Goal: Task Accomplishment & Management: Use online tool/utility

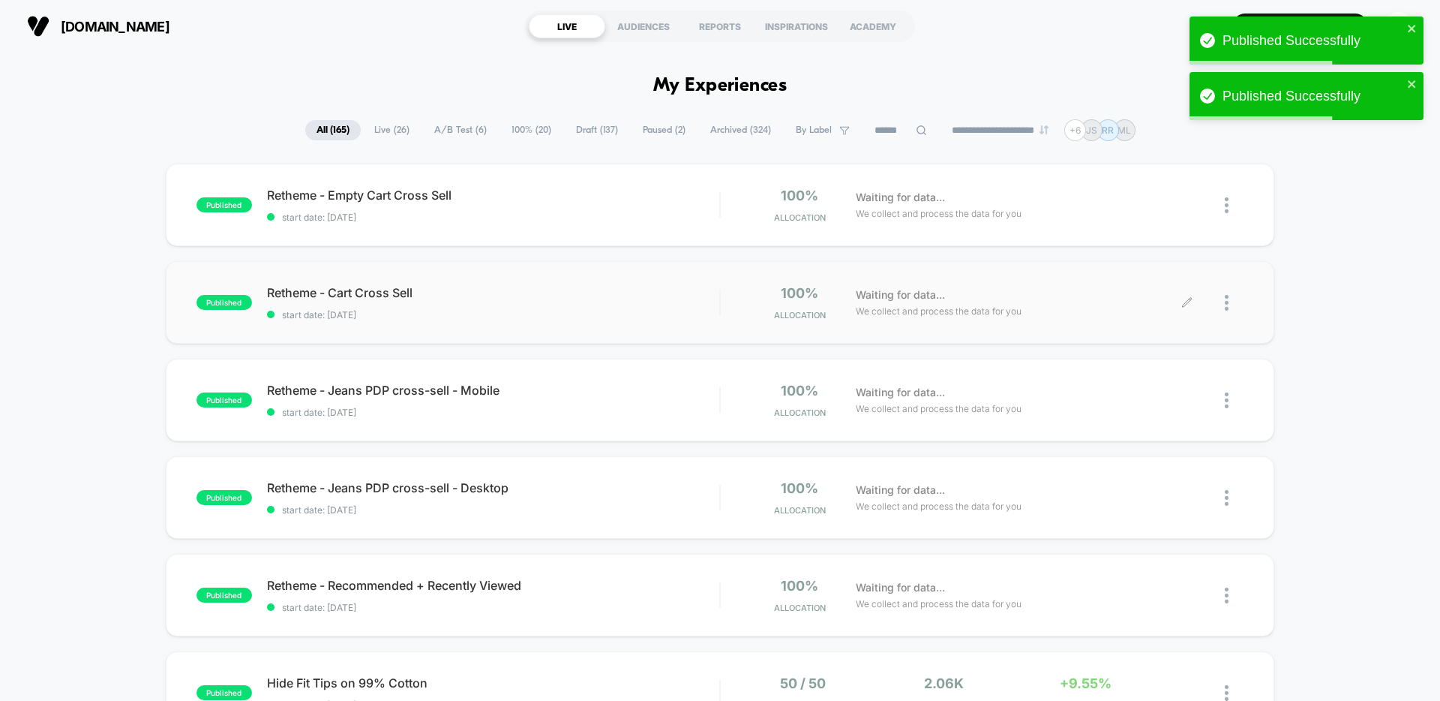
click at [1226, 303] on img at bounding box center [1227, 303] width 4 height 16
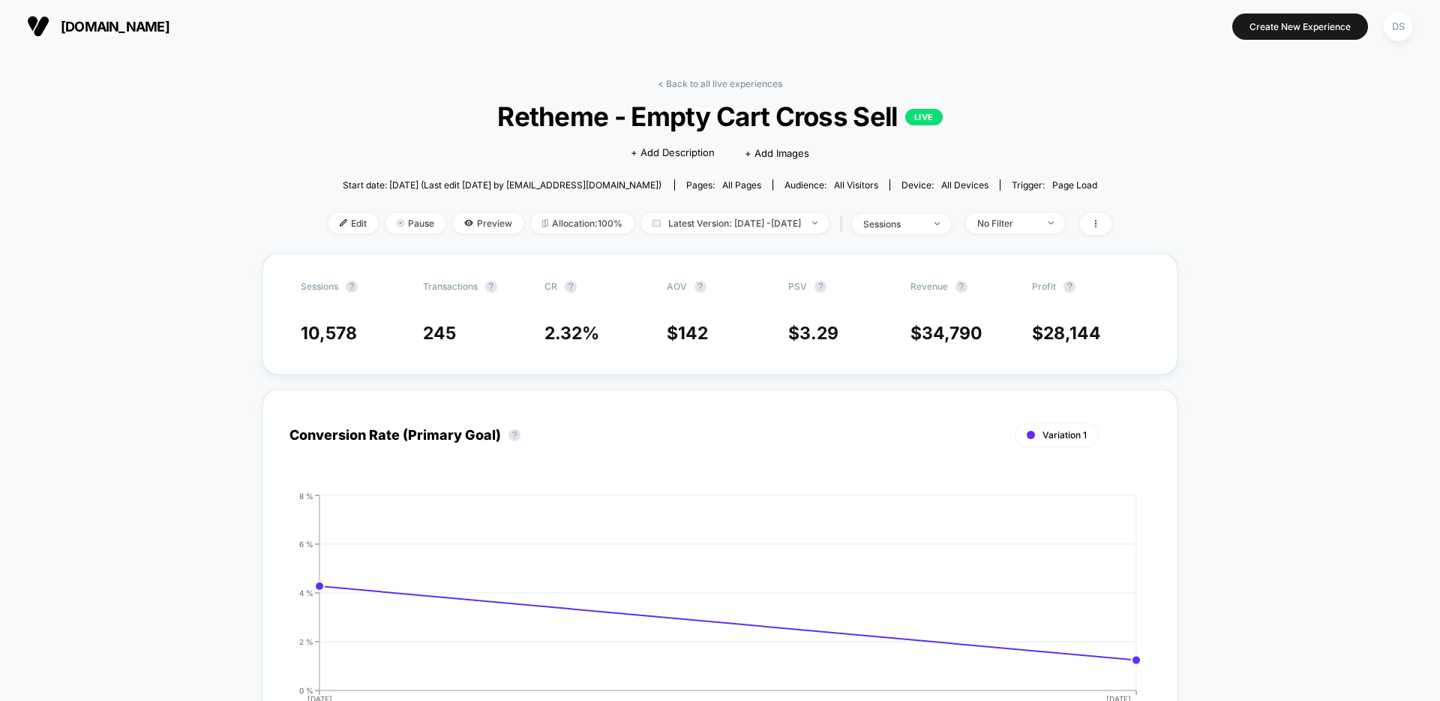
click at [329, 233] on div "Edit Pause Preview Allocation: 100% Latest Version: Sep 24, 2025 - Sep 25, 2025…" at bounding box center [720, 224] width 783 height 22
click at [329, 230] on span "Edit" at bounding box center [354, 223] width 50 height 20
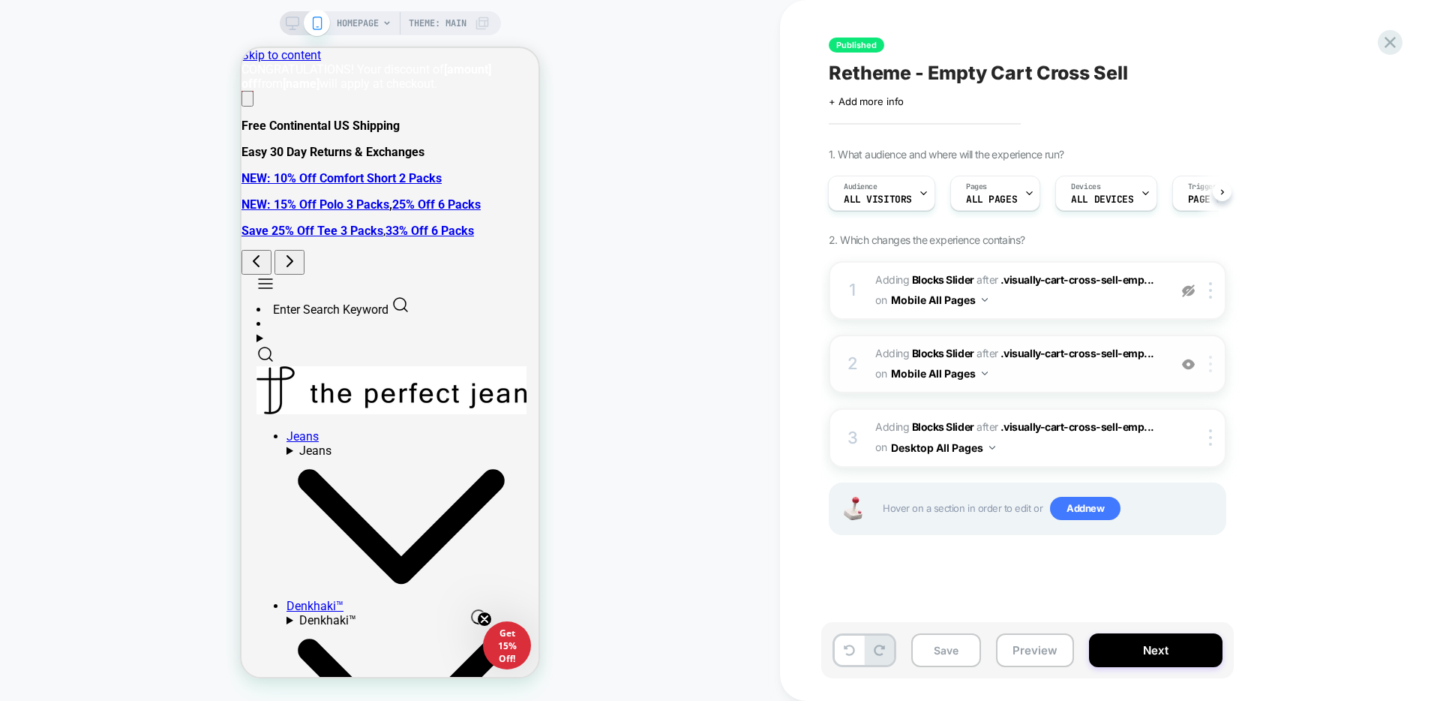
click at [1221, 367] on div at bounding box center [1213, 364] width 25 height 17
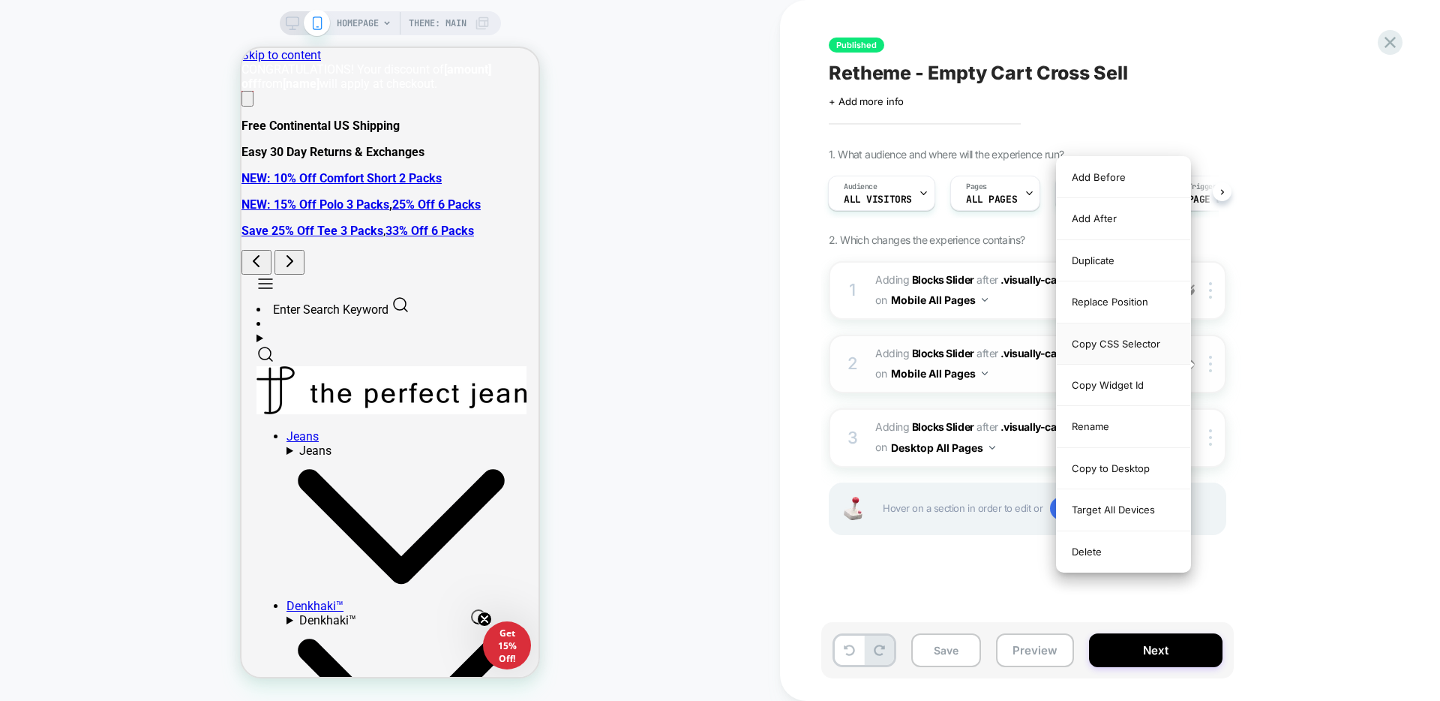
click at [1149, 356] on div "Copy CSS Selector" at bounding box center [1124, 343] width 134 height 41
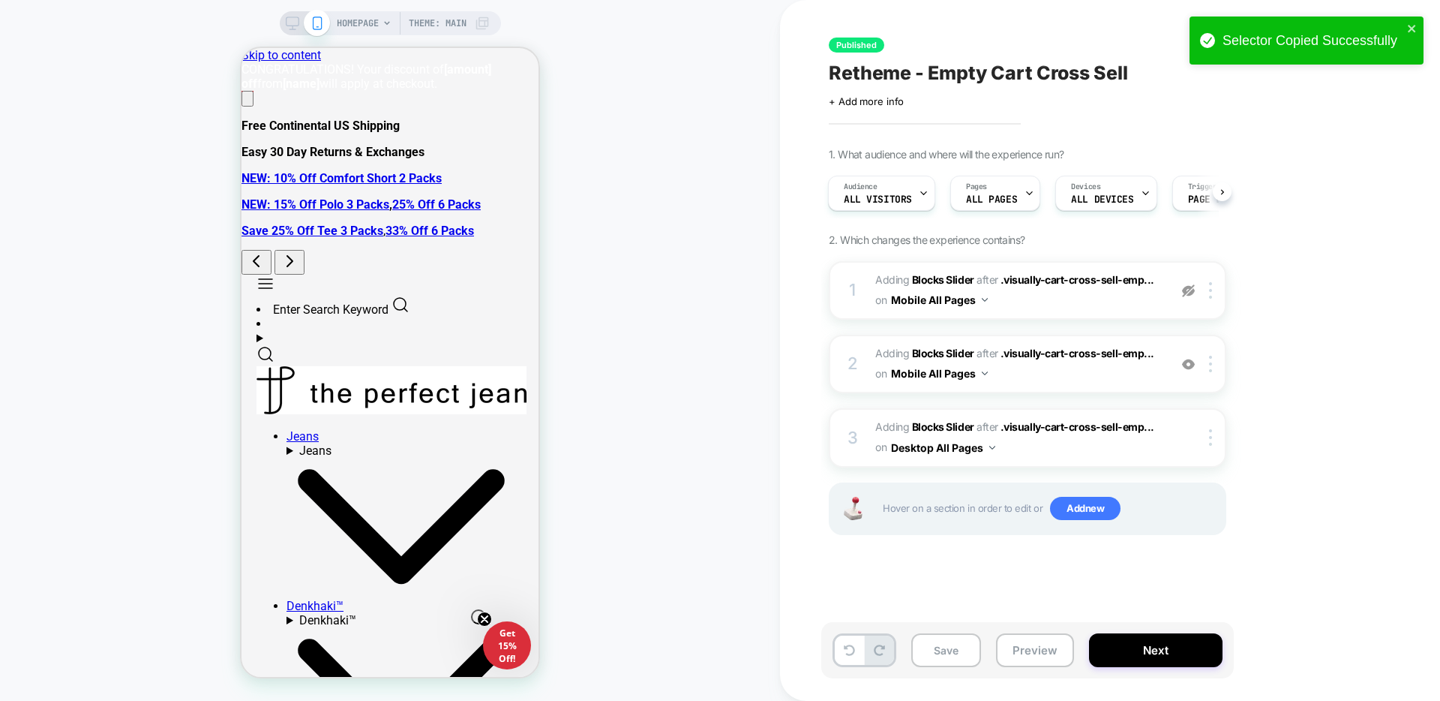
click at [1415, 20] on div "Selector Copied Successfully" at bounding box center [1307, 41] width 234 height 48
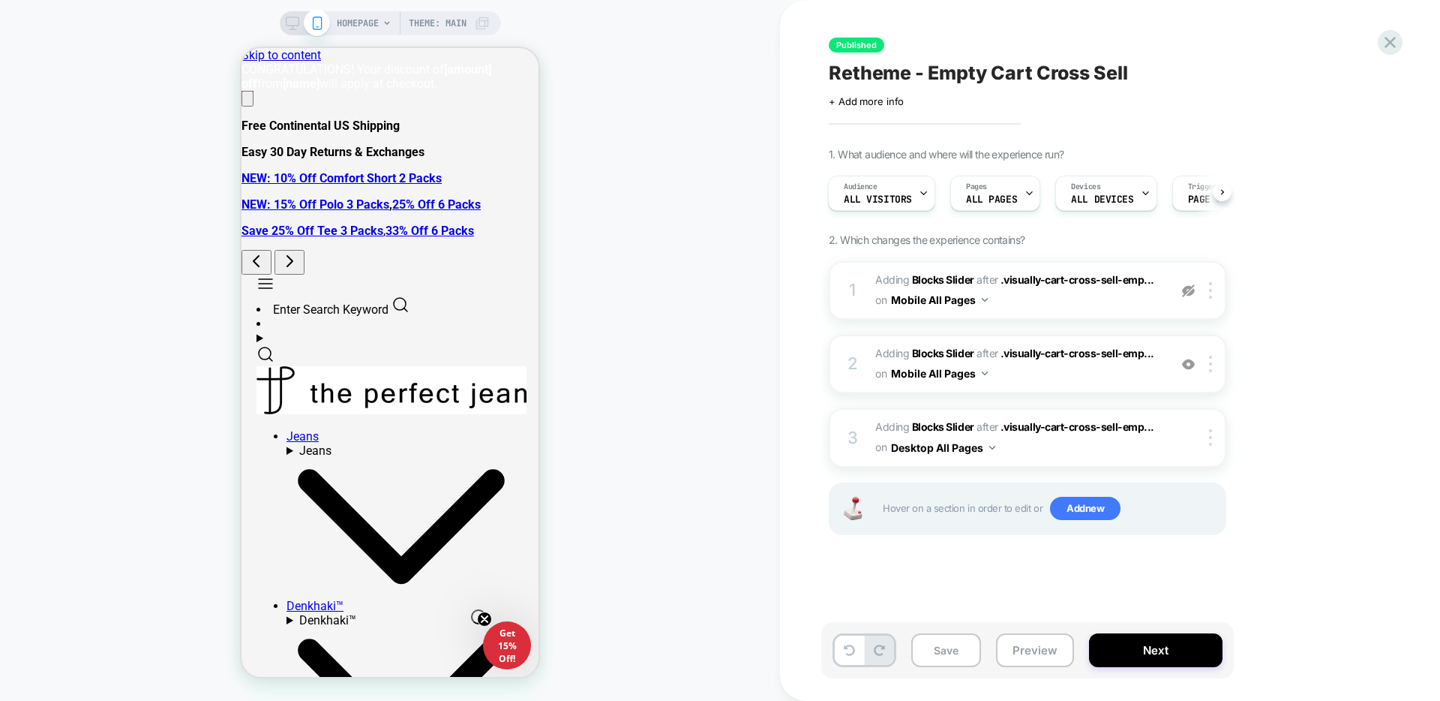
click at [1415, 20] on div "Selector Copied Successfully" at bounding box center [1307, 45] width 240 height 62
click at [1391, 29] on div at bounding box center [1390, 42] width 31 height 31
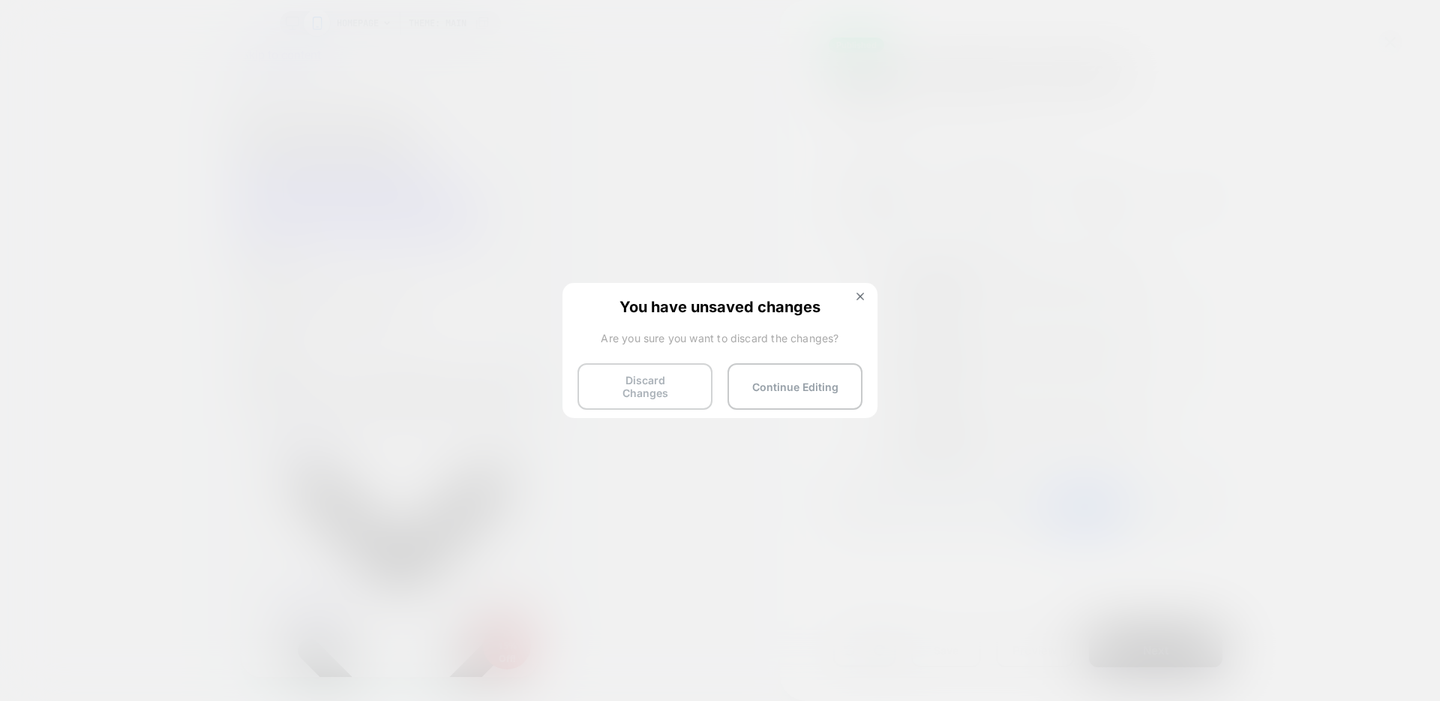
click at [662, 383] on button "Discard Changes" at bounding box center [645, 386] width 135 height 47
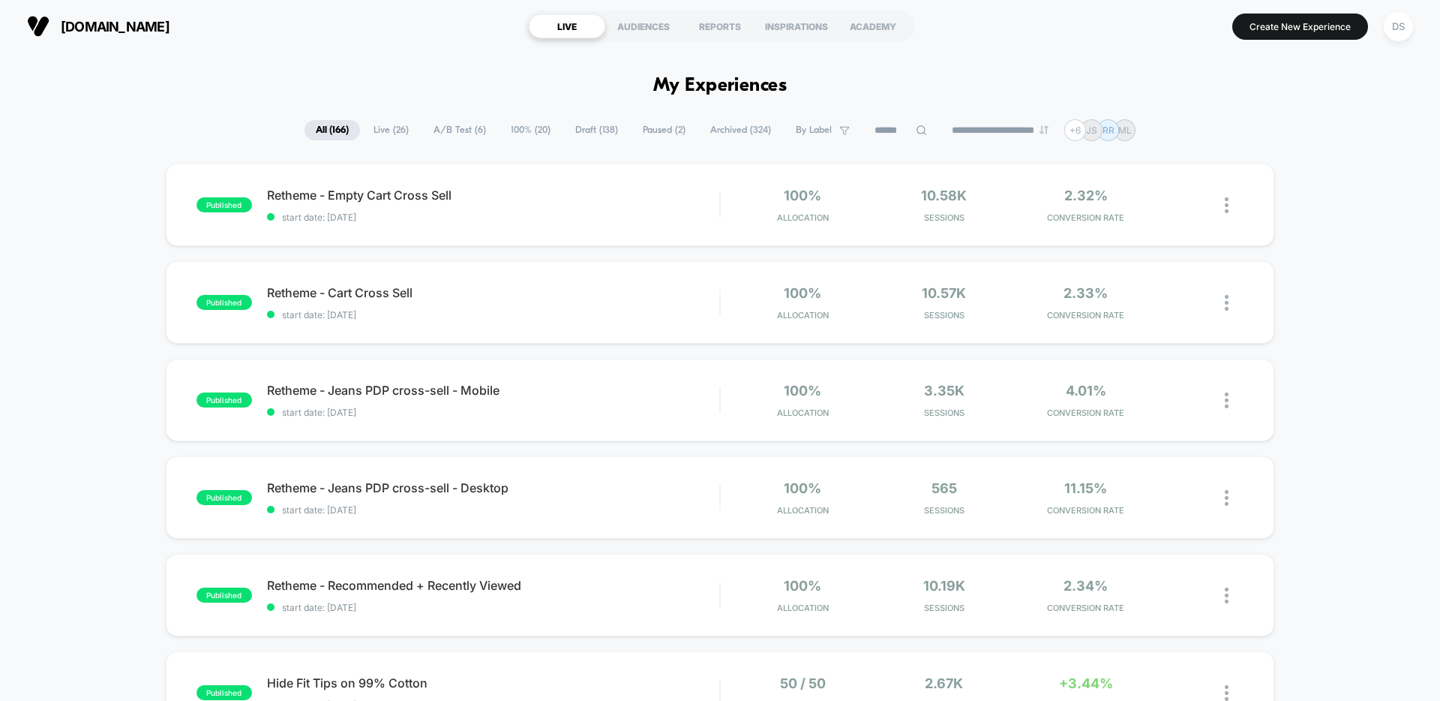
click at [571, 131] on span "Draft ( 138 )" at bounding box center [596, 130] width 65 height 20
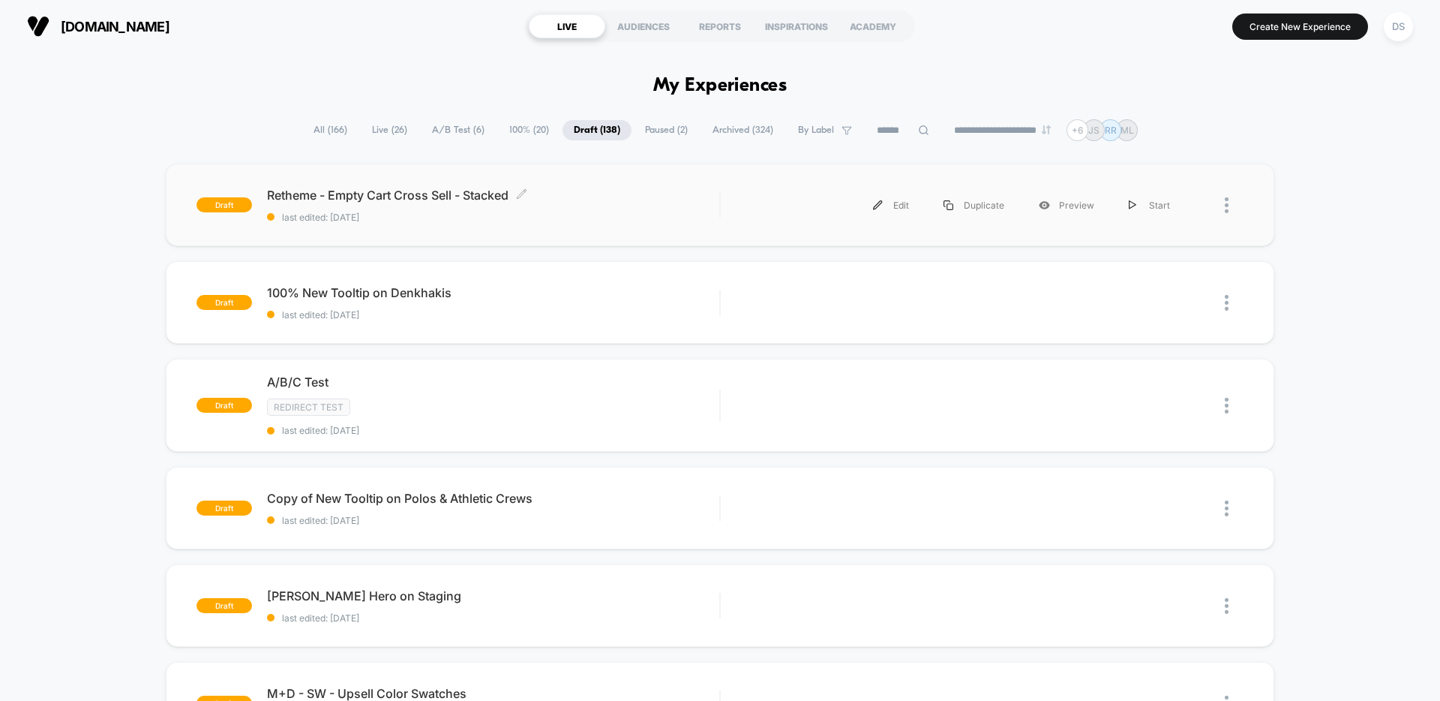
click at [487, 206] on div "Retheme - Empty Cart Cross Sell - Stacked Click to edit experience details Clic…" at bounding box center [493, 205] width 452 height 35
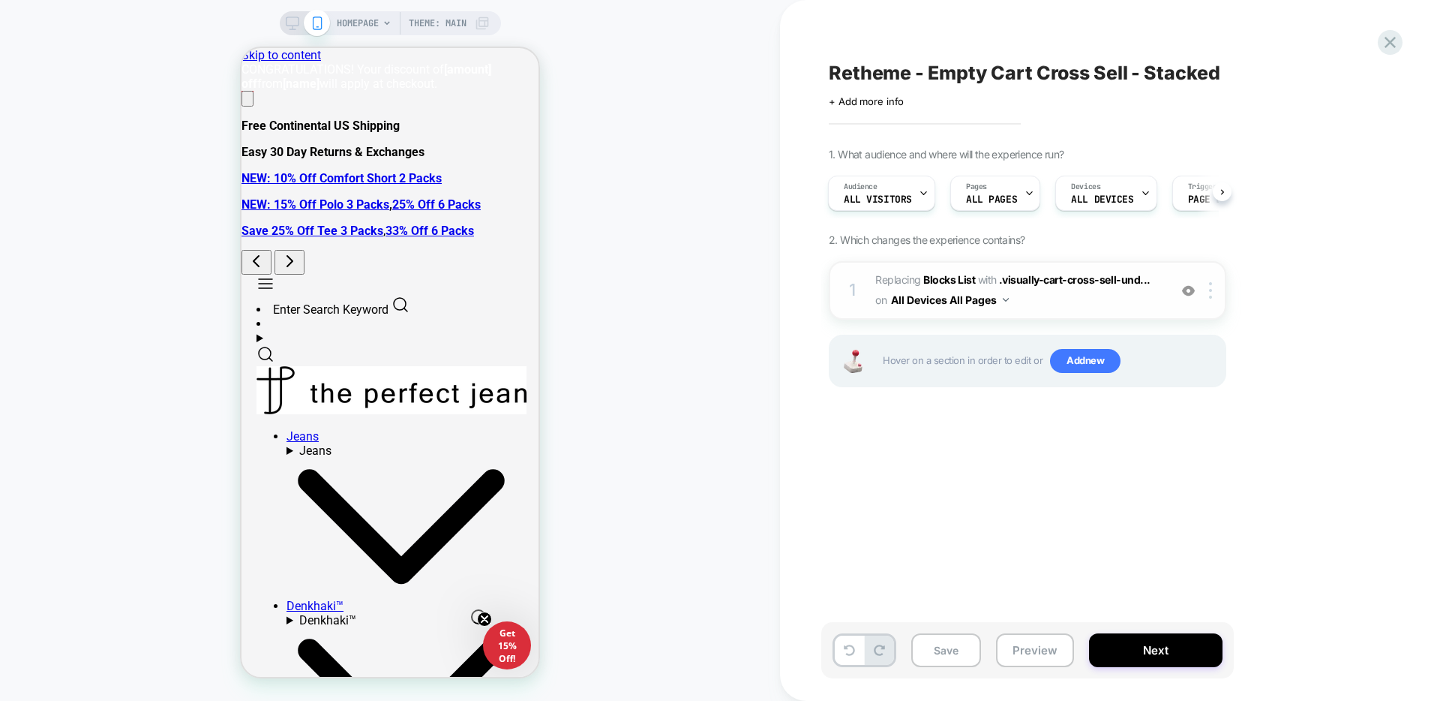
click at [1102, 294] on span "#_loomi_addon_1758577370693_dup1758812447 Replacing Blocks List WITH .visually-…" at bounding box center [1018, 290] width 286 height 41
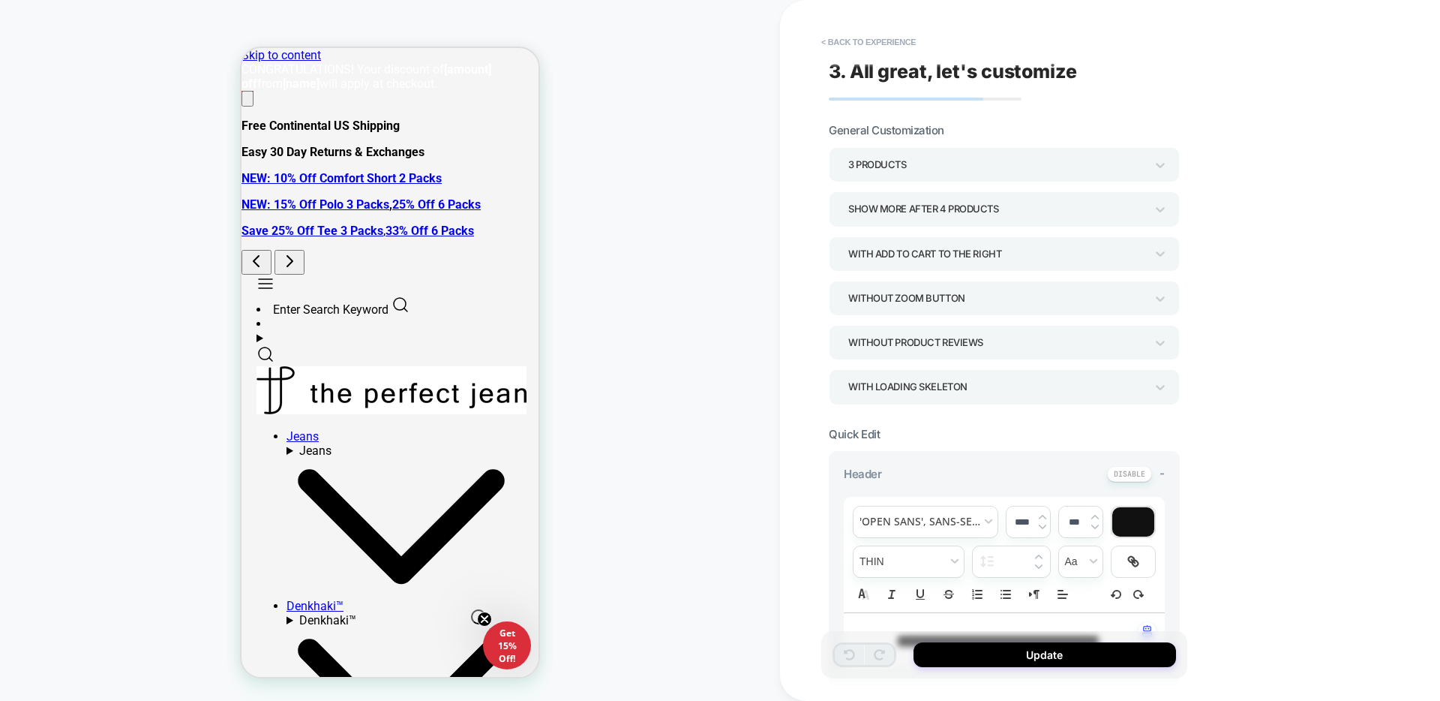
type textarea "*"
drag, startPoint x: 837, startPoint y: 20, endPoint x: 848, endPoint y: 30, distance: 14.3
click at [838, 20] on div "**********" at bounding box center [1004, 350] width 366 height 671
click at [857, 39] on button "< Back to experience" at bounding box center [869, 42] width 110 height 24
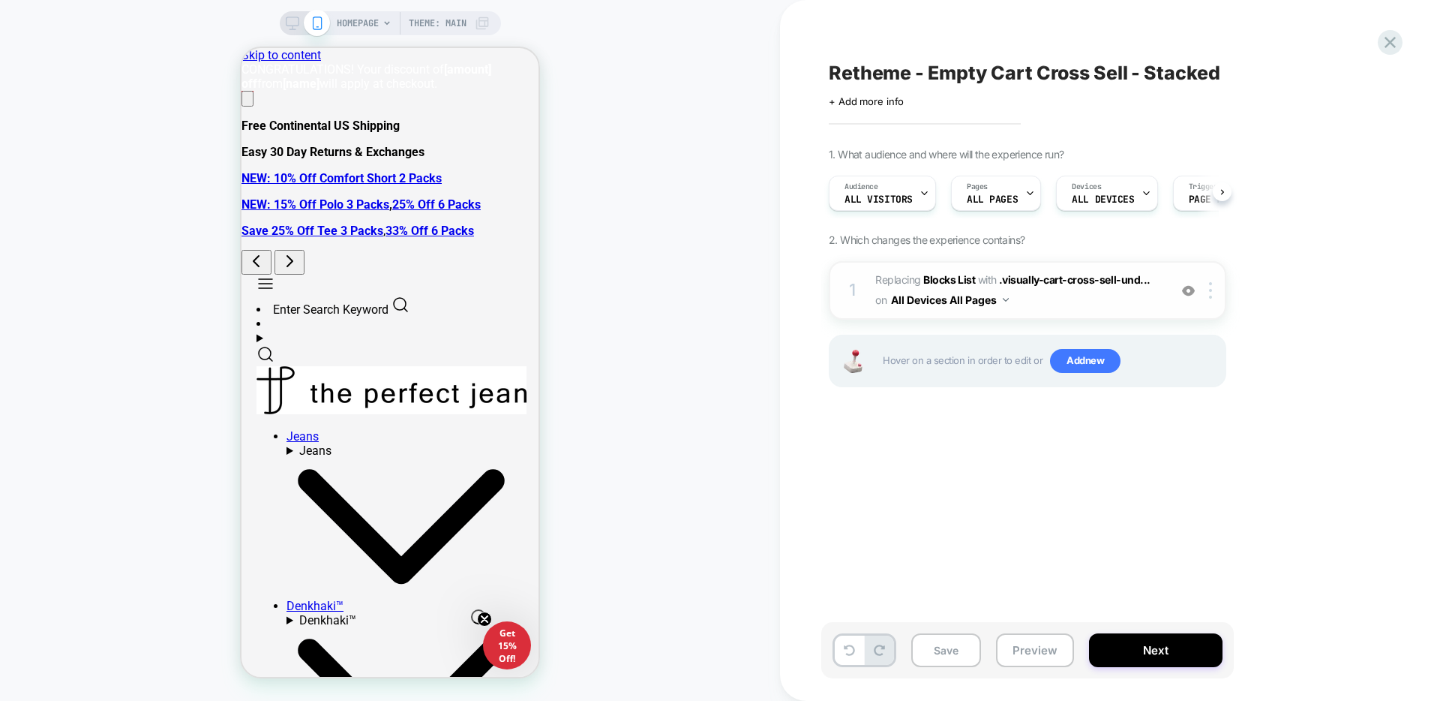
scroll to position [0, 1]
click at [1213, 285] on div at bounding box center [1213, 290] width 25 height 17
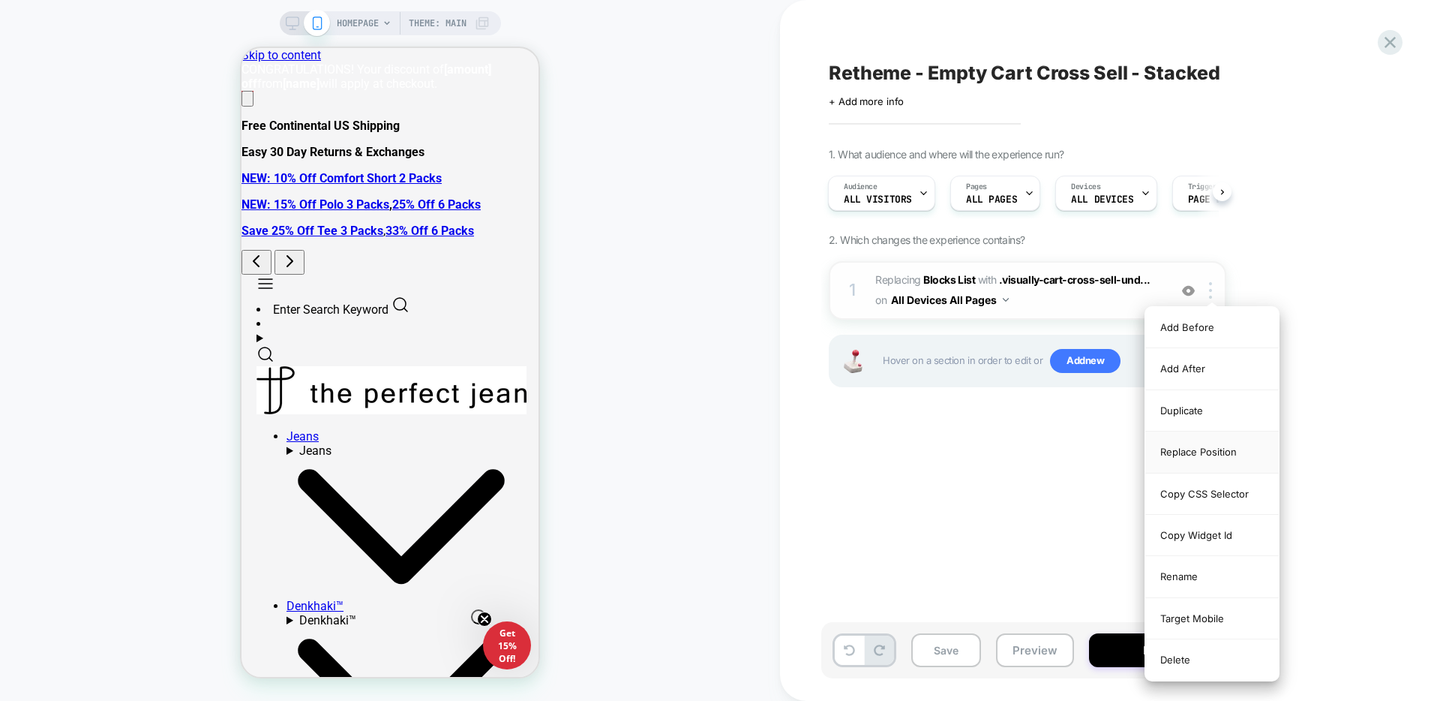
click at [1236, 446] on div "Replace Position" at bounding box center [1212, 451] width 134 height 41
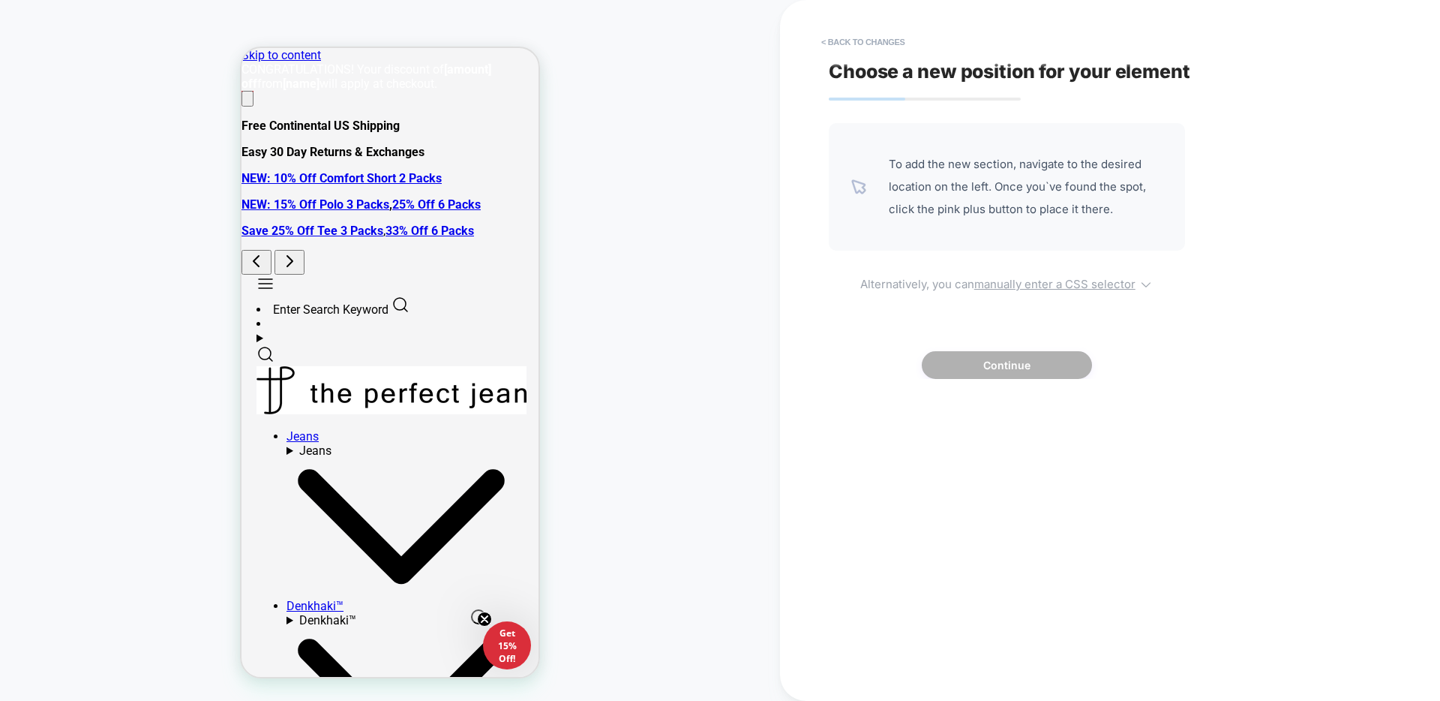
click at [1087, 278] on u "manually enter a CSS selector" at bounding box center [1054, 284] width 161 height 14
select select "*******"
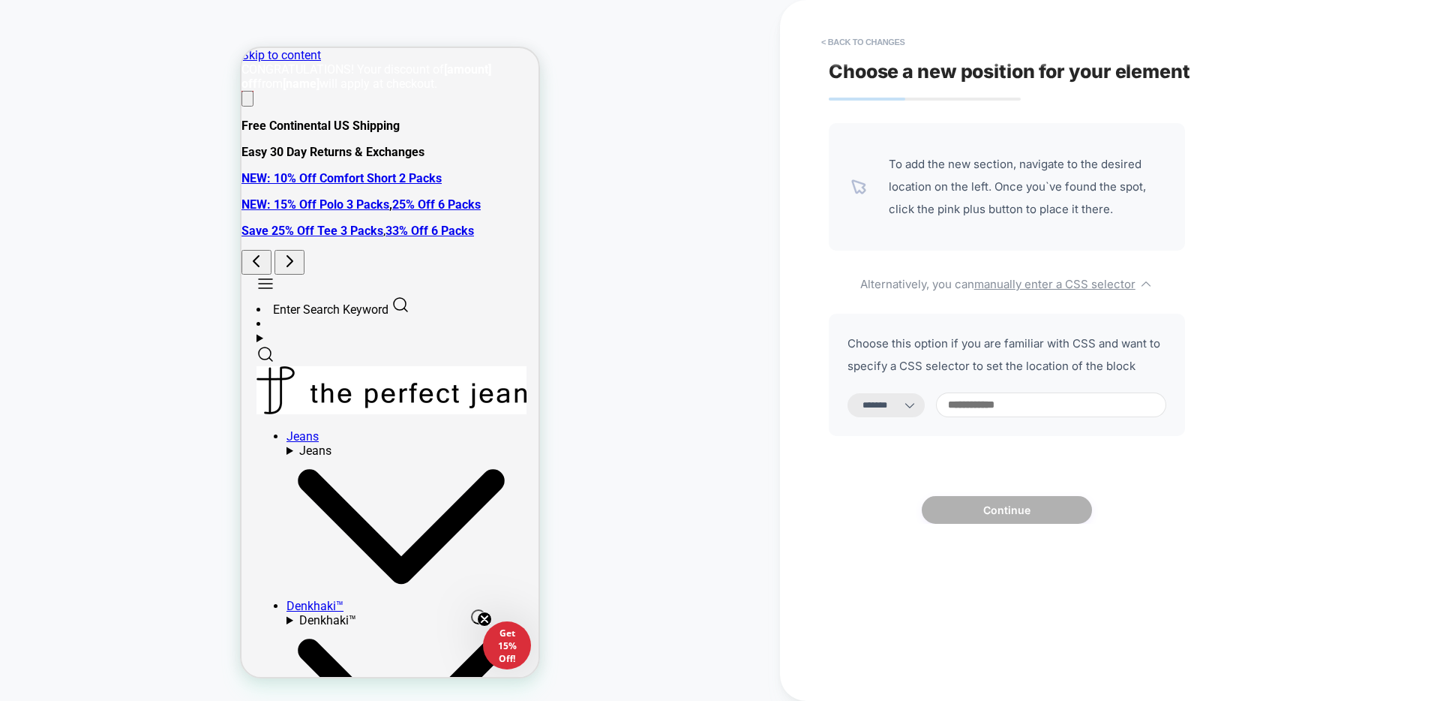
click at [981, 406] on input at bounding box center [1051, 404] width 230 height 25
paste input "**********"
type input "**********"
select select "*********"
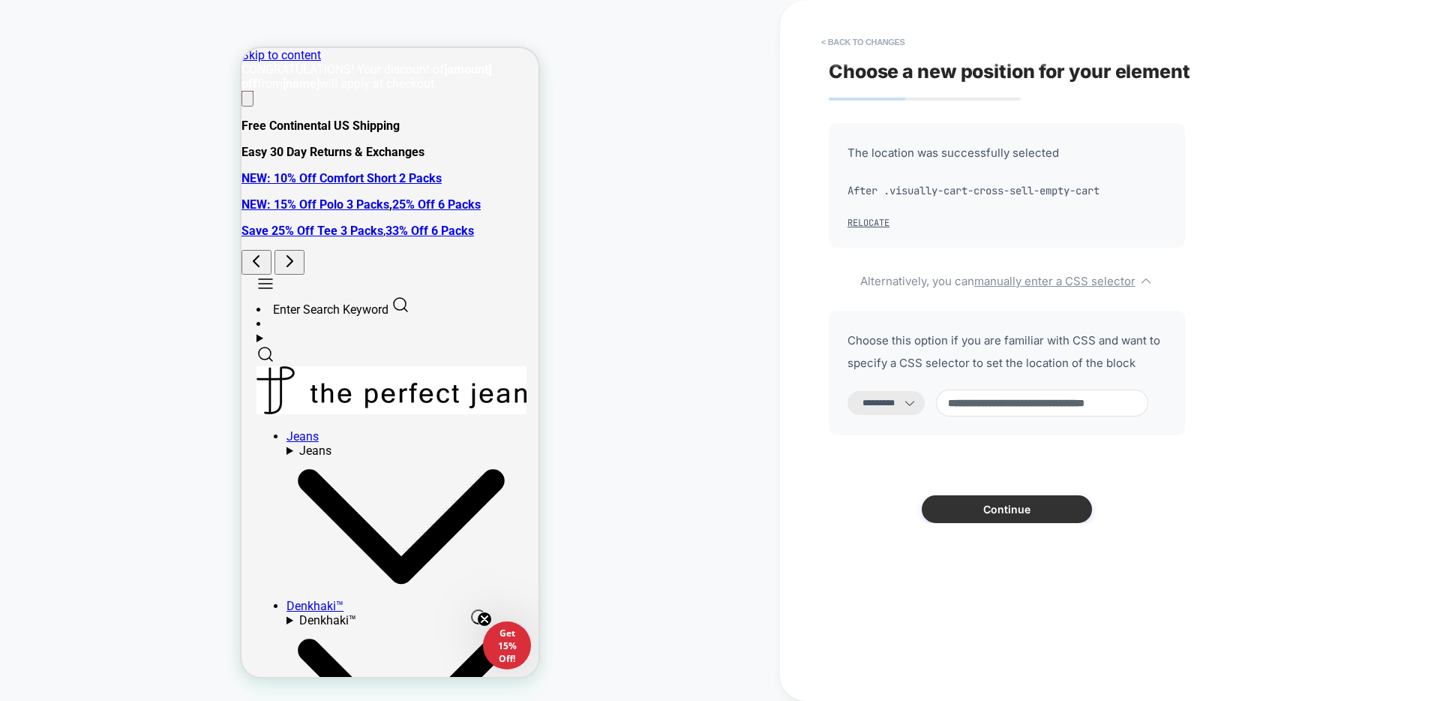
type input "**********"
click at [1020, 515] on button "Continue" at bounding box center [1007, 509] width 170 height 28
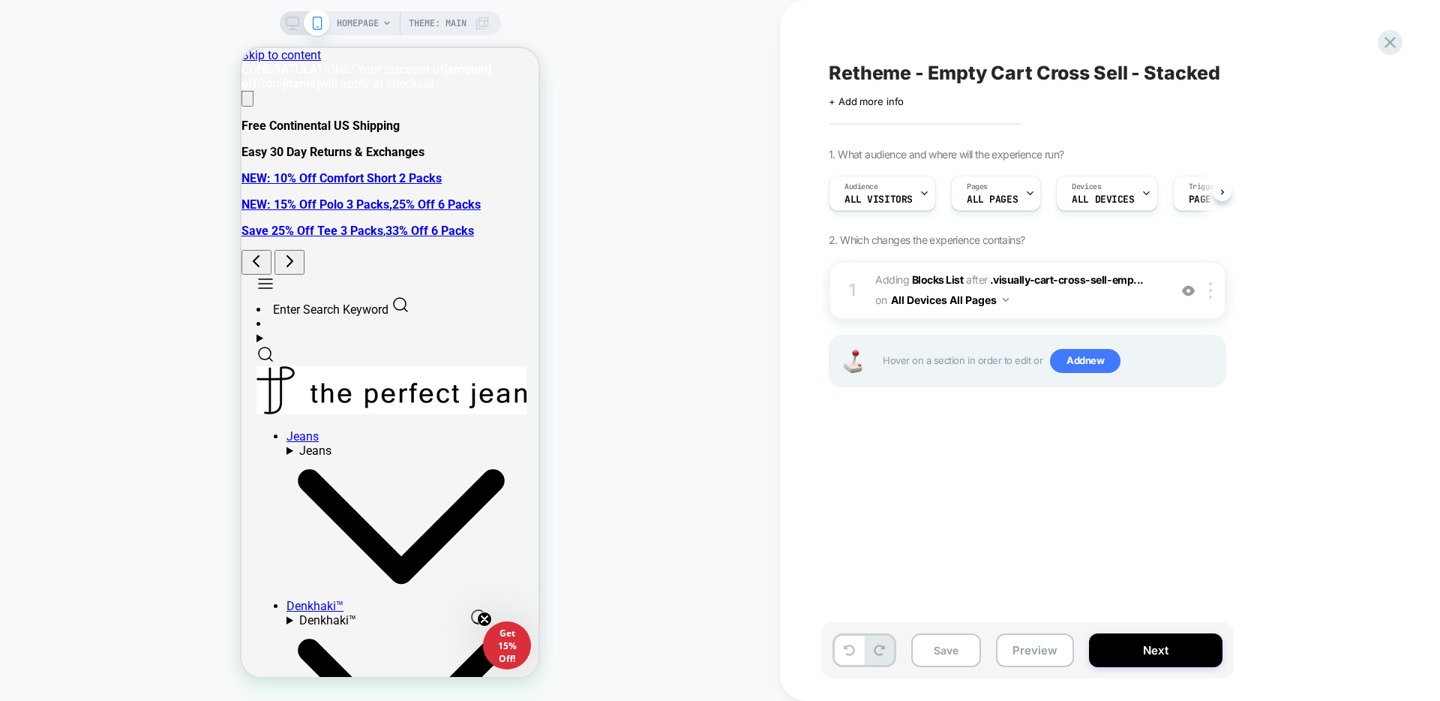
scroll to position [0, 1]
click at [1154, 305] on span "#_loomi_addon_1758577370693_dup1758812447 Adding Blocks List AFTER .visually-ca…" at bounding box center [1018, 290] width 286 height 41
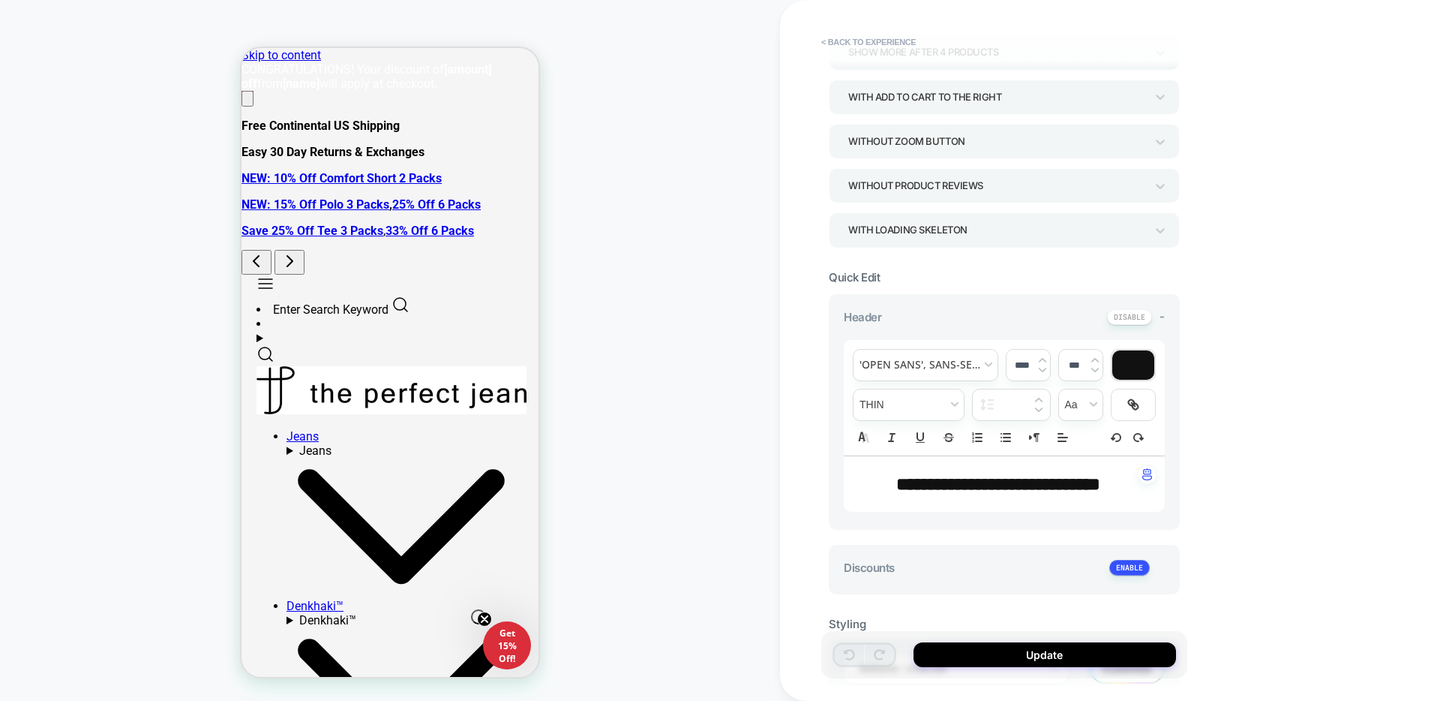
scroll to position [230, 0]
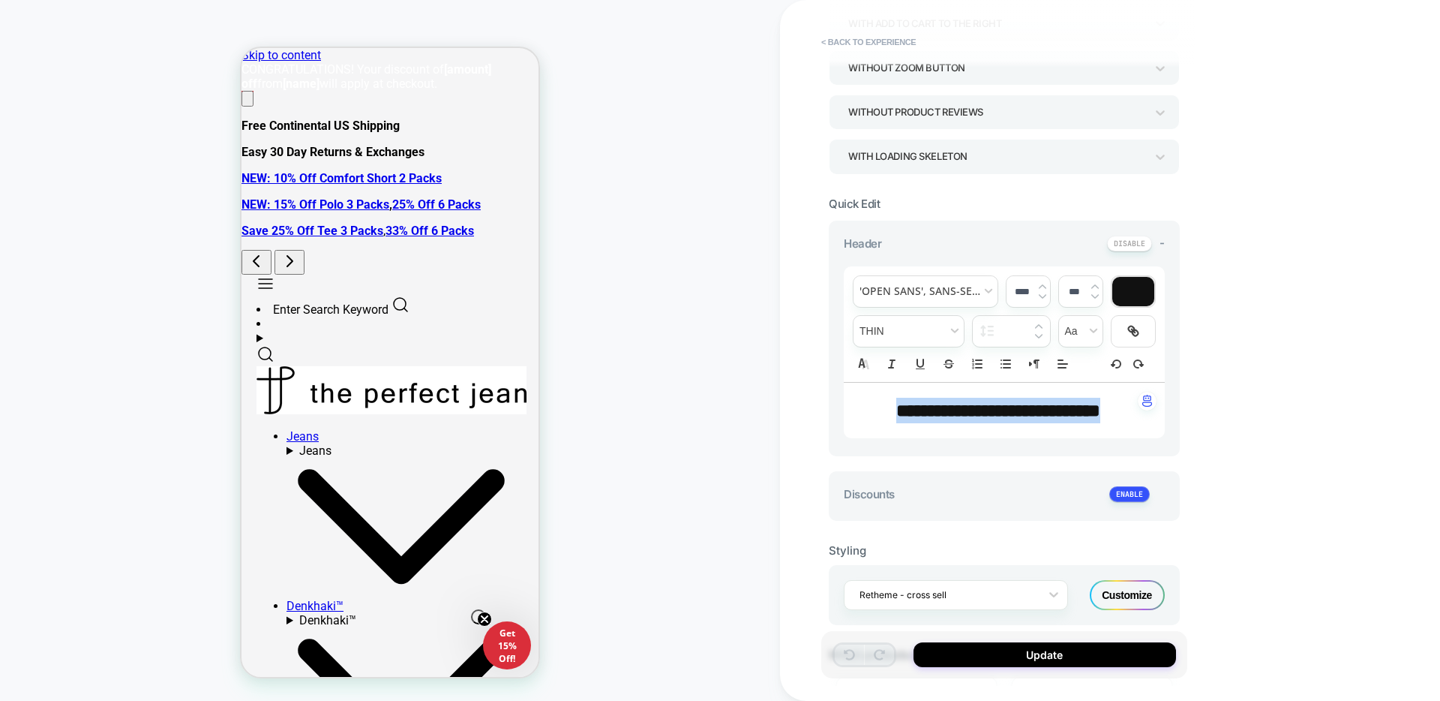
drag, startPoint x: 908, startPoint y: 413, endPoint x: 1041, endPoint y: 431, distance: 134.1
click at [1041, 423] on p "**********" at bounding box center [999, 411] width 280 height 26
type textarea "*"
type input "****"
type textarea "*"
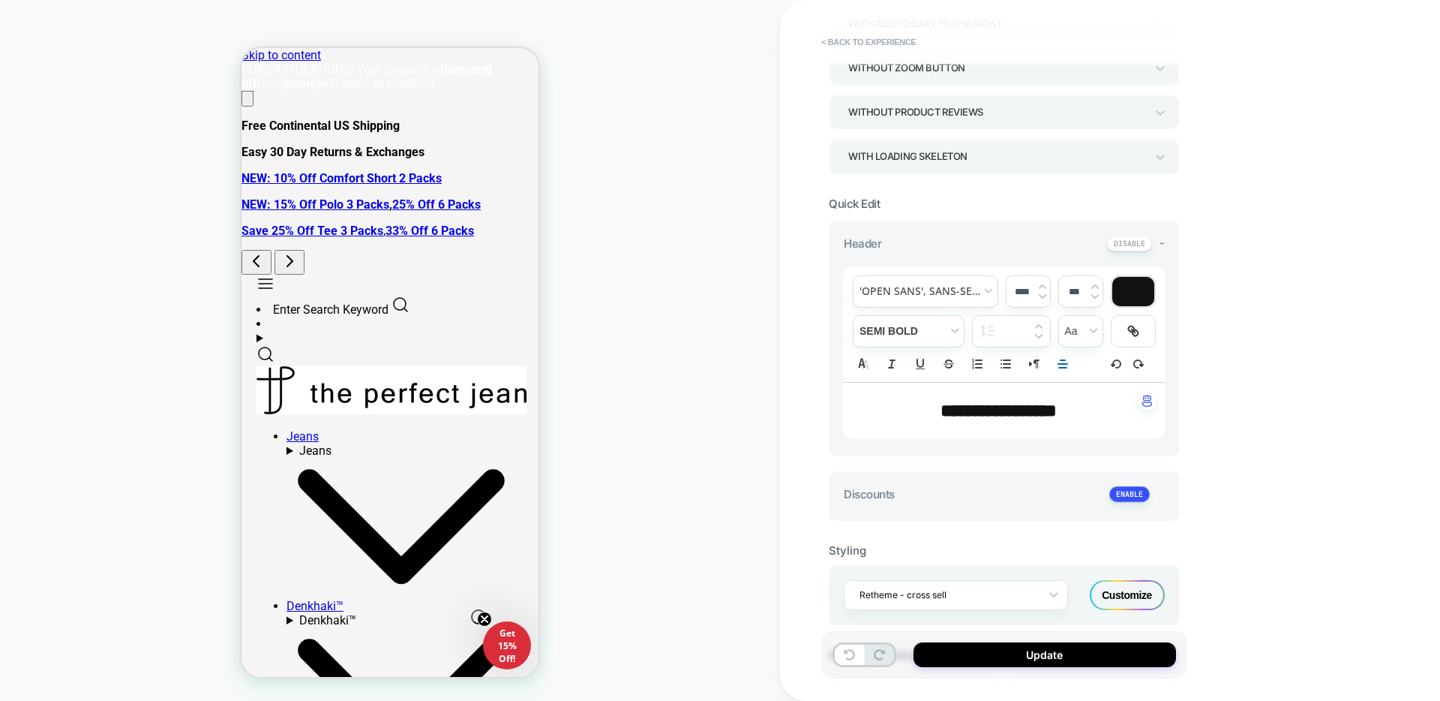
click at [1015, 408] on span "**********" at bounding box center [999, 410] width 116 height 18
click at [995, 644] on button "Update" at bounding box center [1045, 654] width 263 height 25
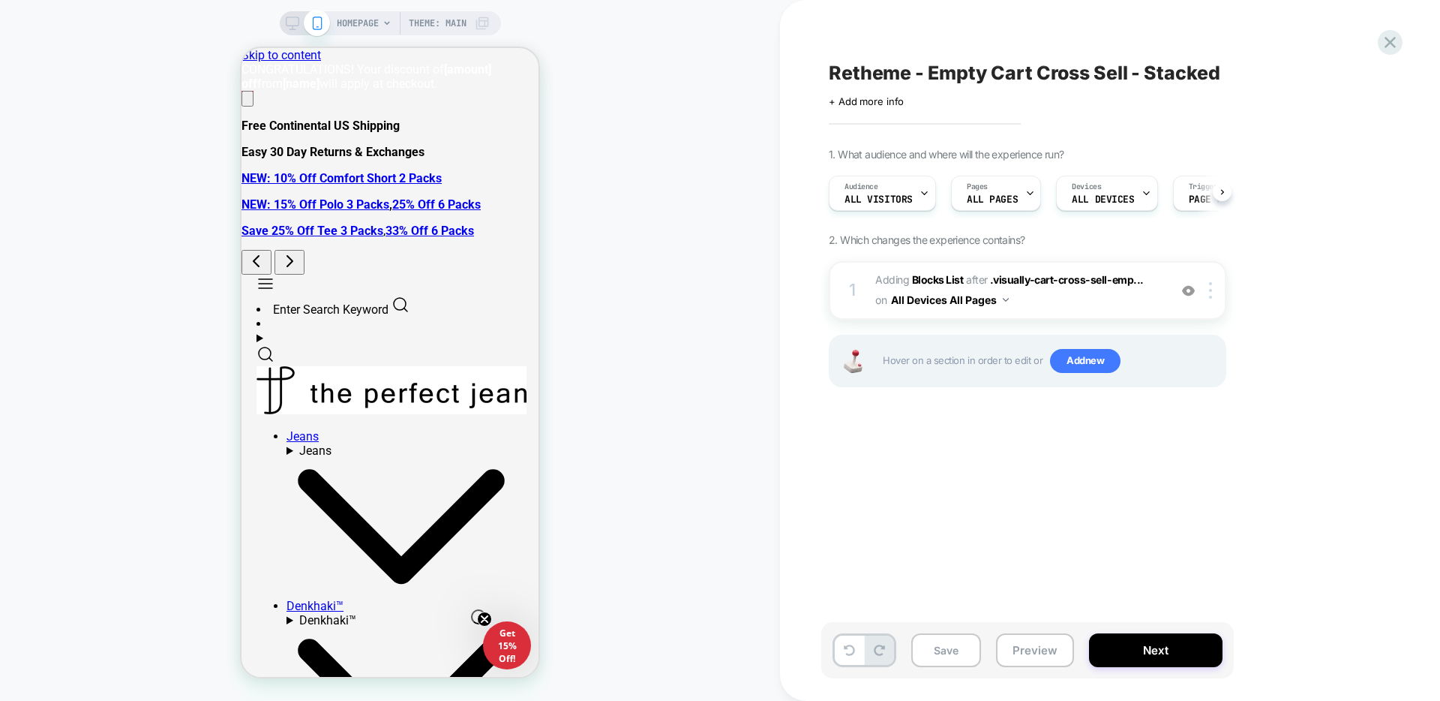
scroll to position [0, 1]
click at [944, 650] on button "Save" at bounding box center [946, 650] width 70 height 34
click at [1393, 42] on icon at bounding box center [1390, 42] width 20 height 20
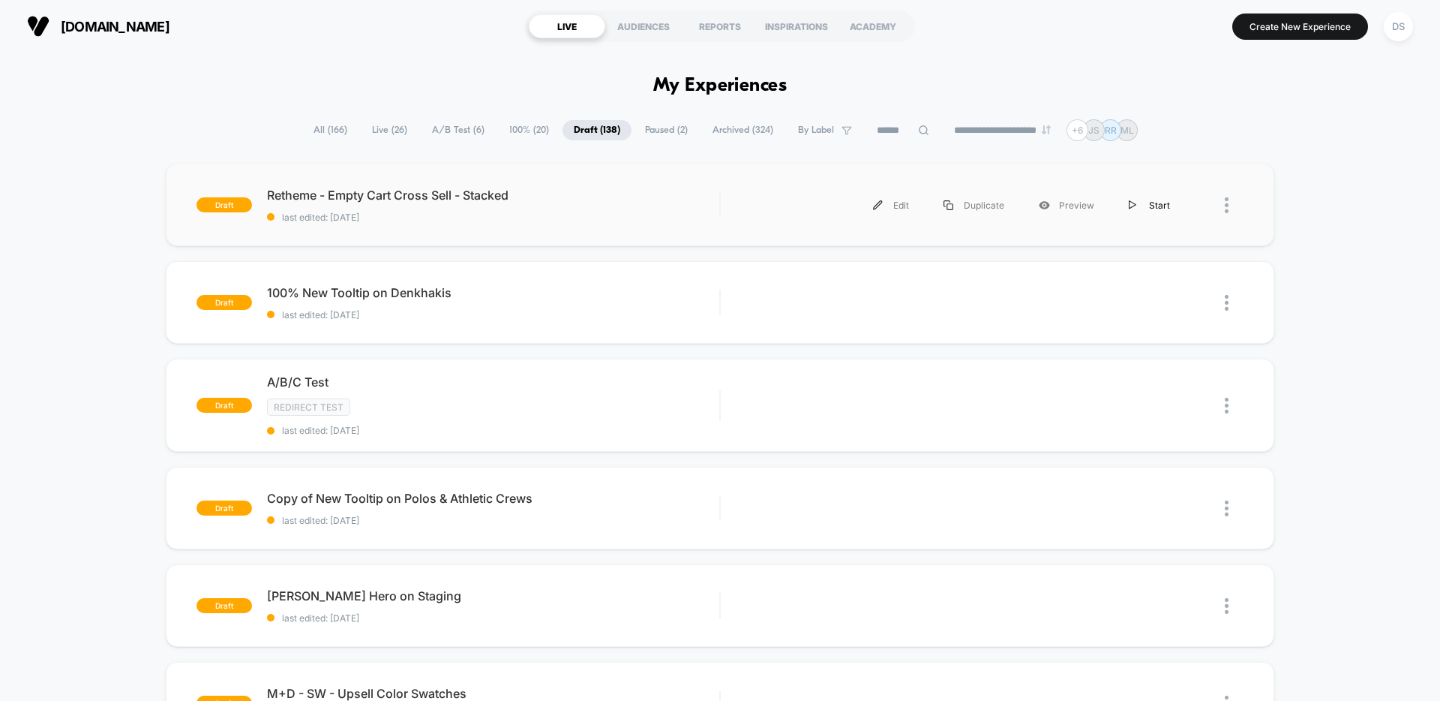
click at [1130, 207] on img at bounding box center [1133, 205] width 8 height 10
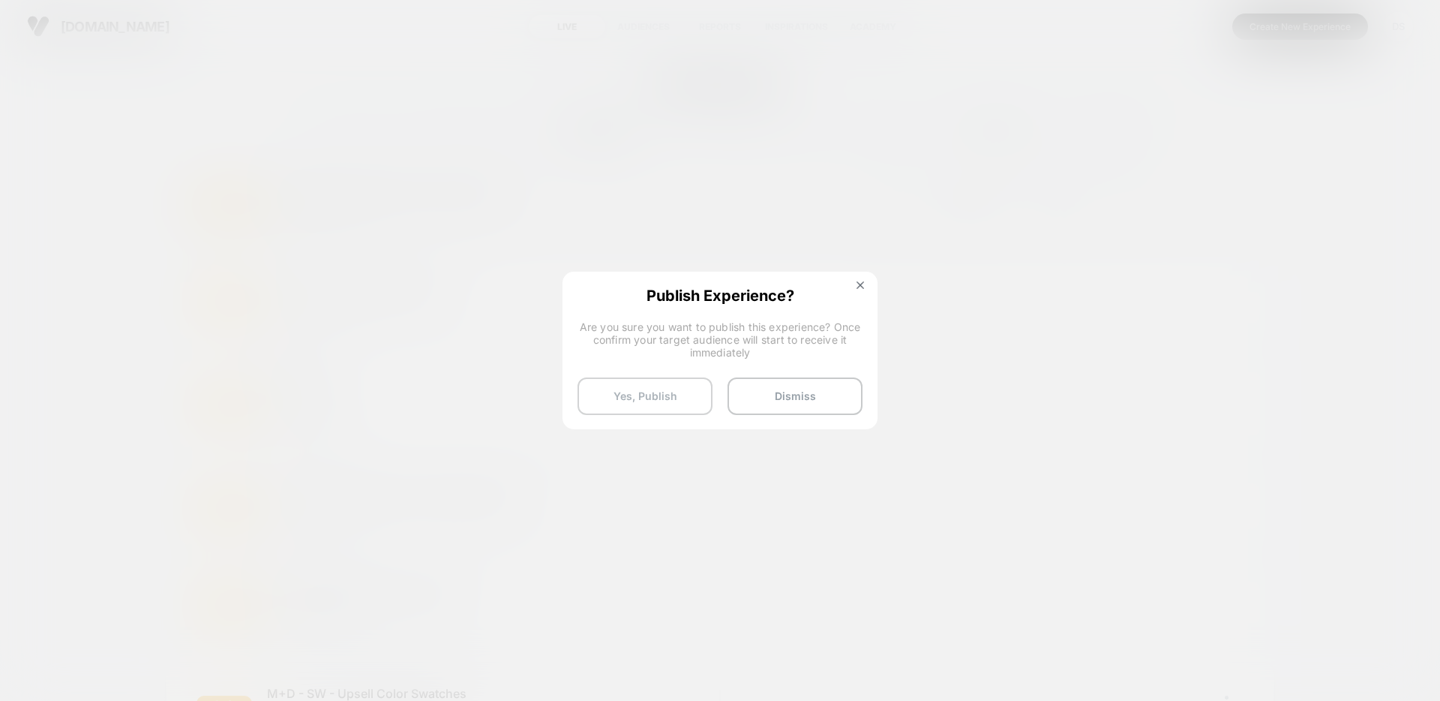
click at [635, 382] on button "Yes, Publish" at bounding box center [645, 396] width 135 height 38
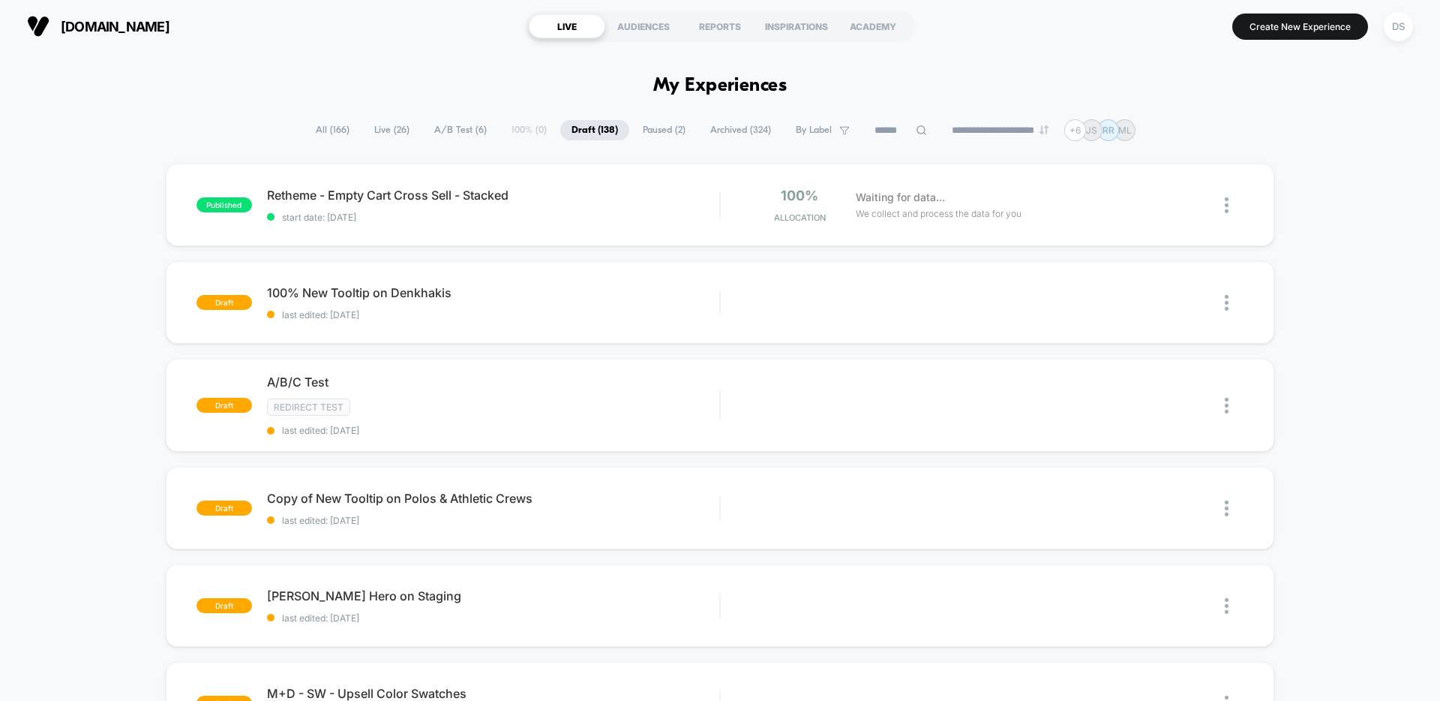
click at [326, 136] on span "All ( 166 )" at bounding box center [333, 130] width 56 height 20
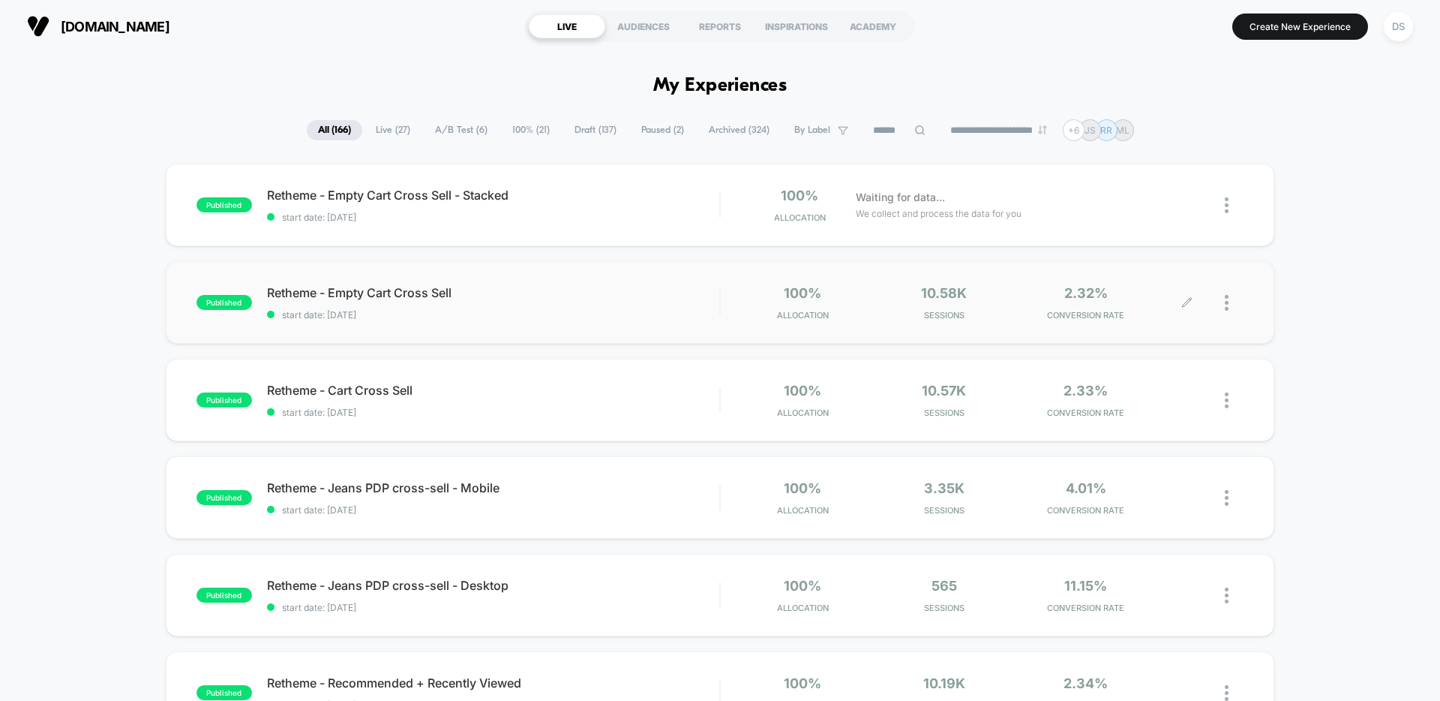
click at [1211, 312] on div at bounding box center [1215, 302] width 56 height 35
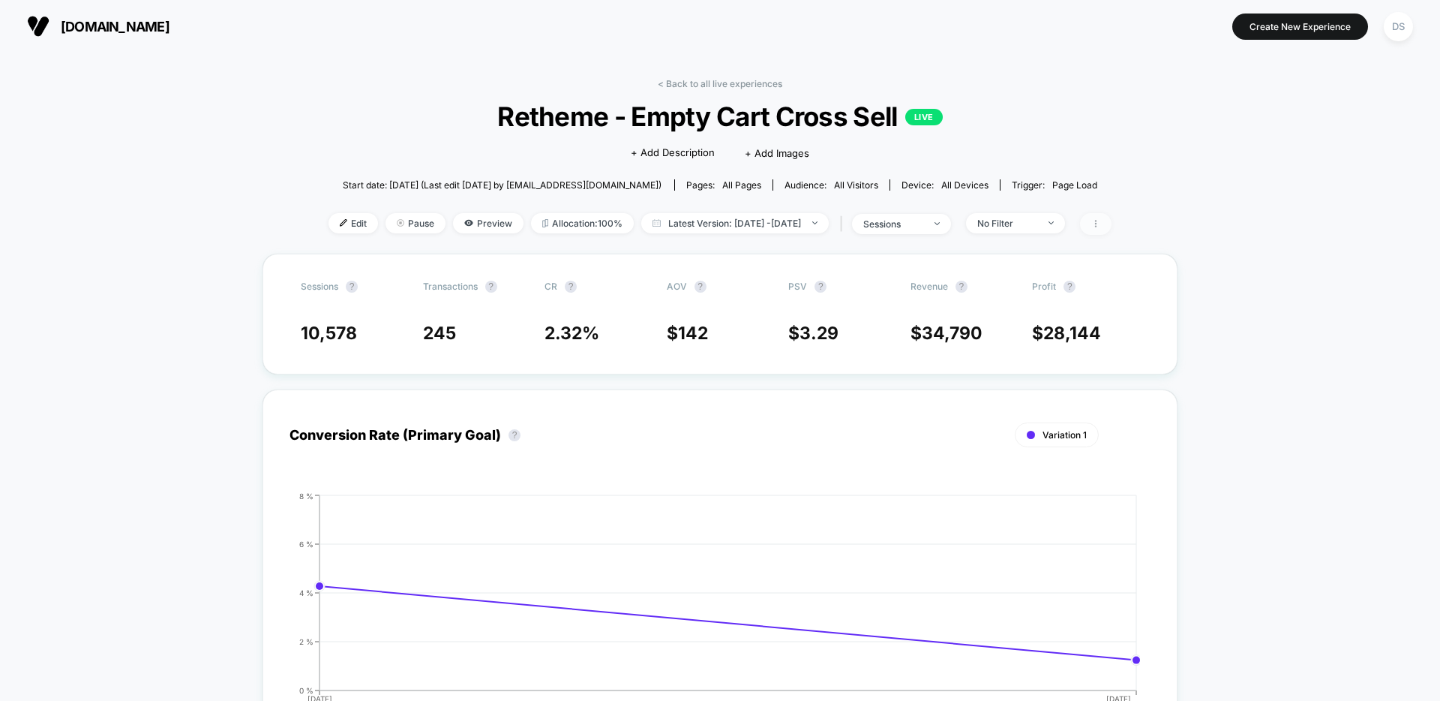
click at [1112, 221] on span at bounding box center [1096, 224] width 32 height 22
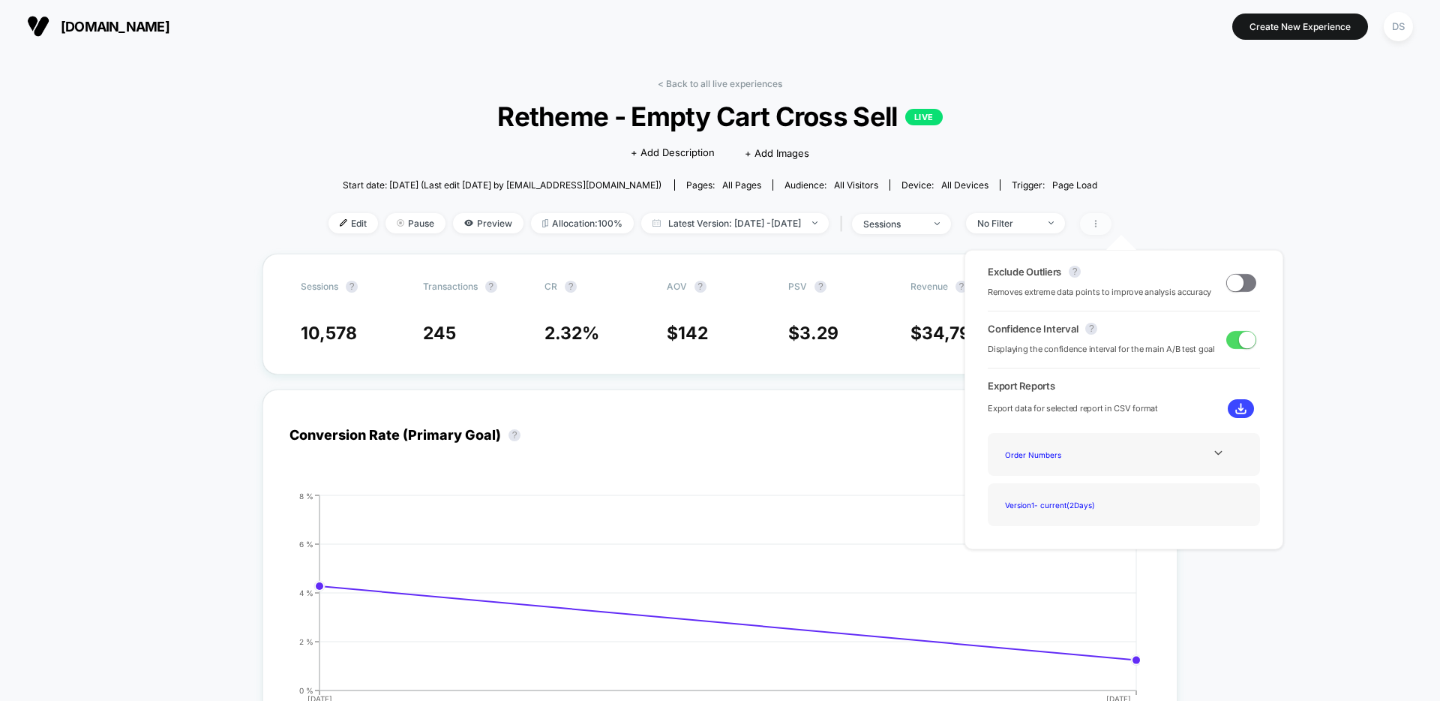
click at [1112, 221] on span at bounding box center [1096, 224] width 32 height 22
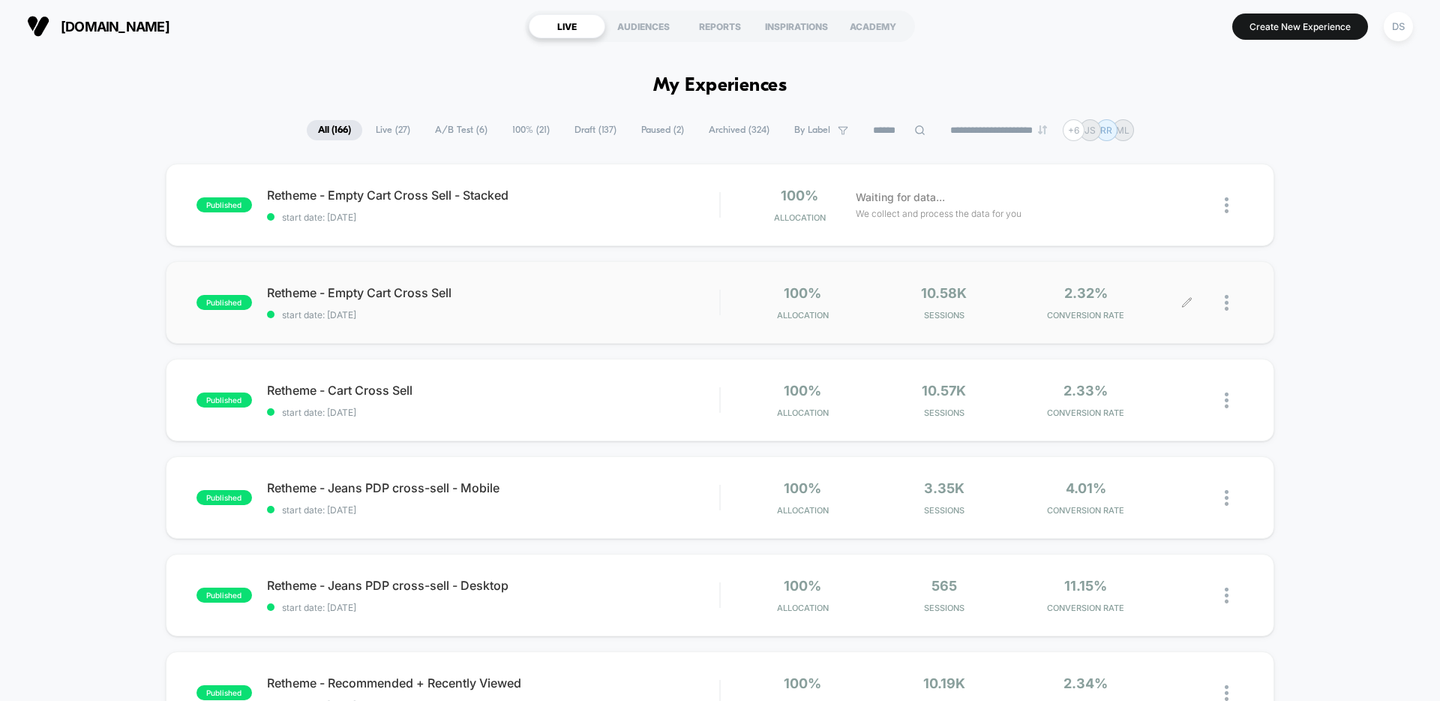
click at [1229, 303] on div at bounding box center [1234, 302] width 19 height 35
click at [1167, 390] on div "Archive" at bounding box center [1149, 390] width 135 height 34
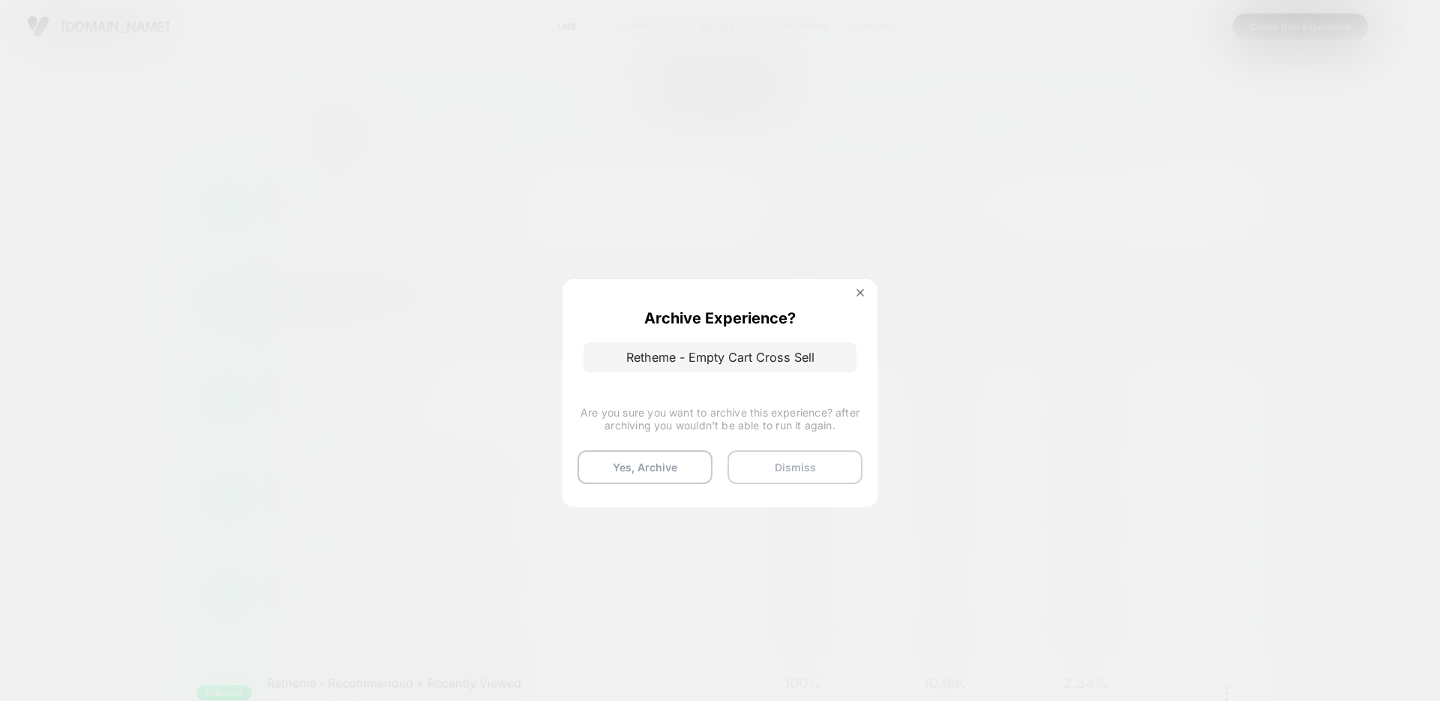
click at [770, 469] on button "Dismiss" at bounding box center [795, 467] width 135 height 34
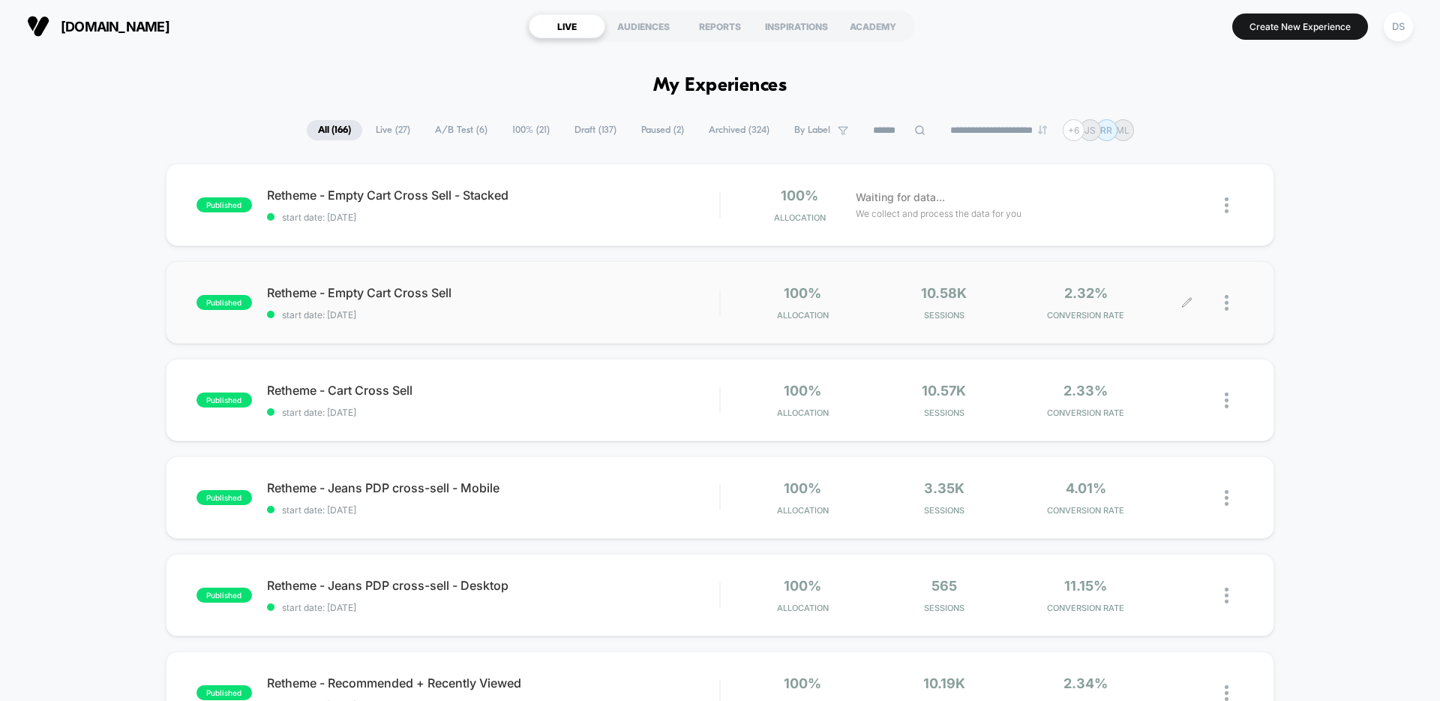
click at [1190, 302] on icon at bounding box center [1186, 302] width 11 height 11
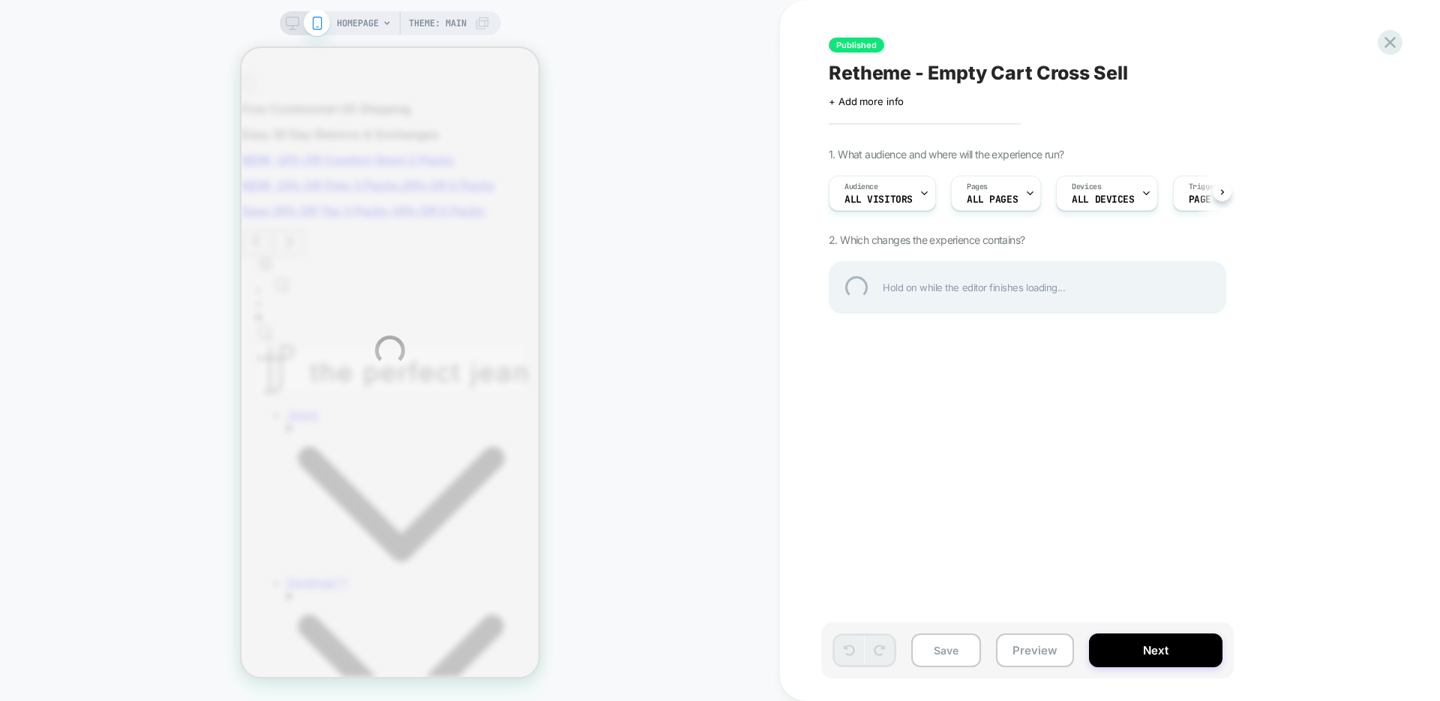
click at [1373, 44] on div "HOMEPAGE Theme: MAIN Published Retheme - Empty Cart Cross Sell Click to edit ex…" at bounding box center [720, 350] width 1440 height 701
click at [1392, 39] on div at bounding box center [1390, 42] width 31 height 31
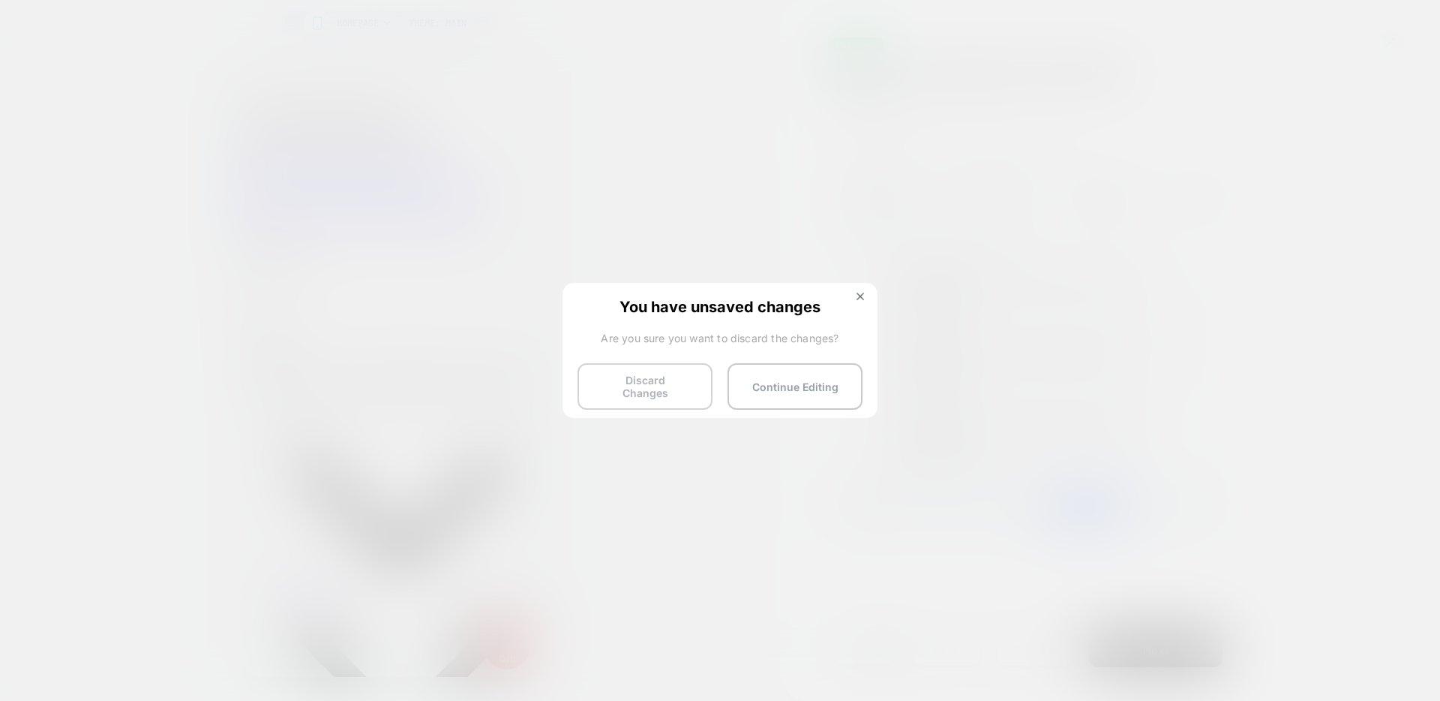
scroll to position [0, 1]
click at [651, 374] on button "Discard Changes" at bounding box center [645, 386] width 135 height 47
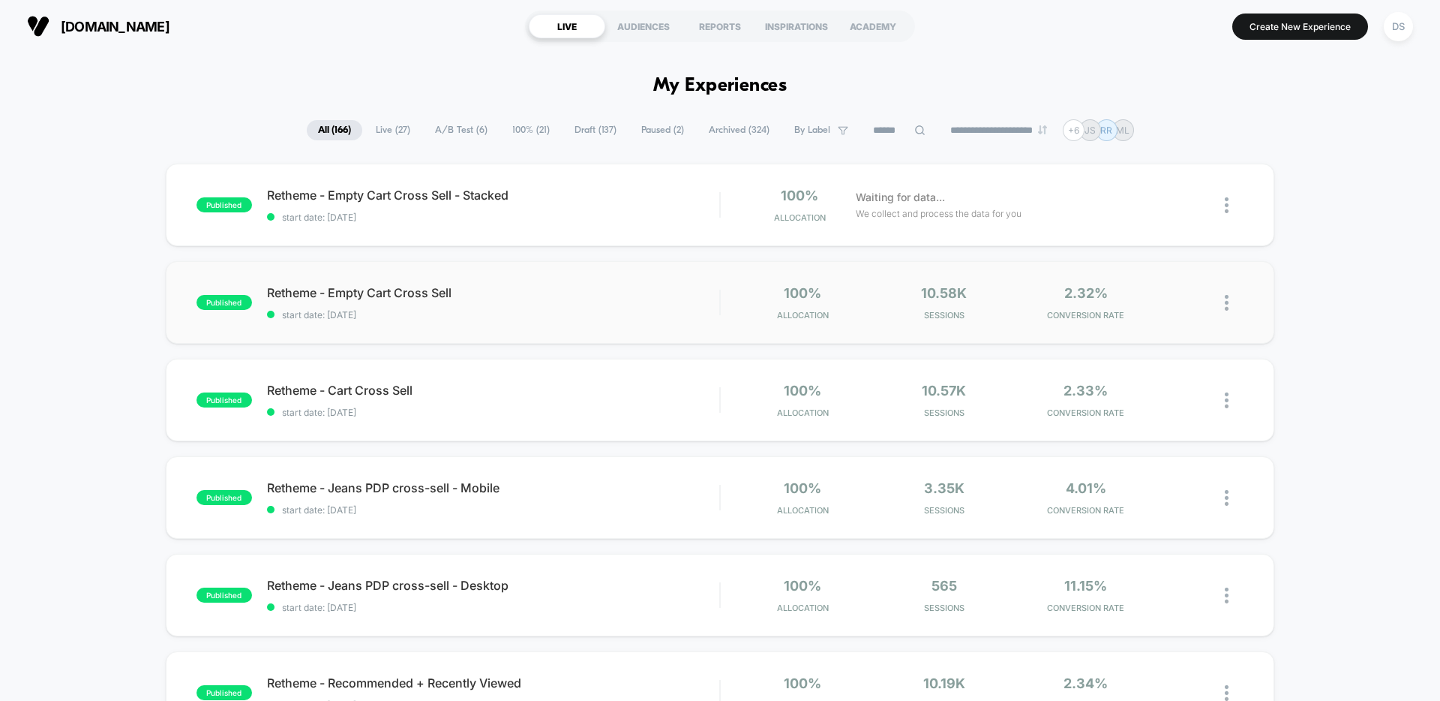
click at [579, 329] on div "published Retheme - Empty Cart Cross Sell start date: 9/24/2025 100% Allocation…" at bounding box center [720, 302] width 1109 height 83
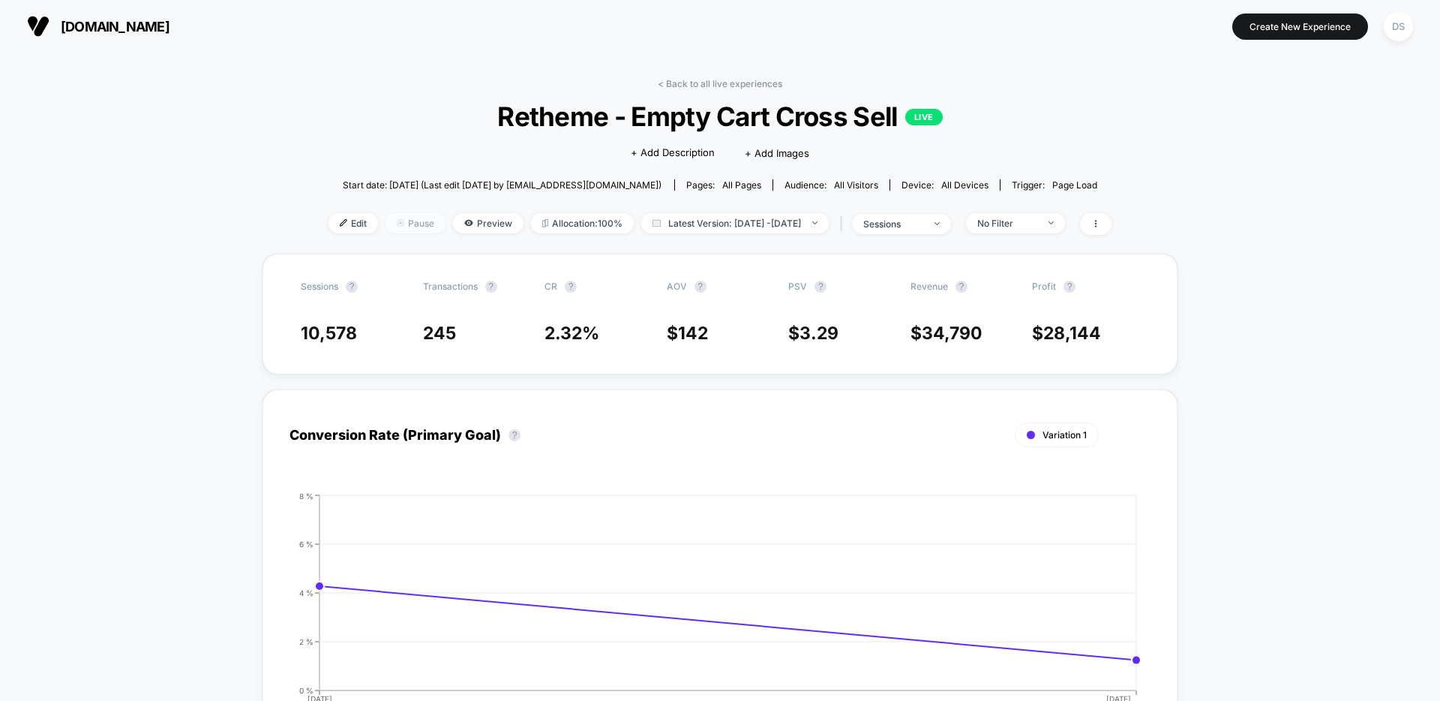
click at [386, 217] on span "Pause" at bounding box center [416, 223] width 60 height 20
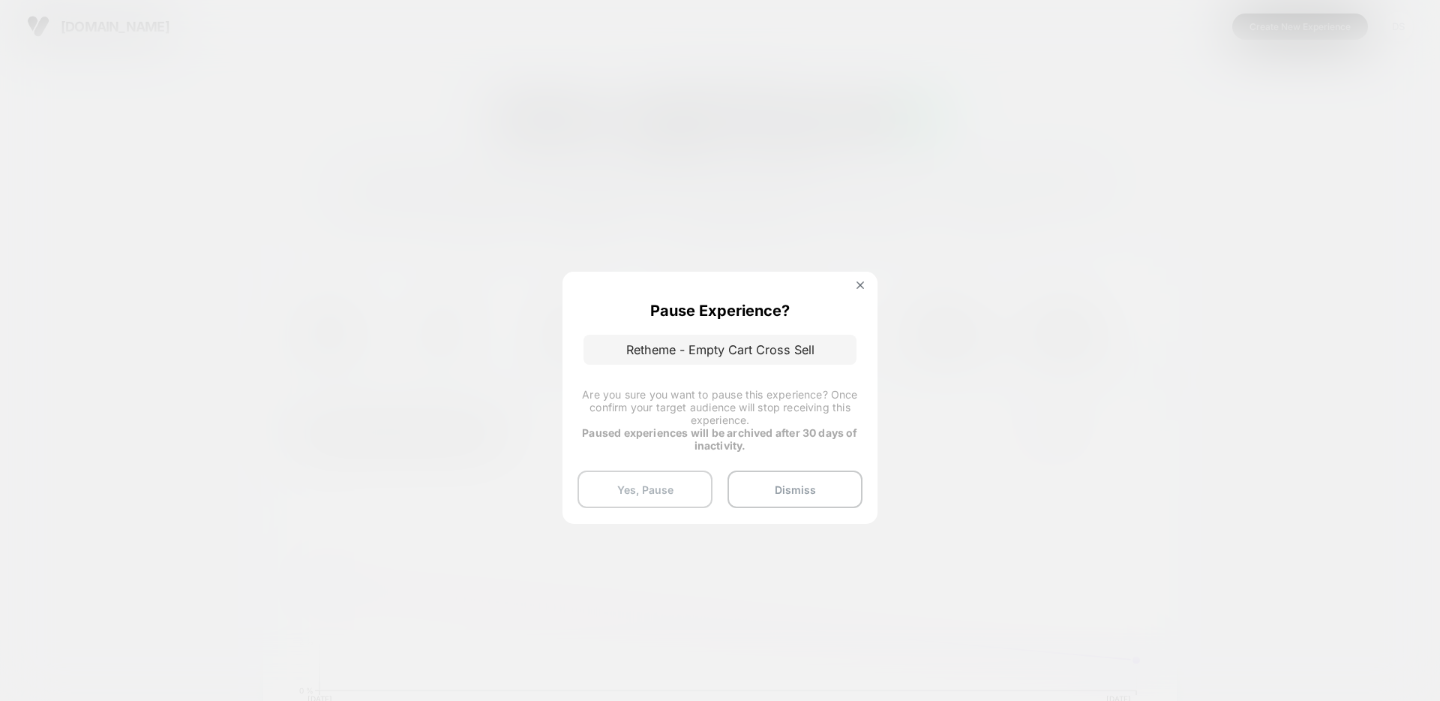
click at [640, 482] on button "Yes, Pause" at bounding box center [645, 489] width 135 height 38
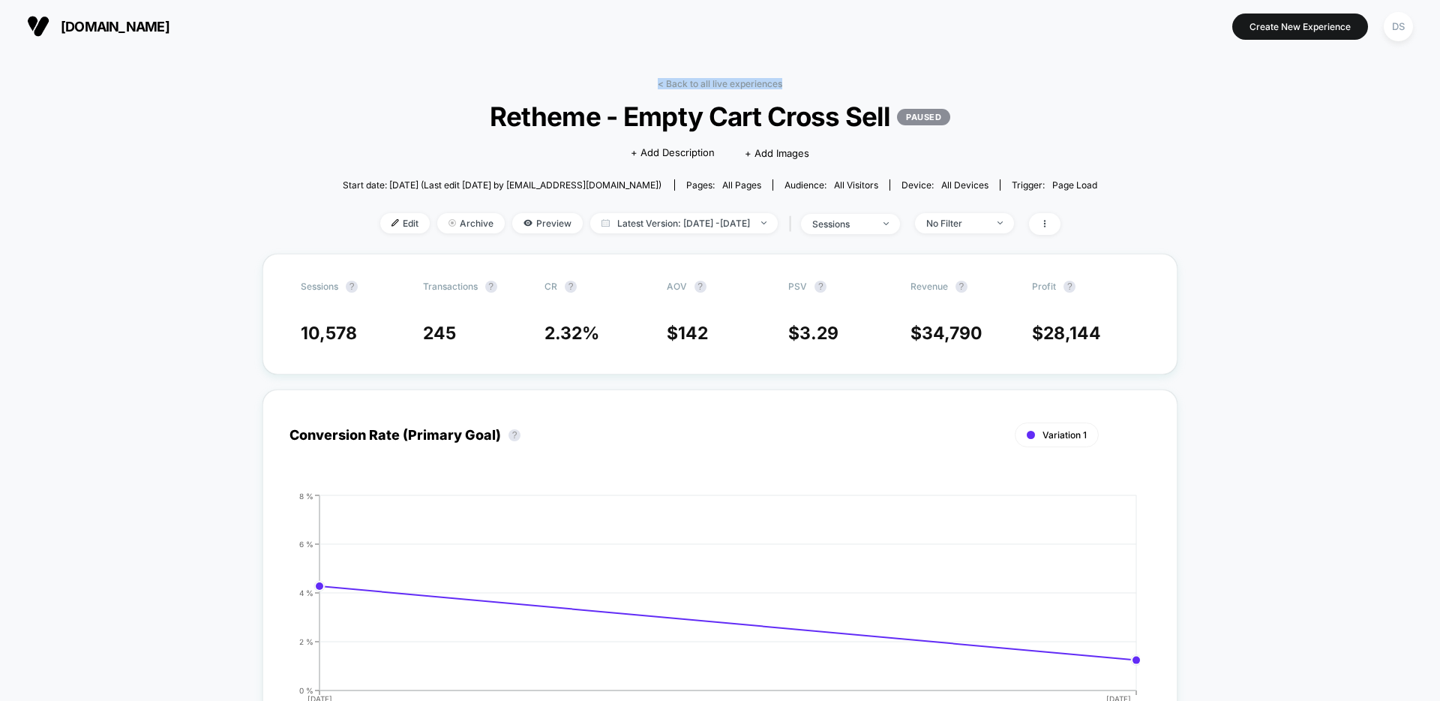
click at [710, 89] on link "< Back to all live experiences" at bounding box center [720, 83] width 125 height 11
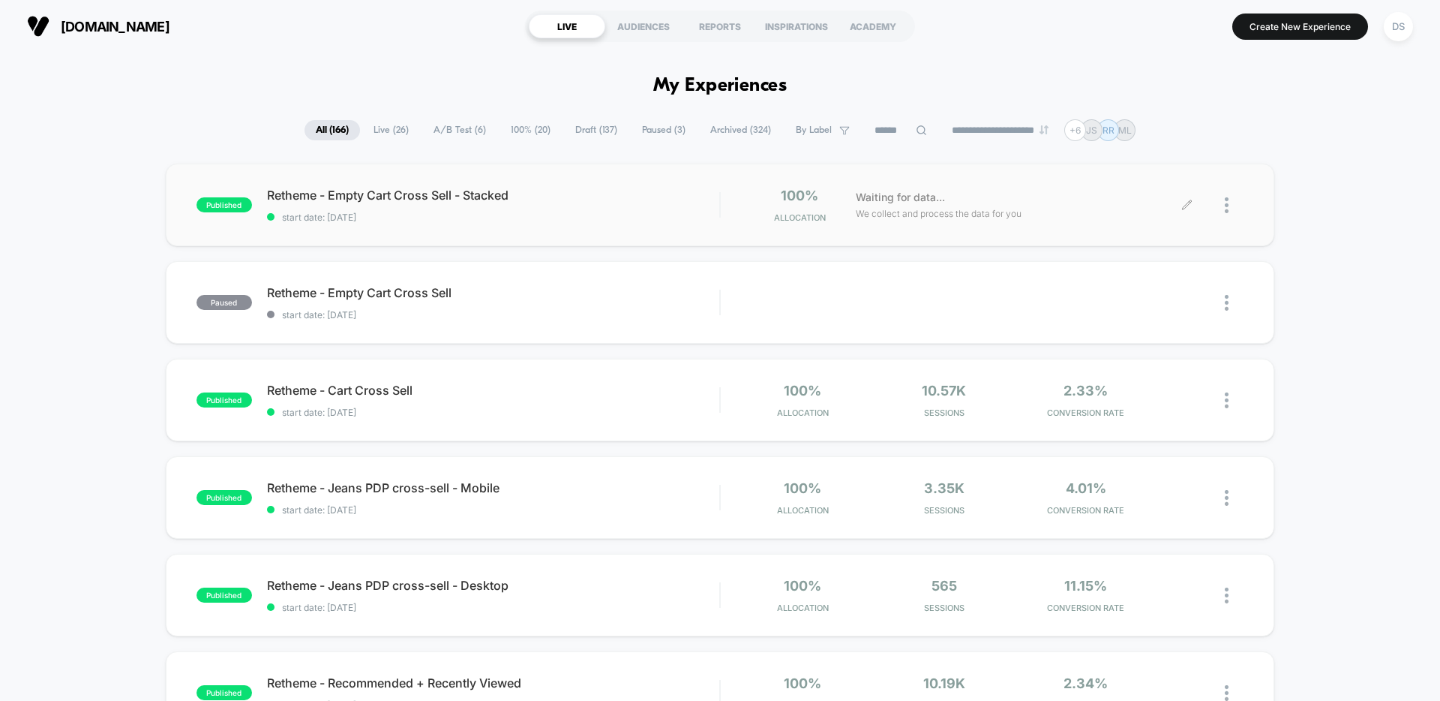
click at [1184, 206] on icon at bounding box center [1186, 204] width 9 height 9
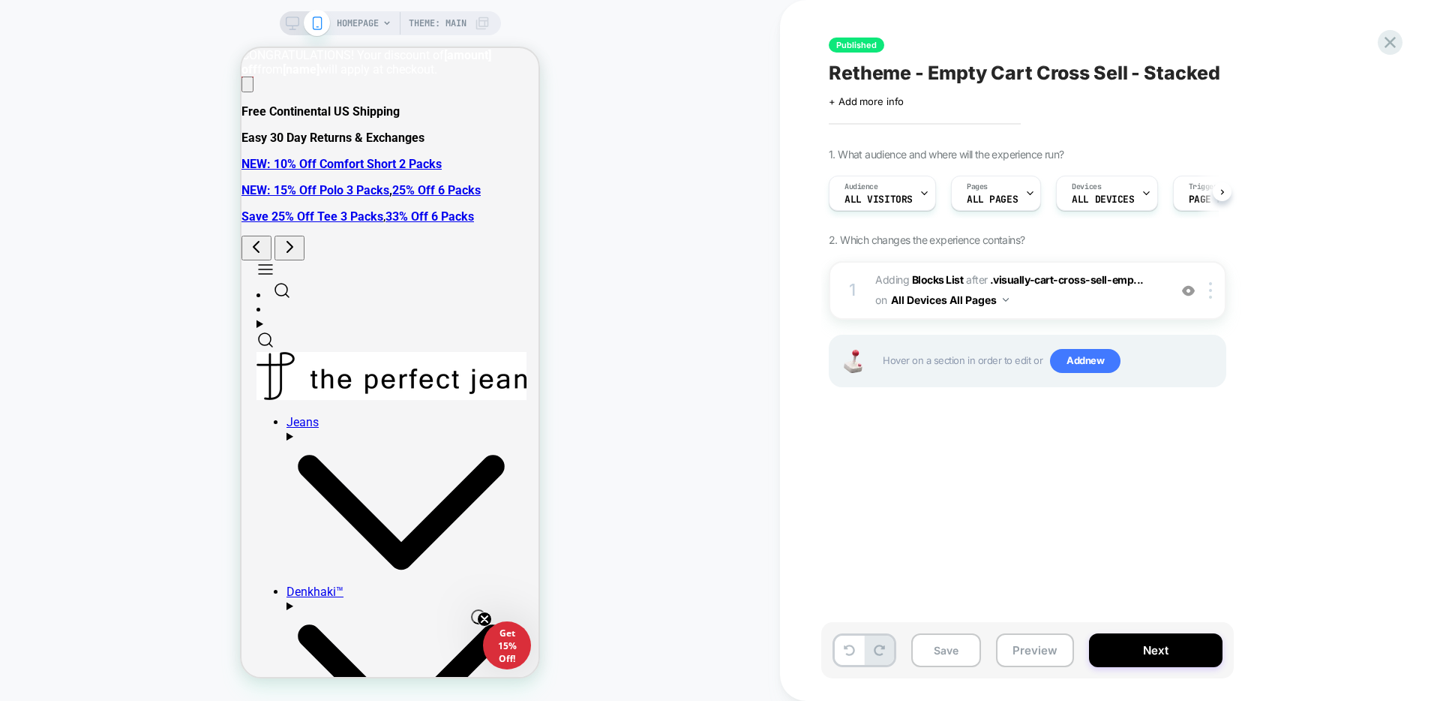
scroll to position [0, 1]
click at [1077, 297] on span "#_loomi_addon_1758577370693_dup1758812447 Adding Blocks List AFTER .visually-ca…" at bounding box center [1018, 290] width 286 height 41
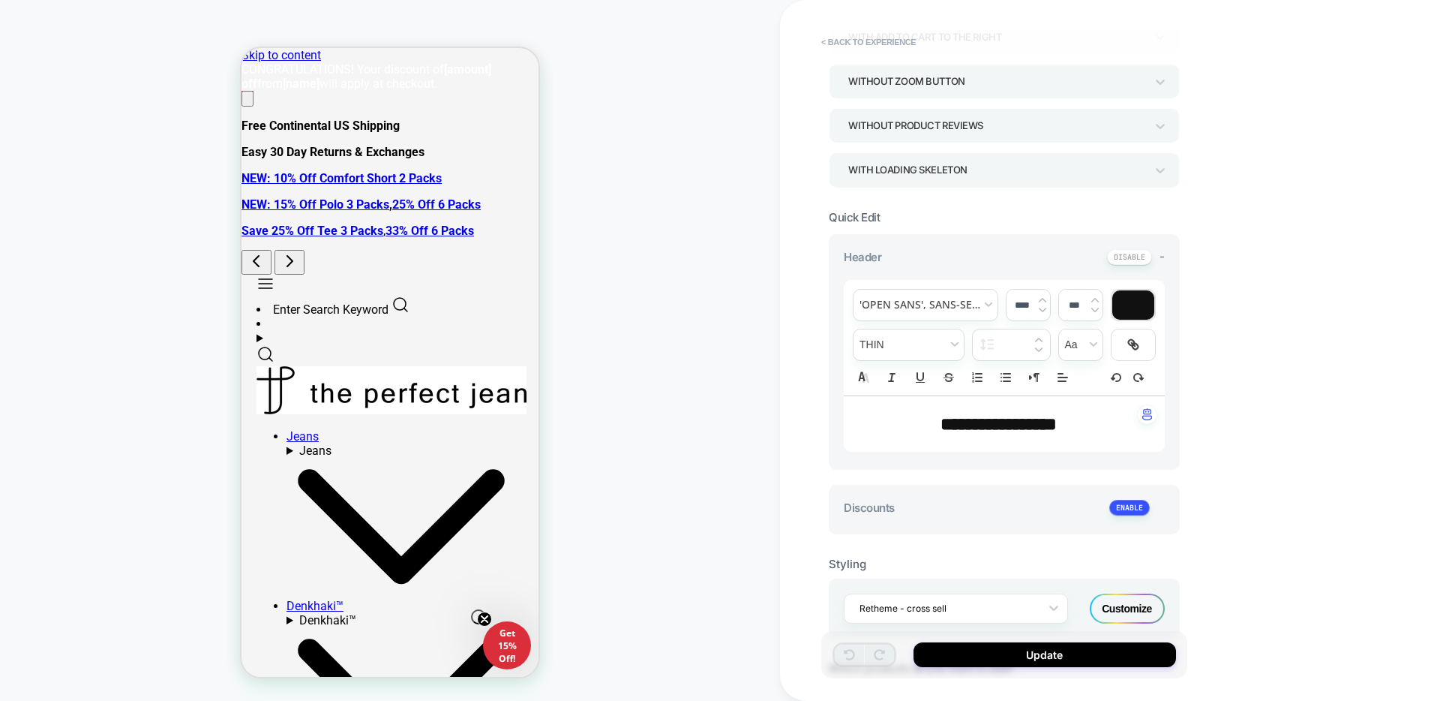
scroll to position [396, 0]
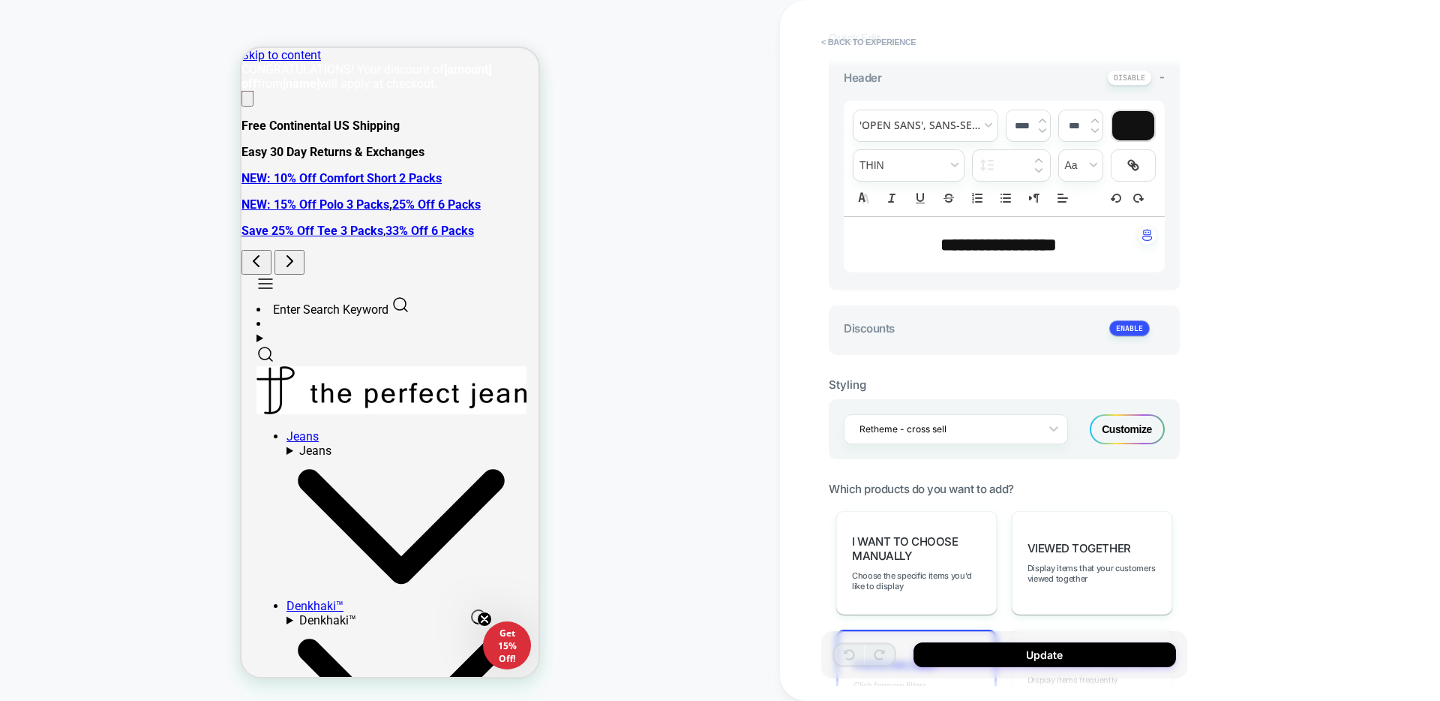
click at [1148, 422] on div "Customize" at bounding box center [1127, 429] width 75 height 30
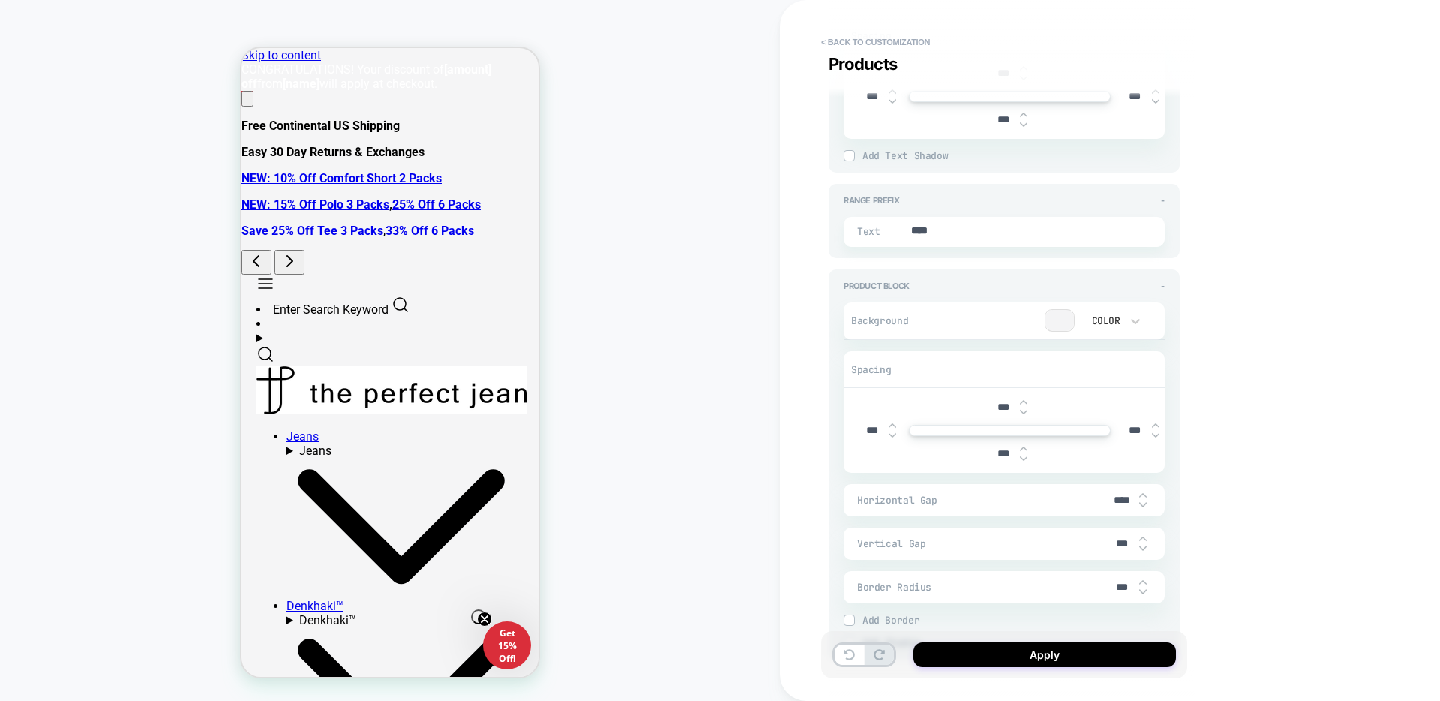
scroll to position [2052, 0]
click at [991, 412] on div "***" at bounding box center [1009, 404] width 47 height 31
drag, startPoint x: 1000, startPoint y: 402, endPoint x: 980, endPoint y: 404, distance: 19.6
click at [980, 404] on div "***" at bounding box center [1010, 404] width 310 height 31
type textarea "*"
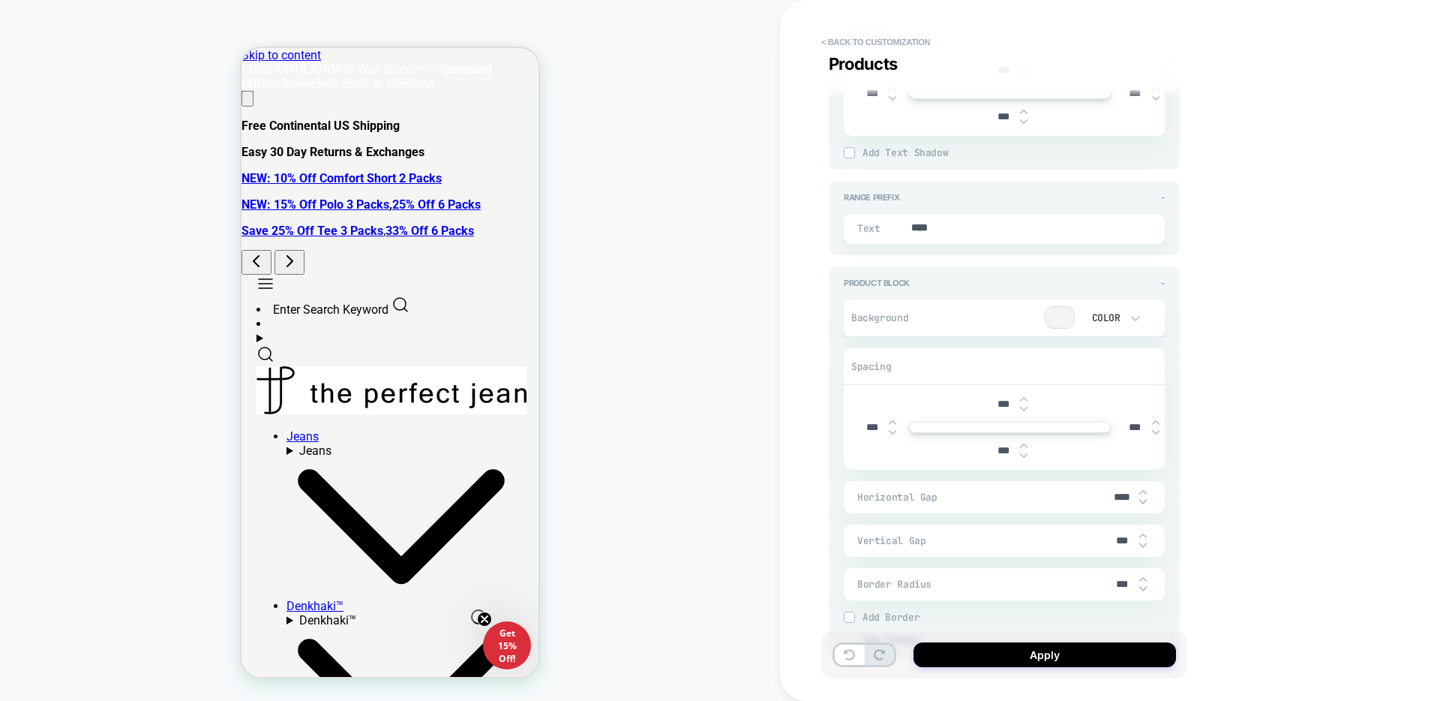
type input "***"
type textarea "*"
type input "***"
drag, startPoint x: 1000, startPoint y: 453, endPoint x: 991, endPoint y: 453, distance: 9.0
click at [991, 453] on input "***" at bounding box center [1003, 450] width 34 height 13
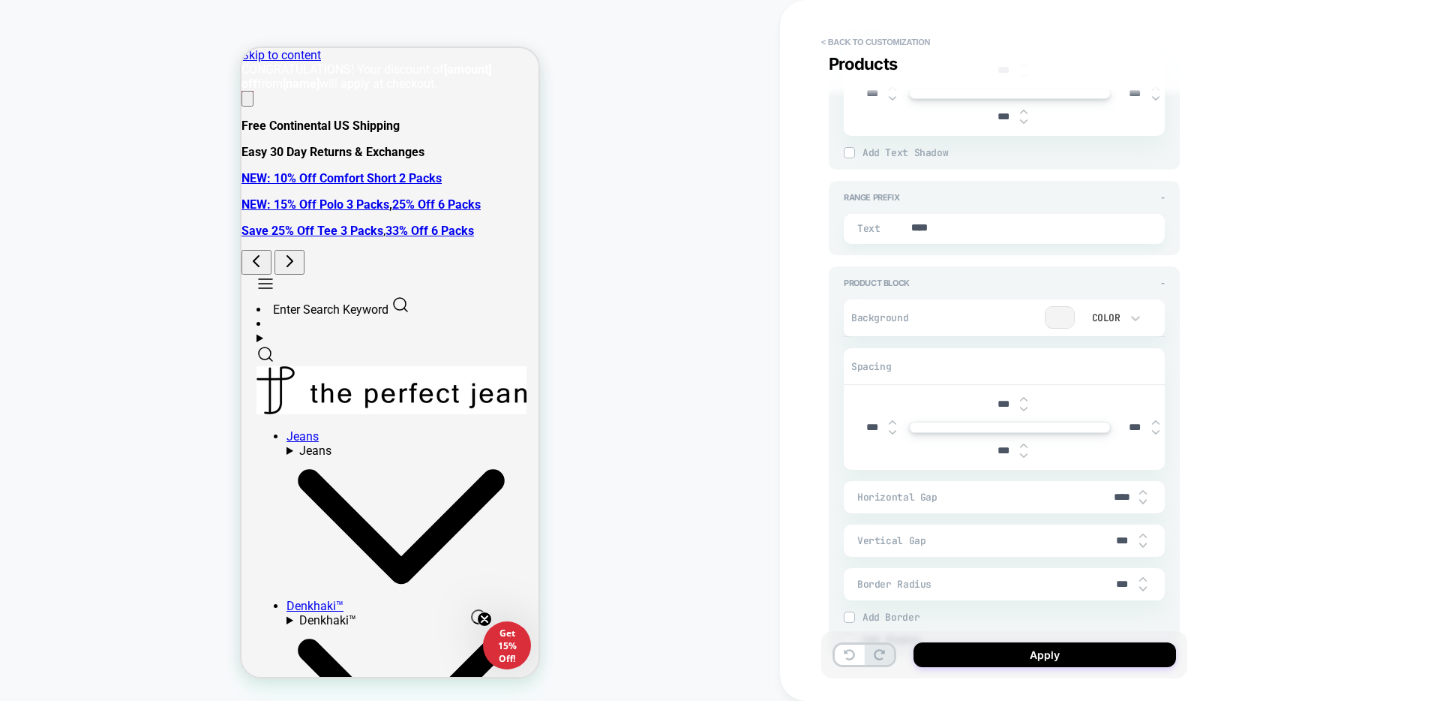
type input "***"
type textarea "*"
type input "***"
click at [1127, 428] on input "***" at bounding box center [1135, 427] width 34 height 13
type input "****"
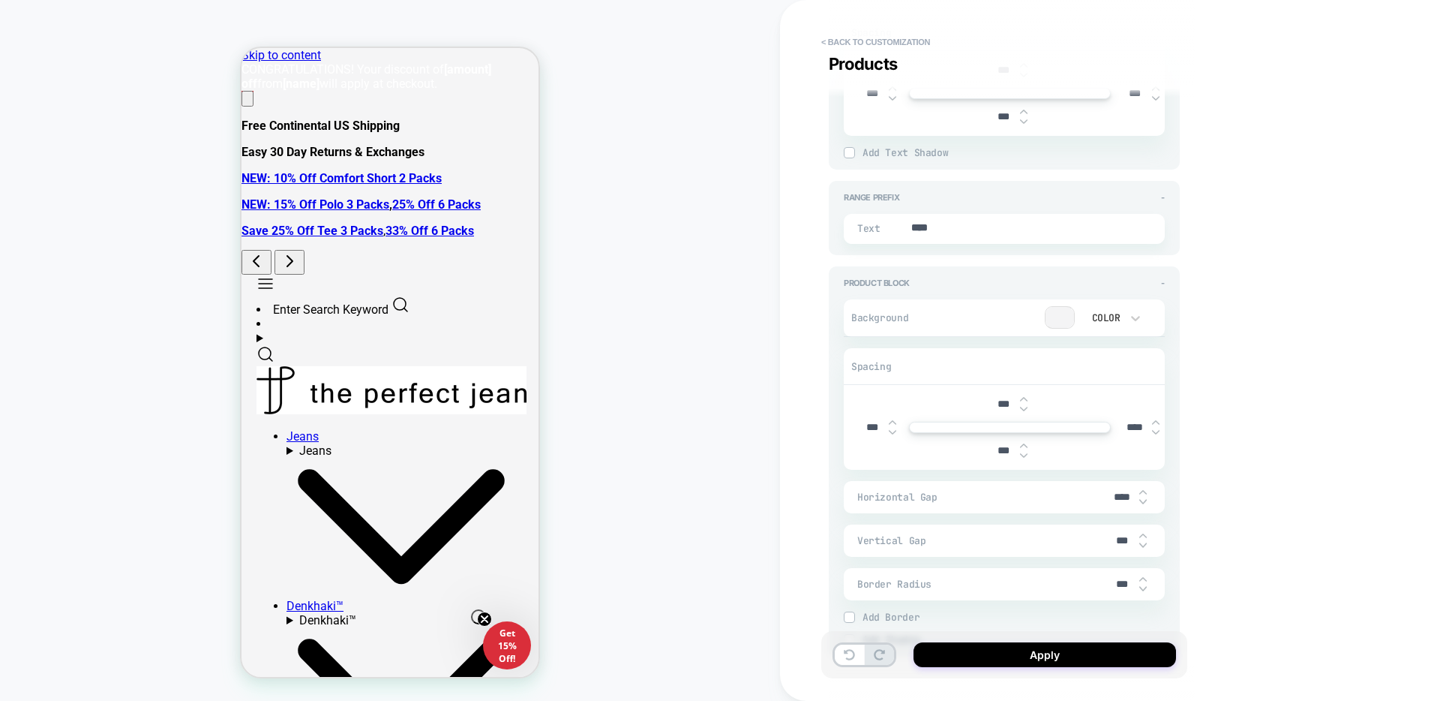
type textarea "*"
type input "****"
drag, startPoint x: 869, startPoint y: 429, endPoint x: 854, endPoint y: 430, distance: 14.3
click at [855, 430] on input "***" at bounding box center [872, 427] width 34 height 13
type input "****"
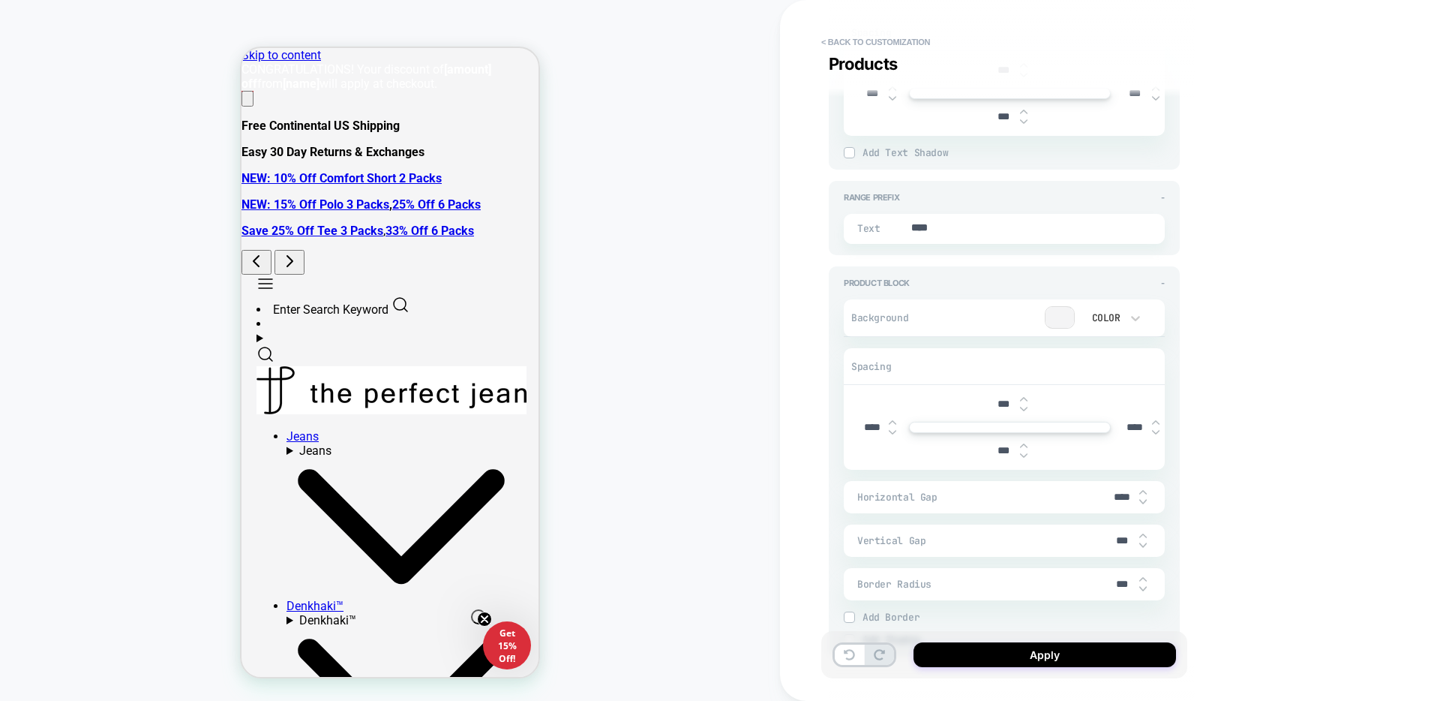
scroll to position [1440, 0]
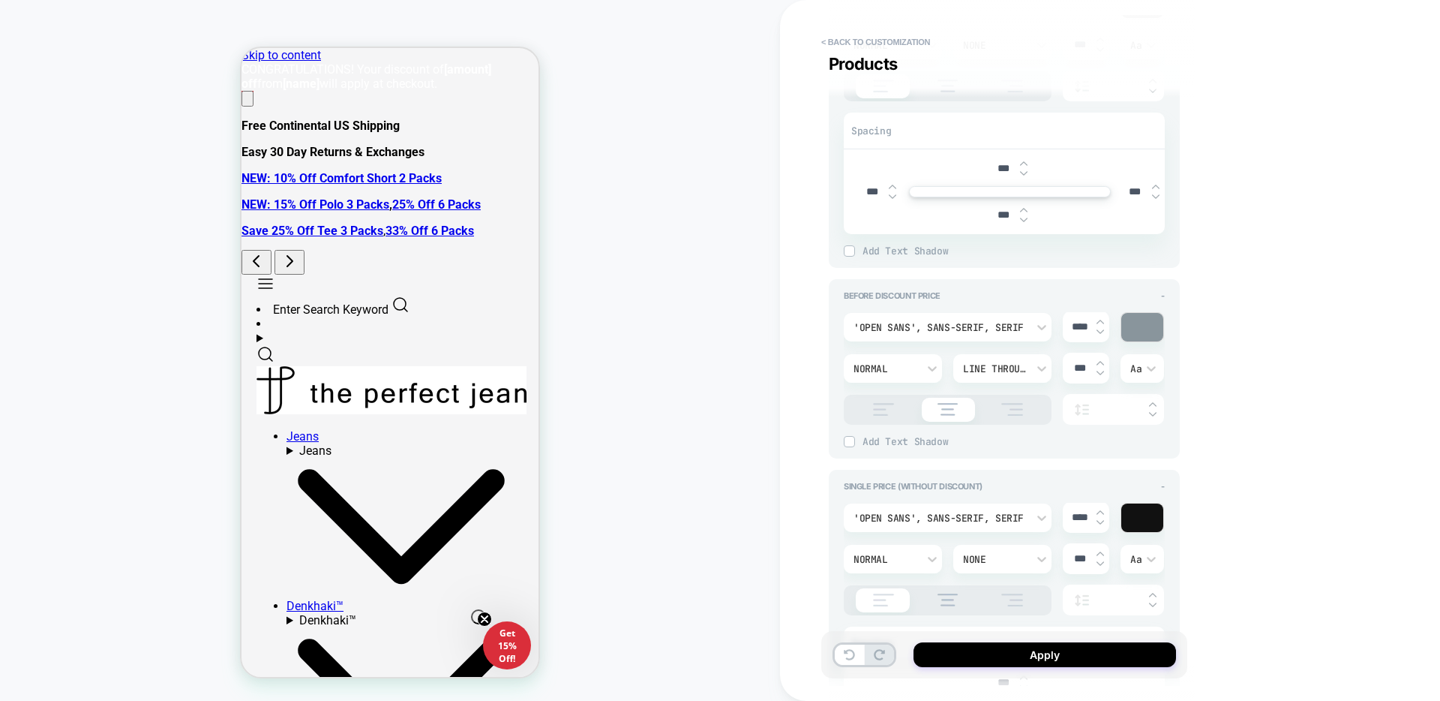
type textarea "*"
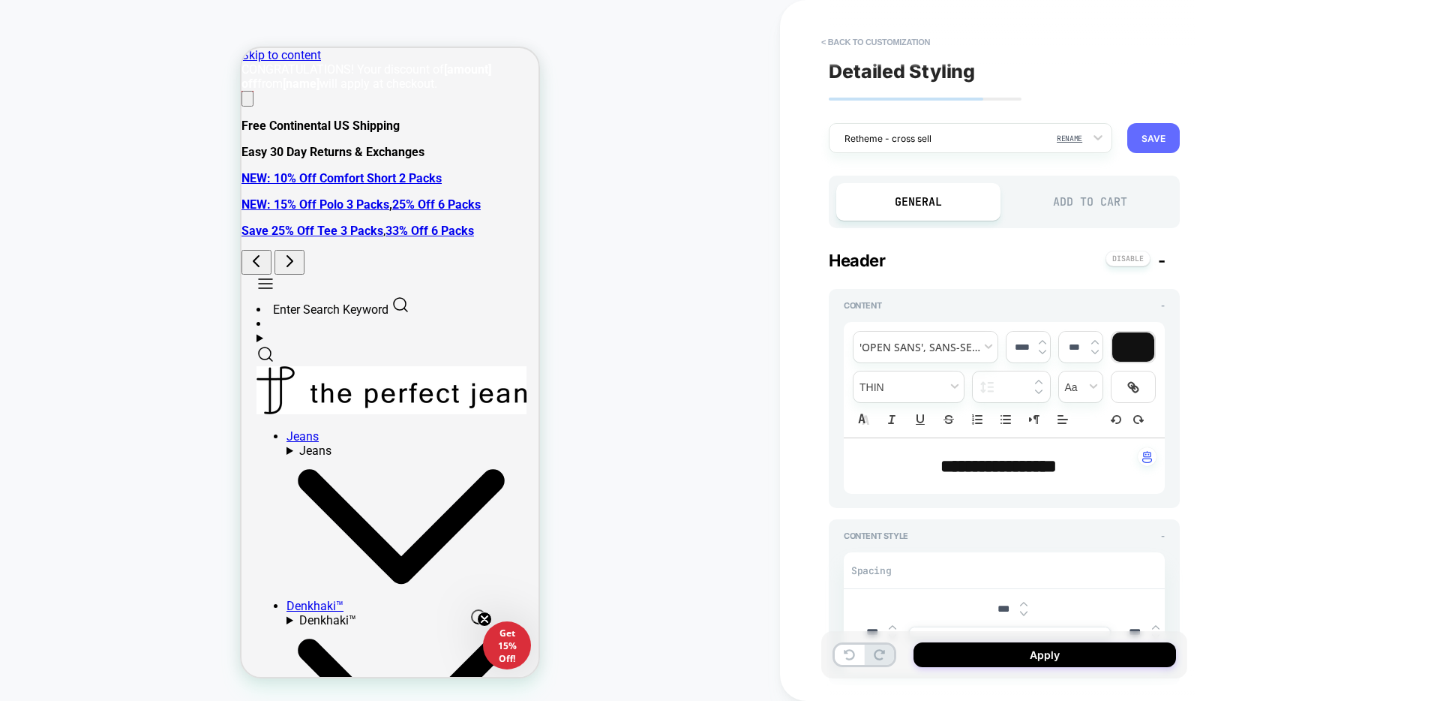
type input "****"
click at [1155, 136] on button "SAVE" at bounding box center [1153, 138] width 53 height 30
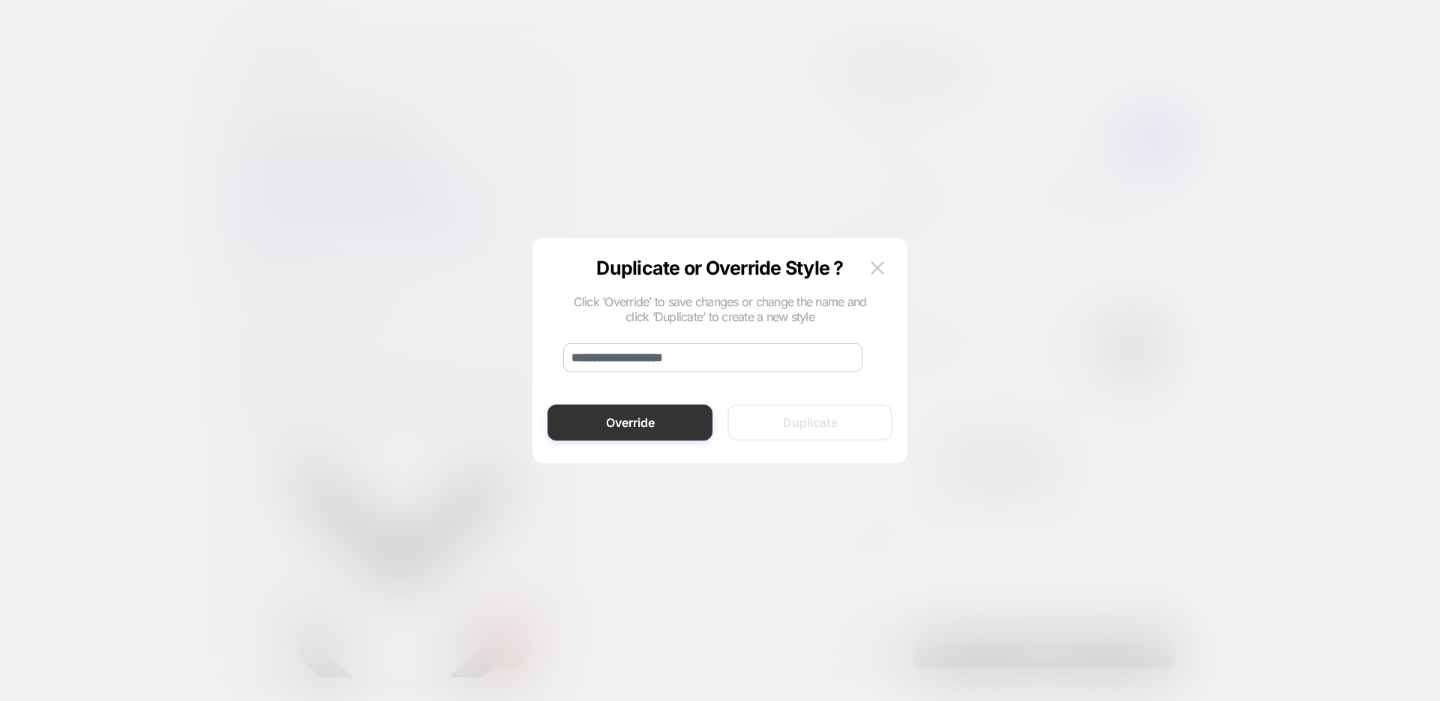
click at [635, 416] on button "Override" at bounding box center [630, 422] width 165 height 36
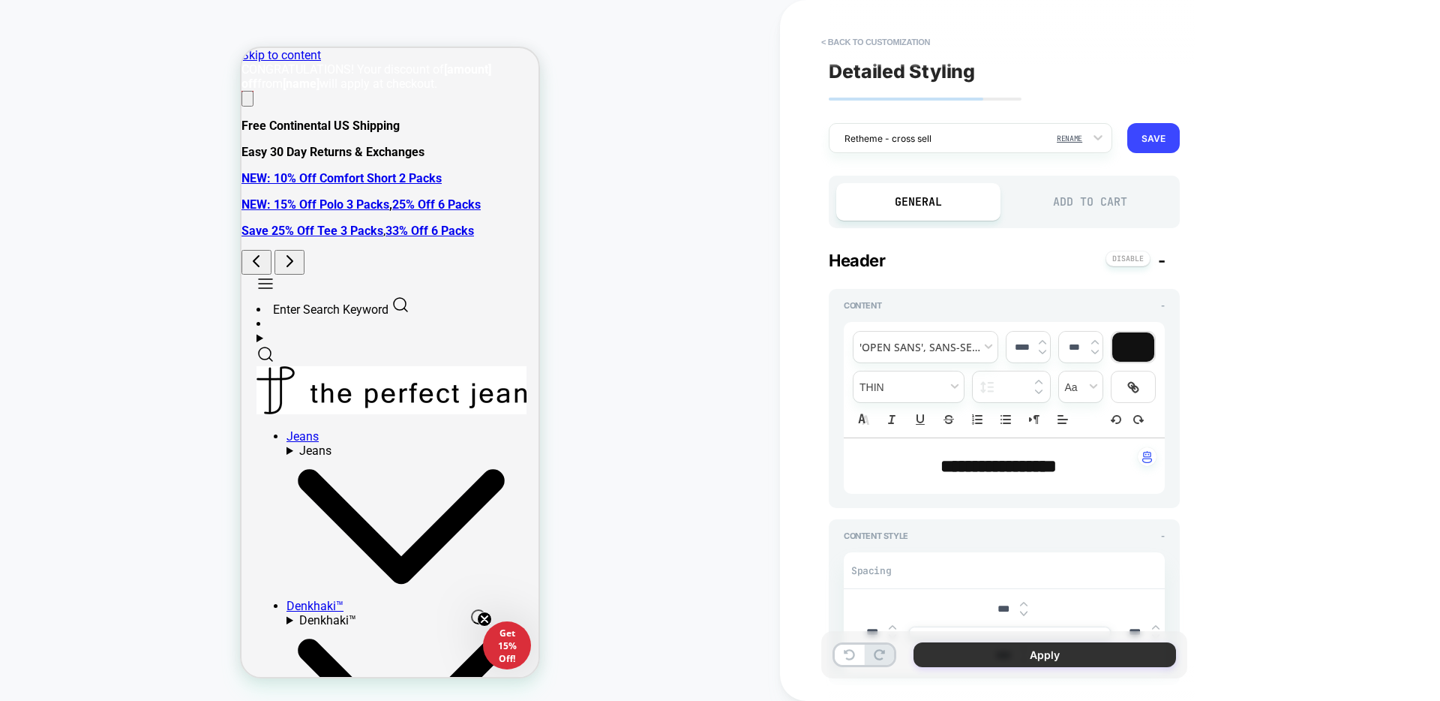
click at [1107, 649] on button "Apply" at bounding box center [1045, 654] width 263 height 25
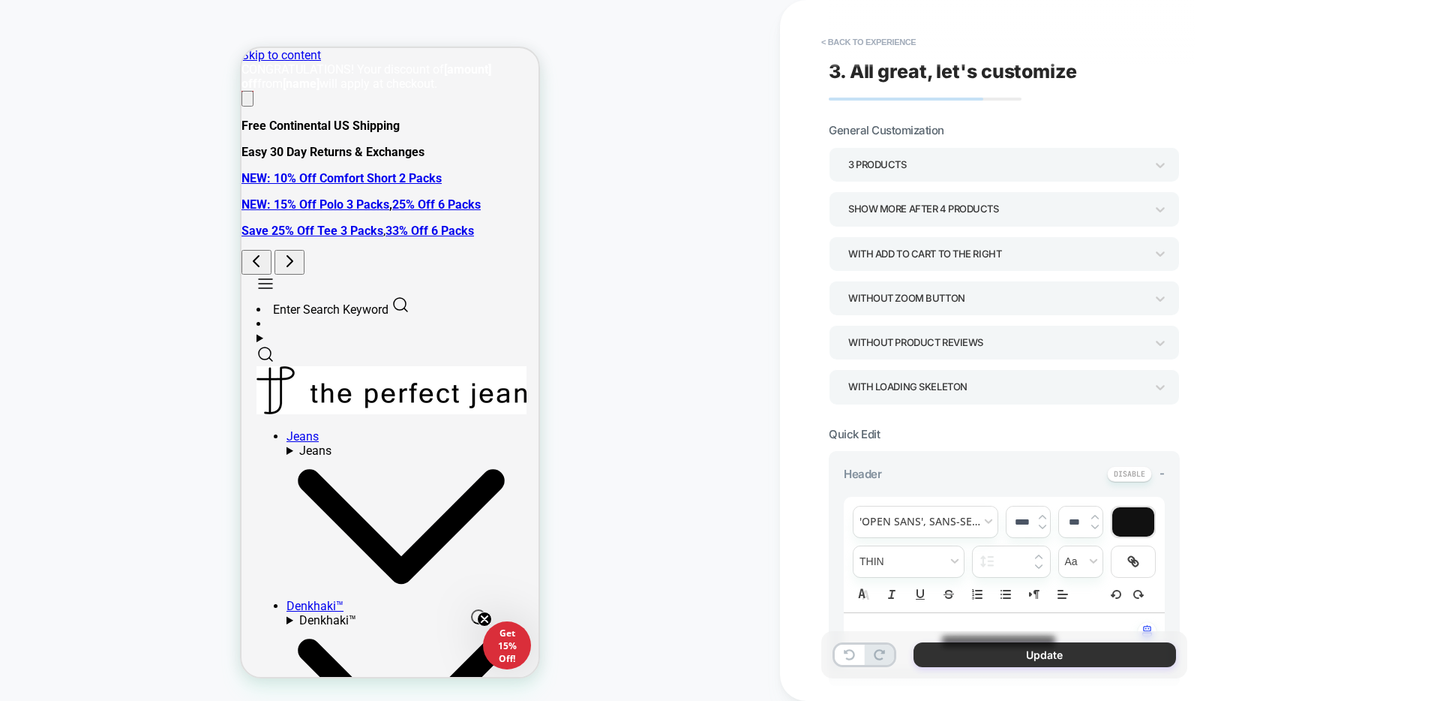
click at [1049, 655] on button "Update" at bounding box center [1045, 654] width 263 height 25
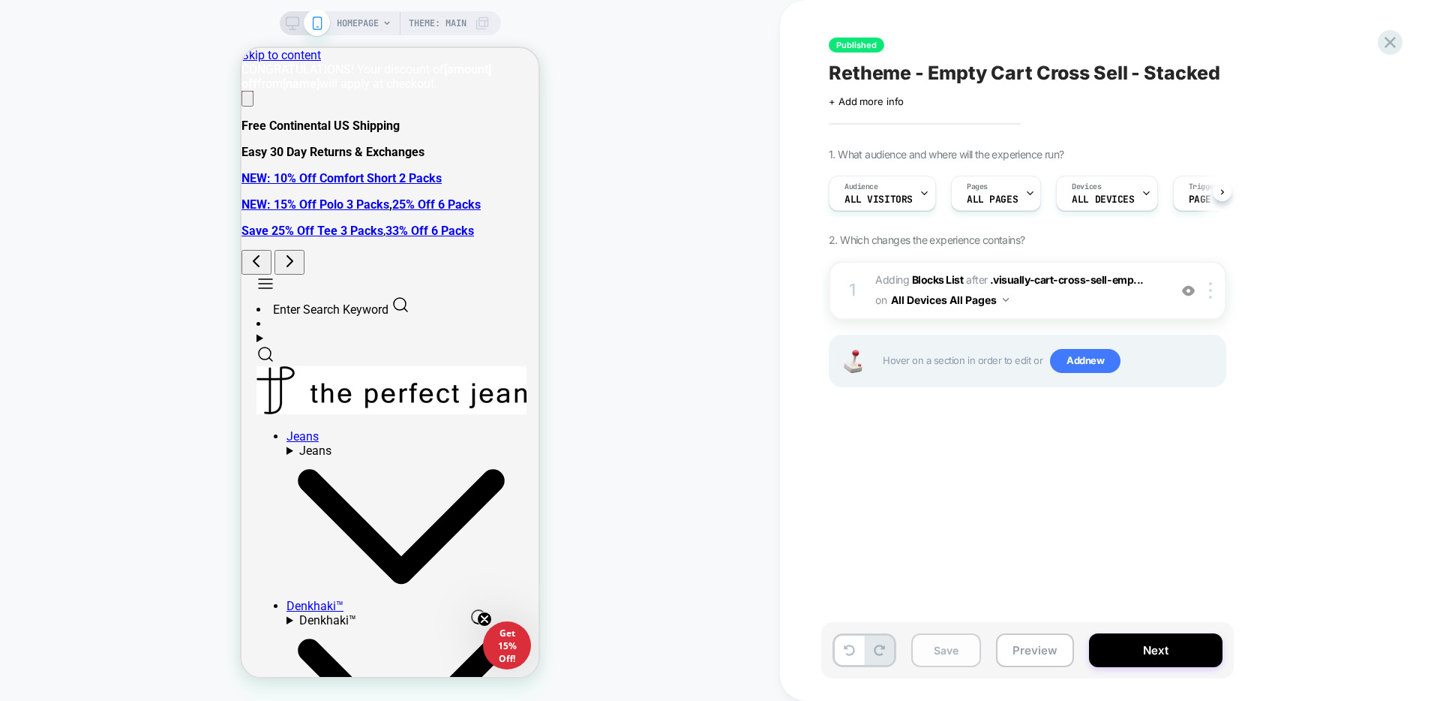
click at [940, 650] on button "Save" at bounding box center [946, 650] width 70 height 34
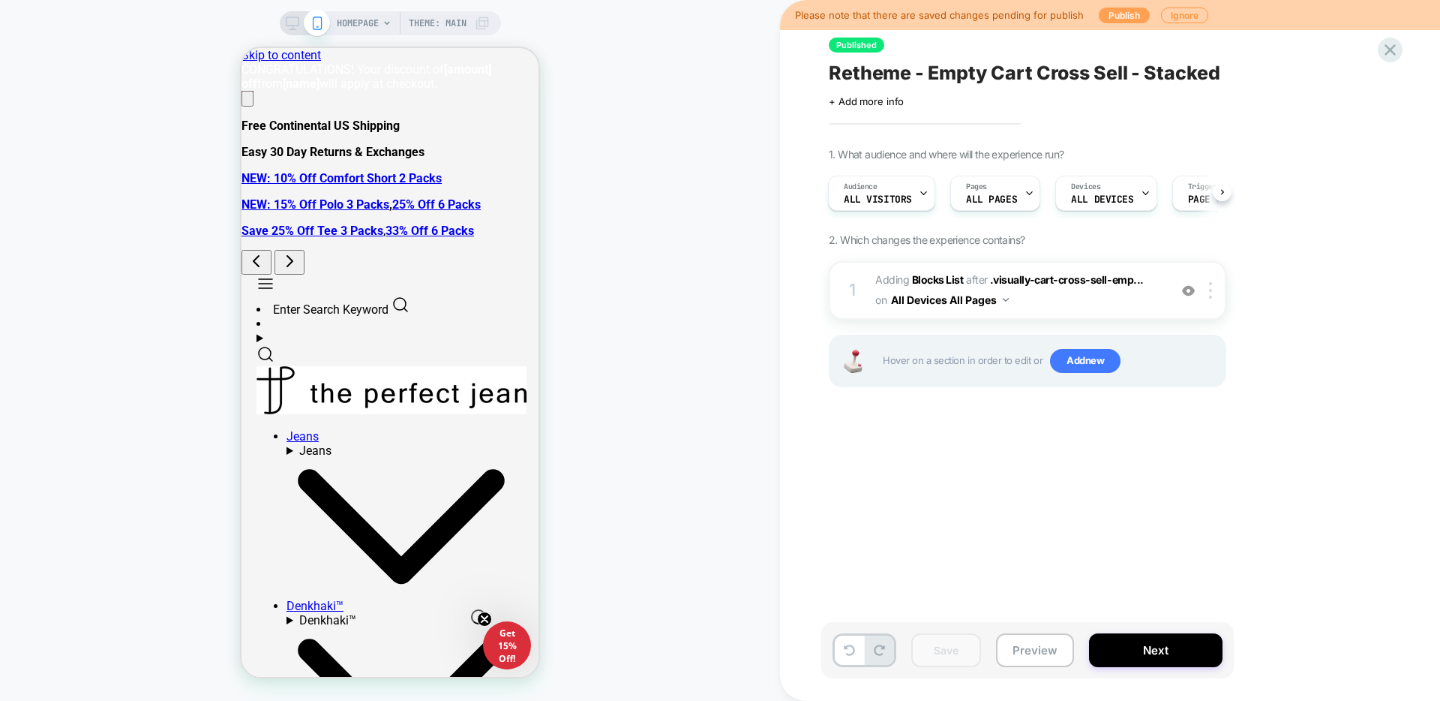
click at [1117, 16] on button "Publish" at bounding box center [1124, 16] width 51 height 16
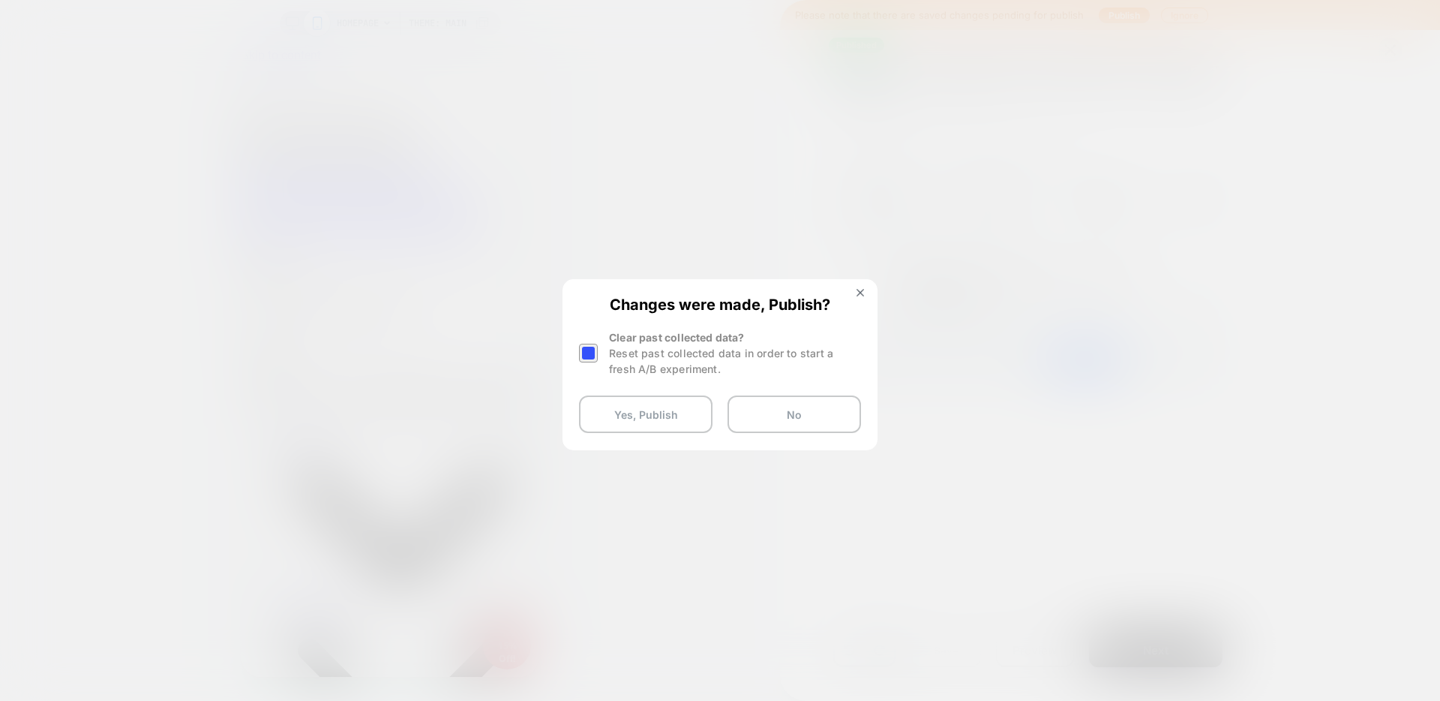
click at [590, 353] on div at bounding box center [588, 353] width 19 height 19
click at [616, 415] on button "Yes, Publish" at bounding box center [646, 414] width 134 height 38
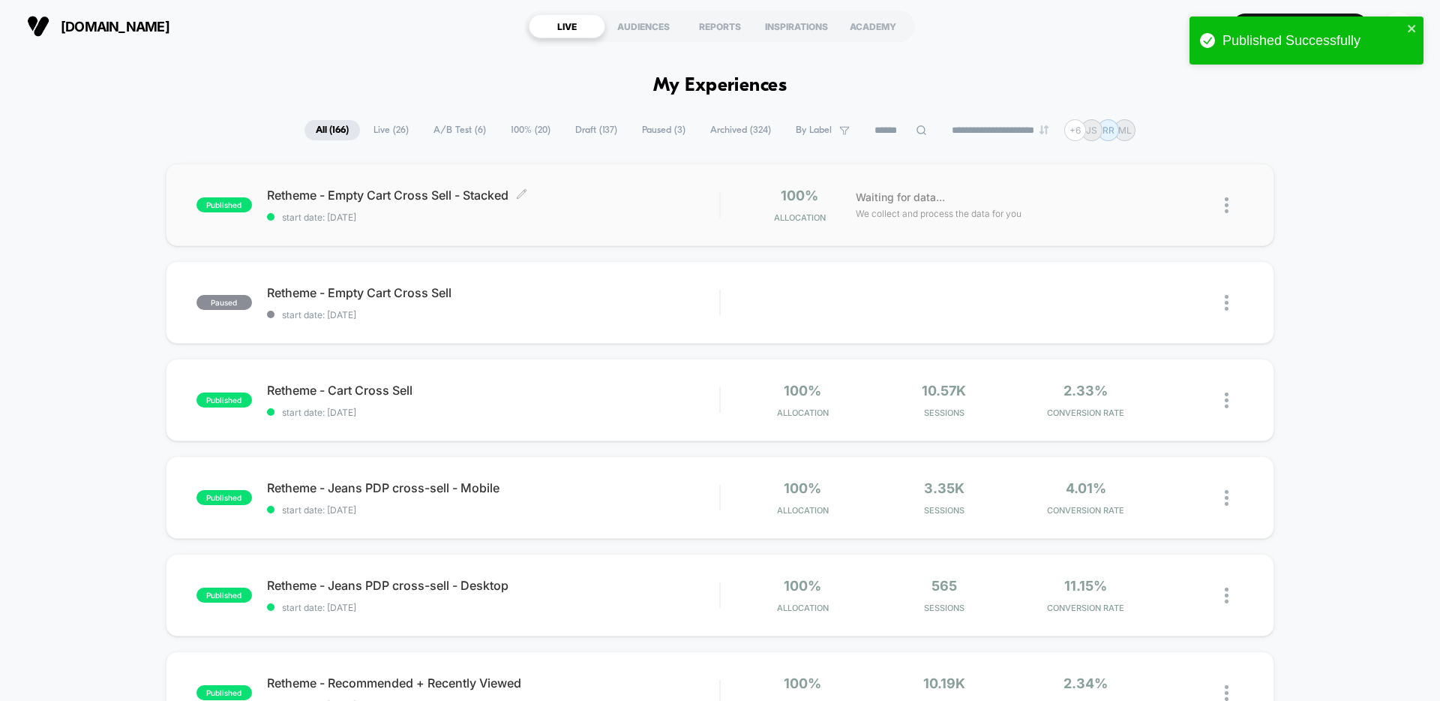
click at [551, 211] on div "Retheme - Empty Cart Cross Sell - Stacked Click to edit experience details Clic…" at bounding box center [493, 205] width 452 height 35
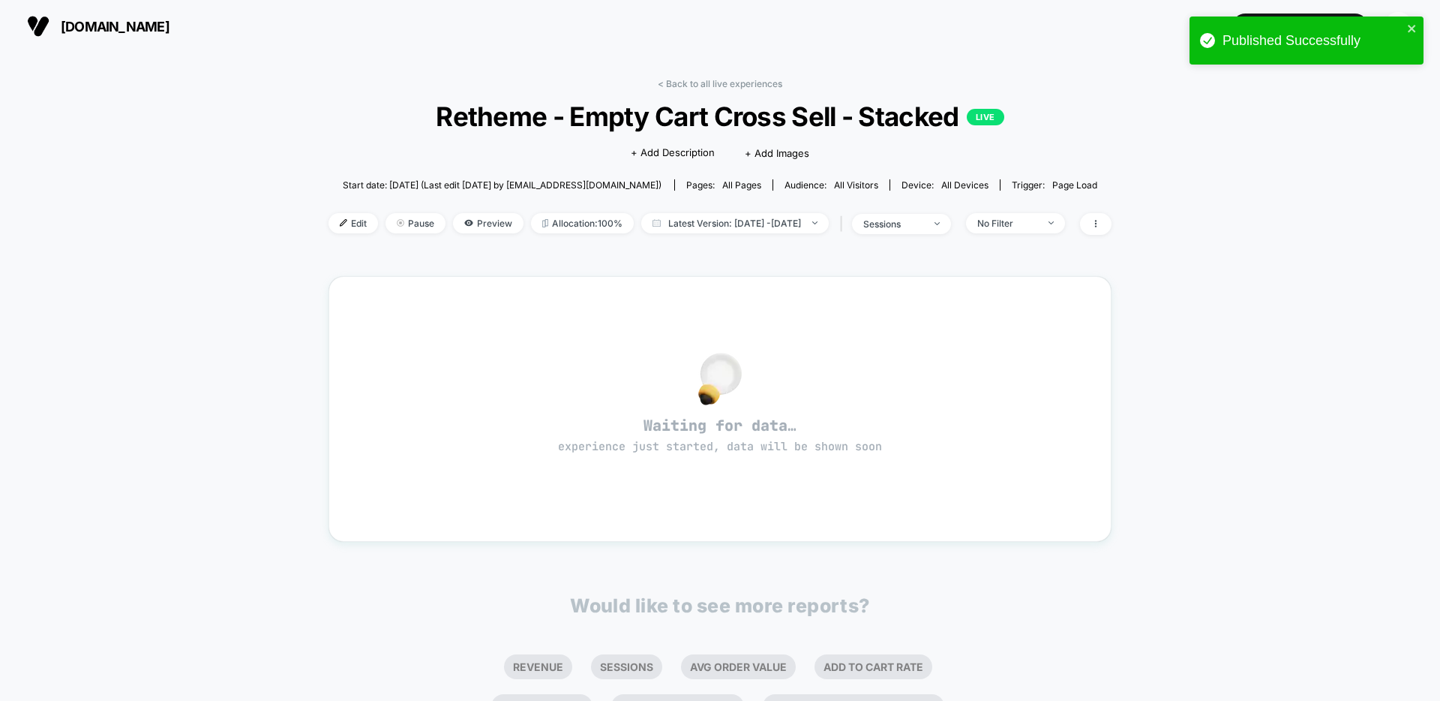
click at [330, 221] on span "Edit" at bounding box center [354, 223] width 50 height 20
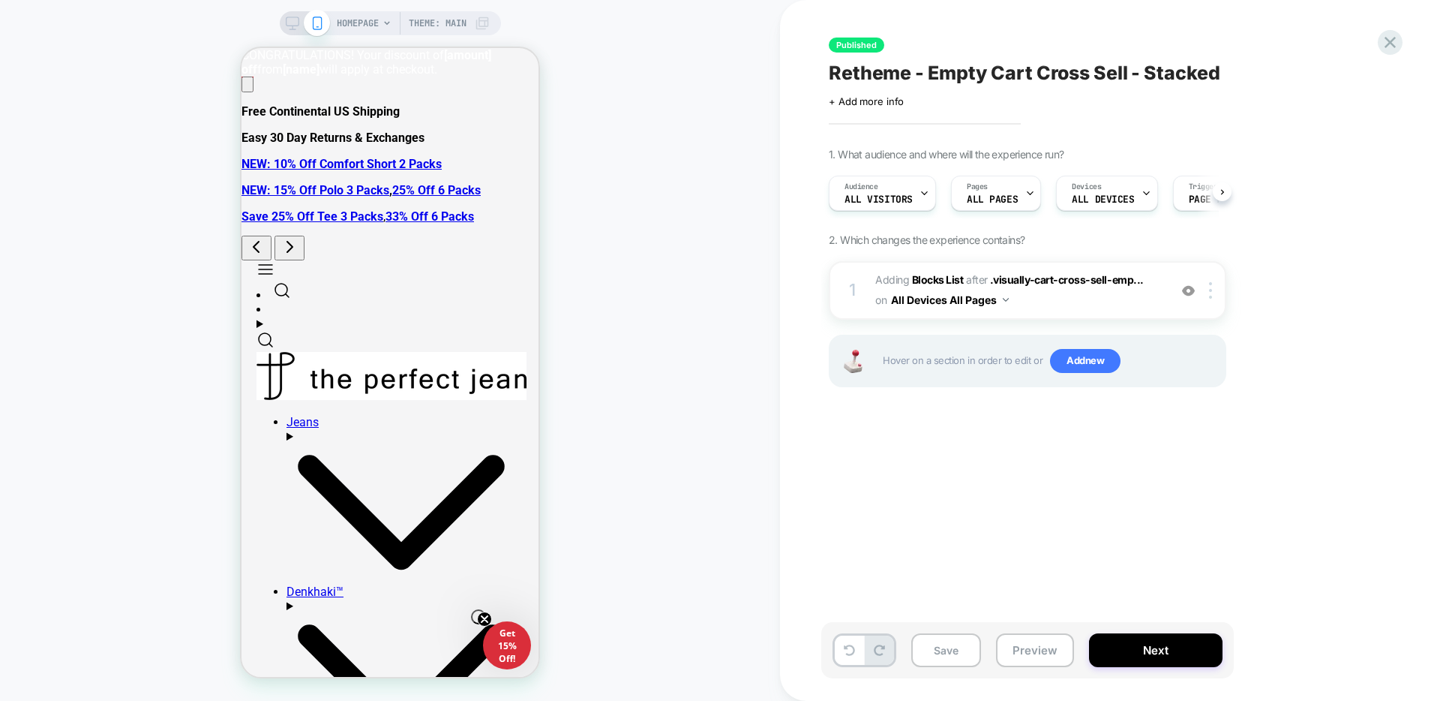
click at [986, 297] on button "All Devices All Pages" at bounding box center [950, 300] width 118 height 22
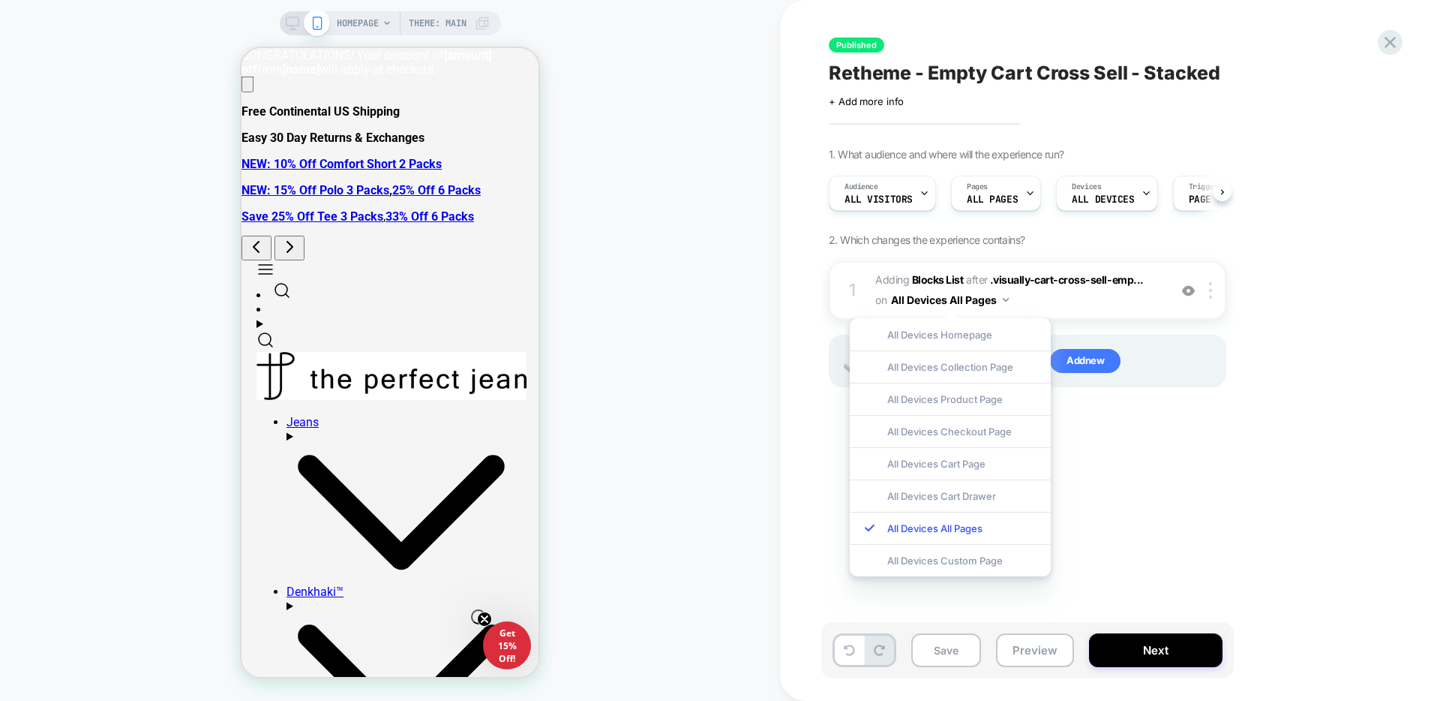
scroll to position [0, 1]
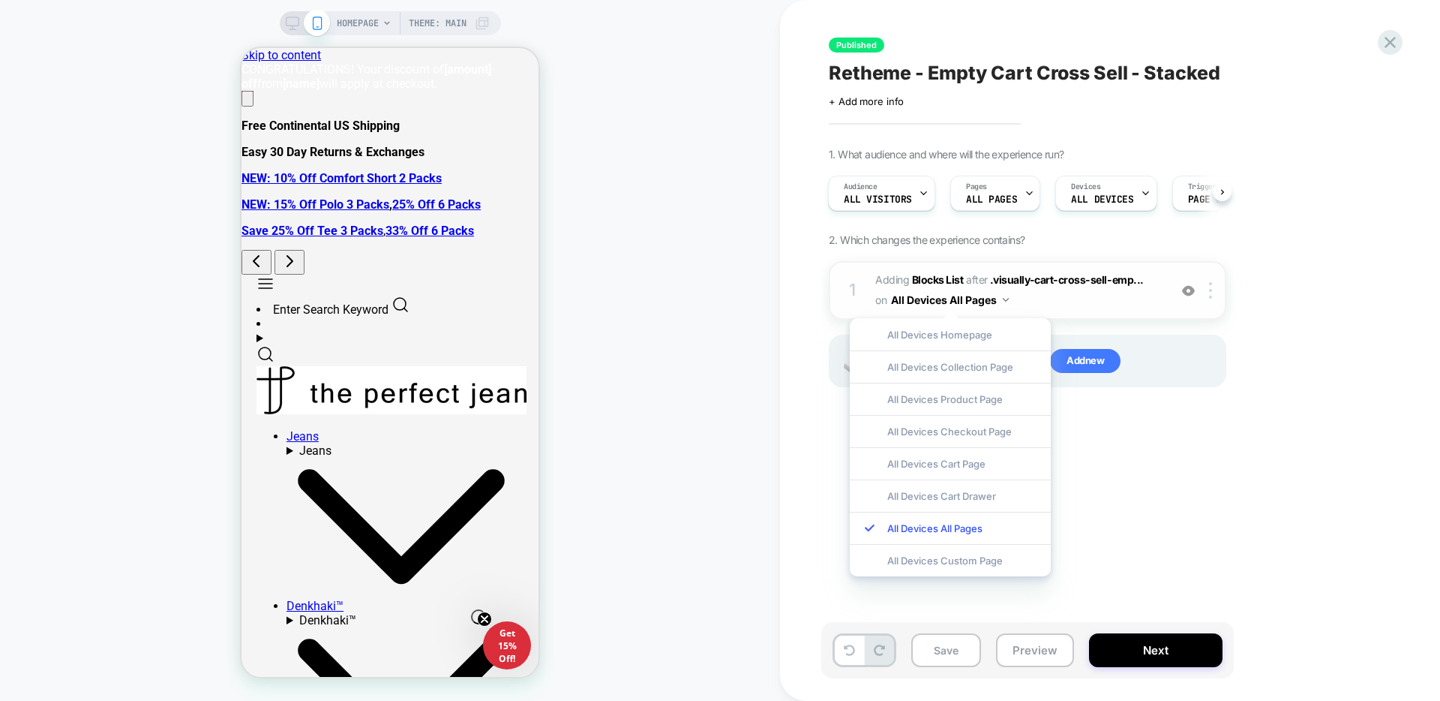
click at [1046, 299] on span "#_loomi_addon_1758577370693_dup1758812447 Adding Blocks List AFTER .visually-ca…" at bounding box center [1018, 290] width 286 height 41
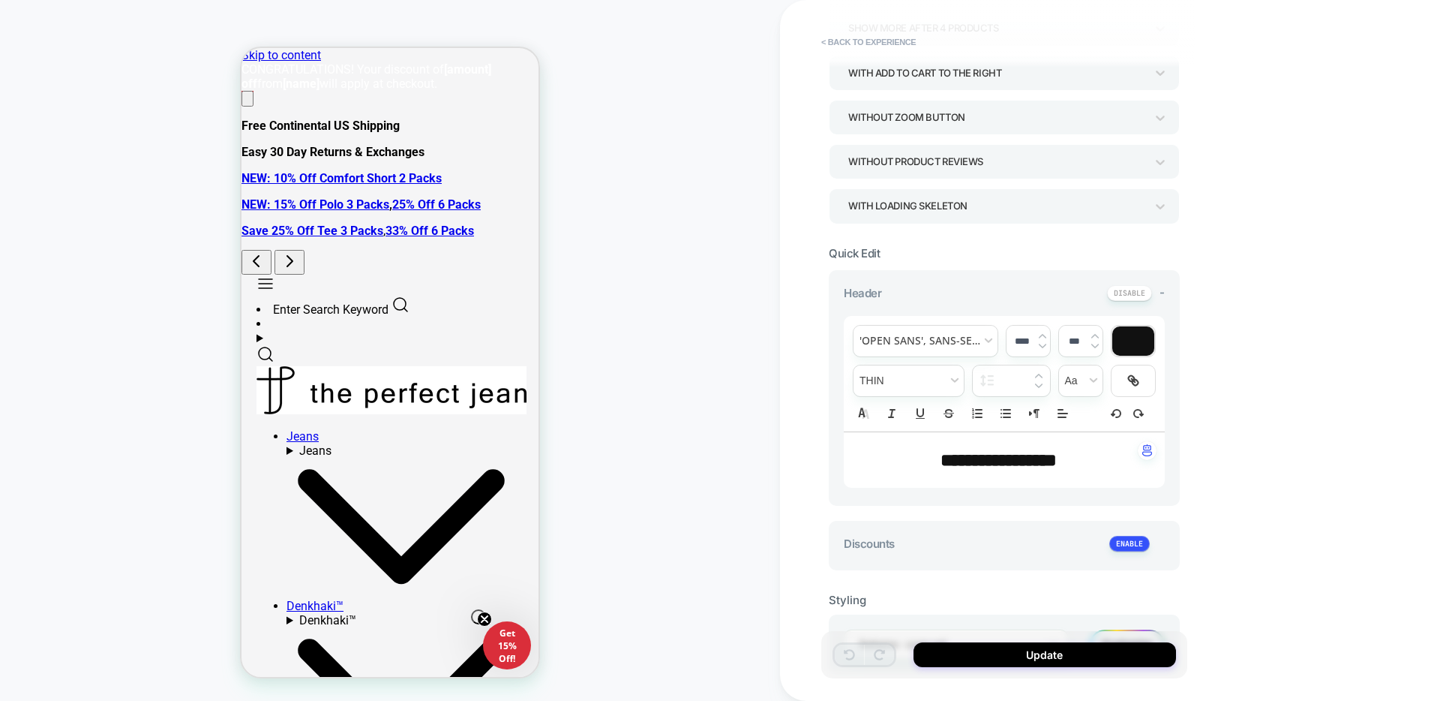
scroll to position [458, 0]
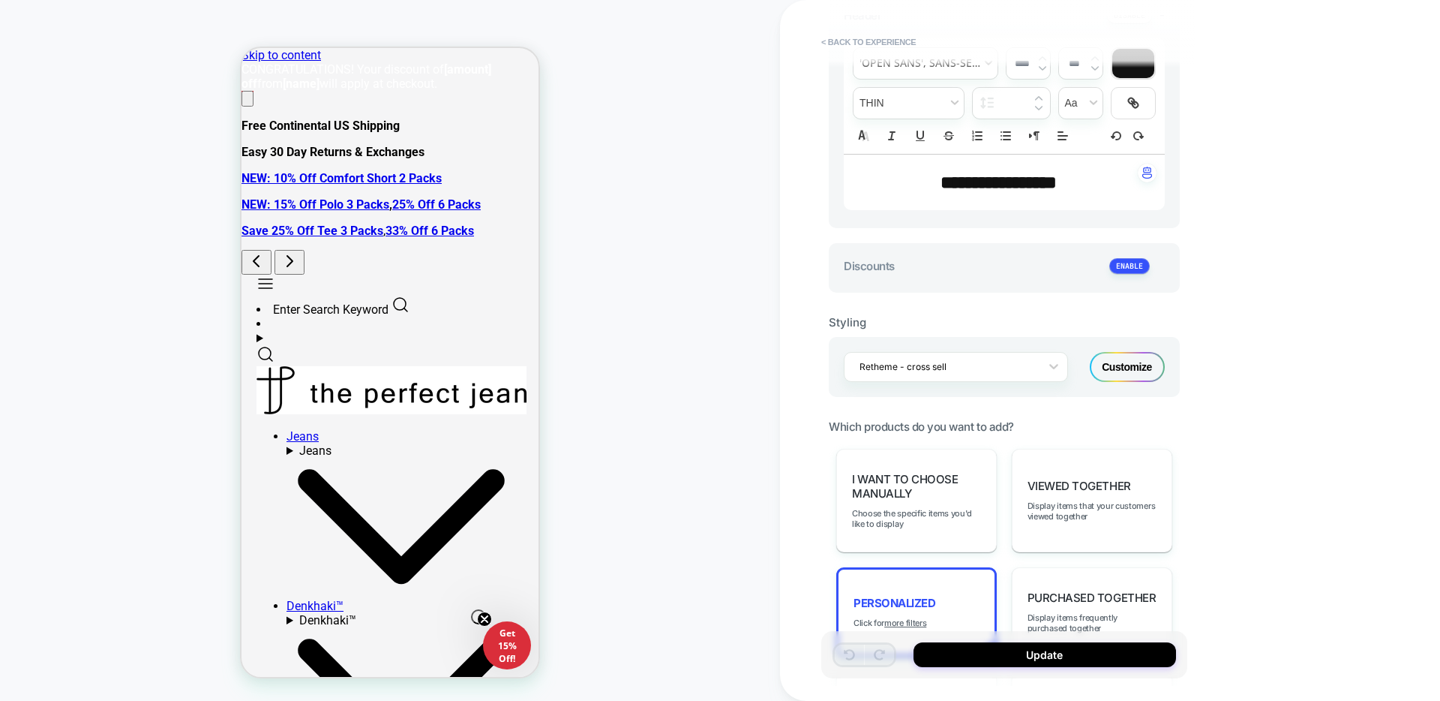
click at [1106, 375] on div "Customize" at bounding box center [1127, 367] width 75 height 30
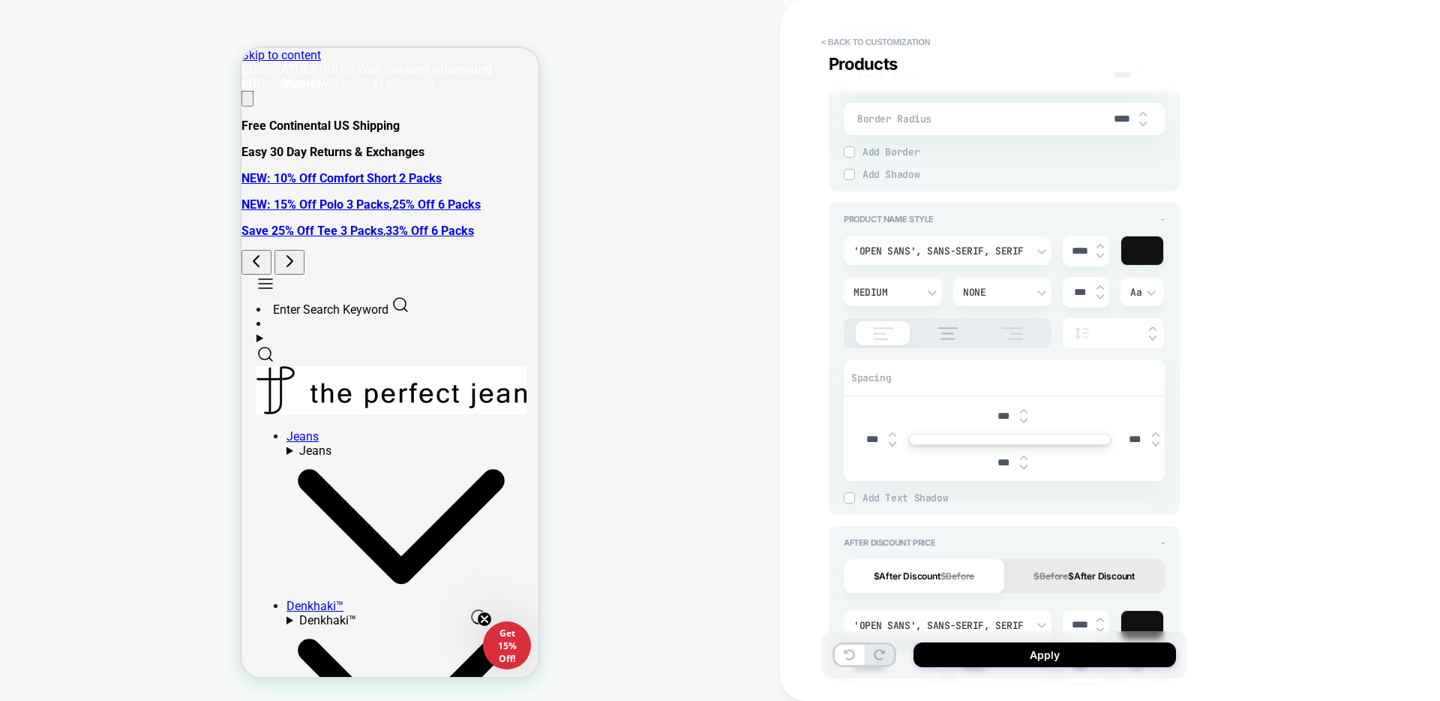
scroll to position [824, 0]
click at [1099, 242] on img at bounding box center [1101, 241] width 8 height 6
type textarea "*"
type input "****"
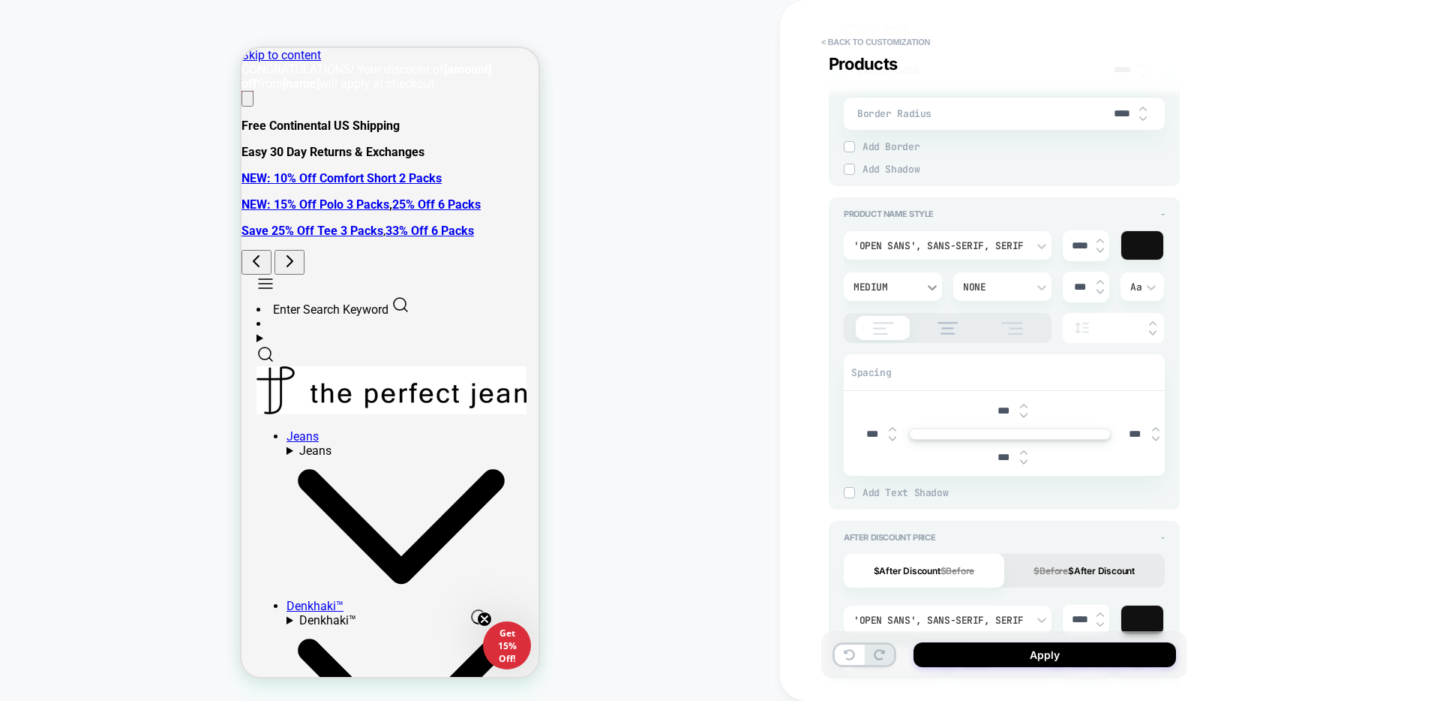
click at [930, 287] on icon at bounding box center [932, 287] width 9 height 5
click at [910, 482] on div "Semi Bold" at bounding box center [893, 483] width 86 height 32
type textarea "*"
click at [1193, 423] on div "**********" at bounding box center [1012, 350] width 366 height 701
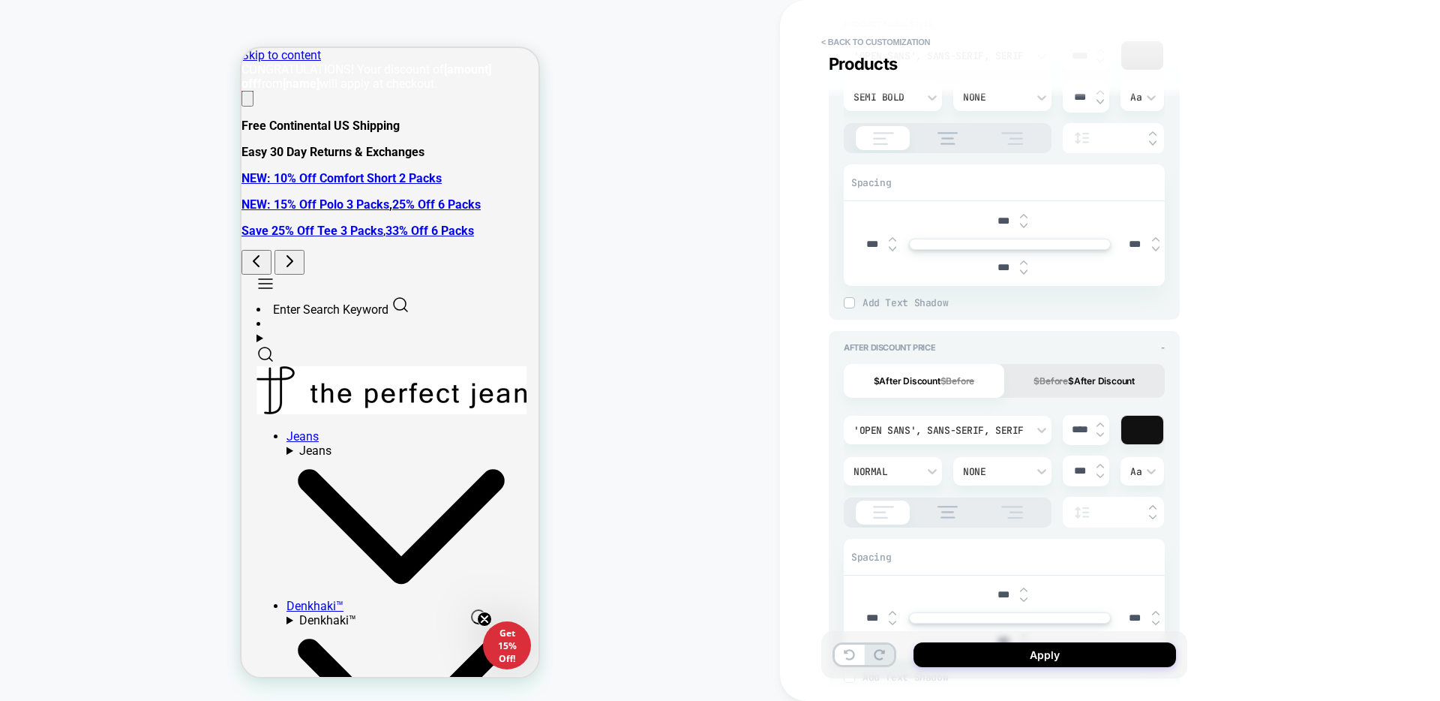
scroll to position [1034, 0]
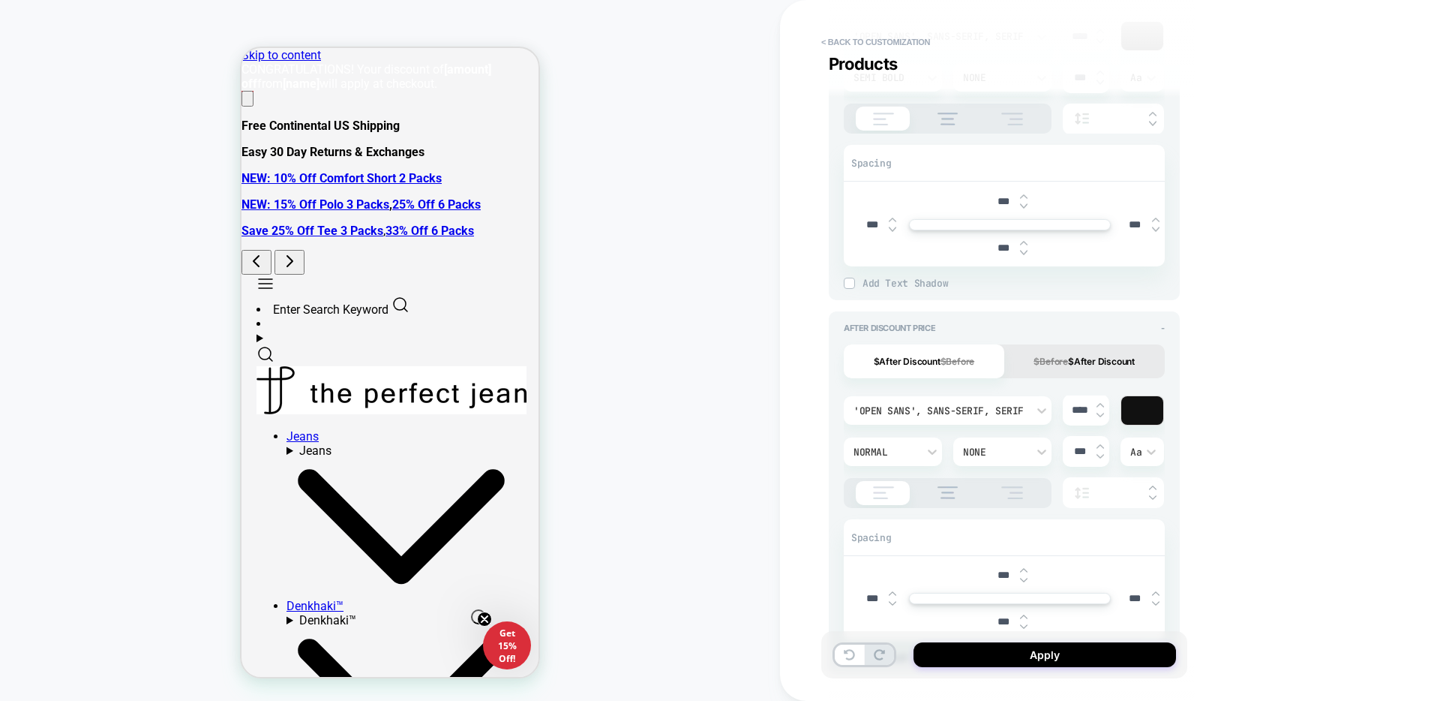
click at [1141, 410] on div at bounding box center [1142, 410] width 42 height 29
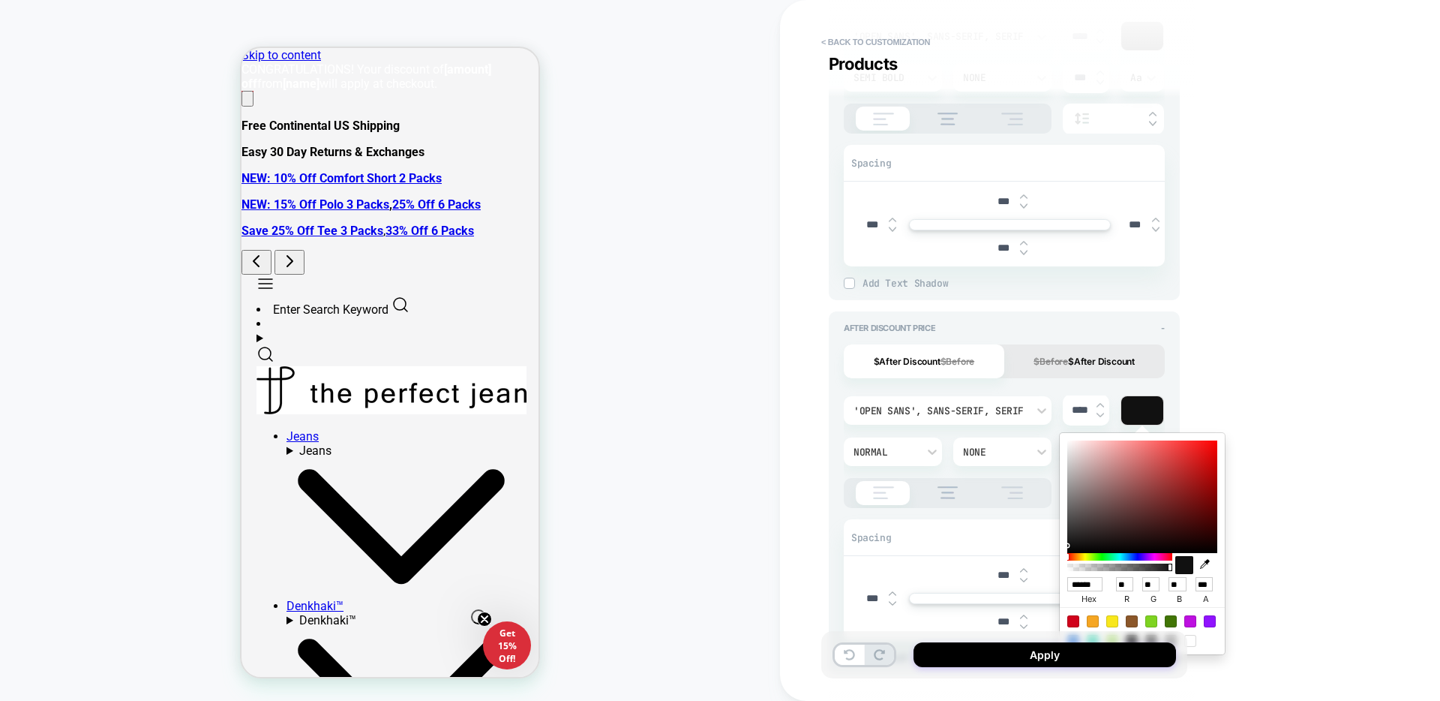
click at [1090, 583] on input "******" at bounding box center [1084, 584] width 35 height 14
click at [1091, 583] on input "******" at bounding box center [1084, 584] width 35 height 14
paste input "*"
type input "*******"
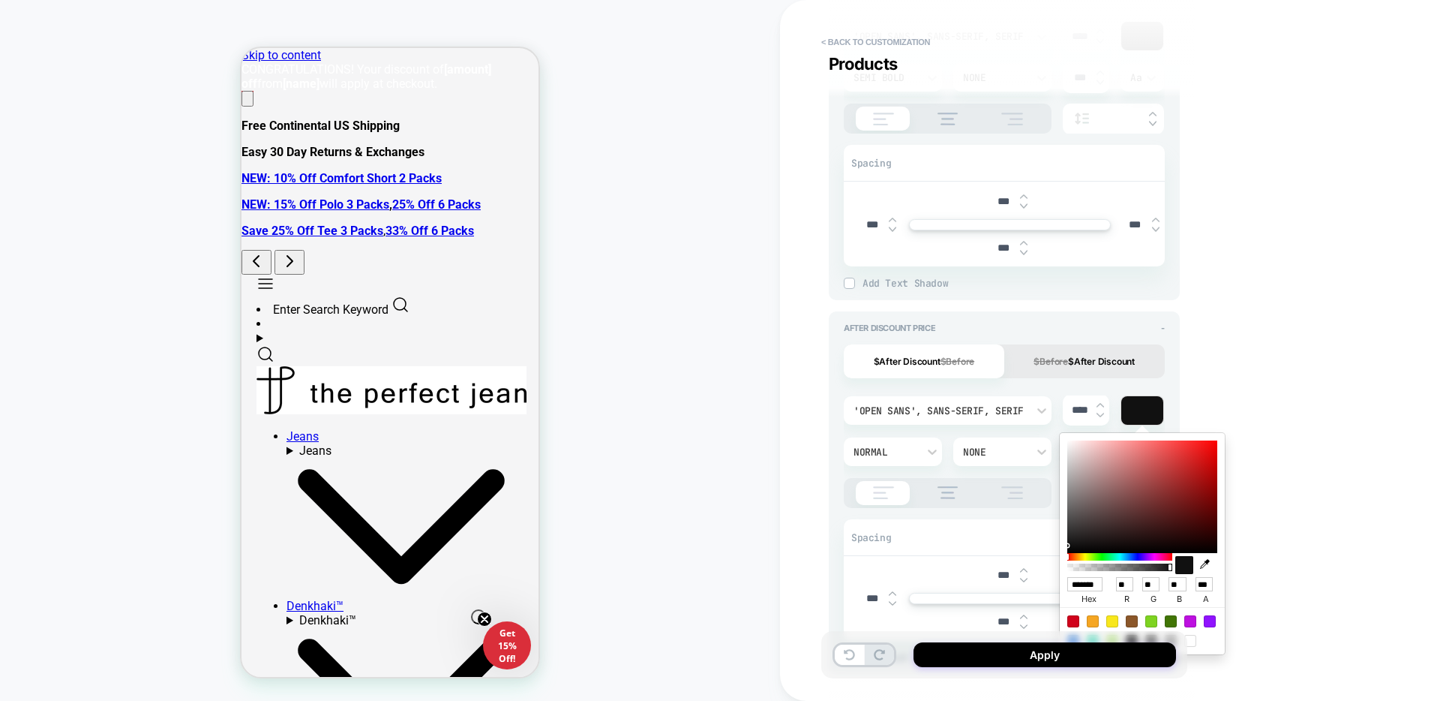
type textarea "*"
type input "*"
type input "***"
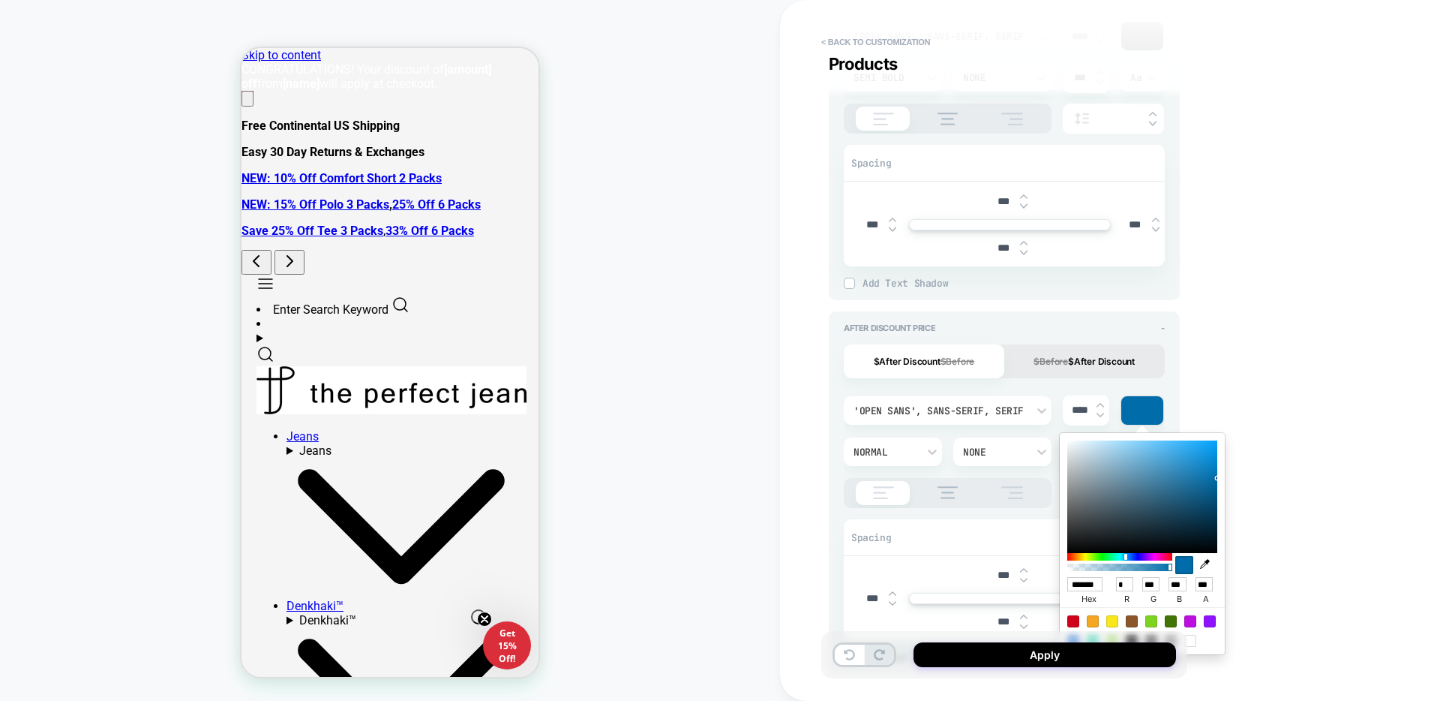
scroll to position [0, 9]
type textarea "*"
type input "******"
click at [881, 449] on div "Normal" at bounding box center [886, 452] width 64 height 13
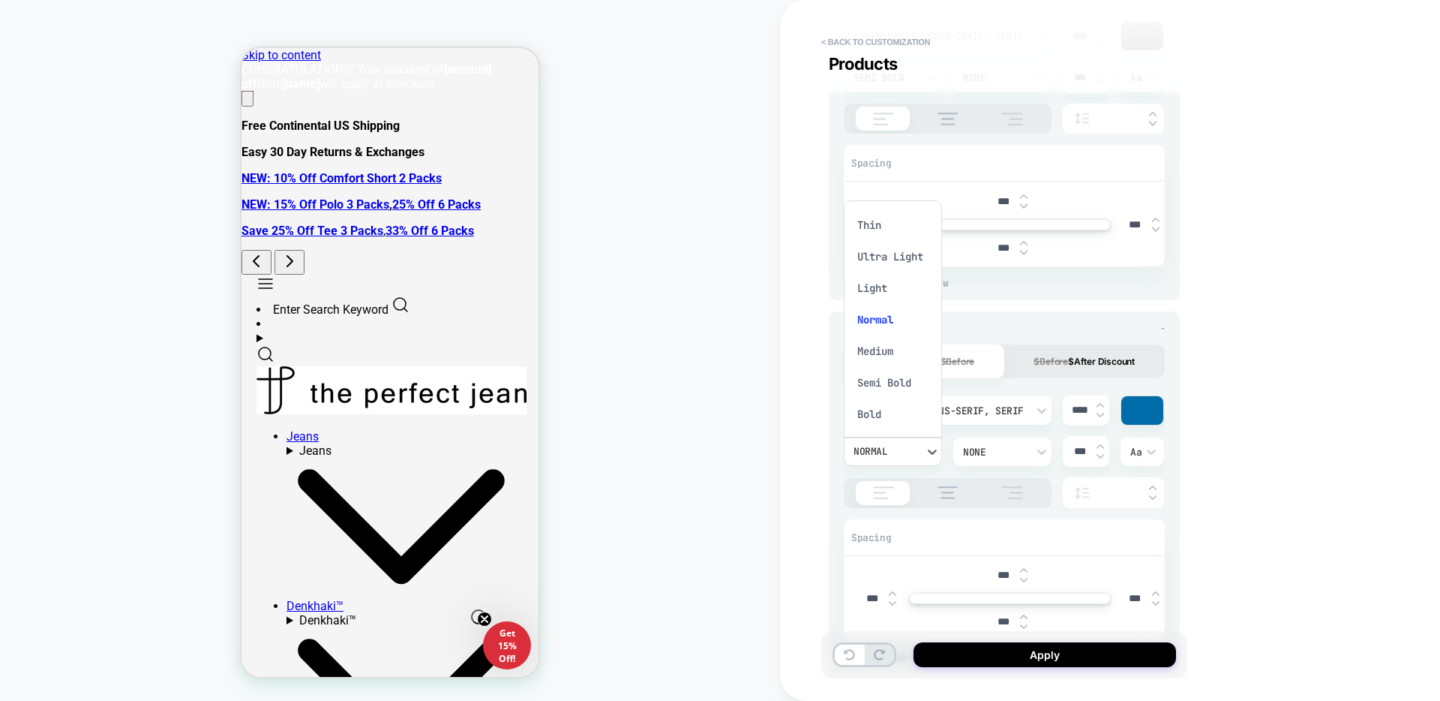
click at [884, 353] on div "Medium" at bounding box center [893, 351] width 86 height 32
click at [926, 458] on icon at bounding box center [932, 451] width 15 height 15
click at [887, 375] on div "Semi Bold" at bounding box center [893, 374] width 86 height 32
click at [1243, 410] on div "**********" at bounding box center [1110, 350] width 660 height 701
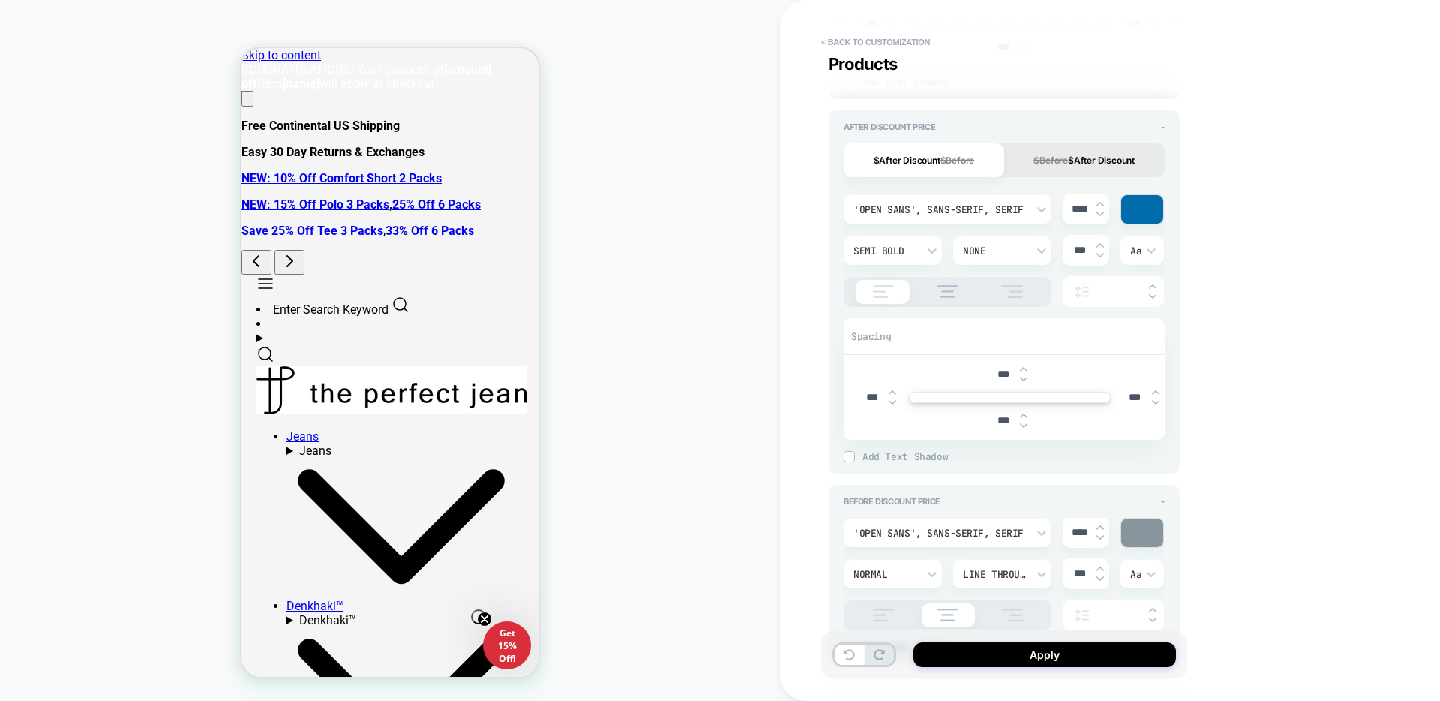
scroll to position [1256, 0]
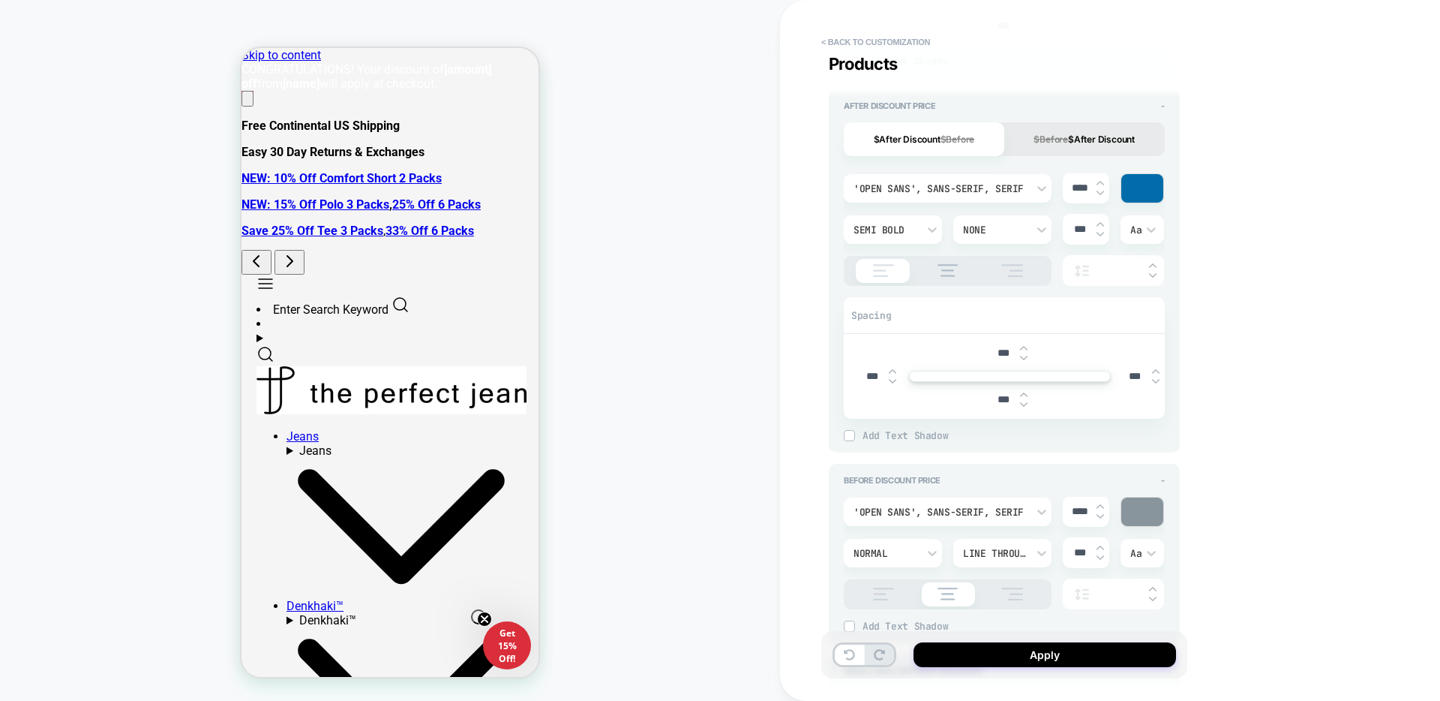
click at [1130, 523] on div at bounding box center [1142, 511] width 42 height 29
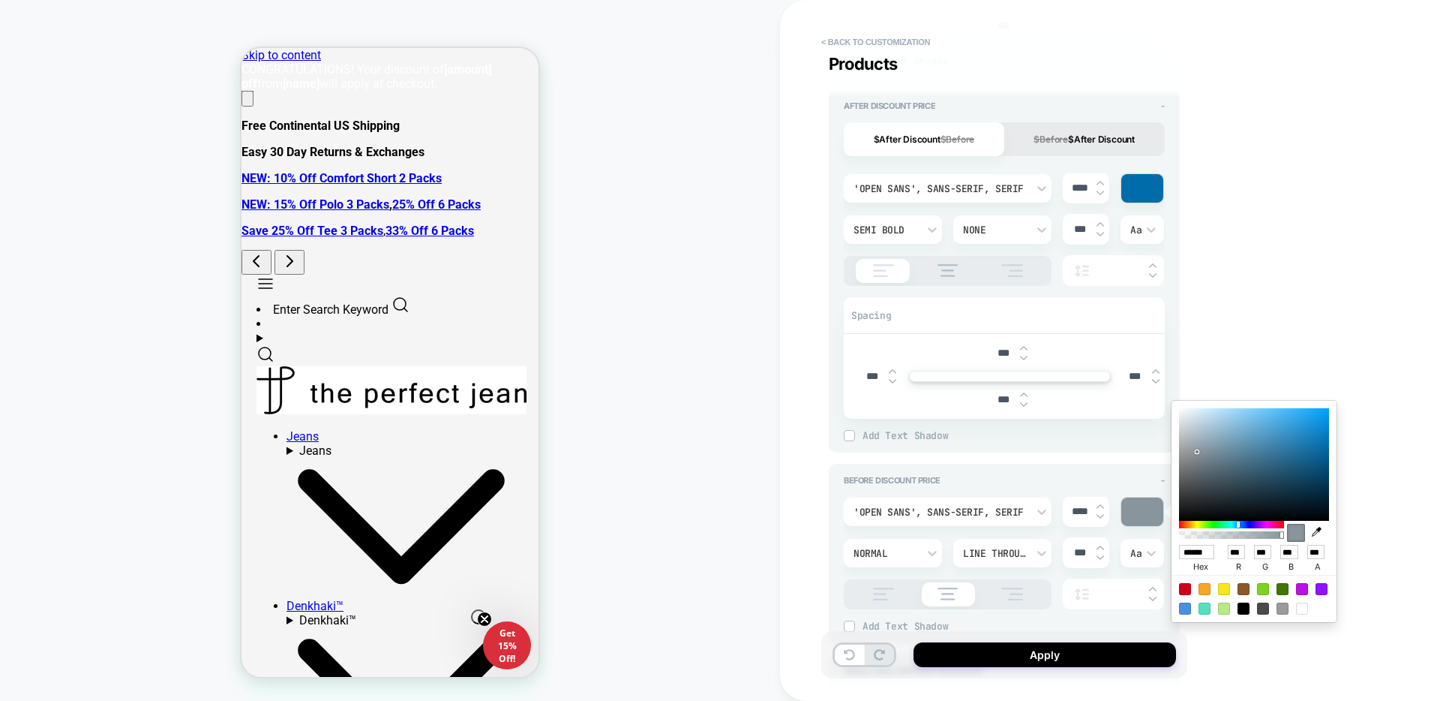
click at [1246, 605] on div at bounding box center [1244, 608] width 12 height 12
type textarea "*"
type input "******"
type input "*"
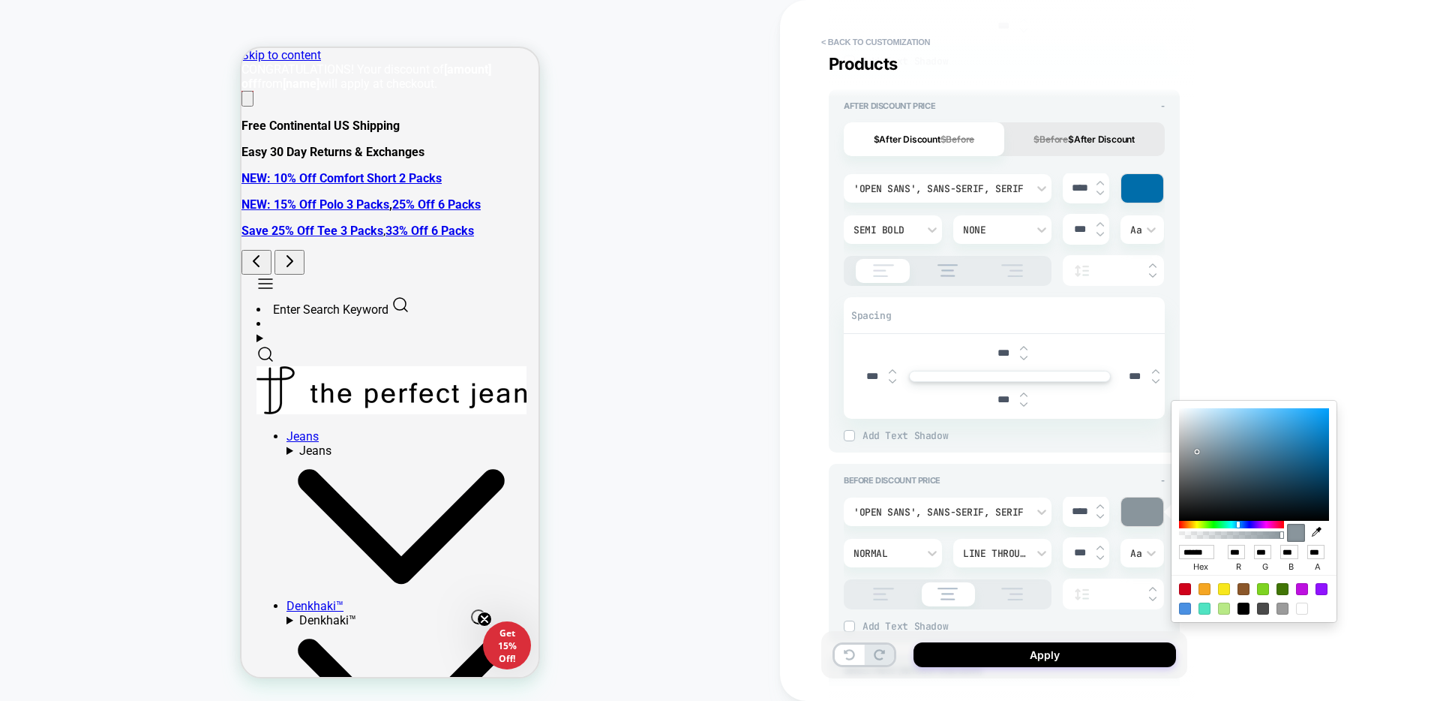
type input "*"
click at [1096, 183] on input "****" at bounding box center [1080, 188] width 34 height 13
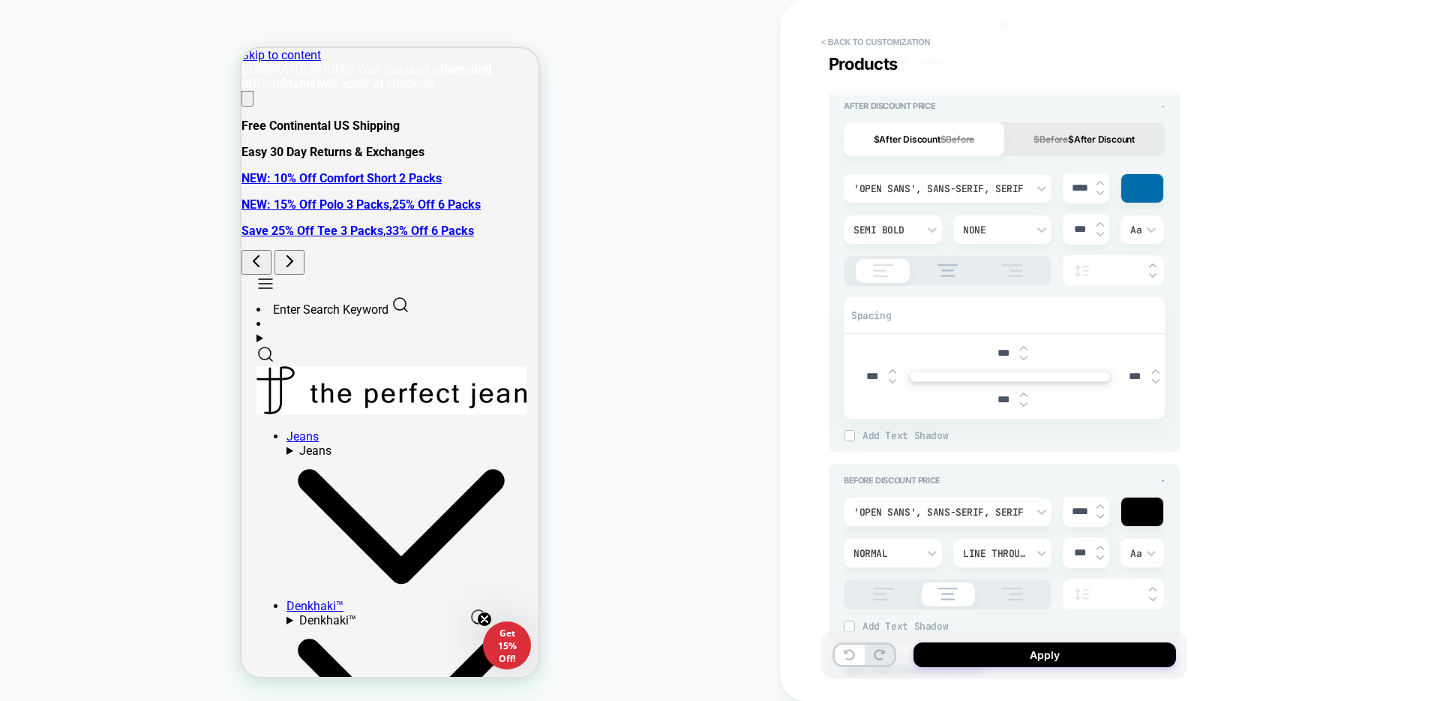
click at [1103, 181] on img at bounding box center [1101, 183] width 8 height 6
type textarea "*"
type input "****"
click at [1103, 181] on img at bounding box center [1101, 183] width 8 height 6
type textarea "*"
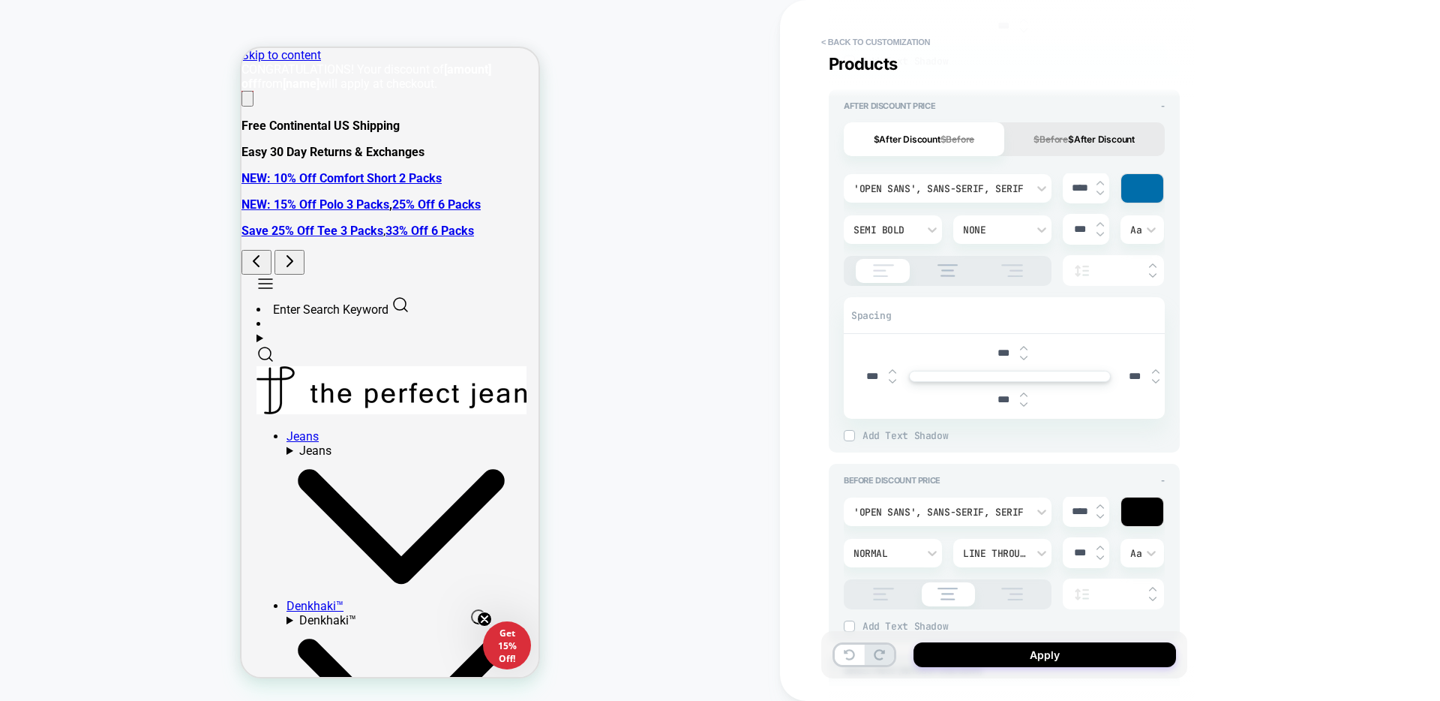
type input "****"
click at [1102, 181] on img at bounding box center [1101, 183] width 8 height 6
type textarea "*"
type input "****"
click at [1102, 504] on img at bounding box center [1101, 506] width 8 height 6
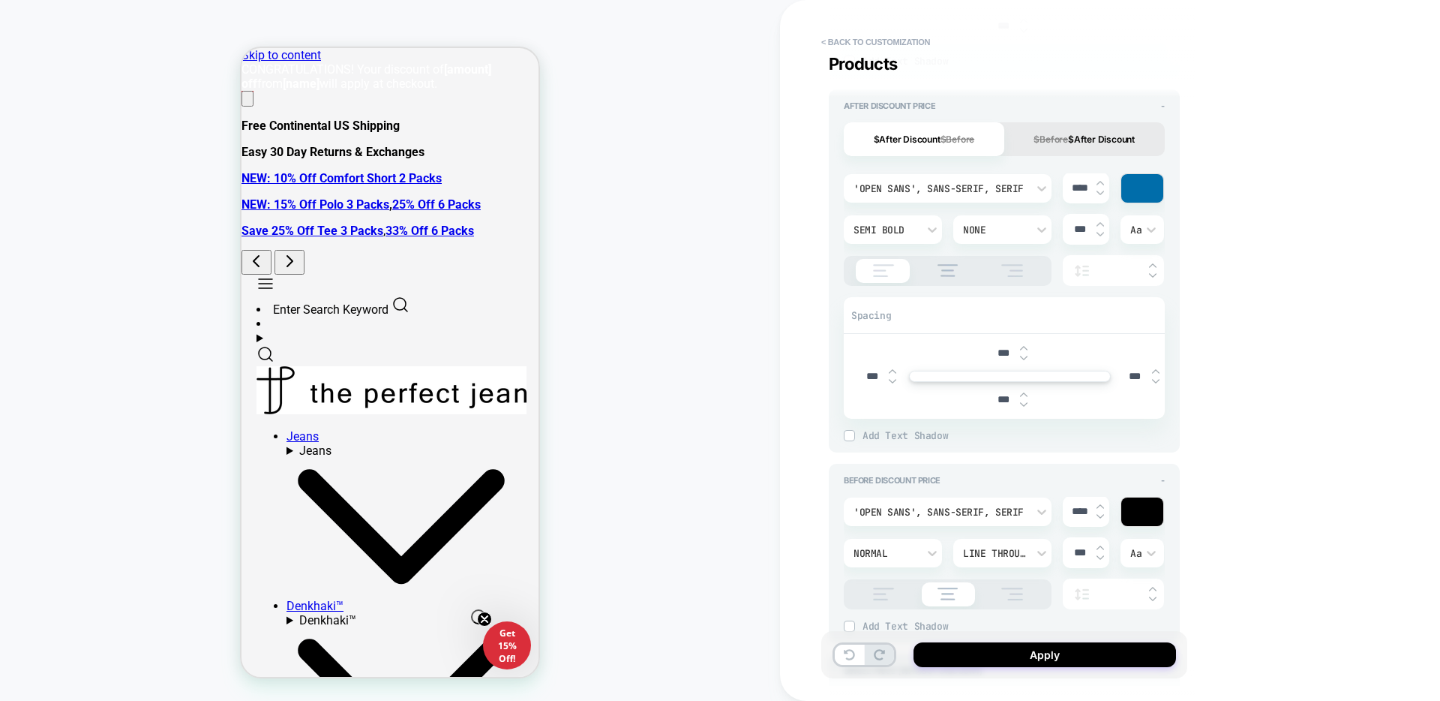
type textarea "*"
type input "****"
click at [1102, 504] on img at bounding box center [1101, 506] width 8 height 6
type textarea "*"
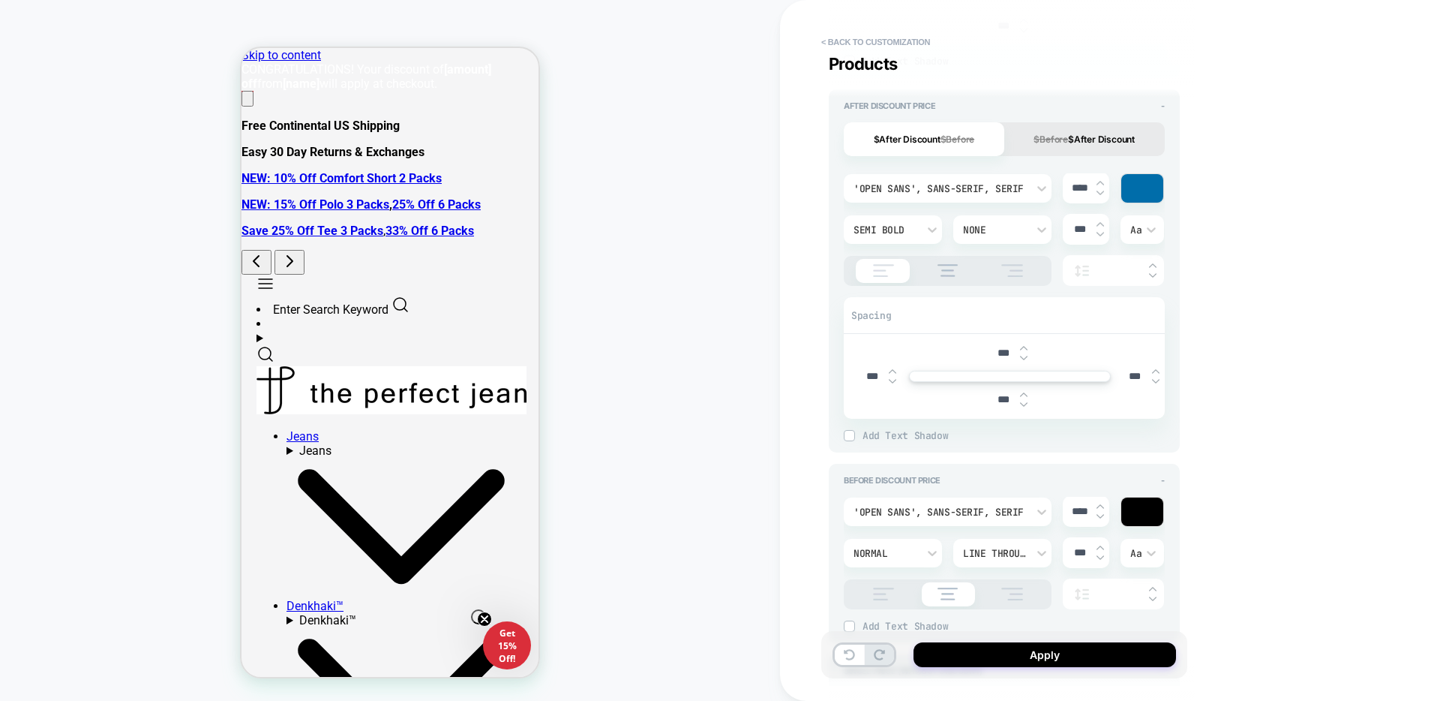
type input "****"
click at [902, 548] on div "Normal" at bounding box center [886, 553] width 64 height 13
click at [902, 548] on div at bounding box center [720, 350] width 1440 height 701
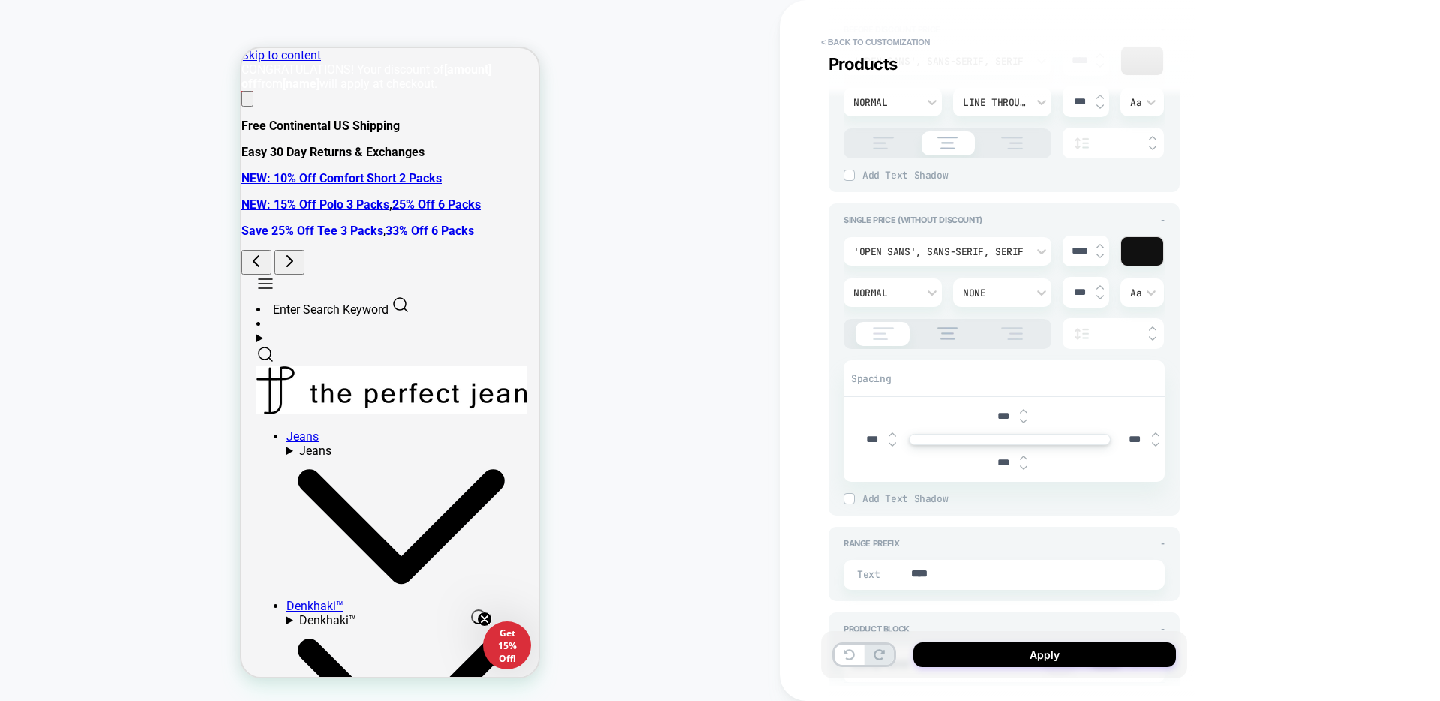
scroll to position [1704, 0]
click at [1145, 260] on div at bounding box center [1142, 254] width 42 height 29
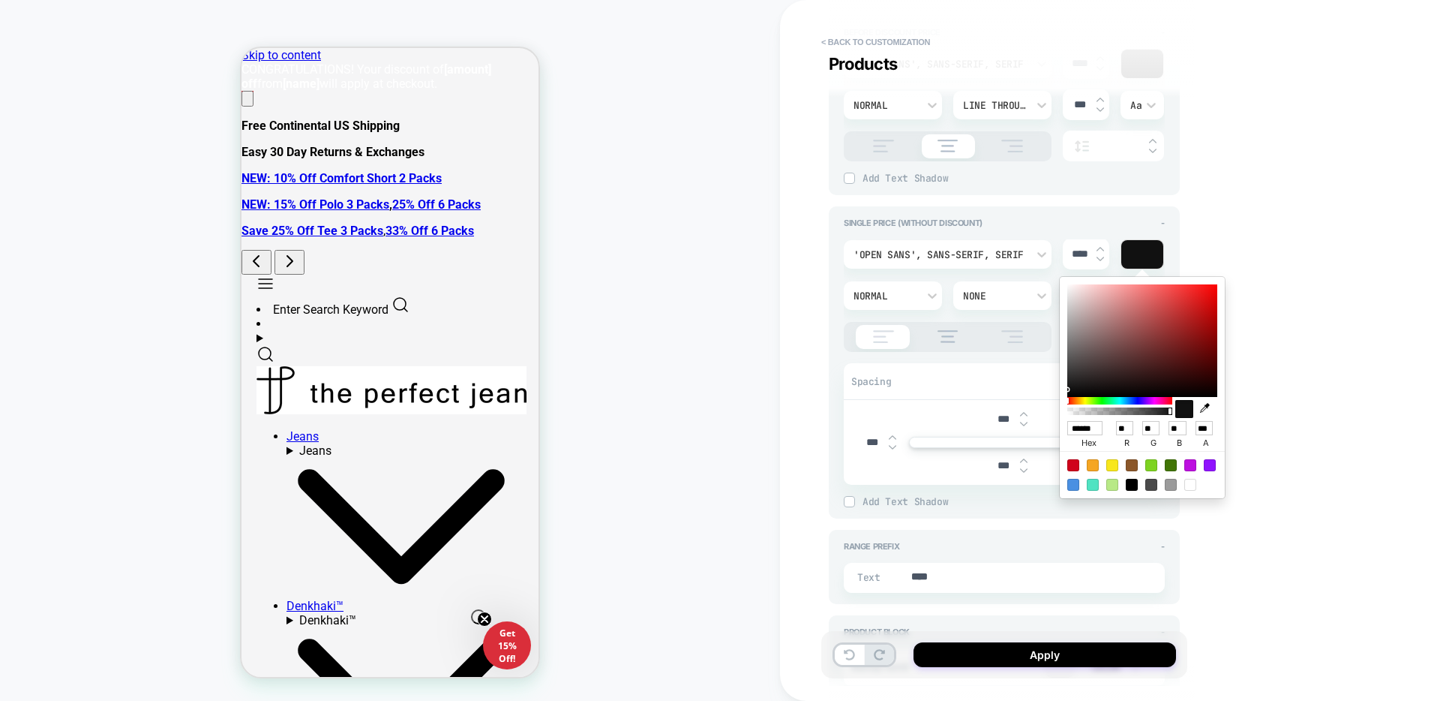
click at [1142, 259] on div at bounding box center [1142, 254] width 42 height 29
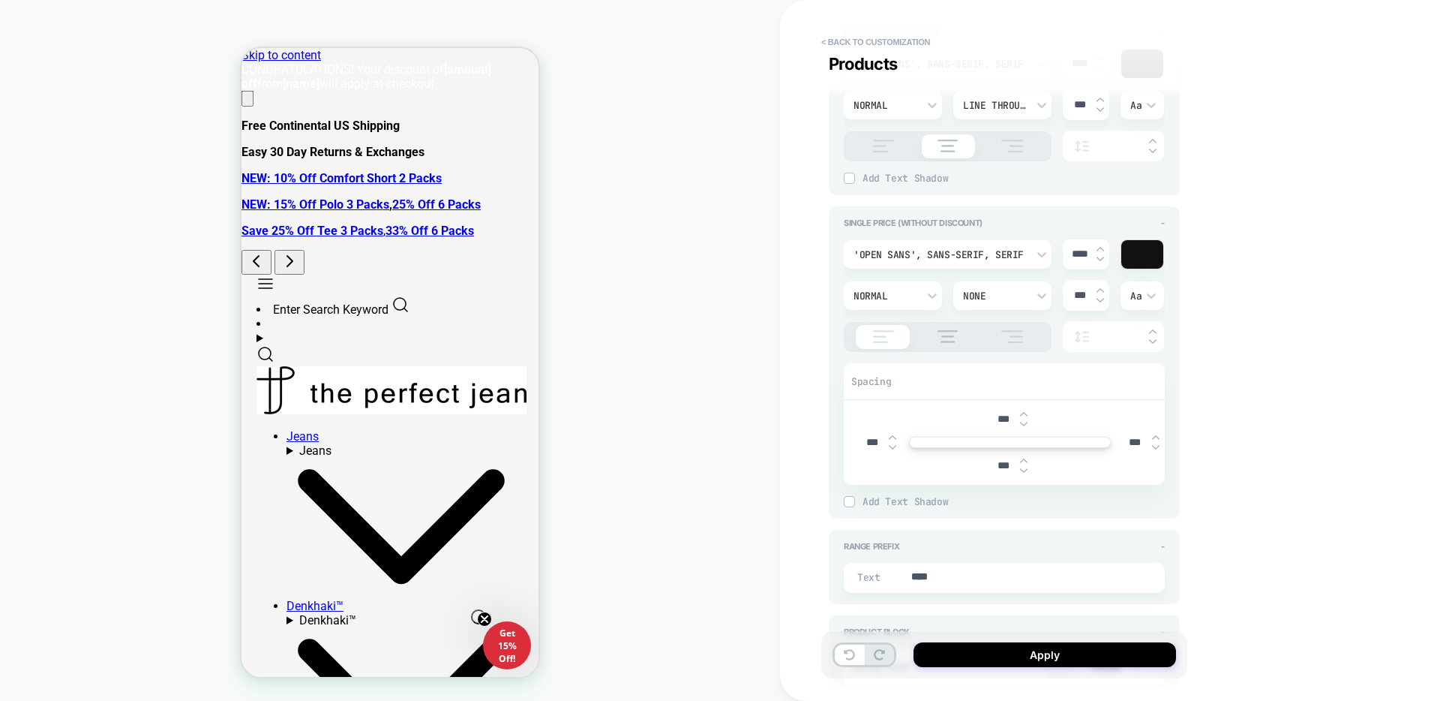
click at [1095, 248] on input "****" at bounding box center [1080, 254] width 34 height 13
click at [1100, 247] on img at bounding box center [1101, 249] width 8 height 6
type textarea "*"
type input "****"
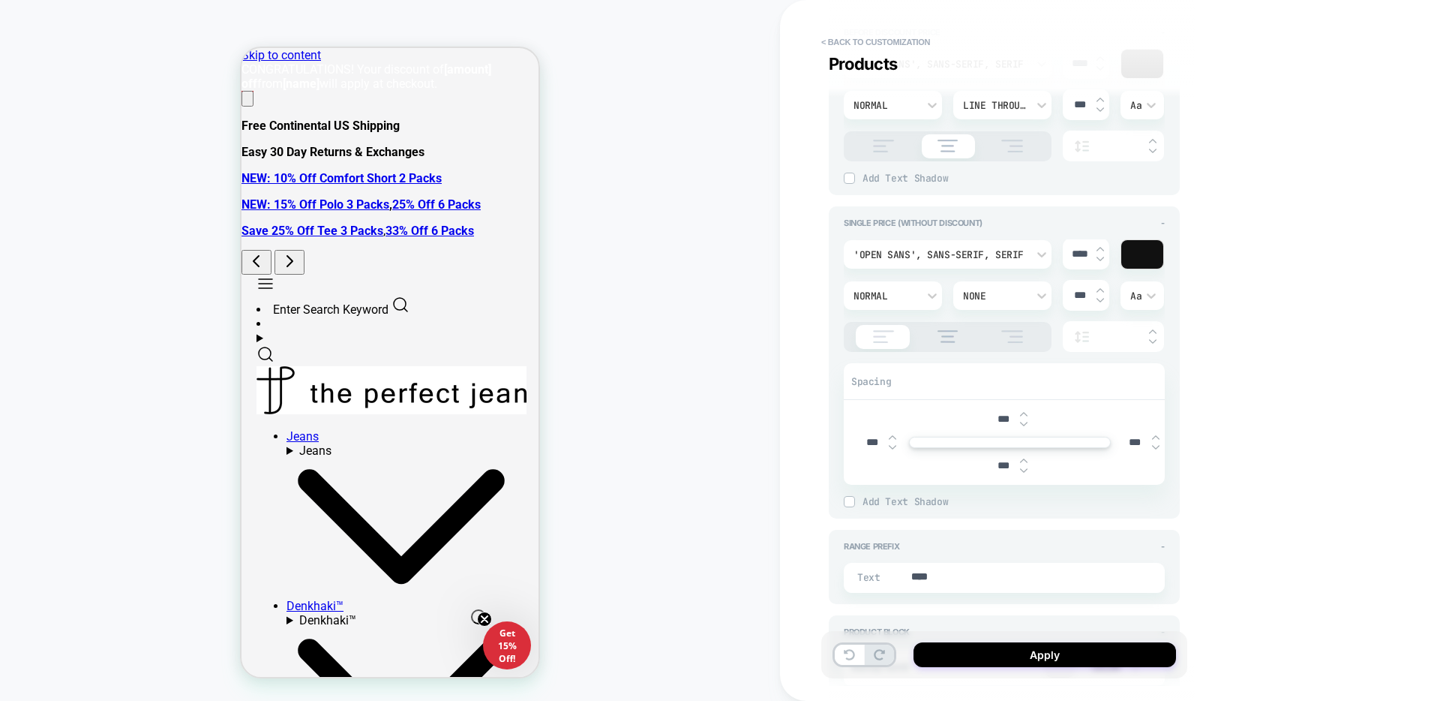
click at [1100, 247] on img at bounding box center [1101, 249] width 8 height 6
type textarea "*"
type input "****"
click at [1100, 247] on img at bounding box center [1101, 249] width 8 height 6
type textarea "*"
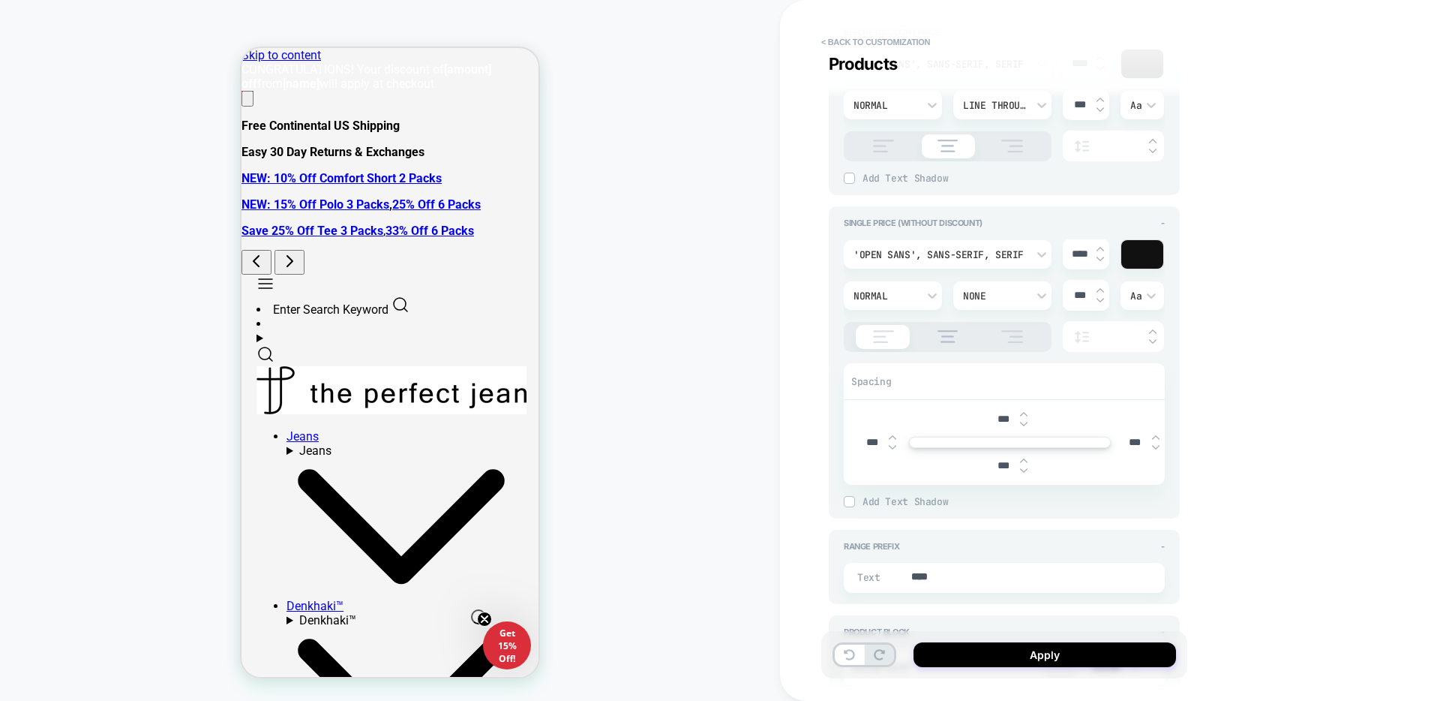
type input "****"
click at [908, 297] on div "Normal" at bounding box center [886, 296] width 64 height 13
click at [902, 488] on div "Semi Bold" at bounding box center [893, 492] width 86 height 32
click at [869, 441] on input "***" at bounding box center [872, 442] width 34 height 13
click at [866, 442] on input "***" at bounding box center [872, 442] width 34 height 13
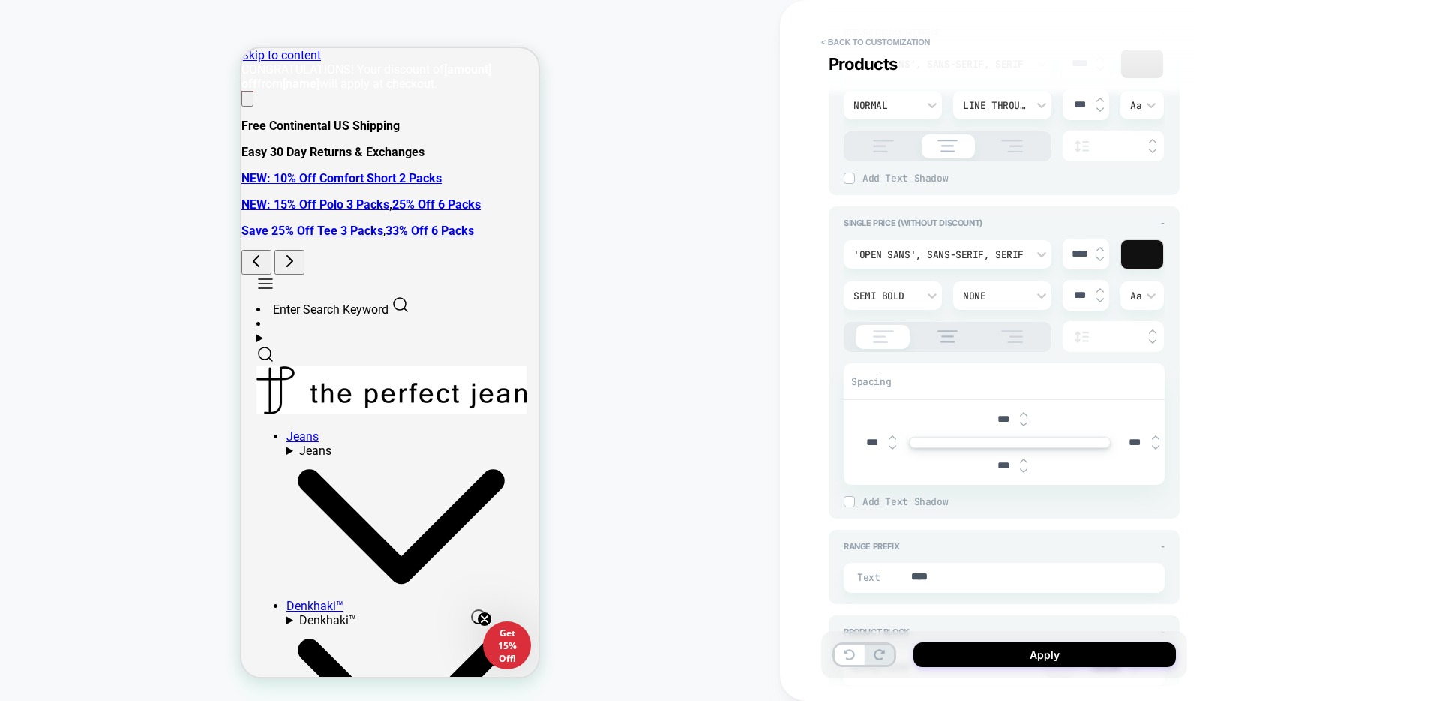
click at [866, 440] on input "***" at bounding box center [872, 442] width 34 height 13
click at [863, 440] on input "***" at bounding box center [872, 442] width 34 height 13
type textarea "*"
type input "***"
type textarea "*"
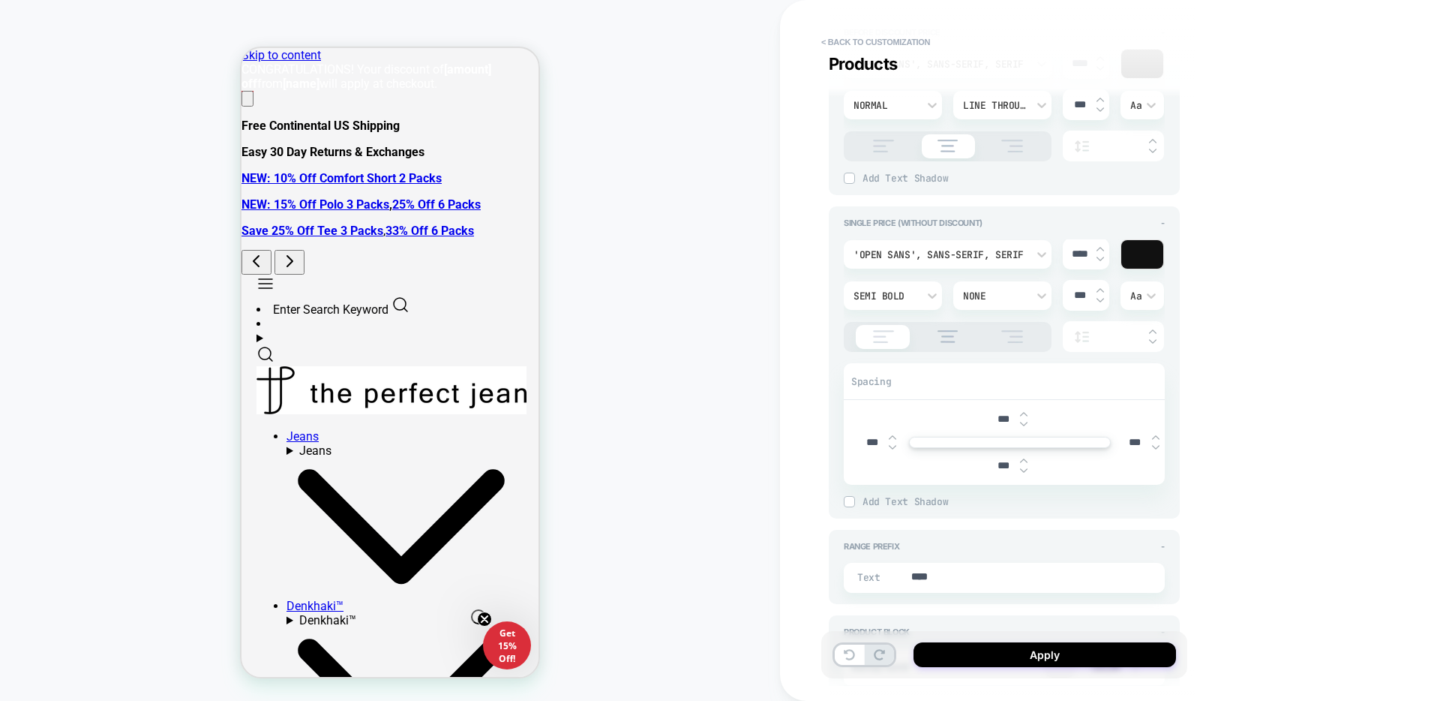
type input "***"
drag, startPoint x: 1133, startPoint y: 440, endPoint x: 1125, endPoint y: 441, distance: 7.5
click at [1125, 441] on input "***" at bounding box center [1135, 442] width 34 height 13
type input "***"
type textarea "*"
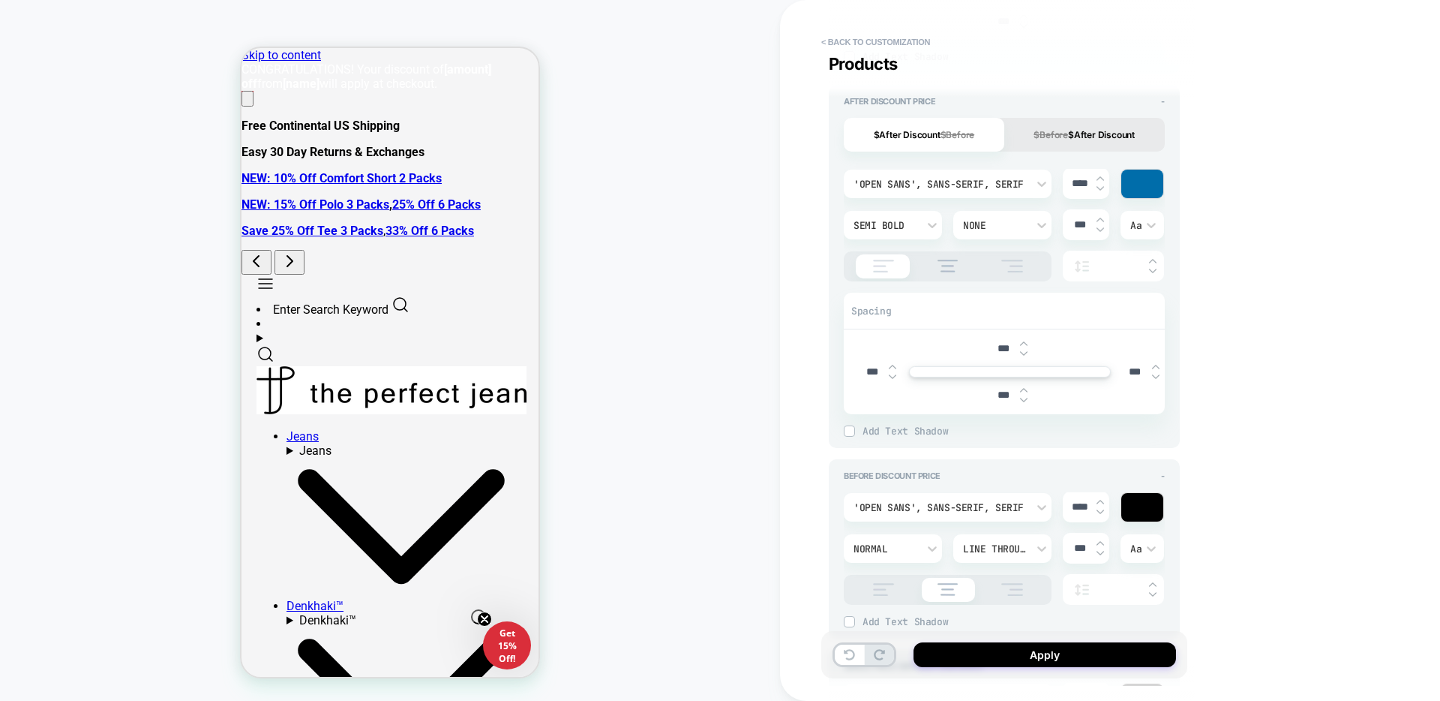
scroll to position [1259, 0]
type input "***"
click at [865, 375] on input "***" at bounding box center [872, 372] width 34 height 13
type input "***"
type textarea "*"
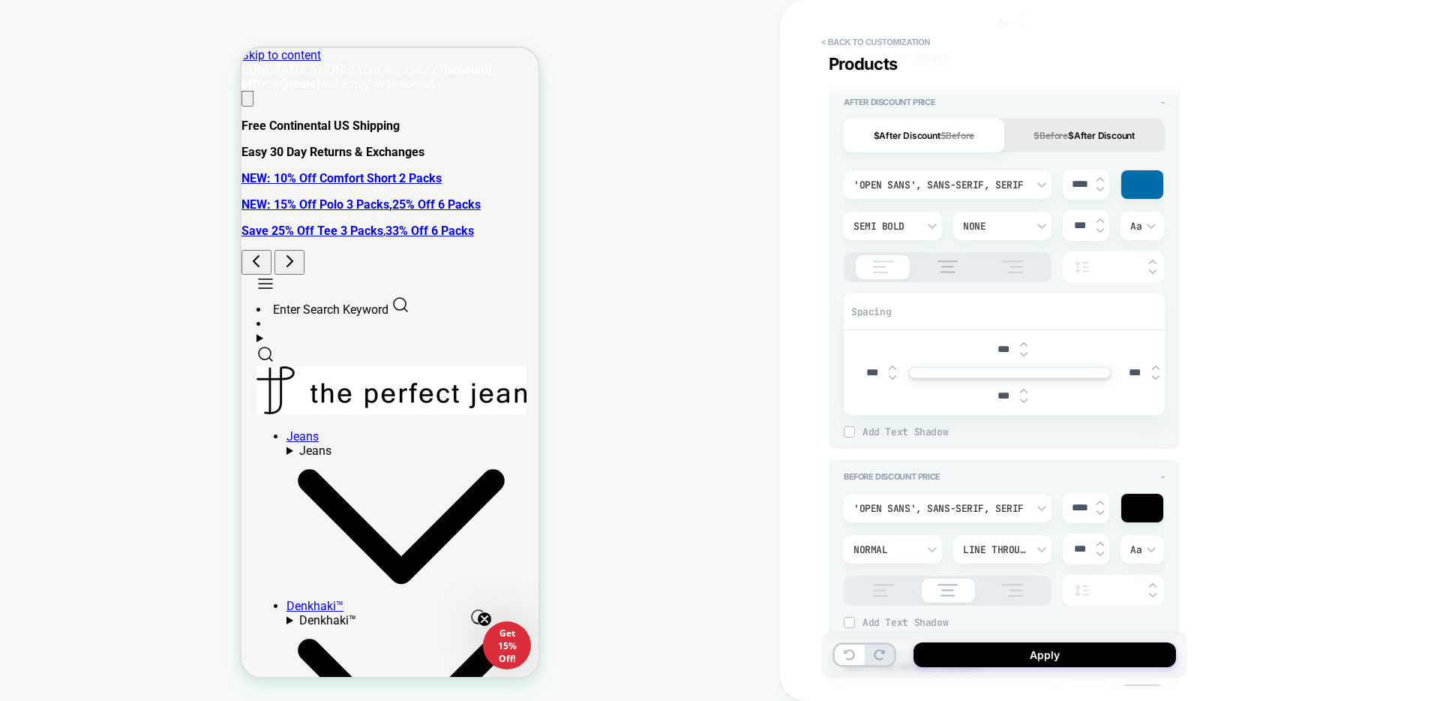
type input "***"
click at [1127, 374] on input "***" at bounding box center [1135, 372] width 34 height 13
type textarea "*"
type input "***"
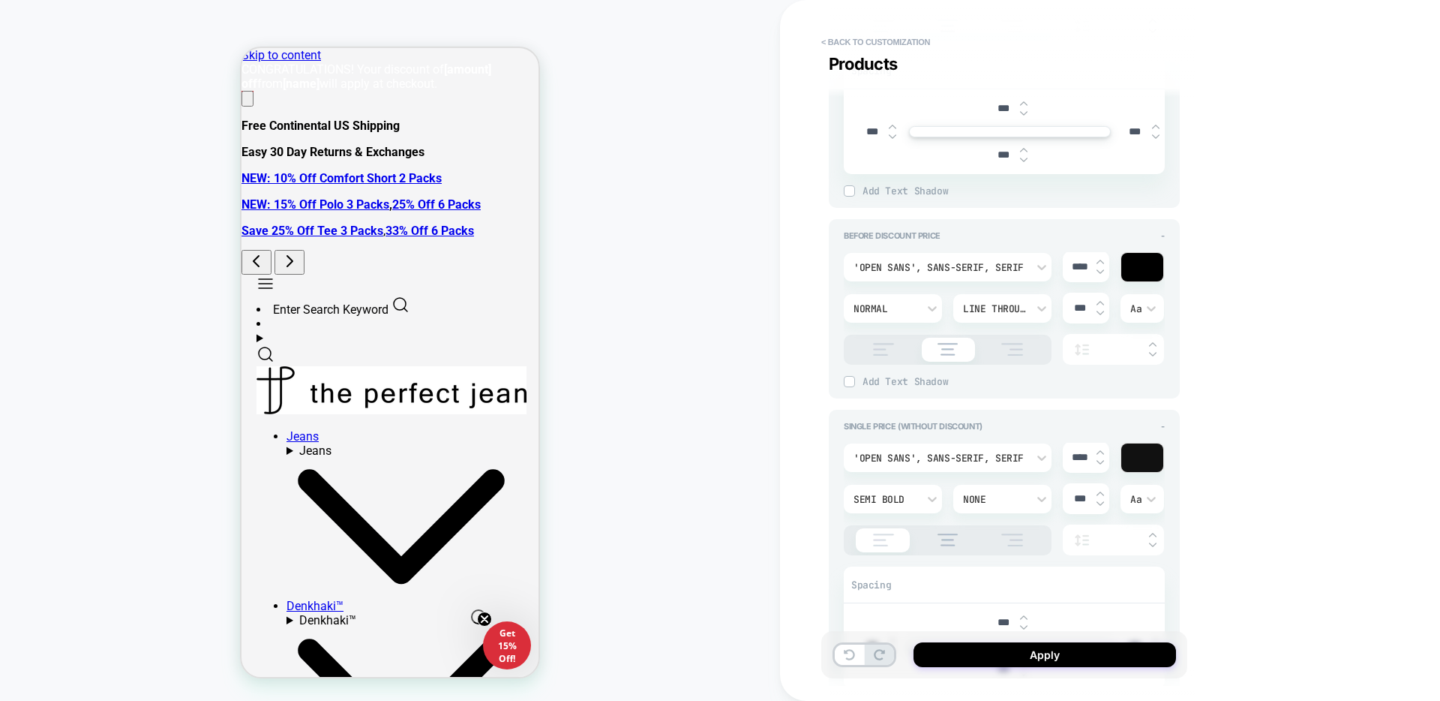
scroll to position [947, 0]
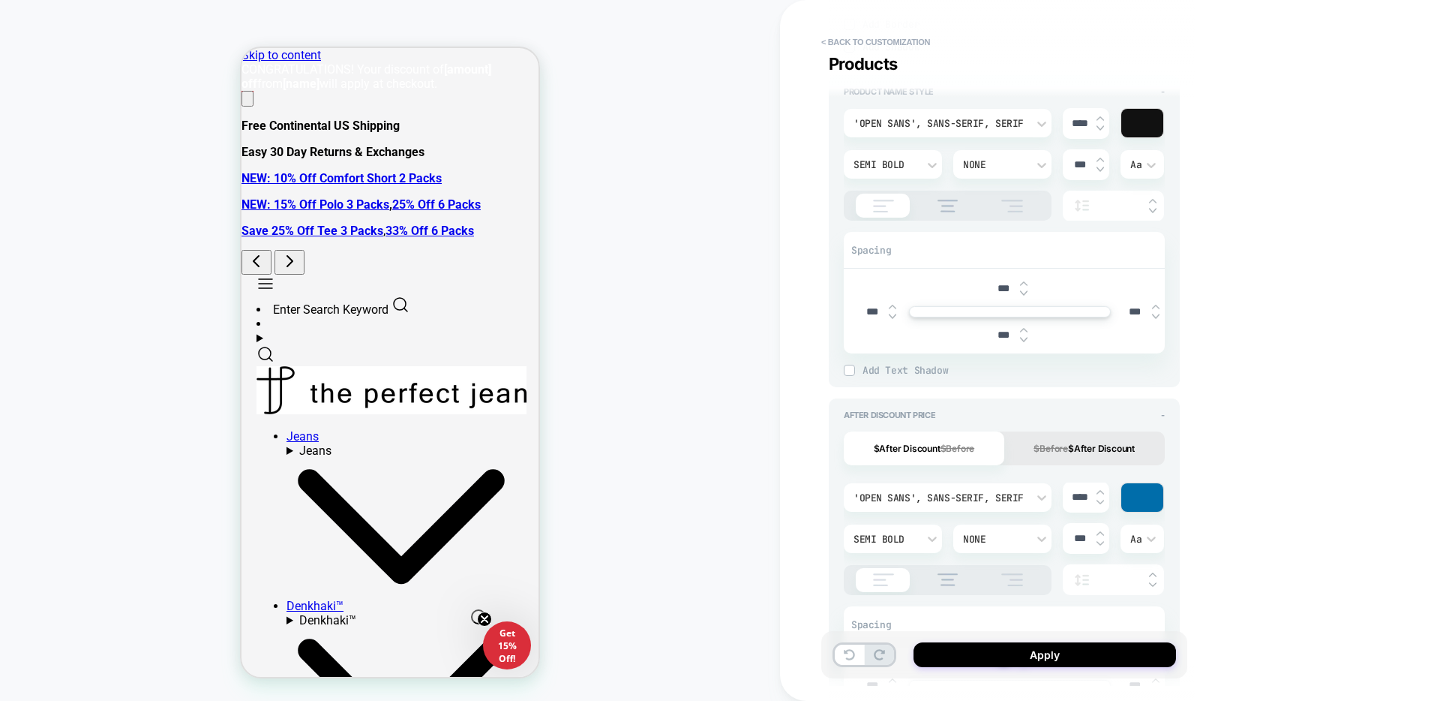
type textarea "*"
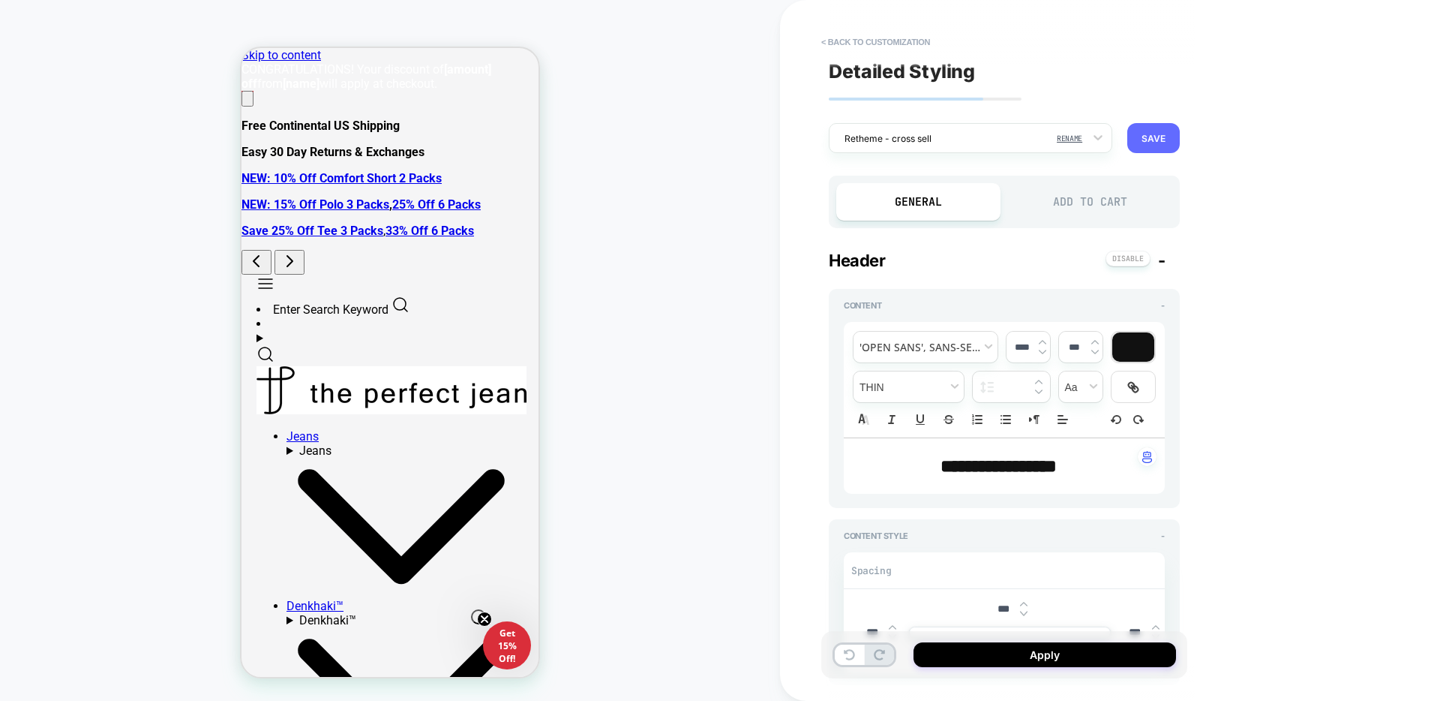
type input "***"
click at [1158, 135] on button "SAVE" at bounding box center [1153, 138] width 53 height 30
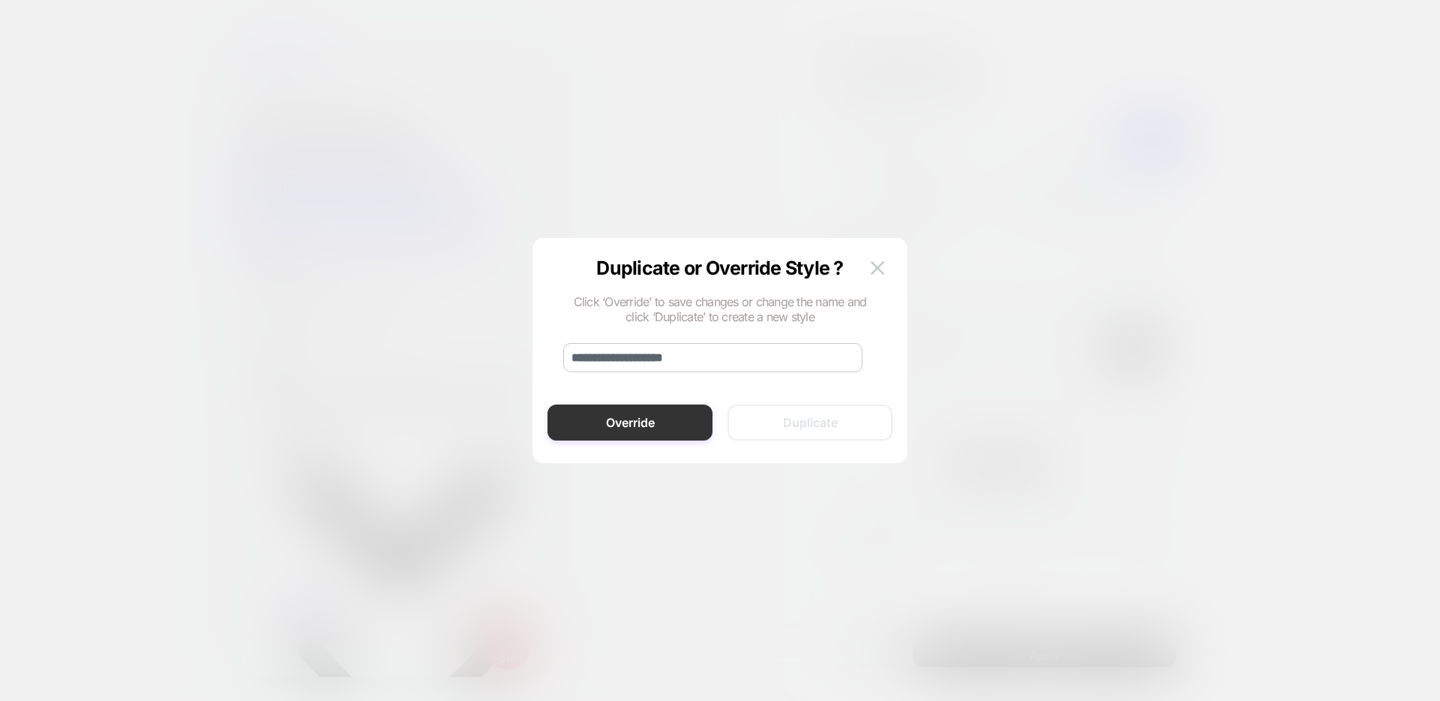
click at [668, 430] on button "Override" at bounding box center [630, 422] width 165 height 36
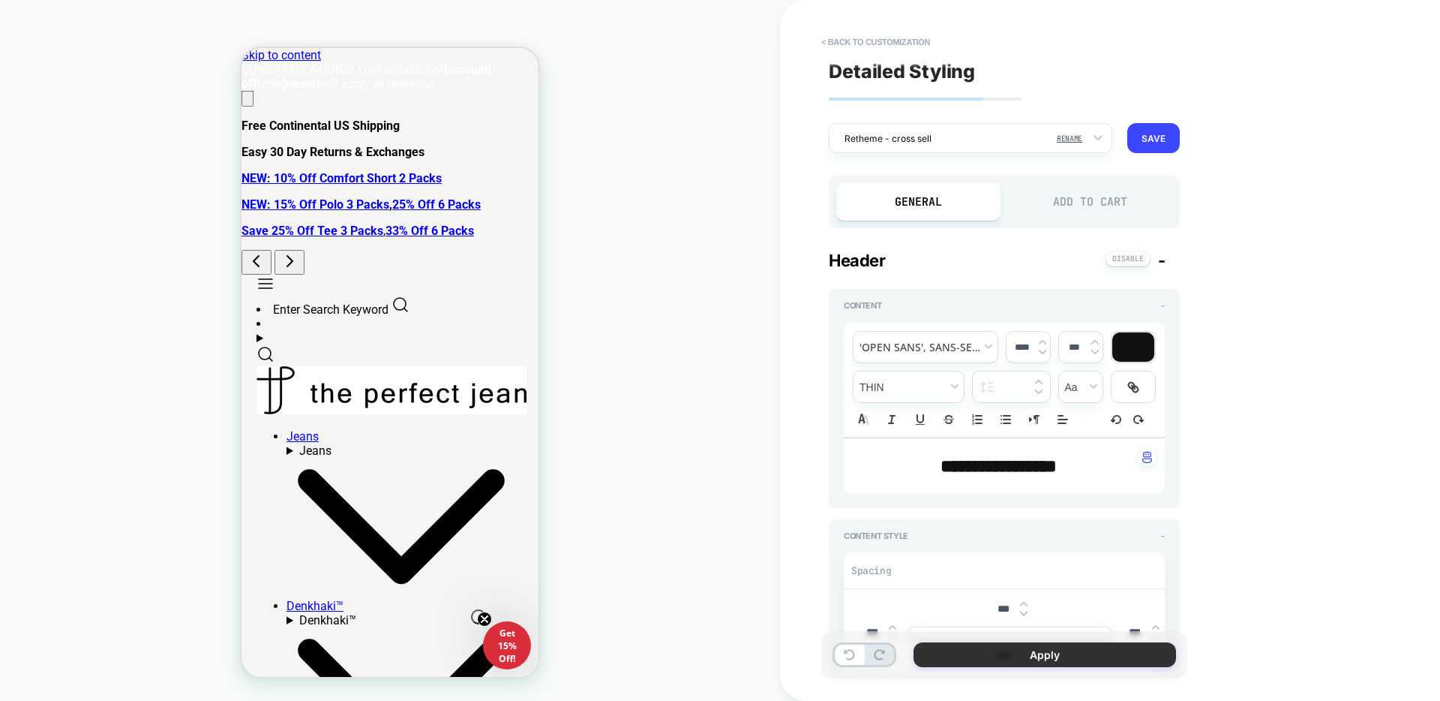
click at [1034, 656] on button "Apply" at bounding box center [1045, 654] width 263 height 25
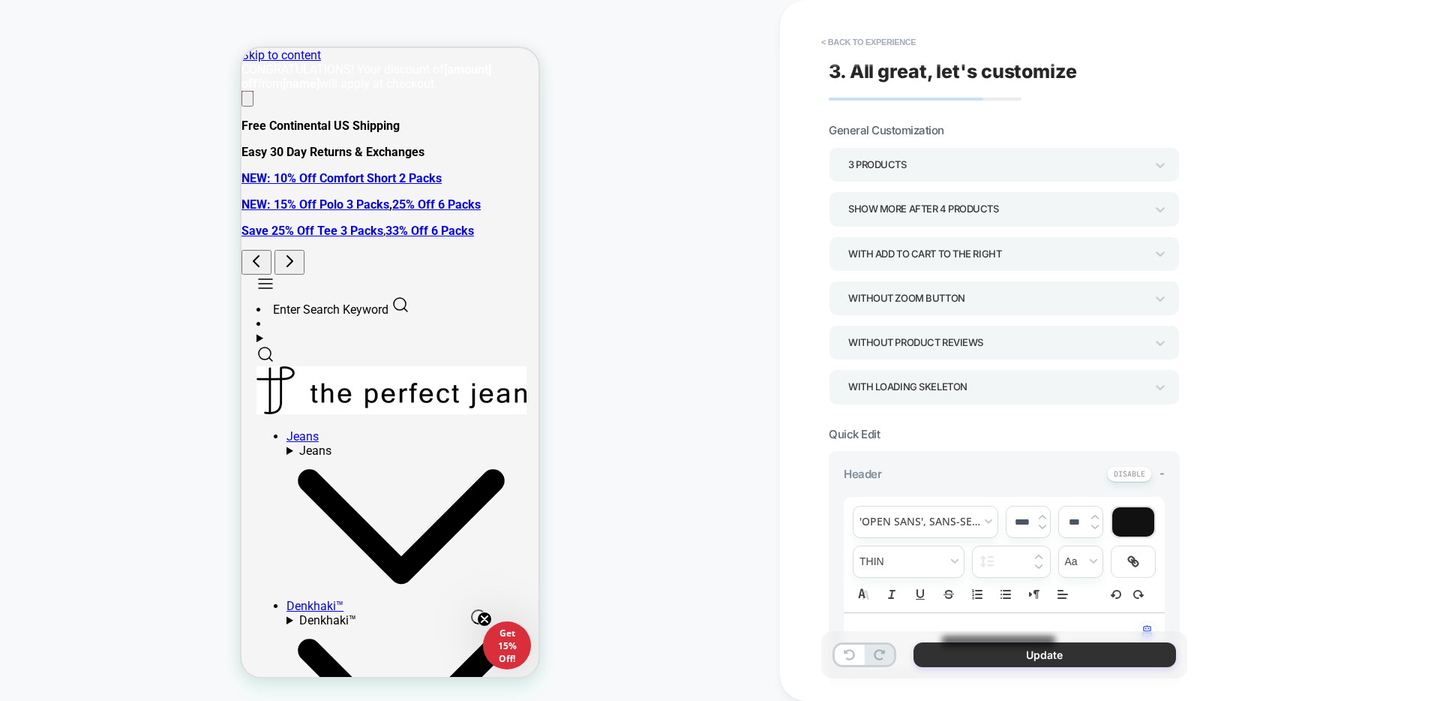
click at [996, 655] on button "Update" at bounding box center [1045, 654] width 263 height 25
type textarea "*"
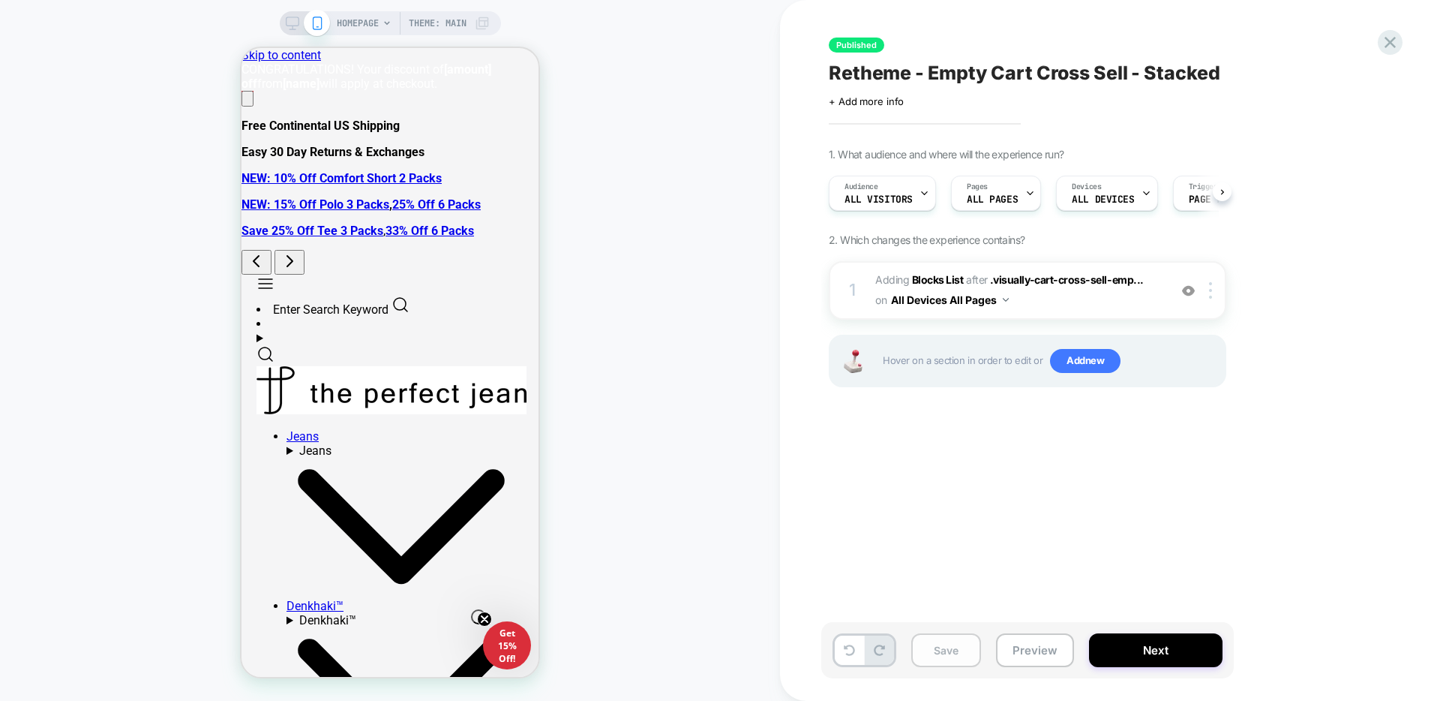
scroll to position [0, 1]
click at [959, 662] on button "Save" at bounding box center [946, 650] width 70 height 34
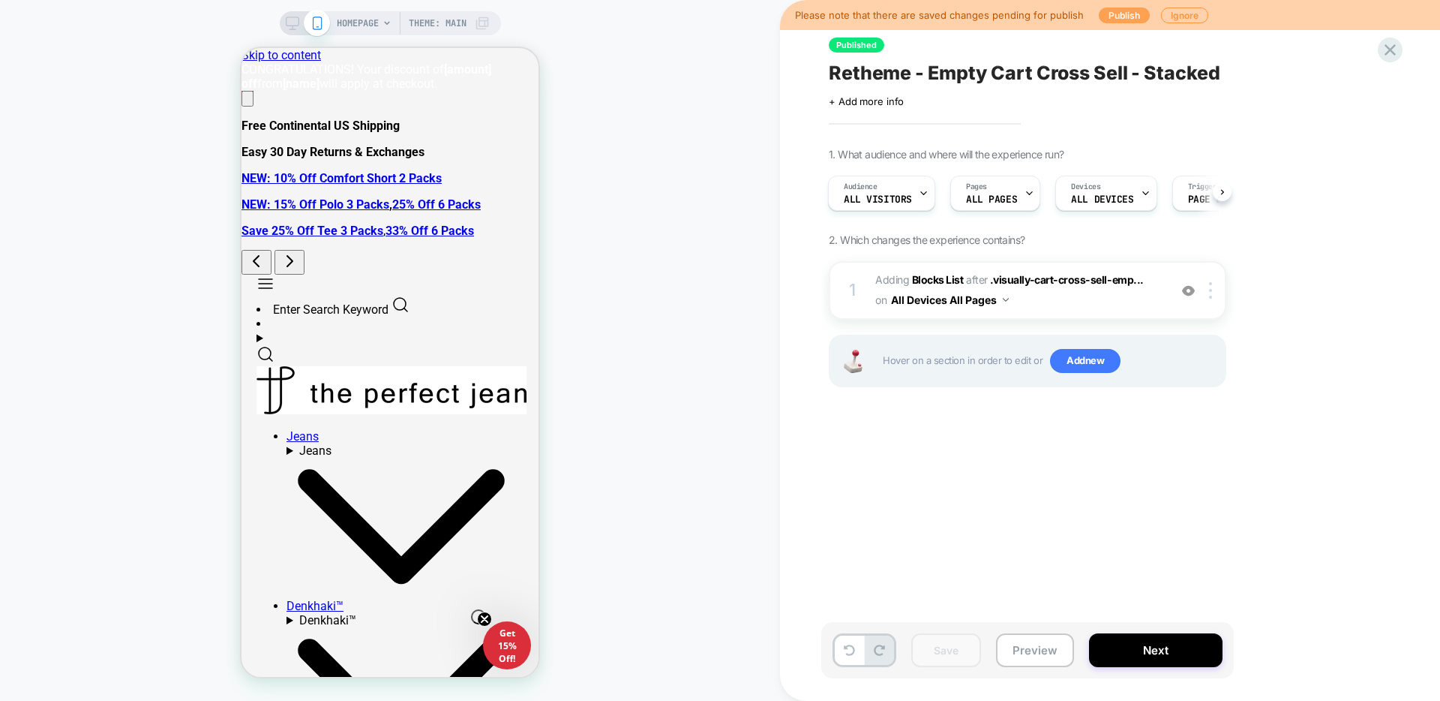
click at [1111, 15] on button "Publish" at bounding box center [1124, 16] width 51 height 16
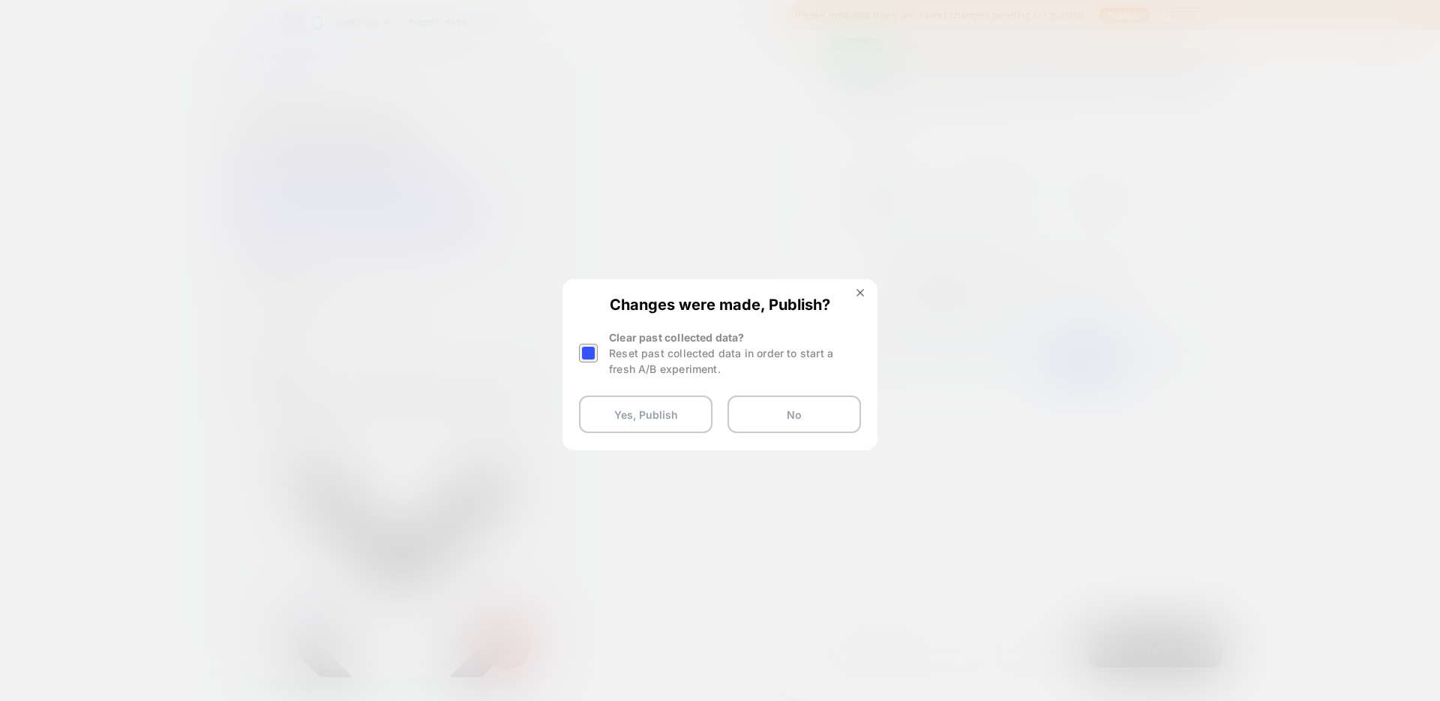
click at [614, 345] on div "Reset past collected data in order to start a fresh A/B experiment." at bounding box center [735, 361] width 252 height 32
click at [587, 347] on div at bounding box center [588, 353] width 19 height 19
click at [631, 416] on button "Yes, Publish" at bounding box center [646, 414] width 134 height 38
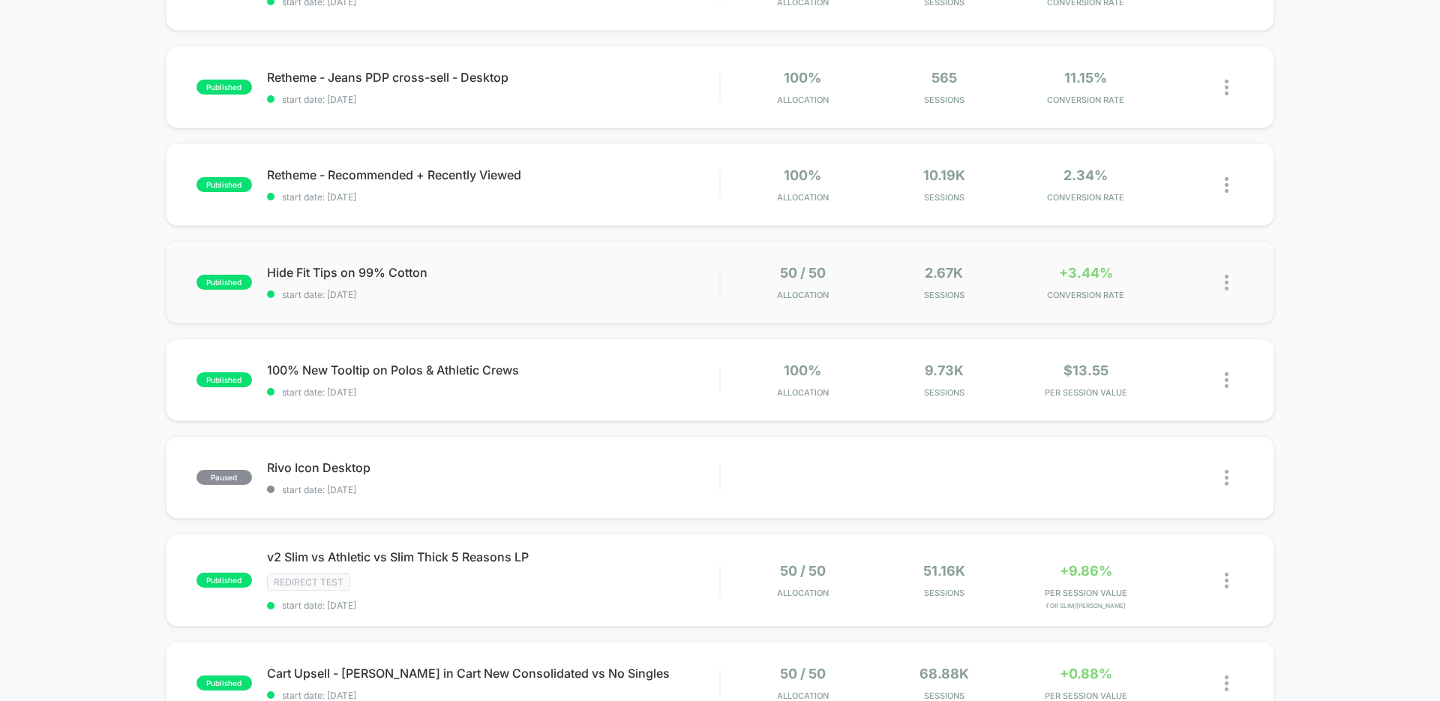
scroll to position [536, 0]
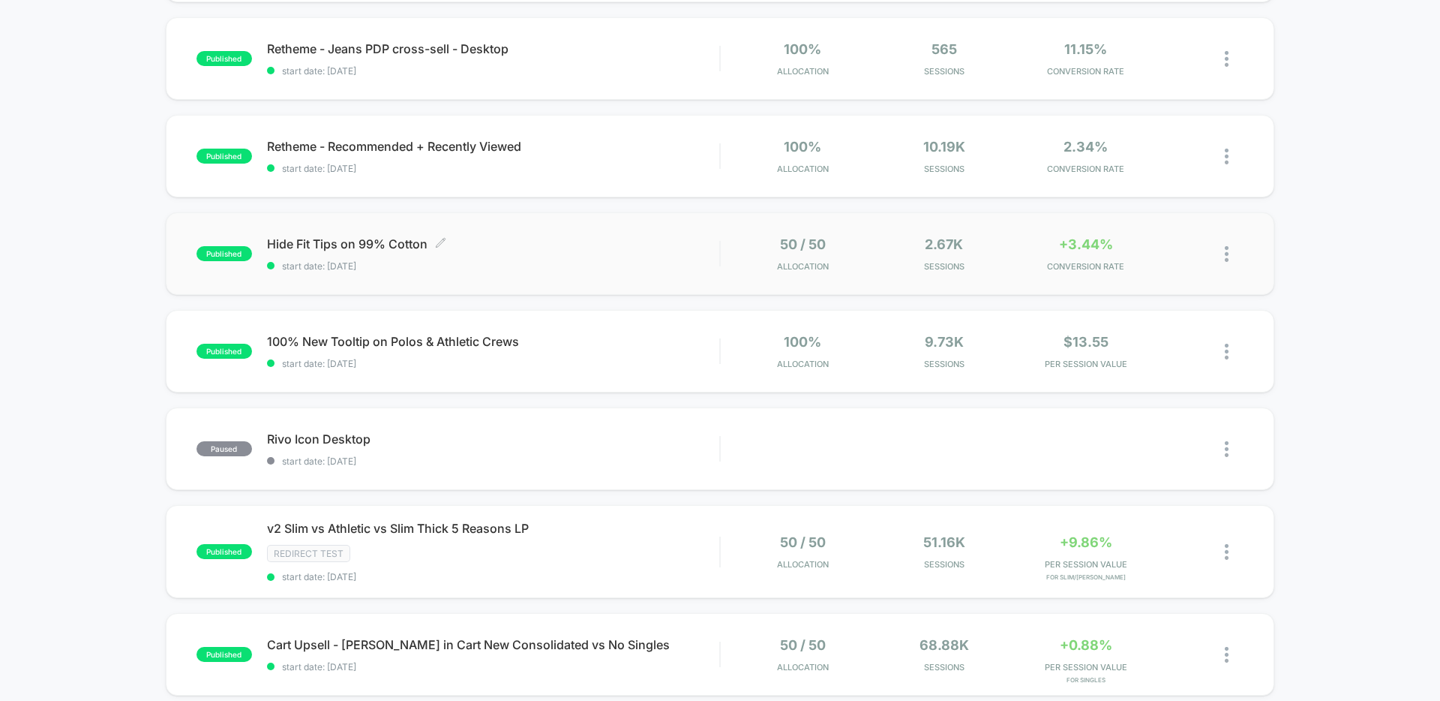
drag, startPoint x: 427, startPoint y: 247, endPoint x: 272, endPoint y: 248, distance: 154.5
click at [272, 248] on span "Hide Fit Tips on 99% Cotton Click to edit experience details" at bounding box center [493, 243] width 452 height 15
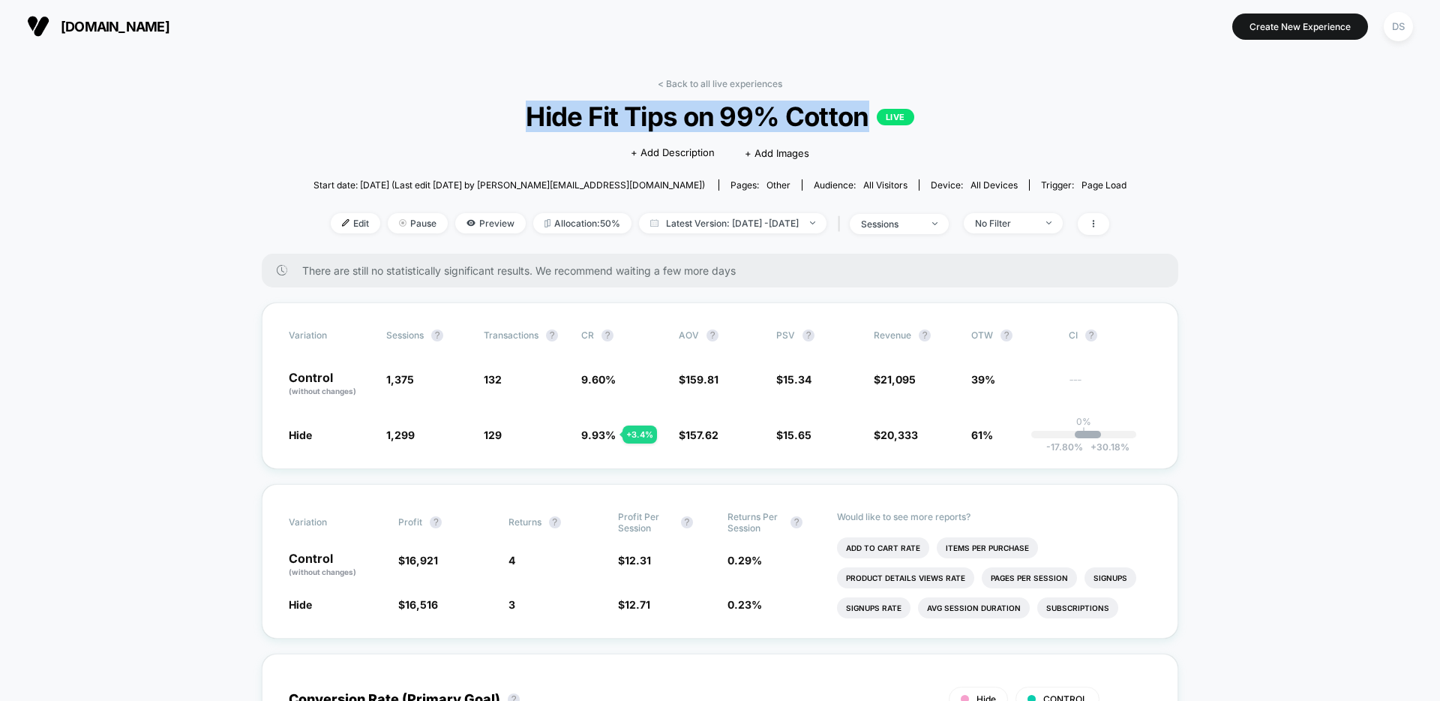
drag, startPoint x: 528, startPoint y: 118, endPoint x: 867, endPoint y: 119, distance: 339.1
click at [867, 119] on span "Hide Fit Tips on 99% Cotton LIVE" at bounding box center [719, 117] width 731 height 32
copy span "Hide Fit Tips on 99% Cotton"
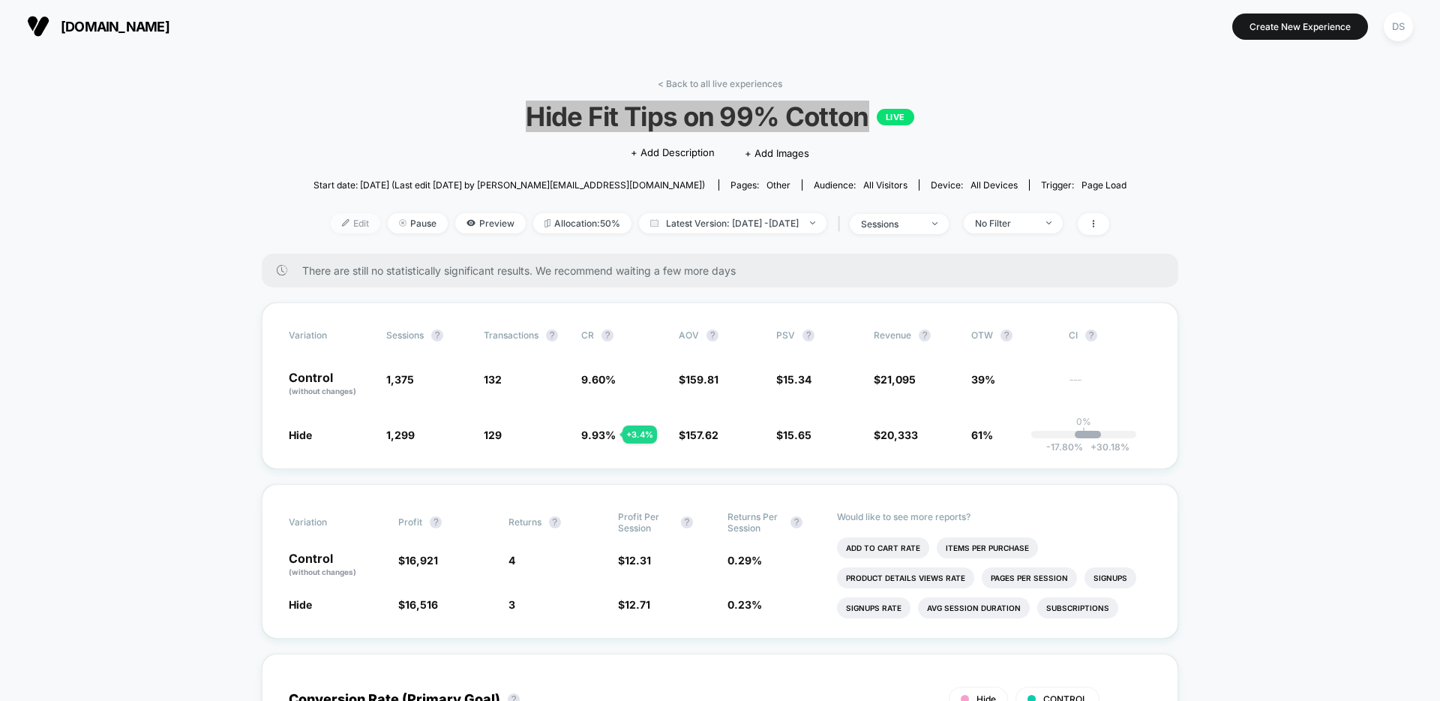
click at [331, 230] on span "Edit" at bounding box center [356, 223] width 50 height 20
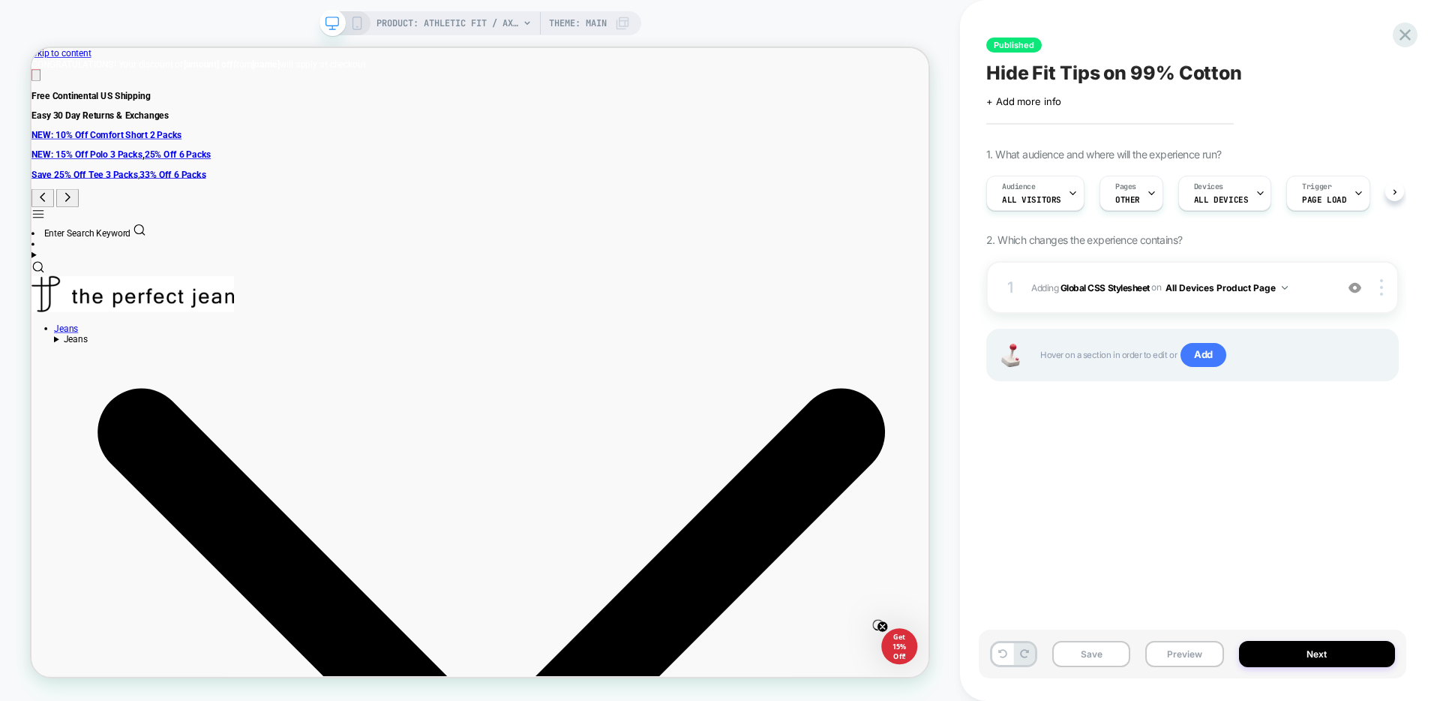
scroll to position [0, 1]
click at [1325, 294] on span "Adding Global CSS Stylesheet on All Devices Product Page" at bounding box center [1179, 287] width 296 height 19
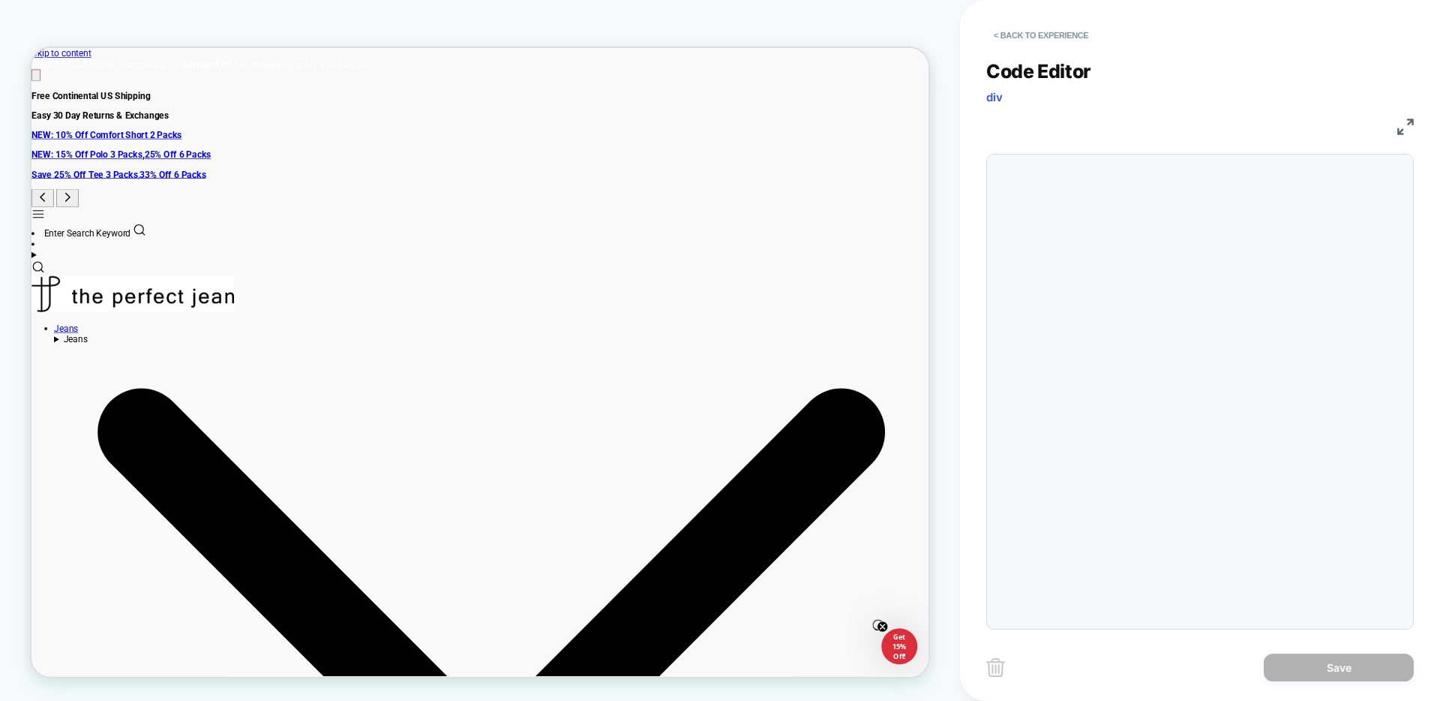
scroll to position [122, 0]
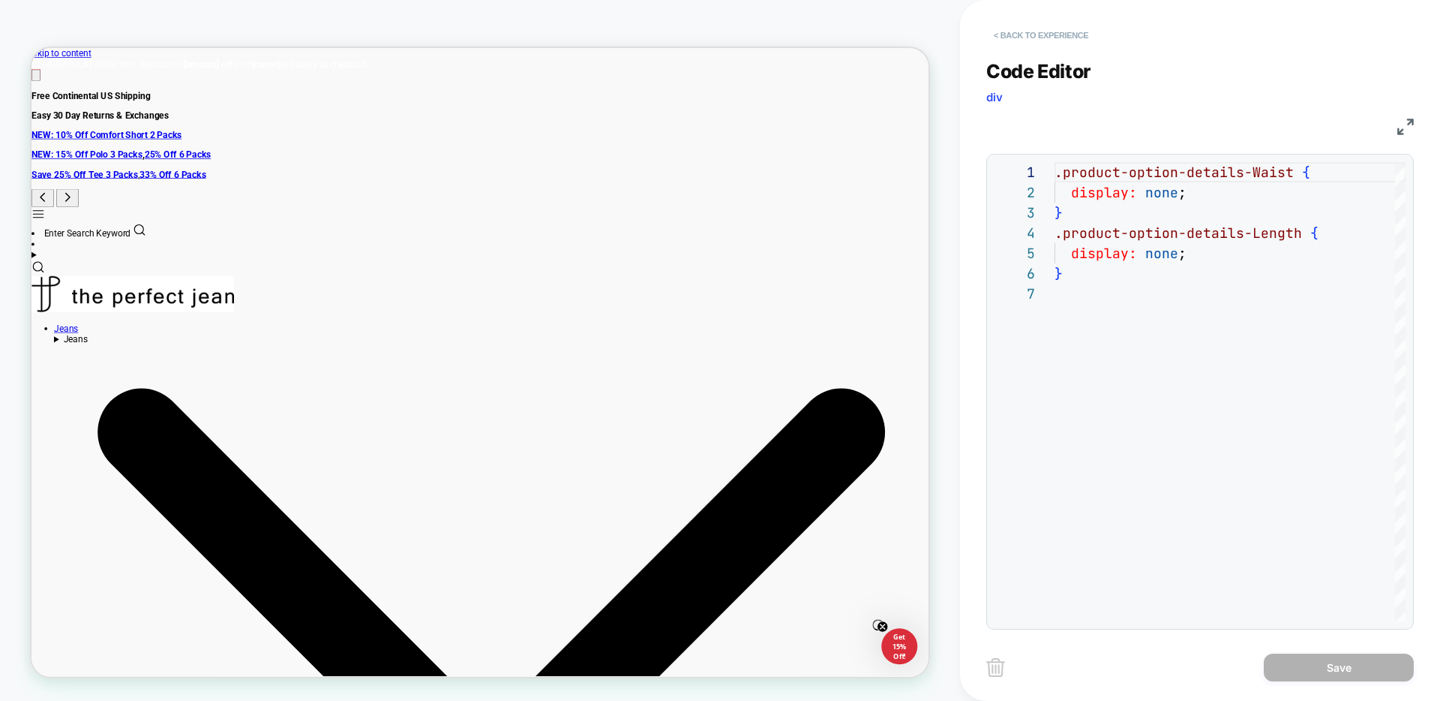
click at [1071, 32] on button "< Back to experience" at bounding box center [1041, 35] width 110 height 24
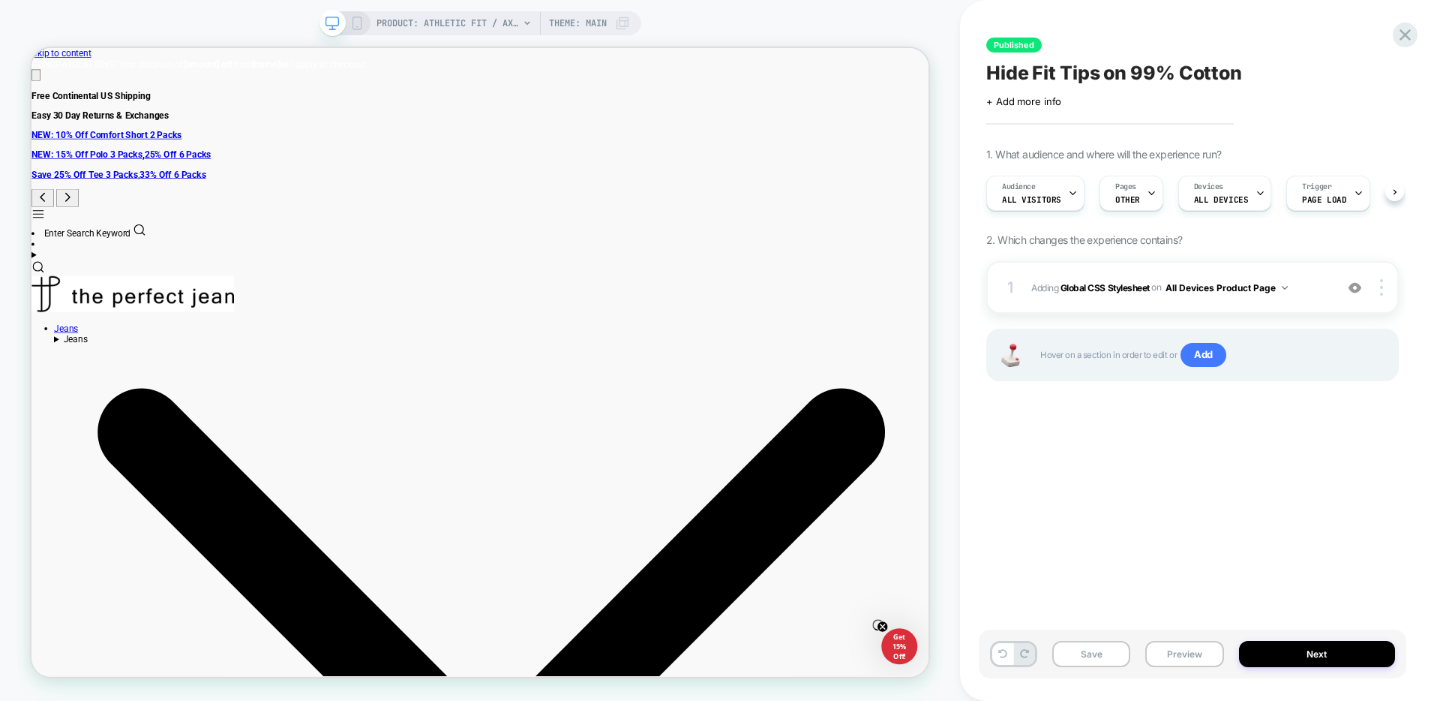
scroll to position [0, 1]
click at [1418, 35] on div at bounding box center [1405, 35] width 31 height 31
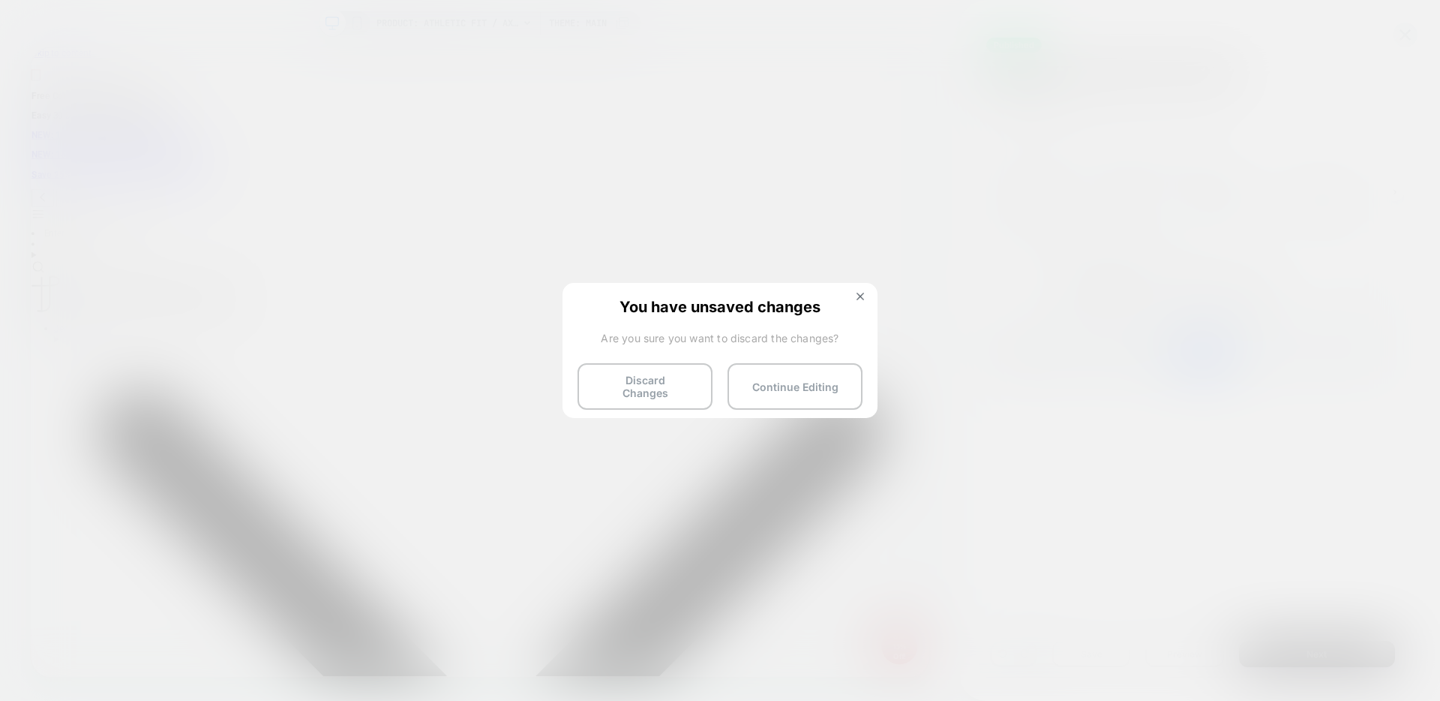
click at [657, 384] on button "Discard Changes" at bounding box center [645, 386] width 135 height 47
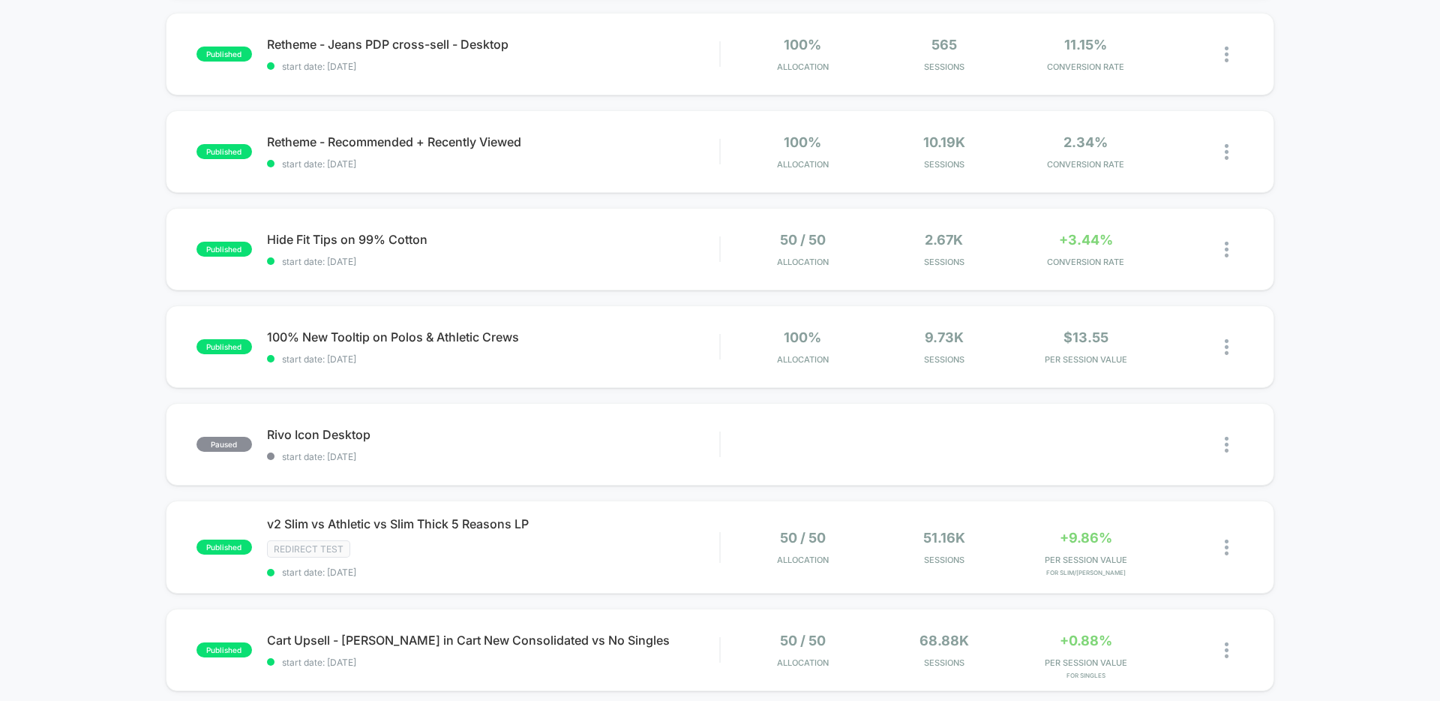
scroll to position [544, 0]
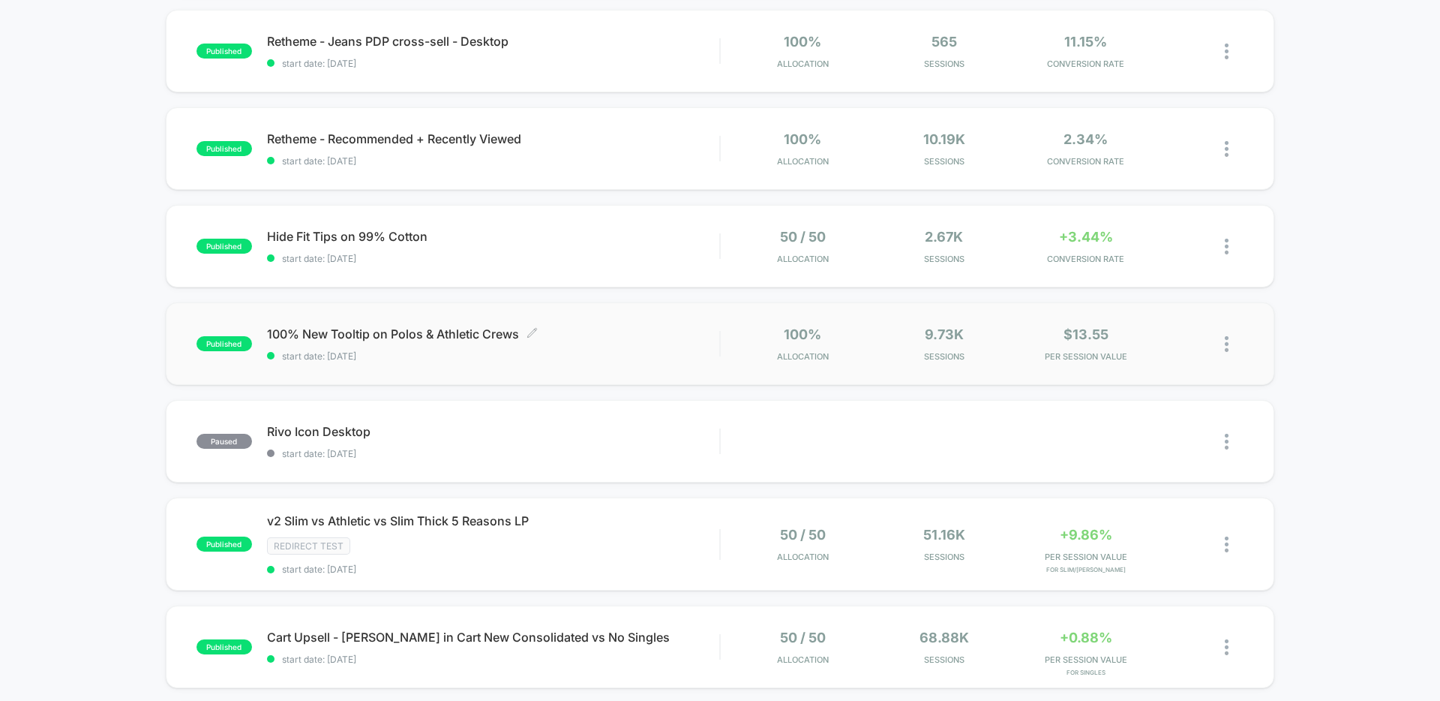
click at [364, 350] on span "start date: [DATE]" at bounding box center [493, 355] width 452 height 11
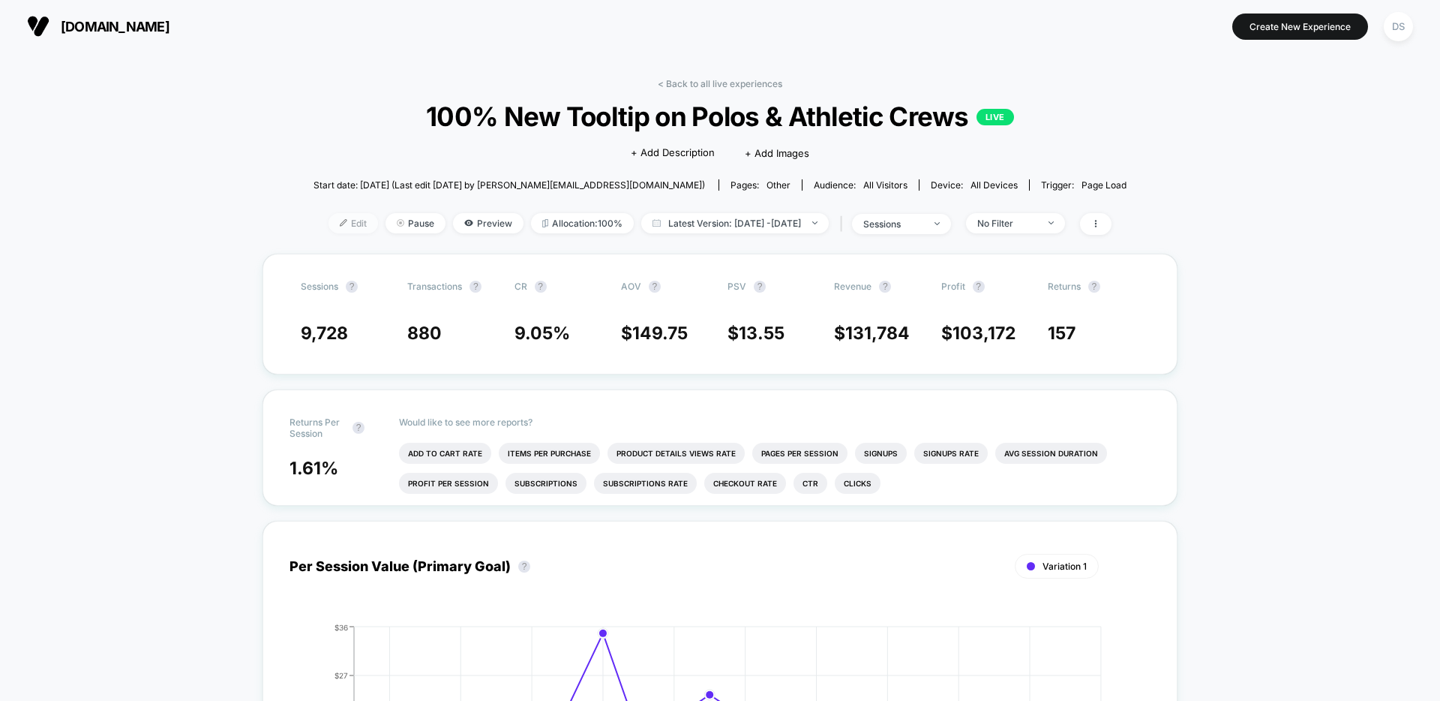
click at [329, 221] on span "Edit" at bounding box center [354, 223] width 50 height 20
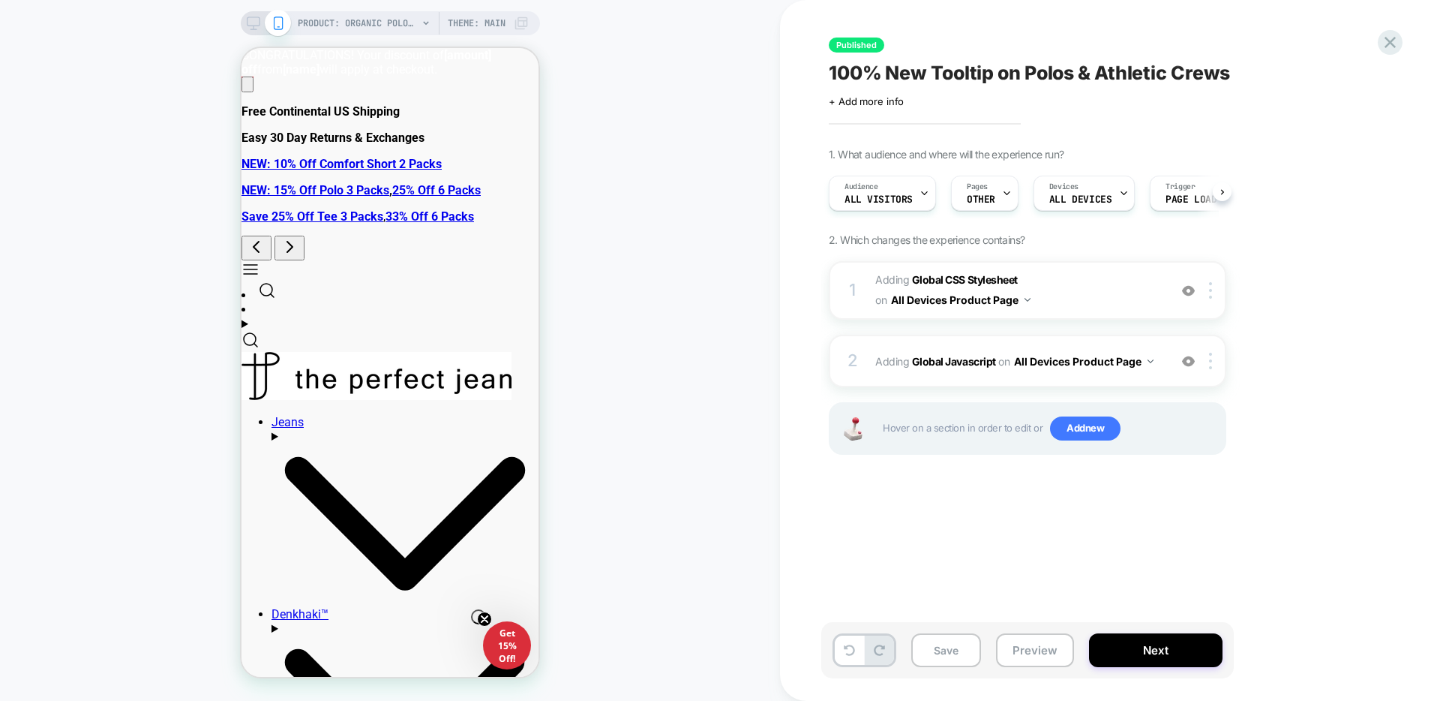
scroll to position [0, 1]
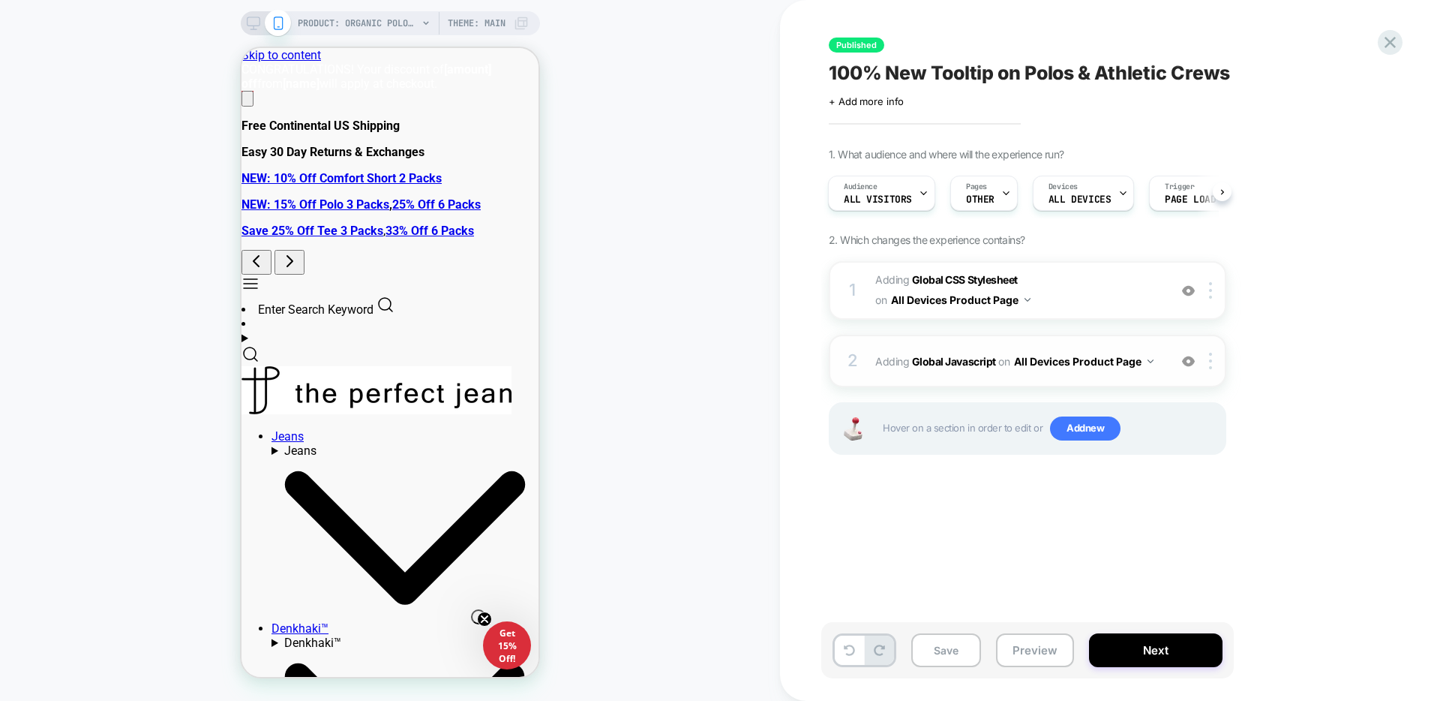
click at [1165, 345] on div "2 Adding Global Javascript on All Devices Product Page Add Before Add After Tar…" at bounding box center [1028, 361] width 398 height 53
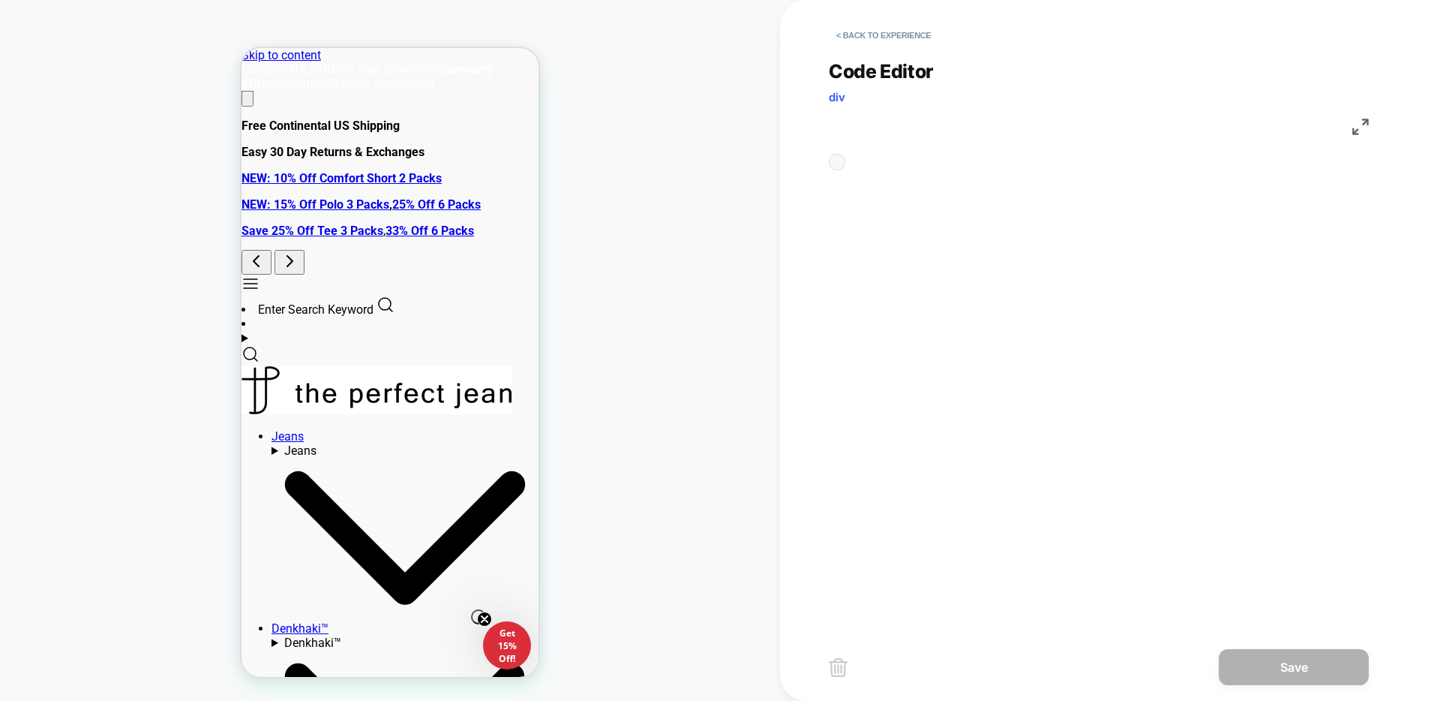
scroll to position [203, 0]
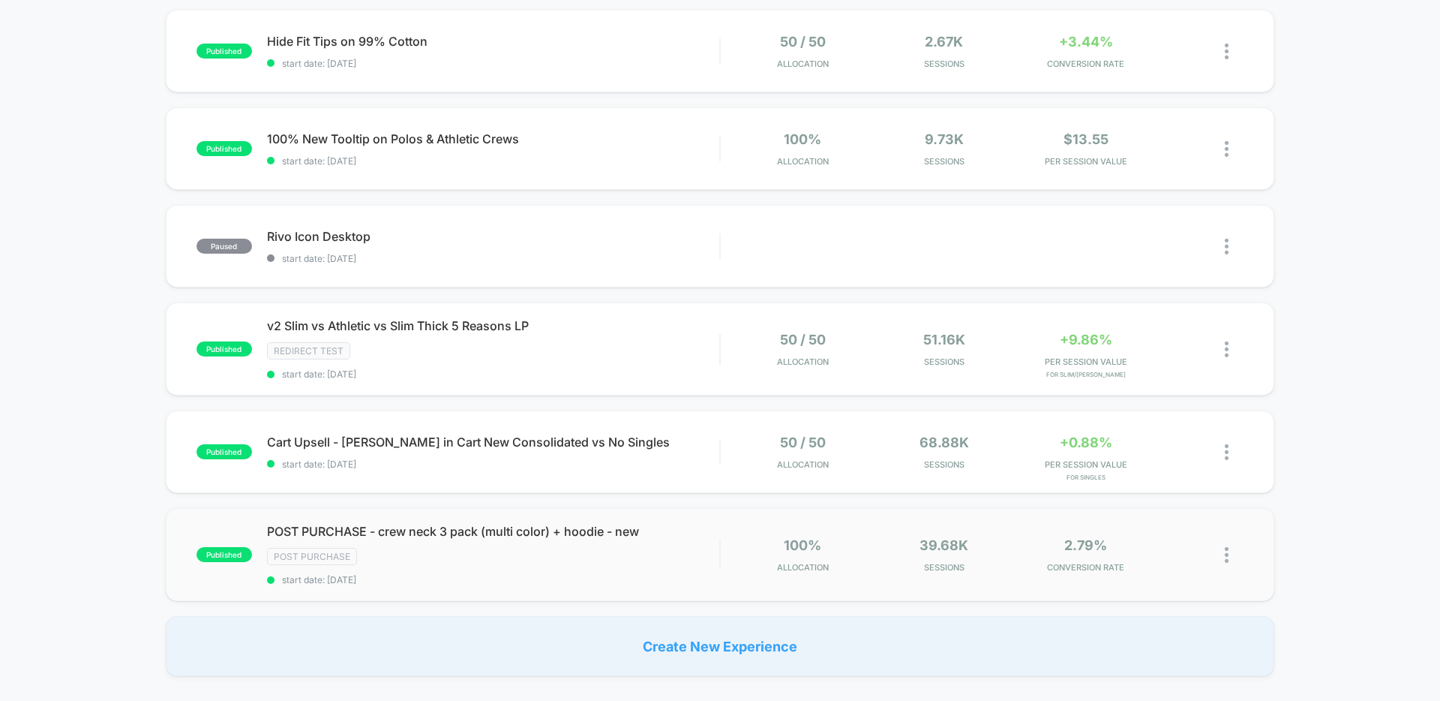
scroll to position [782, 0]
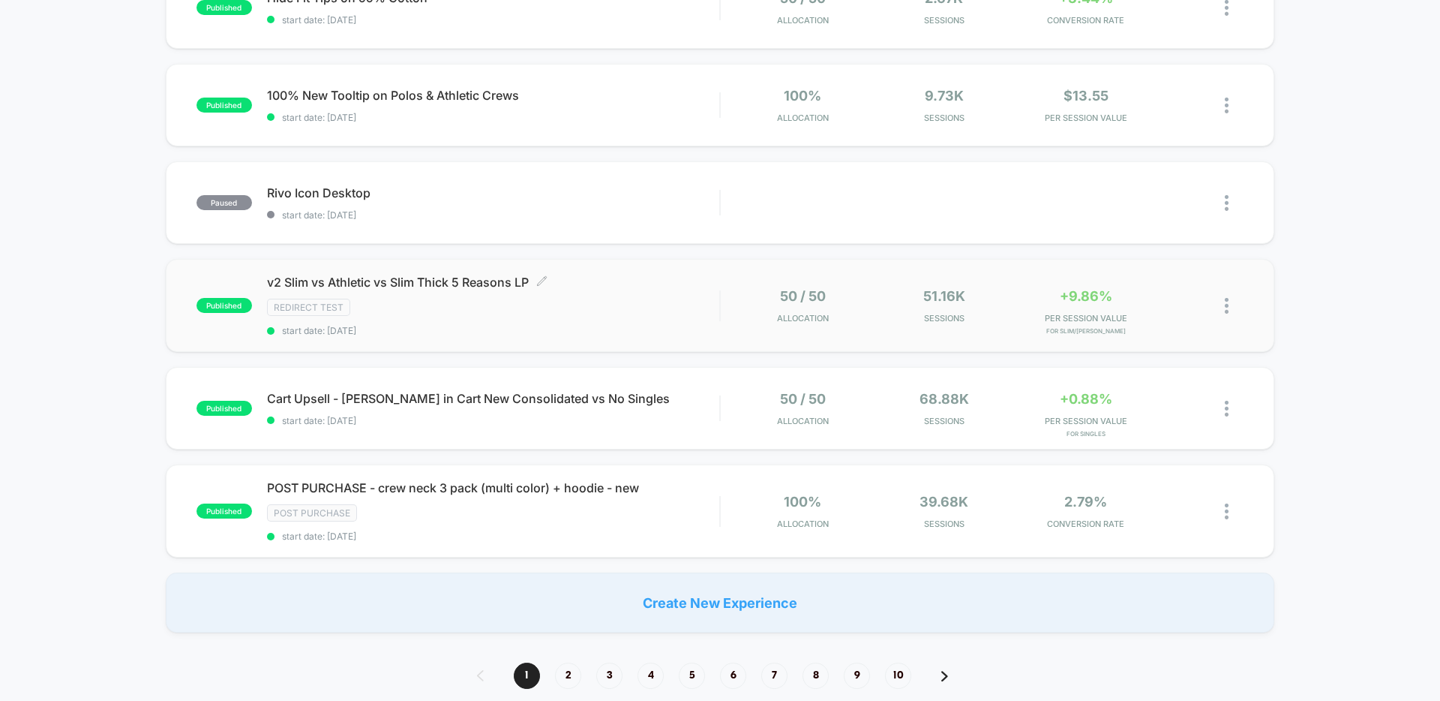
click at [399, 278] on span "v2 Slim vs Athletic vs Slim Thick 5 Reasons LP Click to edit experience details" at bounding box center [493, 282] width 452 height 15
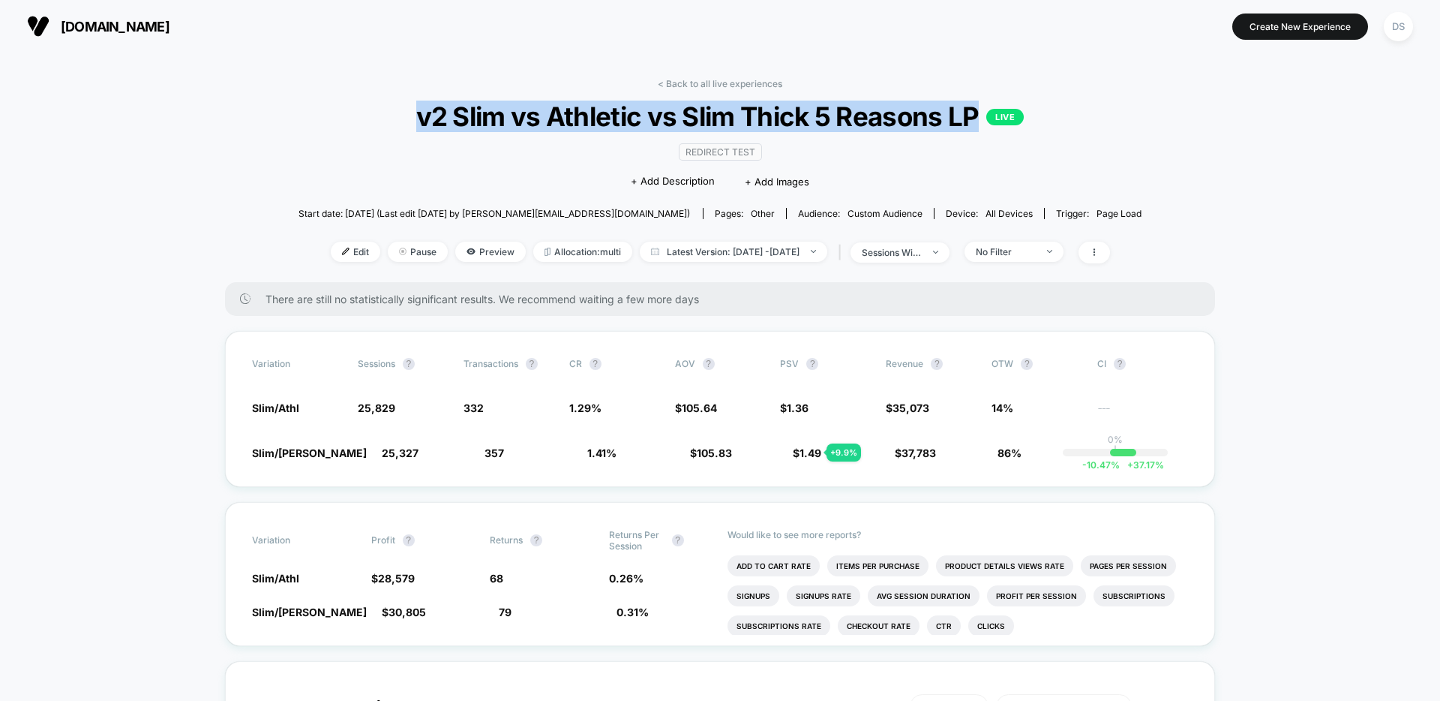
drag, startPoint x: 415, startPoint y: 122, endPoint x: 974, endPoint y: 104, distance: 559.1
click at [974, 104] on span "v2 Slim vs Athletic vs Slim Thick 5 Reasons LP LIVE" at bounding box center [720, 117] width 759 height 32
copy span "v2 Slim vs Athletic vs Slim Thick 5 Reasons LP"
click at [341, 253] on span "Edit" at bounding box center [356, 252] width 50 height 20
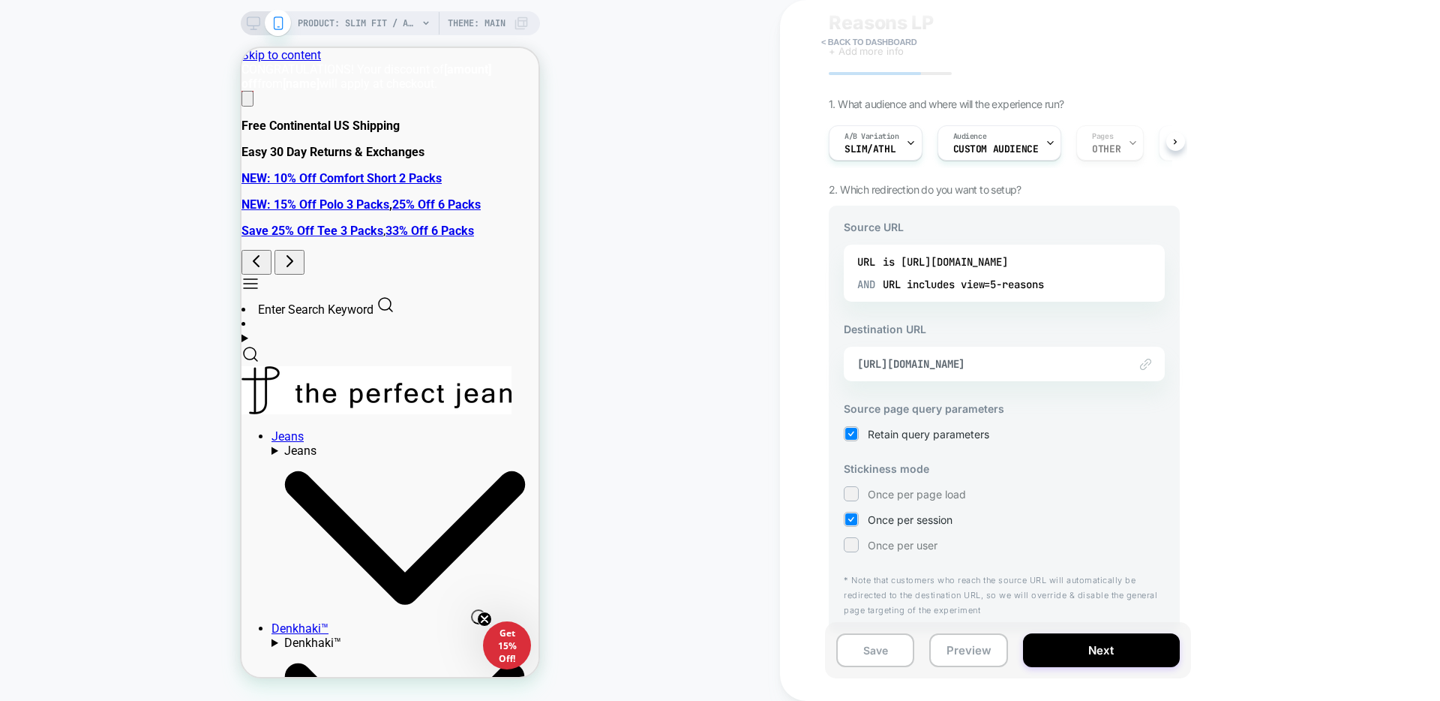
scroll to position [80, 0]
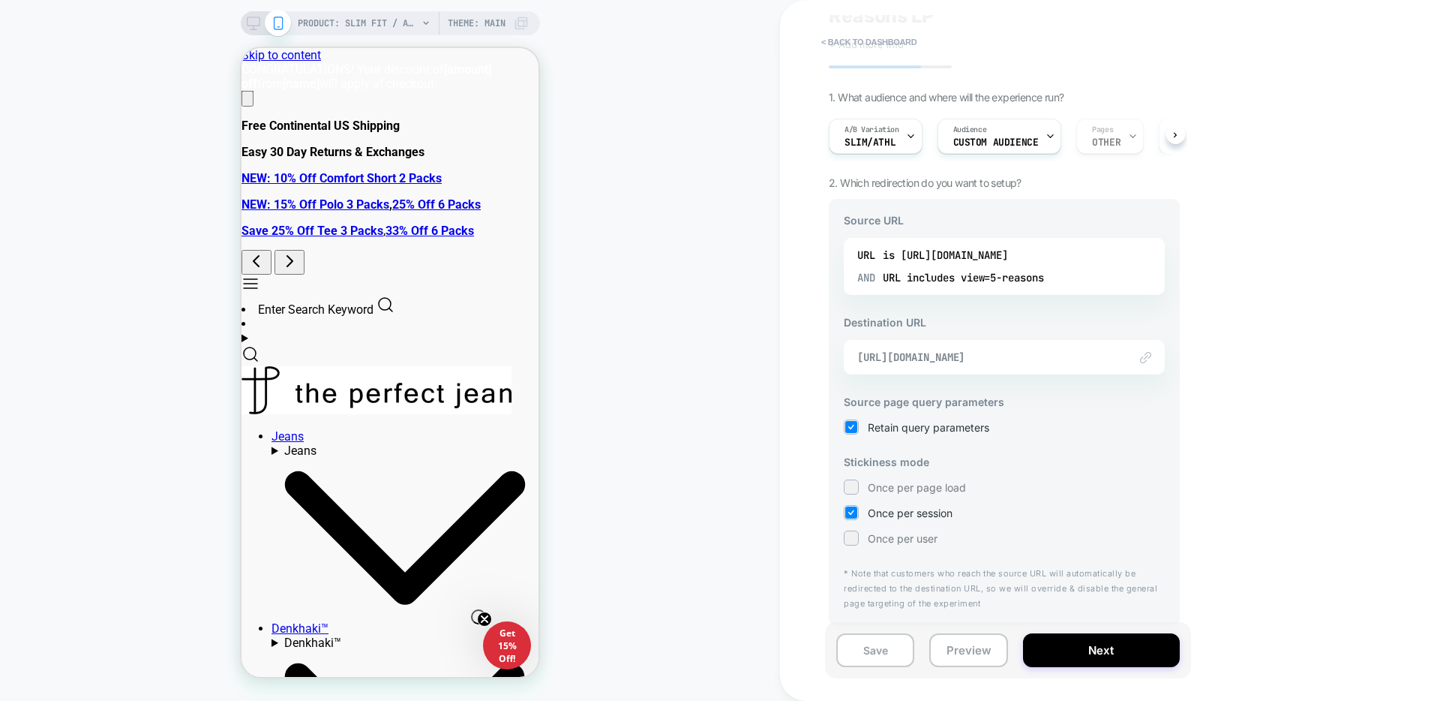
click at [1091, 355] on span "https://theperfectjean.nyc/products/athletic-admiral-blue?view=5-reasons" at bounding box center [985, 357] width 257 height 14
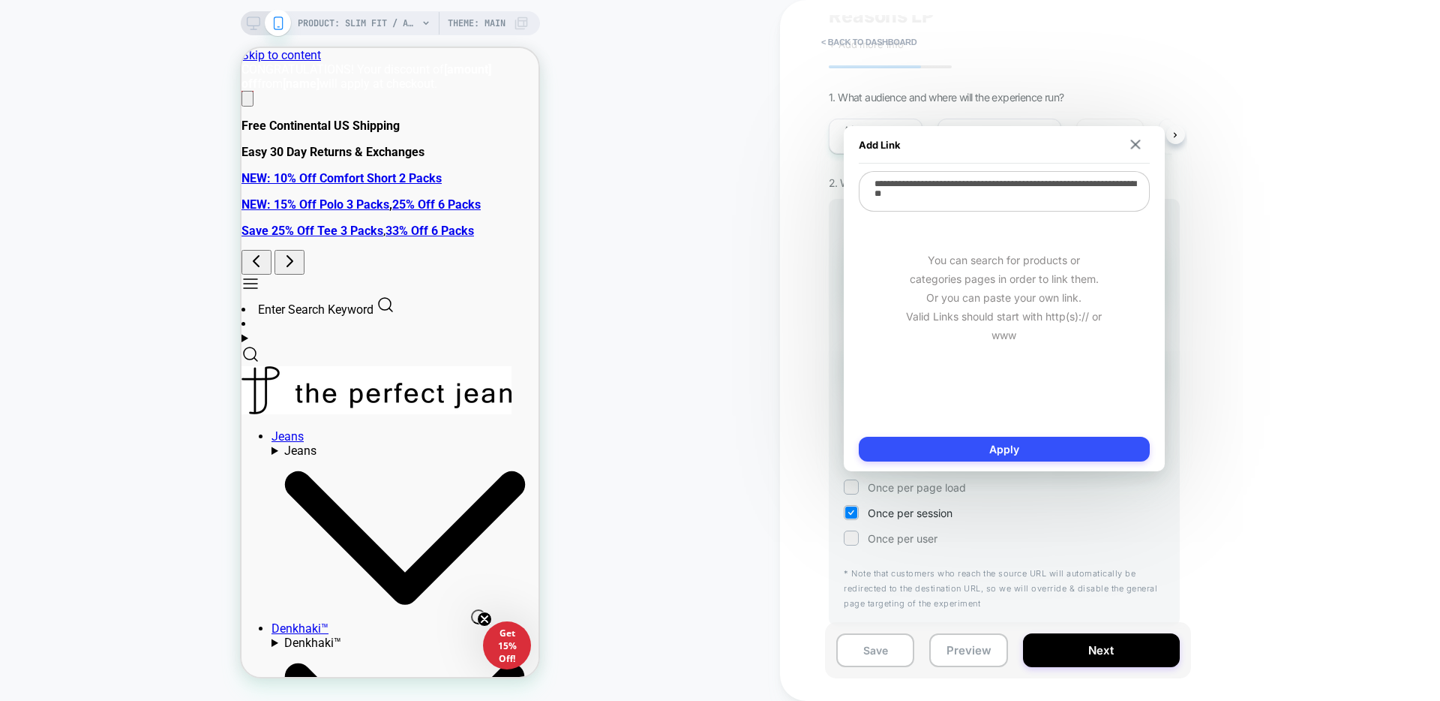
click at [1235, 313] on div "< back to dashboard v2 Slim vs Athletic vs Slim Thick 5 Reasons LP Click to edi…" at bounding box center [1110, 350] width 660 height 701
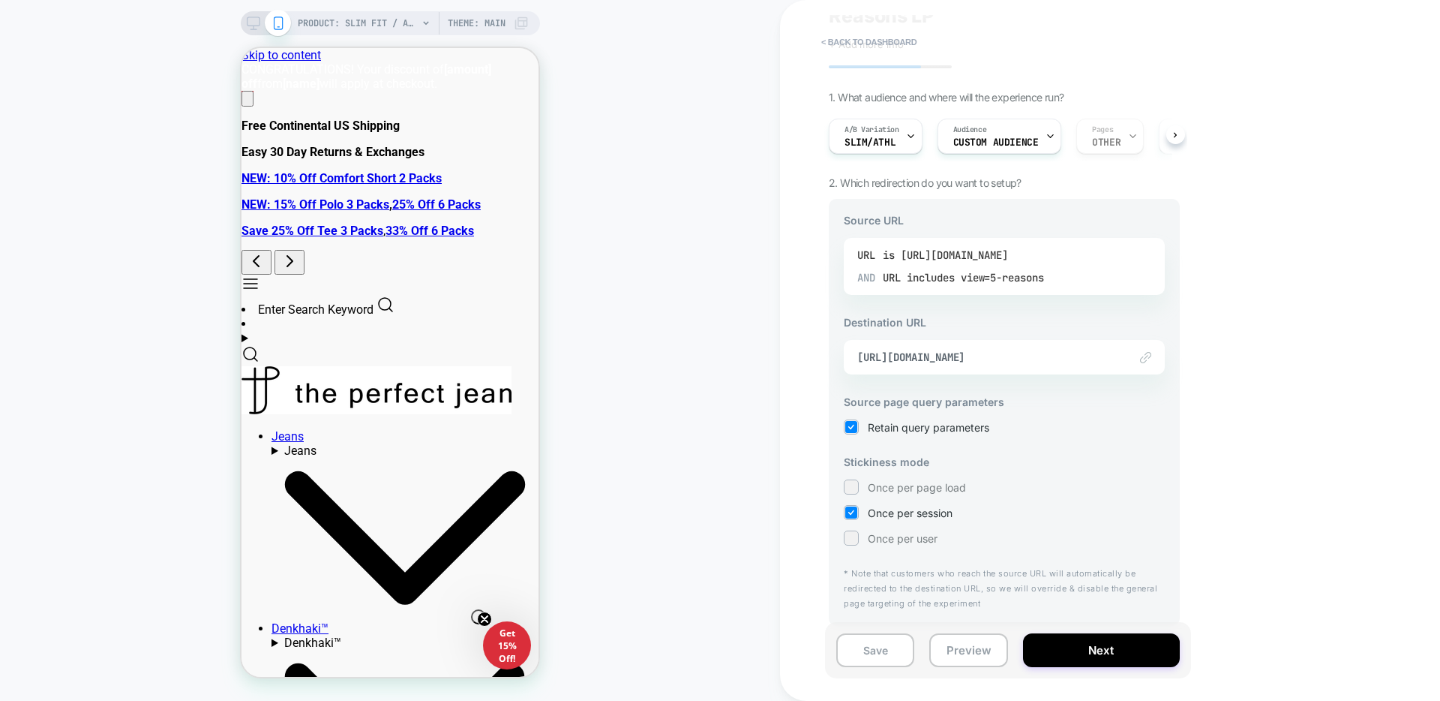
click at [1007, 253] on div "is https://theperfectjean.nyc/products/slim-admiral-blue" at bounding box center [945, 255] width 125 height 23
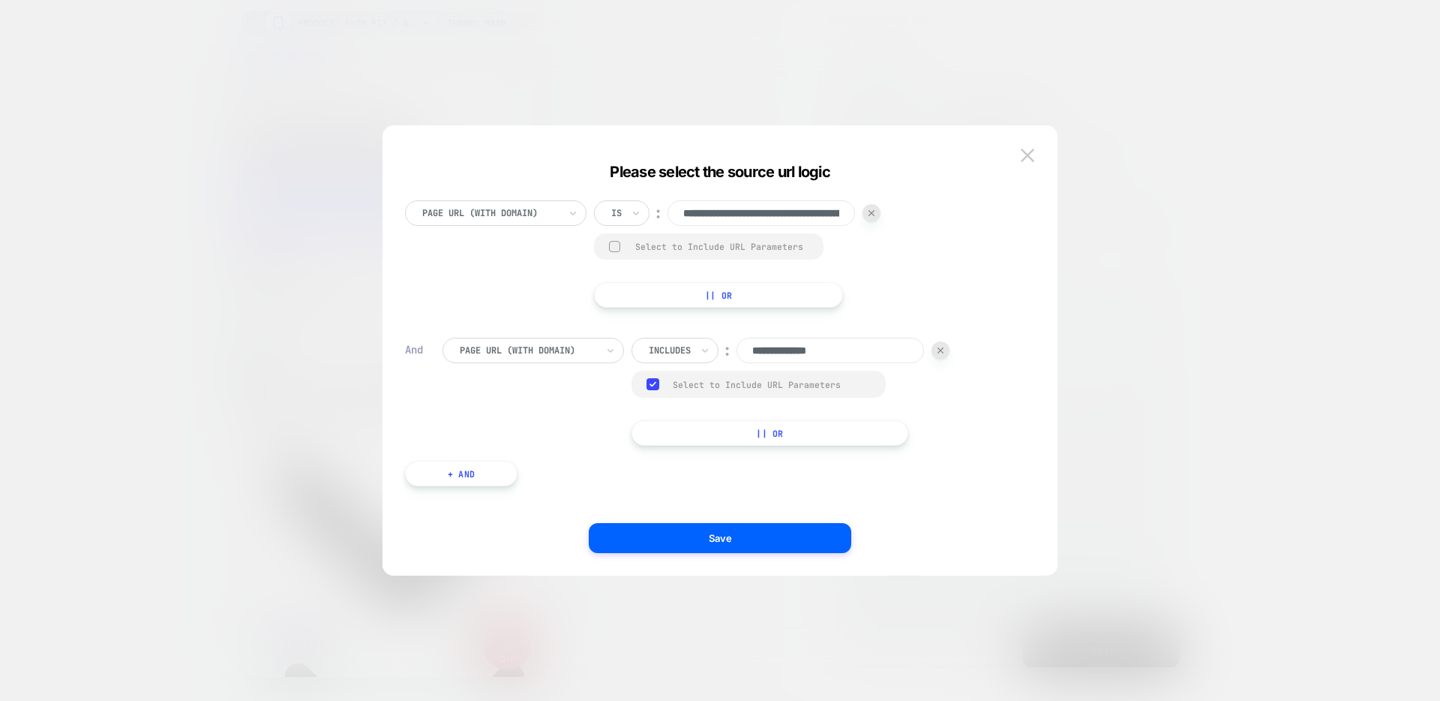
scroll to position [0, 0]
click at [785, 212] on input "**********" at bounding box center [762, 213] width 188 height 26
click at [1030, 162] on button at bounding box center [1027, 155] width 23 height 23
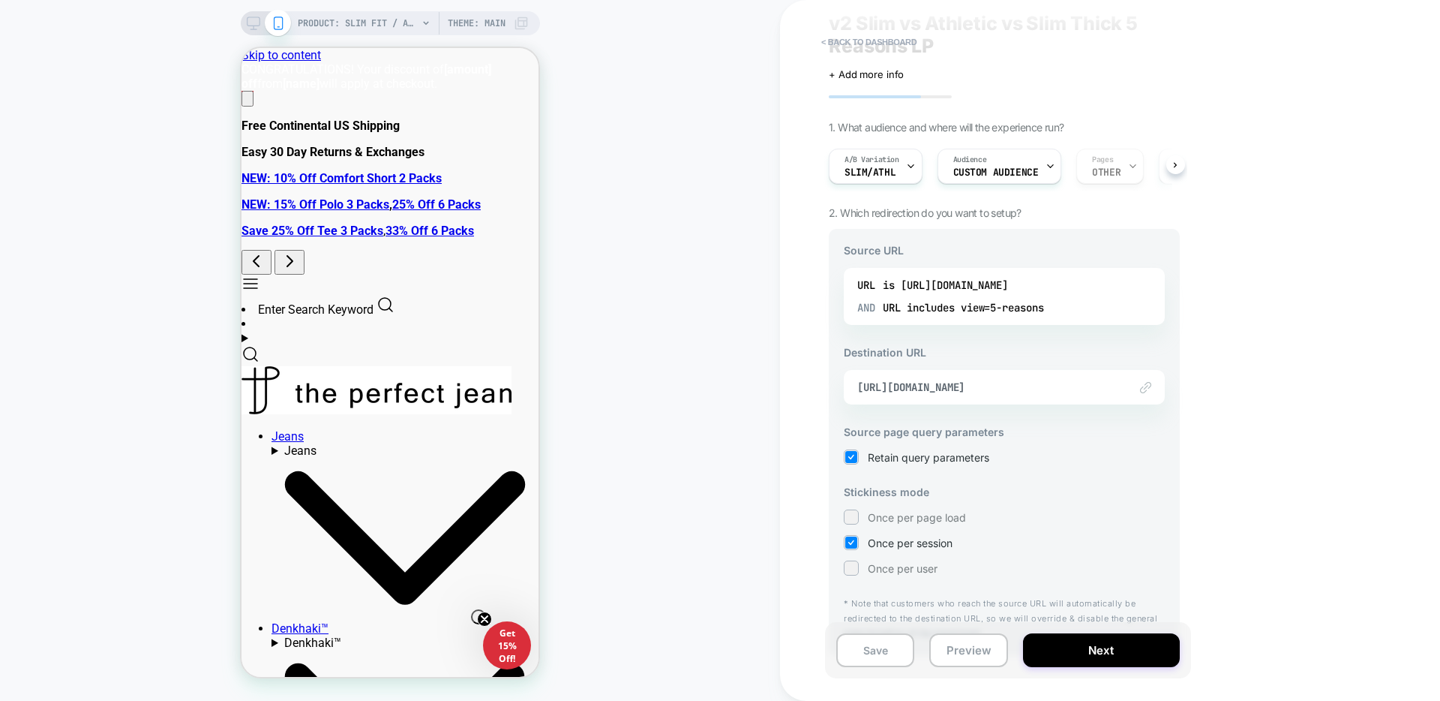
scroll to position [80, 0]
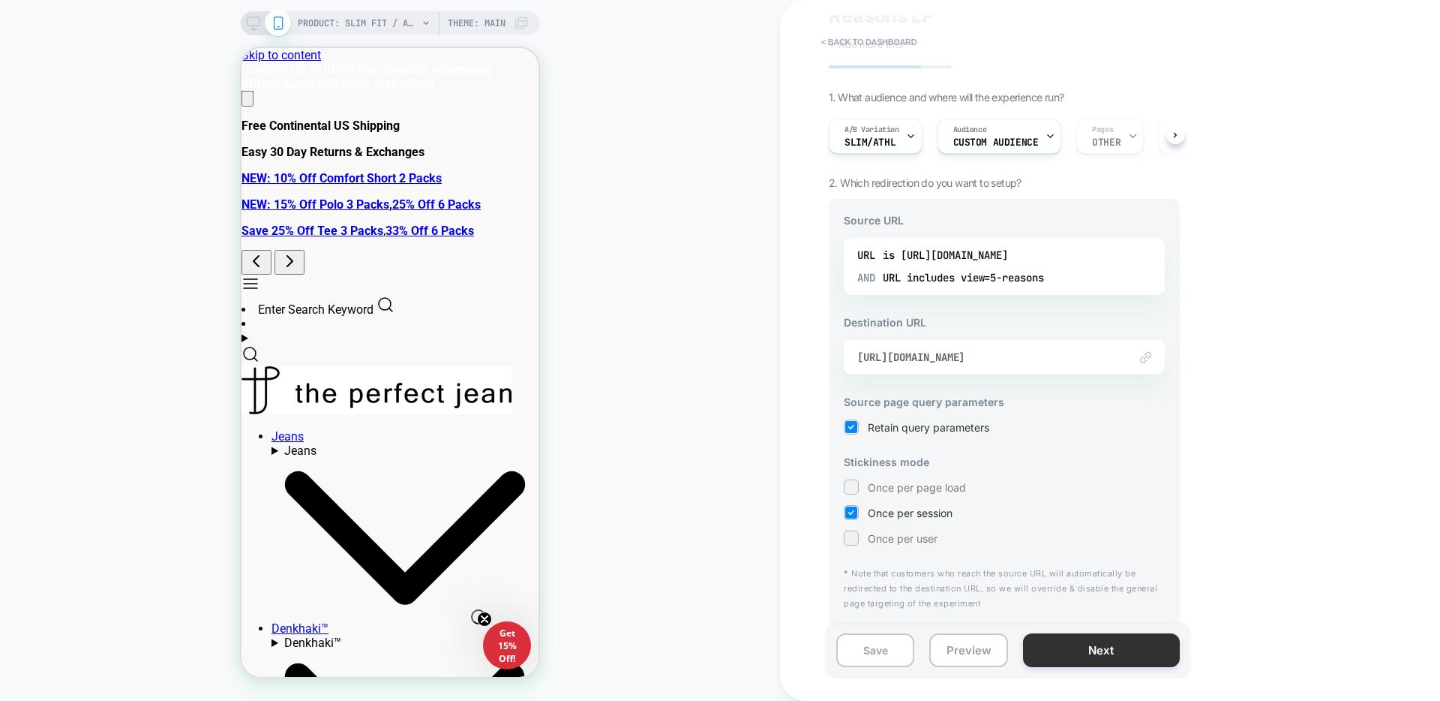
click at [1173, 639] on button "Next" at bounding box center [1101, 650] width 157 height 34
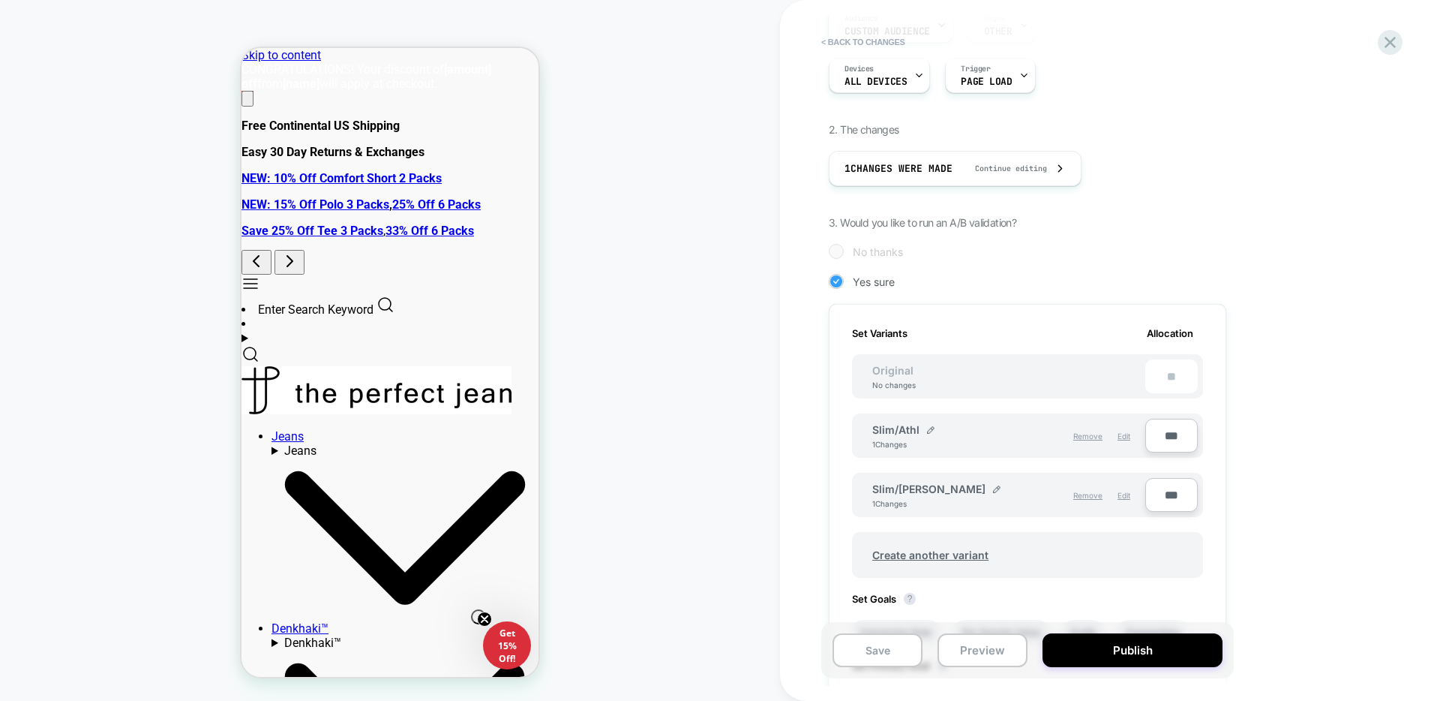
scroll to position [245, 0]
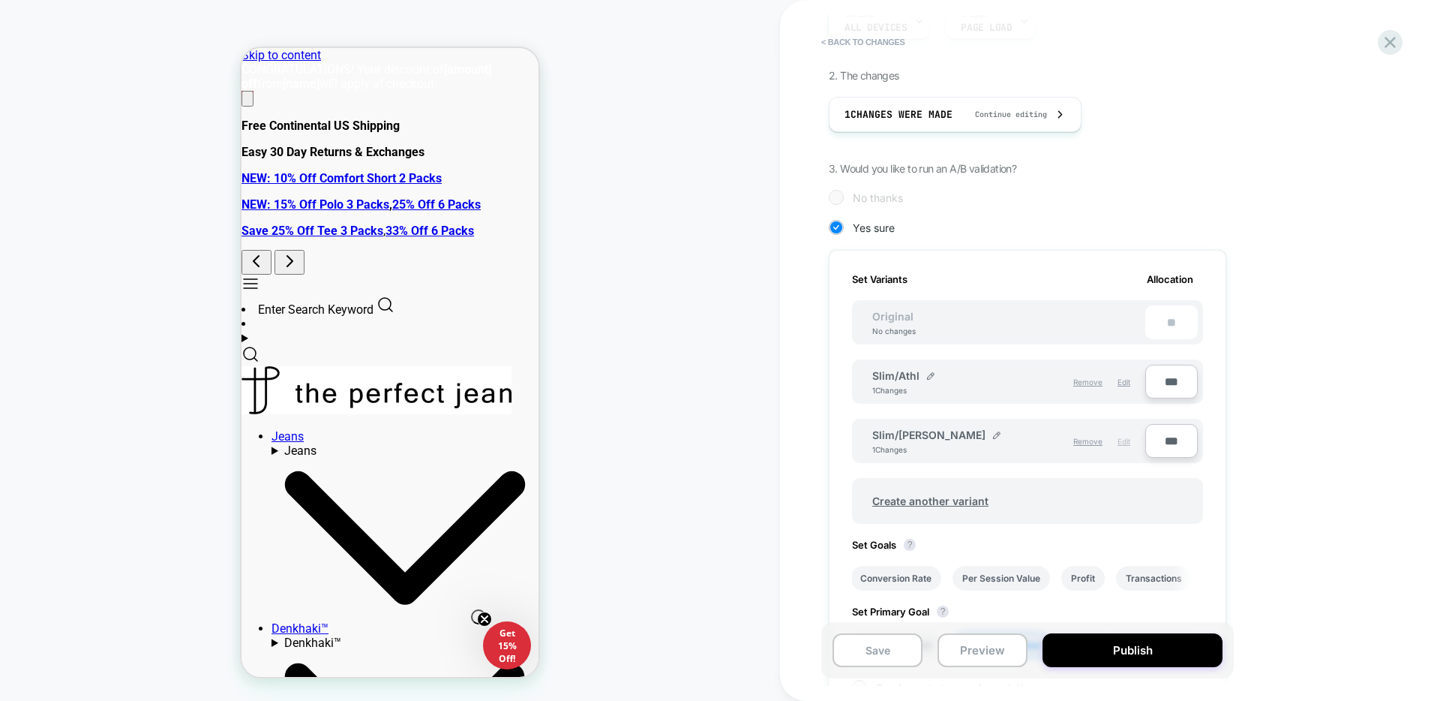
click at [1124, 438] on span "Edit" at bounding box center [1124, 441] width 13 height 9
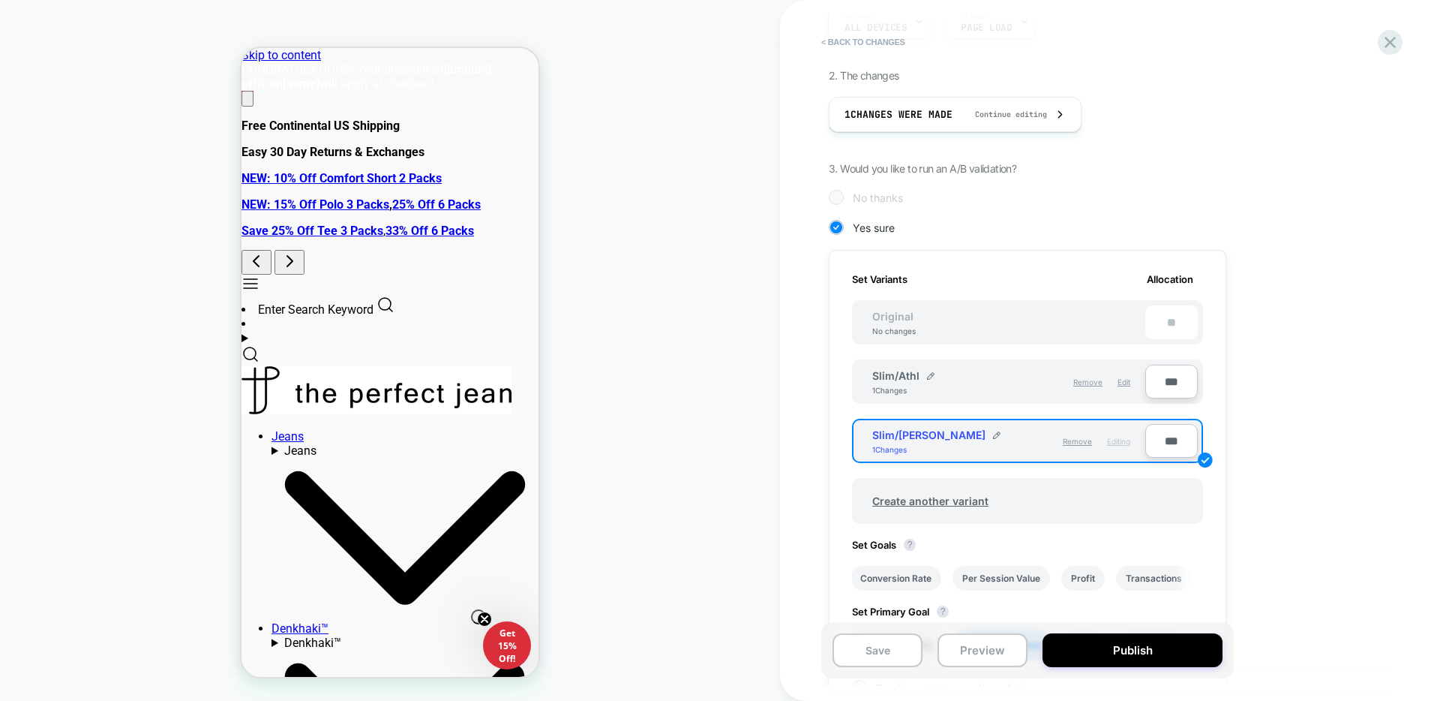
click at [1124, 439] on span "Editing" at bounding box center [1118, 441] width 23 height 9
click at [935, 443] on div "Slim/Sl Thi 1 Changes" at bounding box center [940, 441] width 137 height 26
click at [868, 445] on div "Slim/Sl Thi 1 Changes Remove Editing" at bounding box center [1001, 441] width 288 height 33
click at [814, 420] on div "< Back to changes Review " v2 Slim vs Athletic vs Slim Thick 5 Reasons LP " bef…" at bounding box center [1110, 350] width 660 height 701
click at [1244, 443] on div "1. What audience and where will the experience run? Audience Custom Audience Pa…" at bounding box center [1103, 384] width 548 height 917
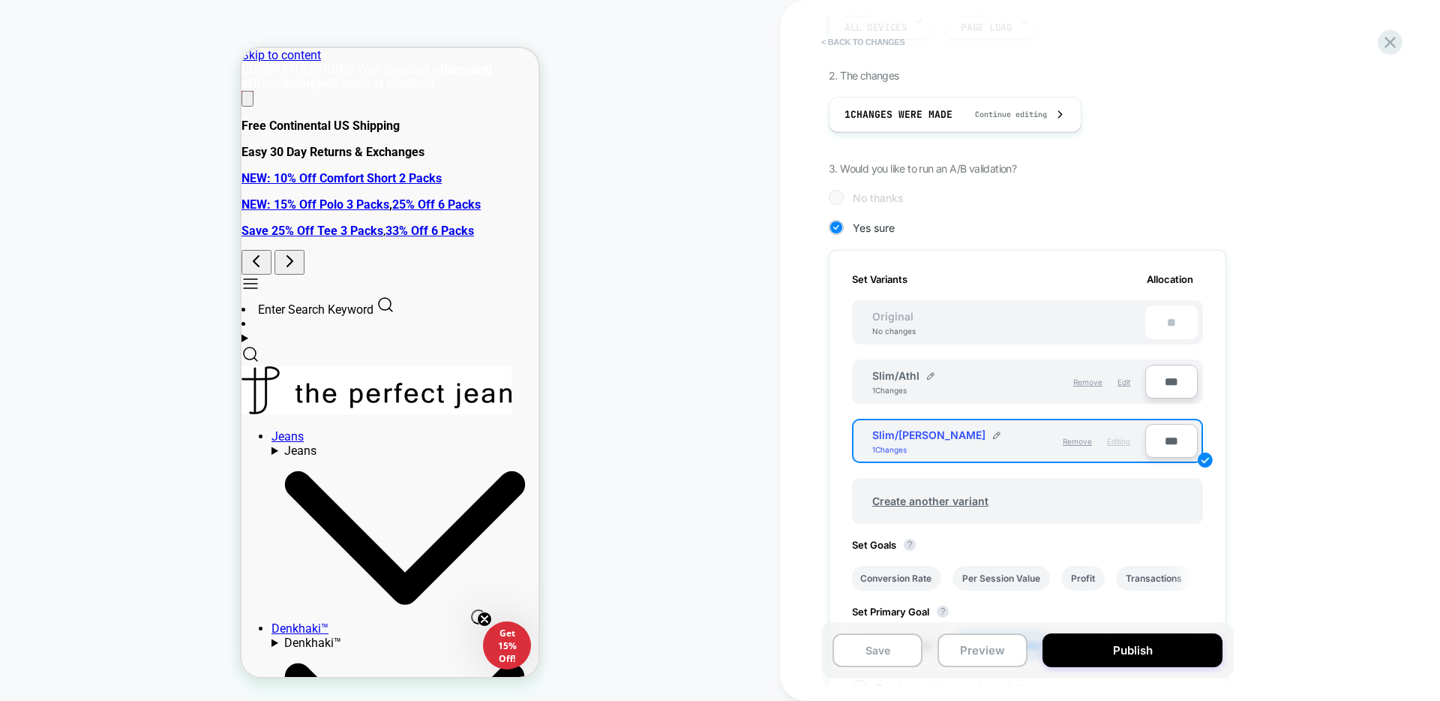
click at [871, 47] on button "< Back to changes" at bounding box center [863, 42] width 99 height 24
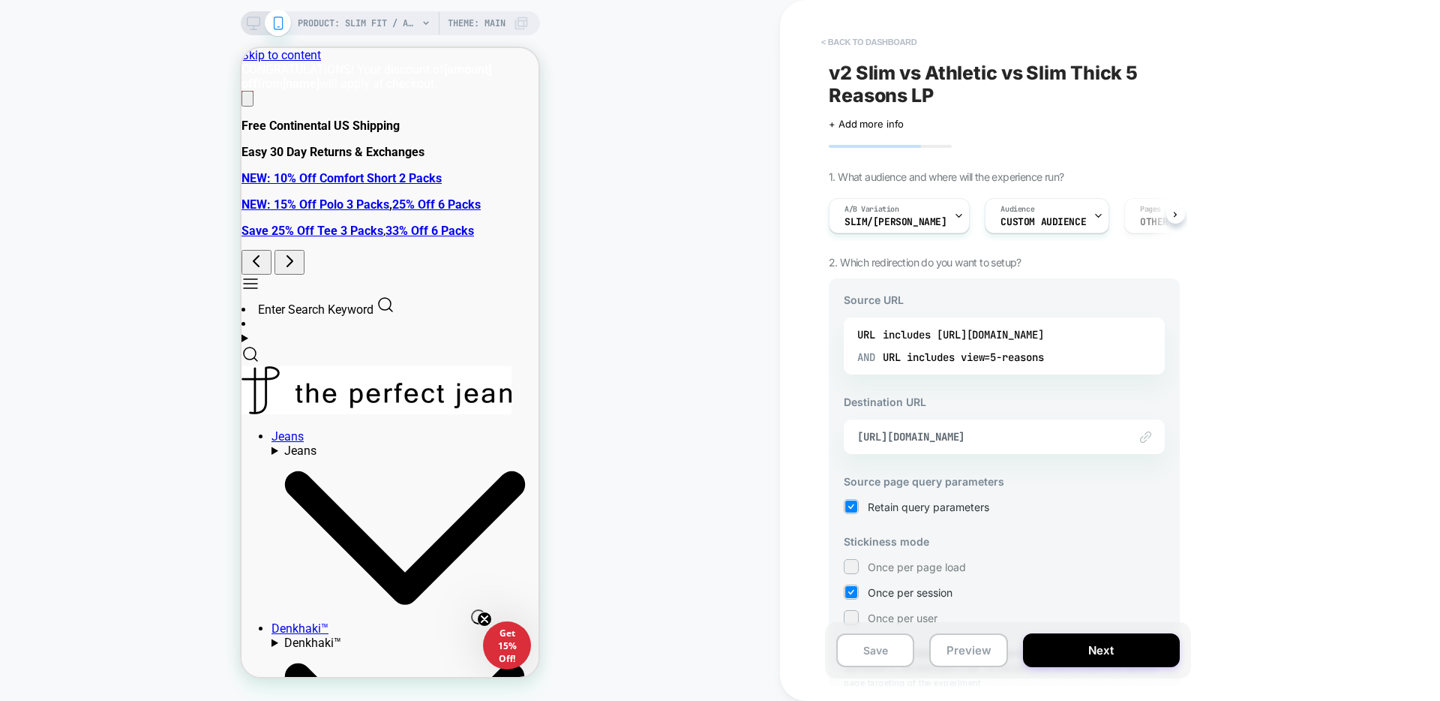
click at [871, 47] on button "< back to dashboard" at bounding box center [869, 42] width 110 height 24
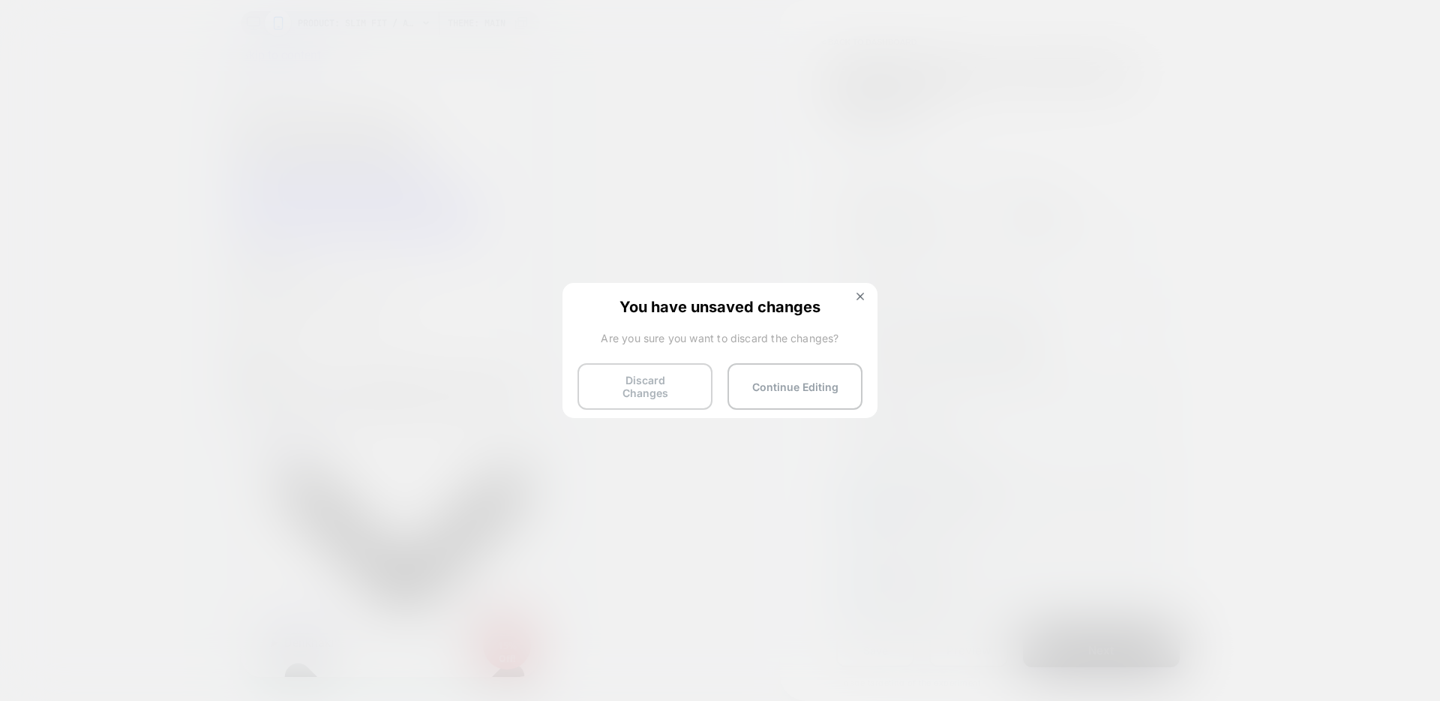
click at [652, 383] on button "Discard Changes" at bounding box center [645, 386] width 135 height 47
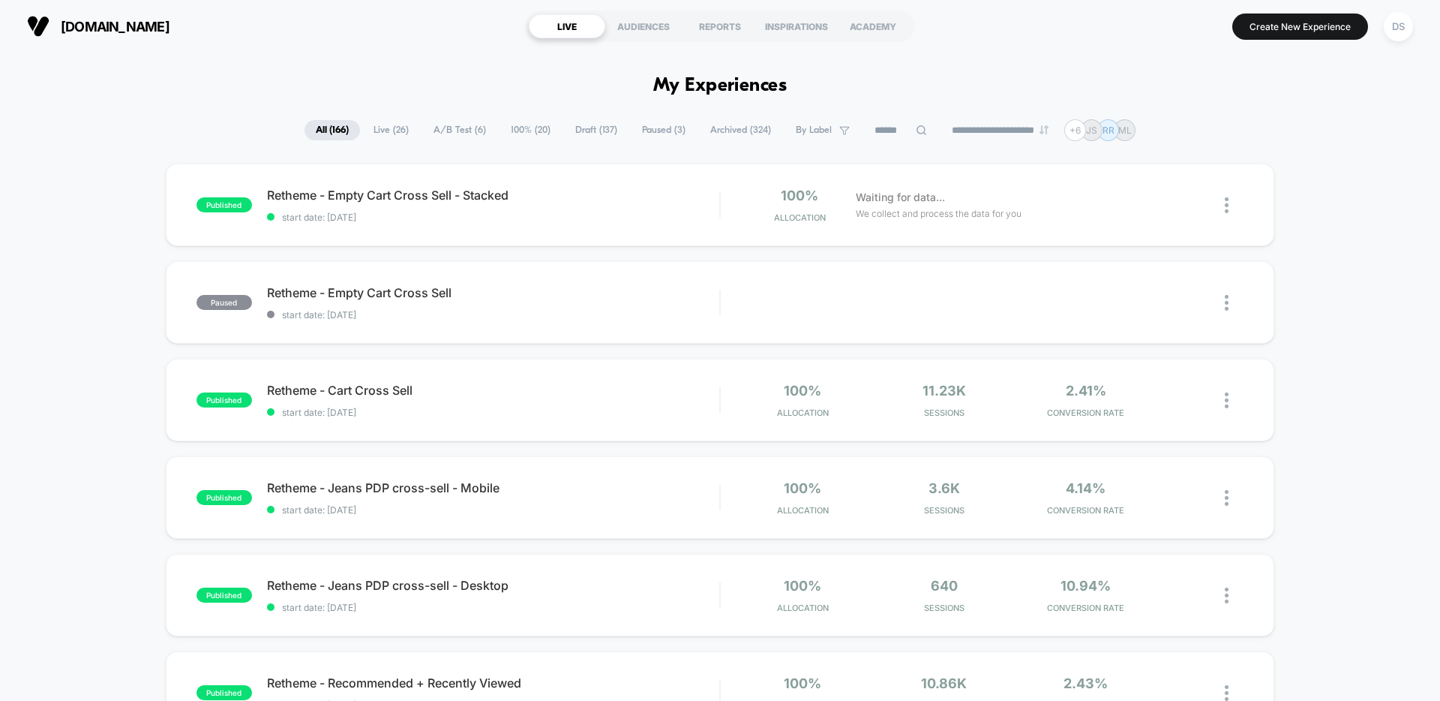
click at [390, 134] on span "Live ( 26 )" at bounding box center [391, 130] width 58 height 20
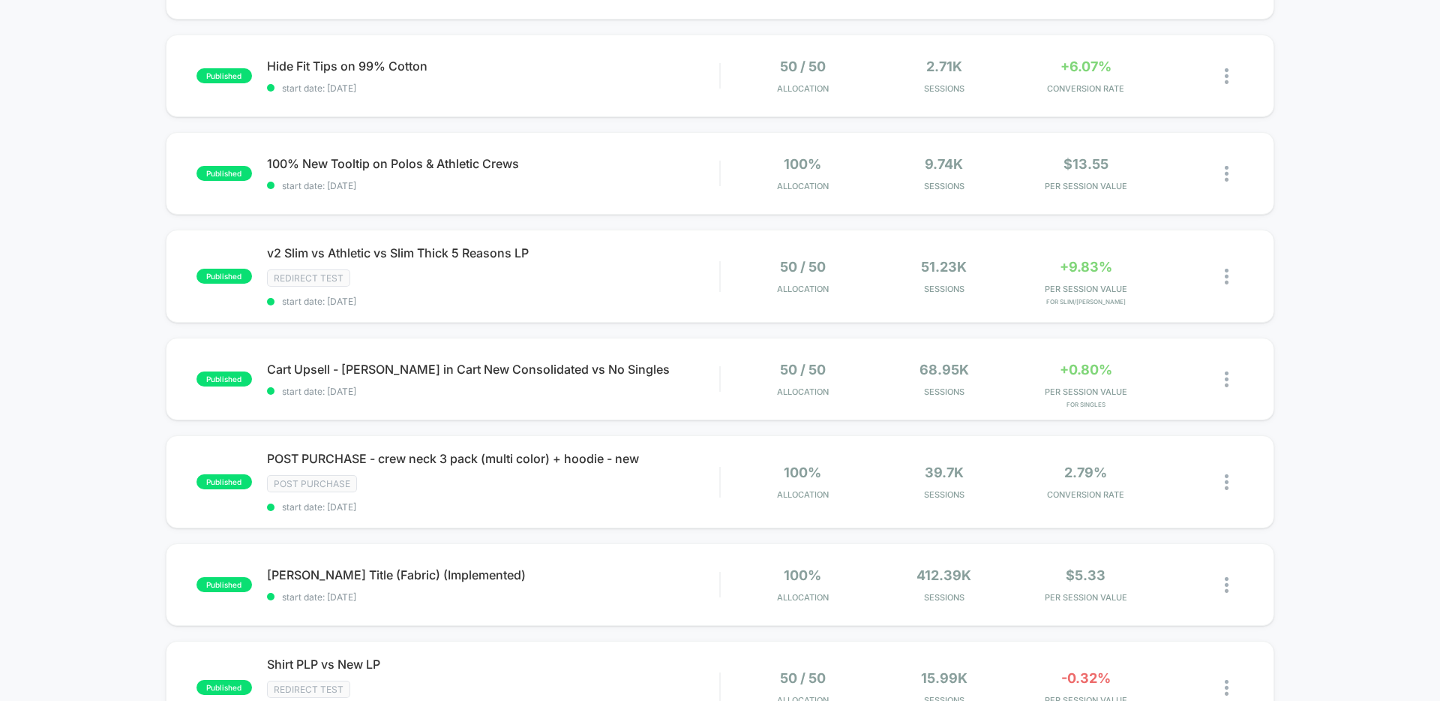
scroll to position [626, 0]
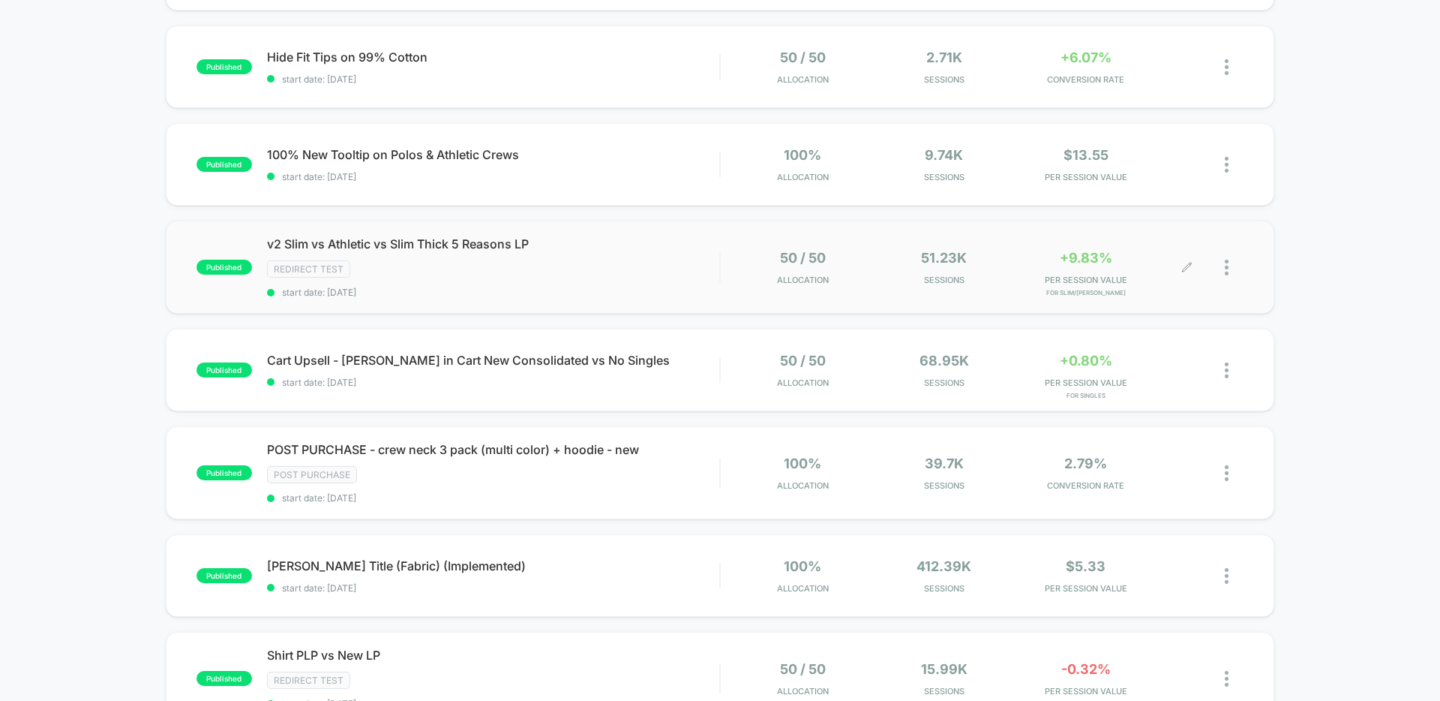
click at [1173, 264] on div at bounding box center [1173, 267] width 27 height 35
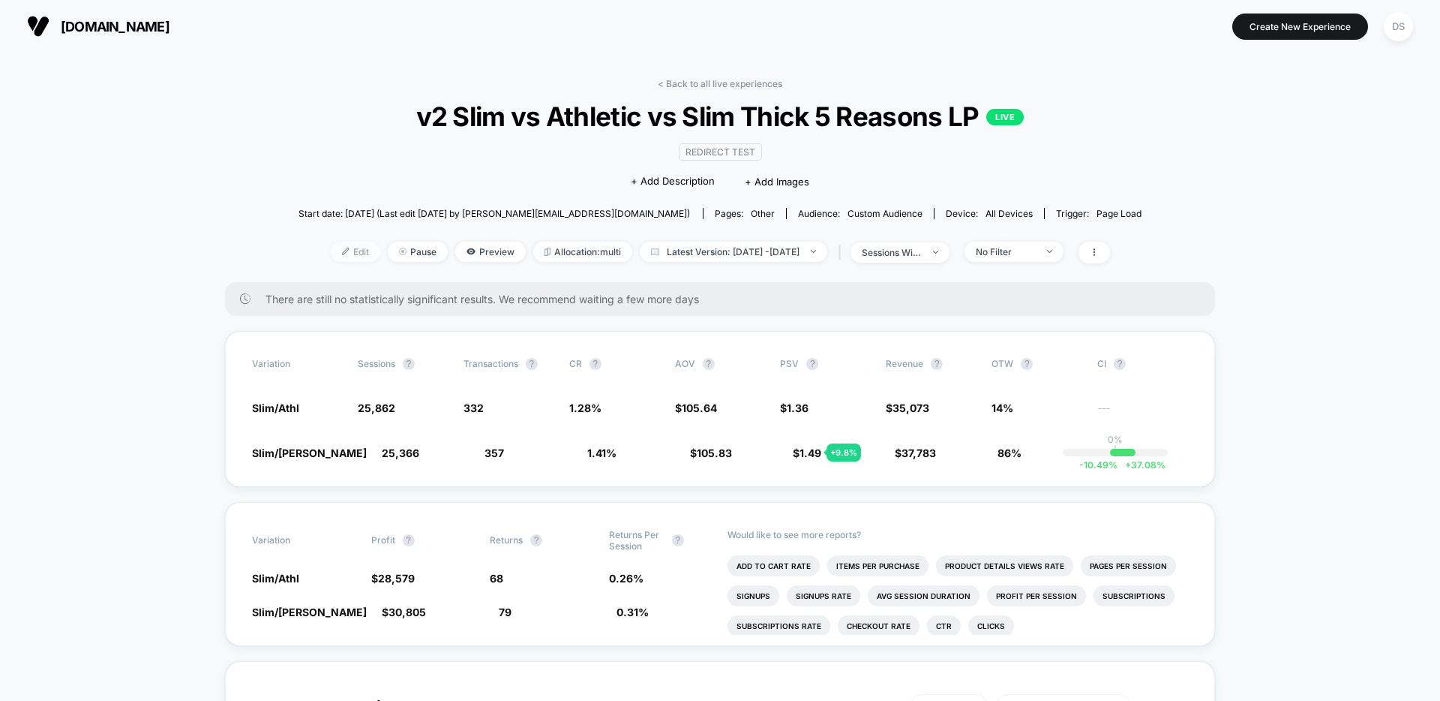
click at [338, 251] on span "Edit" at bounding box center [356, 252] width 50 height 20
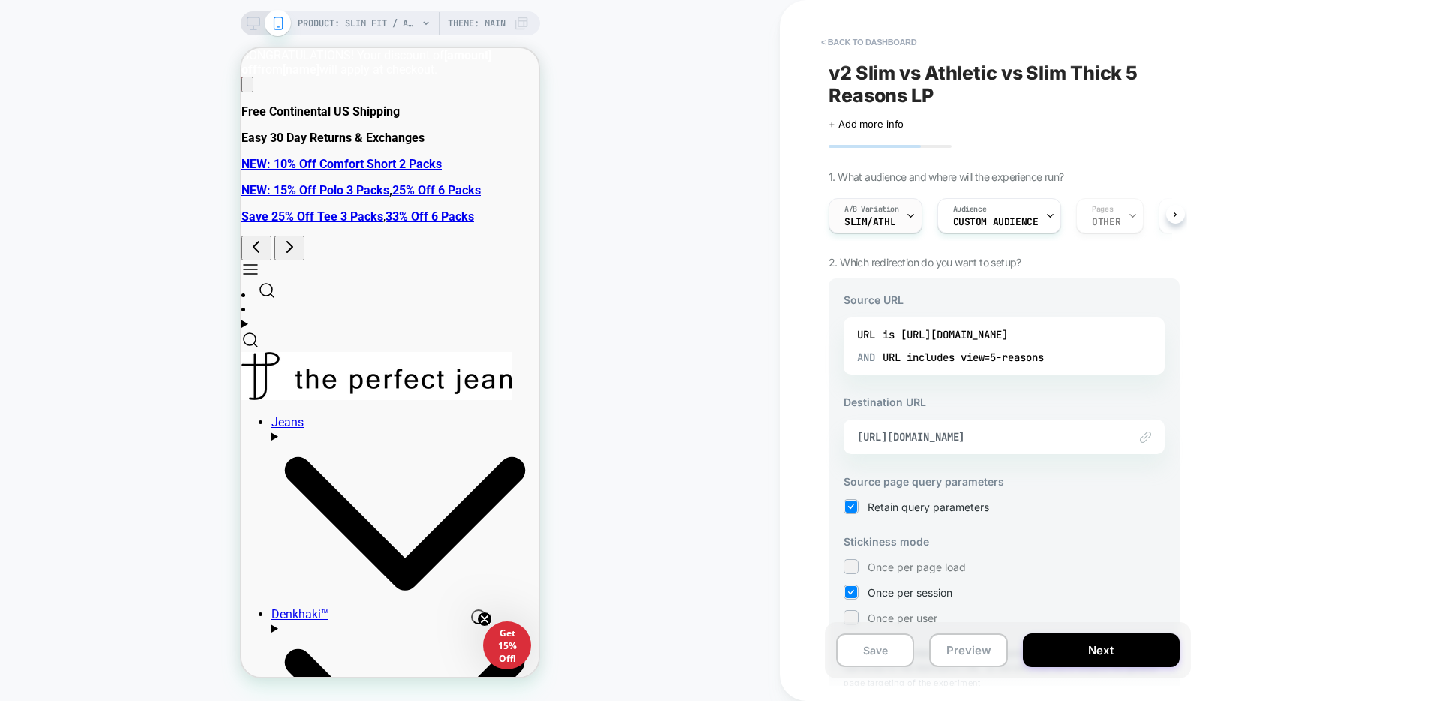
click at [904, 215] on div "A/B Variation Slim/Athl" at bounding box center [872, 216] width 85 height 34
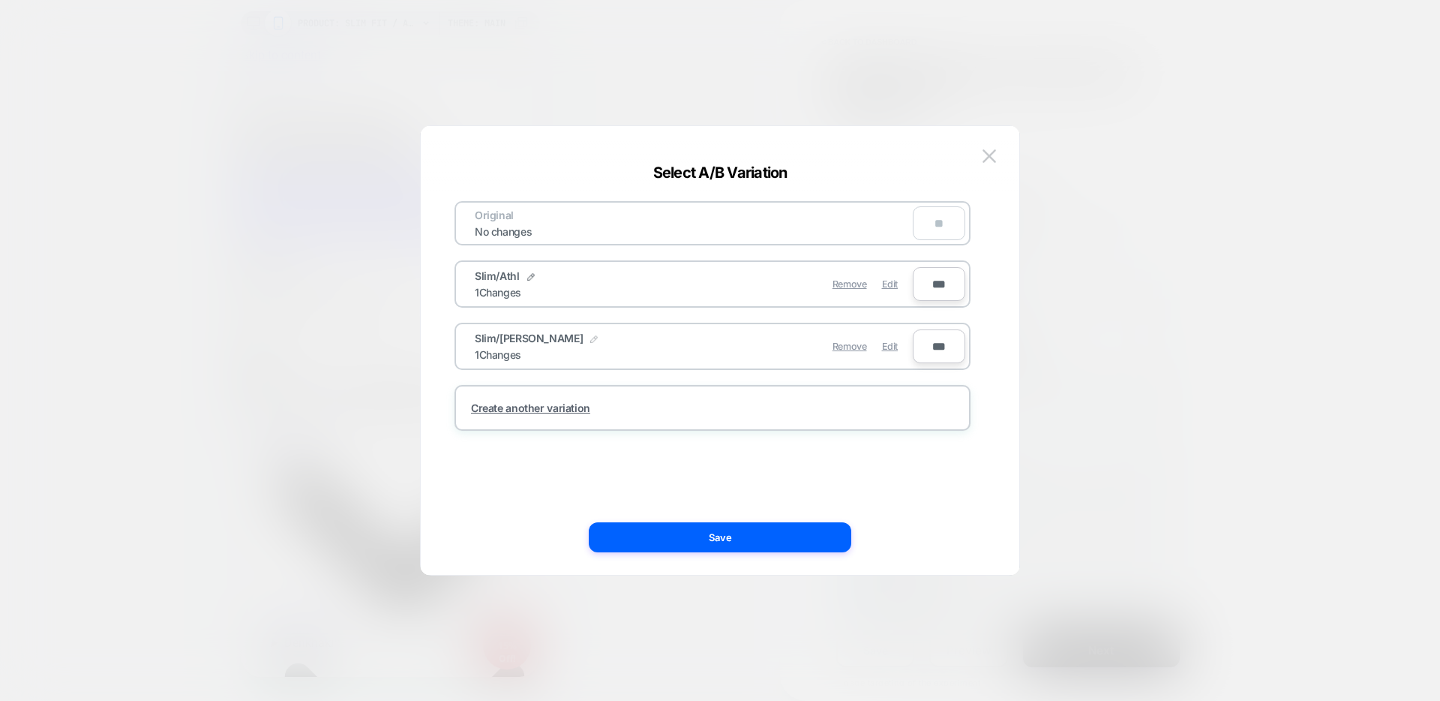
click at [590, 339] on img at bounding box center [594, 339] width 8 height 8
click at [595, 344] on img at bounding box center [599, 347] width 8 height 8
click at [899, 347] on div "Remove Edit" at bounding box center [800, 346] width 212 height 29
click at [896, 348] on span "Edit" at bounding box center [890, 346] width 16 height 11
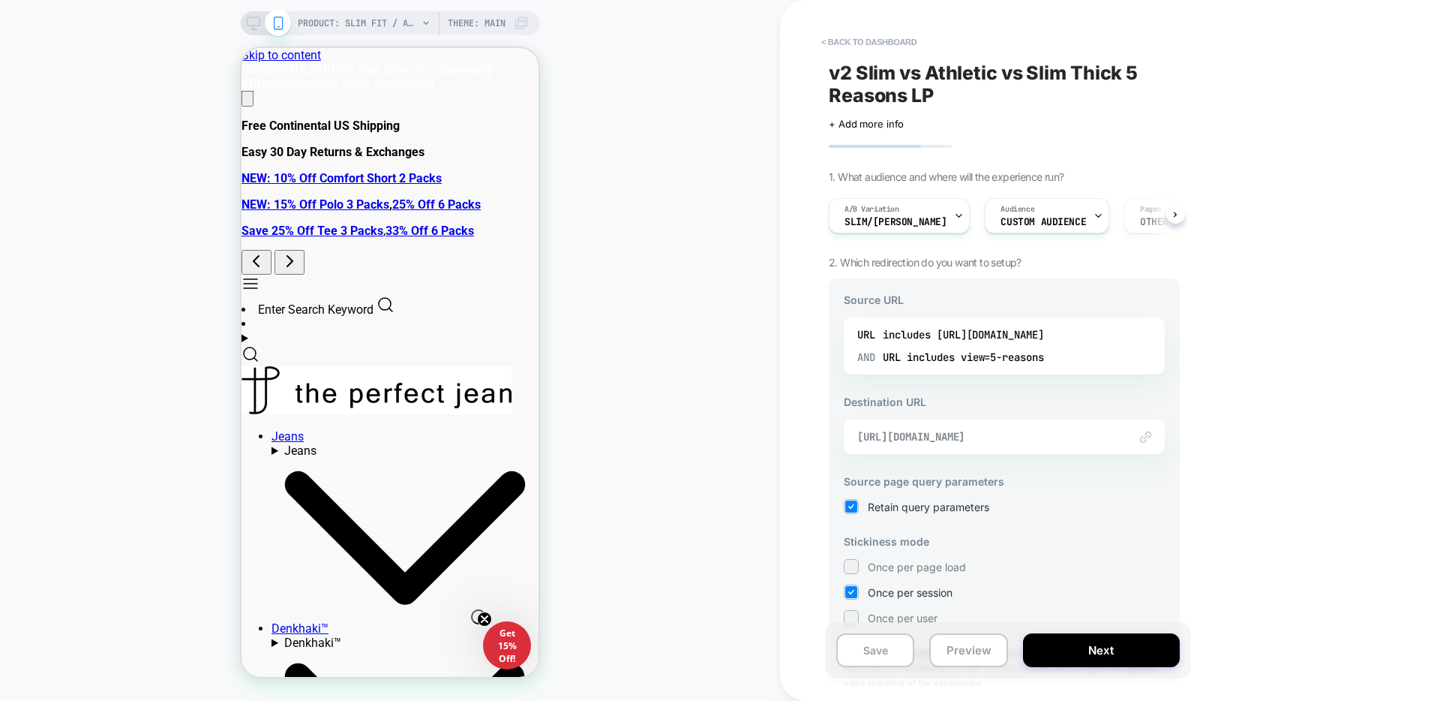
click at [1013, 437] on span "https://theperfectjean.nyc/products/slim-thick-admiral-medium-blue?view=5-reaso…" at bounding box center [985, 437] width 257 height 14
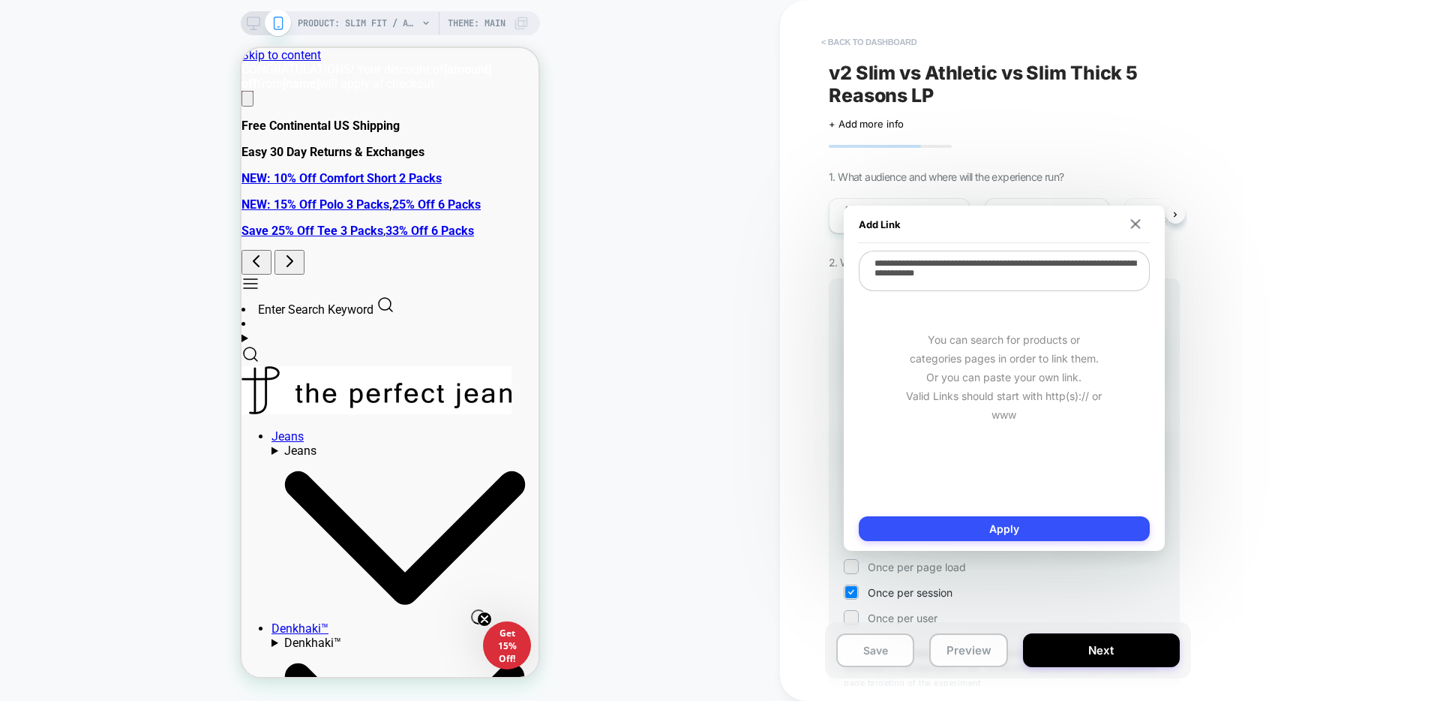
click at [889, 35] on button "< back to dashboard" at bounding box center [869, 42] width 110 height 24
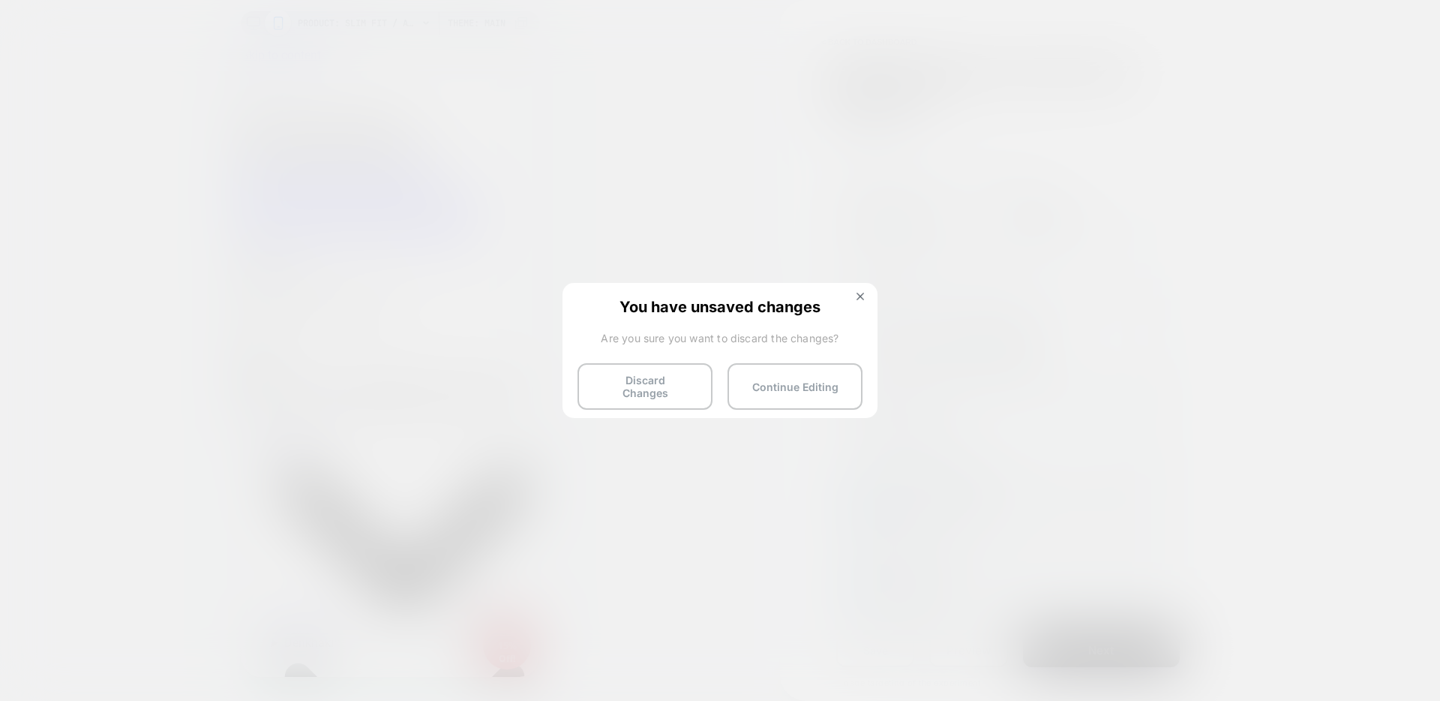
click at [669, 361] on div "You have unsaved changes Are you sure you want to discard the changes? Discard …" at bounding box center [720, 349] width 315 height 133
drag, startPoint x: 671, startPoint y: 377, endPoint x: 692, endPoint y: 366, distance: 23.5
click at [671, 377] on button "Discard Changes" at bounding box center [645, 386] width 135 height 47
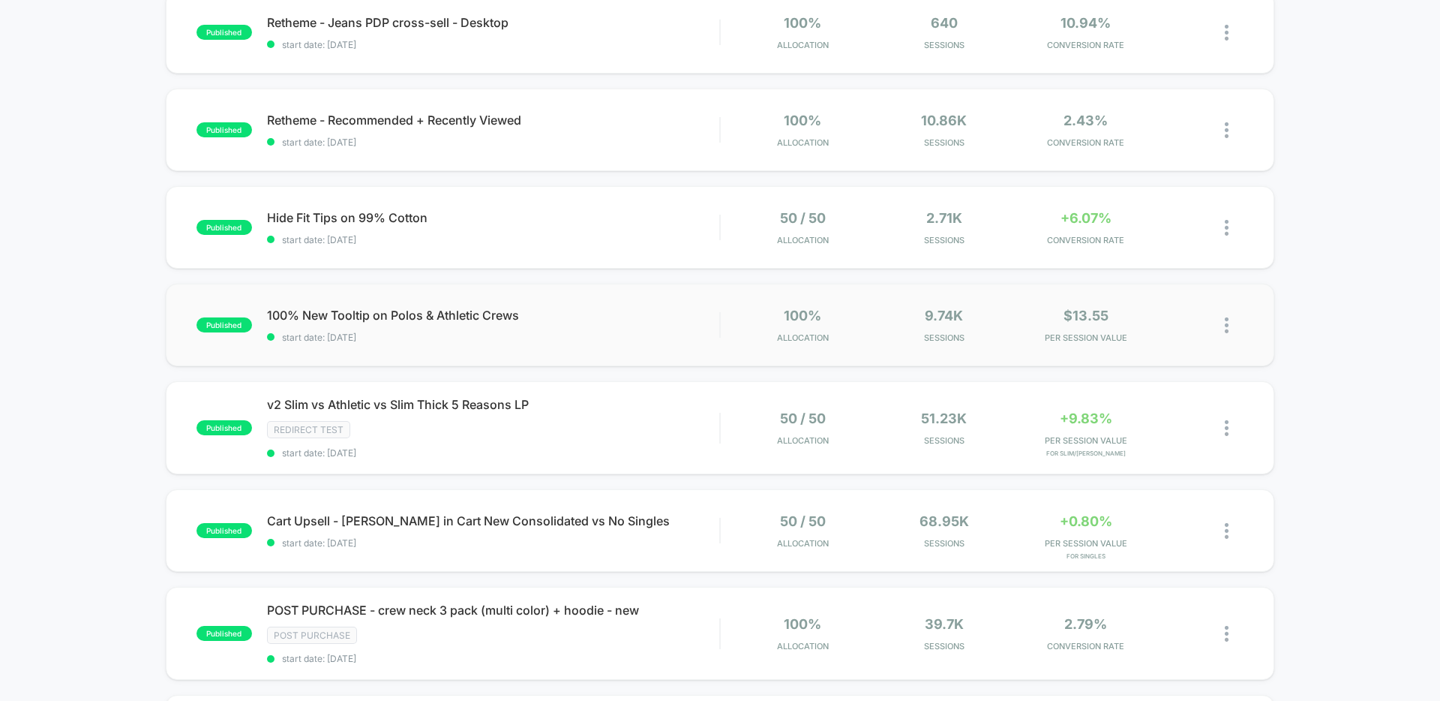
scroll to position [482, 0]
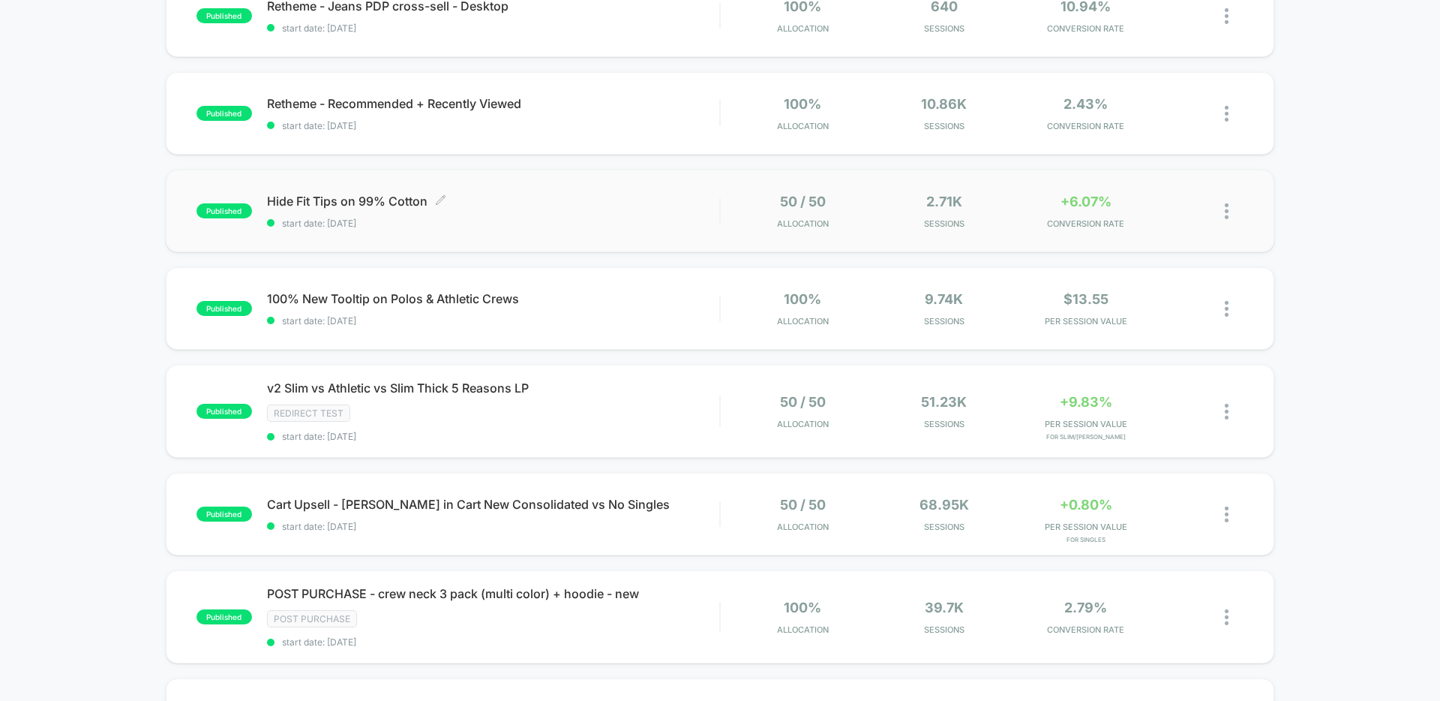
click at [399, 201] on span "Hide Fit Tips on 99% Cotton Click to edit experience details" at bounding box center [493, 201] width 452 height 15
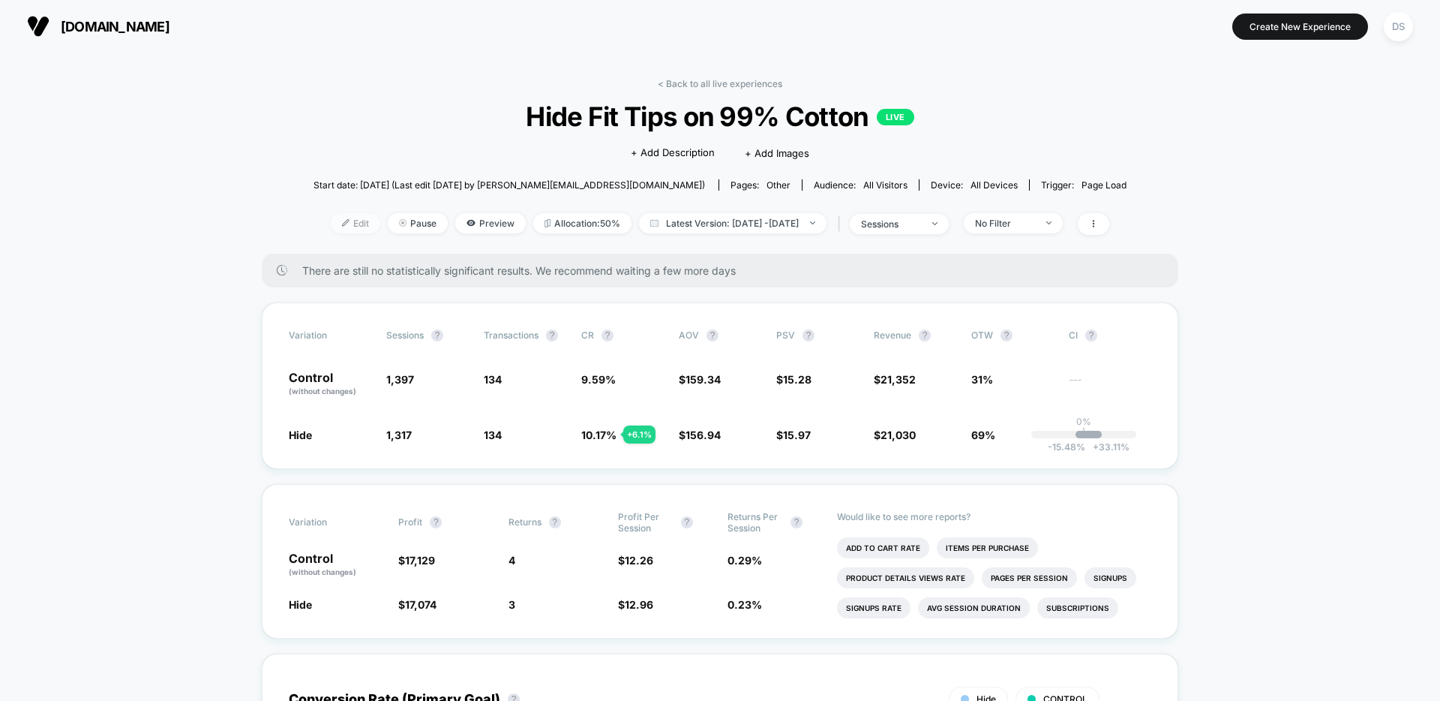
click at [342, 224] on img at bounding box center [346, 223] width 8 height 8
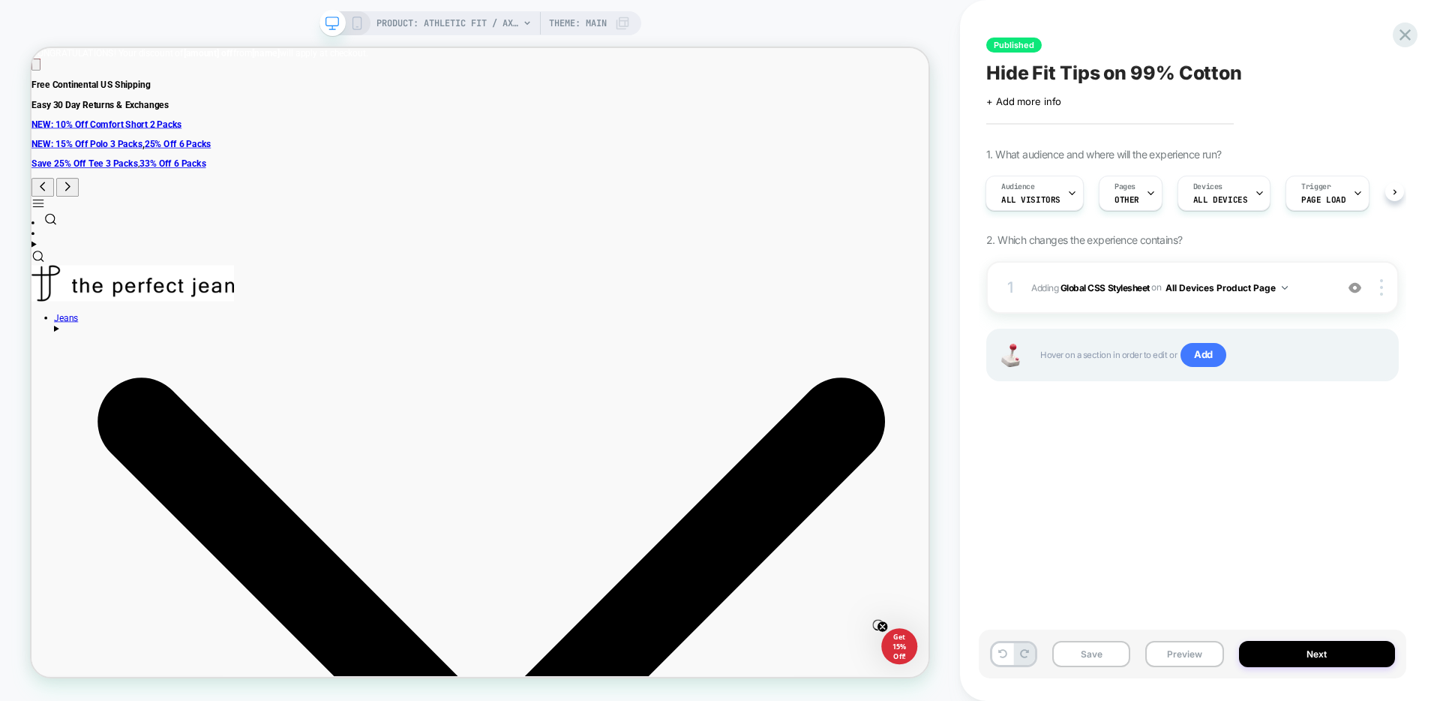
click at [1138, 192] on div "Pages OTHER" at bounding box center [1127, 193] width 55 height 34
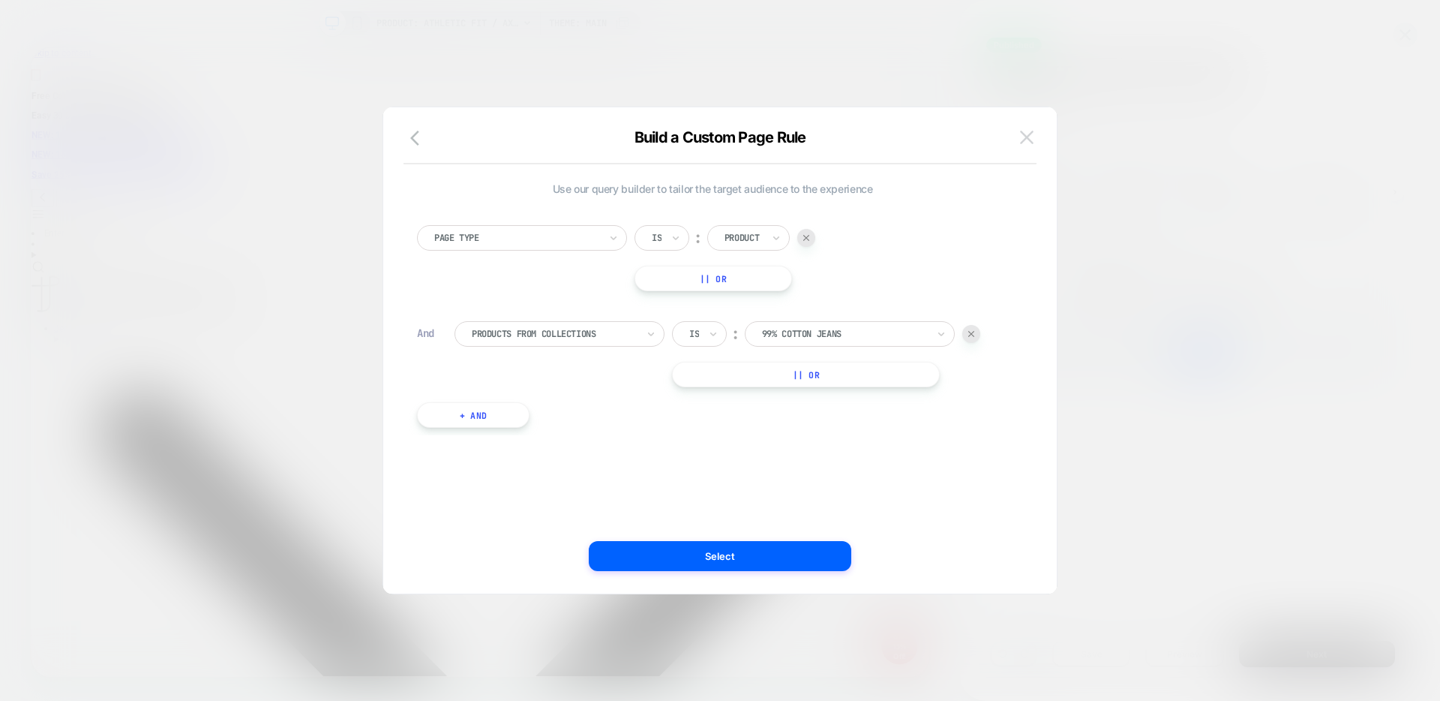
click at [1024, 143] on img at bounding box center [1027, 137] width 14 height 13
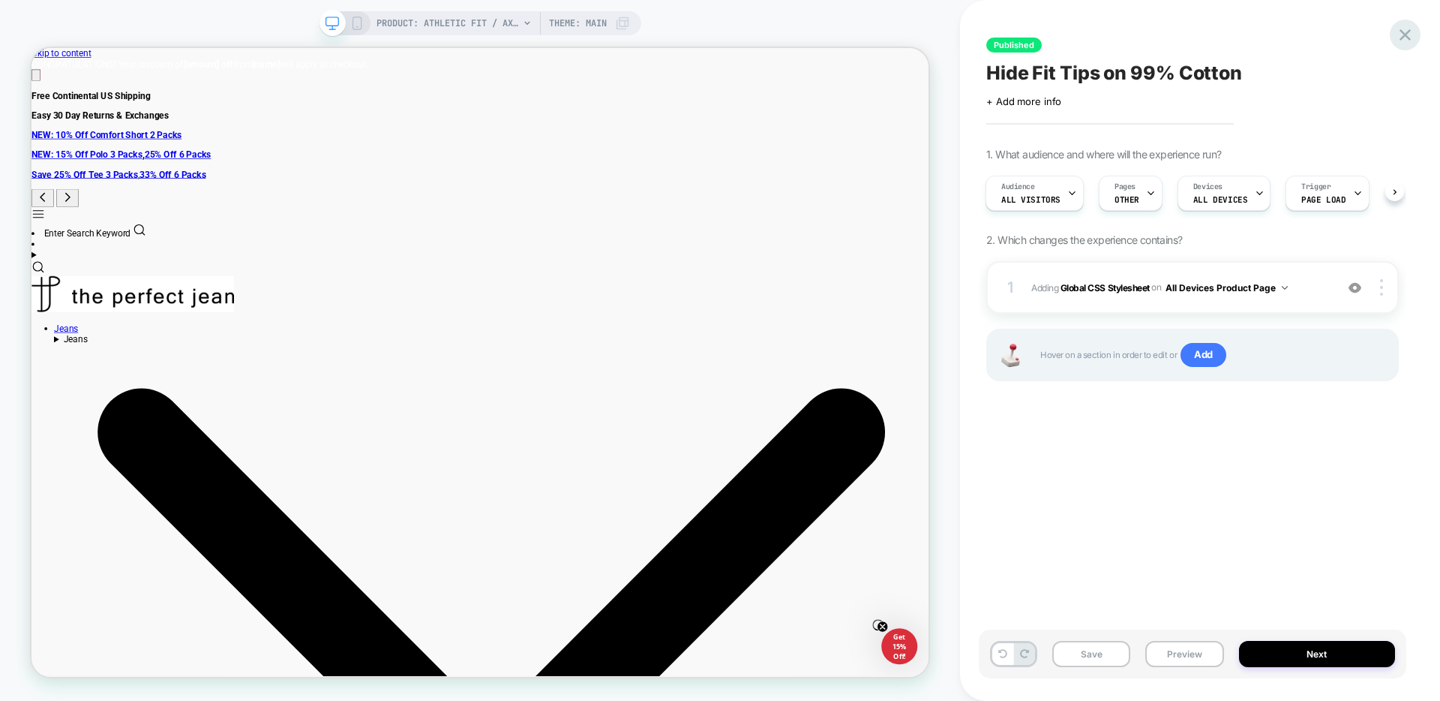
click at [1395, 35] on icon at bounding box center [1405, 35] width 20 height 20
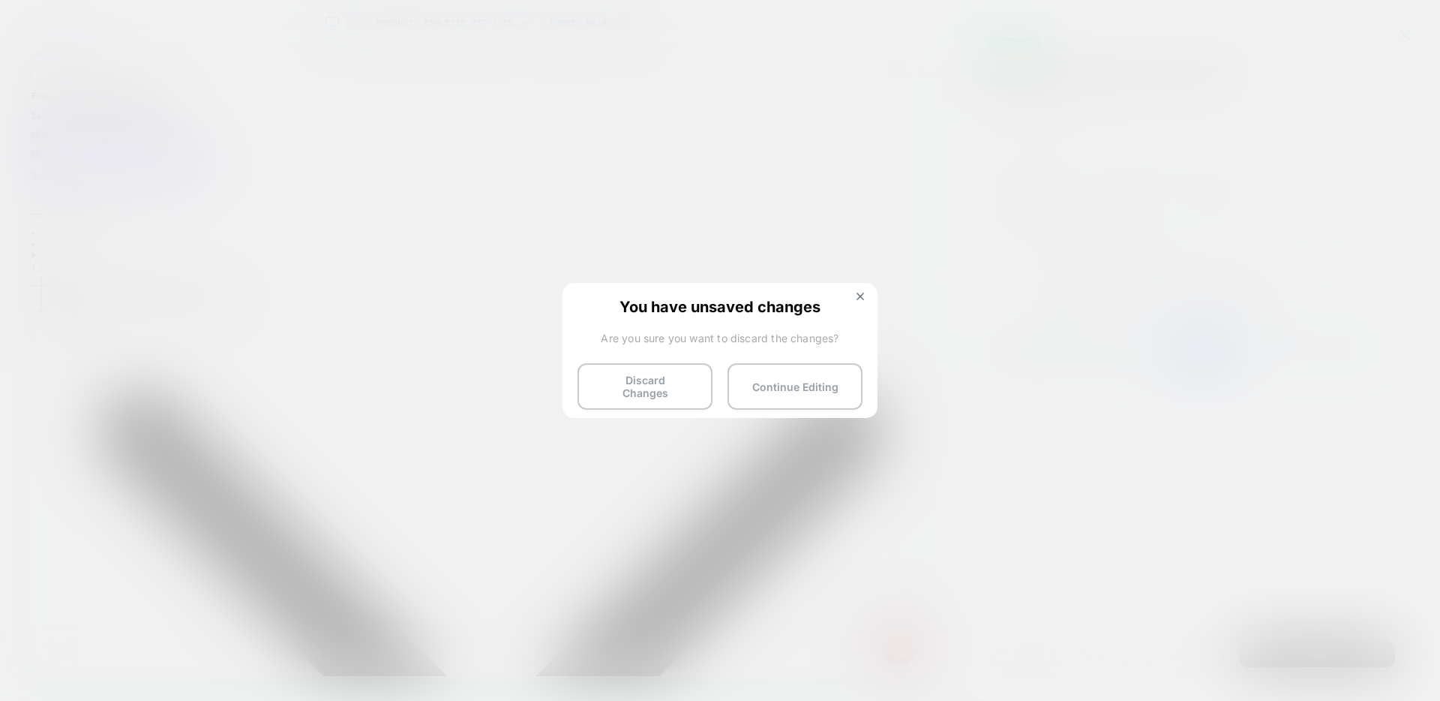
click at [617, 377] on button "Discard Changes" at bounding box center [645, 386] width 135 height 47
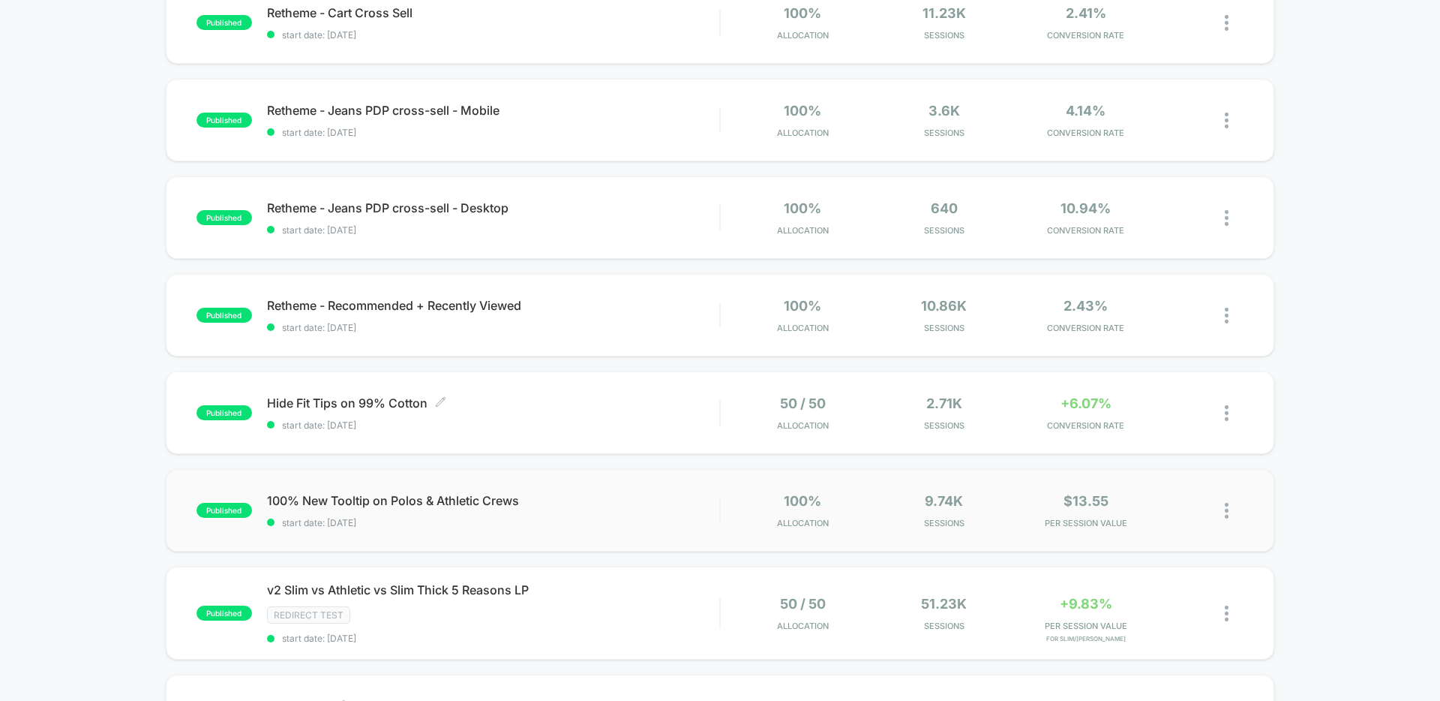
scroll to position [284, 0]
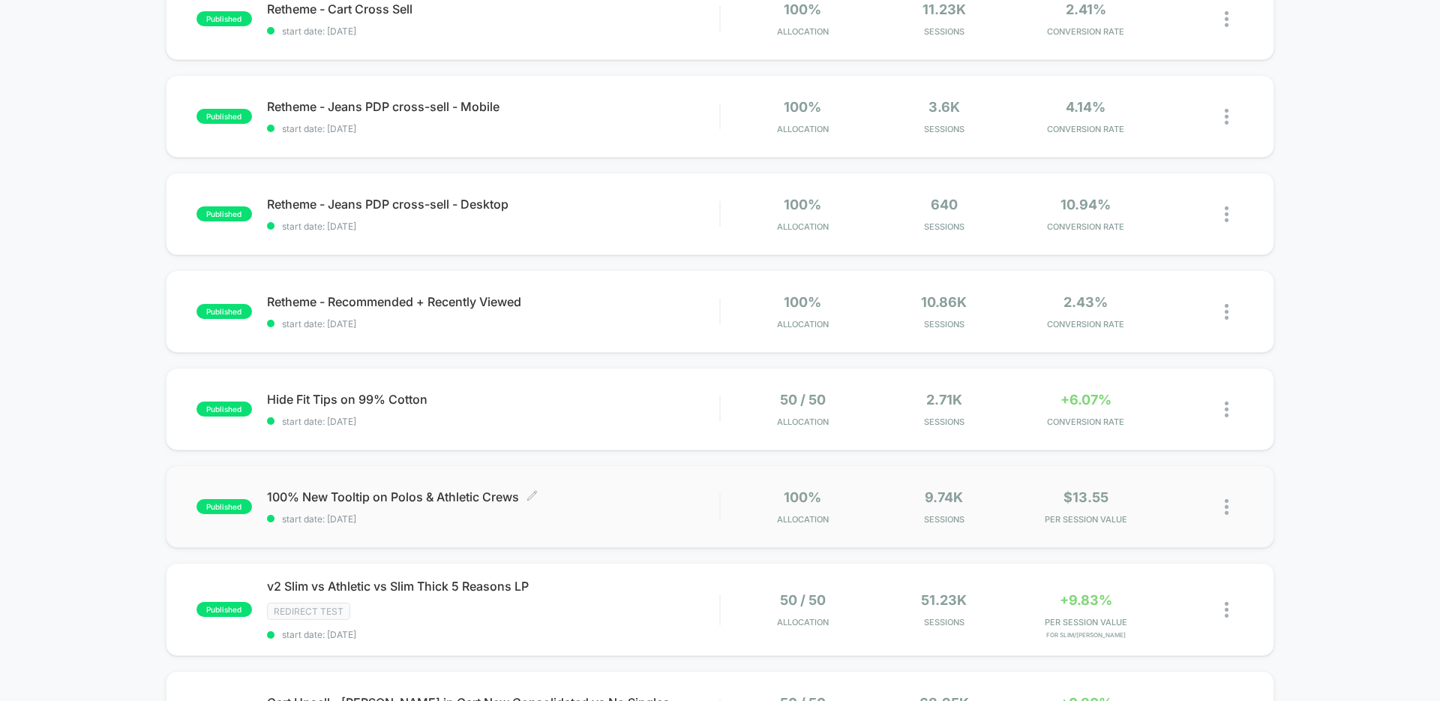
click at [448, 494] on span "100% New Tooltip on Polos & Athletic Crews Click to edit experience details" at bounding box center [493, 496] width 452 height 15
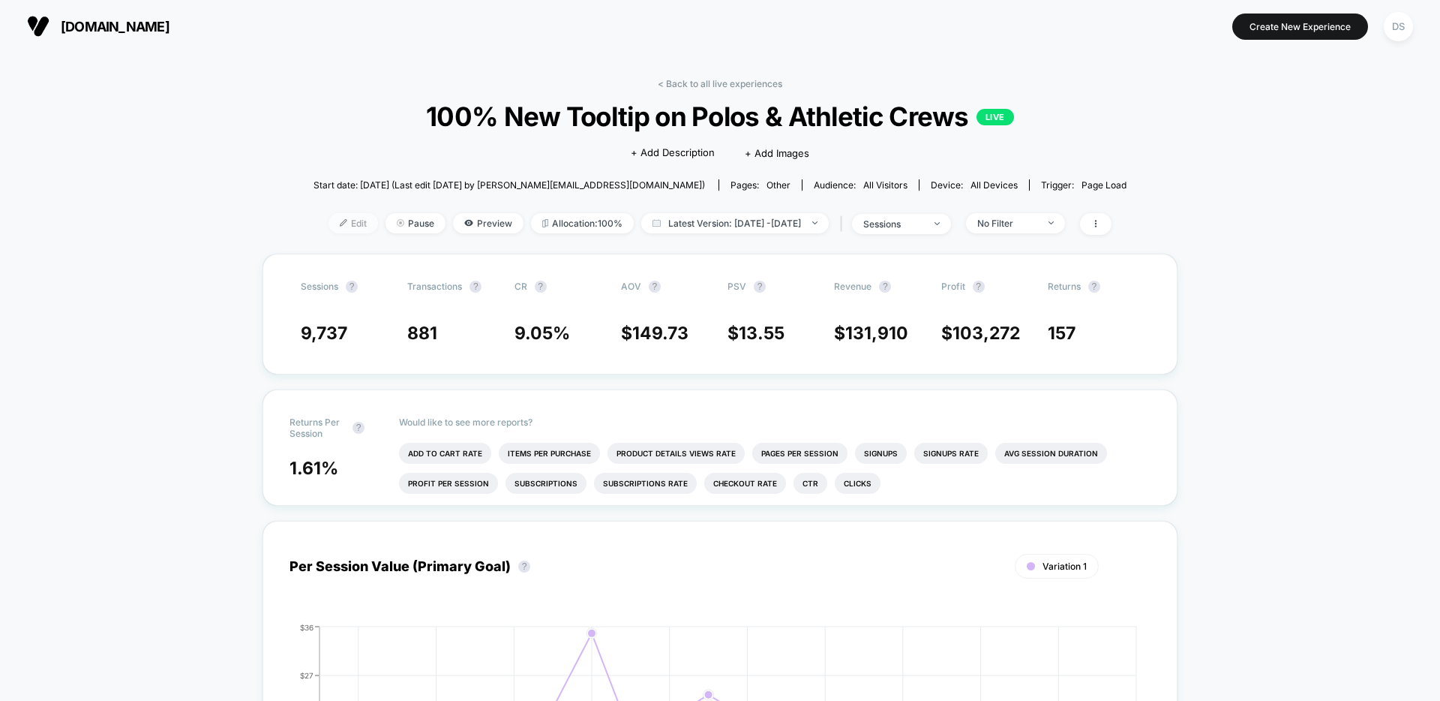
click at [333, 228] on span "Edit" at bounding box center [354, 223] width 50 height 20
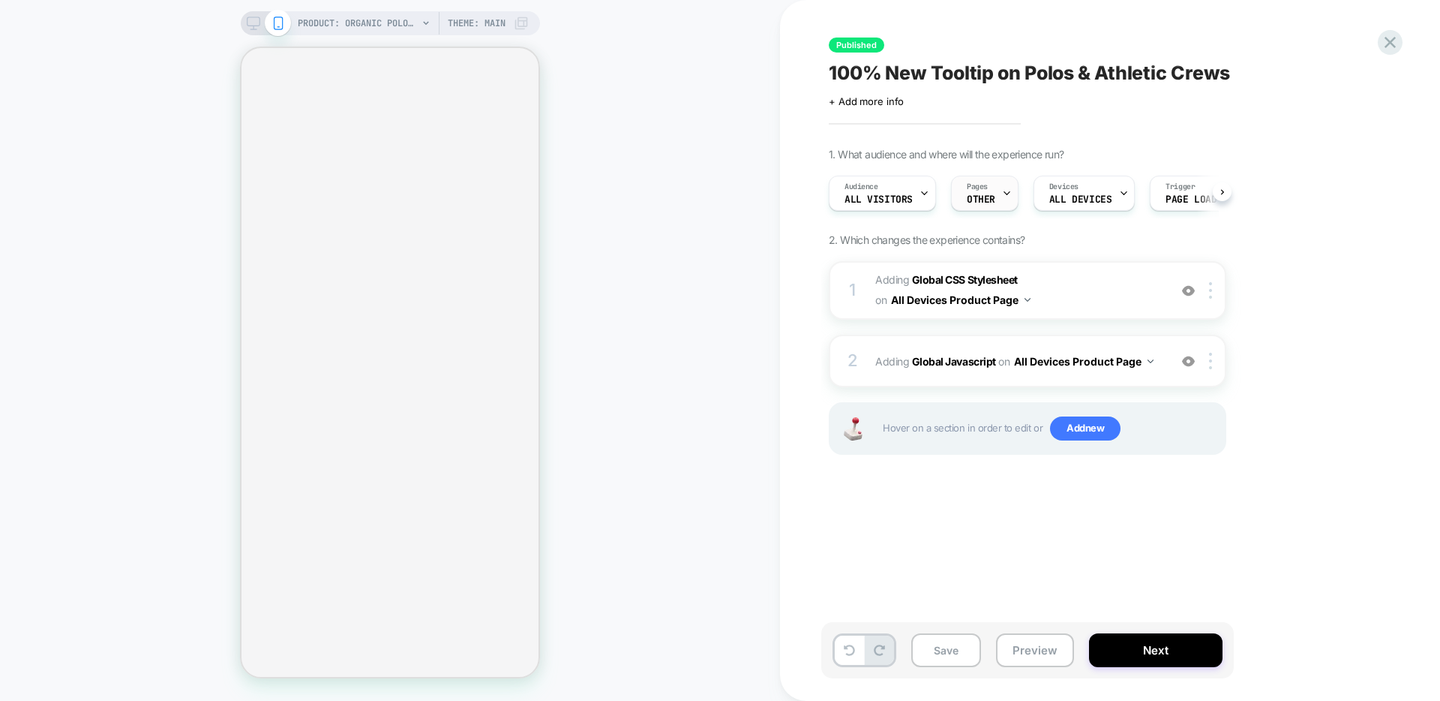
click at [991, 192] on div "Pages OTHER" at bounding box center [981, 193] width 59 height 34
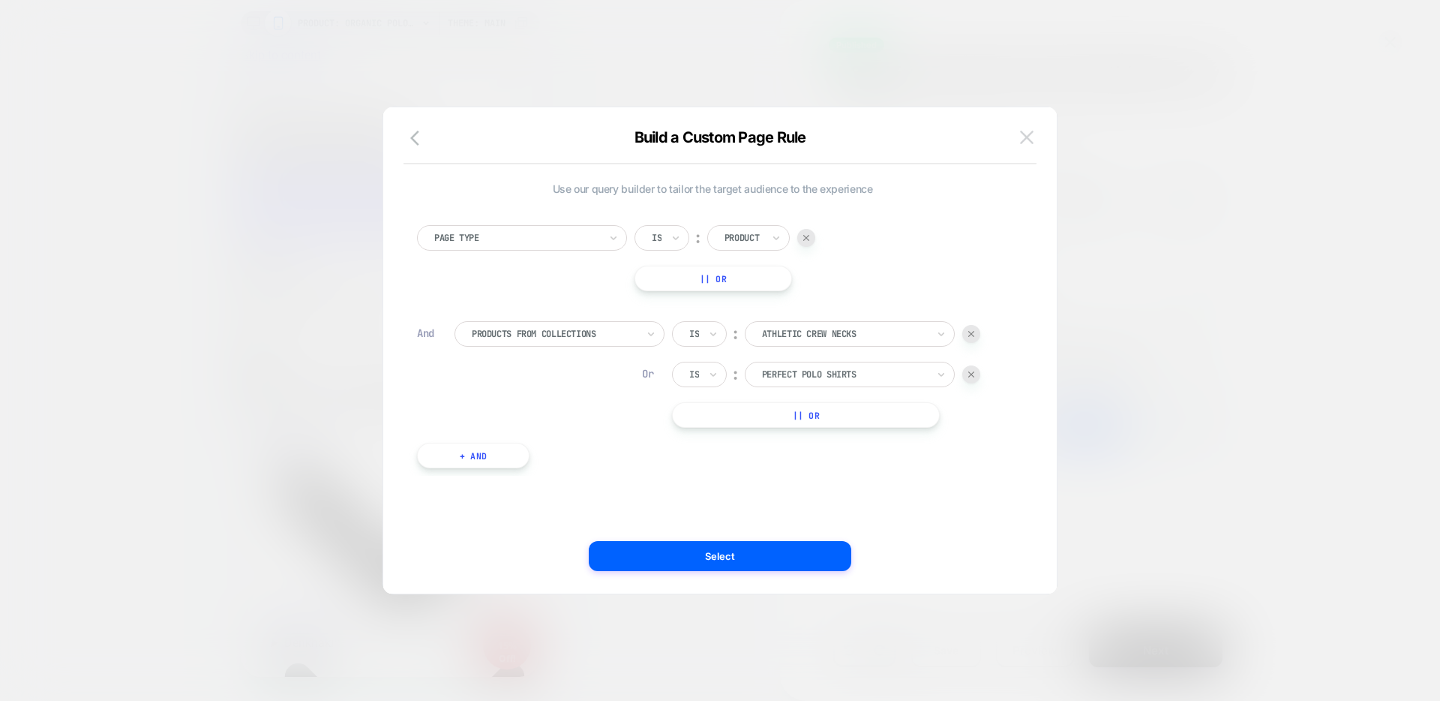
click at [1032, 129] on button at bounding box center [1027, 137] width 23 height 23
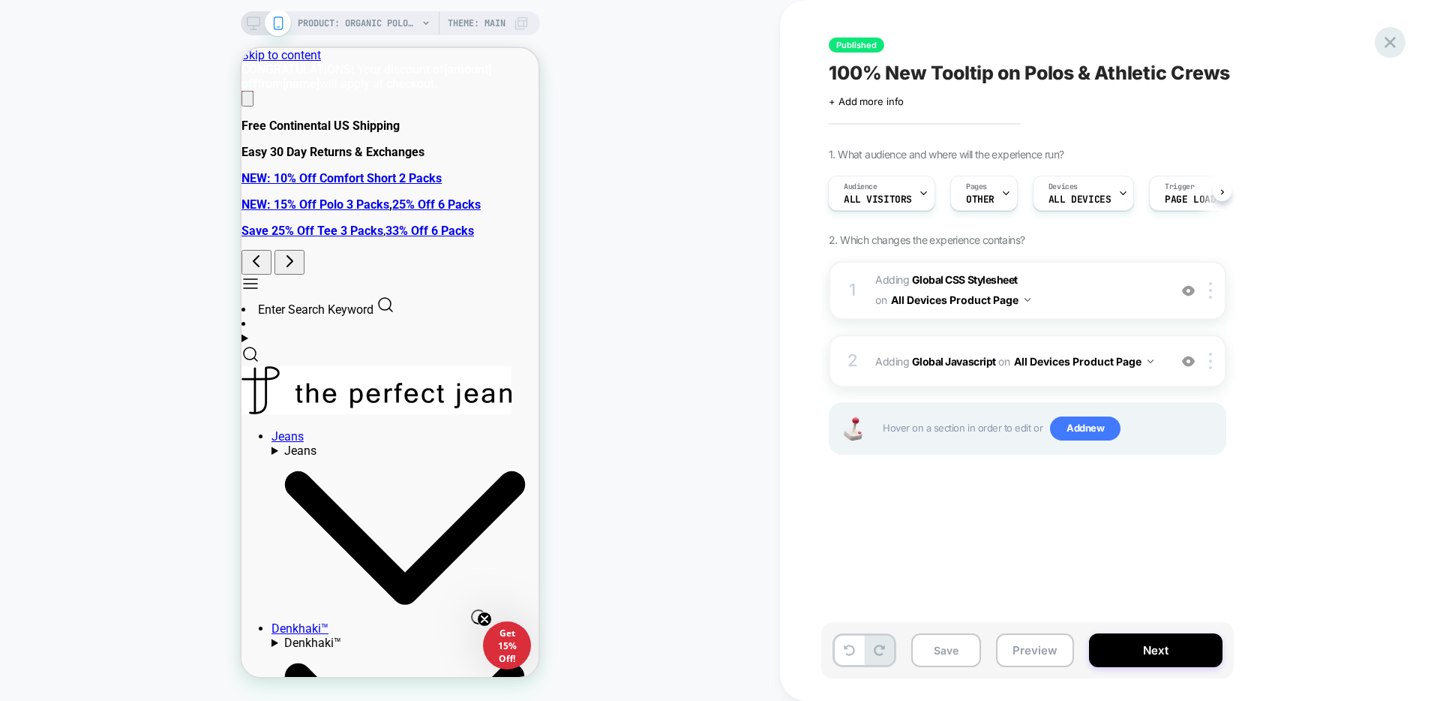
click at [1384, 38] on icon at bounding box center [1390, 42] width 20 height 20
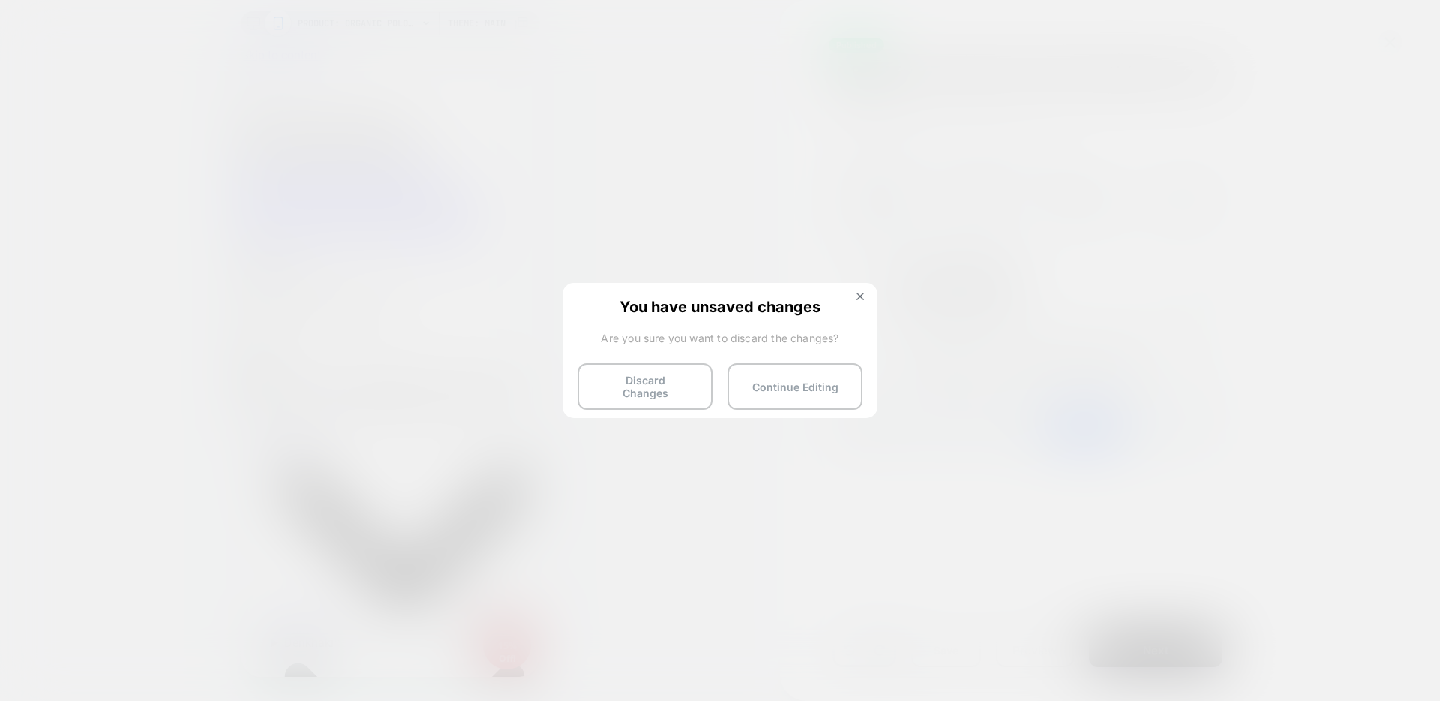
click at [649, 391] on button "Discard Changes" at bounding box center [645, 386] width 135 height 47
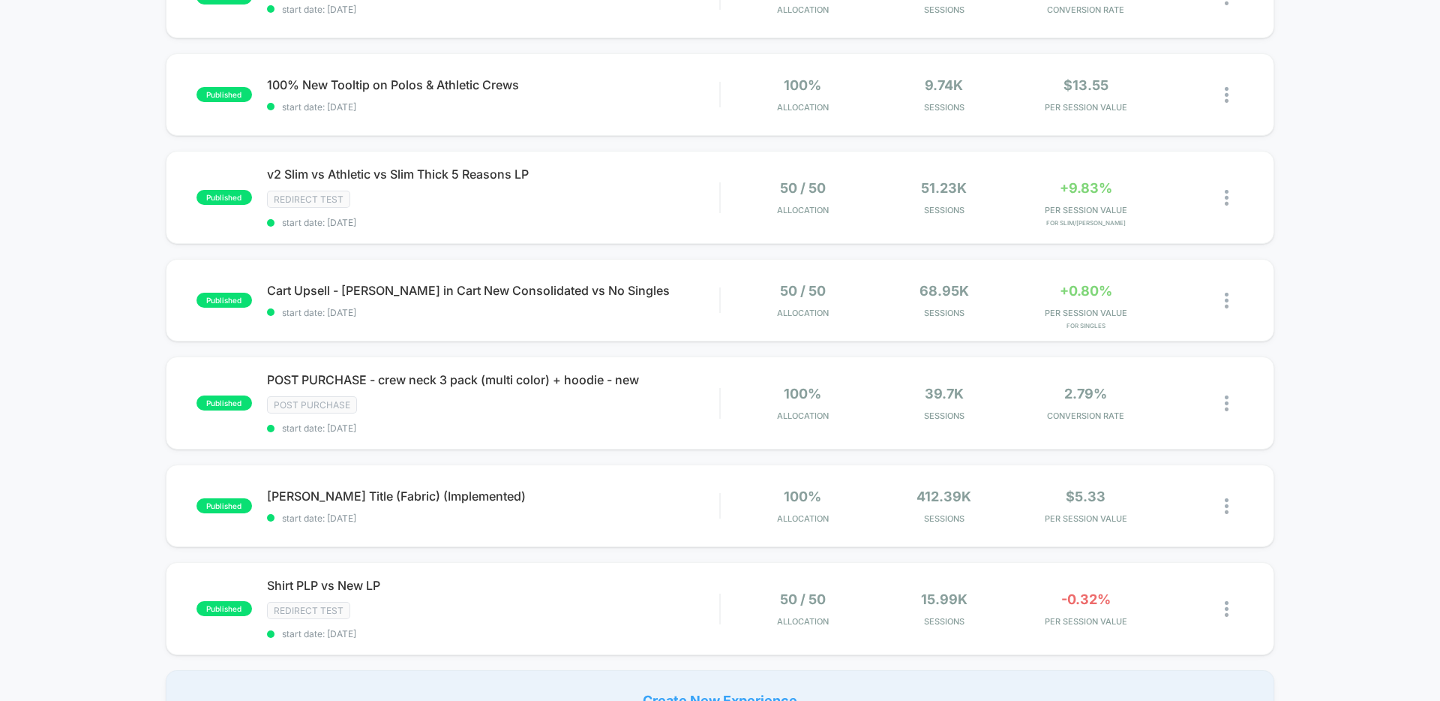
scroll to position [692, 0]
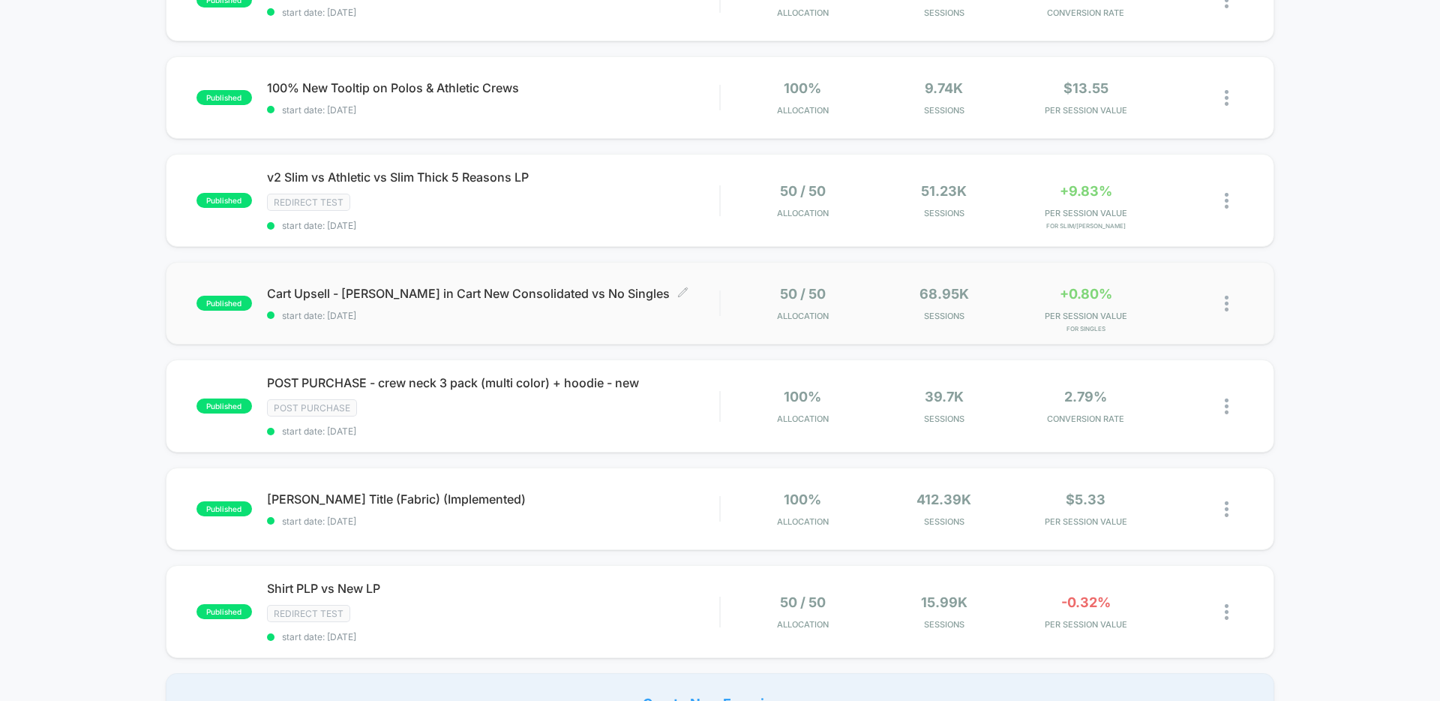
click at [360, 298] on span "Cart Upsell - Jean in Cart New Consolidated vs No Singles Click to edit experie…" at bounding box center [493, 293] width 452 height 15
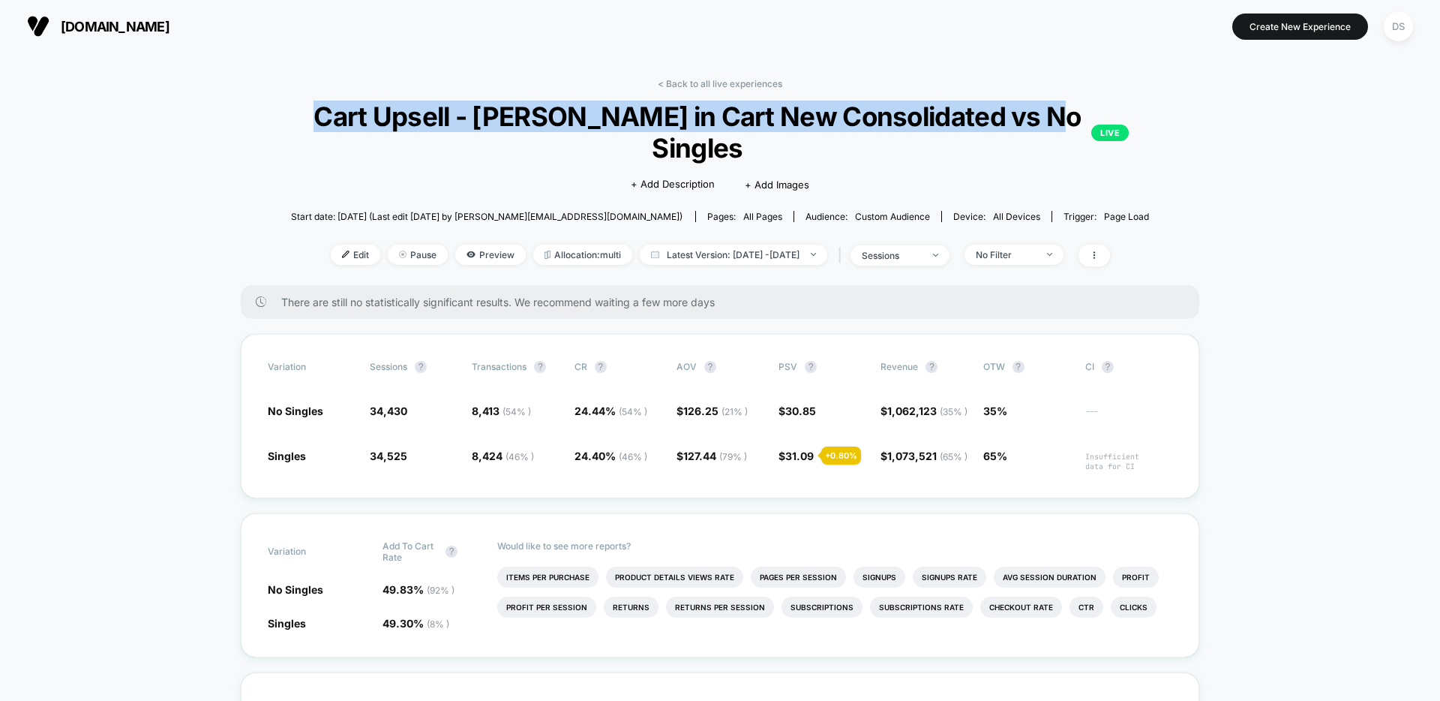
drag, startPoint x: 394, startPoint y: 113, endPoint x: 747, endPoint y: 137, distance: 354.1
click at [747, 137] on span "Cart Upsell - Jean in Cart New Consolidated vs No Singles LIVE" at bounding box center [720, 132] width 818 height 63
copy span "Cart Upsell - [PERSON_NAME] in Cart New Consolidated vs No Singles"
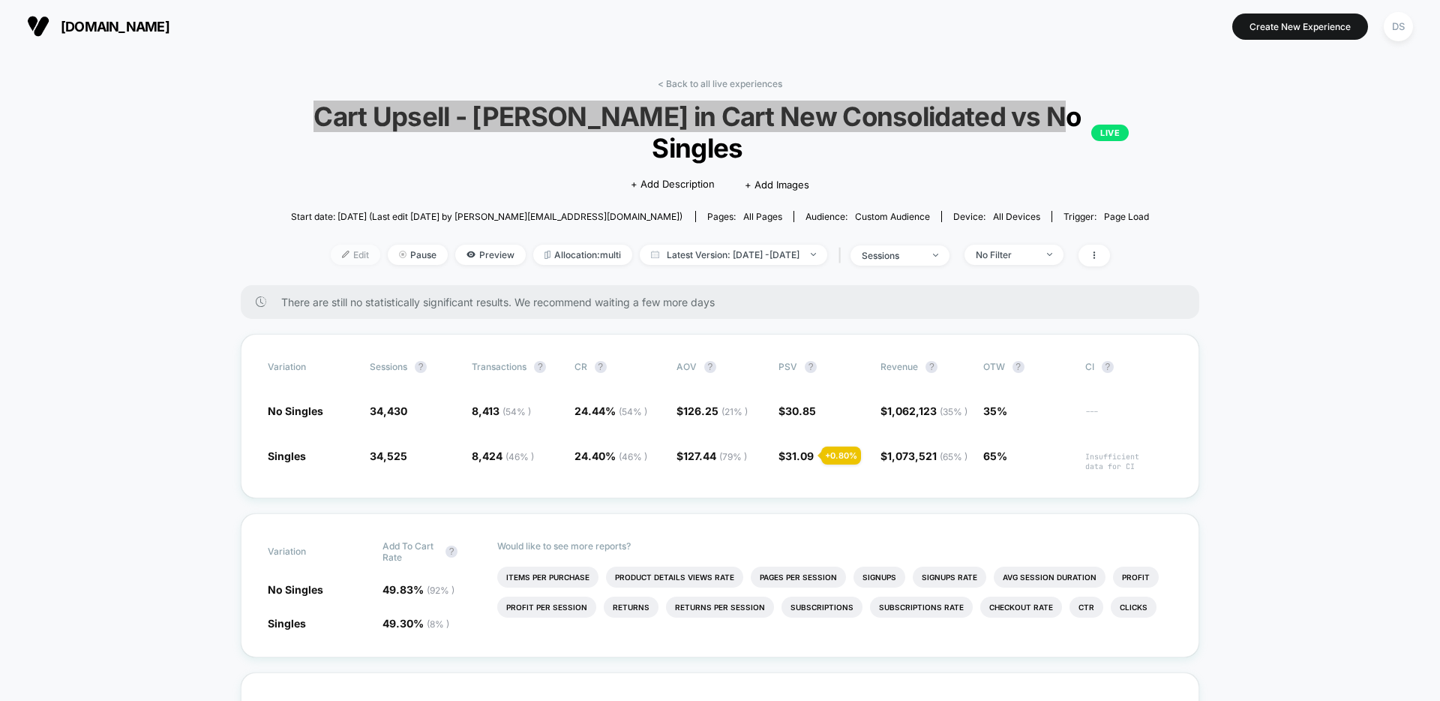
click at [331, 251] on span "Edit" at bounding box center [356, 255] width 50 height 20
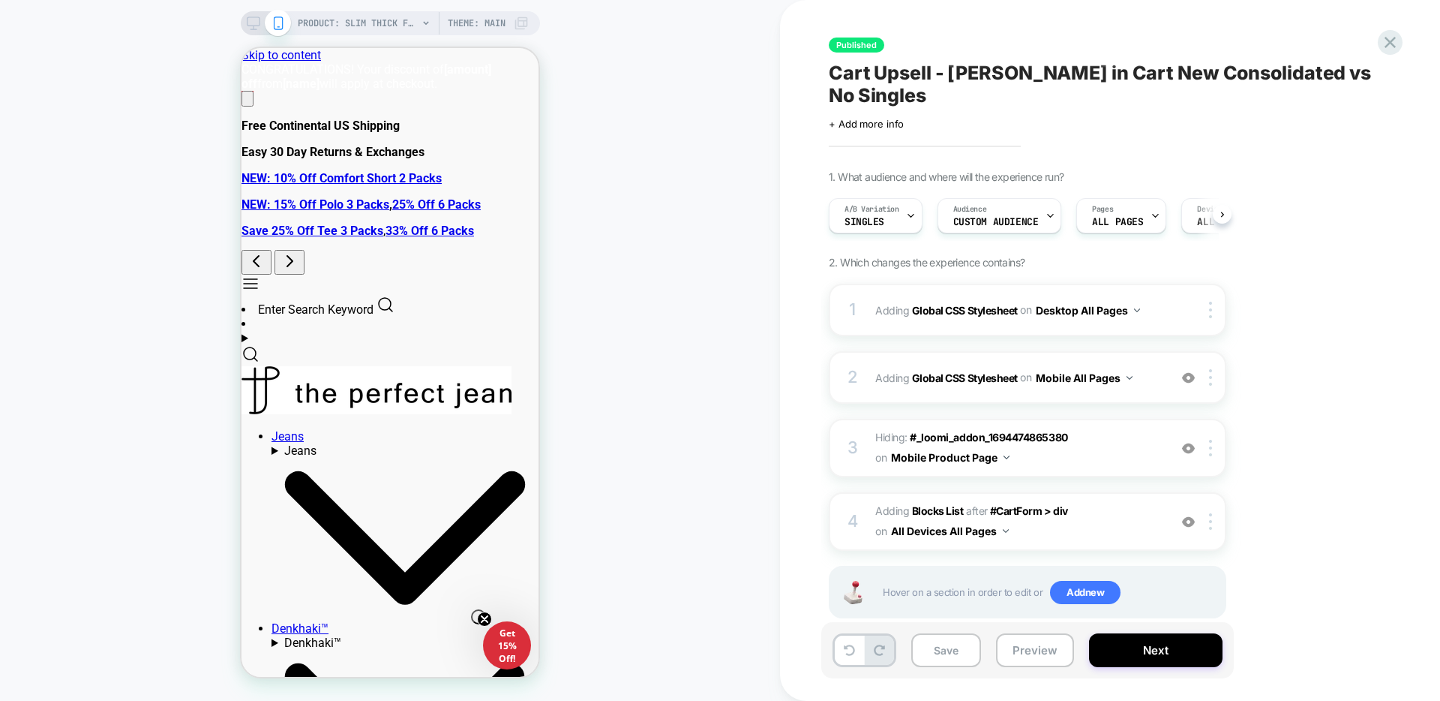
scroll to position [0, 1]
click at [1023, 217] on span "Custom Audience" at bounding box center [996, 222] width 86 height 11
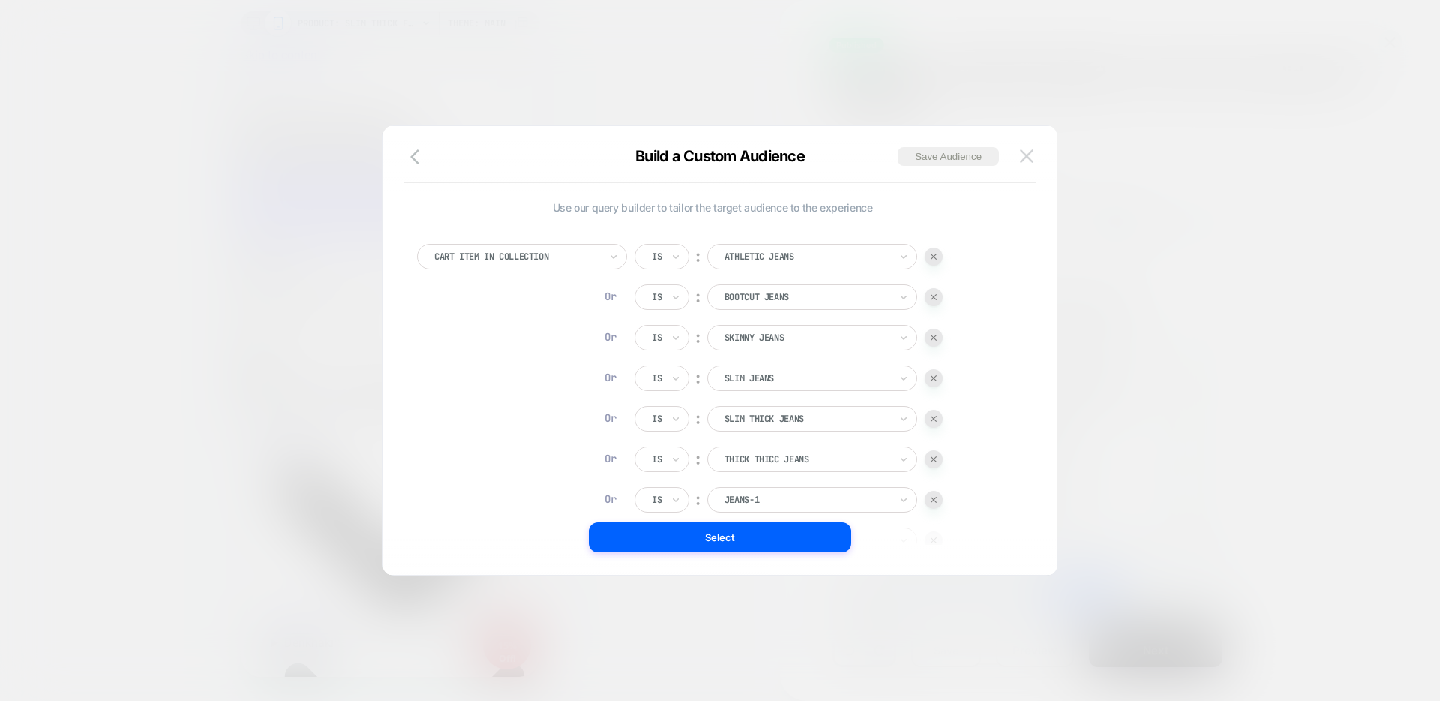
click at [1032, 152] on img at bounding box center [1027, 155] width 14 height 13
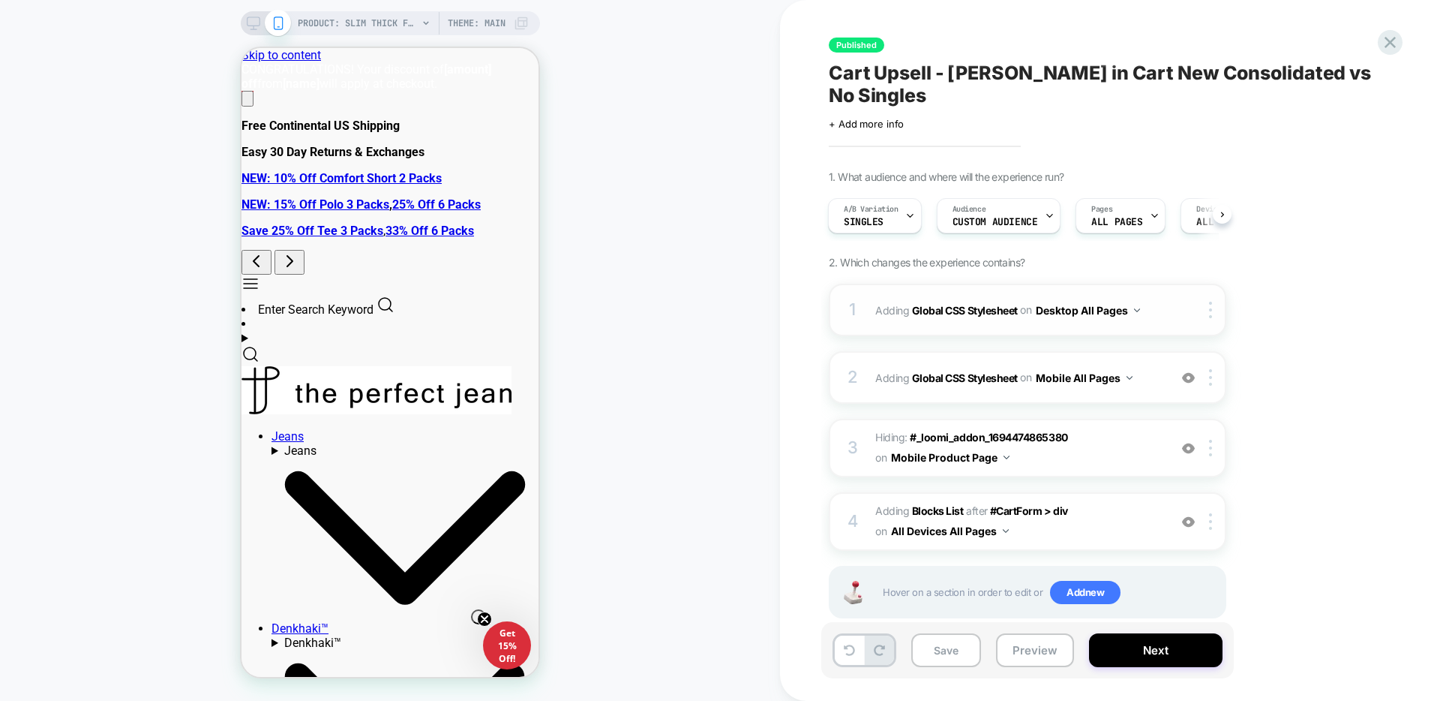
click at [1173, 289] on div "1 Adding Global CSS Stylesheet on Desktop All Pages Copy to Mobile Target All D…" at bounding box center [1028, 310] width 398 height 53
click at [1164, 287] on div "1 Adding Global CSS Stylesheet on Desktop All Pages Copy to Mobile Target All D…" at bounding box center [1028, 310] width 398 height 53
click at [1208, 302] on div at bounding box center [1213, 310] width 25 height 17
click at [1259, 228] on div "1. What audience and where will the experience run? A/B Variation Singles Audie…" at bounding box center [1103, 412] width 548 height 485
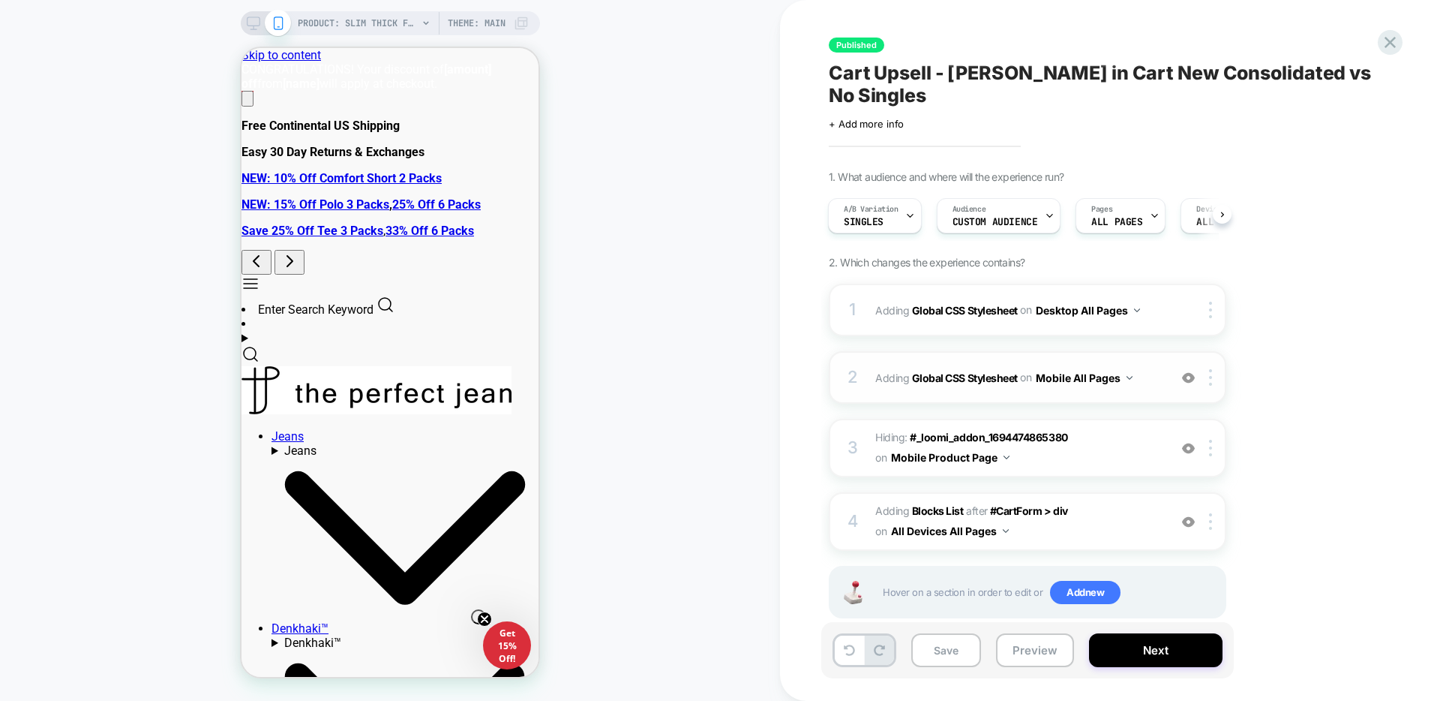
click at [1166, 353] on div "2 Adding Global CSS Stylesheet on Mobile All Pages Add Before Add After Copy to…" at bounding box center [1028, 377] width 398 height 53
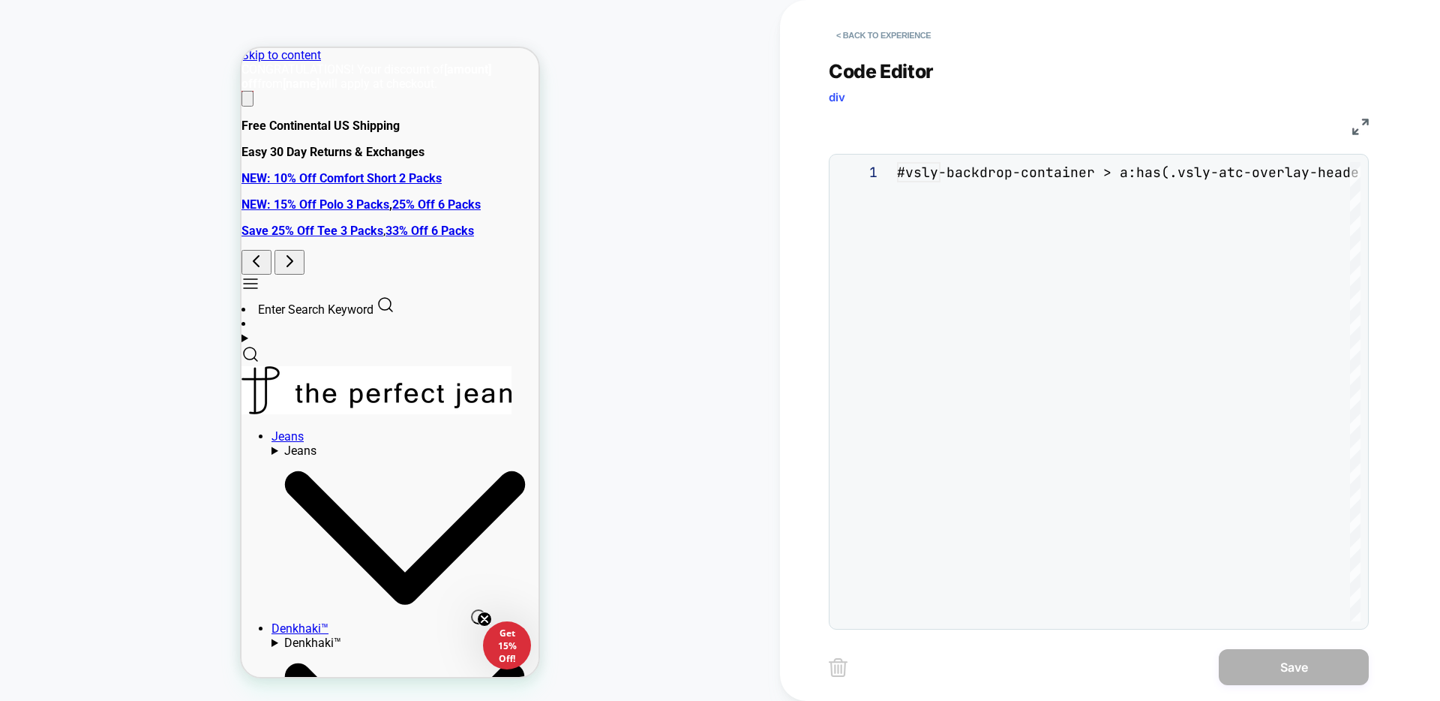
scroll to position [203, 0]
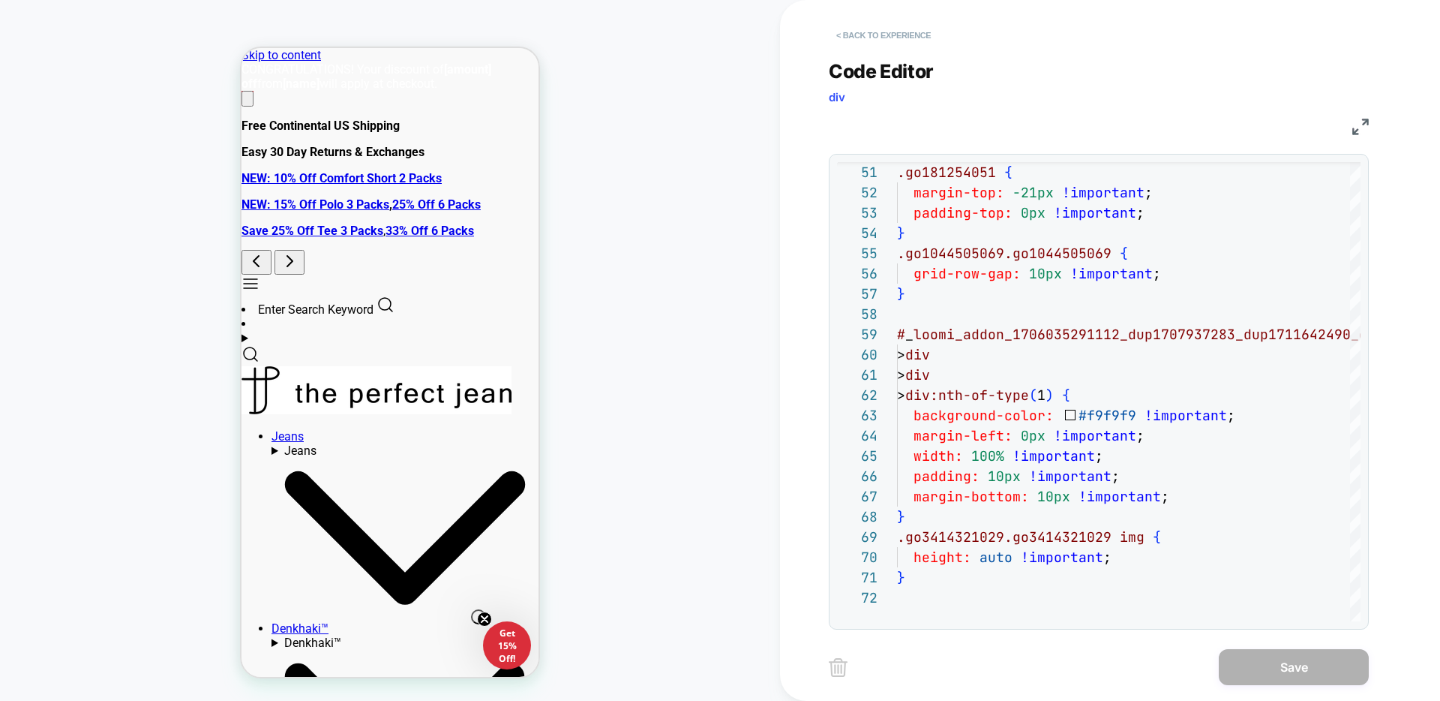
click at [875, 34] on button "< Back to experience" at bounding box center [884, 35] width 110 height 24
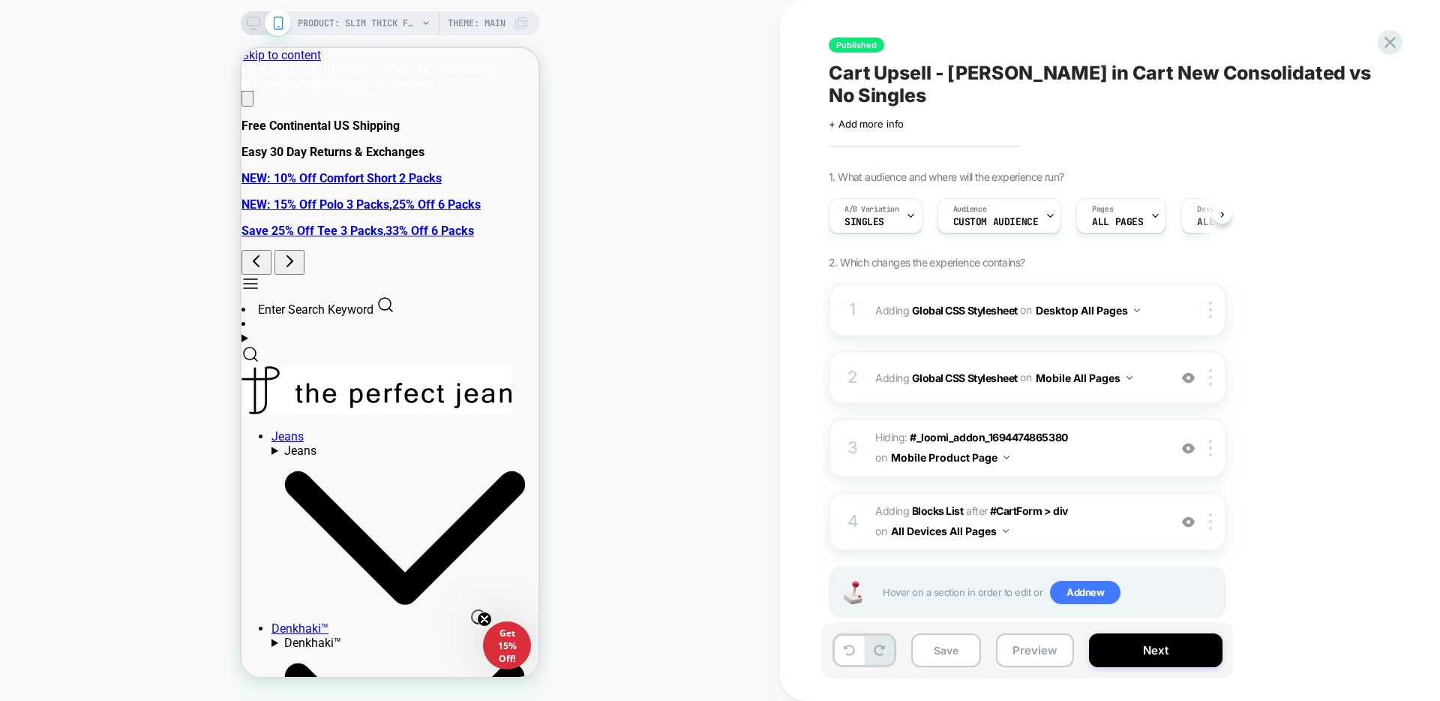
scroll to position [0, 1]
click at [899, 199] on div "A/B Variation Singles" at bounding box center [871, 216] width 85 height 34
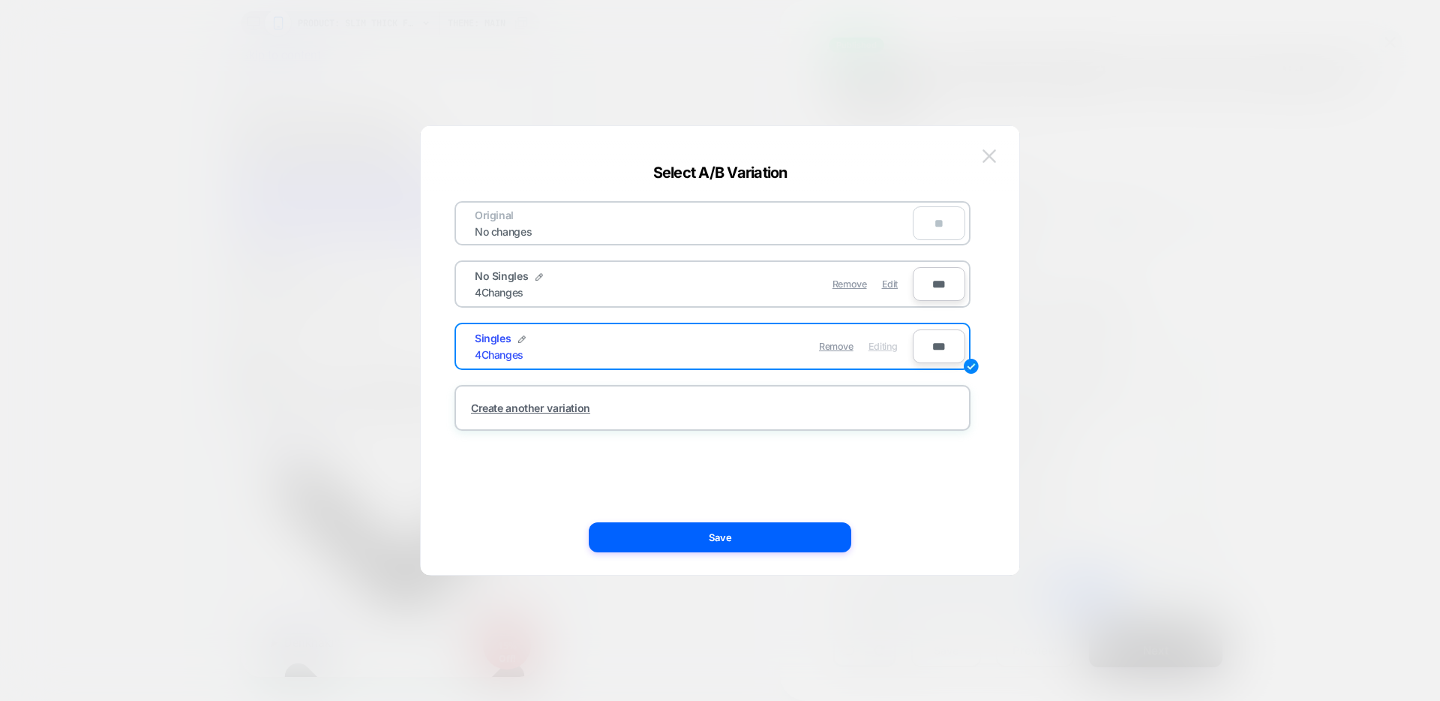
click at [984, 164] on button at bounding box center [989, 156] width 23 height 23
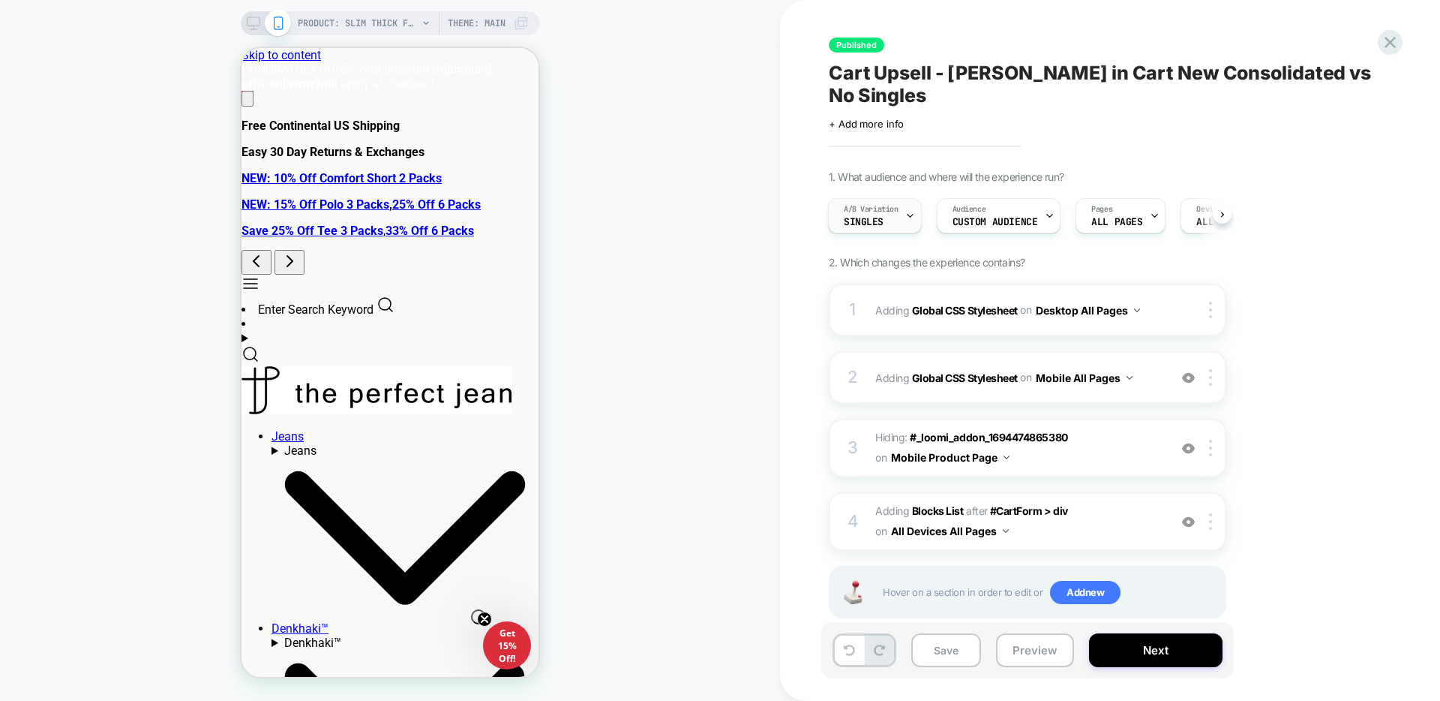
click at [907, 211] on icon at bounding box center [910, 216] width 10 height 10
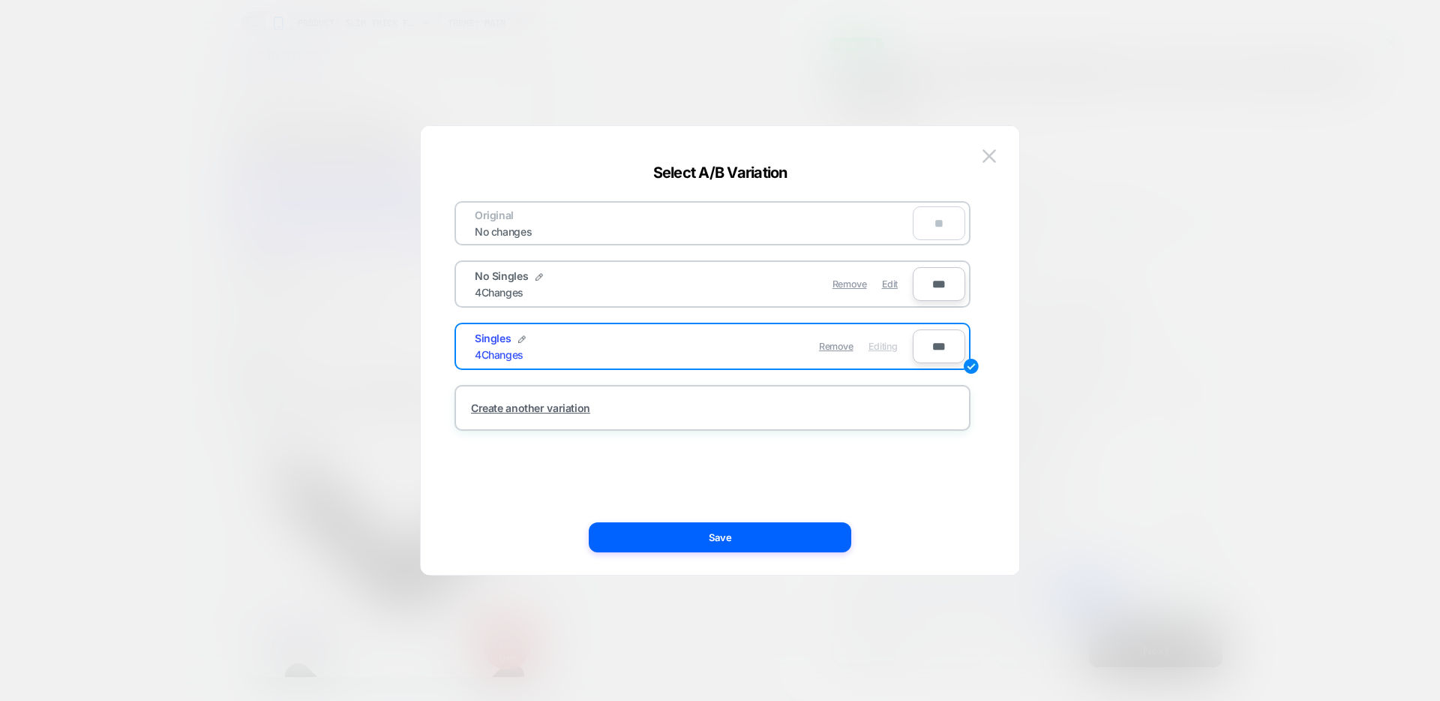
click at [1213, 121] on div at bounding box center [720, 350] width 1440 height 701
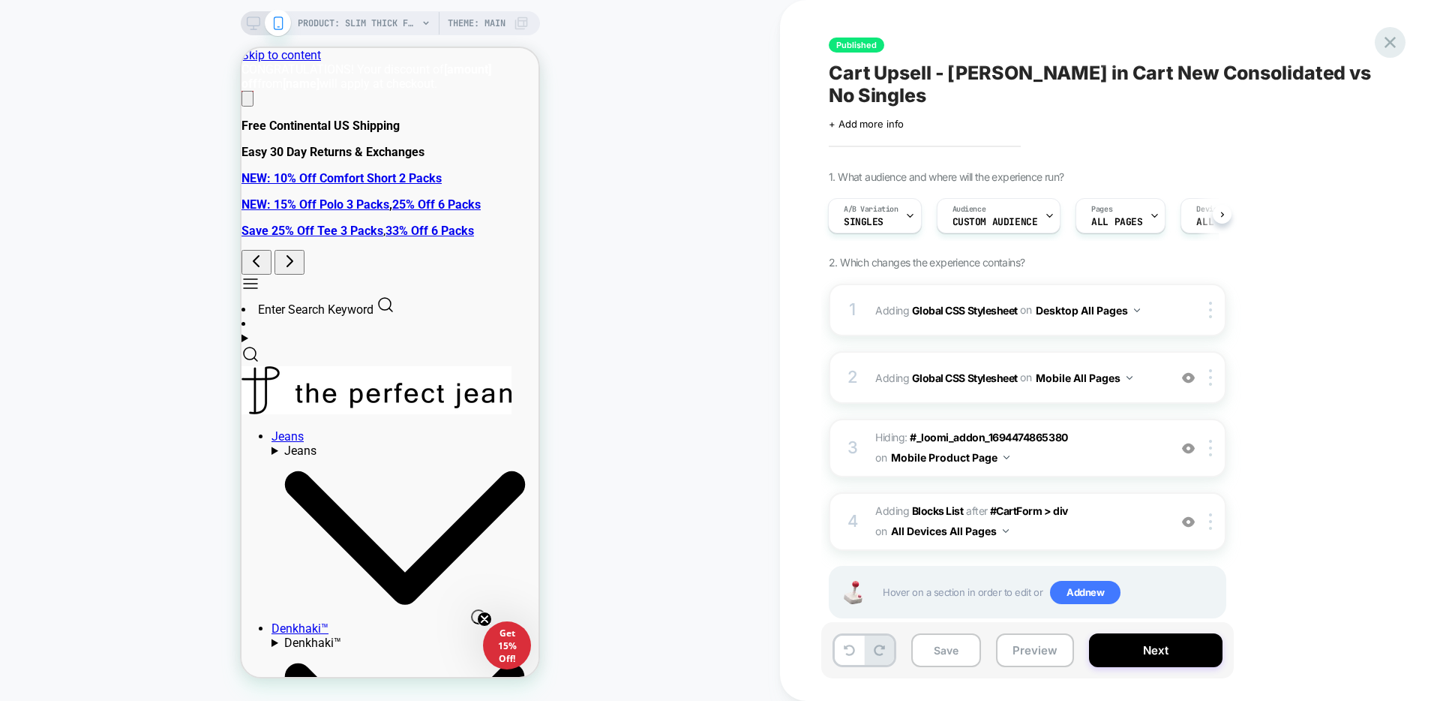
click at [1382, 38] on icon at bounding box center [1390, 42] width 20 height 20
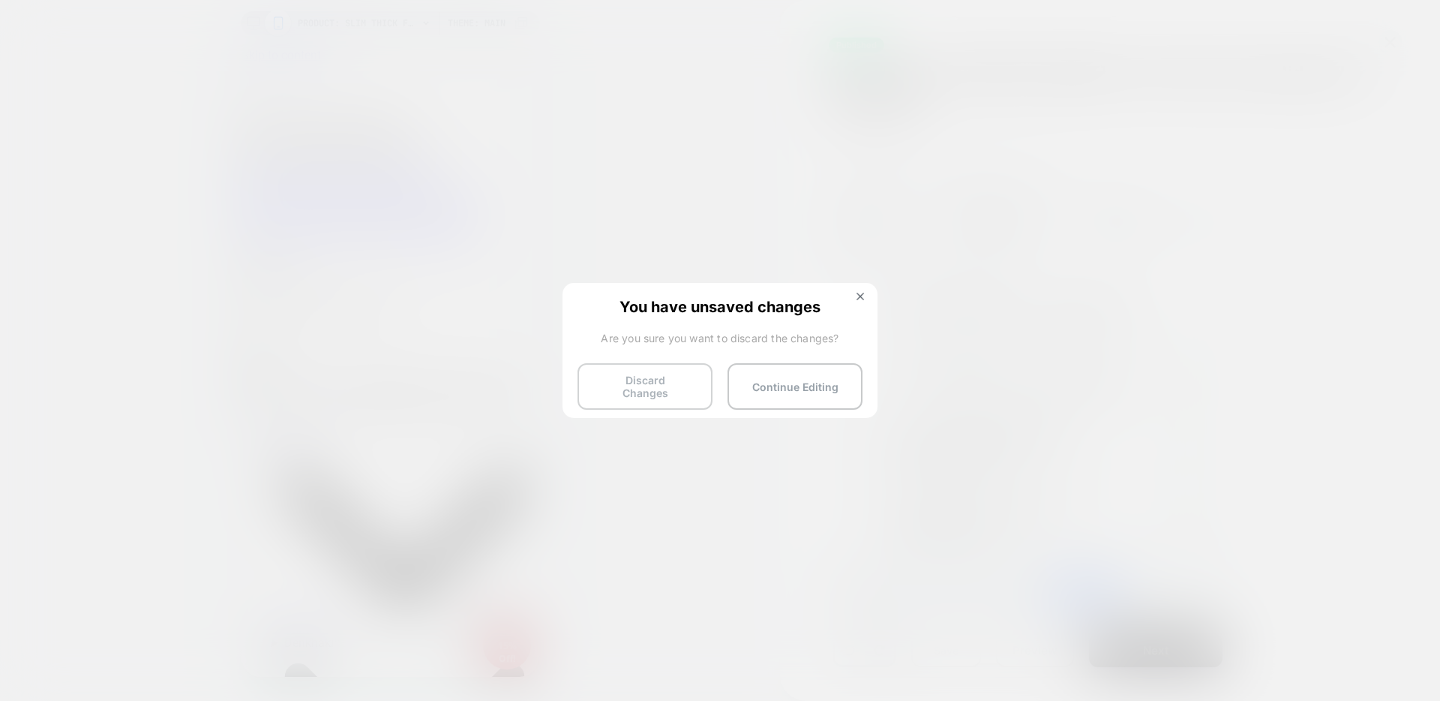
click at [618, 384] on button "Discard Changes" at bounding box center [645, 386] width 135 height 47
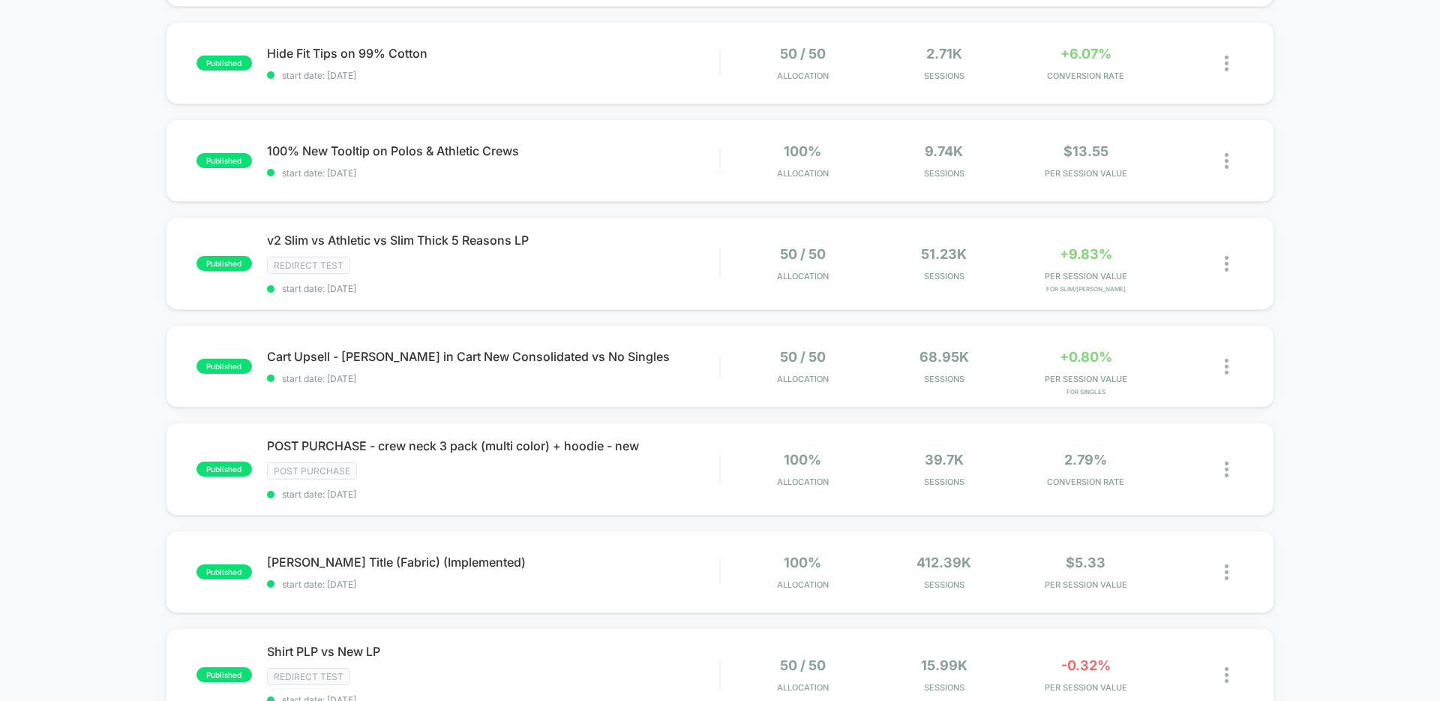
scroll to position [695, 0]
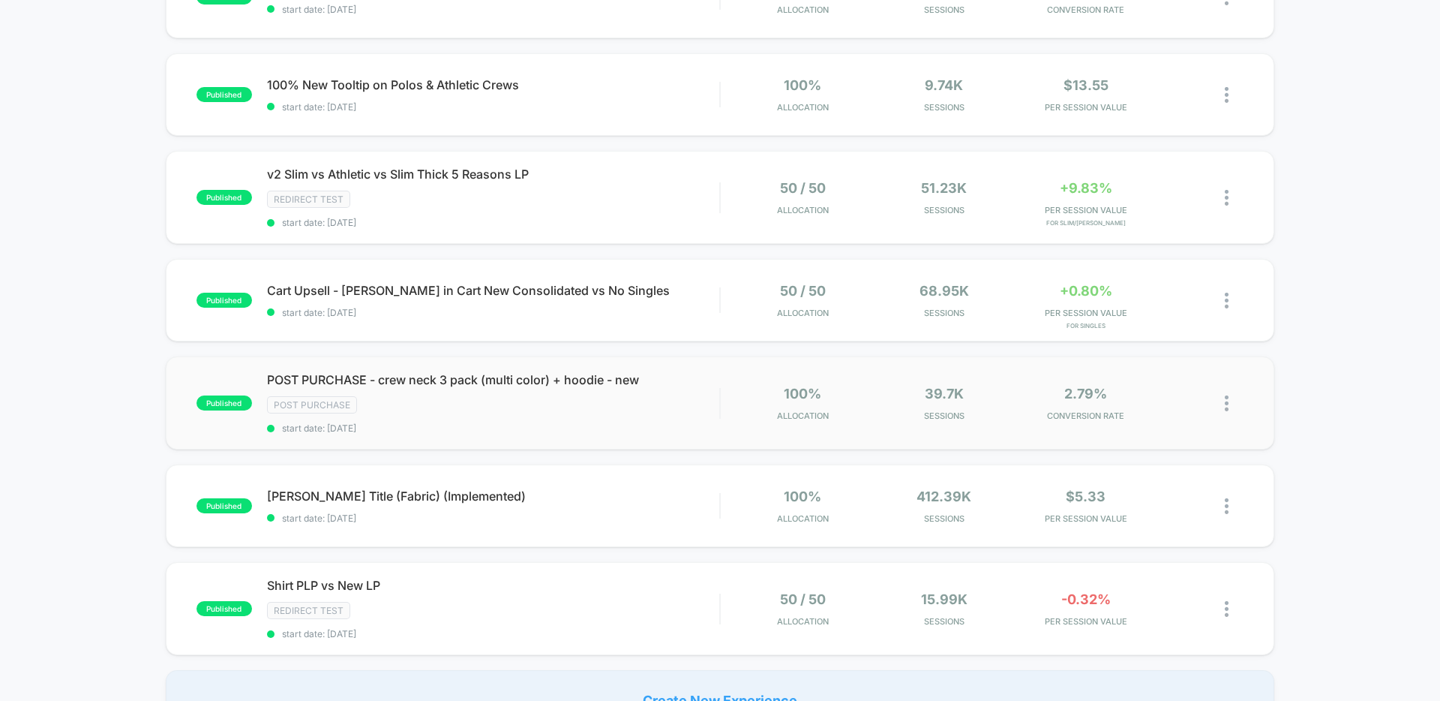
click at [506, 377] on span "POST PURCHASE - crew neck 3 pack (multi color) + hoodie - new" at bounding box center [493, 379] width 452 height 15
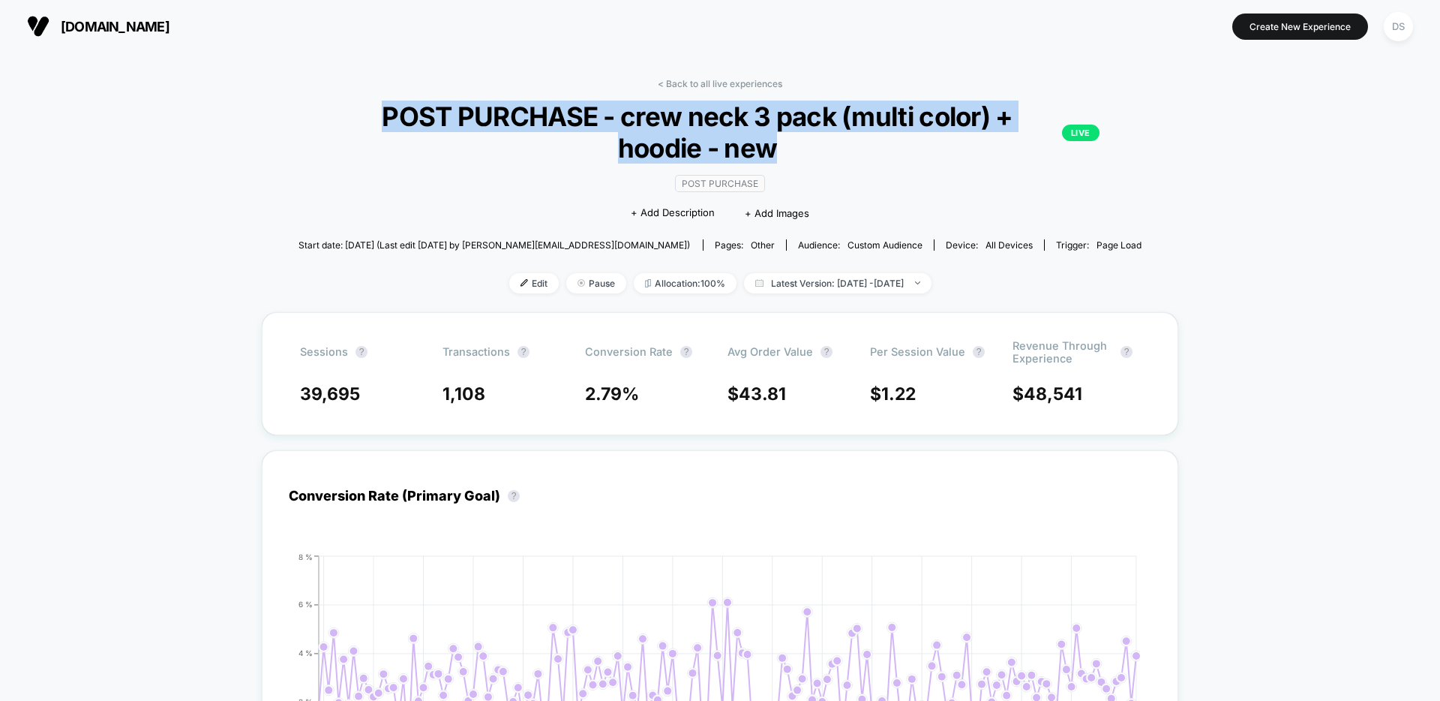
drag, startPoint x: 380, startPoint y: 117, endPoint x: 788, endPoint y: 157, distance: 410.0
click at [789, 157] on span "POST PURCHASE - crew neck 3 pack (multi color) + hoodie - new LIVE" at bounding box center [720, 132] width 759 height 63
copy span "POST PURCHASE - crew neck 3 pack (multi color) + hoodie - new"
click at [509, 285] on span "Edit" at bounding box center [534, 283] width 50 height 20
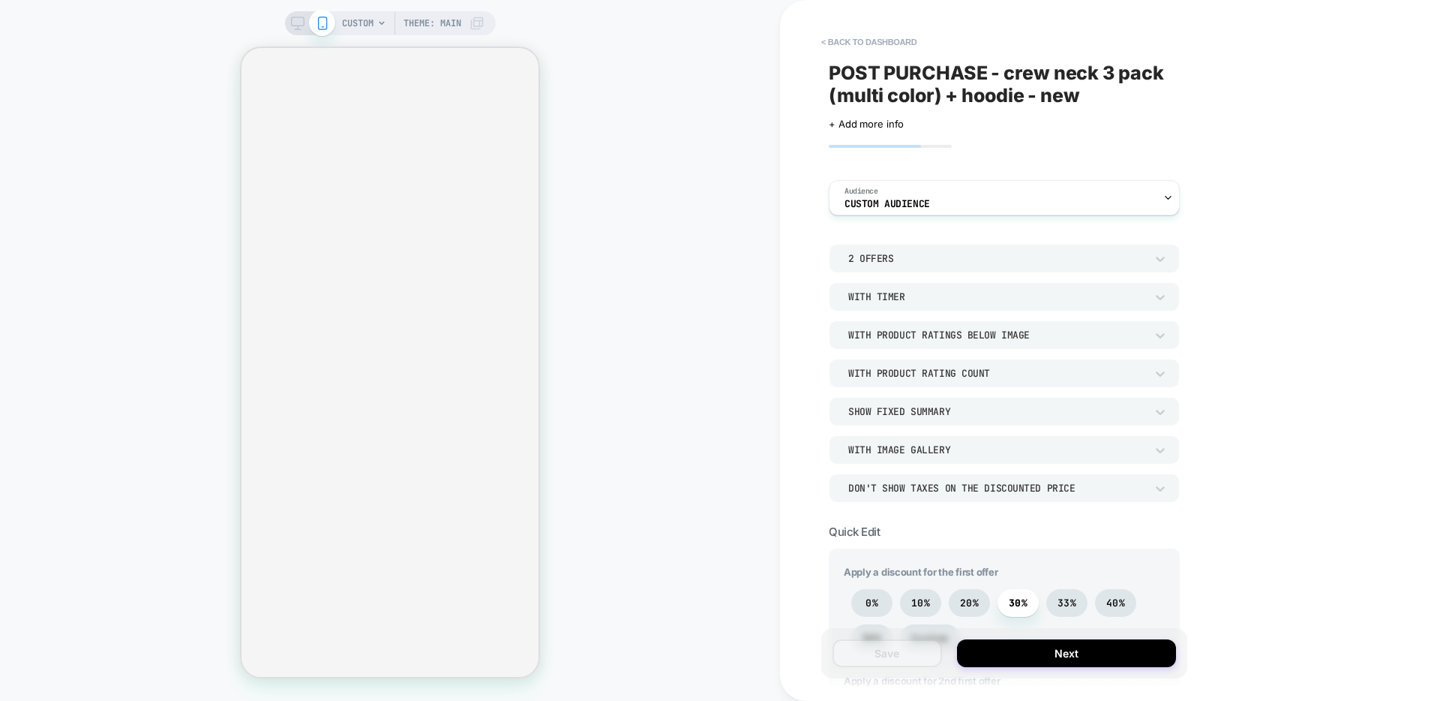
type textarea "*"
click at [827, 45] on button "< back to dashboard" at bounding box center [869, 42] width 110 height 24
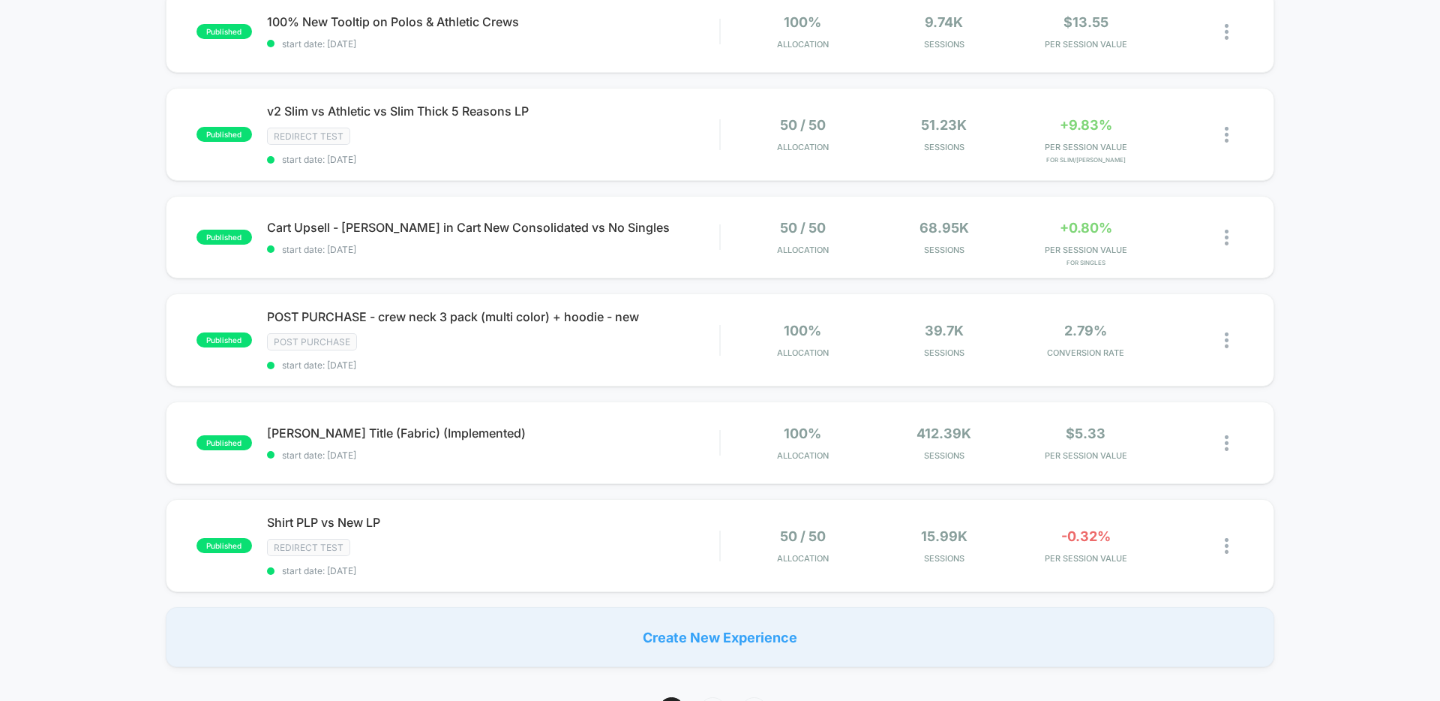
scroll to position [771, 0]
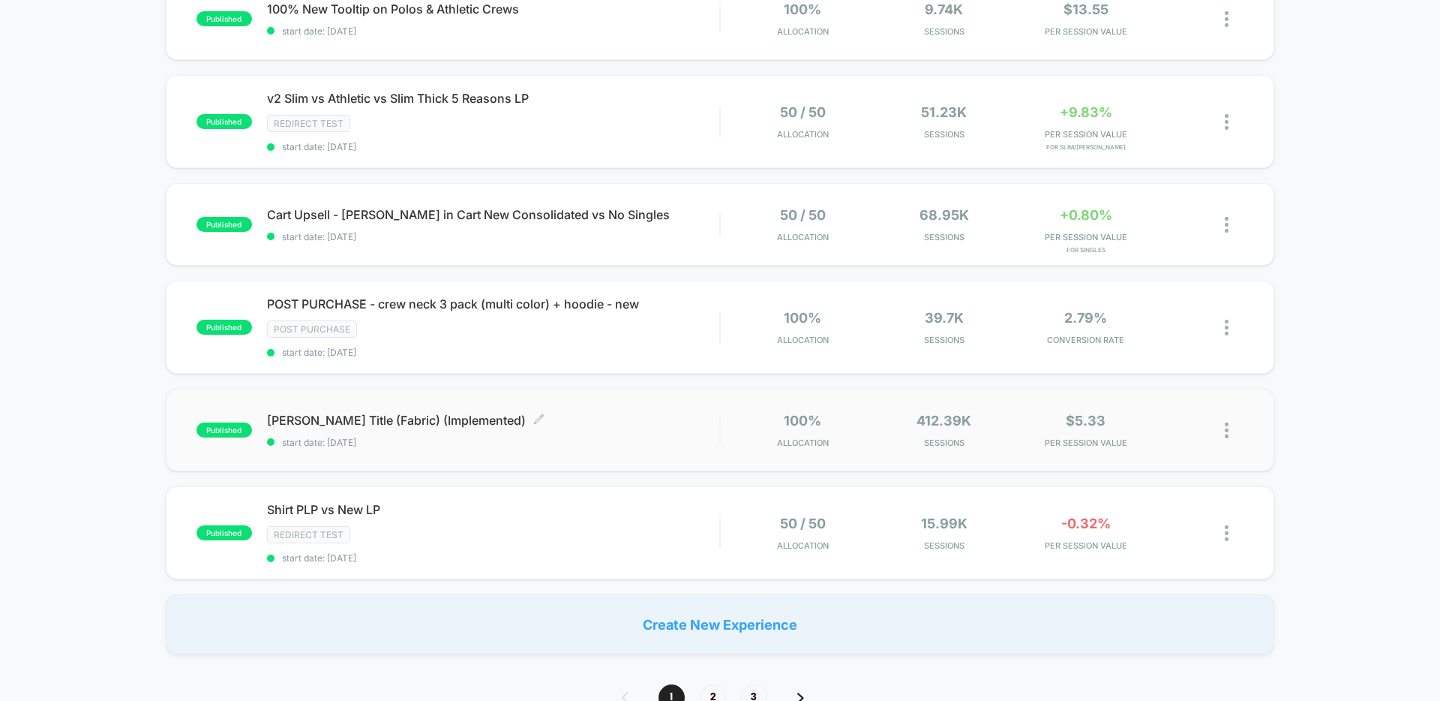
click at [380, 413] on span "Jean Title (Fabric) (Implemented) Click to edit experience details" at bounding box center [493, 420] width 452 height 15
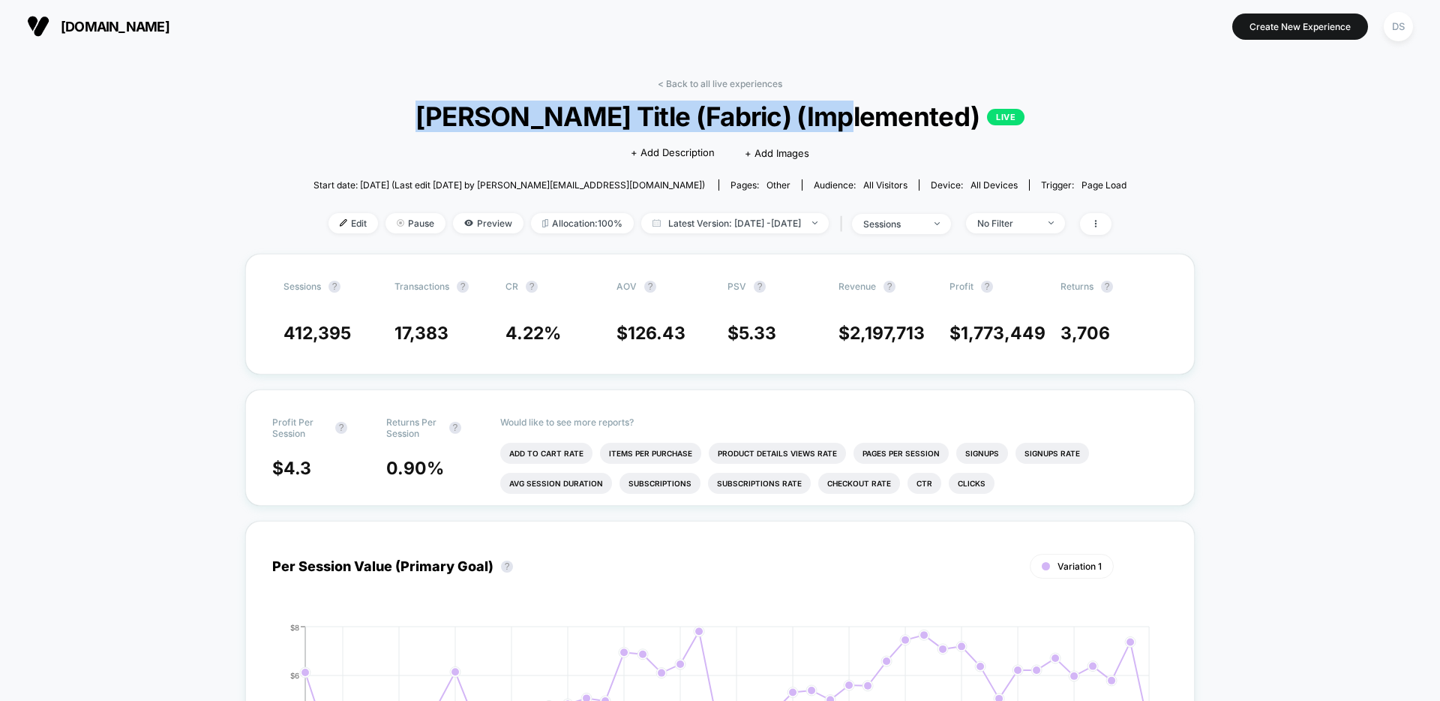
drag, startPoint x: 494, startPoint y: 117, endPoint x: 899, endPoint y: 105, distance: 405.2
click at [899, 105] on span "Jean Title (Fabric) (Implemented) LIVE" at bounding box center [719, 117] width 731 height 32
copy span "[PERSON_NAME] Title (Fabric) (Implemented)"
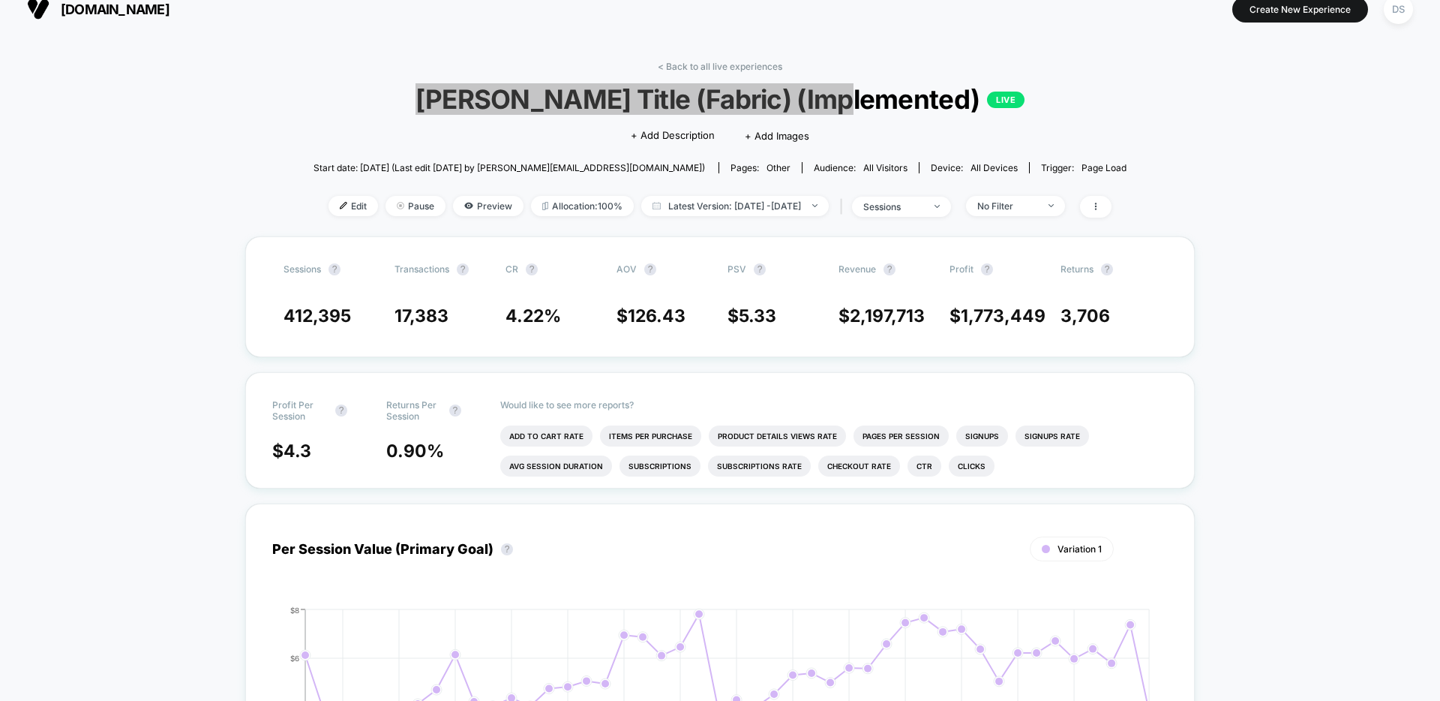
scroll to position [35, 0]
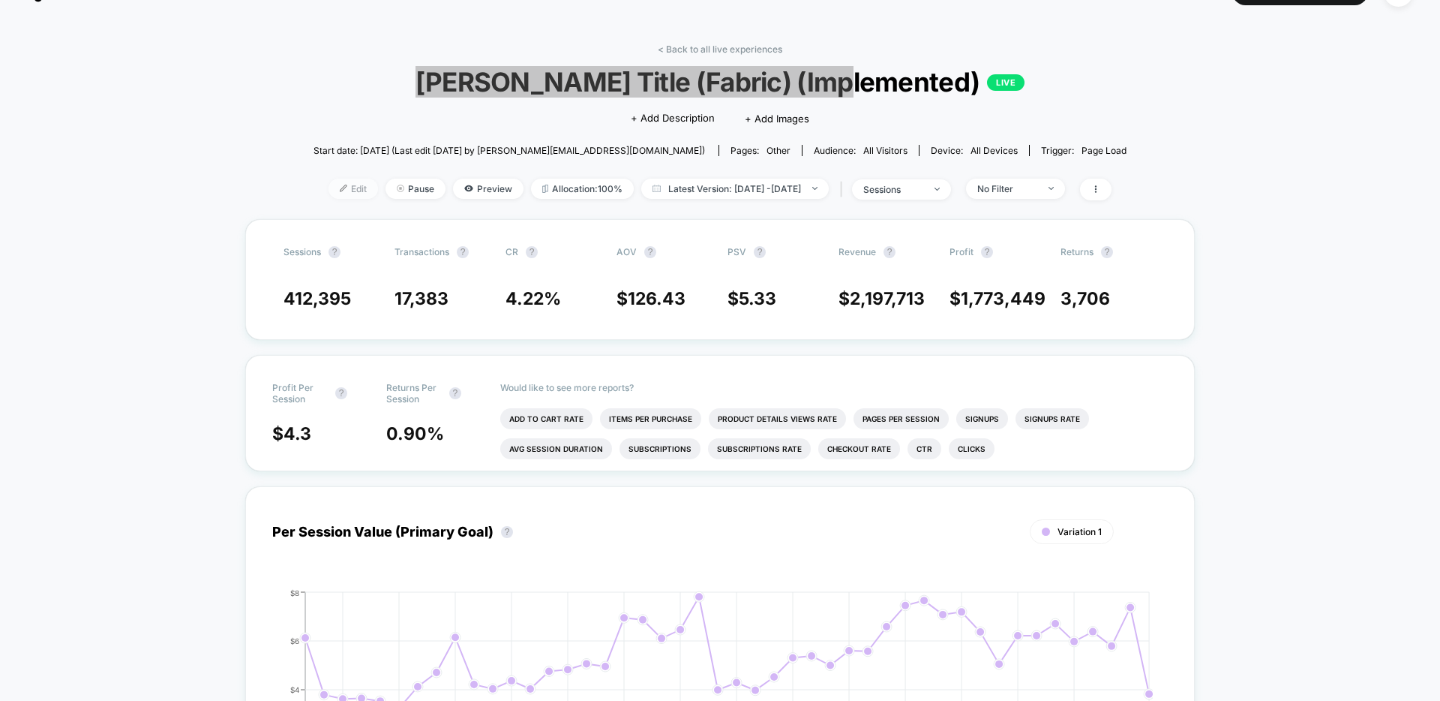
click at [329, 179] on span "Edit" at bounding box center [354, 189] width 50 height 20
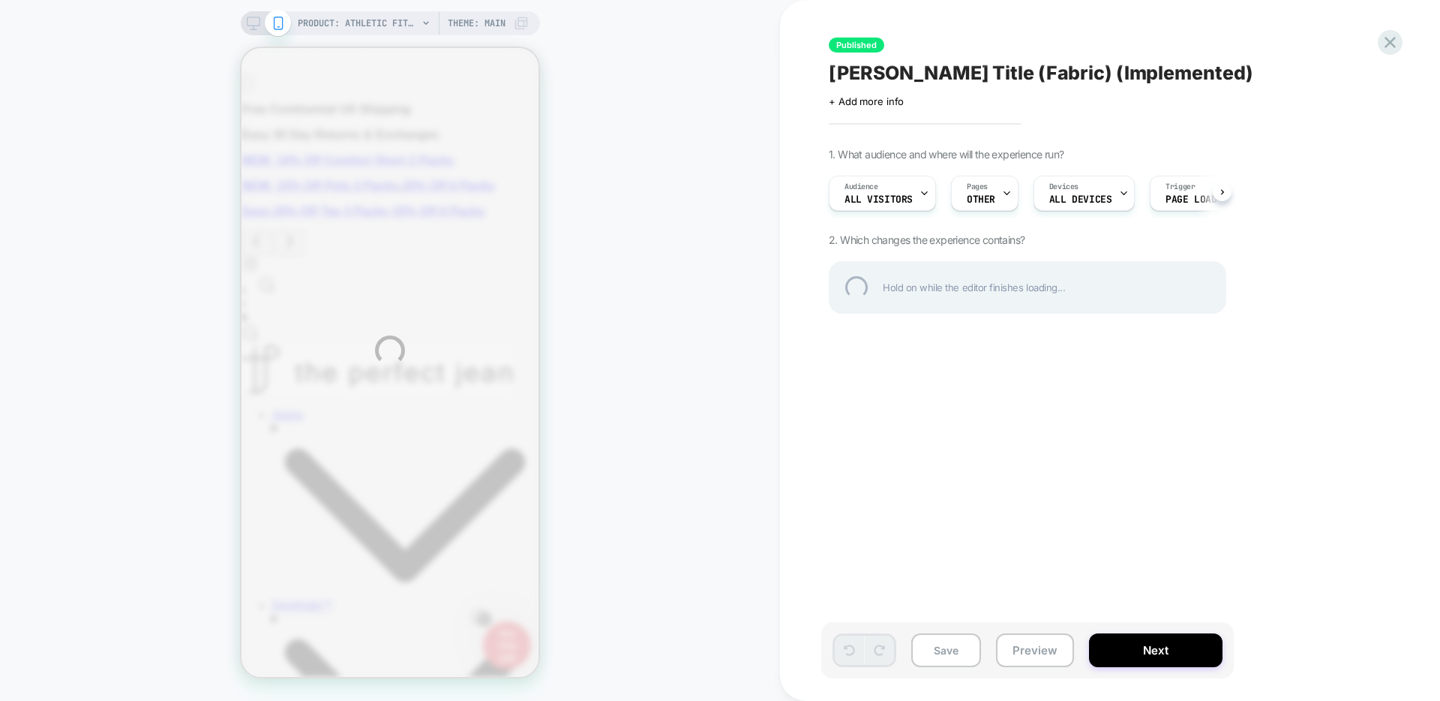
click at [1010, 191] on div "PRODUCT: Athletic Fit / Admiral (Med Blue) PRODUCT: Athletic Fit / Admiral (Med…" at bounding box center [720, 350] width 1440 height 701
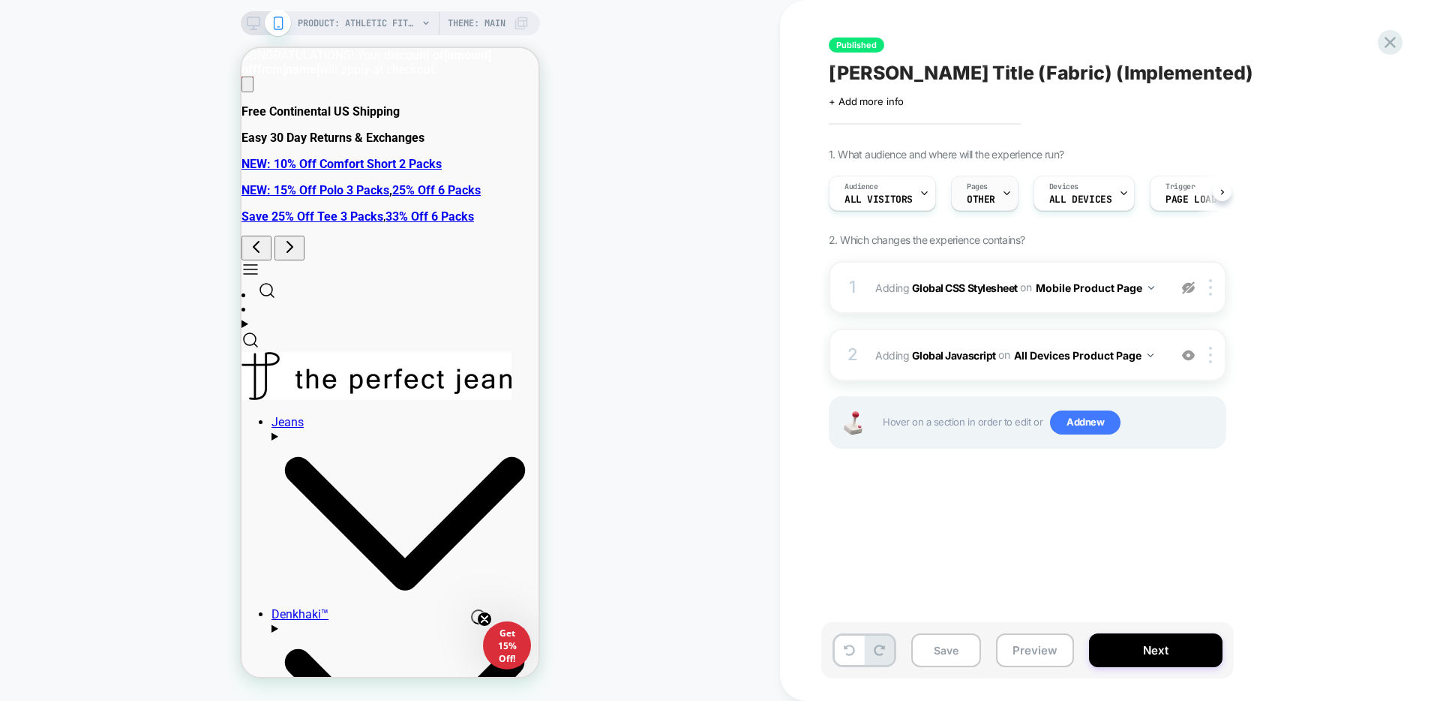
scroll to position [0, 1]
click at [1009, 191] on div "Pages OTHER" at bounding box center [984, 193] width 68 height 35
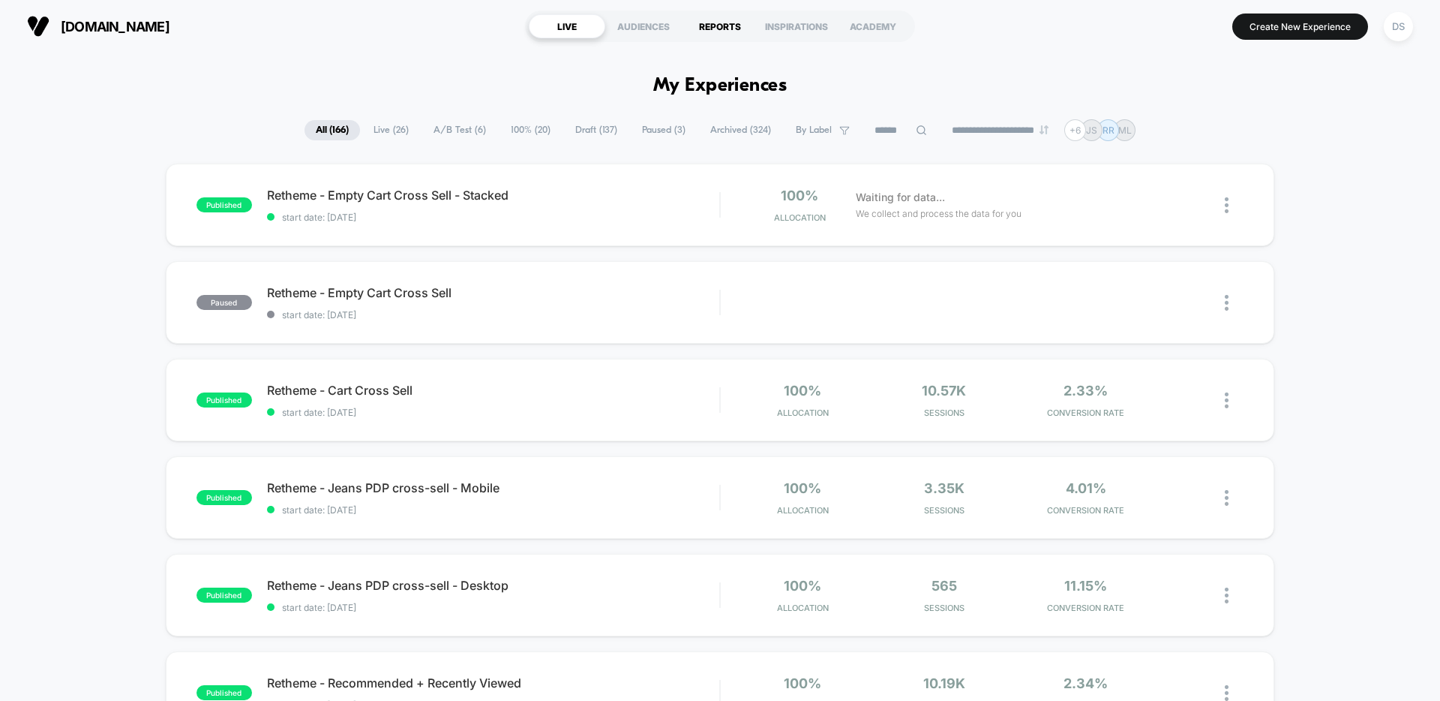
click at [699, 23] on div "REPORTS" at bounding box center [720, 26] width 77 height 24
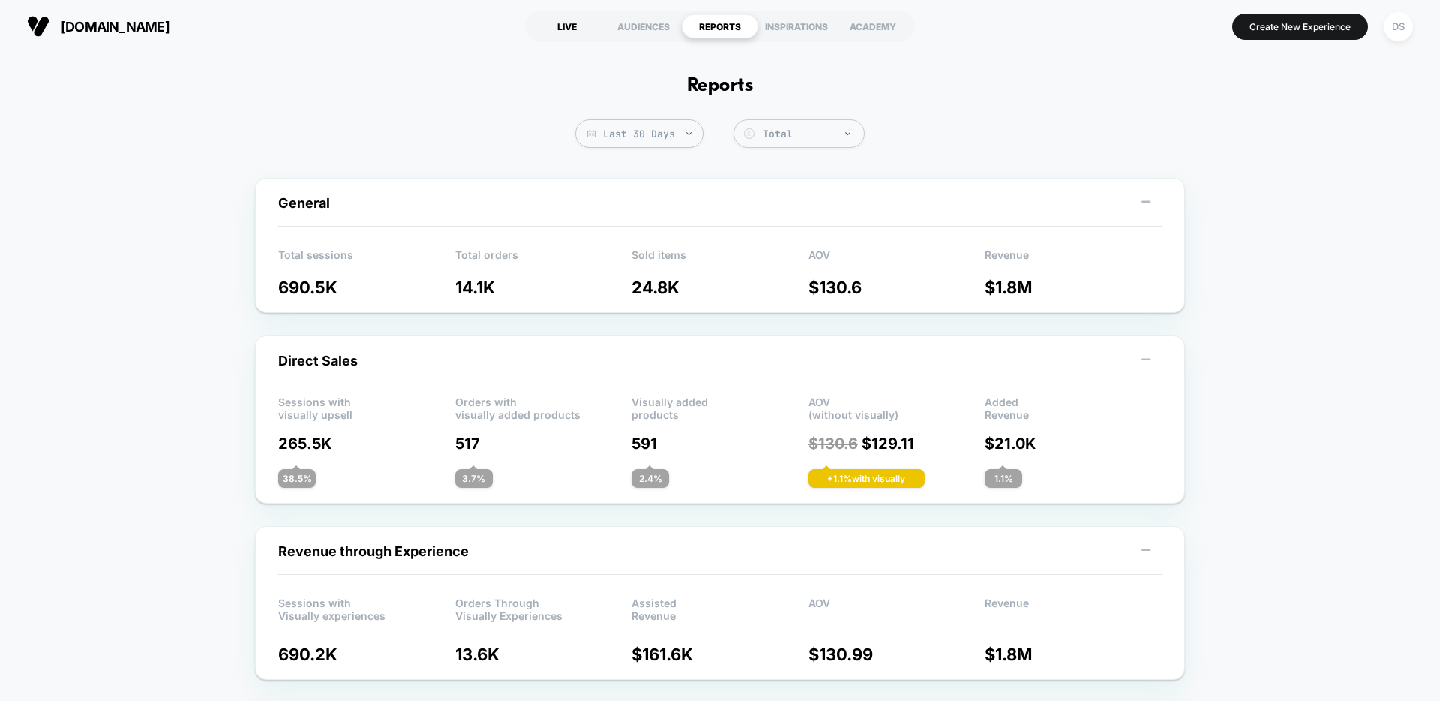
click at [581, 25] on div "LIVE" at bounding box center [567, 26] width 77 height 24
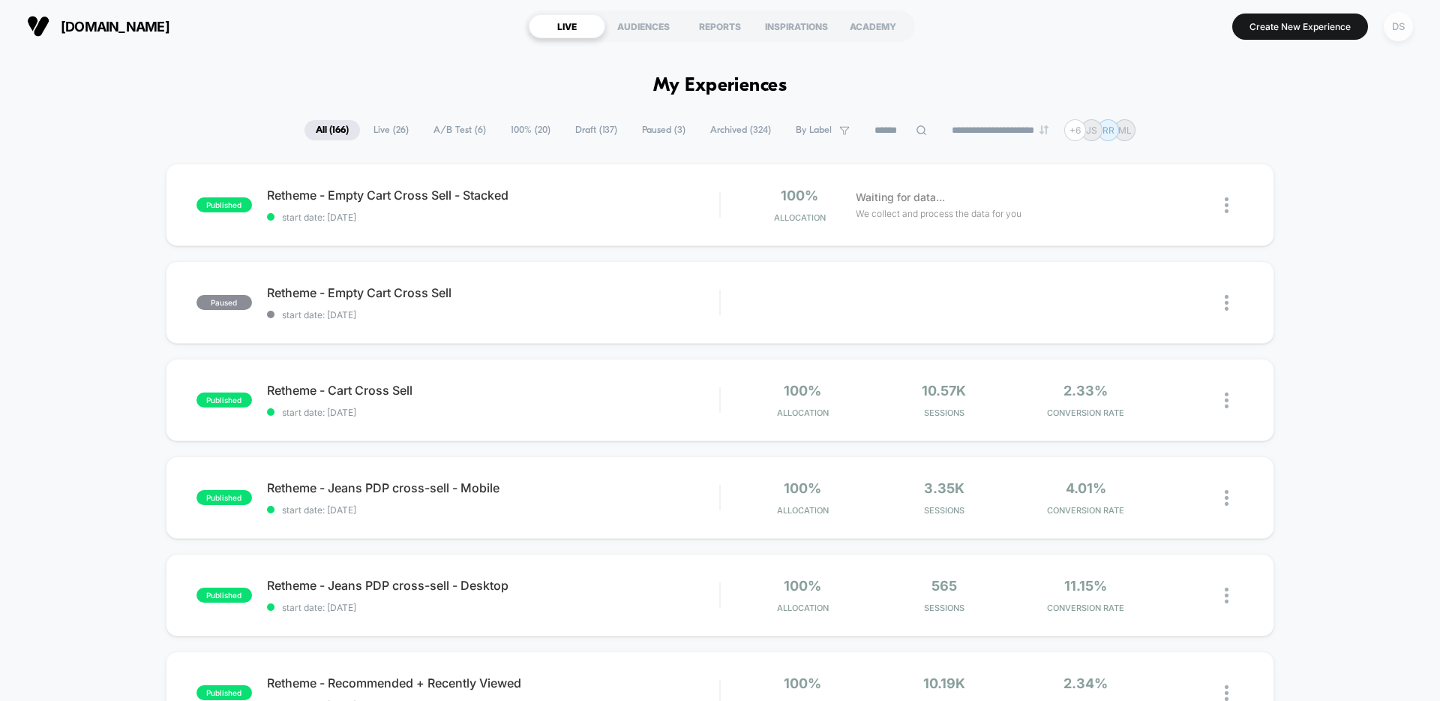
click at [1394, 18] on div "DS" at bounding box center [1398, 26] width 29 height 29
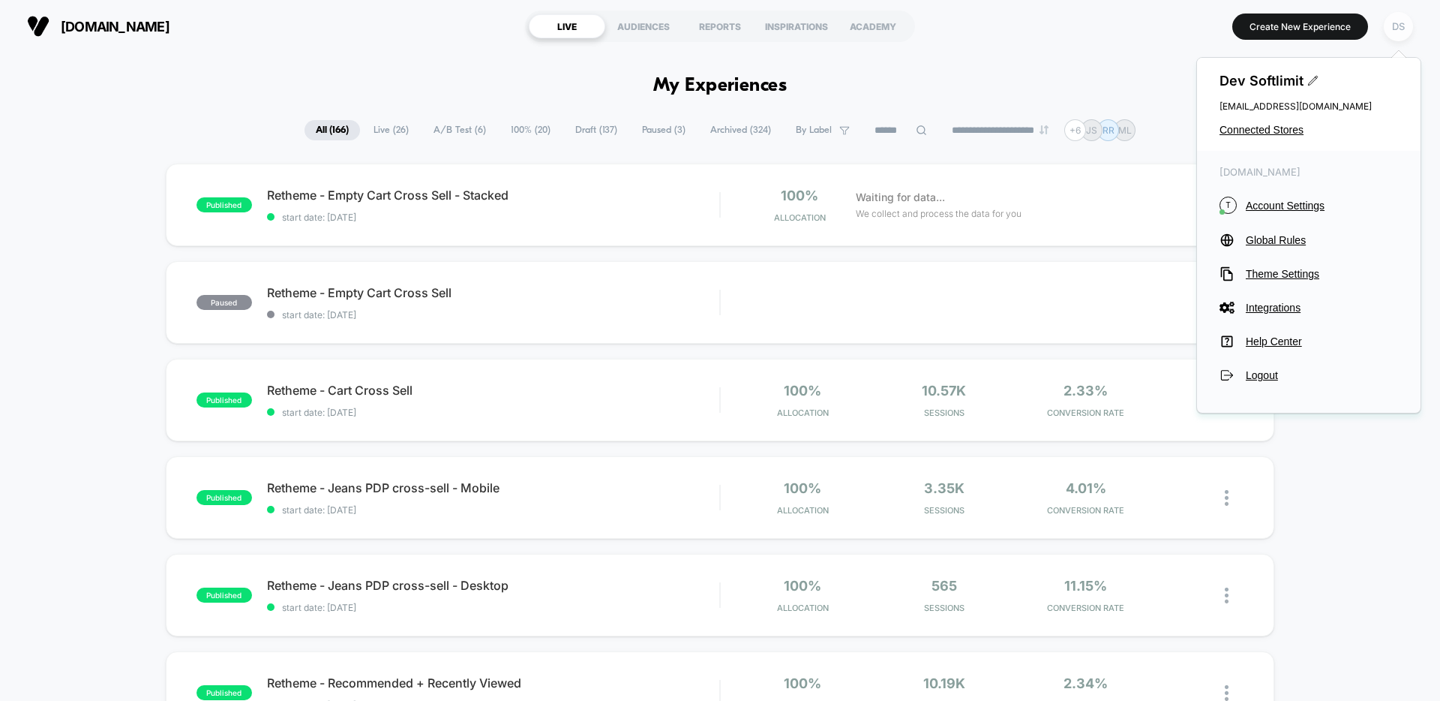
click at [1394, 18] on div "DS" at bounding box center [1398, 26] width 29 height 29
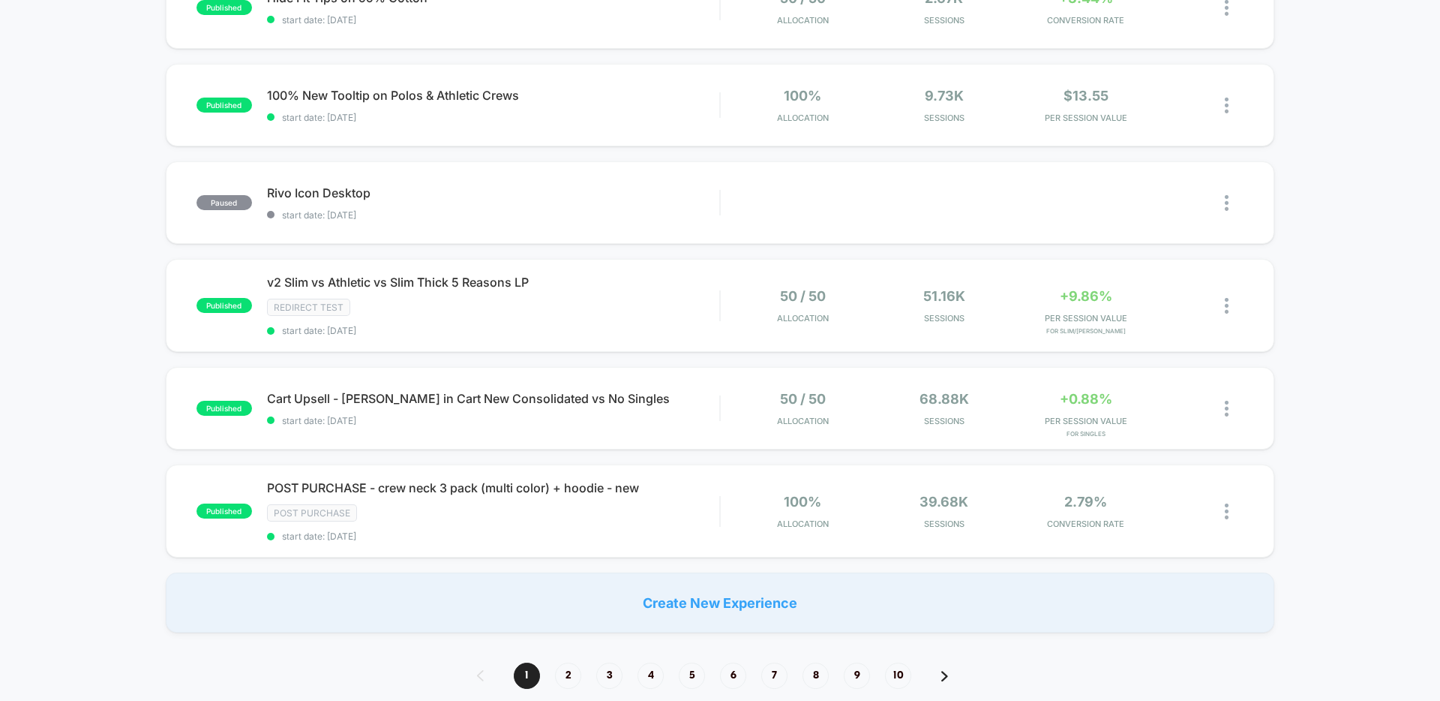
scroll to position [791, 0]
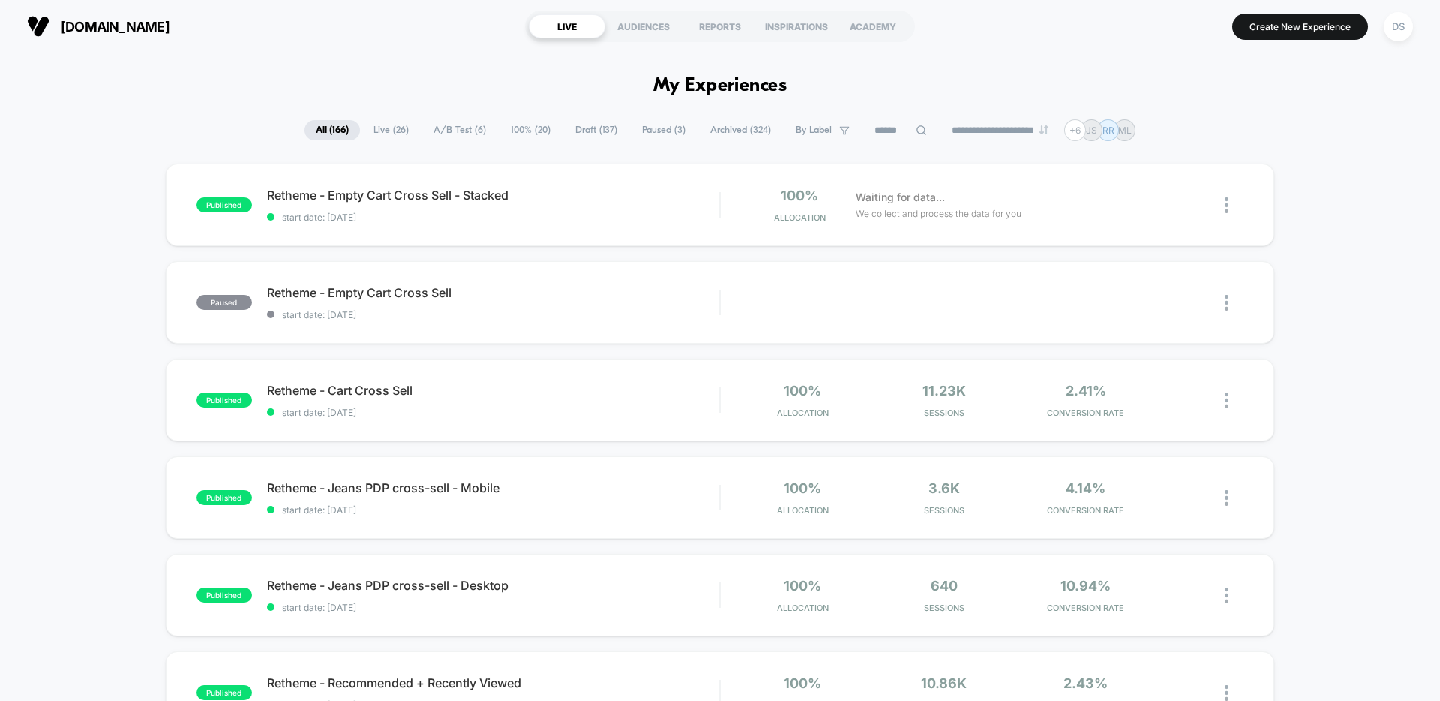
click at [390, 126] on span "Live ( 26 )" at bounding box center [391, 130] width 58 height 20
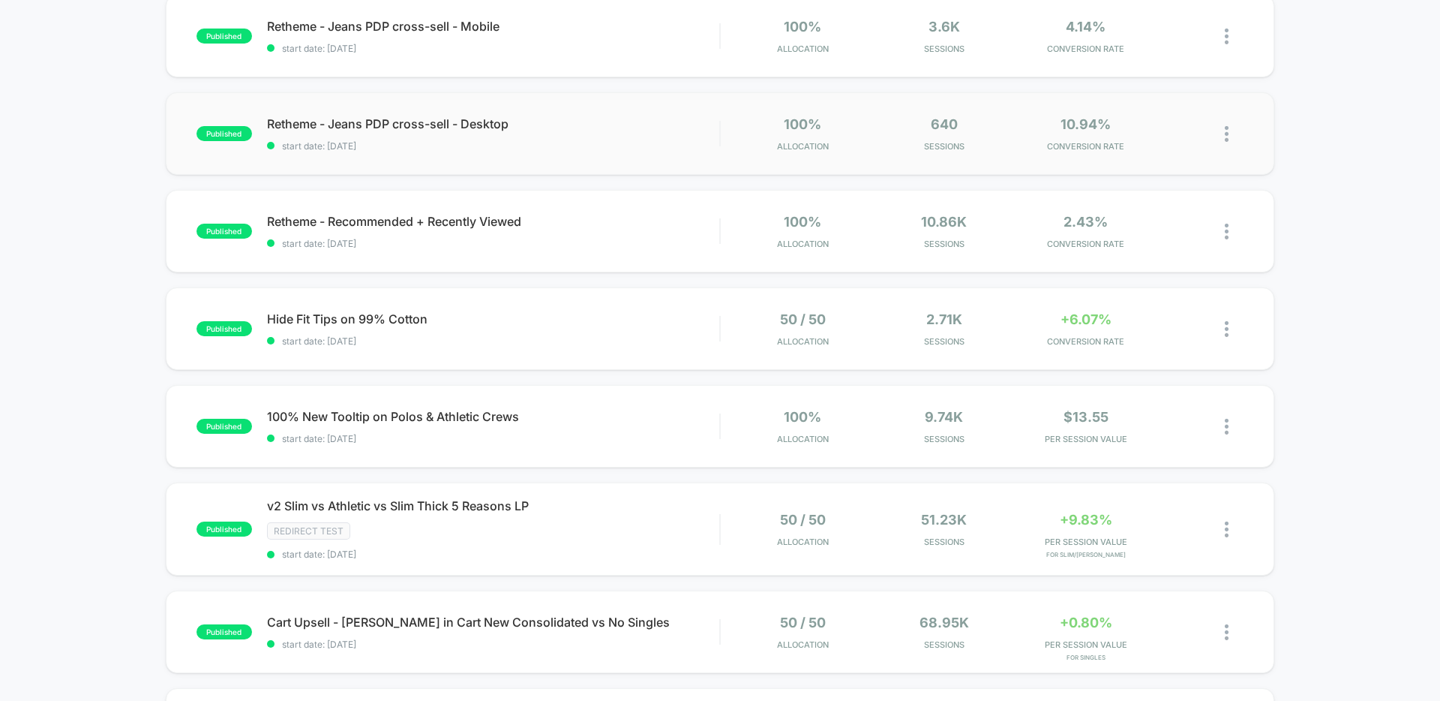
scroll to position [367, 0]
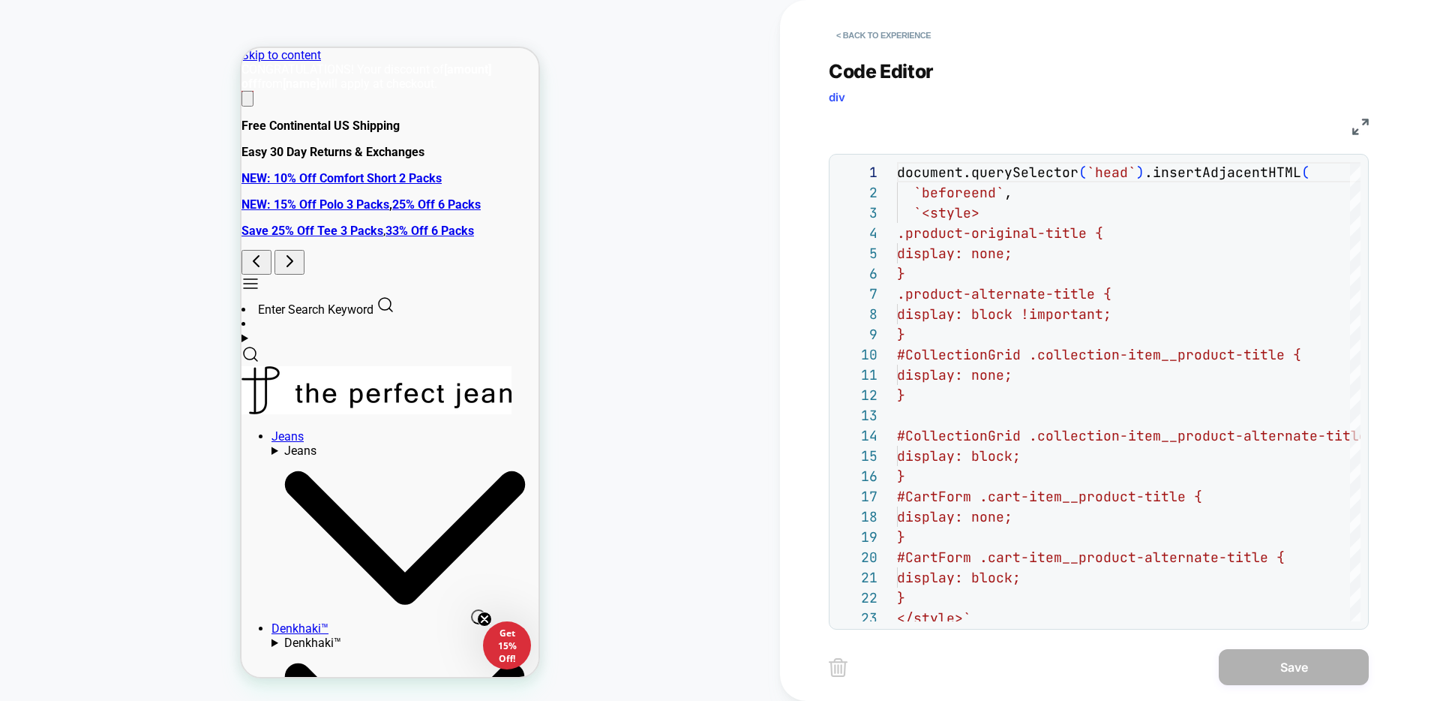
scroll to position [0, 46]
click at [899, 32] on button "< Back to experience" at bounding box center [884, 35] width 110 height 24
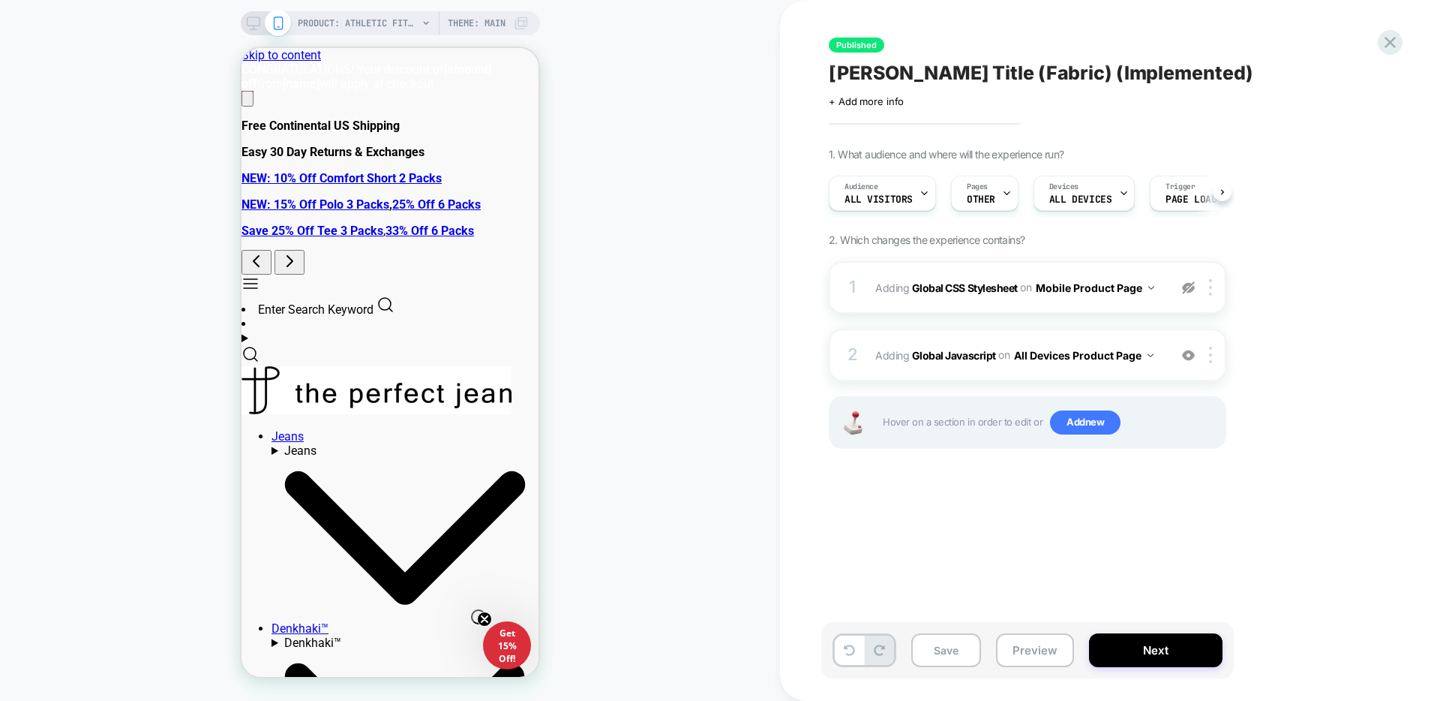
scroll to position [0, 1]
click at [1394, 45] on icon at bounding box center [1390, 42] width 11 height 11
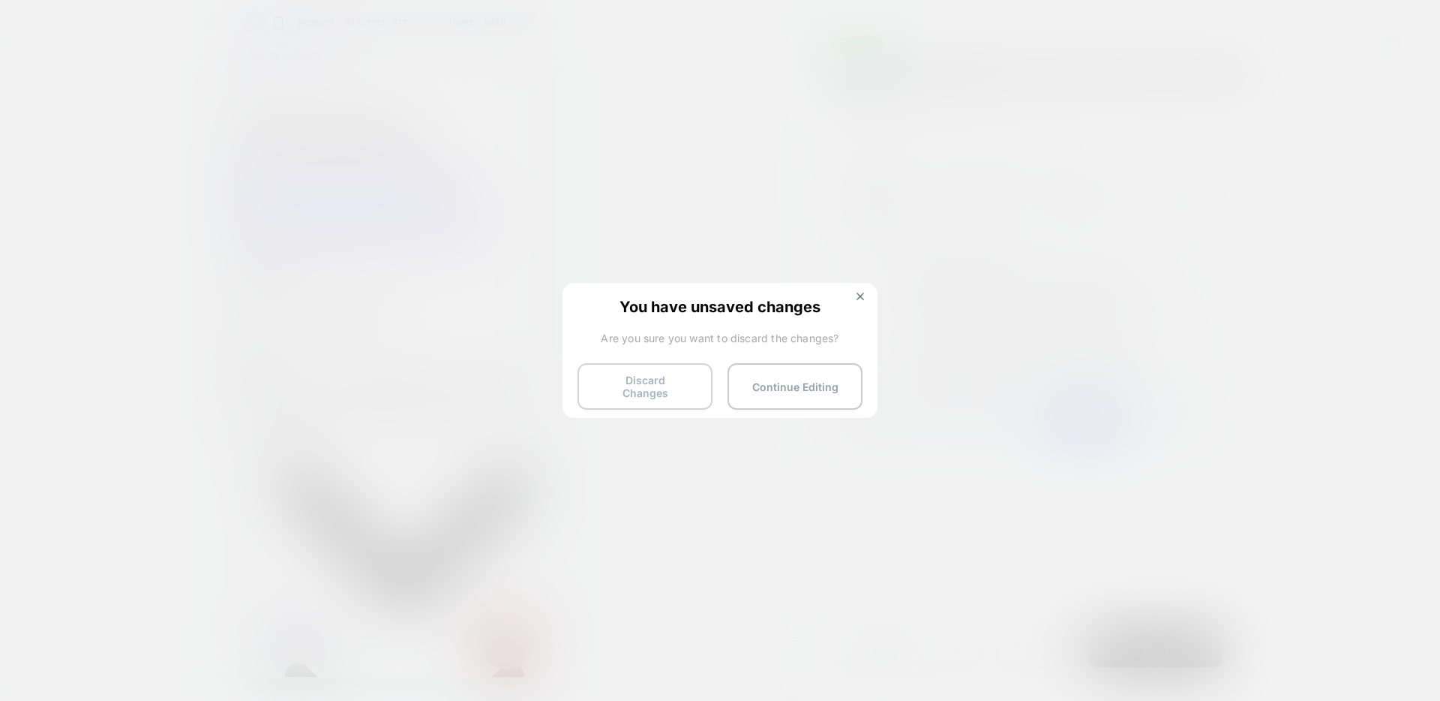
click at [665, 377] on button "Discard Changes" at bounding box center [645, 386] width 135 height 47
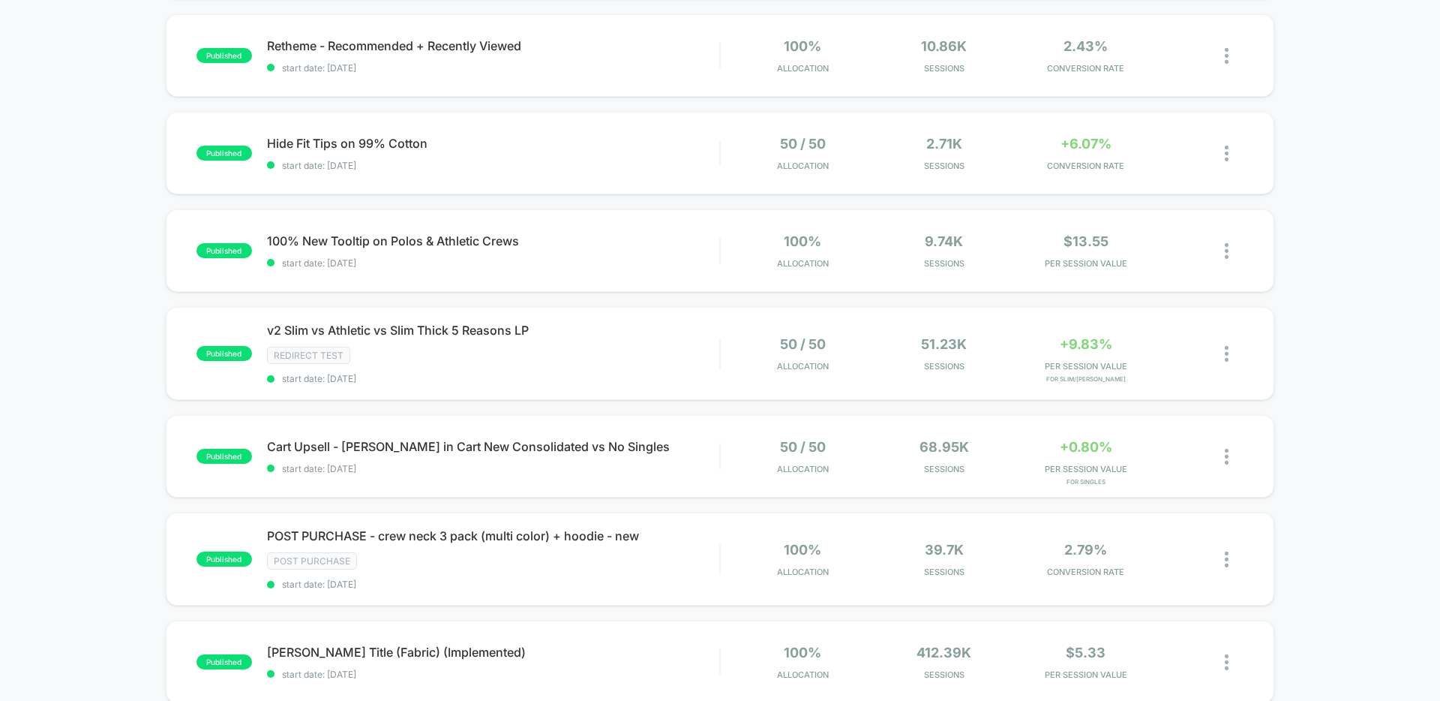
scroll to position [746, 0]
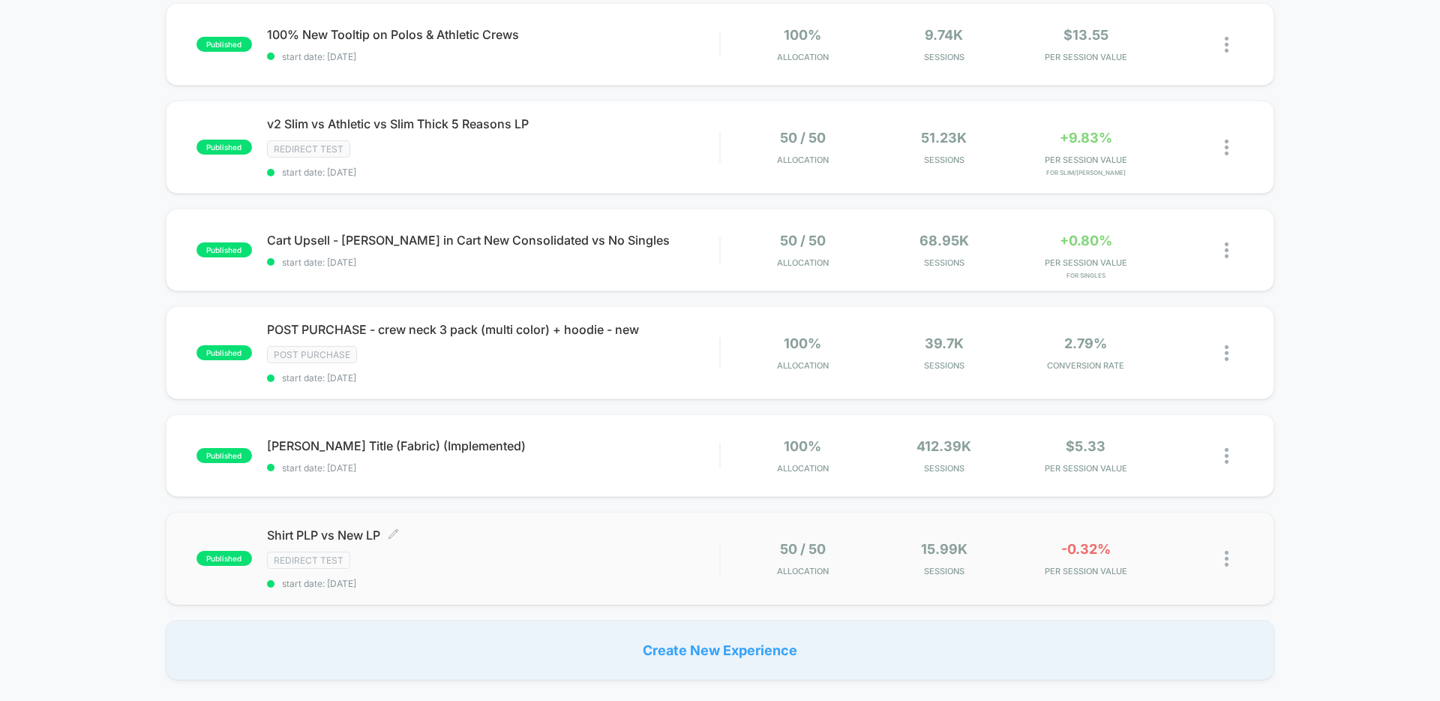
click at [349, 537] on span "Shirt PLP vs New LP Click to edit experience details" at bounding box center [493, 534] width 452 height 15
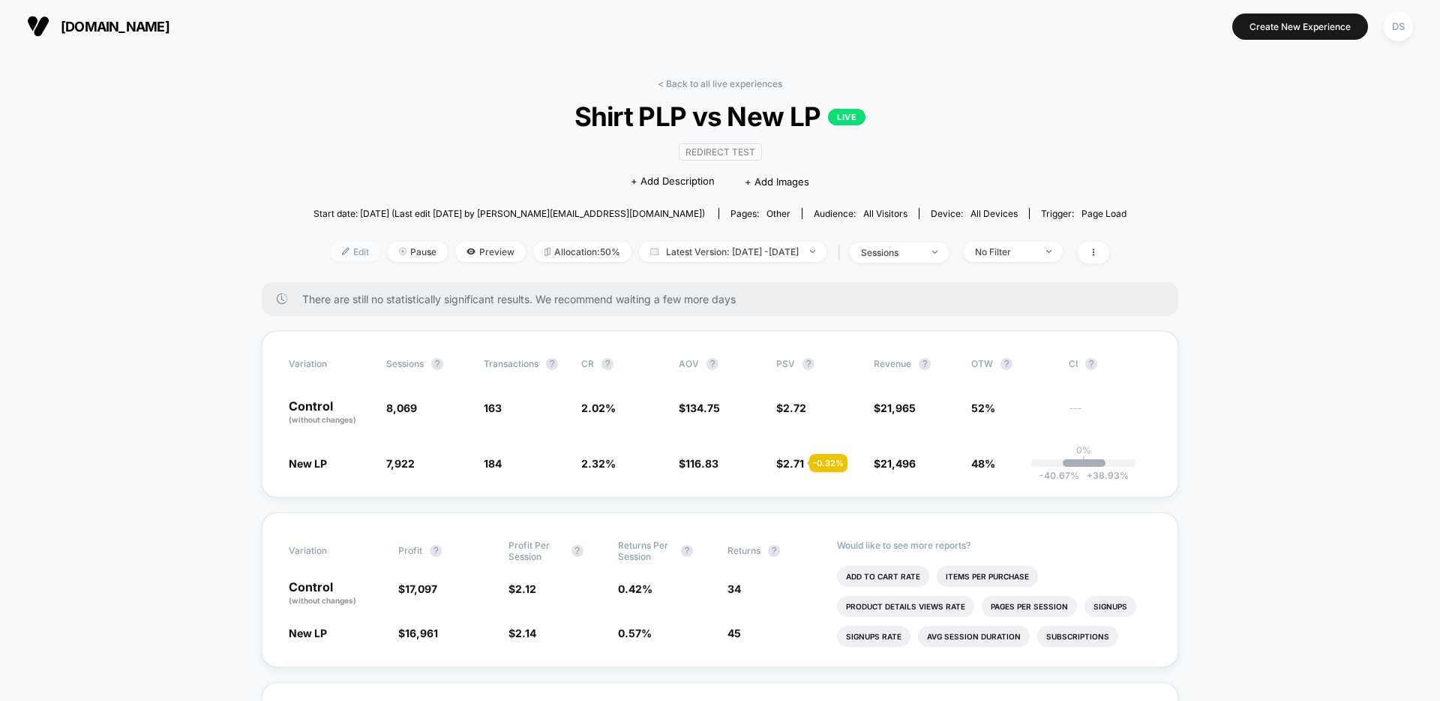
click at [331, 247] on span "Edit" at bounding box center [356, 252] width 50 height 20
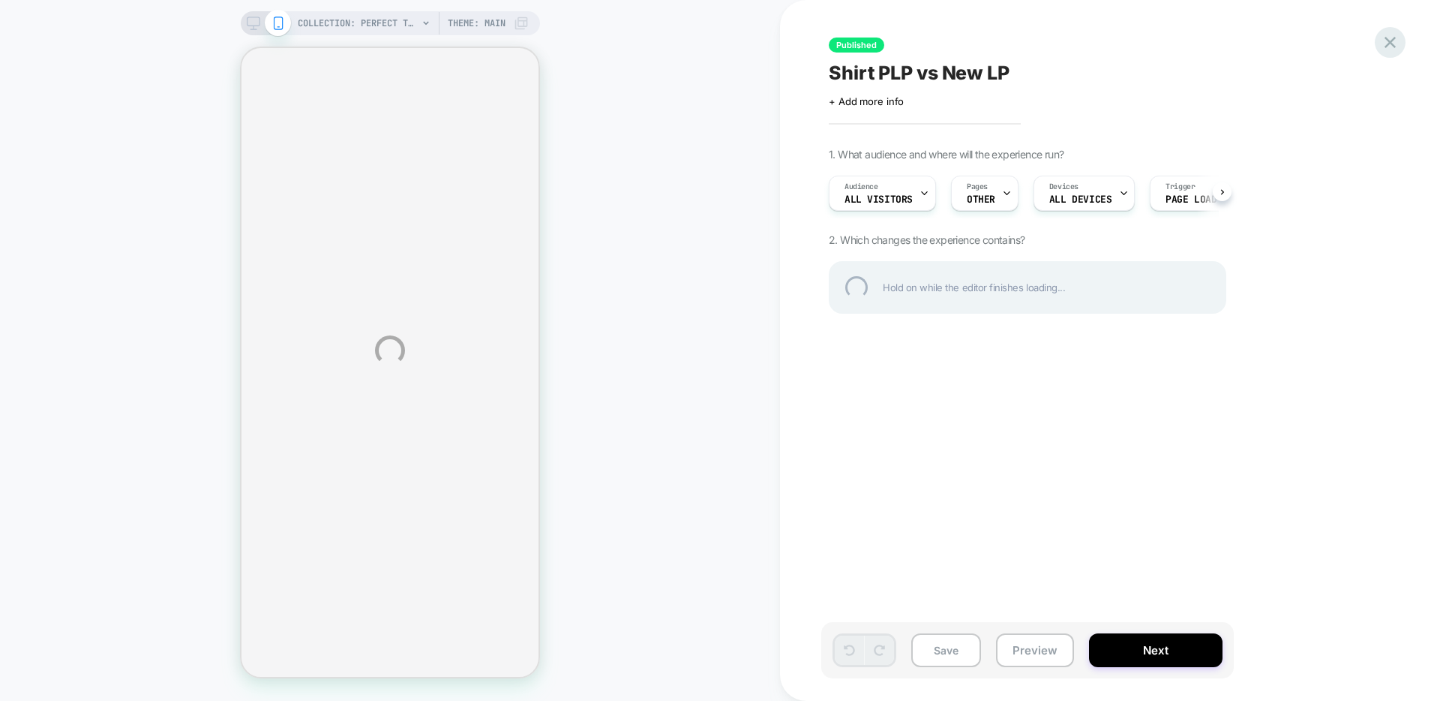
click at [1400, 34] on div at bounding box center [1390, 42] width 31 height 31
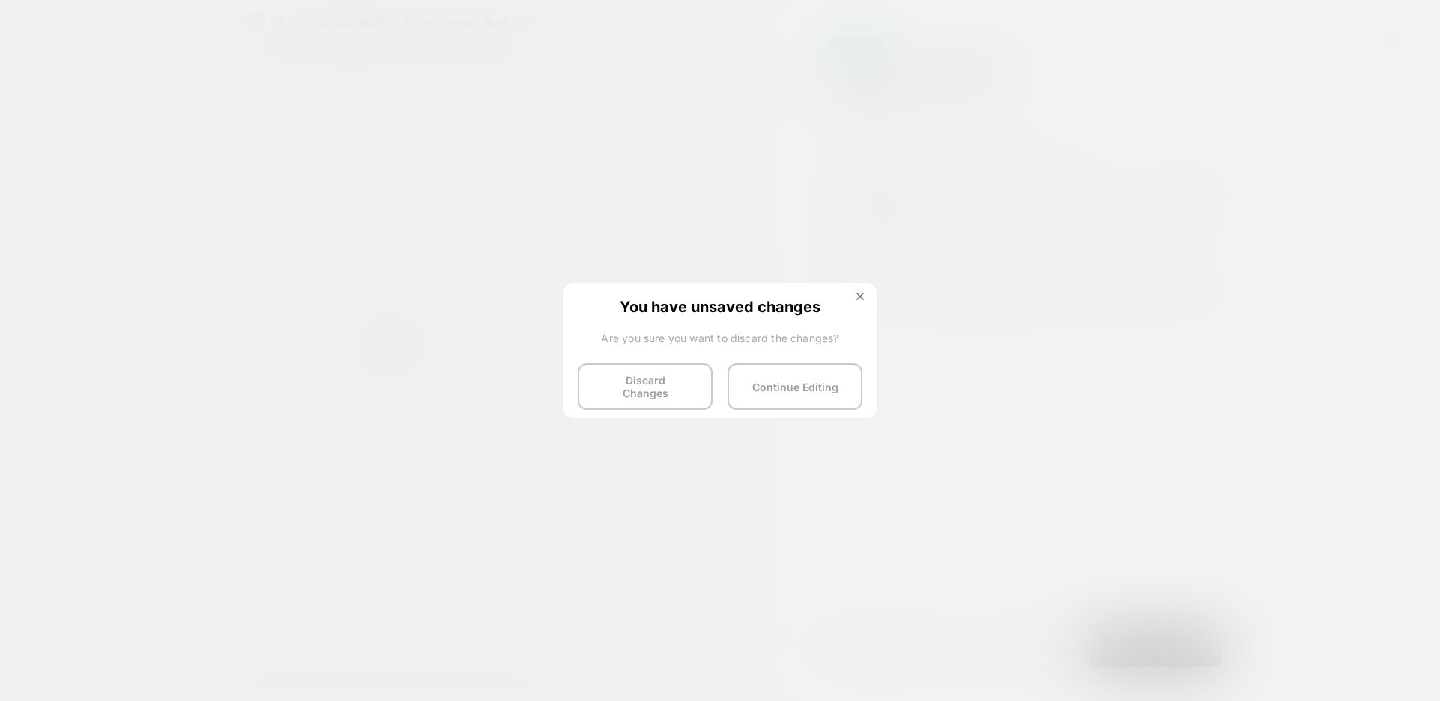
click at [629, 380] on button "Discard Changes" at bounding box center [645, 386] width 135 height 47
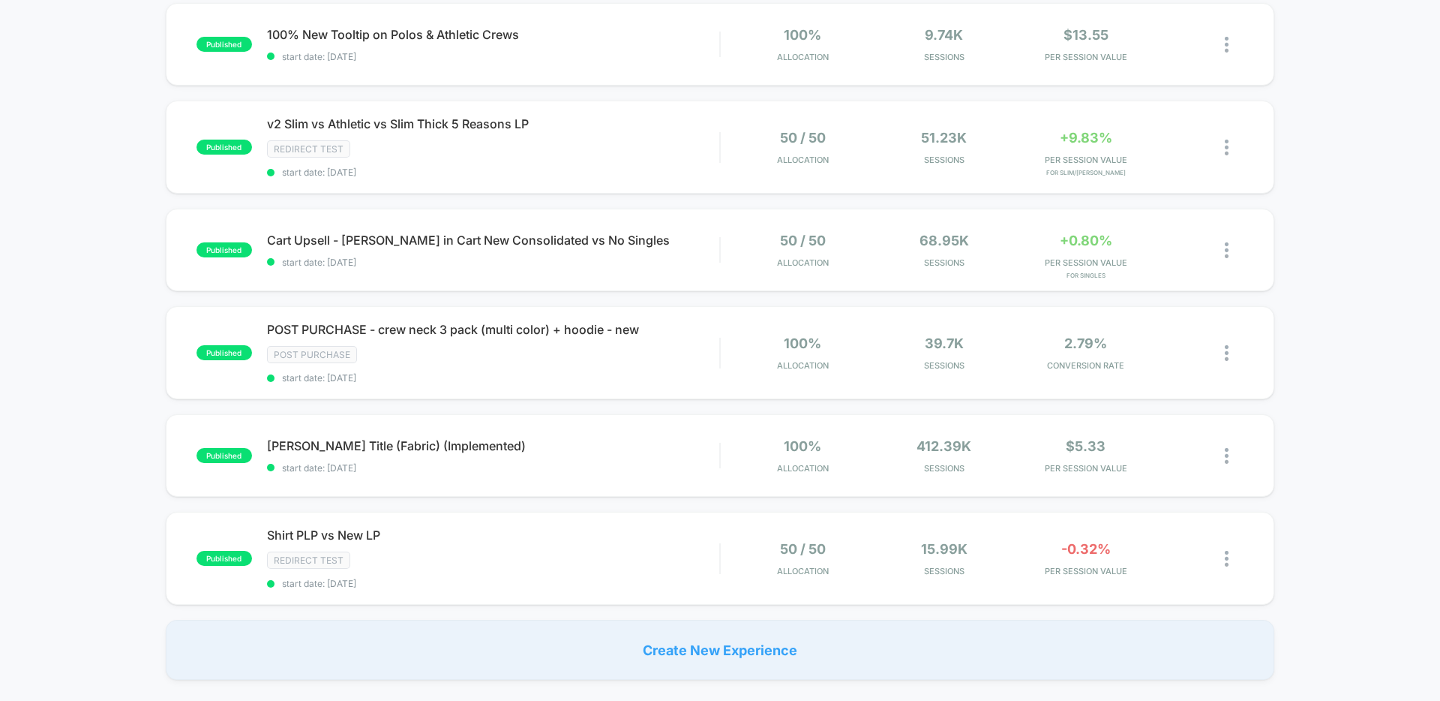
scroll to position [759, 0]
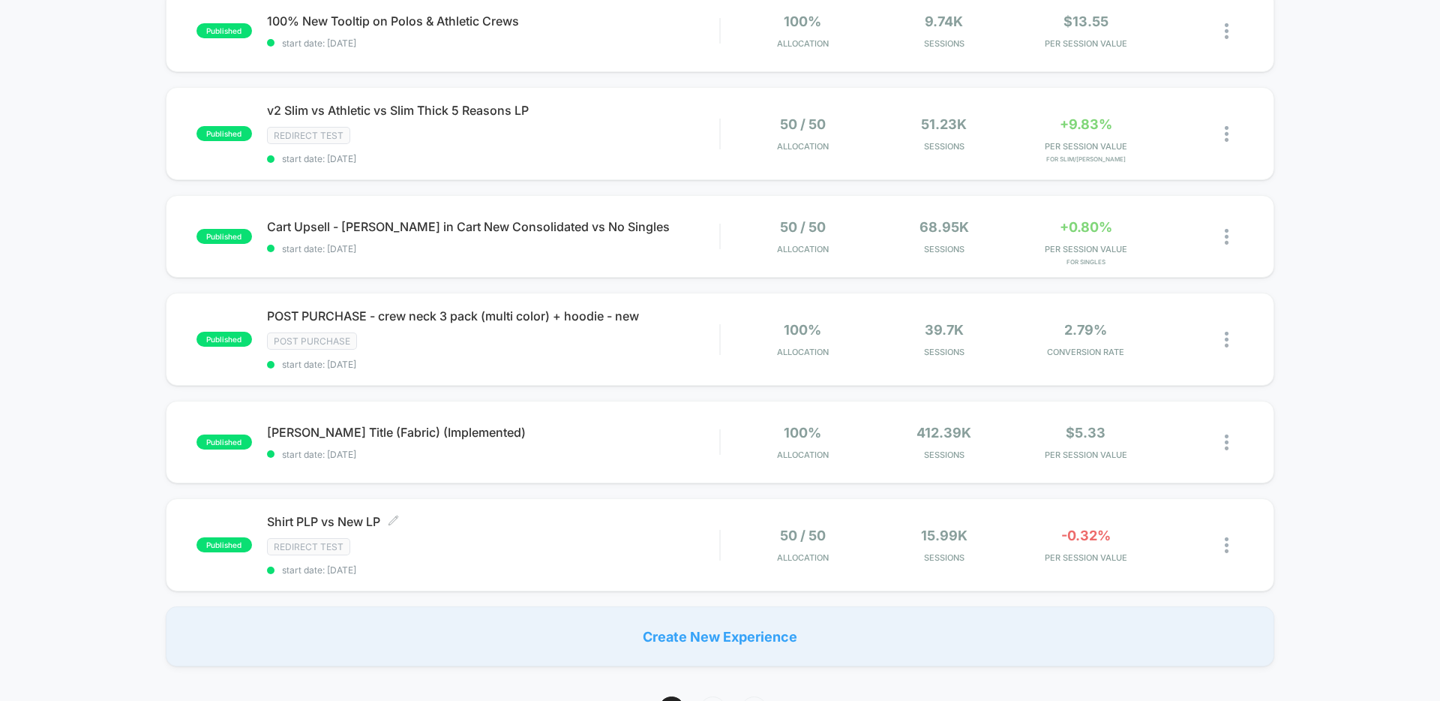
click at [333, 515] on span "Shirt PLP vs New LP Click to edit experience details" at bounding box center [493, 521] width 452 height 15
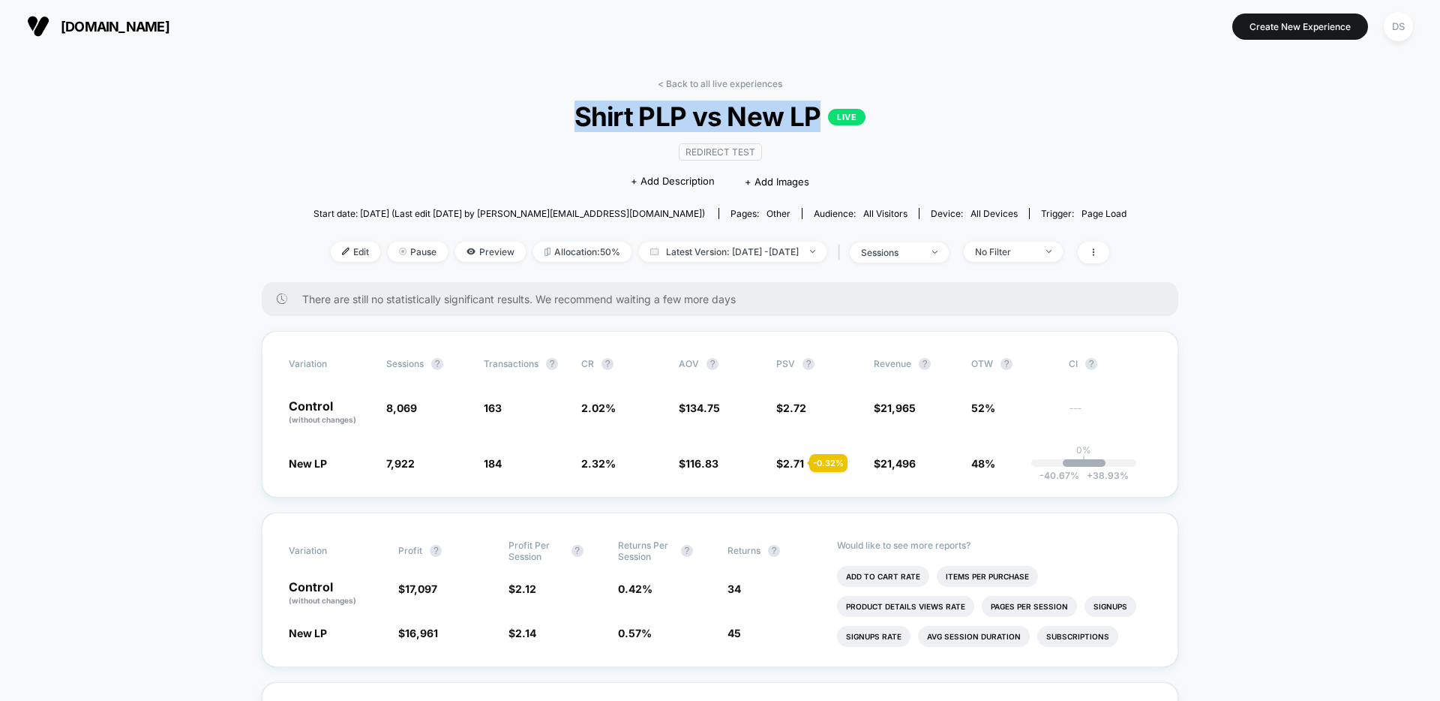
drag, startPoint x: 579, startPoint y: 119, endPoint x: 812, endPoint y: 116, distance: 233.3
click at [812, 116] on span "Shirt PLP vs New LP LIVE" at bounding box center [719, 117] width 731 height 32
copy span "Shirt PLP vs New LP"
click at [342, 248] on img at bounding box center [346, 252] width 8 height 8
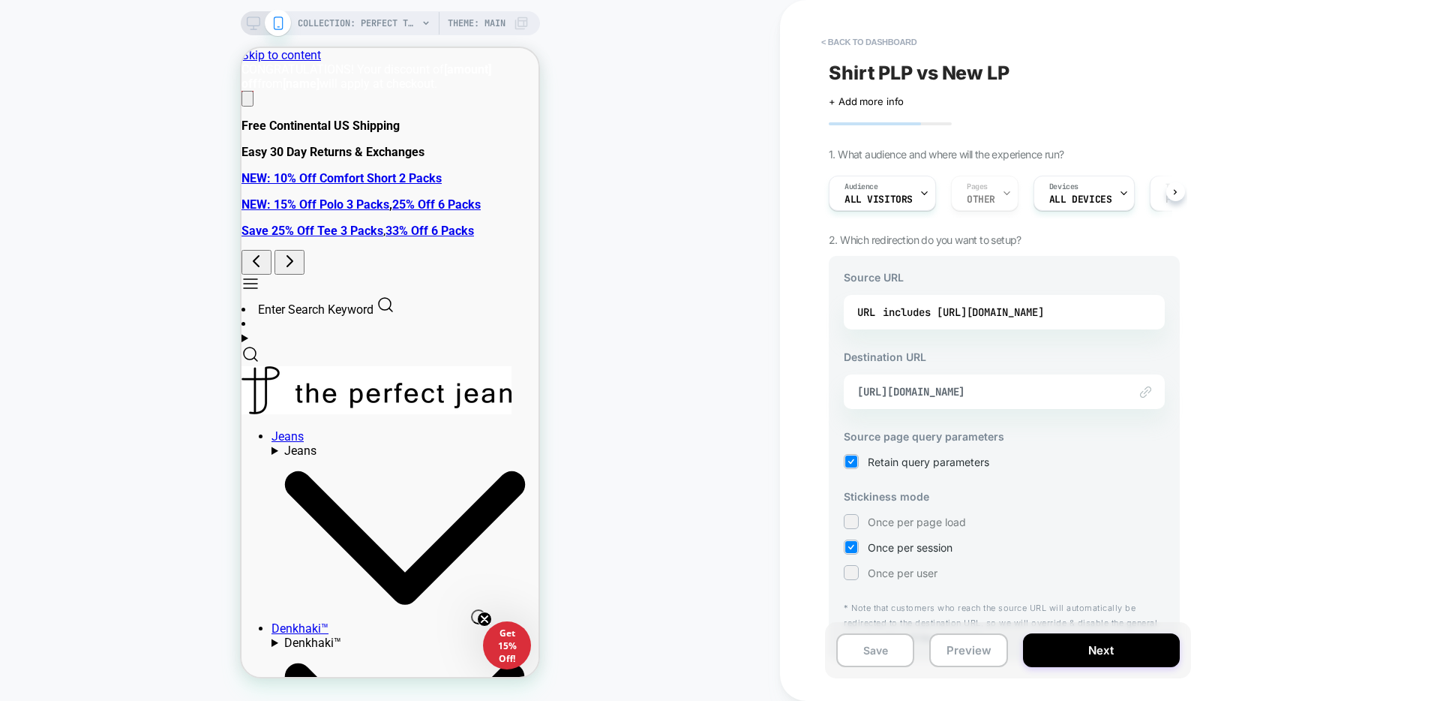
scroll to position [3, 0]
click at [1029, 383] on span "https://theperfectjean.nyc/products/basic-crew-neck-t-shirt-3-pack?view=shirts-…" at bounding box center [985, 389] width 257 height 14
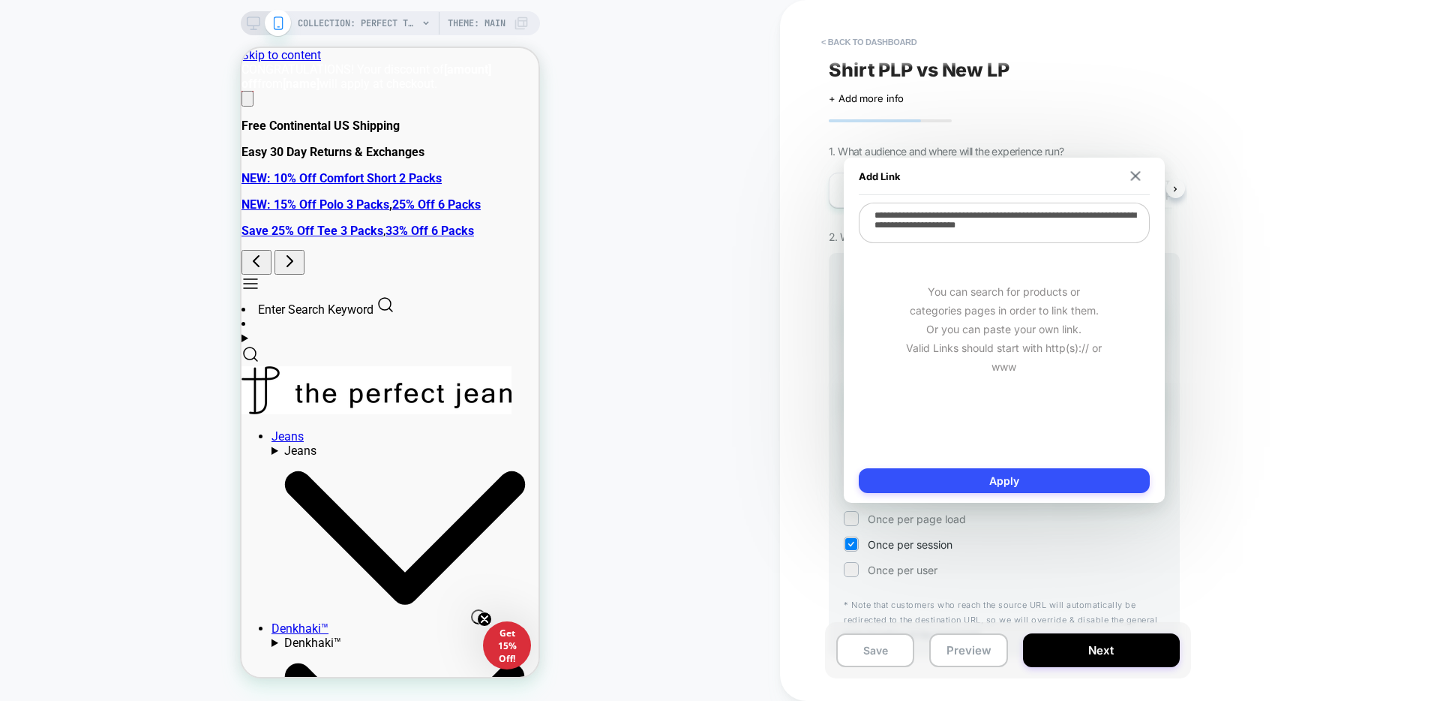
drag, startPoint x: 1139, startPoint y: 174, endPoint x: 1130, endPoint y: 176, distance: 9.9
click at [1139, 173] on img at bounding box center [1135, 176] width 10 height 10
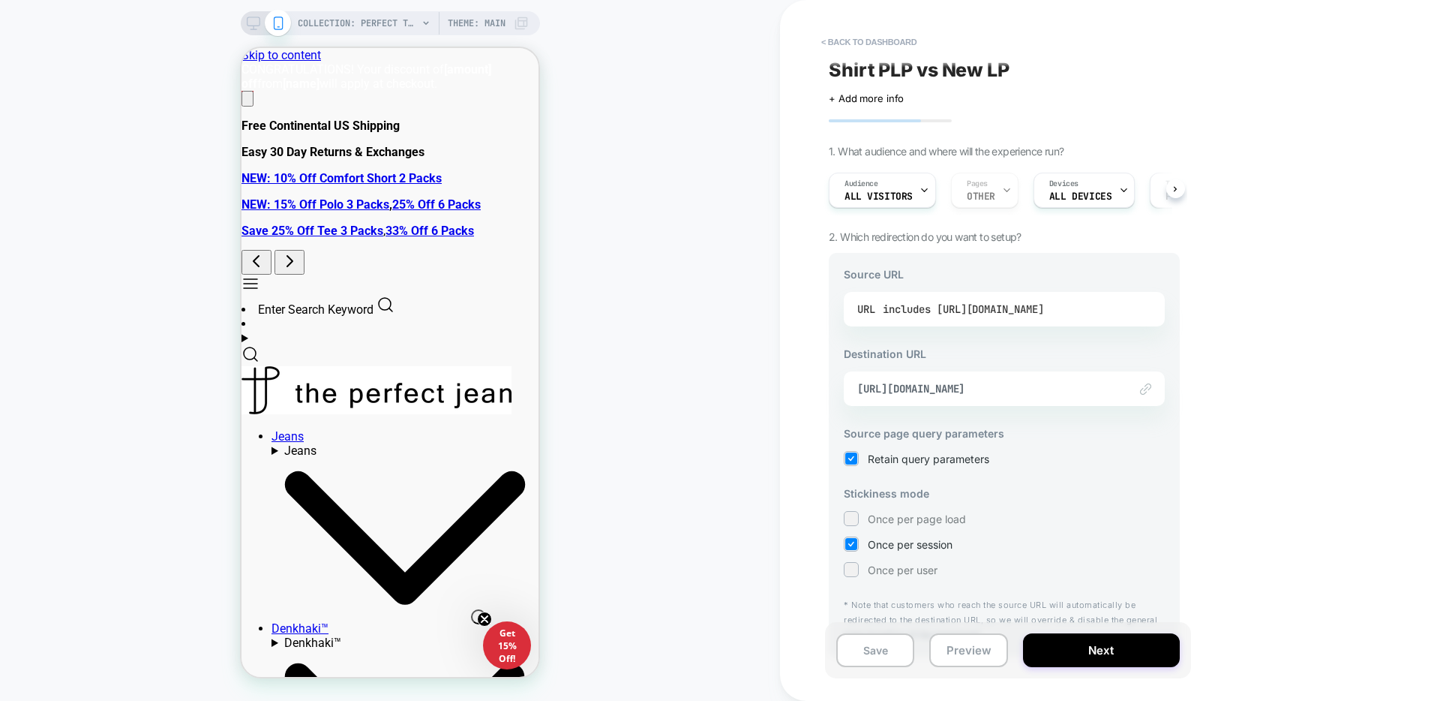
click at [1041, 311] on div "includes https://theperfectjean.nyc/collections/perfect-t-shirts" at bounding box center [963, 309] width 161 height 23
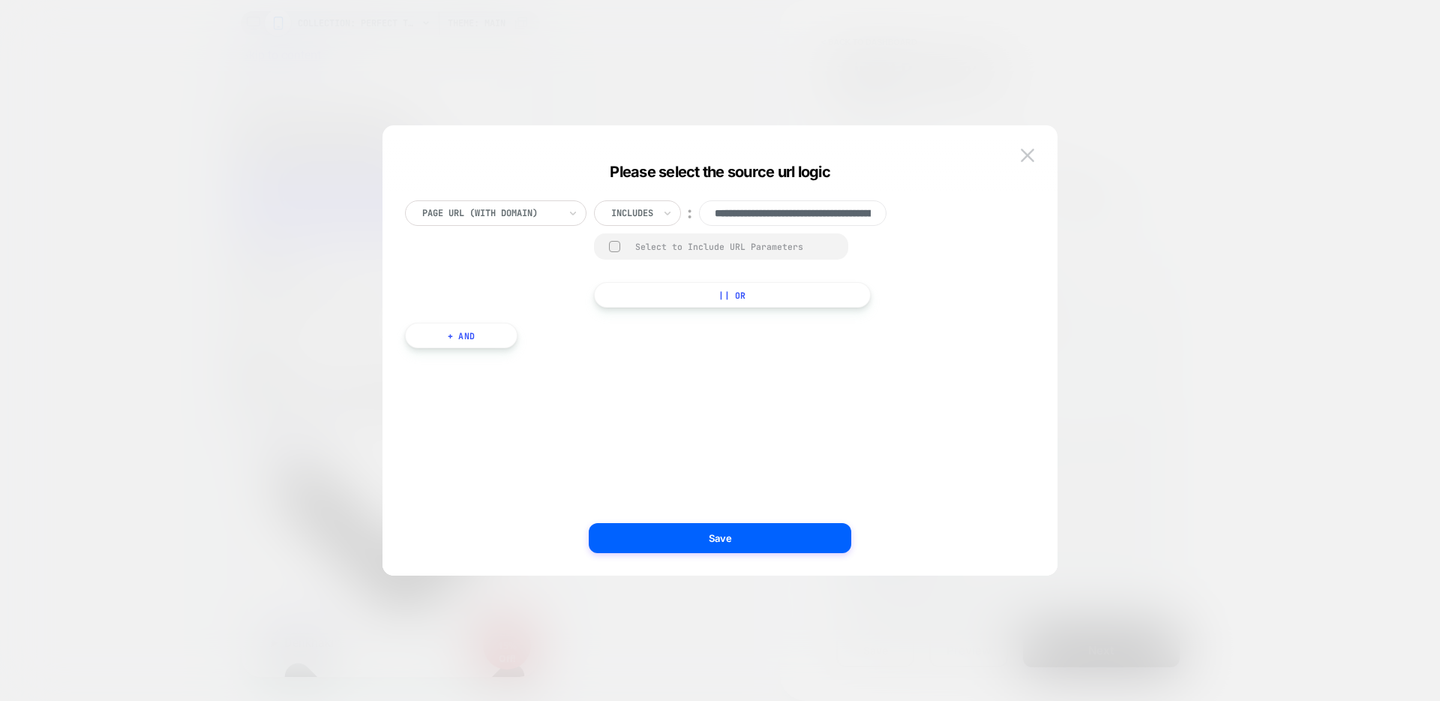
scroll to position [0, 191]
click at [794, 217] on input "**********" at bounding box center [793, 213] width 188 height 26
click at [1035, 152] on button at bounding box center [1027, 155] width 23 height 23
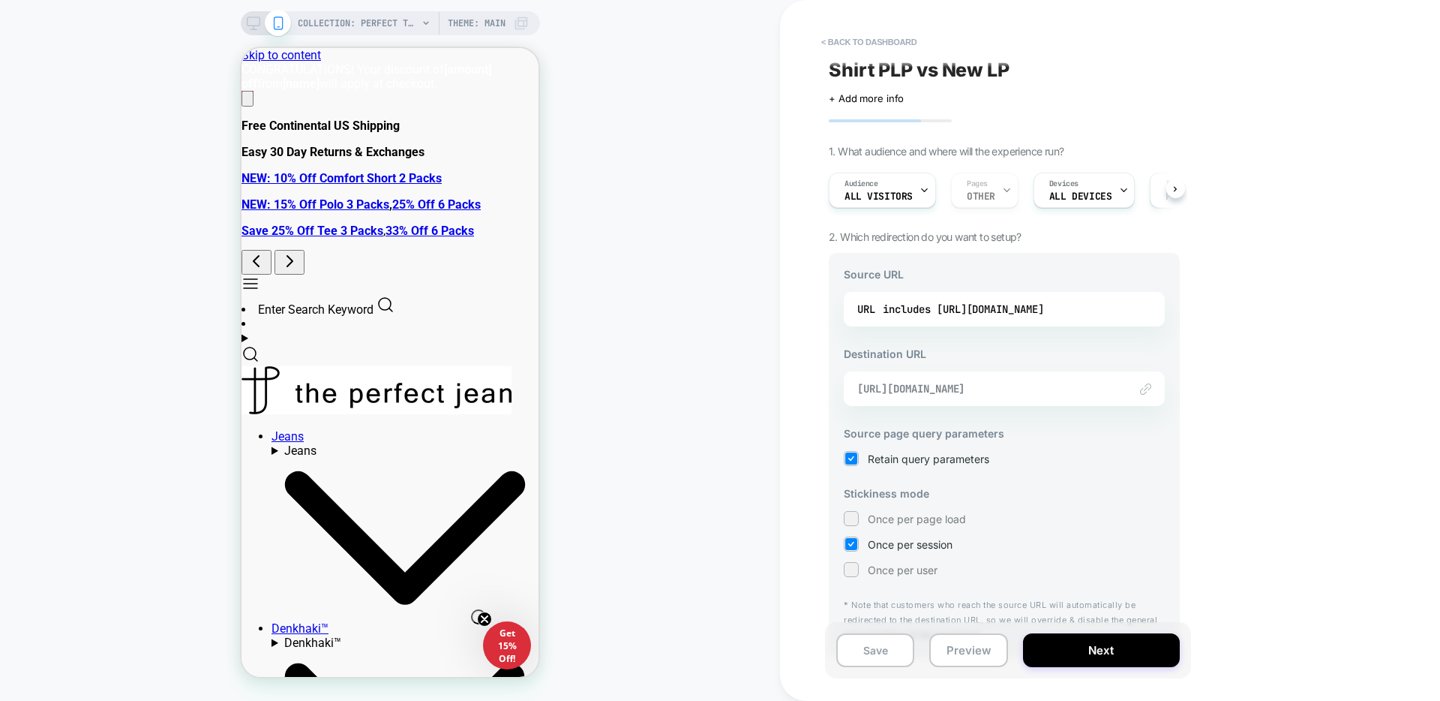
click at [1082, 387] on span "https://theperfectjean.nyc/products/basic-crew-neck-t-shirt-3-pack?view=shirts-…" at bounding box center [985, 389] width 257 height 14
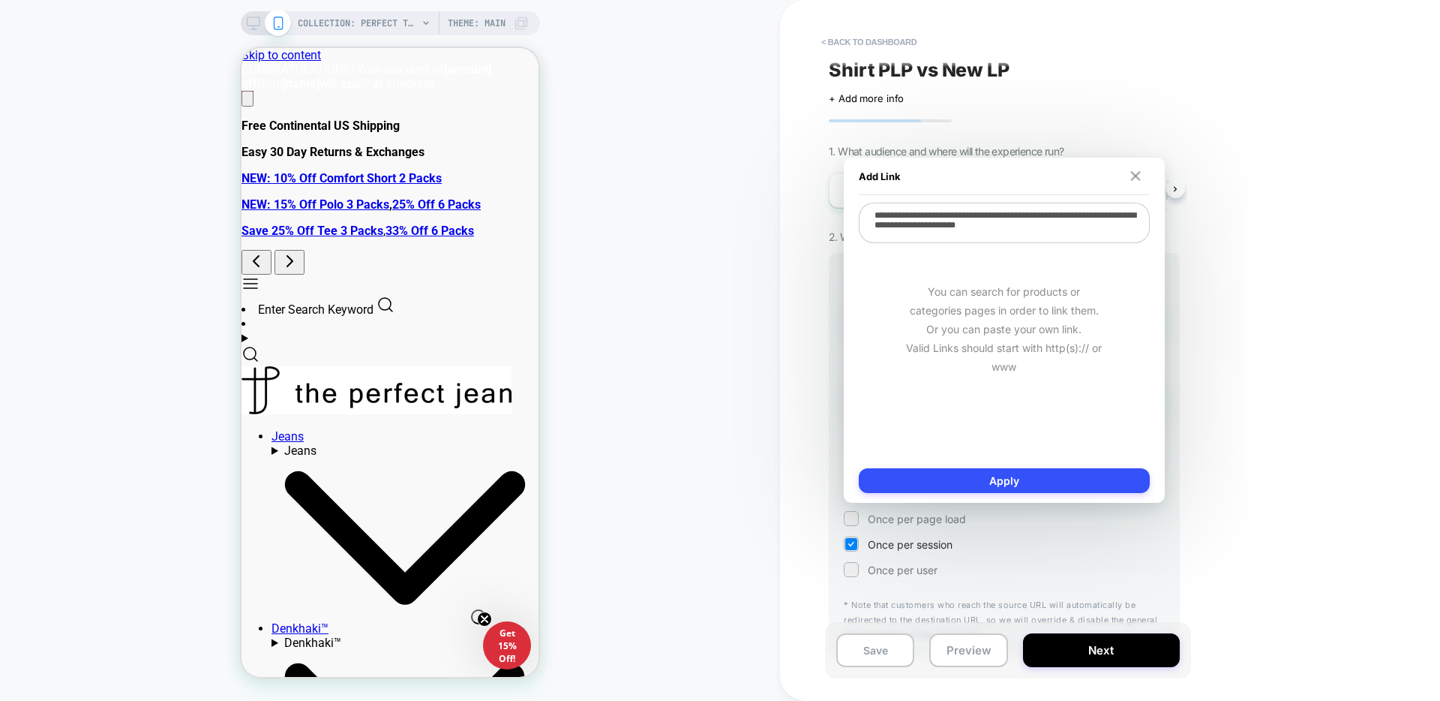
click at [1136, 177] on img at bounding box center [1135, 176] width 10 height 10
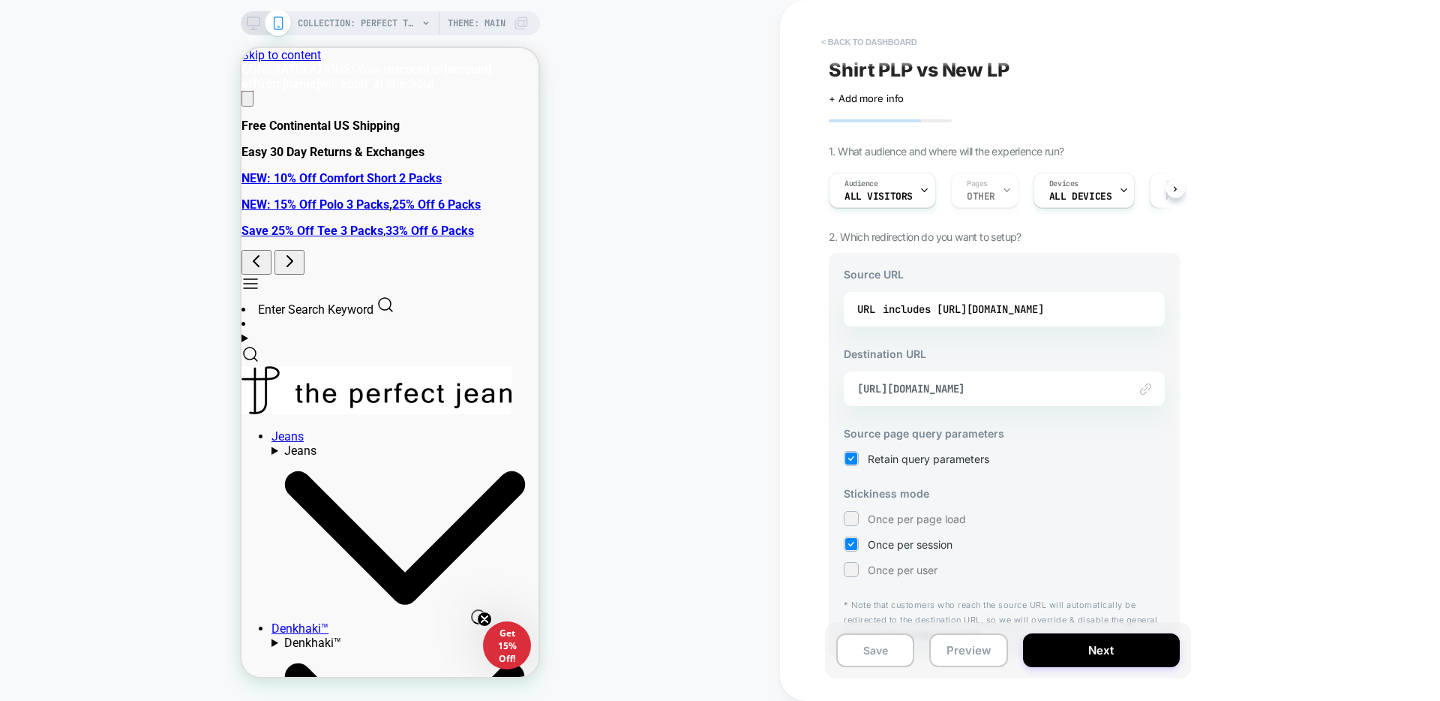
click at [892, 32] on button "< back to dashboard" at bounding box center [869, 42] width 110 height 24
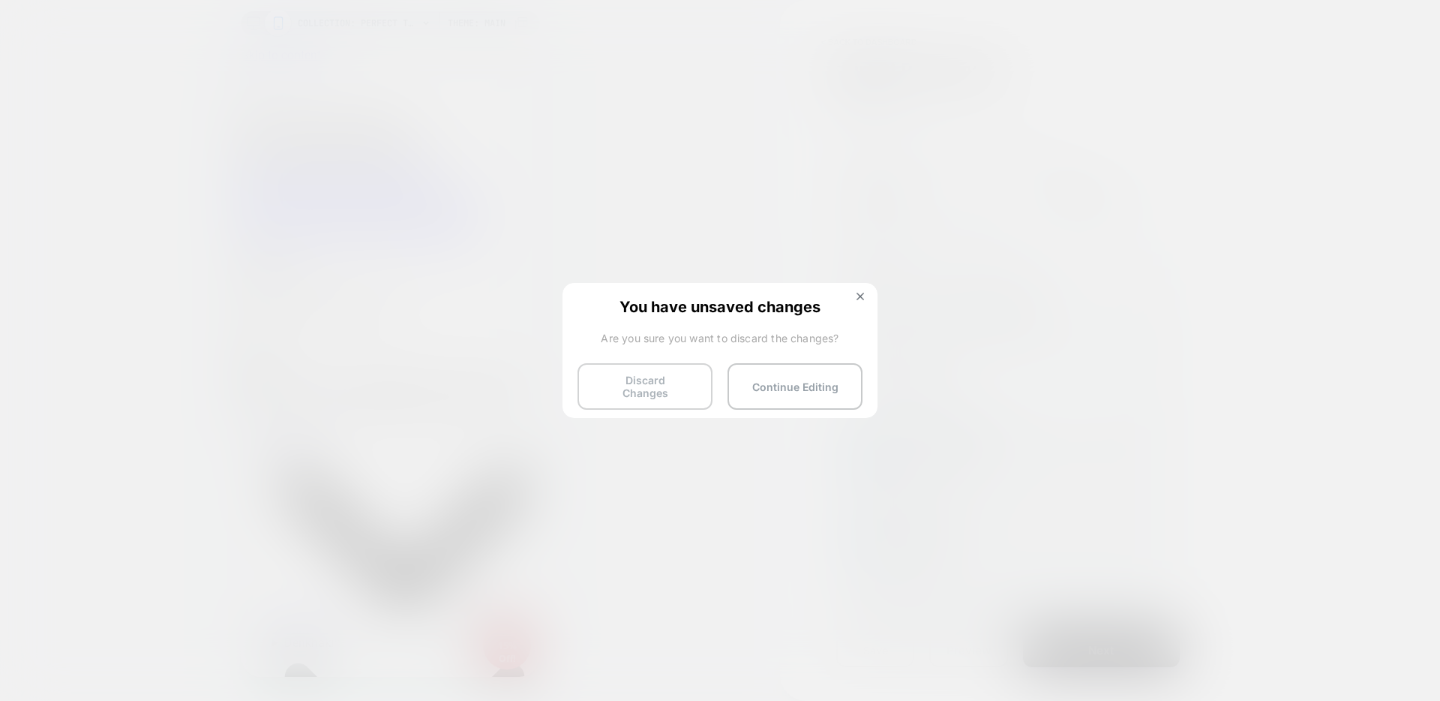
click at [674, 370] on button "Discard Changes" at bounding box center [645, 386] width 135 height 47
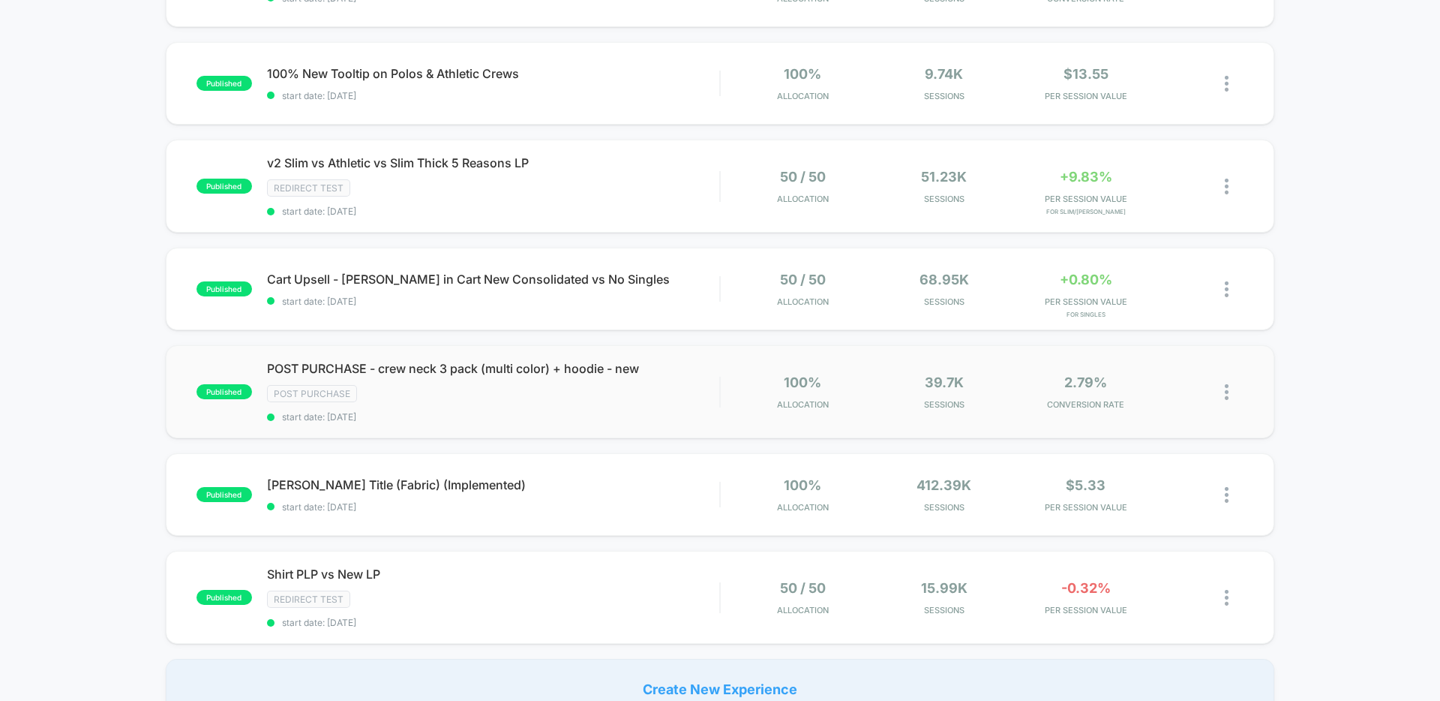
scroll to position [808, 0]
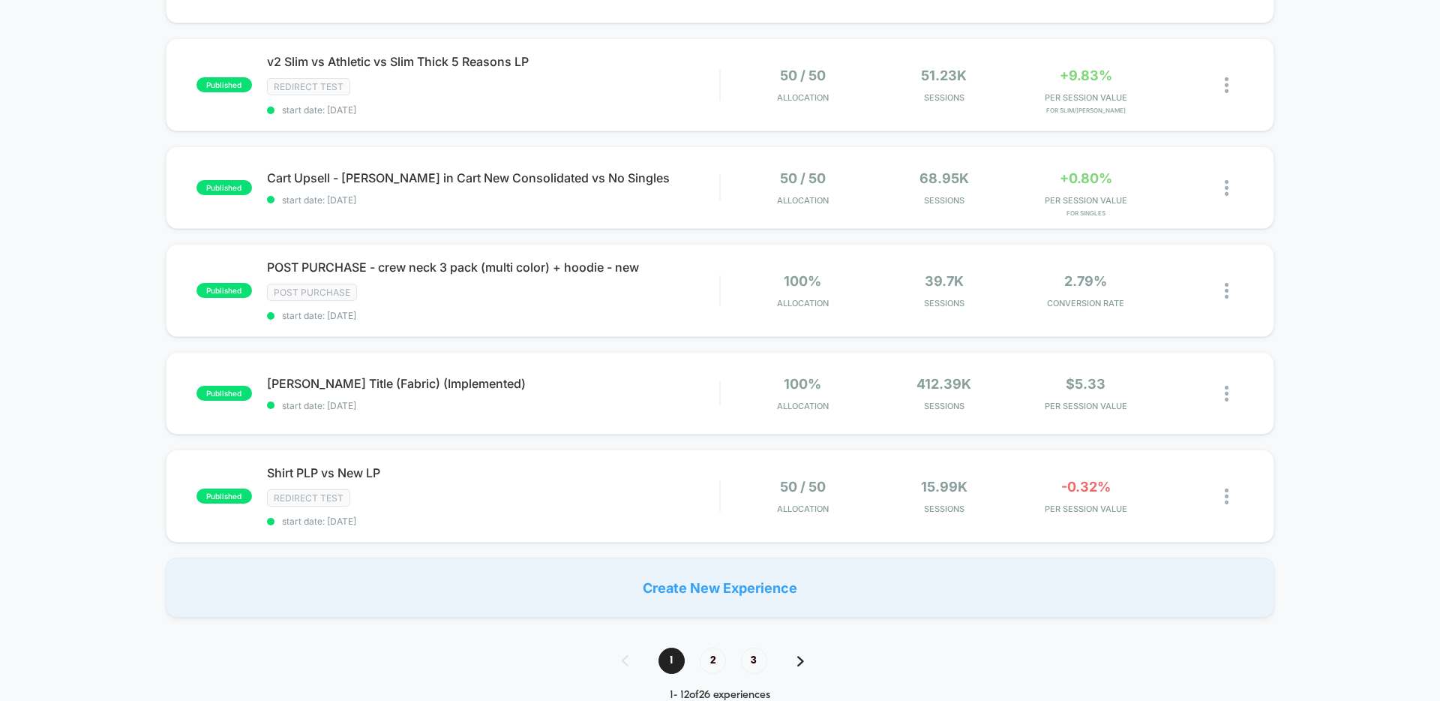
click at [706, 662] on span "2" at bounding box center [713, 660] width 26 height 26
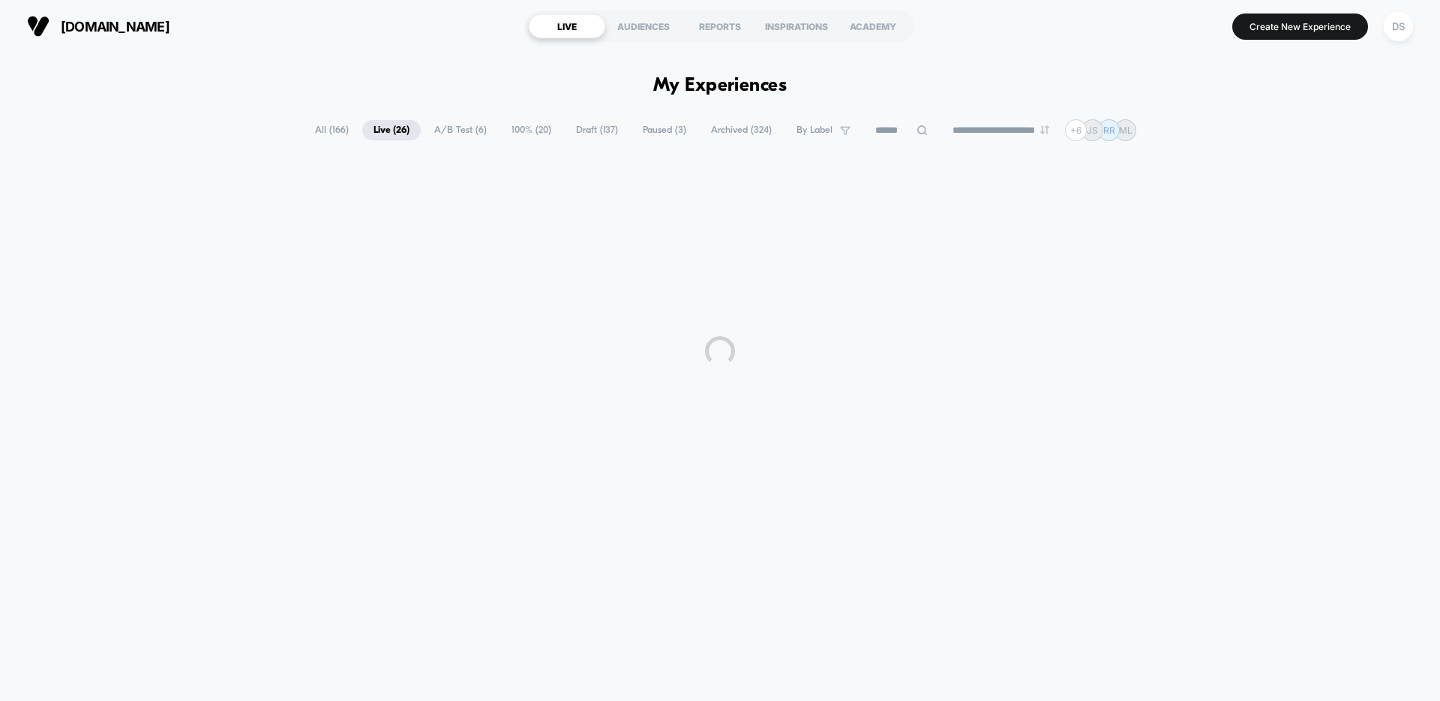
scroll to position [0, 0]
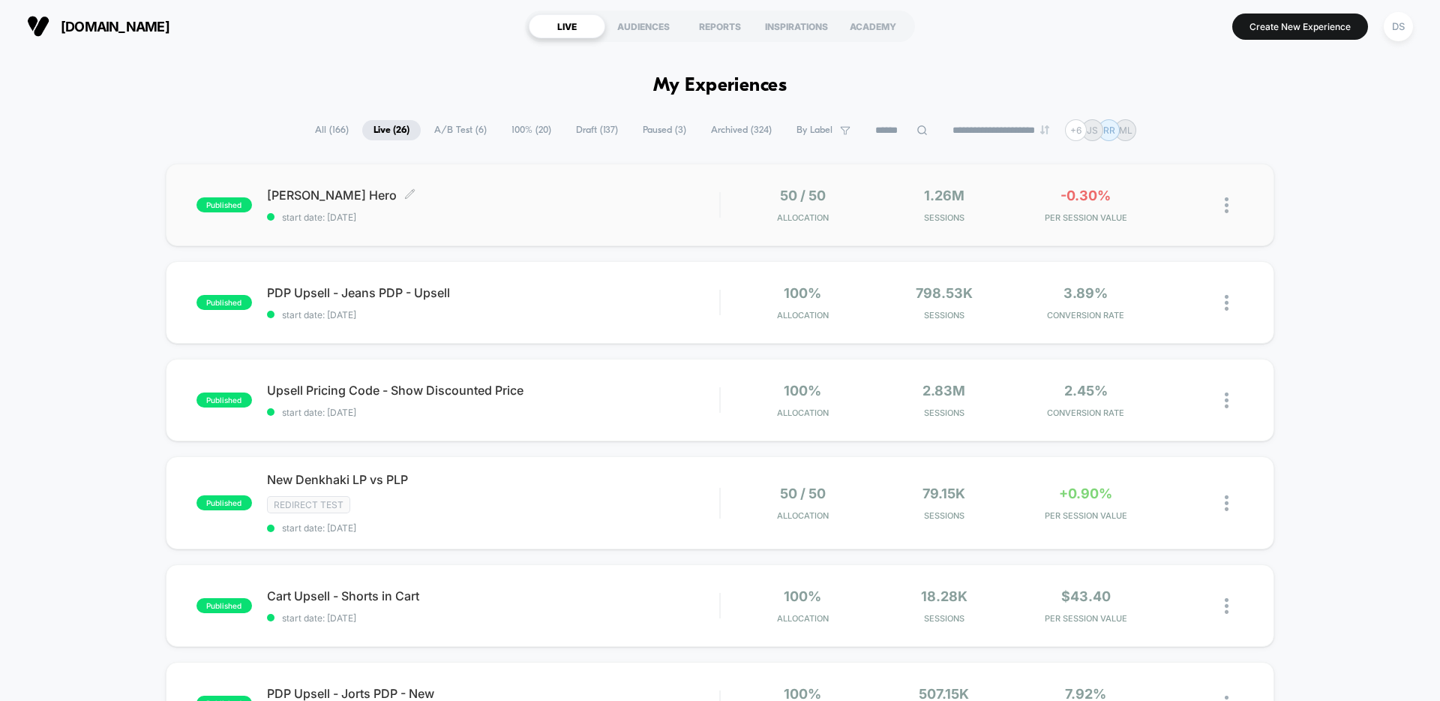
click at [297, 193] on span "Truett Hero Click to edit experience details" at bounding box center [493, 195] width 452 height 15
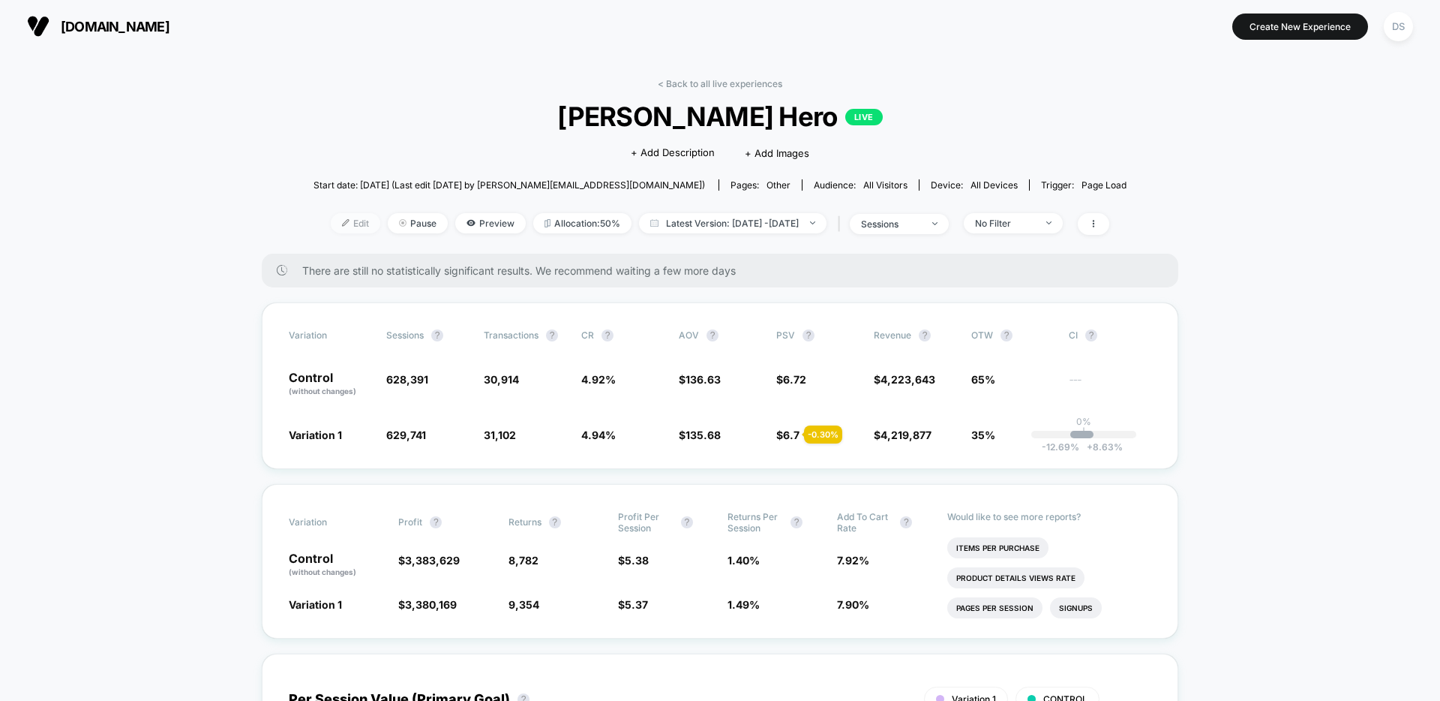
click at [336, 226] on span "Edit" at bounding box center [356, 223] width 50 height 20
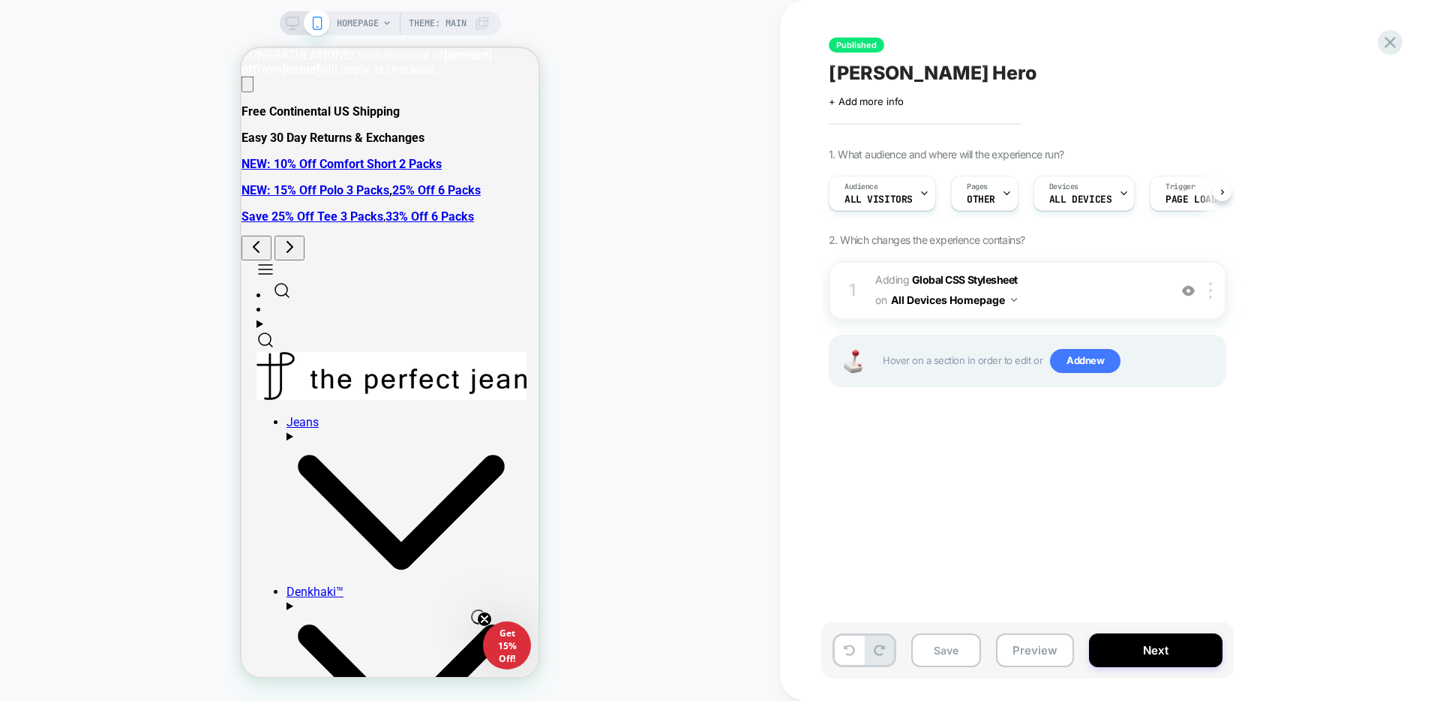
scroll to position [0, 1]
click at [966, 199] on span "OTHER" at bounding box center [980, 199] width 29 height 11
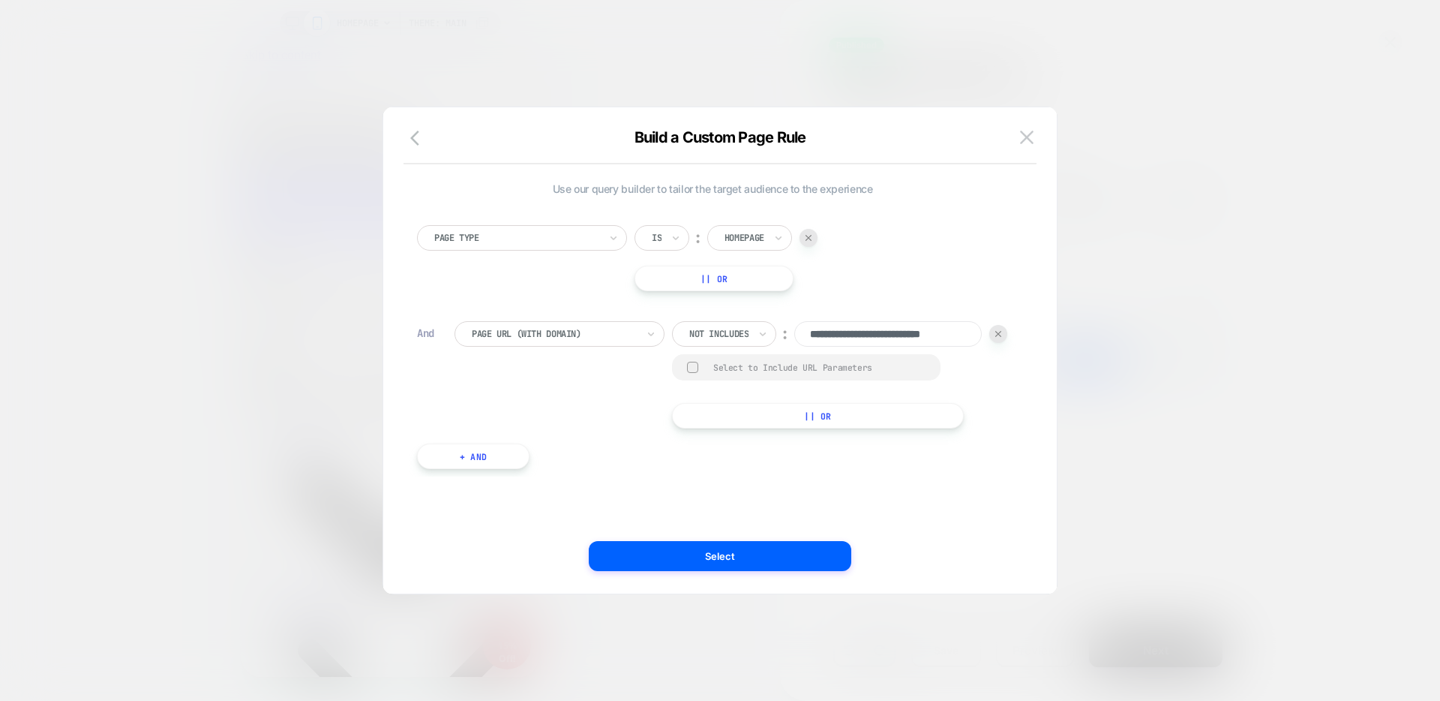
scroll to position [0, 0]
click at [1033, 144] on button at bounding box center [1027, 137] width 23 height 23
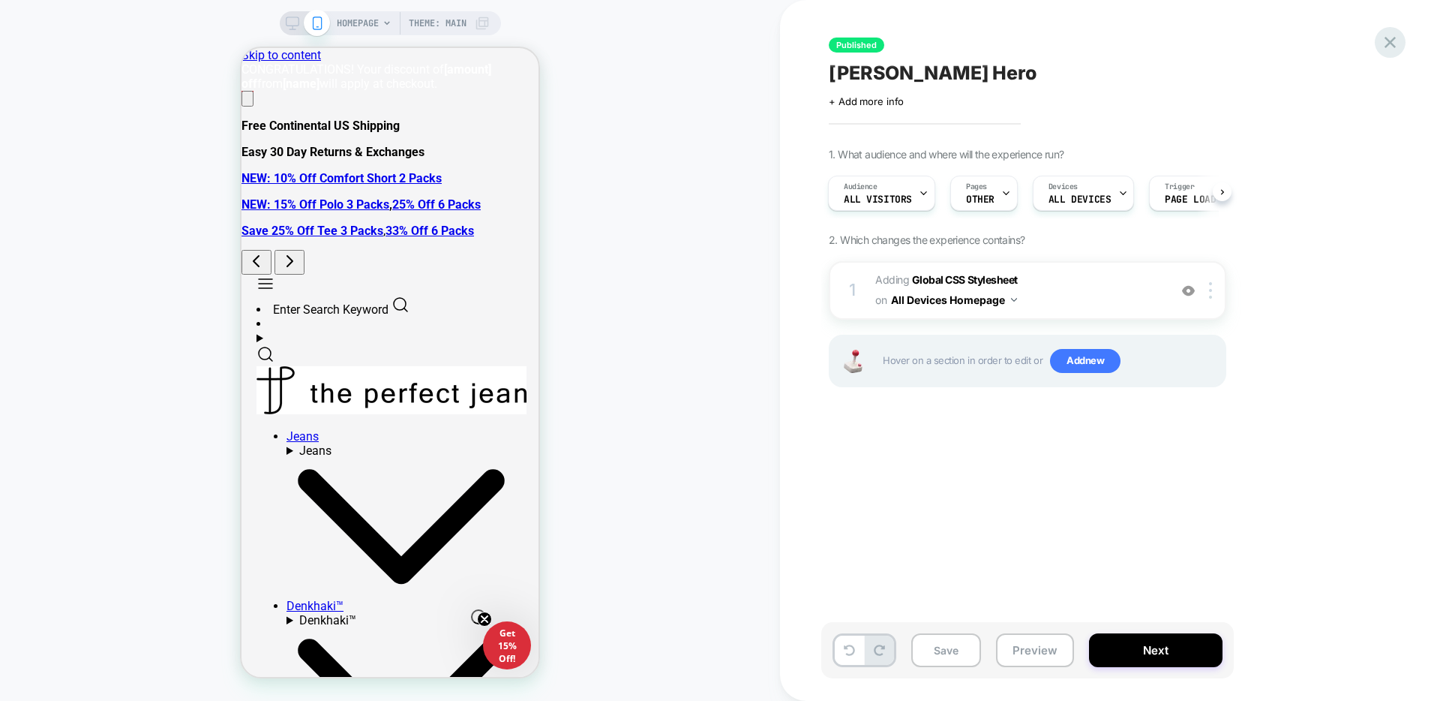
click at [1400, 36] on icon at bounding box center [1390, 42] width 20 height 20
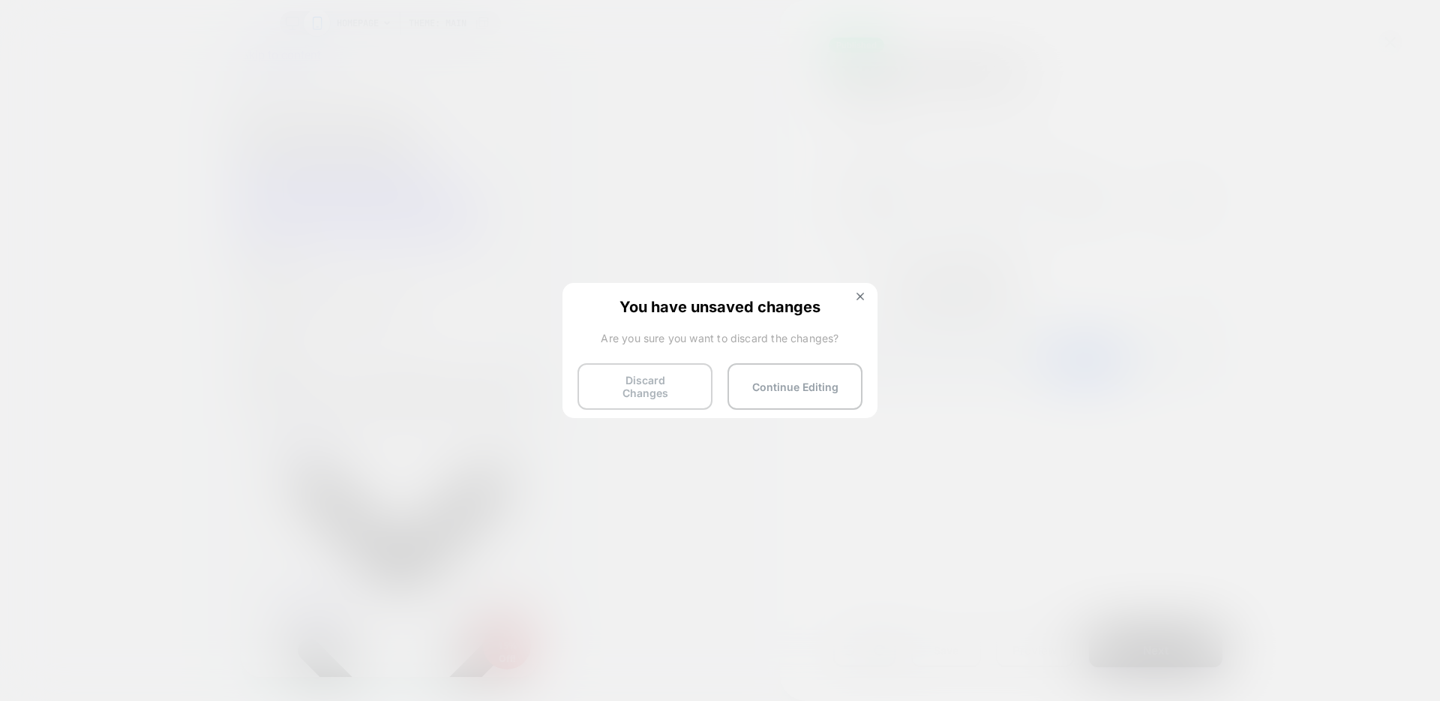
click at [656, 365] on button "Discard Changes" at bounding box center [645, 386] width 135 height 47
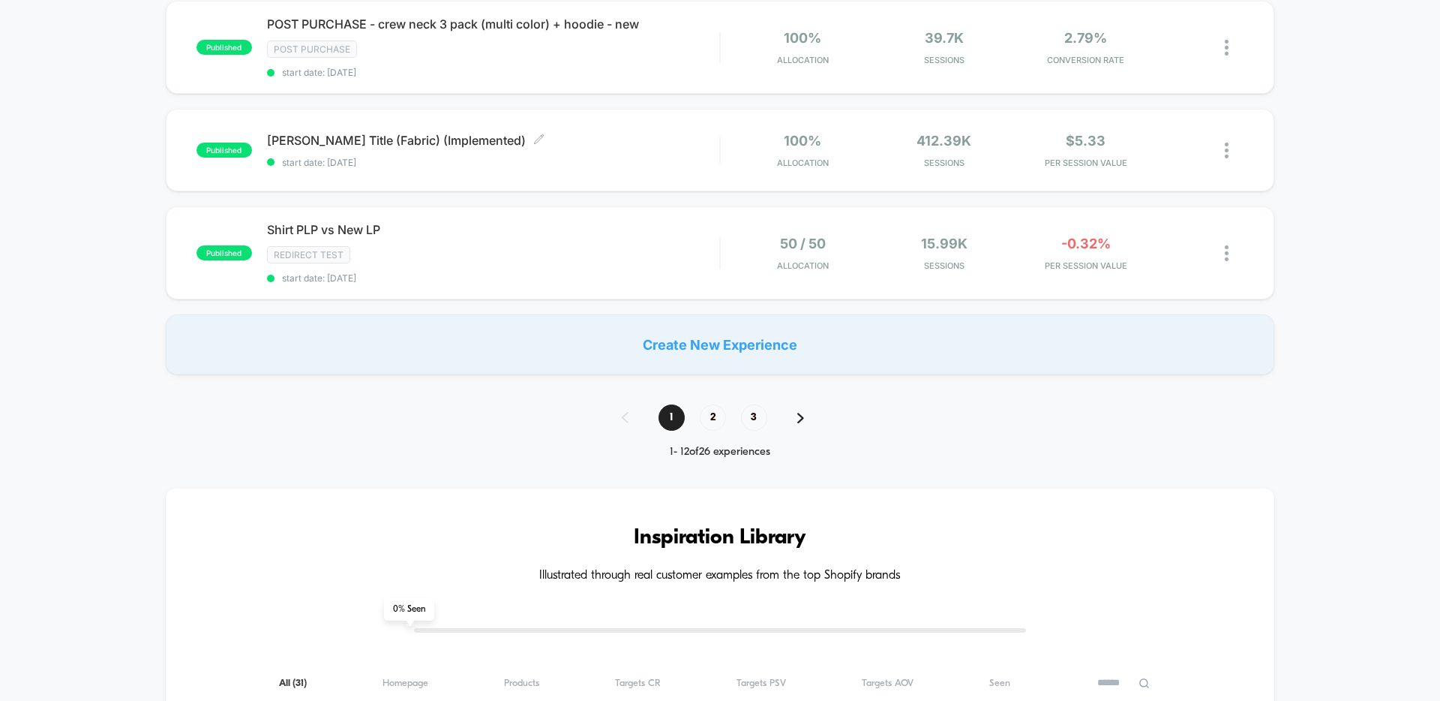
scroll to position [1115, 0]
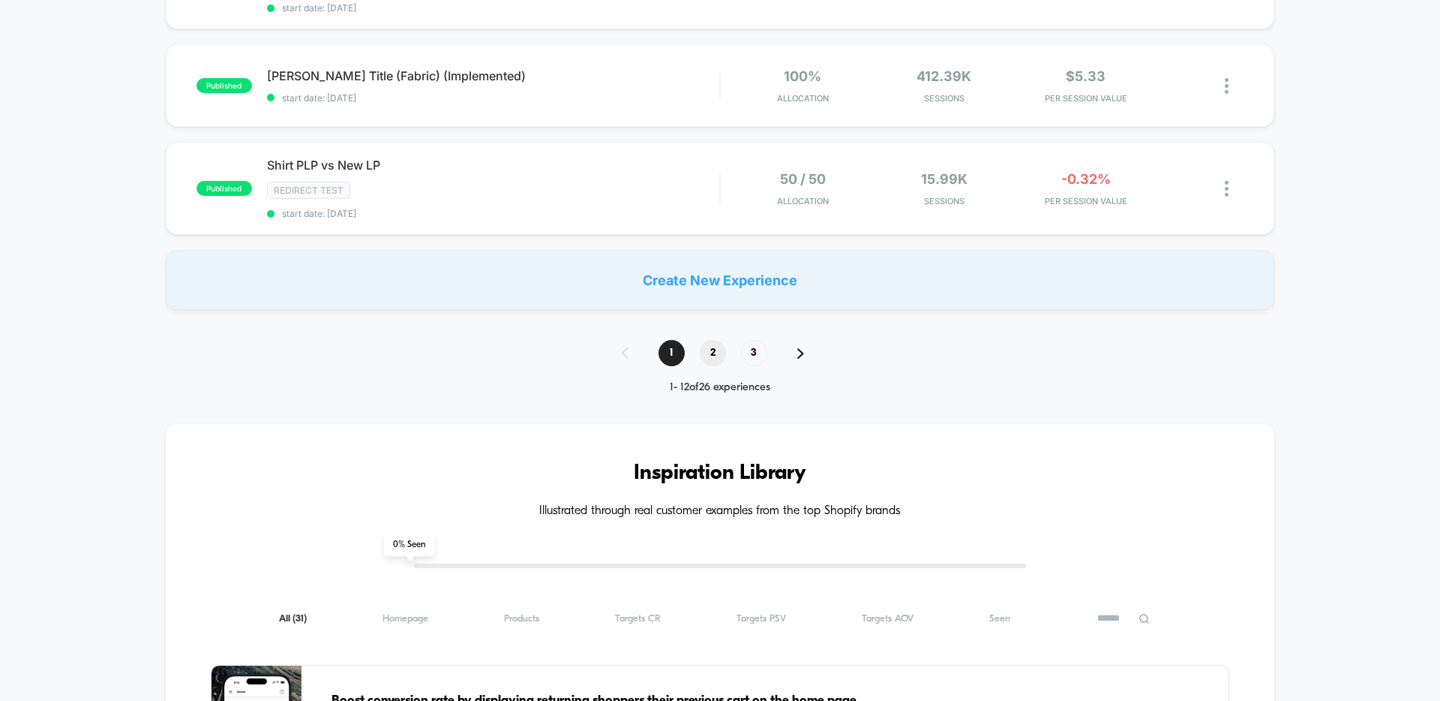
click at [714, 348] on span "2" at bounding box center [713, 353] width 26 height 26
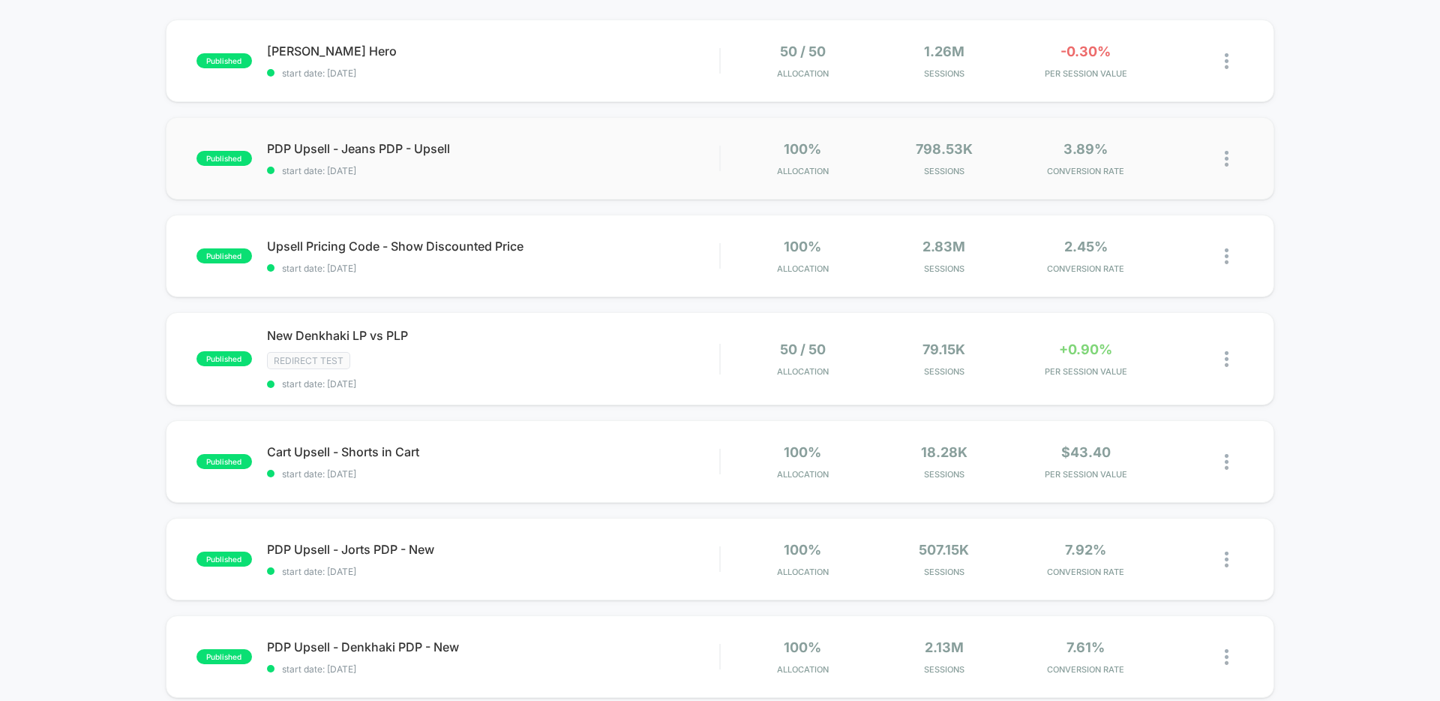
scroll to position [0, 0]
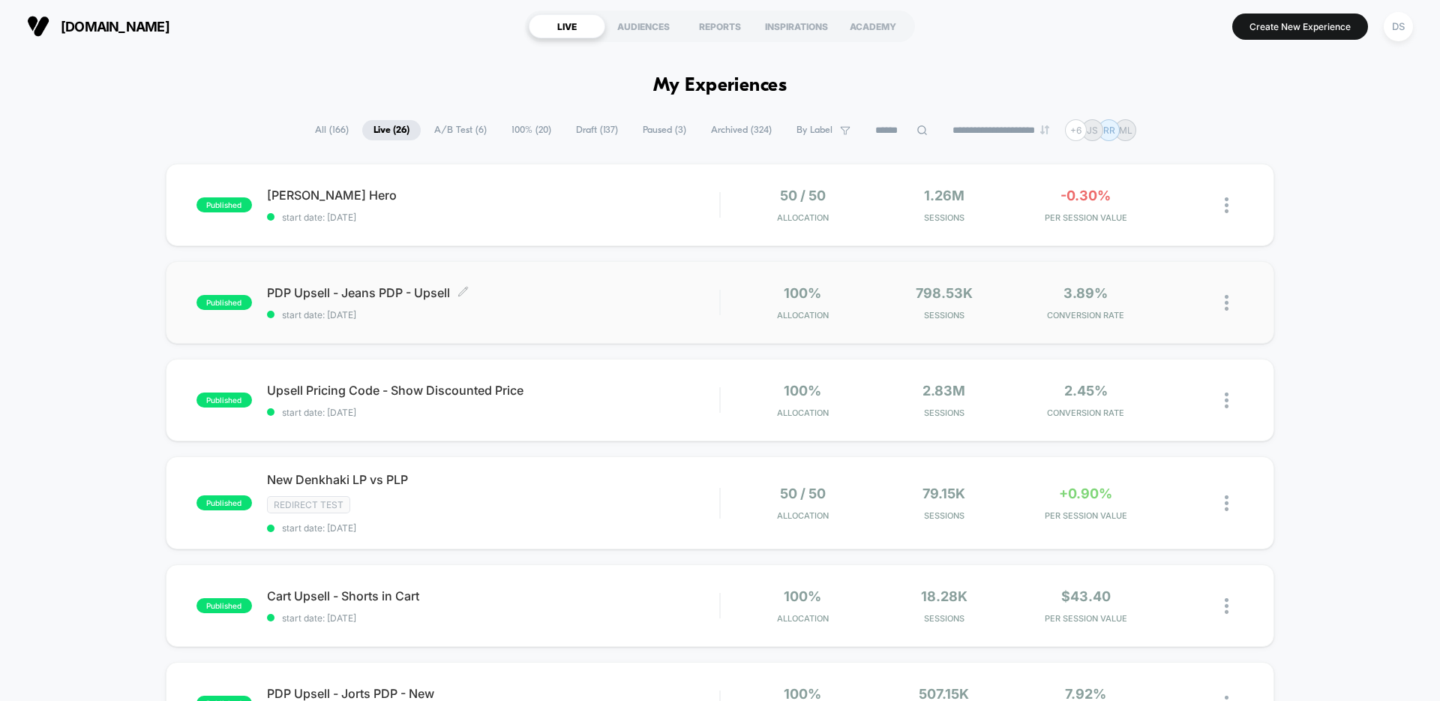
click at [344, 292] on span "PDP Upsell - Jeans PDP - Upsell Click to edit experience details" at bounding box center [493, 292] width 452 height 15
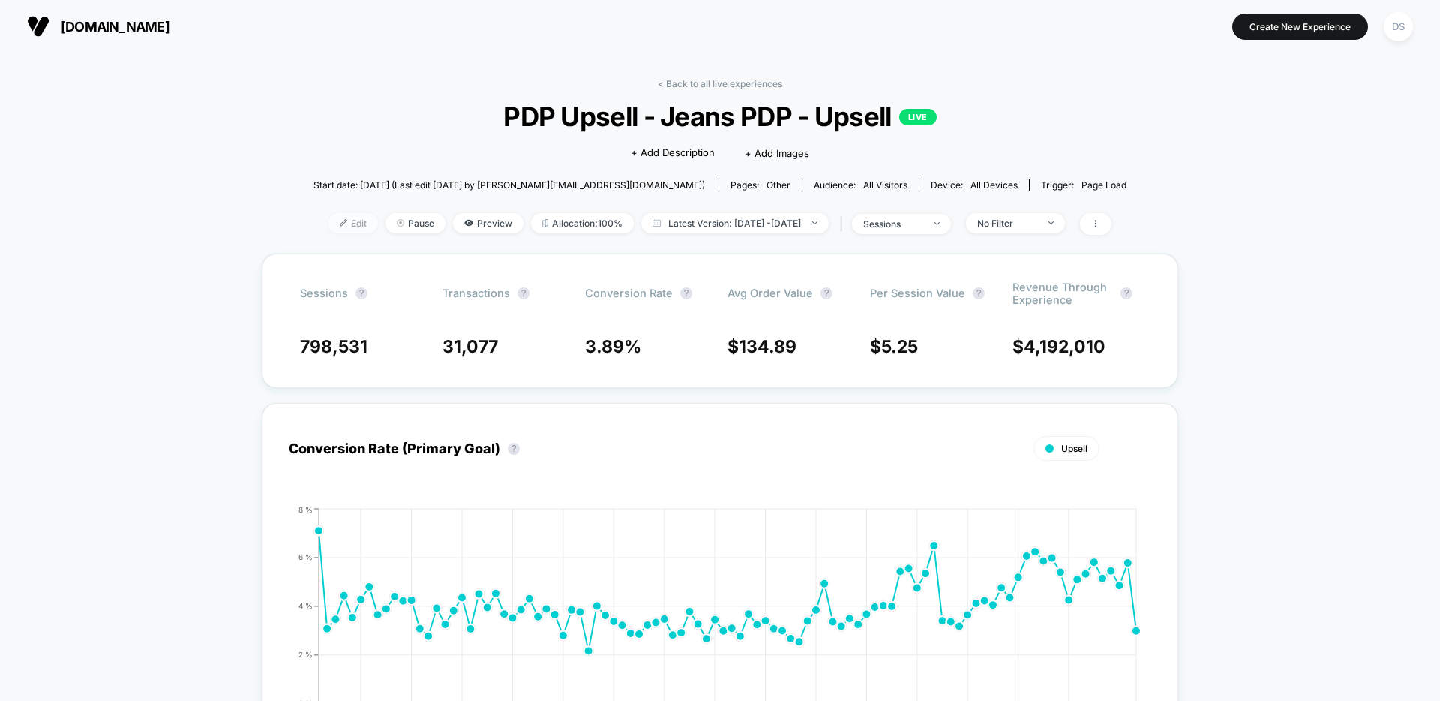
click at [329, 220] on span "Edit" at bounding box center [354, 223] width 50 height 20
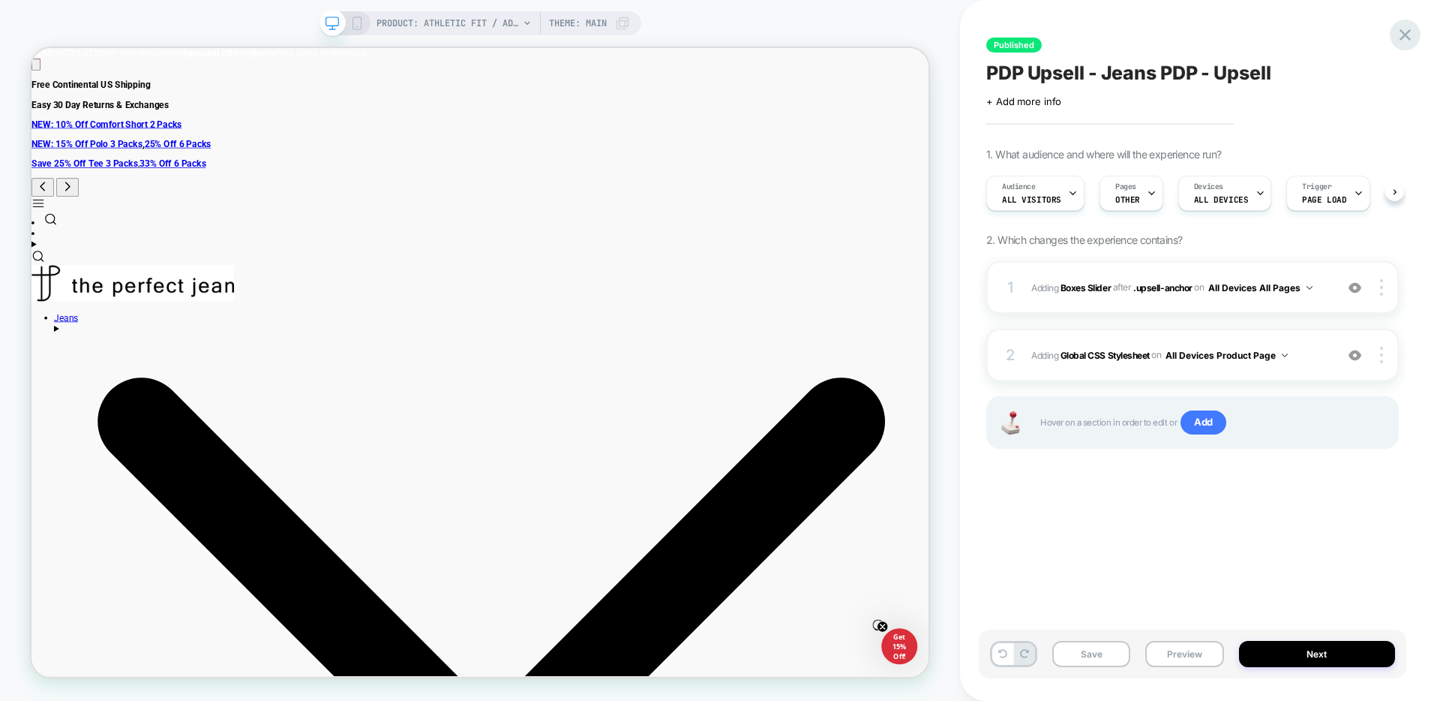
scroll to position [0, 1]
click at [1406, 32] on icon at bounding box center [1405, 35] width 20 height 20
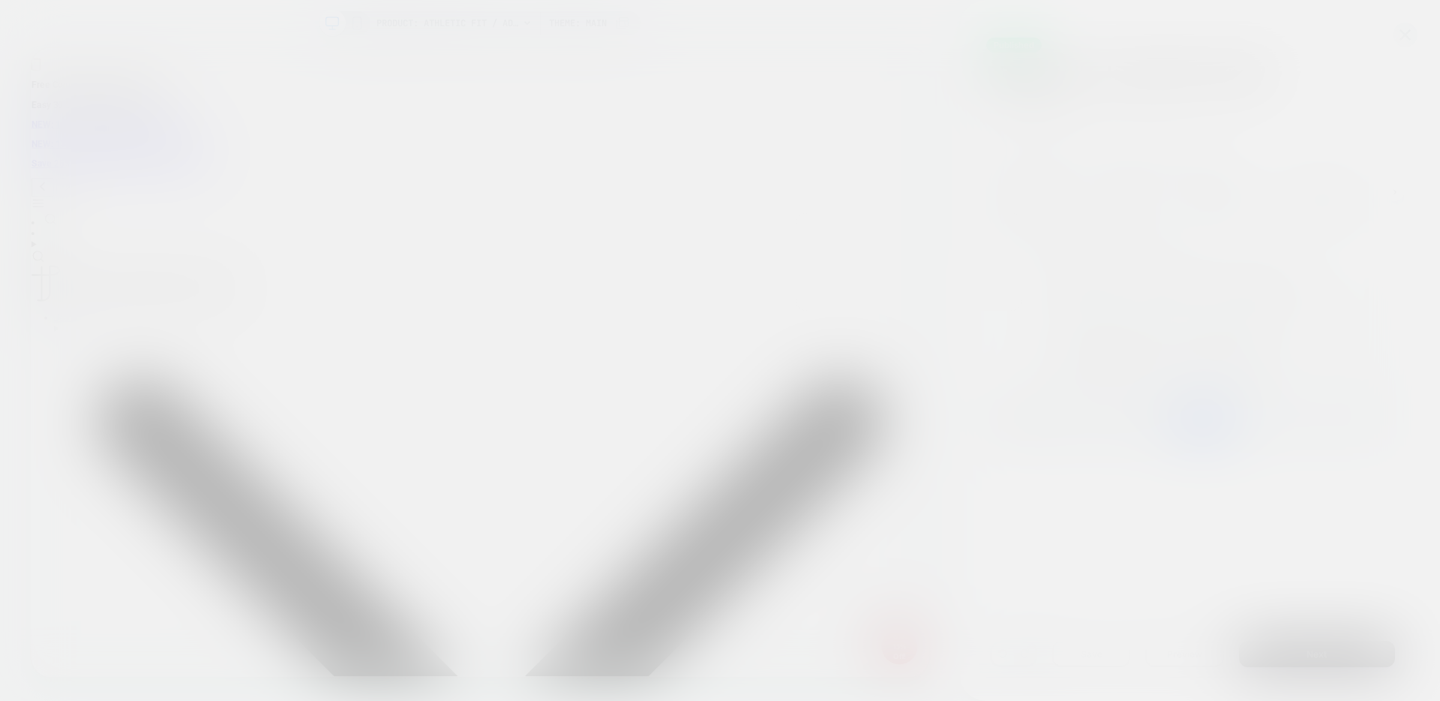
scroll to position [0, 0]
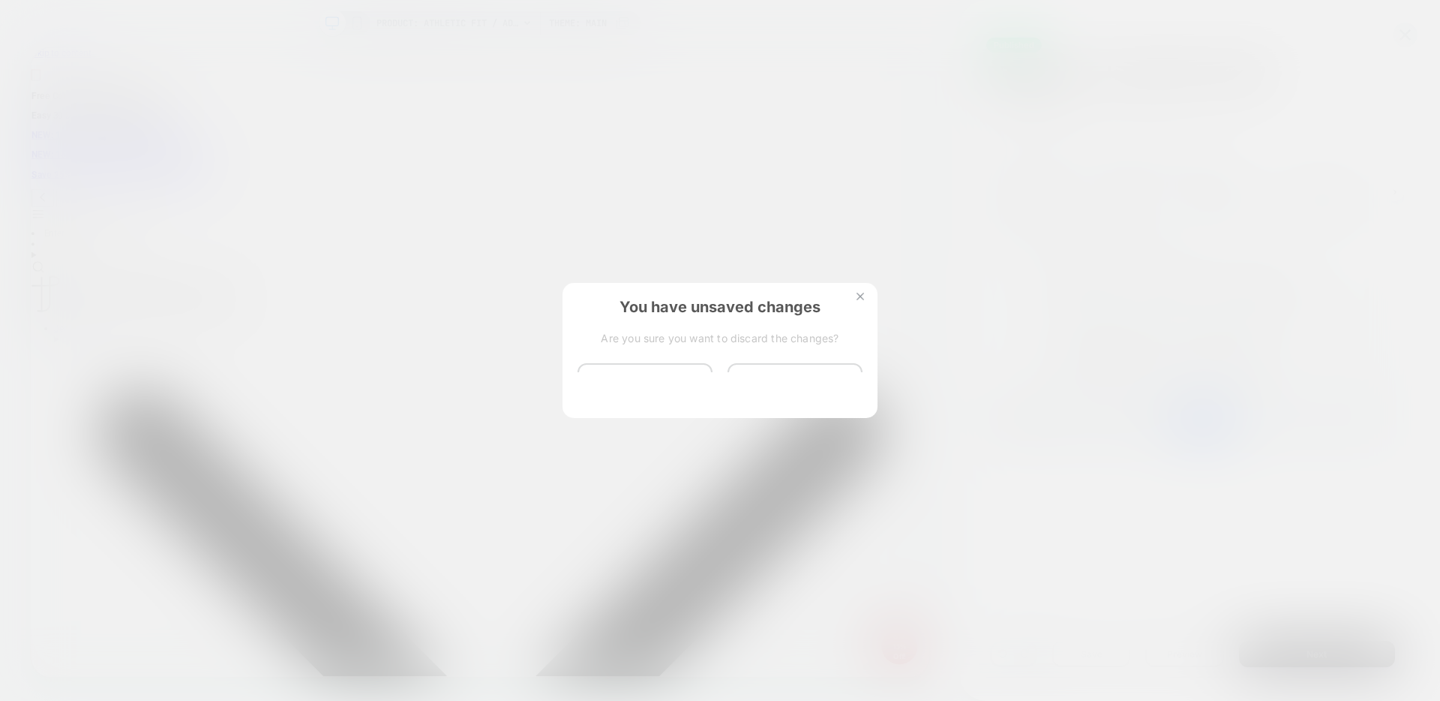
click at [638, 390] on button "Discard Changes" at bounding box center [645, 386] width 135 height 47
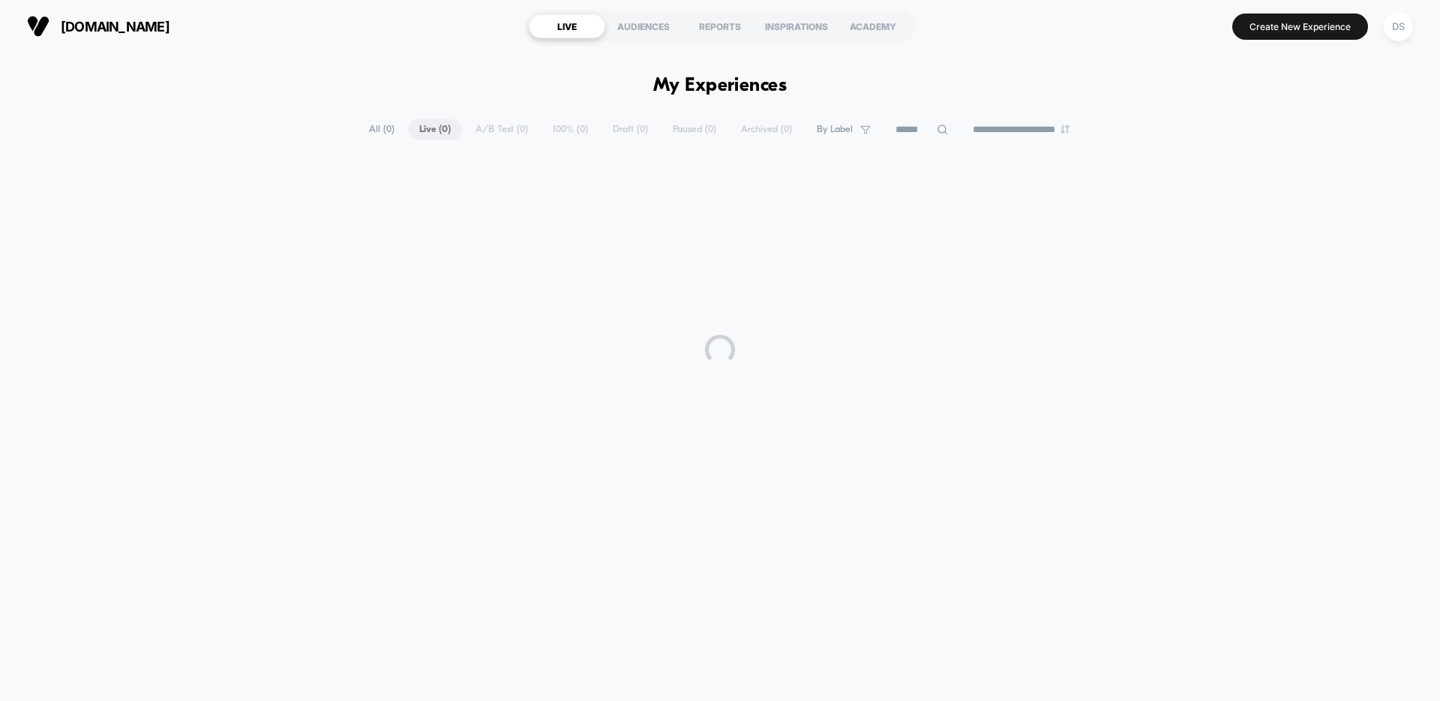
click at [640, 385] on div at bounding box center [720, 349] width 1440 height 375
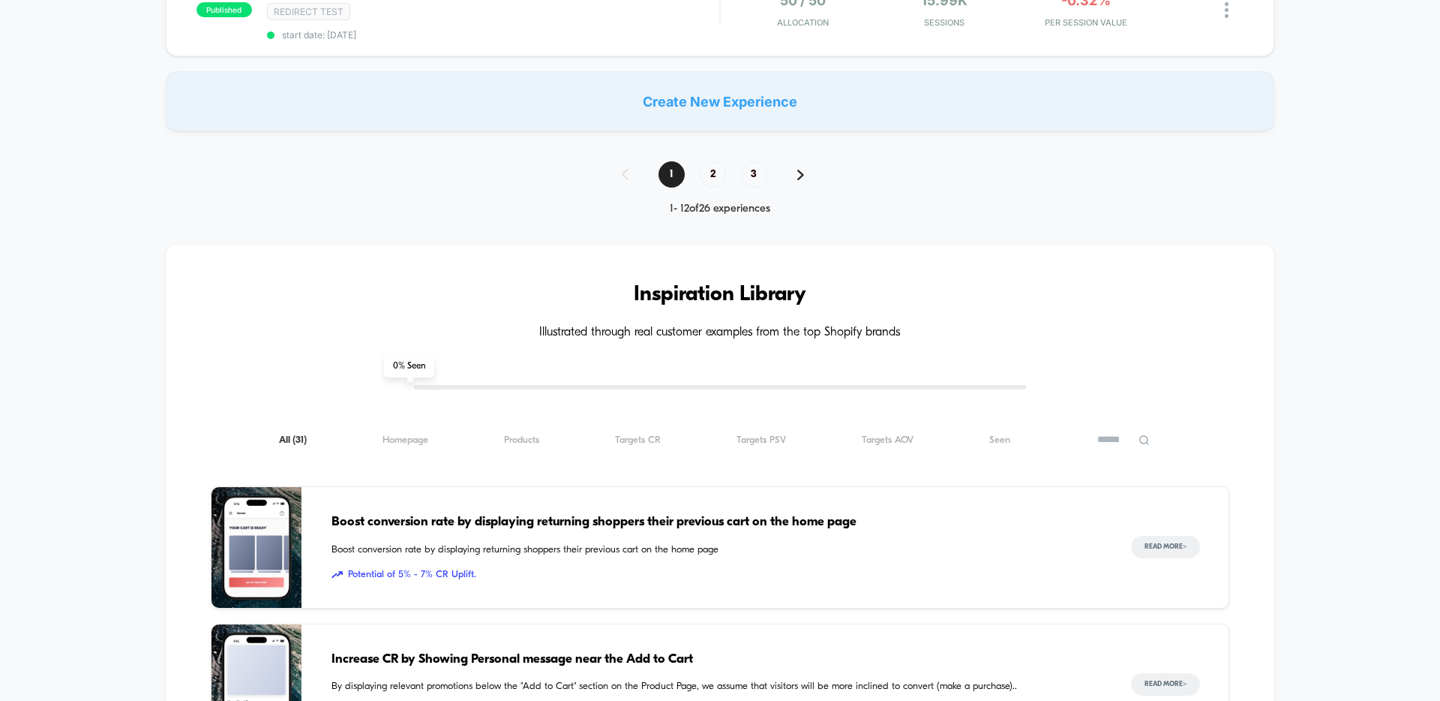
scroll to position [1126, 0]
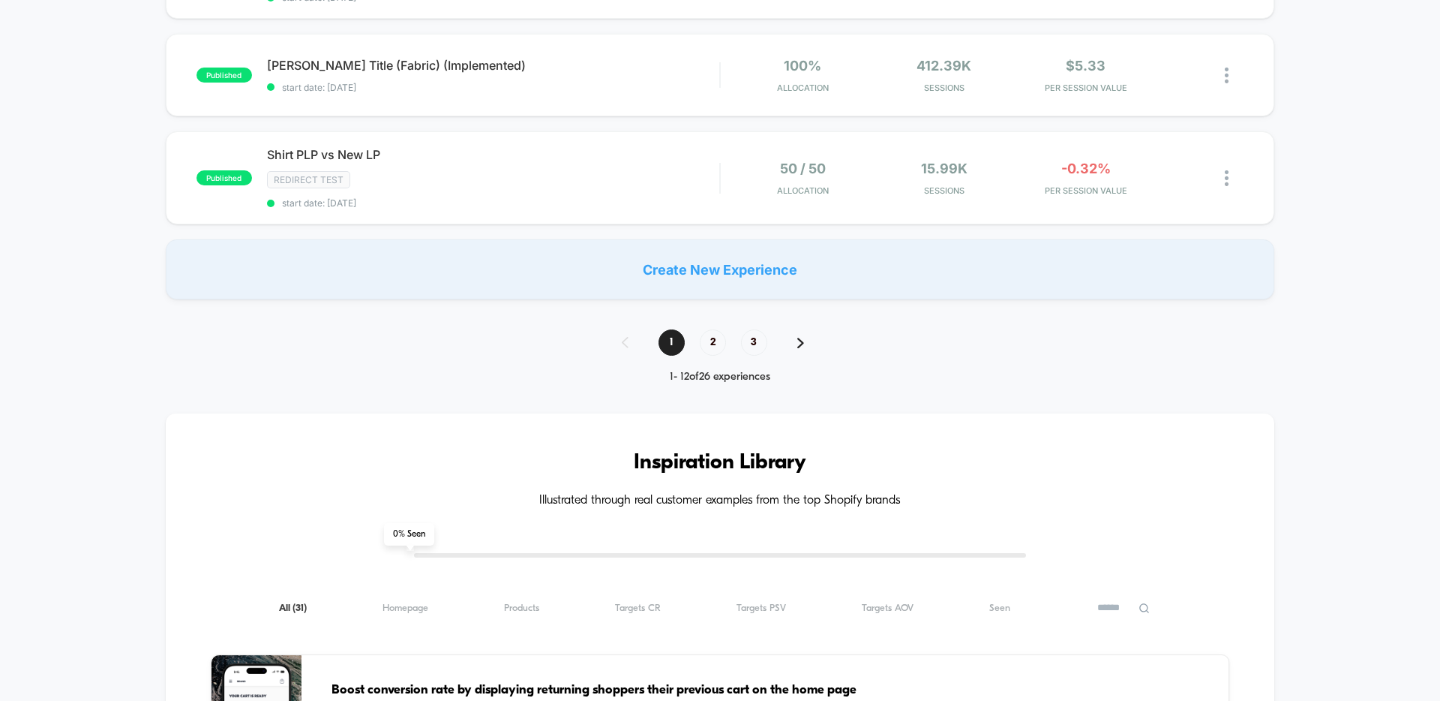
click at [705, 358] on div "1 2 3 1 - 12 of 26 experiences" at bounding box center [720, 356] width 227 height 54
click at [710, 350] on span "2" at bounding box center [713, 342] width 26 height 26
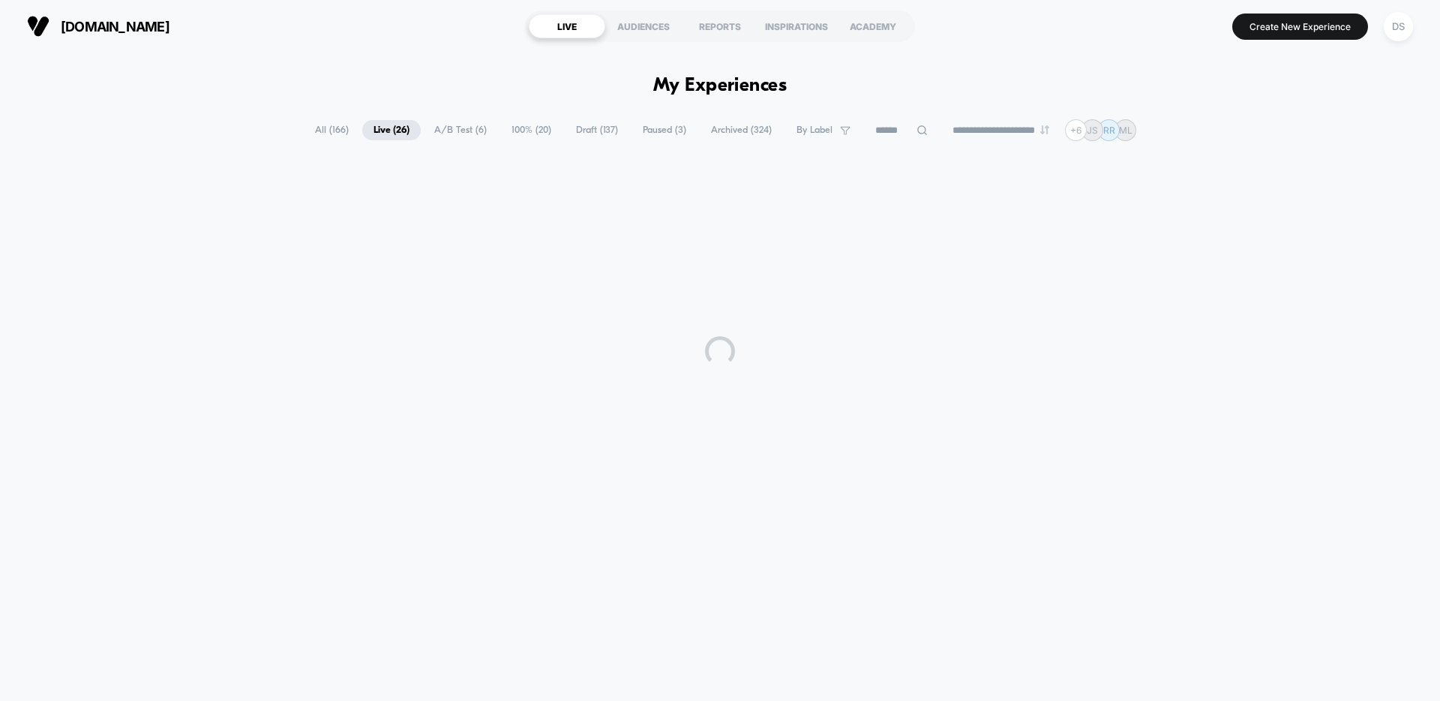
scroll to position [0, 0]
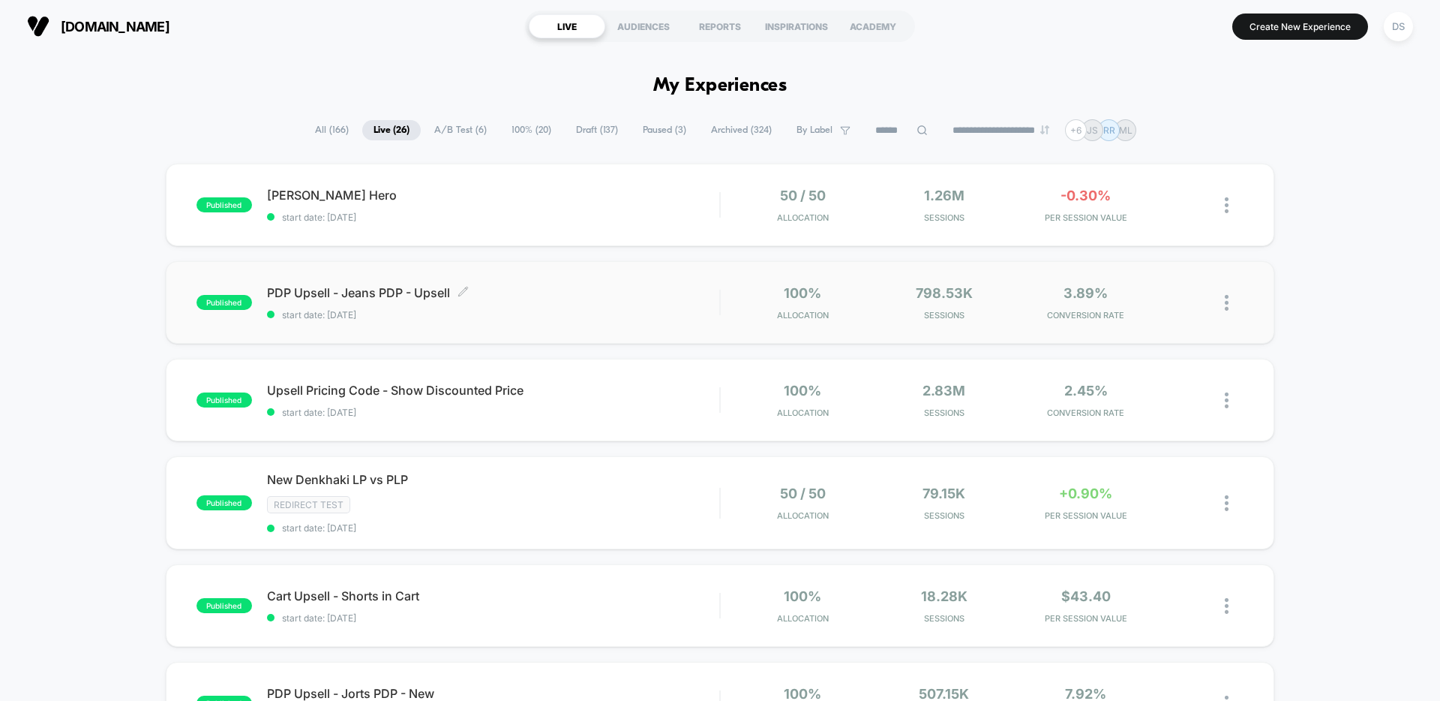
click at [394, 299] on span "PDP Upsell - Jeans PDP - Upsell Click to edit experience details" at bounding box center [493, 292] width 452 height 15
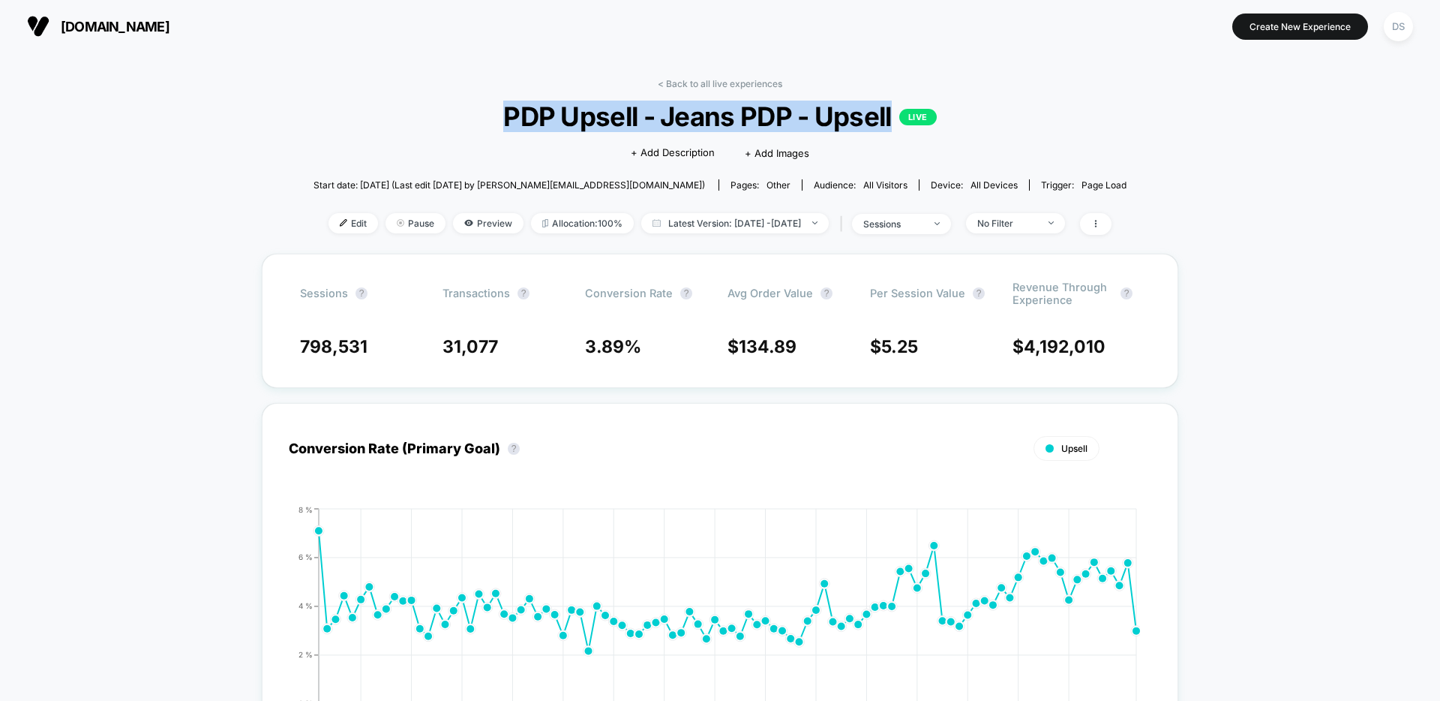
drag, startPoint x: 506, startPoint y: 116, endPoint x: 894, endPoint y: 112, distance: 387.8
click at [894, 112] on span "PDP Upsell - Jeans PDP - Upsell LIVE" at bounding box center [719, 117] width 731 height 32
copy span "PDP Upsell - Jeans PDP - Upsell"
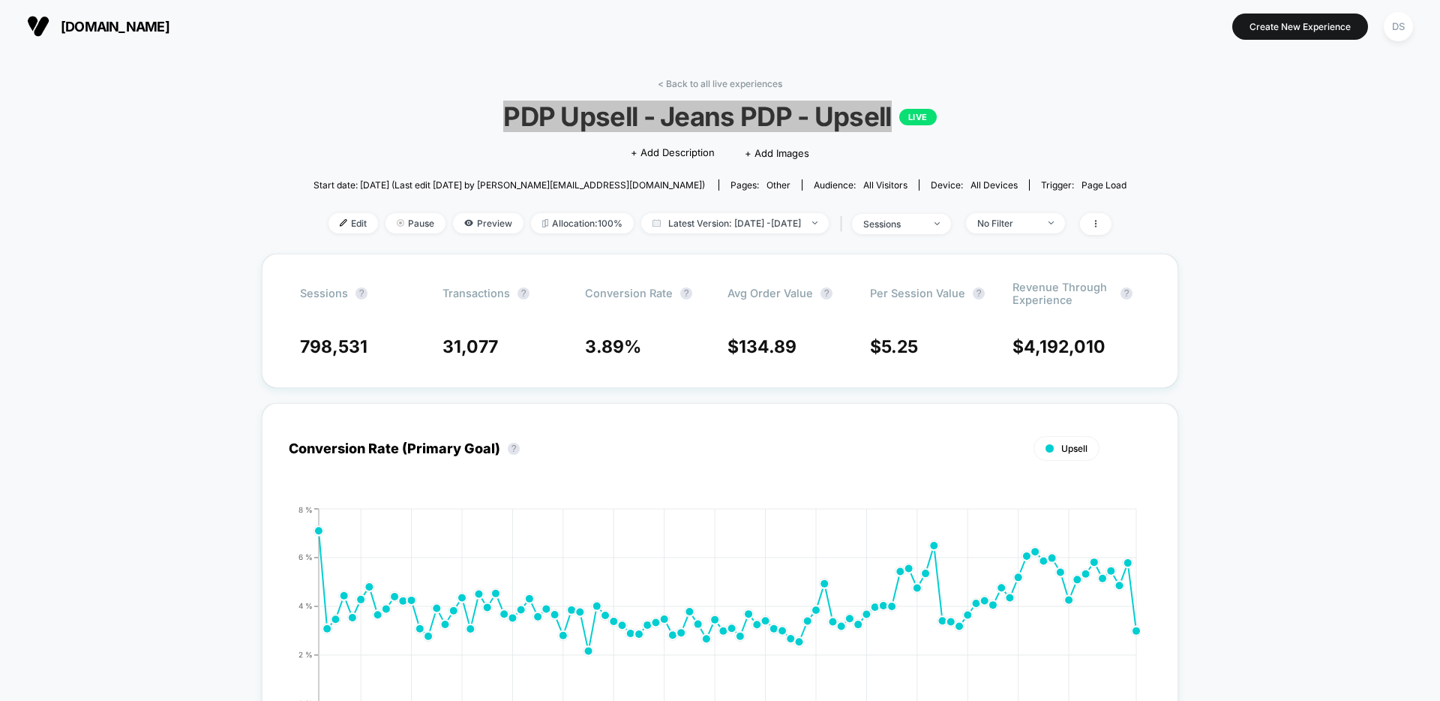
click at [330, 222] on span "Edit" at bounding box center [354, 223] width 50 height 20
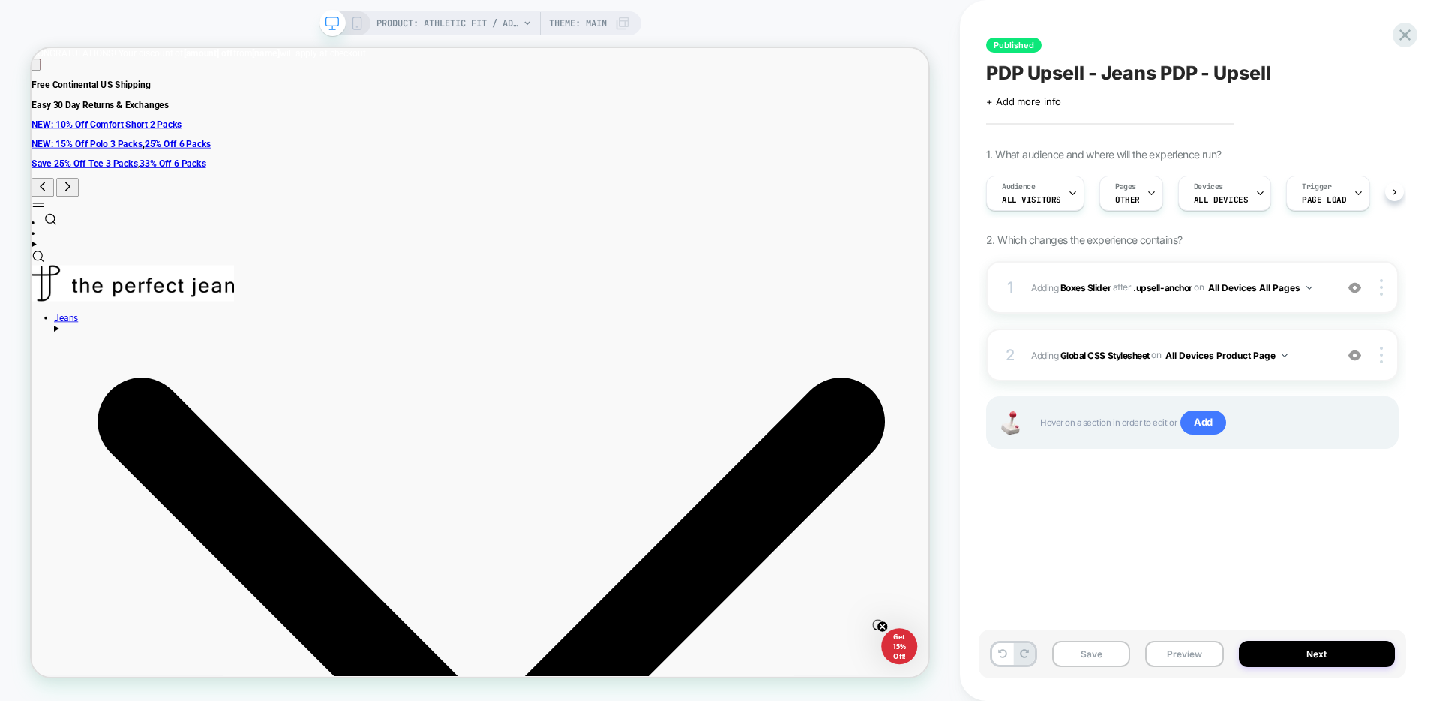
scroll to position [0, 1]
click at [1120, 191] on span "Pages" at bounding box center [1125, 187] width 21 height 11
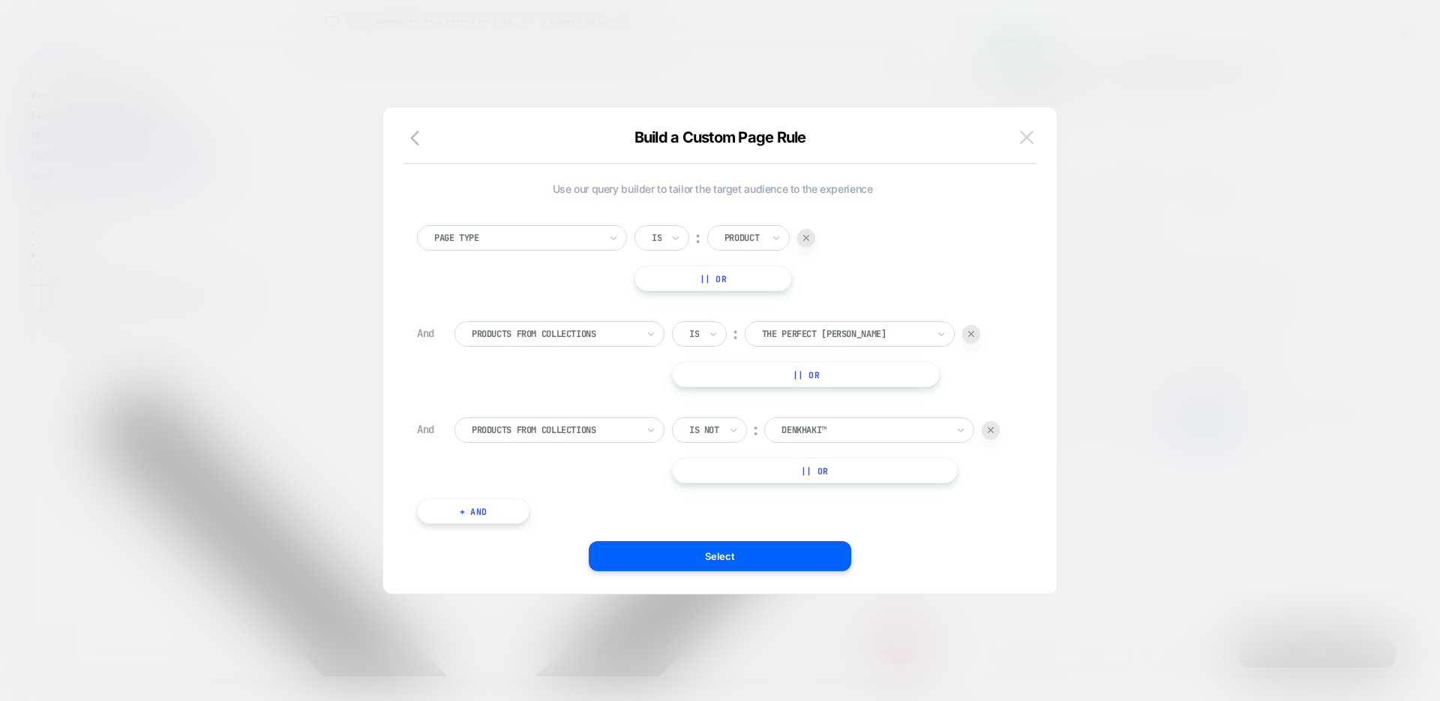
click at [1028, 141] on img at bounding box center [1027, 137] width 14 height 13
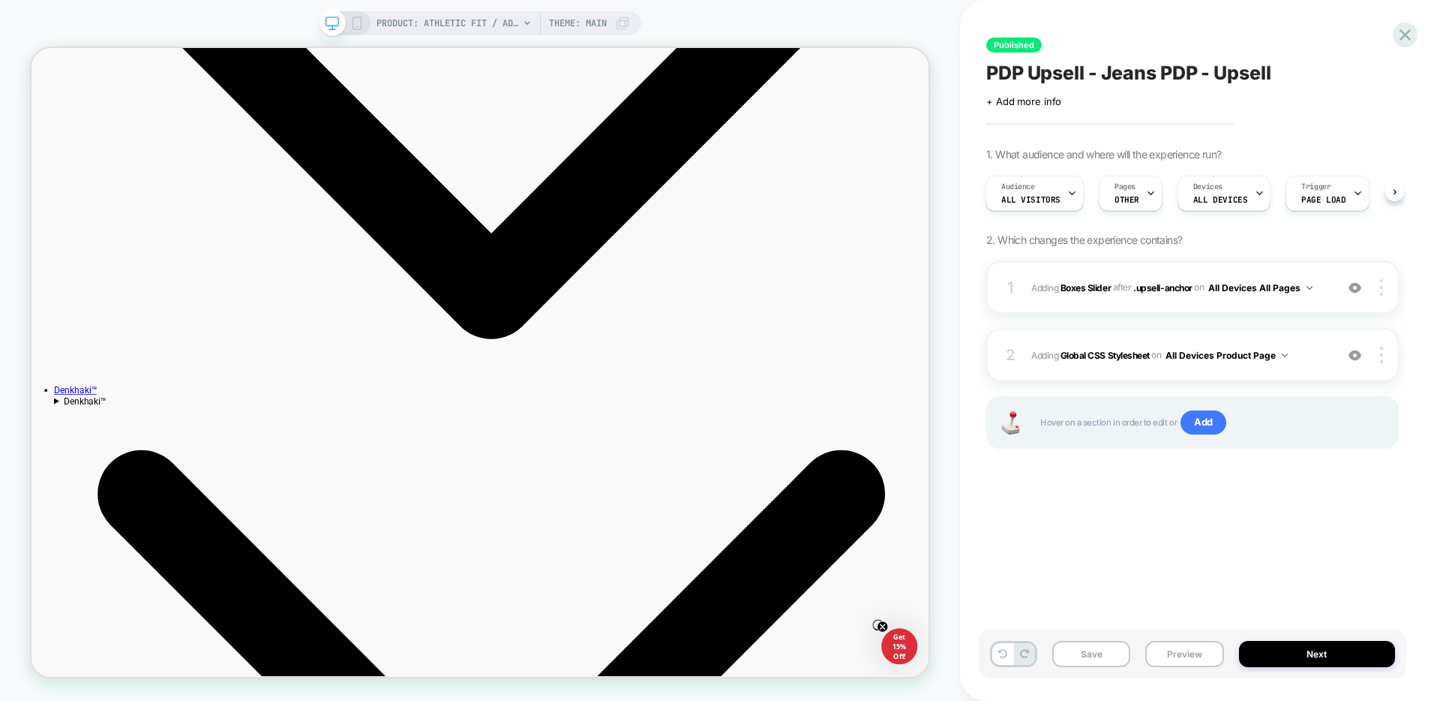
scroll to position [926, 0]
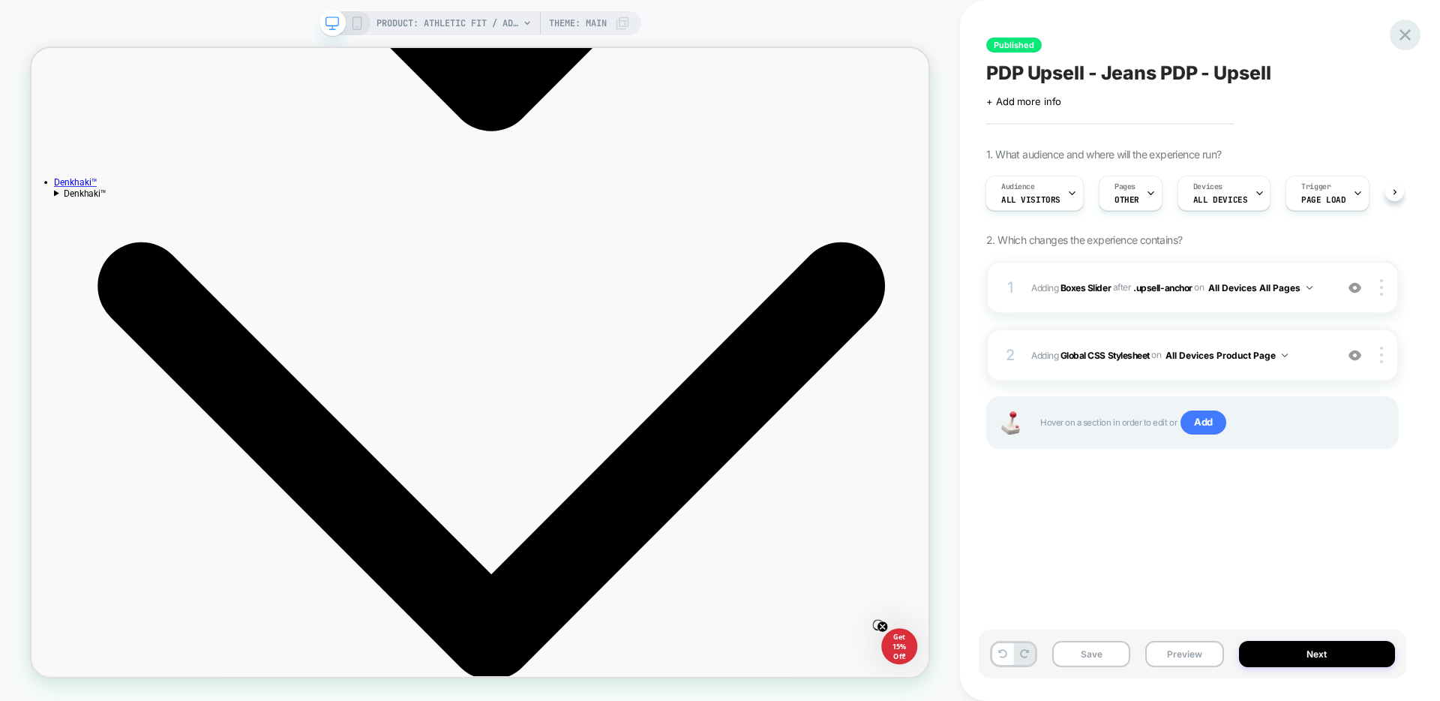
click at [1409, 32] on icon at bounding box center [1405, 34] width 11 height 11
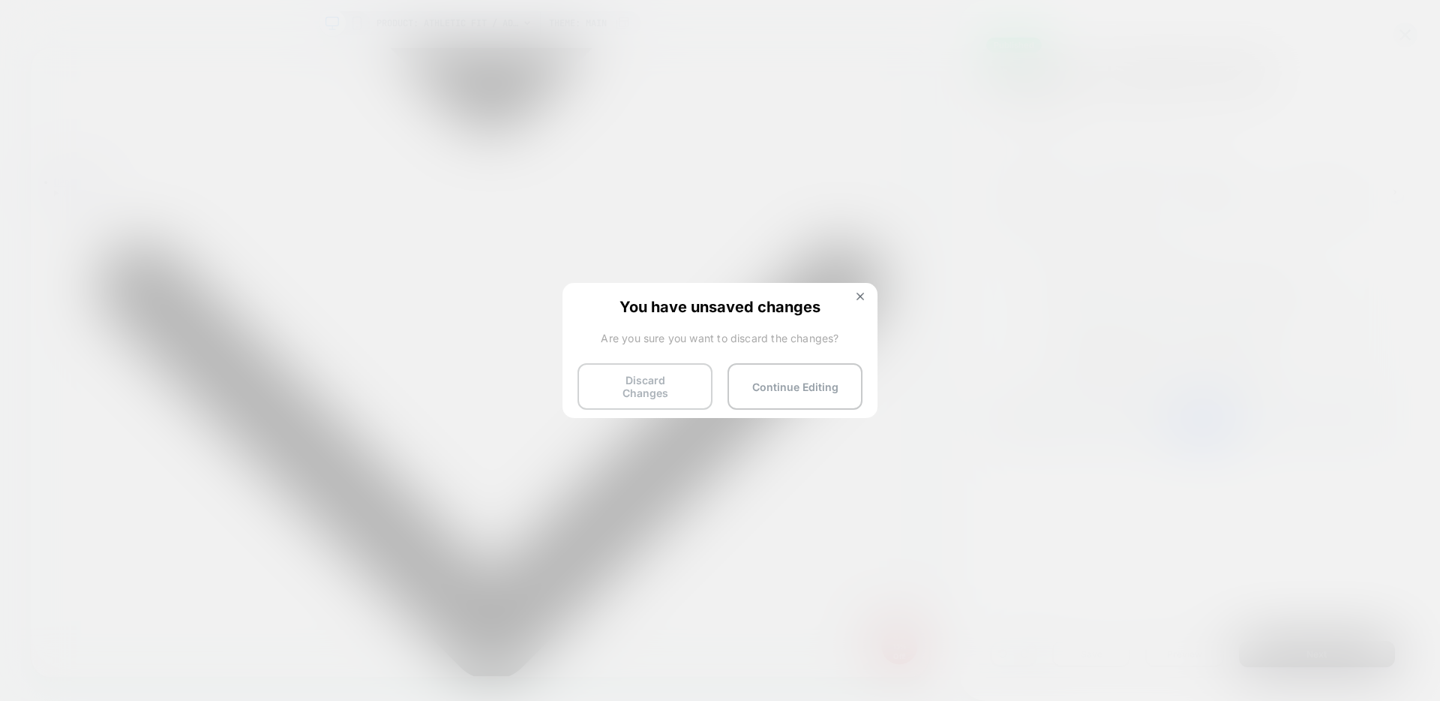
click at [670, 379] on button "Discard Changes" at bounding box center [645, 386] width 135 height 47
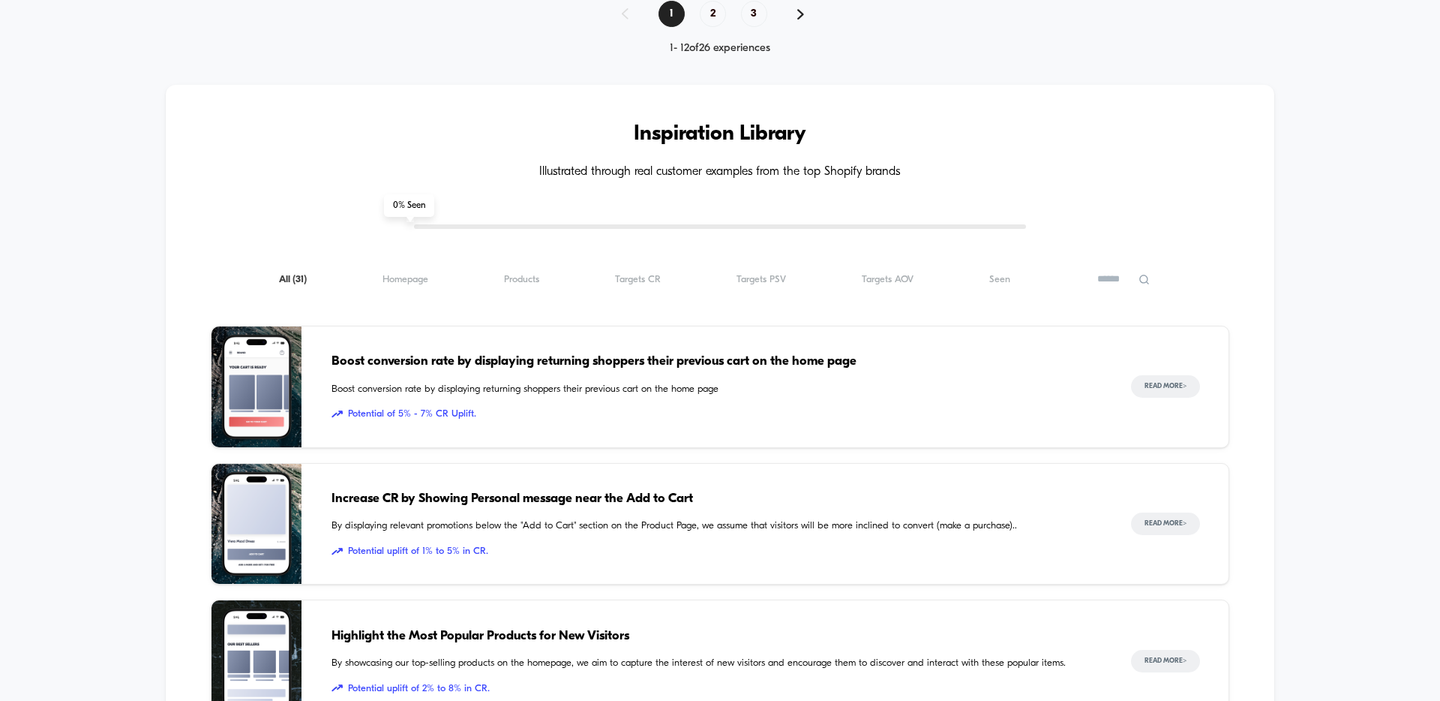
scroll to position [1411, 0]
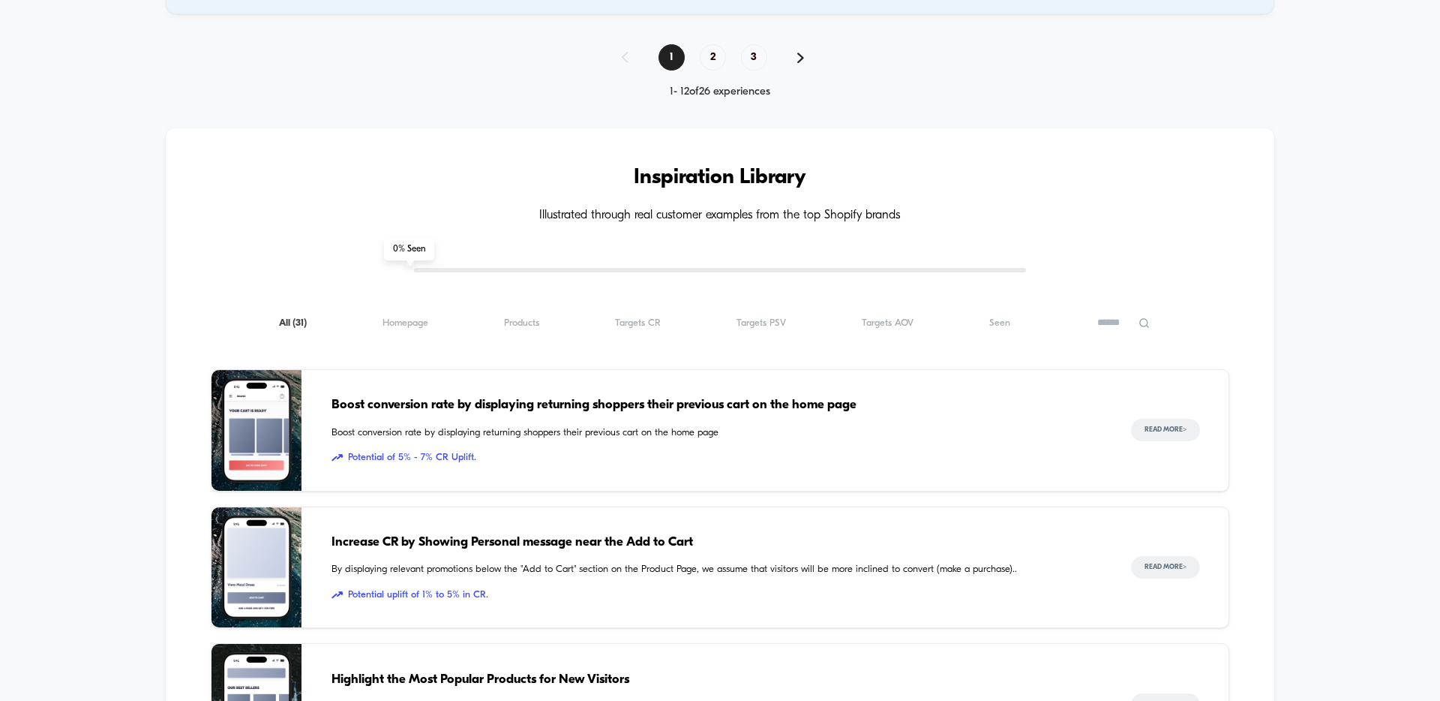
click at [704, 62] on span "2" at bounding box center [713, 57] width 26 height 26
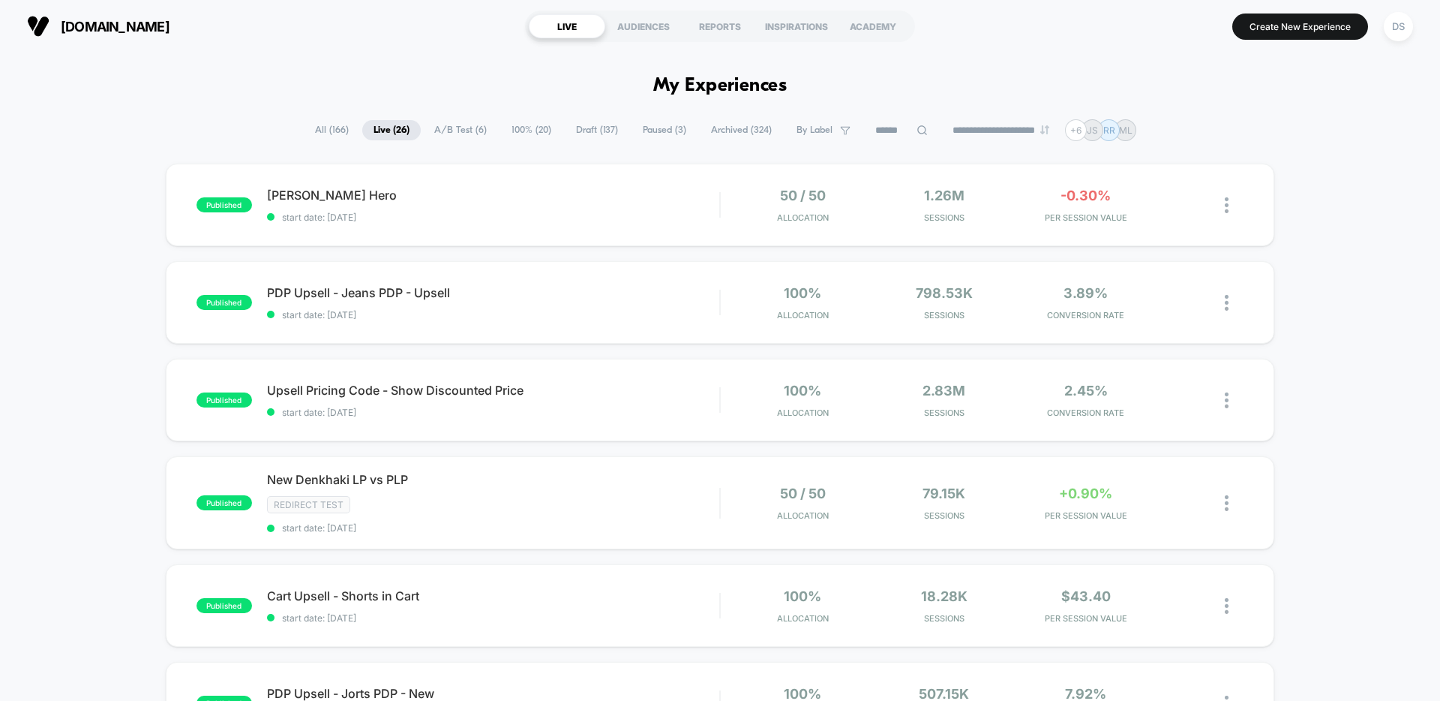
scroll to position [3, 0]
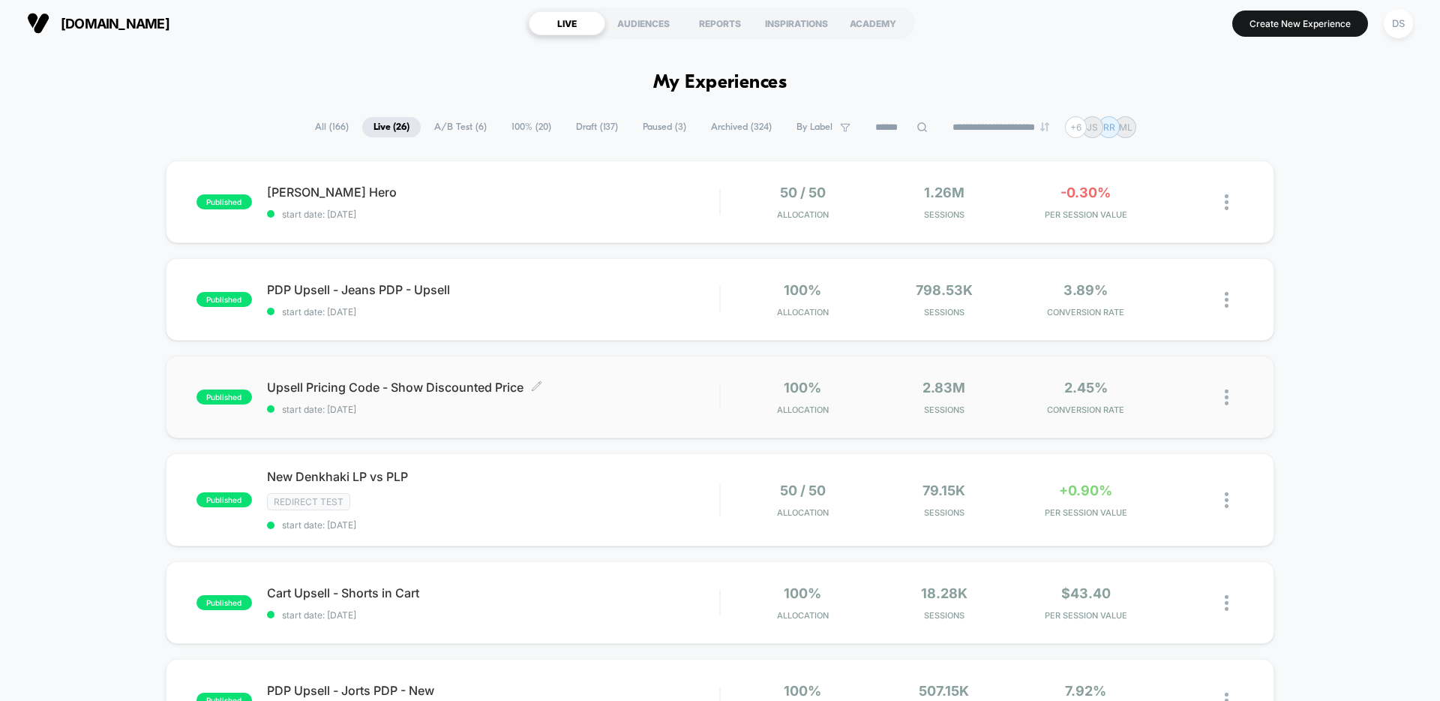
click at [407, 387] on span "Upsell Pricing Code - Show Discounted Price Click to edit experience details" at bounding box center [493, 387] width 452 height 15
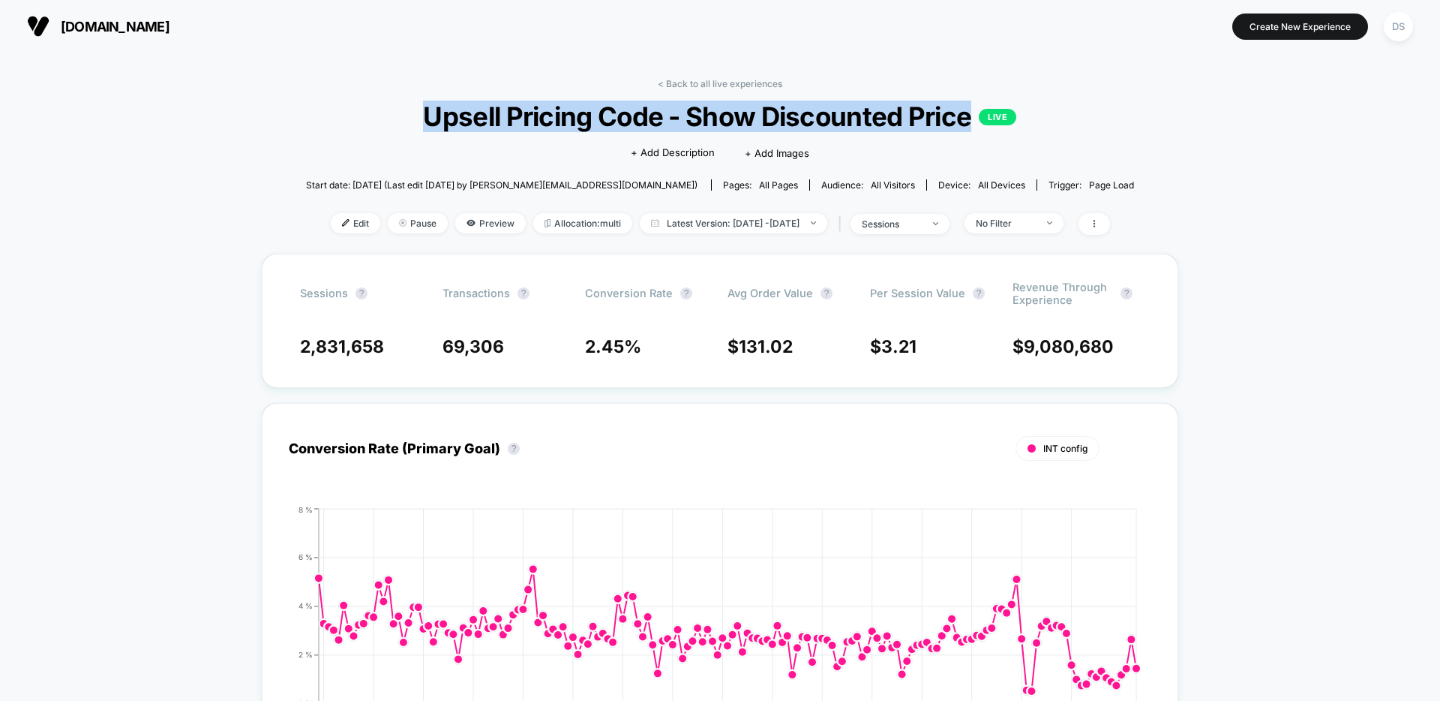
drag, startPoint x: 427, startPoint y: 116, endPoint x: 972, endPoint y: 113, distance: 545.3
click at [972, 113] on span "Upsell Pricing Code - Show Discounted Price LIVE" at bounding box center [719, 117] width 745 height 32
copy span "Upsell Pricing Code - Show Discounted Price"
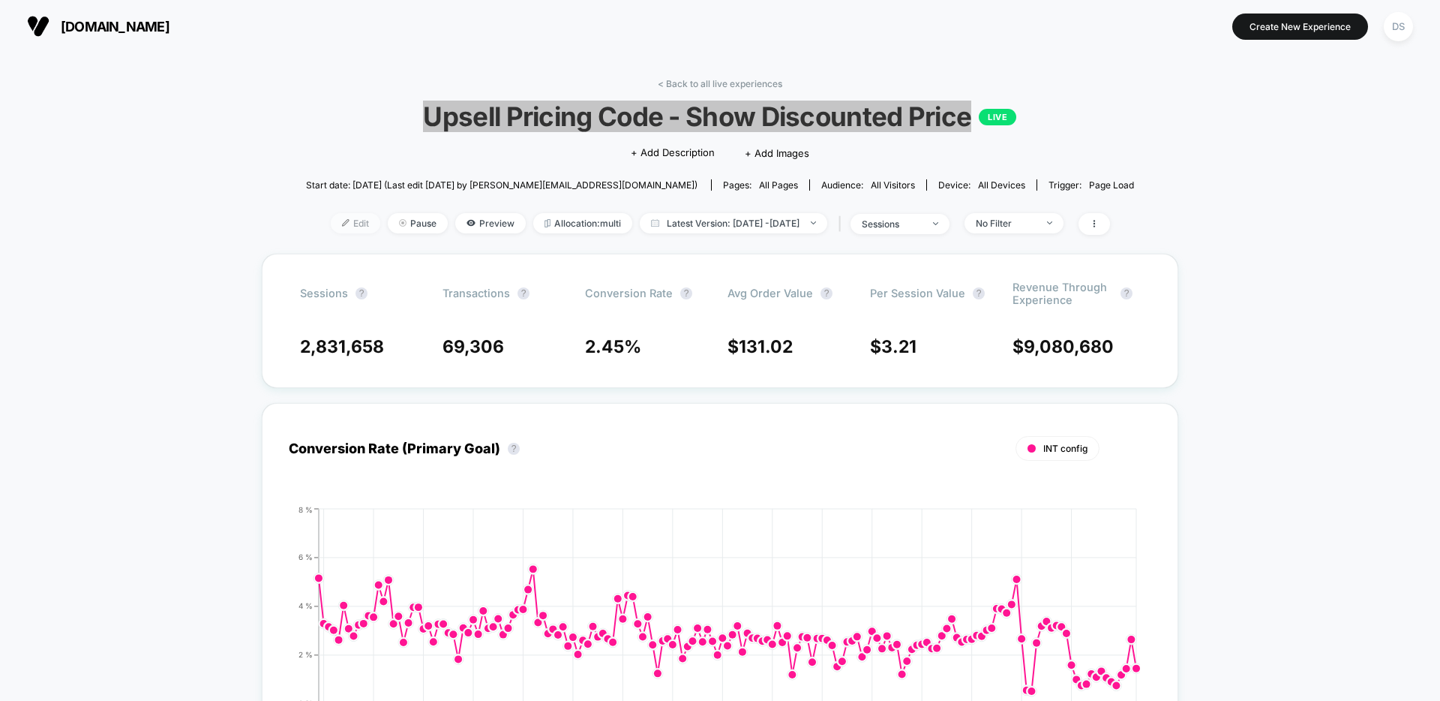
click at [335, 220] on span "Edit" at bounding box center [356, 223] width 50 height 20
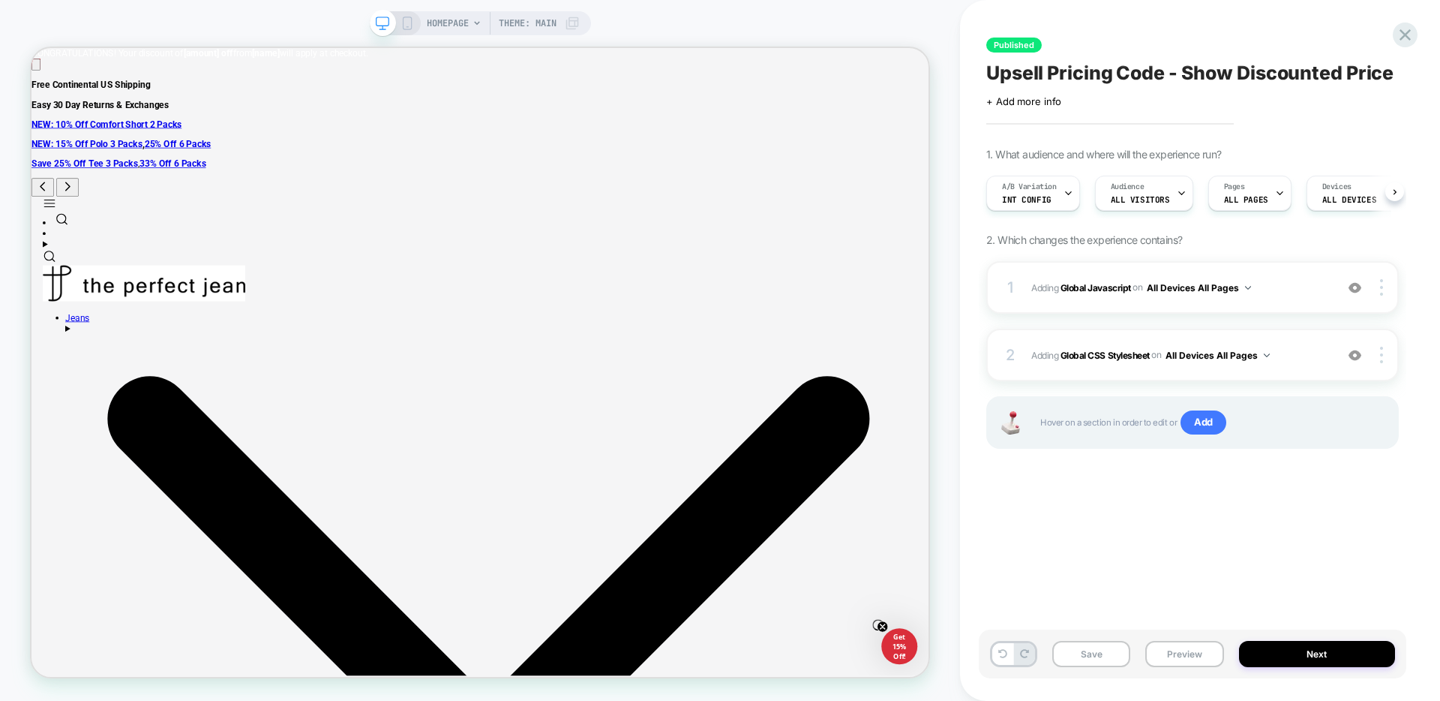
scroll to position [0, 1]
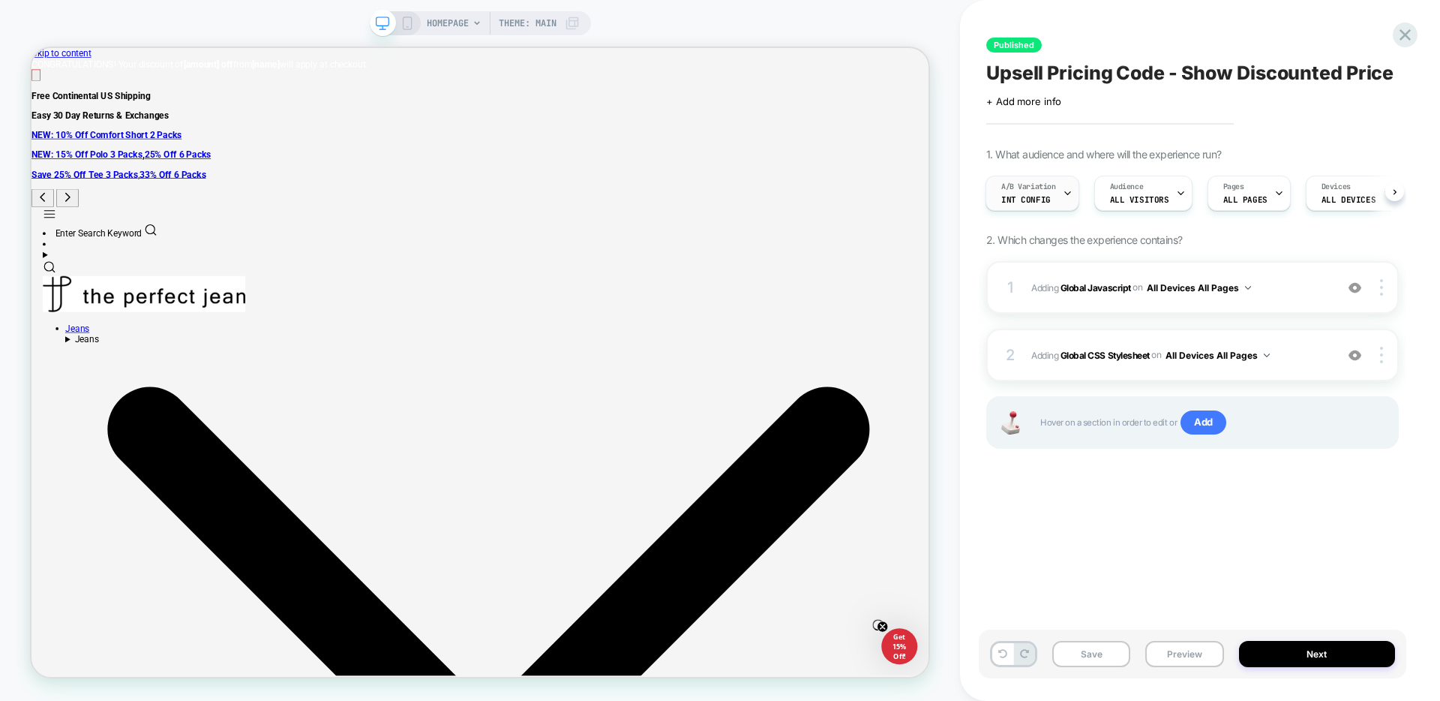
click at [1057, 190] on div "A/B Variation INT config" at bounding box center [1028, 193] width 85 height 34
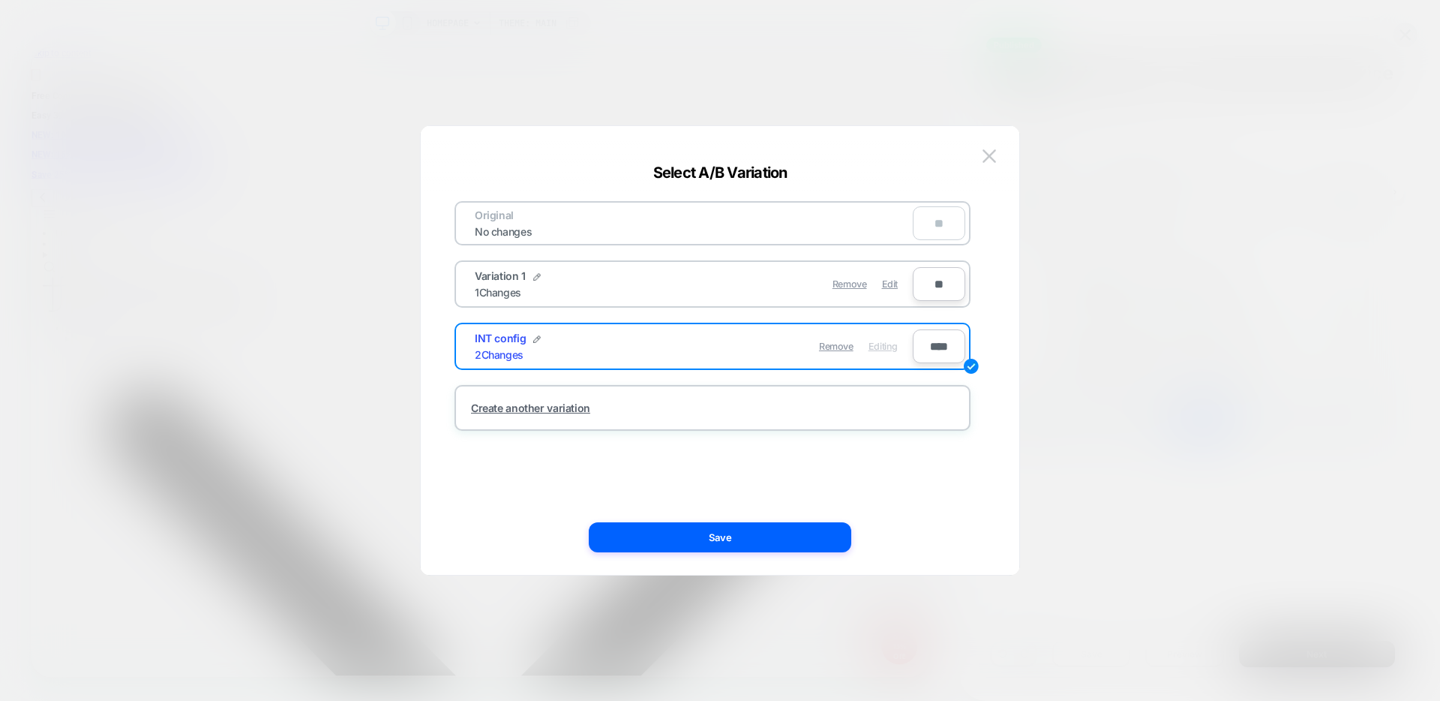
click at [1084, 188] on div at bounding box center [720, 350] width 1440 height 701
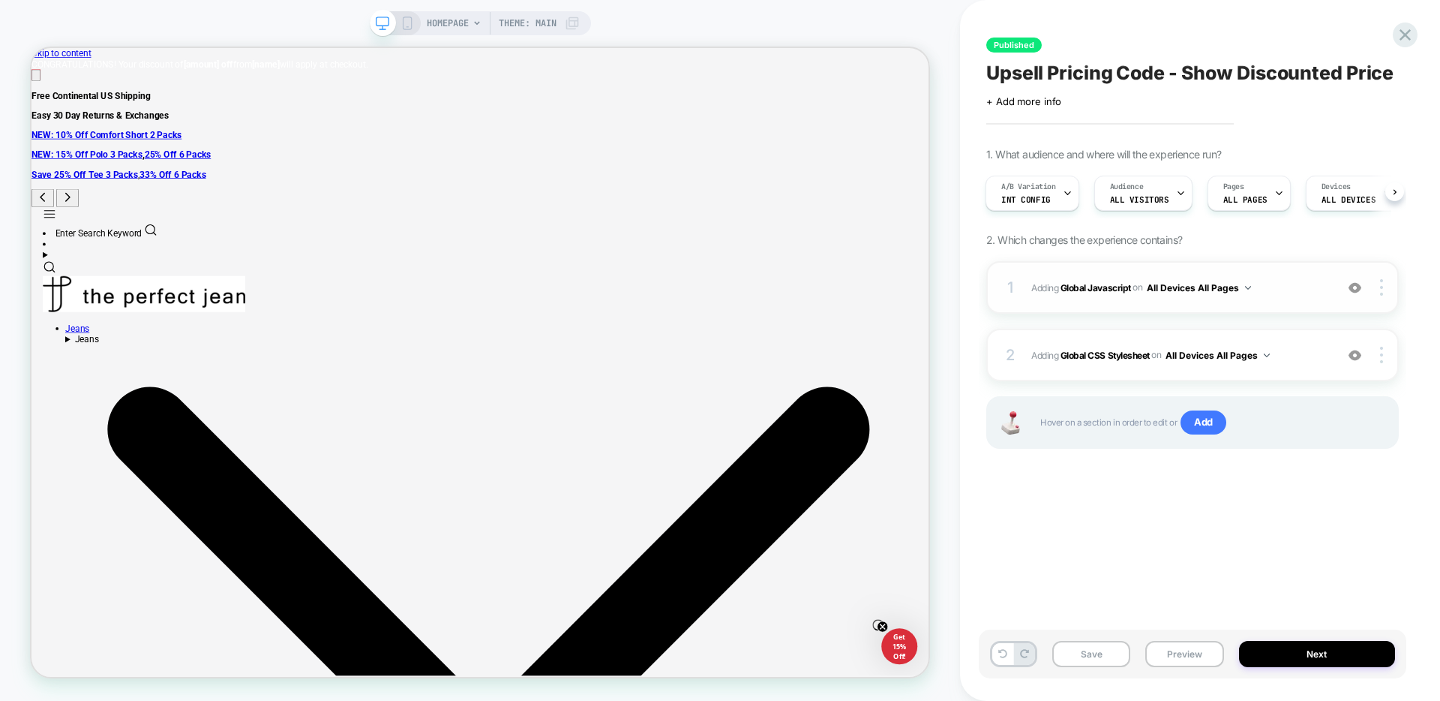
click at [1280, 282] on span "Adding Global Javascript on All Devices All Pages" at bounding box center [1179, 287] width 296 height 19
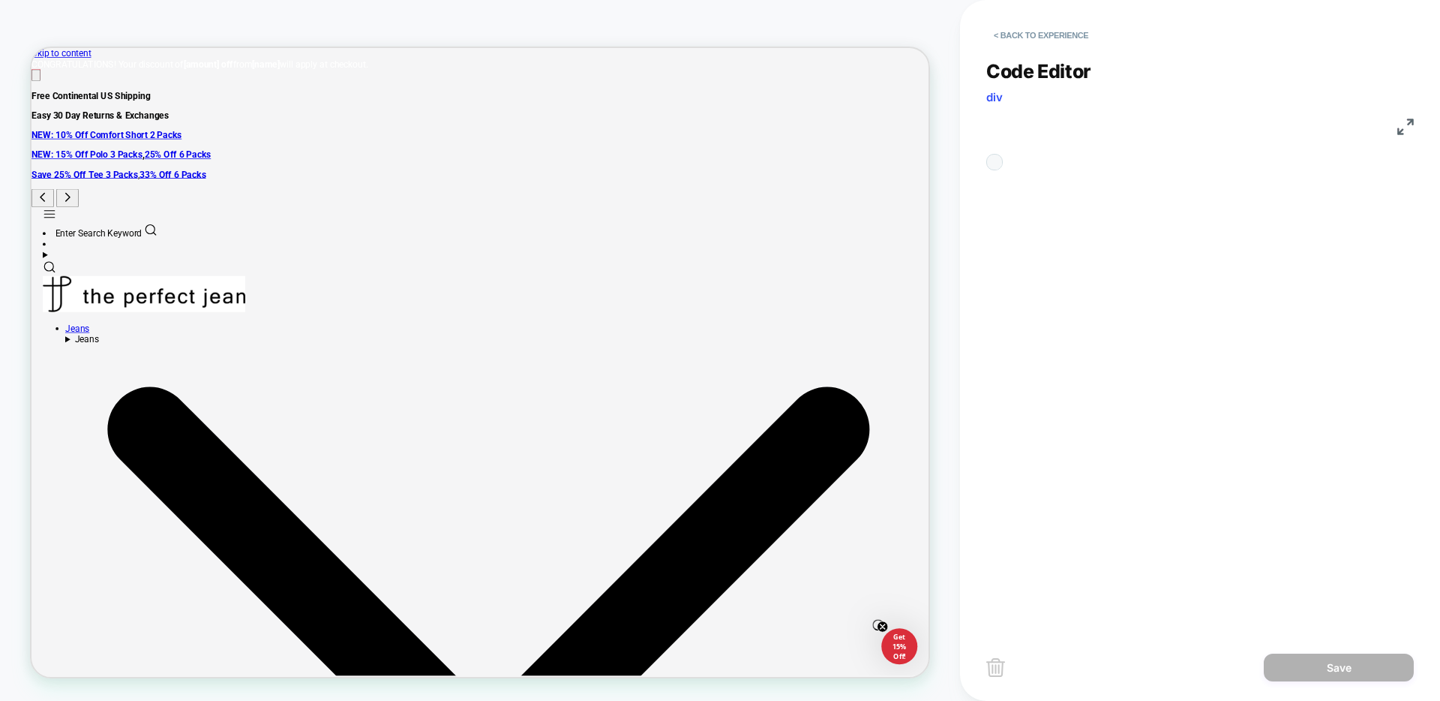
scroll to position [203, 0]
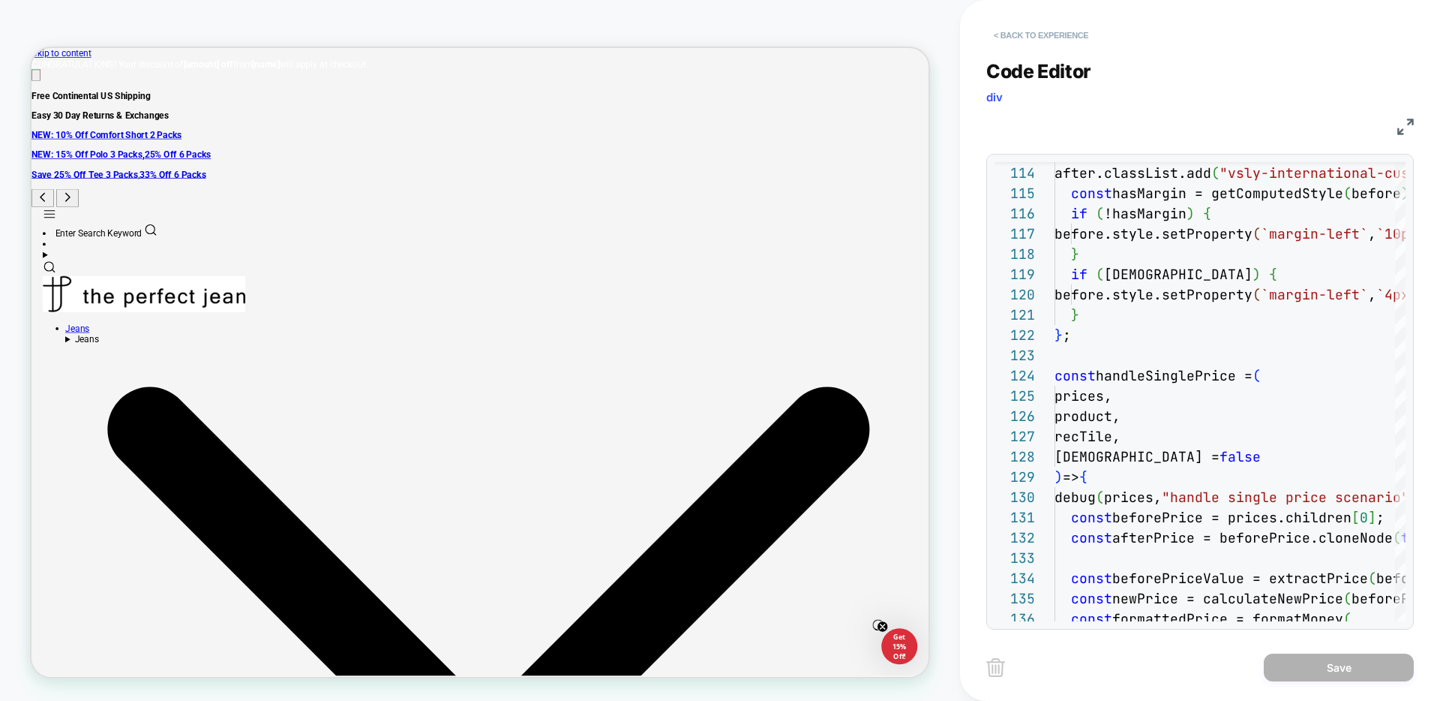
click at [1040, 28] on button "< Back to experience" at bounding box center [1041, 35] width 110 height 24
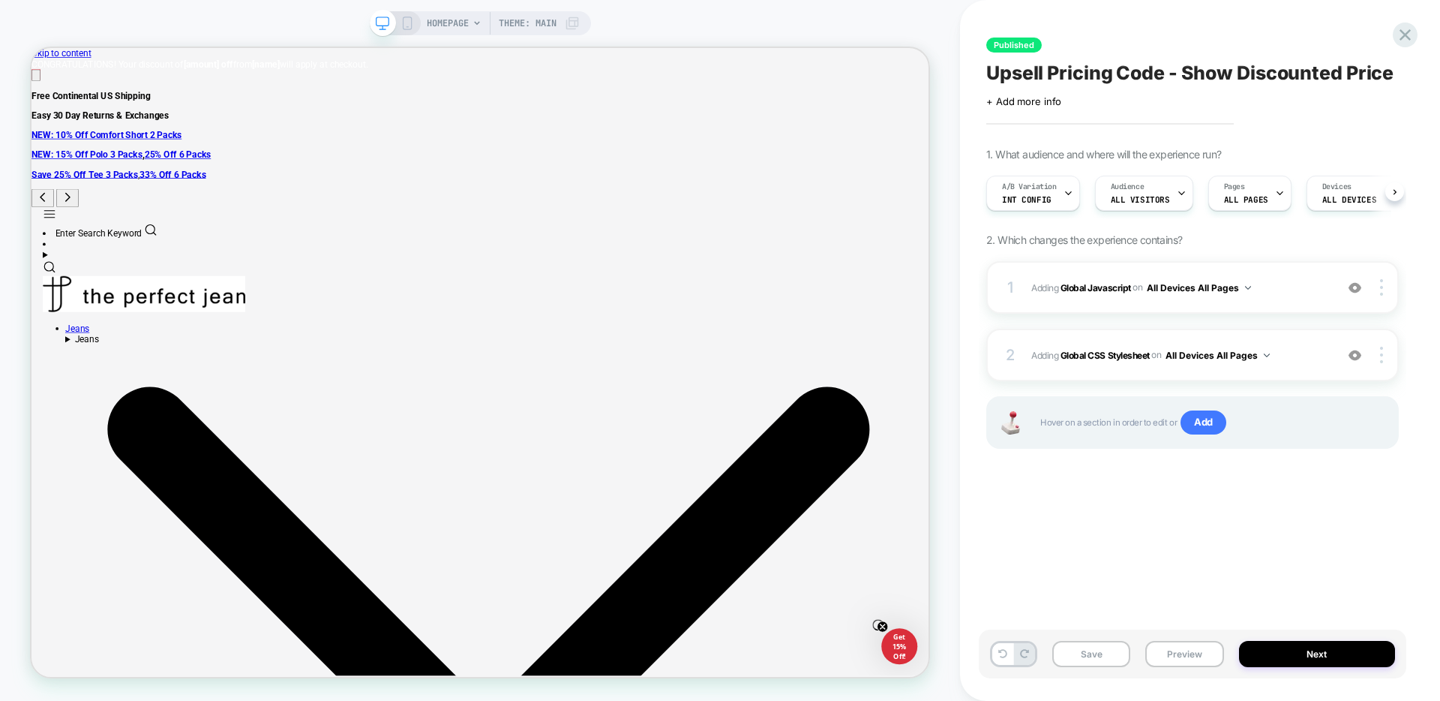
scroll to position [0, 1]
click at [1297, 342] on div "2 Adding Global CSS Stylesheet on All Devices All Pages Add Before Add After Ta…" at bounding box center [1192, 355] width 413 height 53
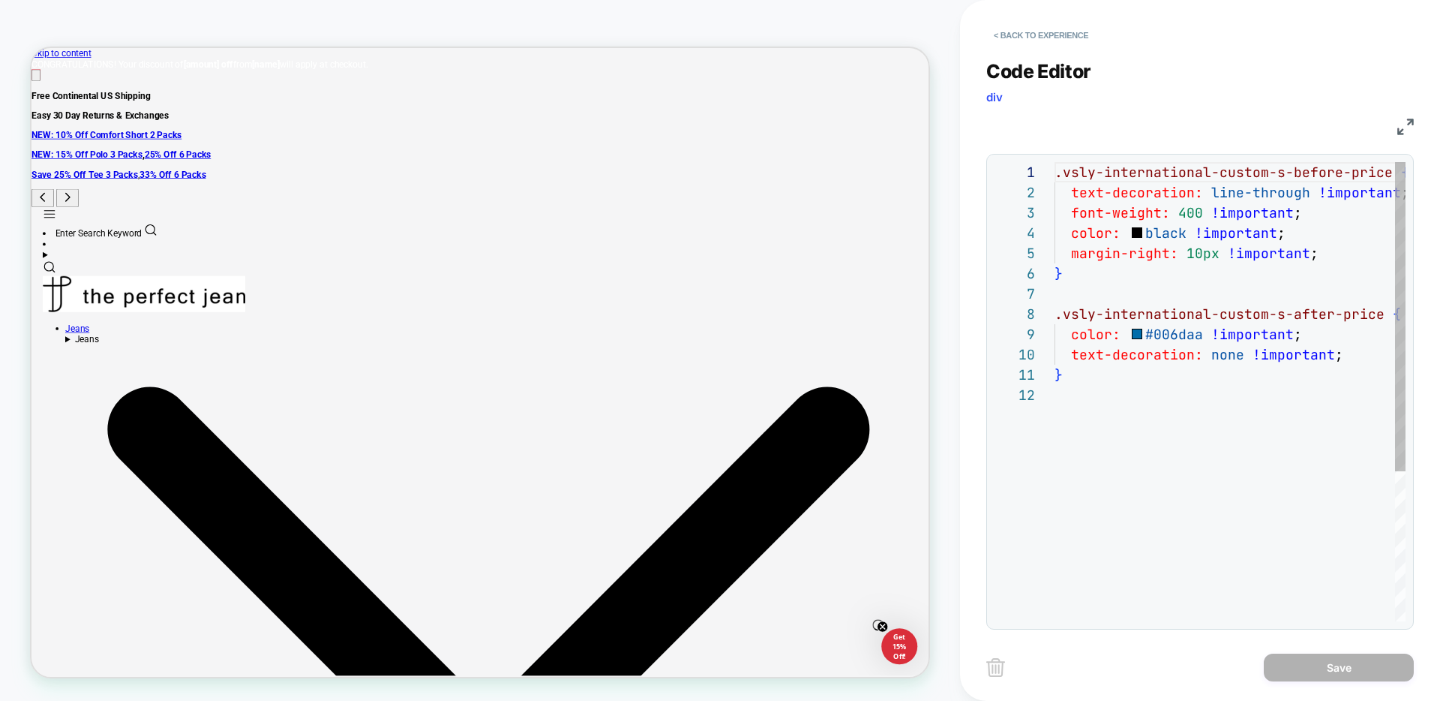
scroll to position [203, 0]
click at [1013, 28] on button "< Back to experience" at bounding box center [1041, 35] width 110 height 24
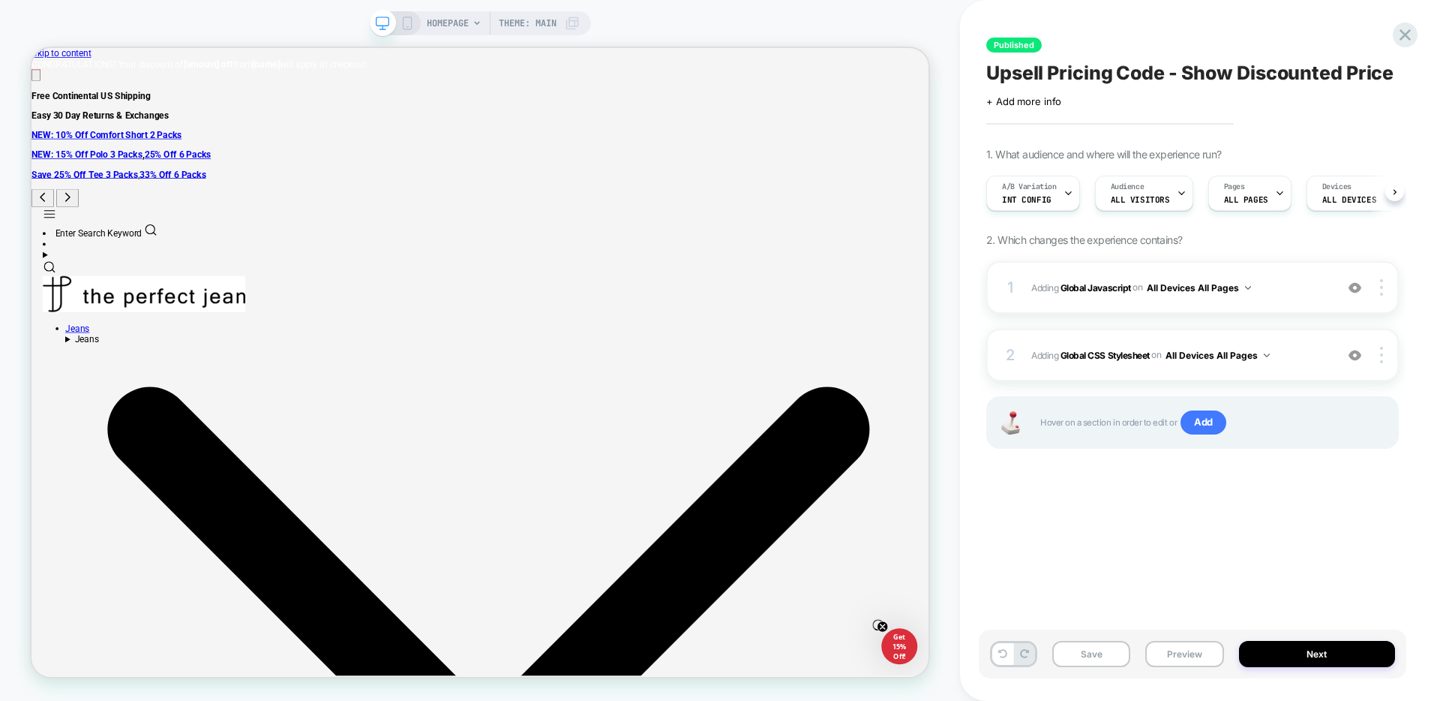
scroll to position [0, 1]
click at [1410, 29] on icon at bounding box center [1405, 35] width 20 height 20
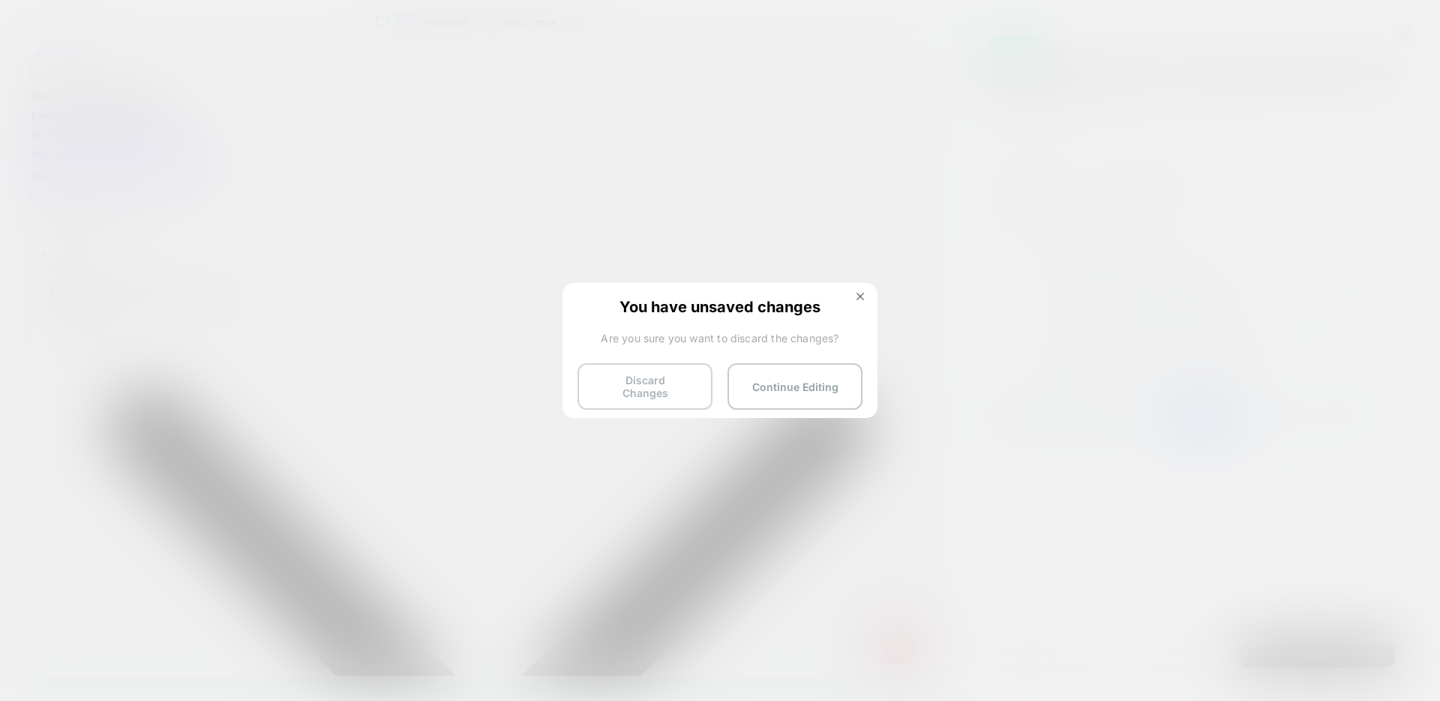
click at [647, 370] on button "Discard Changes" at bounding box center [645, 386] width 135 height 47
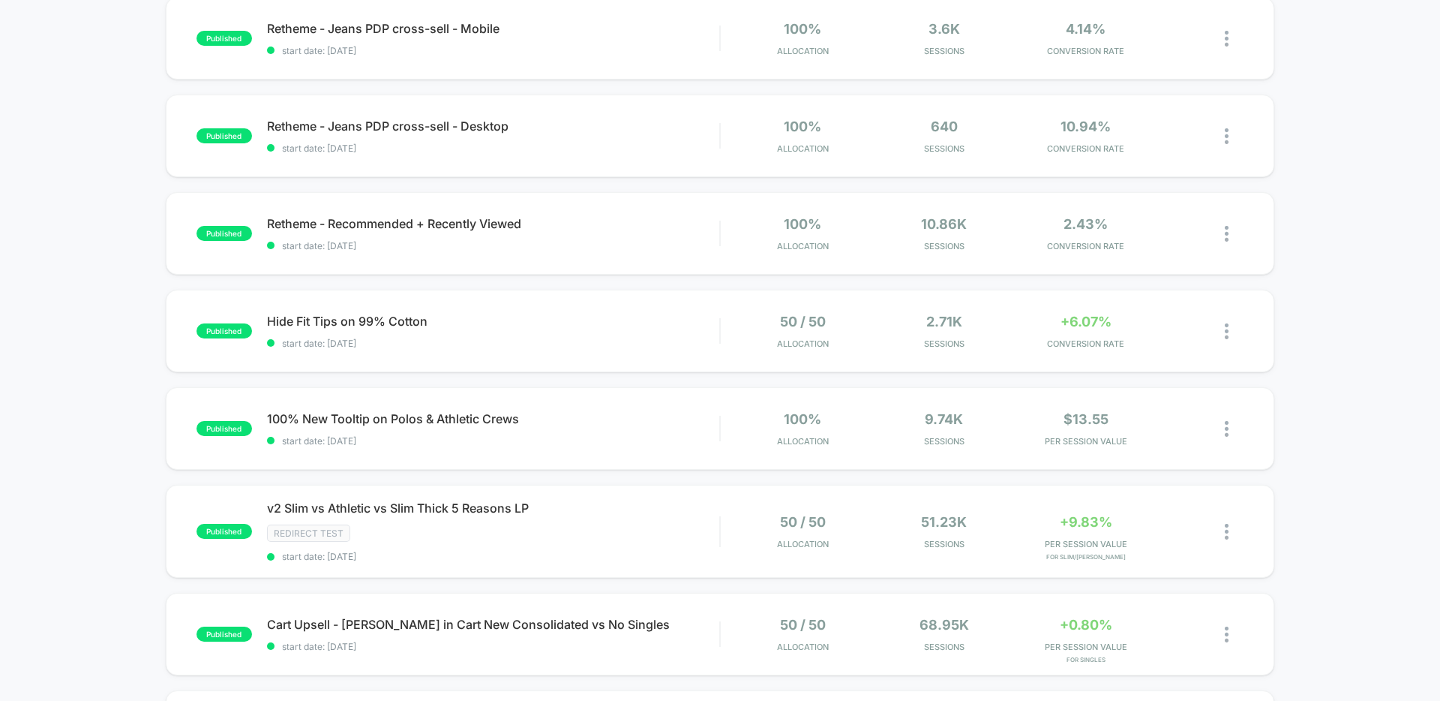
scroll to position [998, 0]
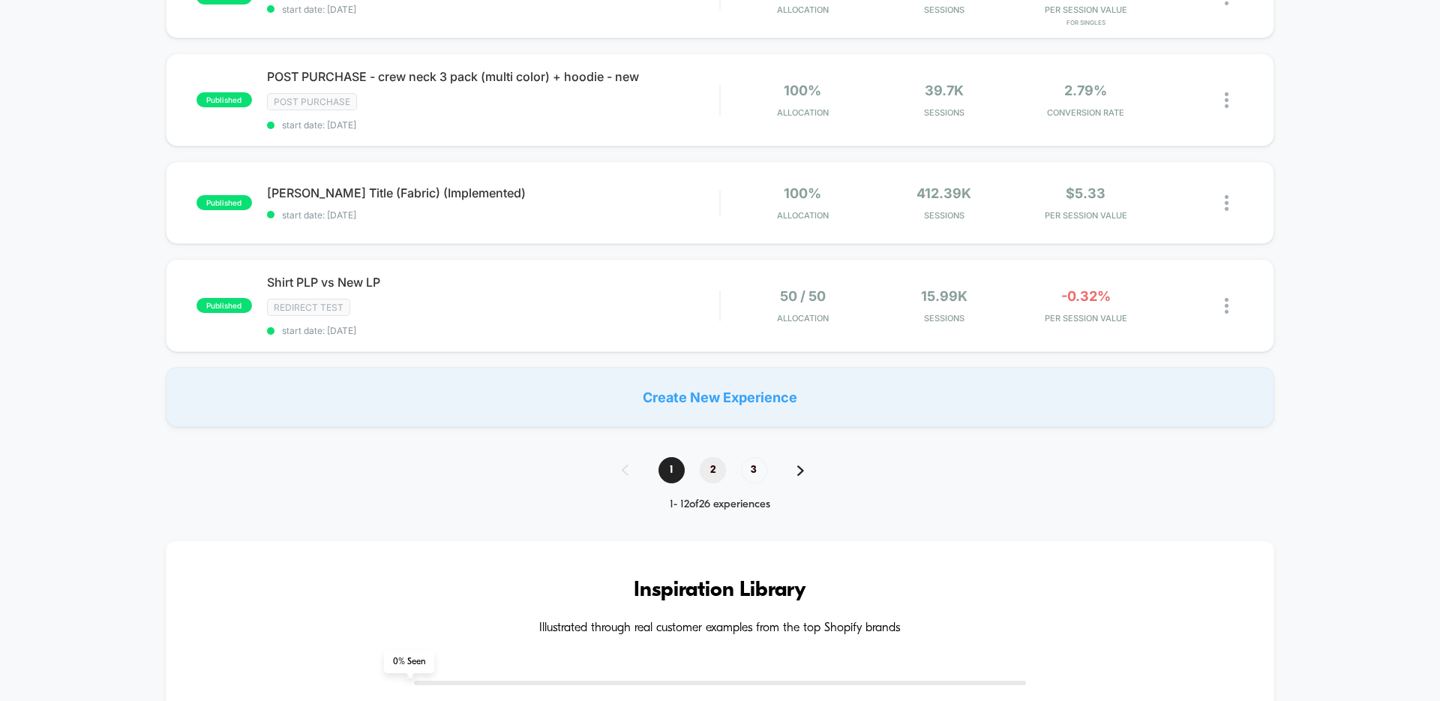
click at [713, 468] on span "2" at bounding box center [713, 470] width 26 height 26
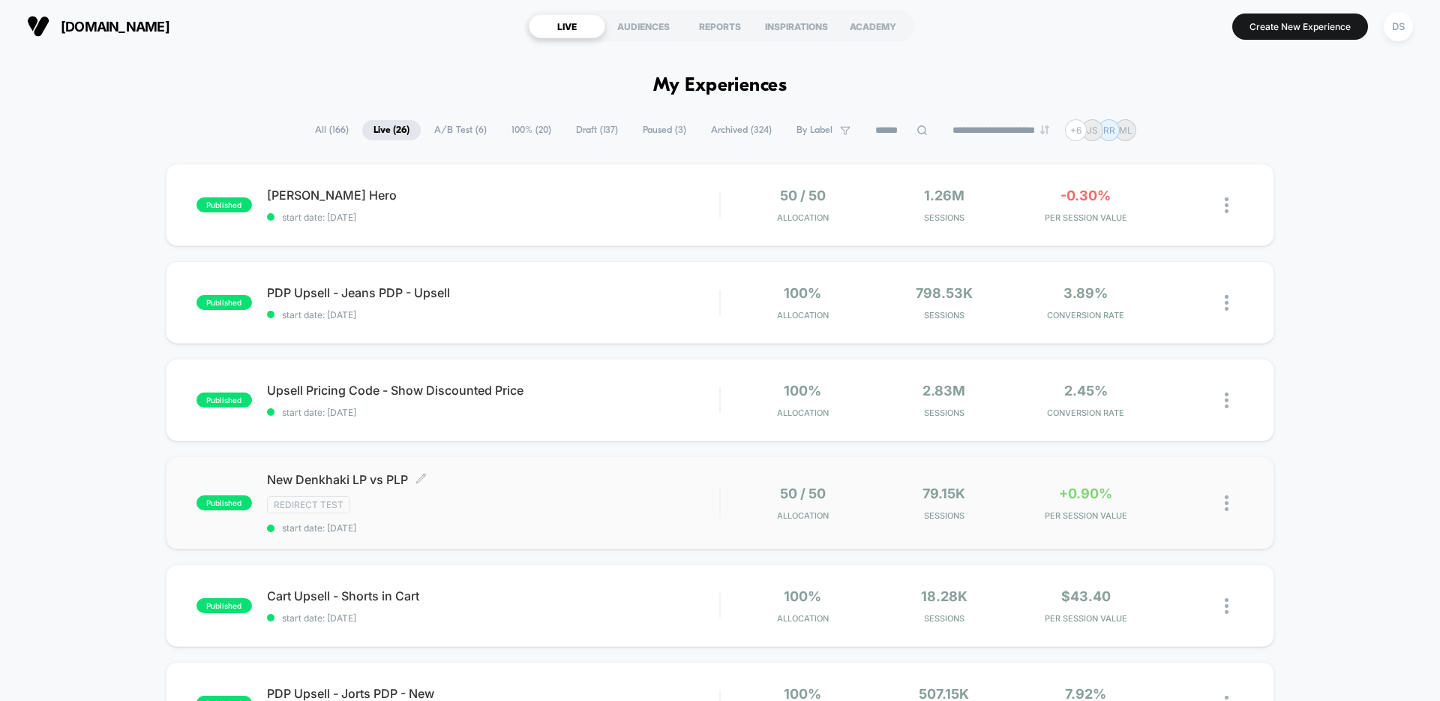
click at [338, 483] on span "New Denkhaki LP vs PLP Click to edit experience details" at bounding box center [493, 479] width 452 height 15
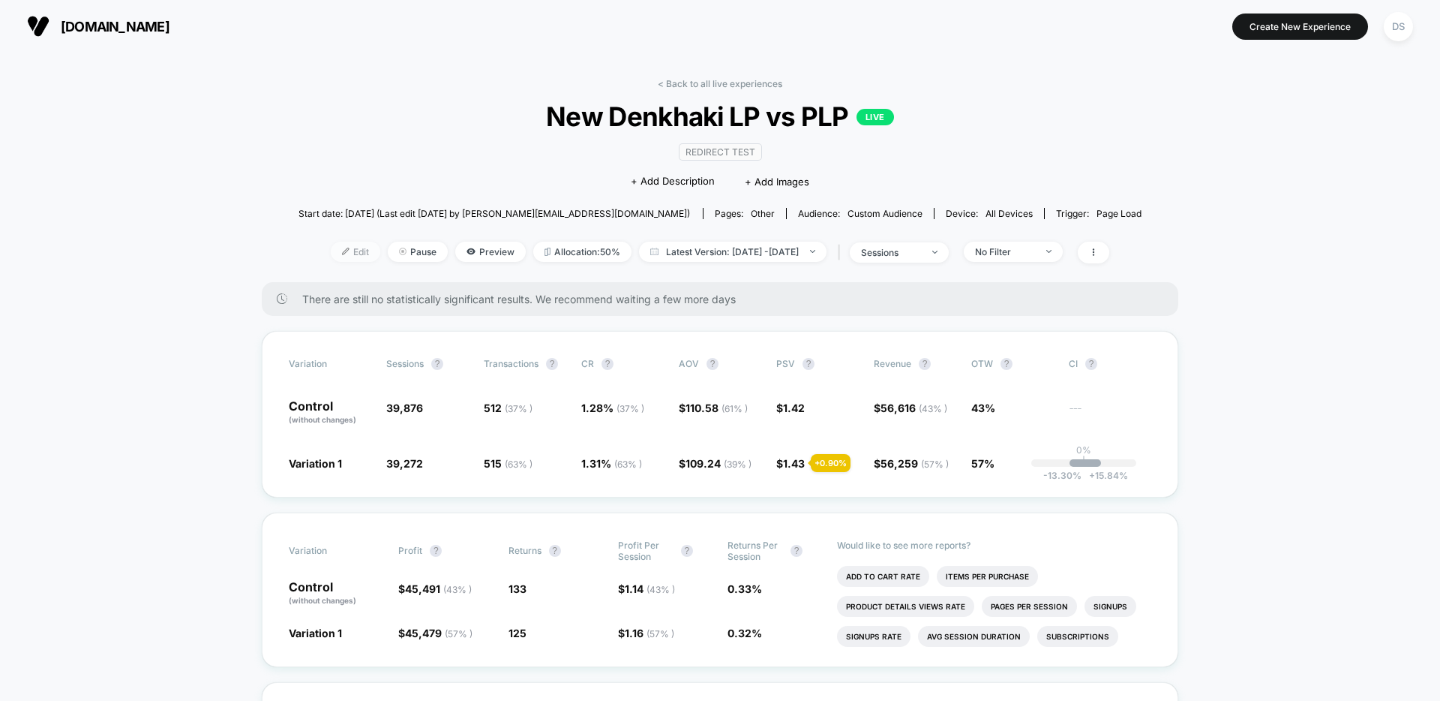
click at [350, 251] on div at bounding box center [352, 251] width 4 height 1
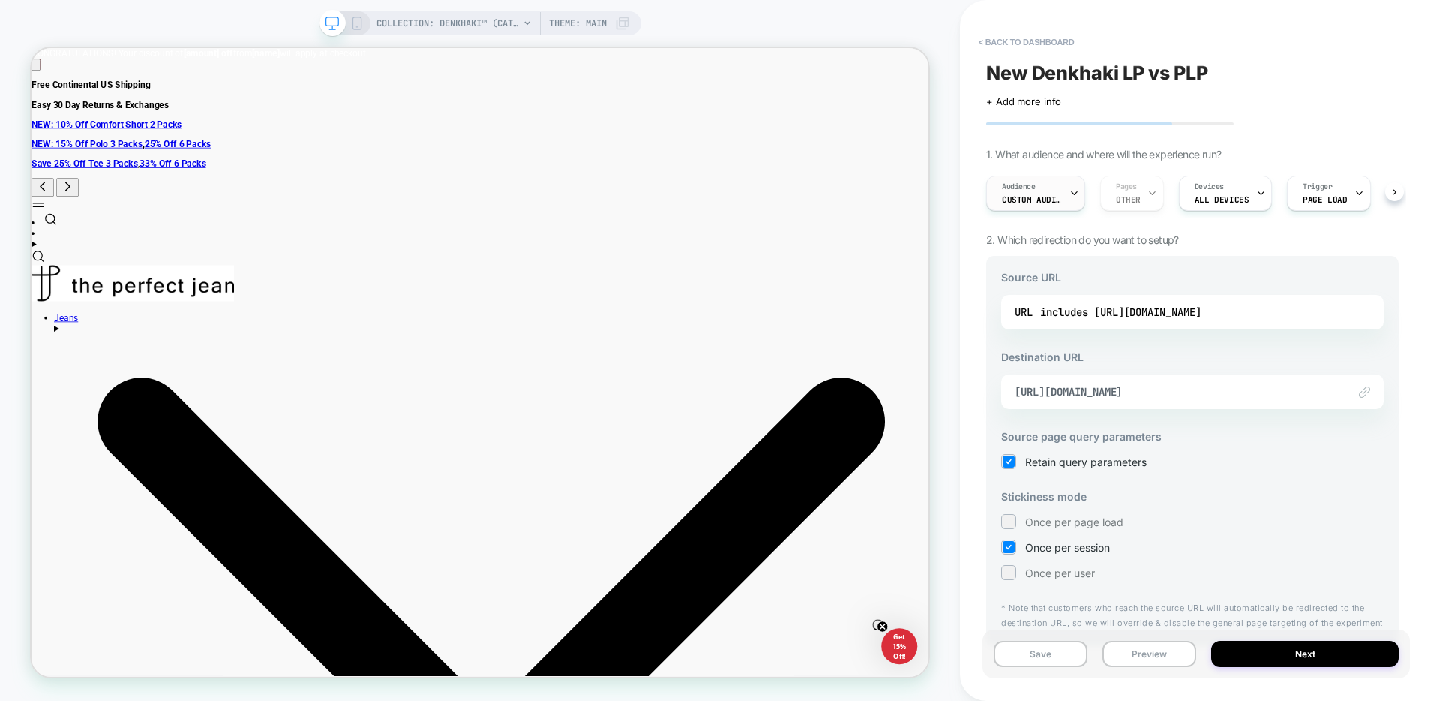
click at [1032, 189] on span "Audience" at bounding box center [1019, 187] width 34 height 11
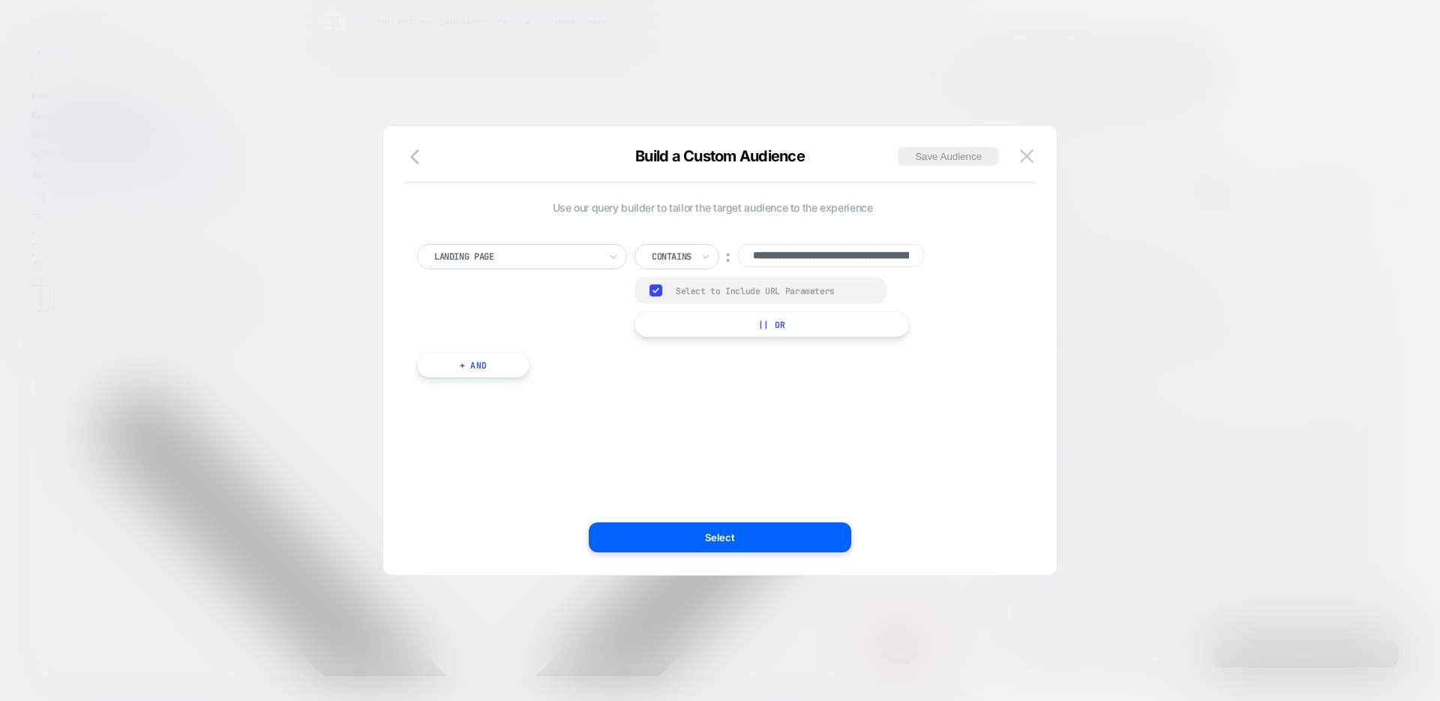
click at [1043, 152] on div "Build a Custom Audience Save Audience" at bounding box center [720, 165] width 674 height 36
click at [1031, 153] on img at bounding box center [1027, 155] width 14 height 13
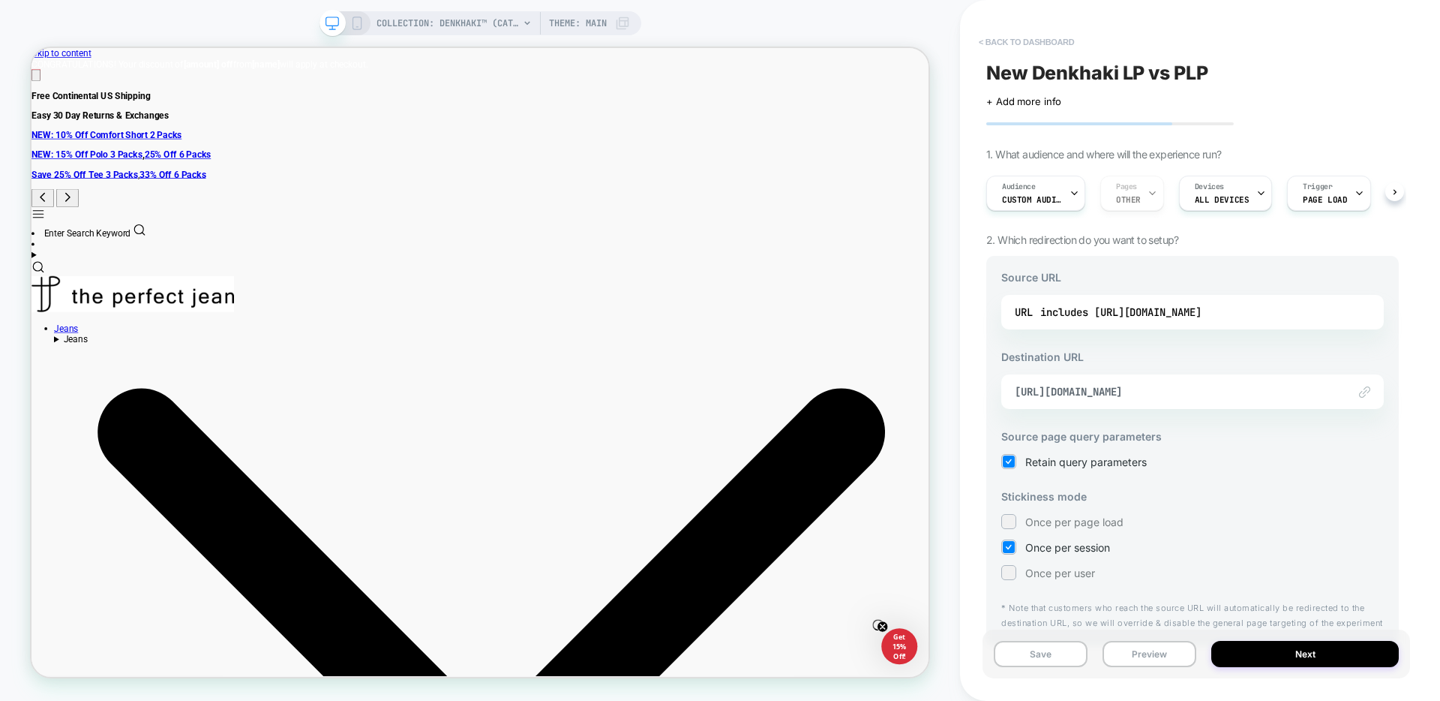
click at [998, 52] on button "< back to dashboard" at bounding box center [1026, 42] width 110 height 24
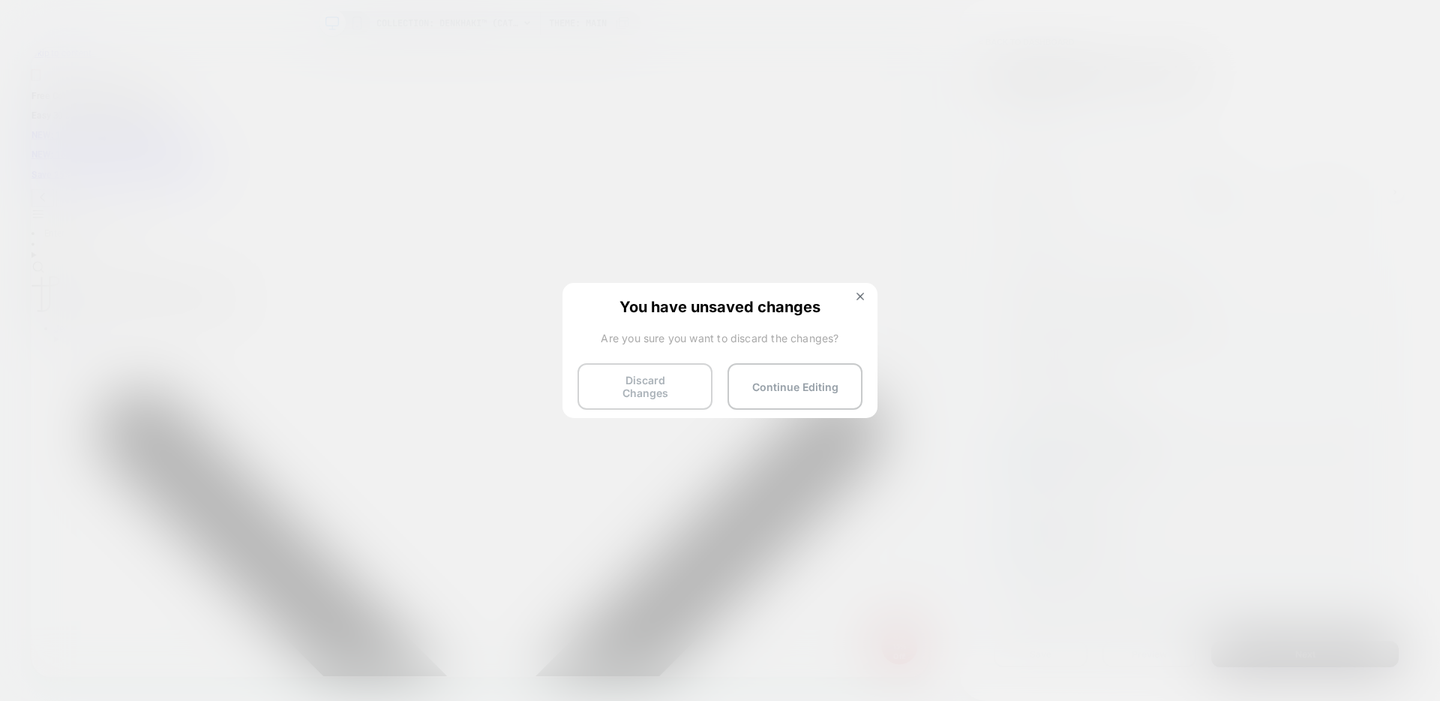
click at [659, 370] on button "Discard Changes" at bounding box center [645, 386] width 135 height 47
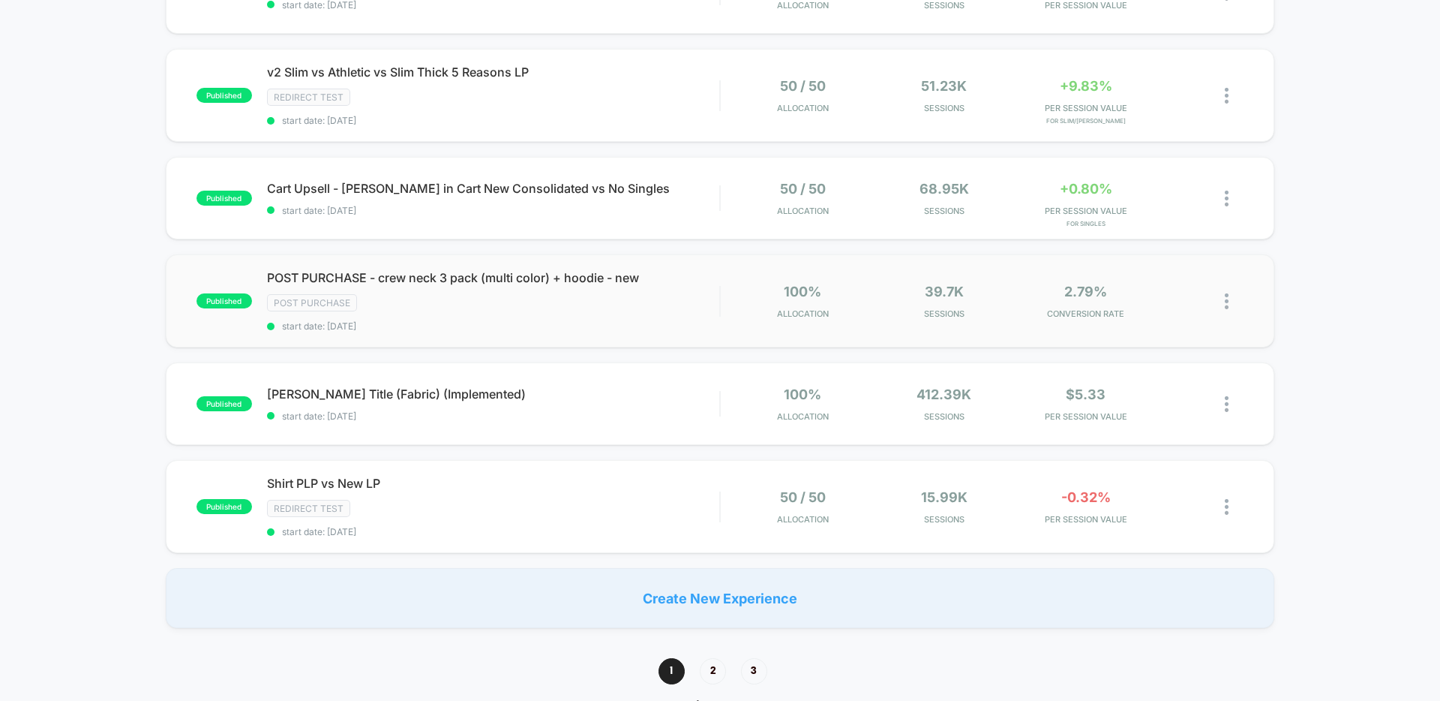
scroll to position [800, 0]
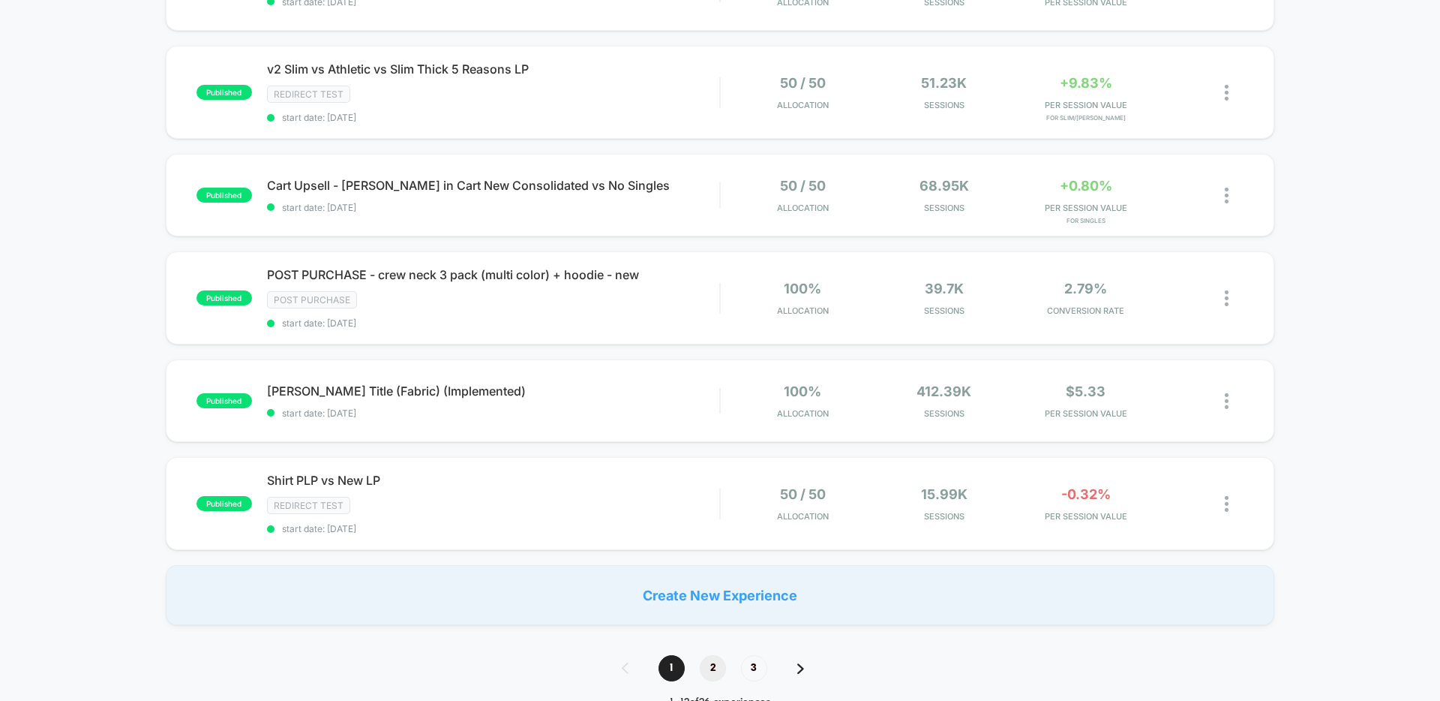
click at [714, 654] on div "**********" at bounding box center [720, 632] width 1440 height 2627
click at [714, 659] on span "2" at bounding box center [713, 668] width 26 height 26
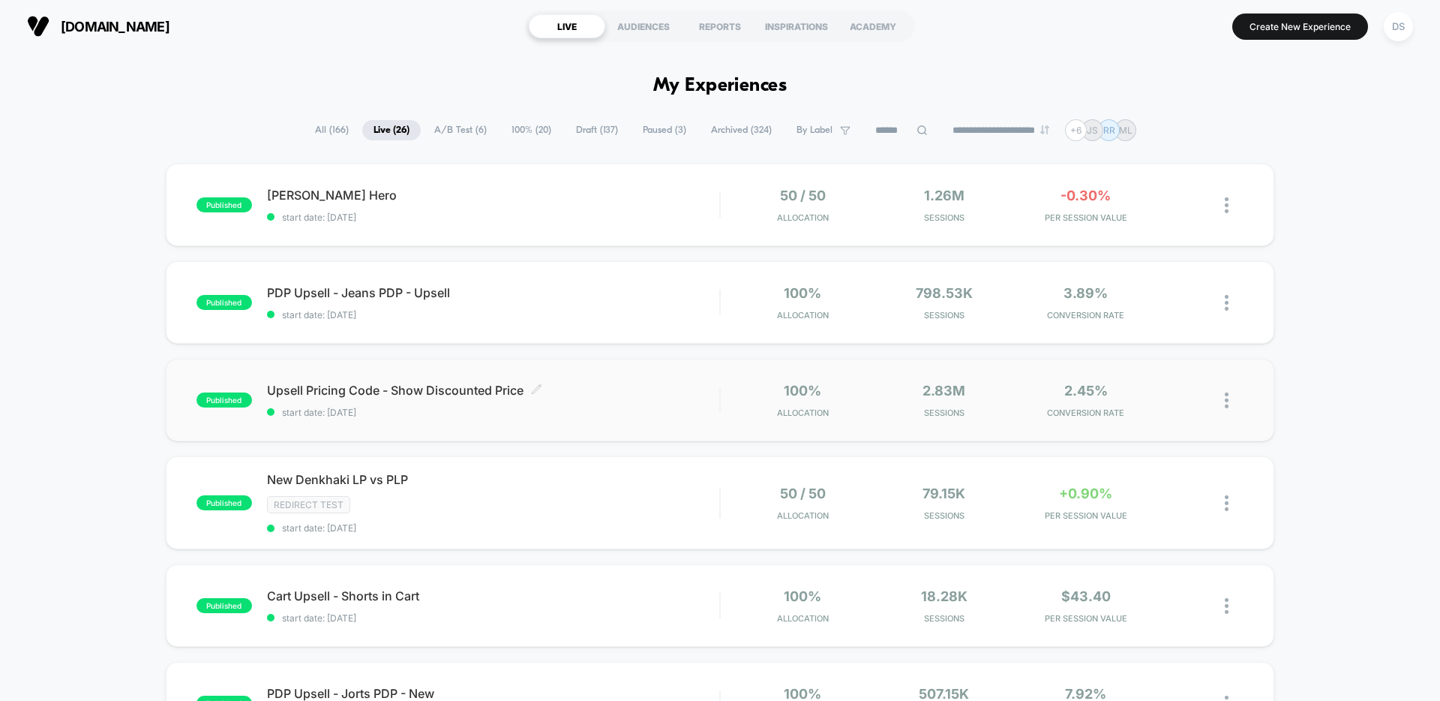
click at [532, 389] on icon at bounding box center [536, 388] width 11 height 11
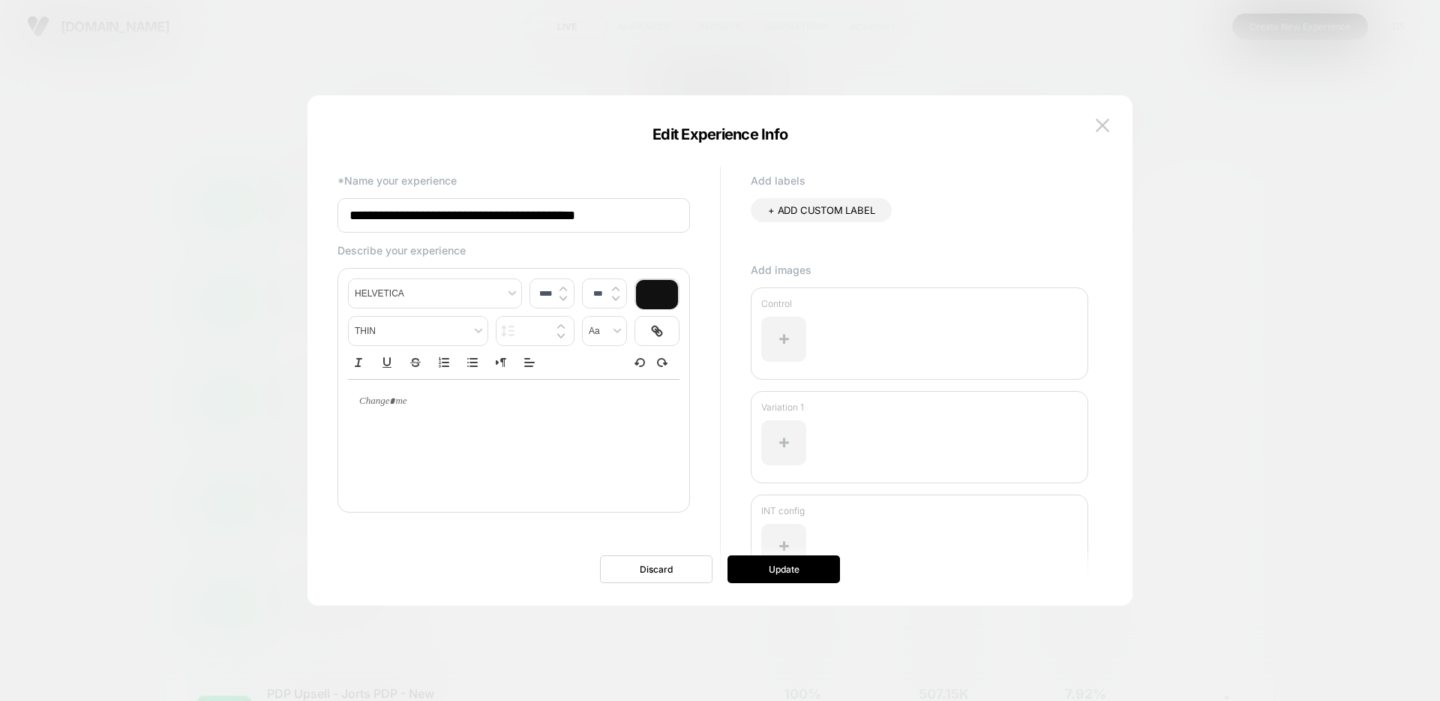
drag, startPoint x: 119, startPoint y: 363, endPoint x: 623, endPoint y: 362, distance: 503.3
click at [120, 363] on div at bounding box center [720, 350] width 1440 height 701
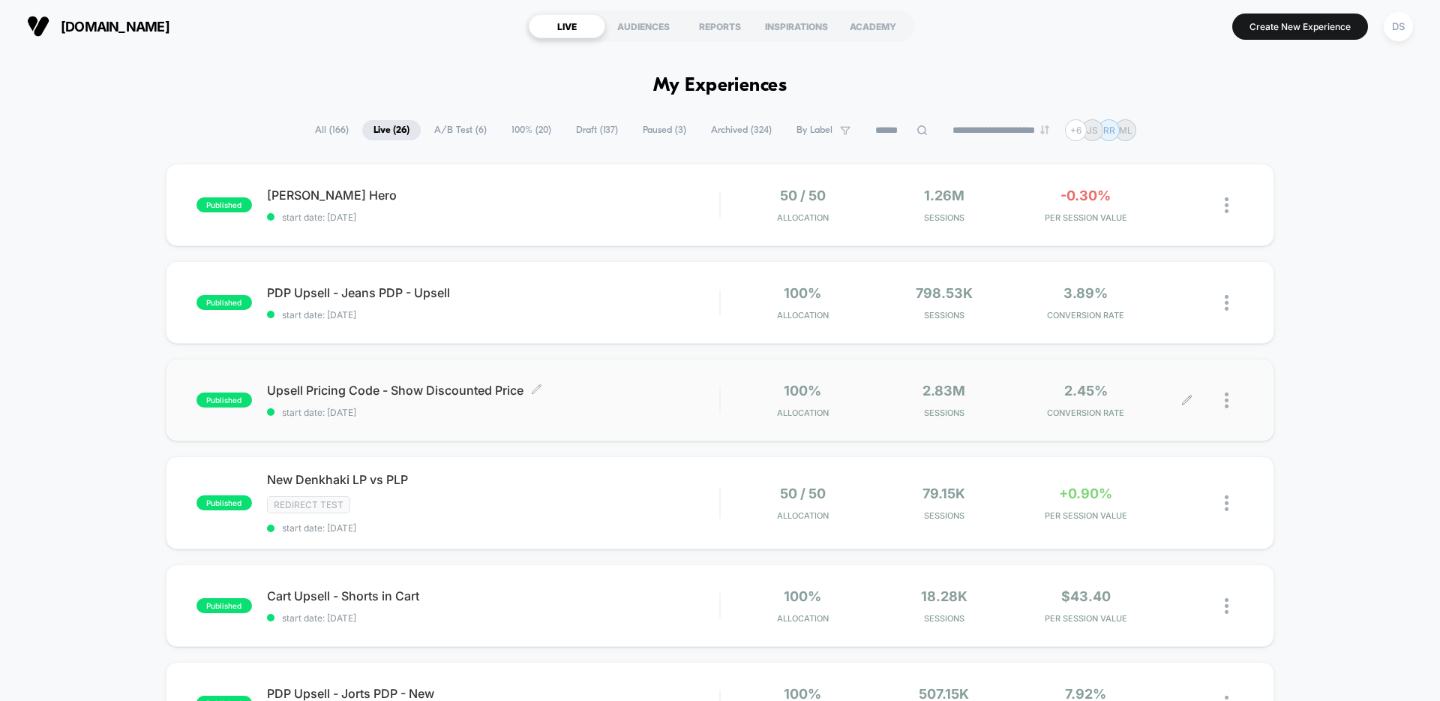
click at [1236, 401] on div at bounding box center [1234, 400] width 19 height 35
click at [1163, 300] on div "Edit" at bounding box center [1149, 315] width 135 height 34
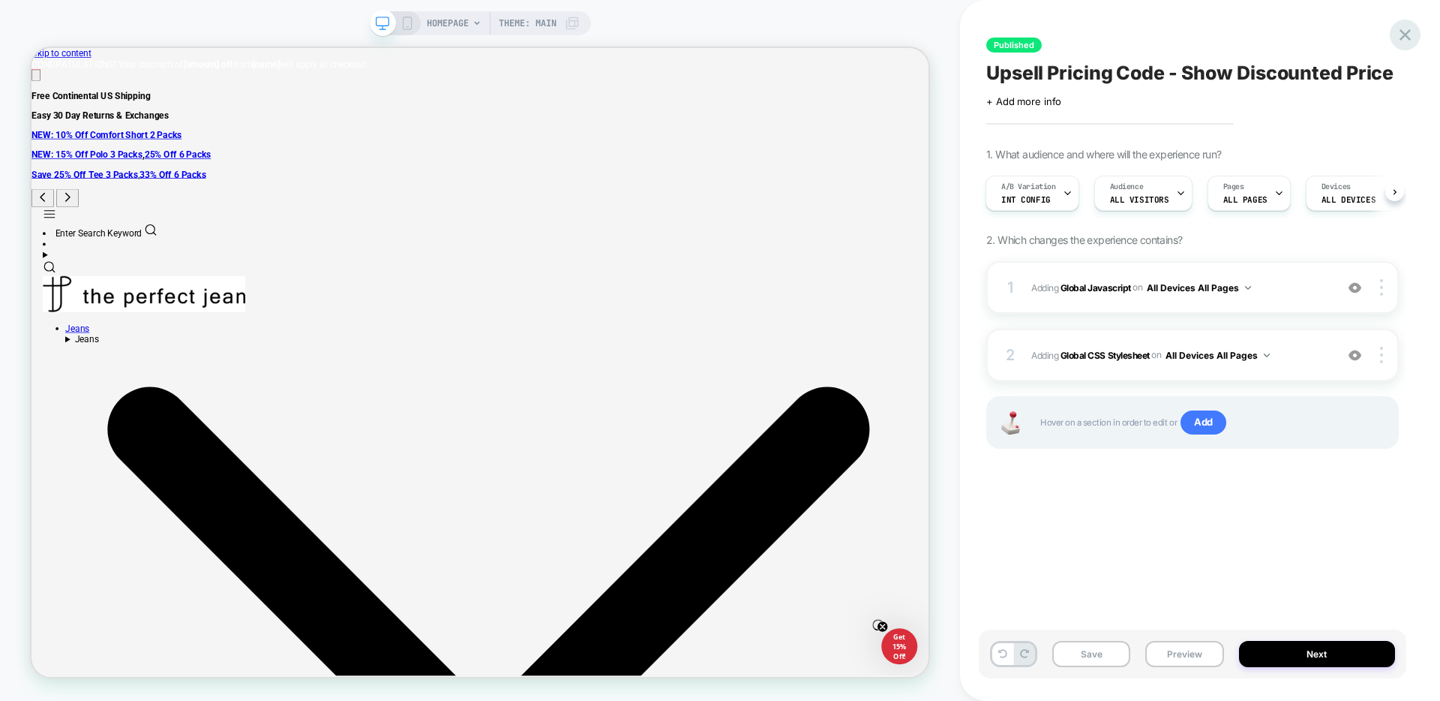
click at [1413, 27] on icon at bounding box center [1405, 35] width 20 height 20
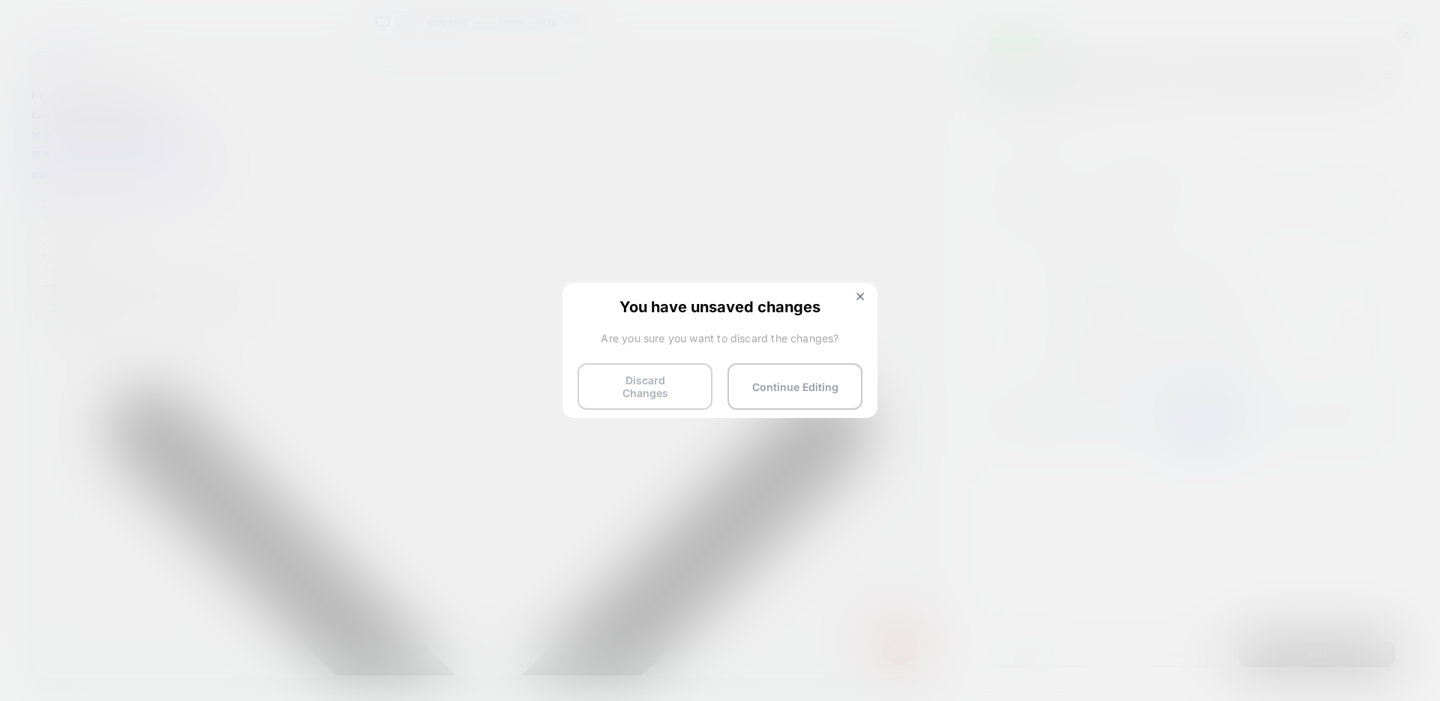
click at [610, 388] on button "Discard Changes" at bounding box center [645, 386] width 135 height 47
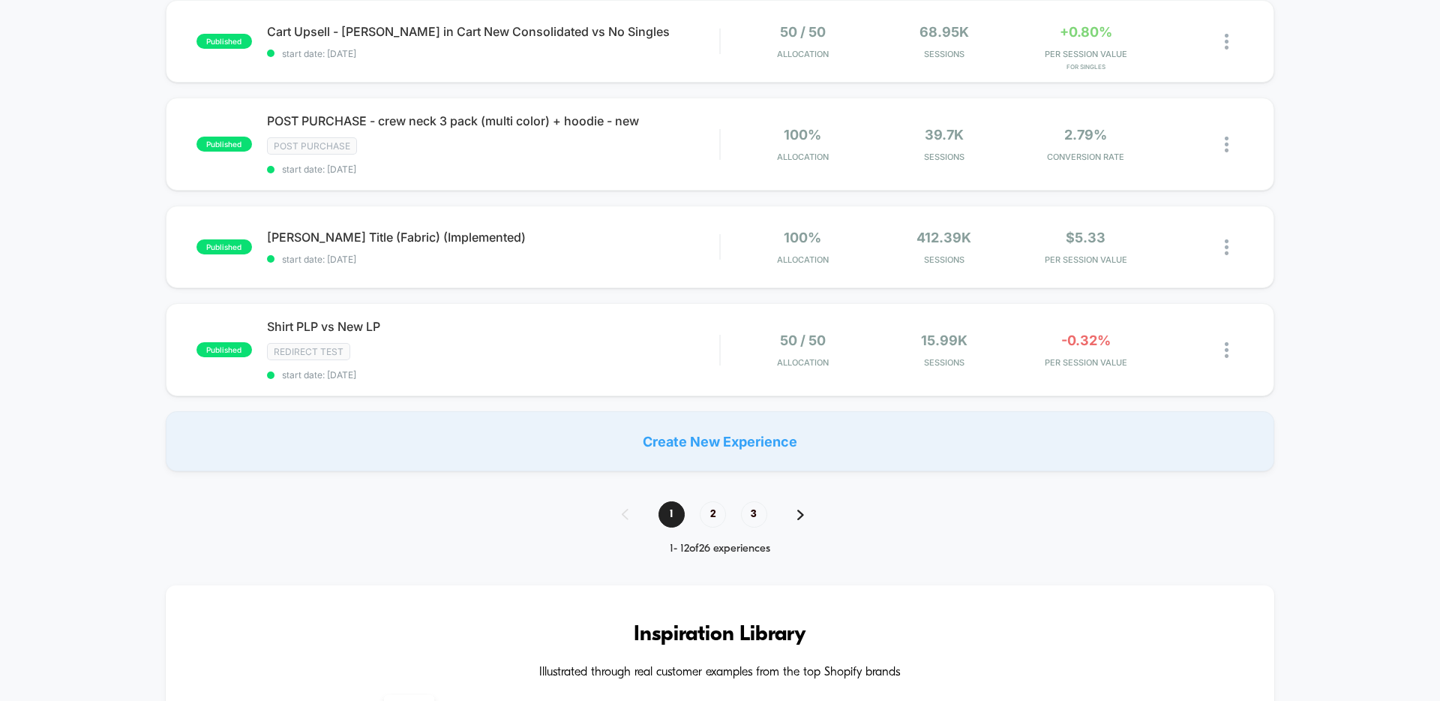
scroll to position [971, 0]
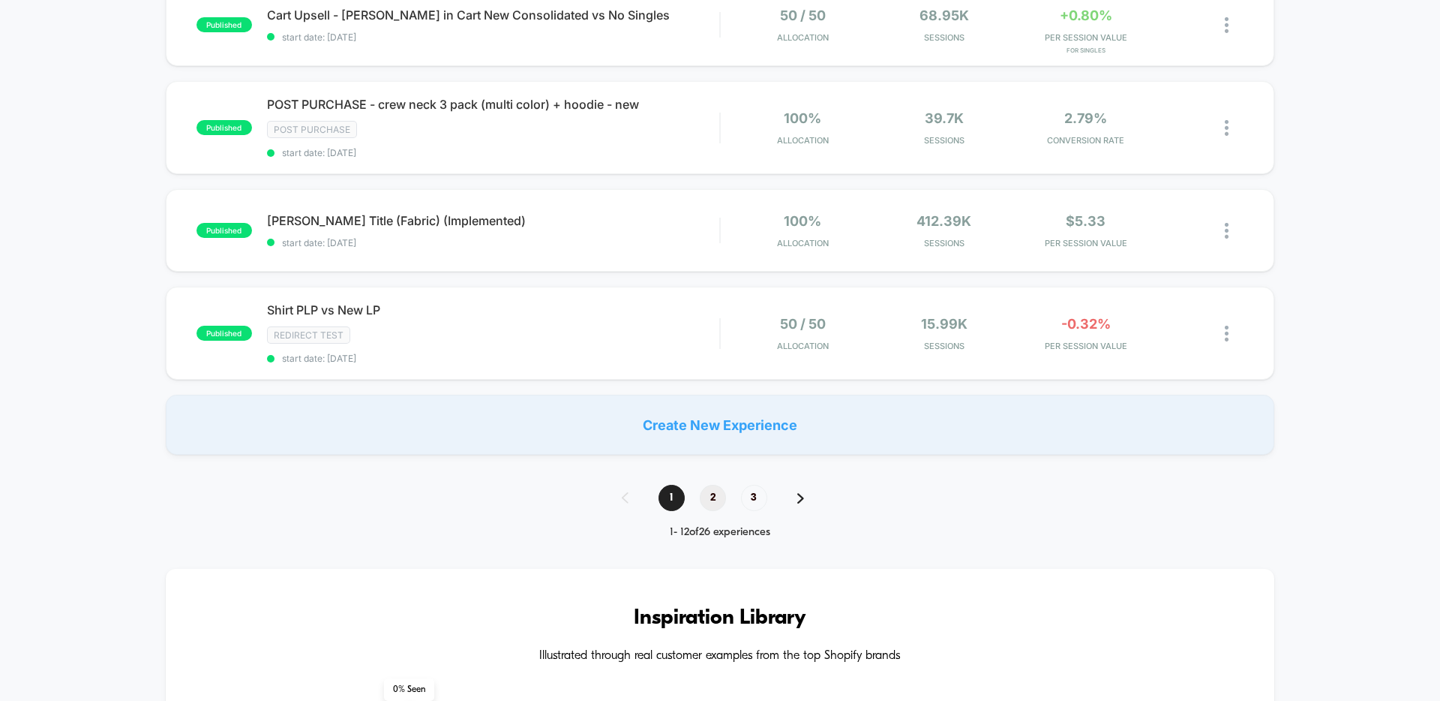
click at [713, 491] on span "2" at bounding box center [713, 498] width 26 height 26
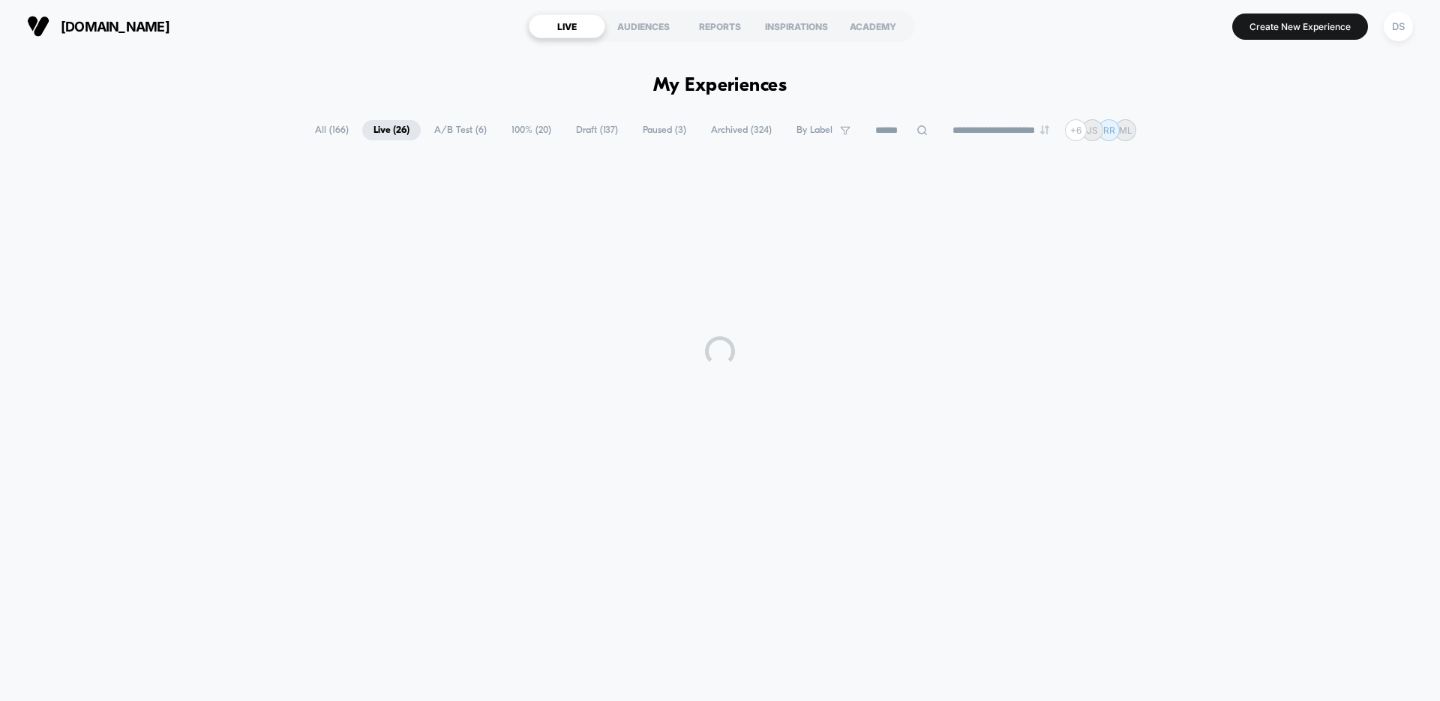
scroll to position [0, 0]
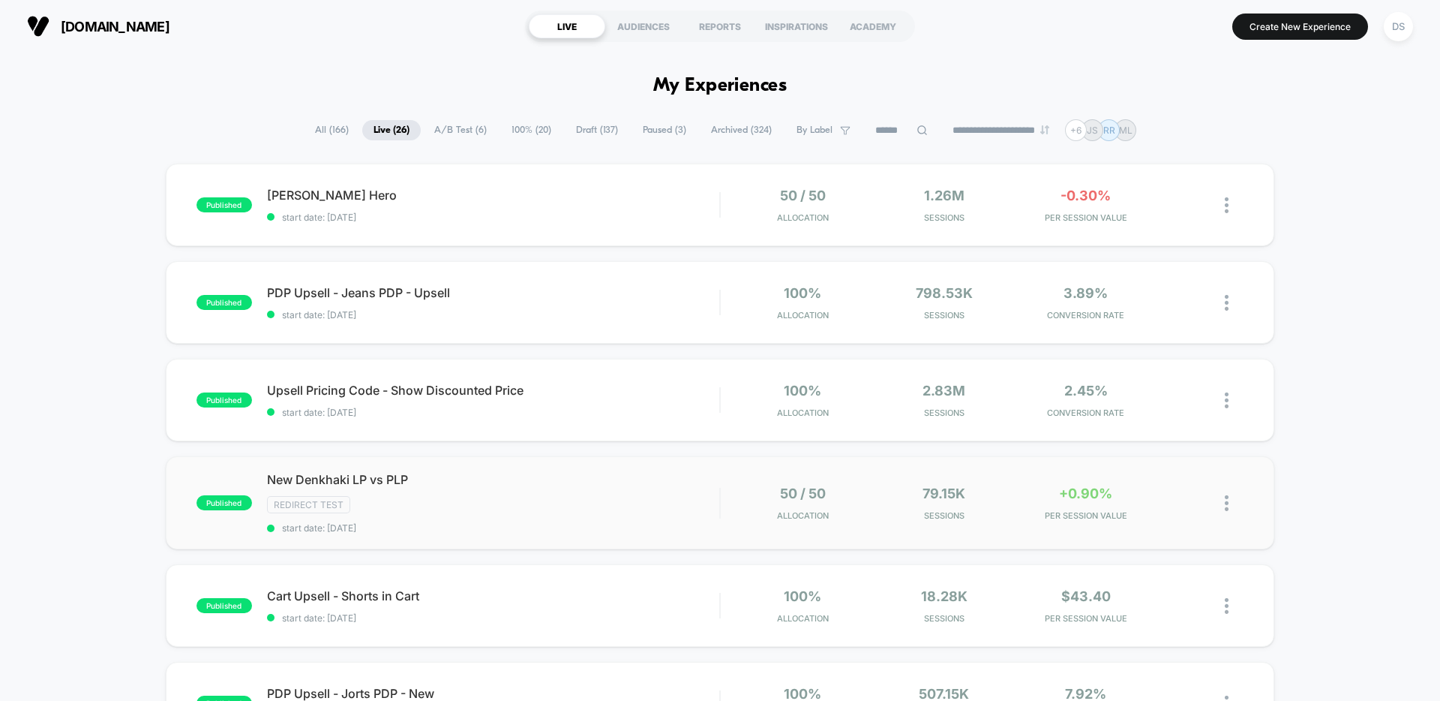
click at [383, 482] on span "New Denkhaki LP vs PLP" at bounding box center [493, 479] width 452 height 15
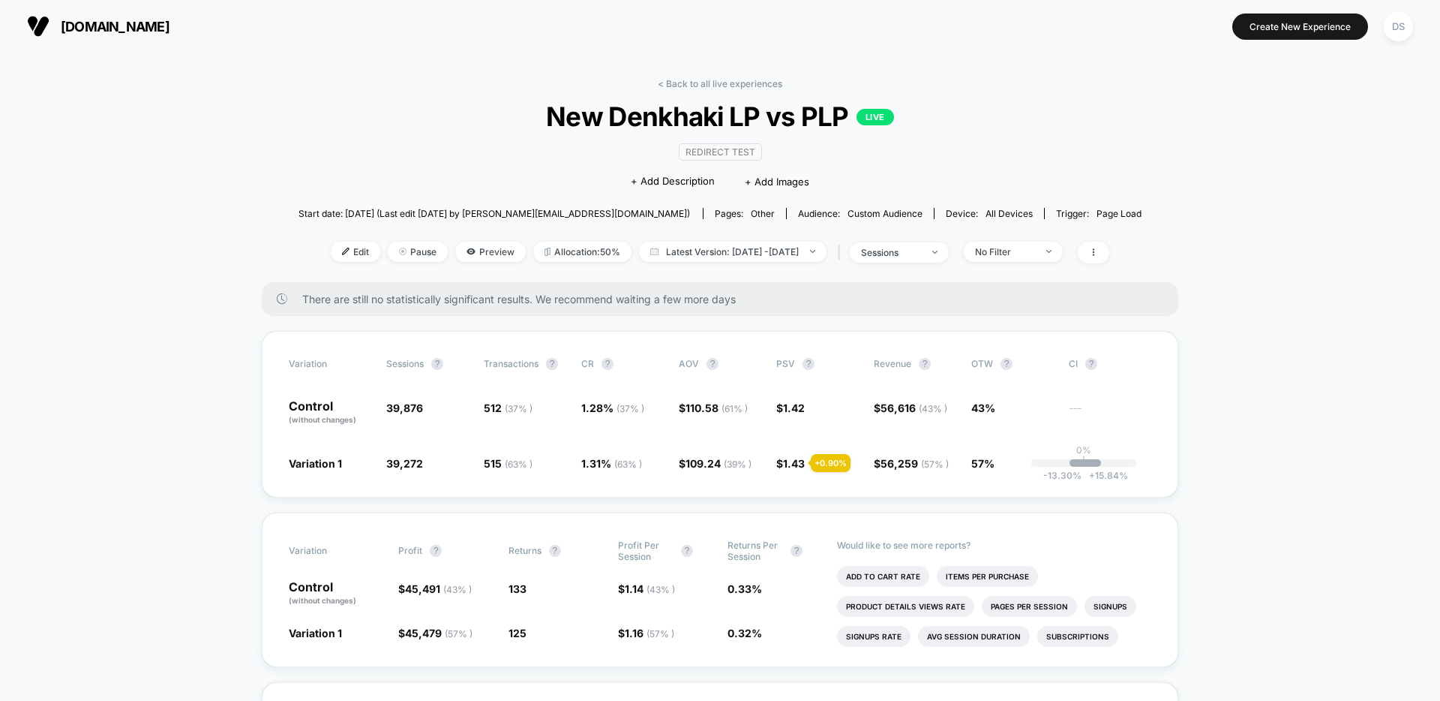
click at [542, 121] on span "New Denkhaki LP vs PLP LIVE" at bounding box center [720, 117] width 759 height 32
drag, startPoint x: 546, startPoint y: 118, endPoint x: 841, endPoint y: 104, distance: 295.1
click at [841, 104] on span "New Denkhaki LP vs PLP LIVE" at bounding box center [720, 117] width 759 height 32
copy span "New Denkhaki LP vs PLP"
click at [331, 253] on span "Edit" at bounding box center [356, 252] width 50 height 20
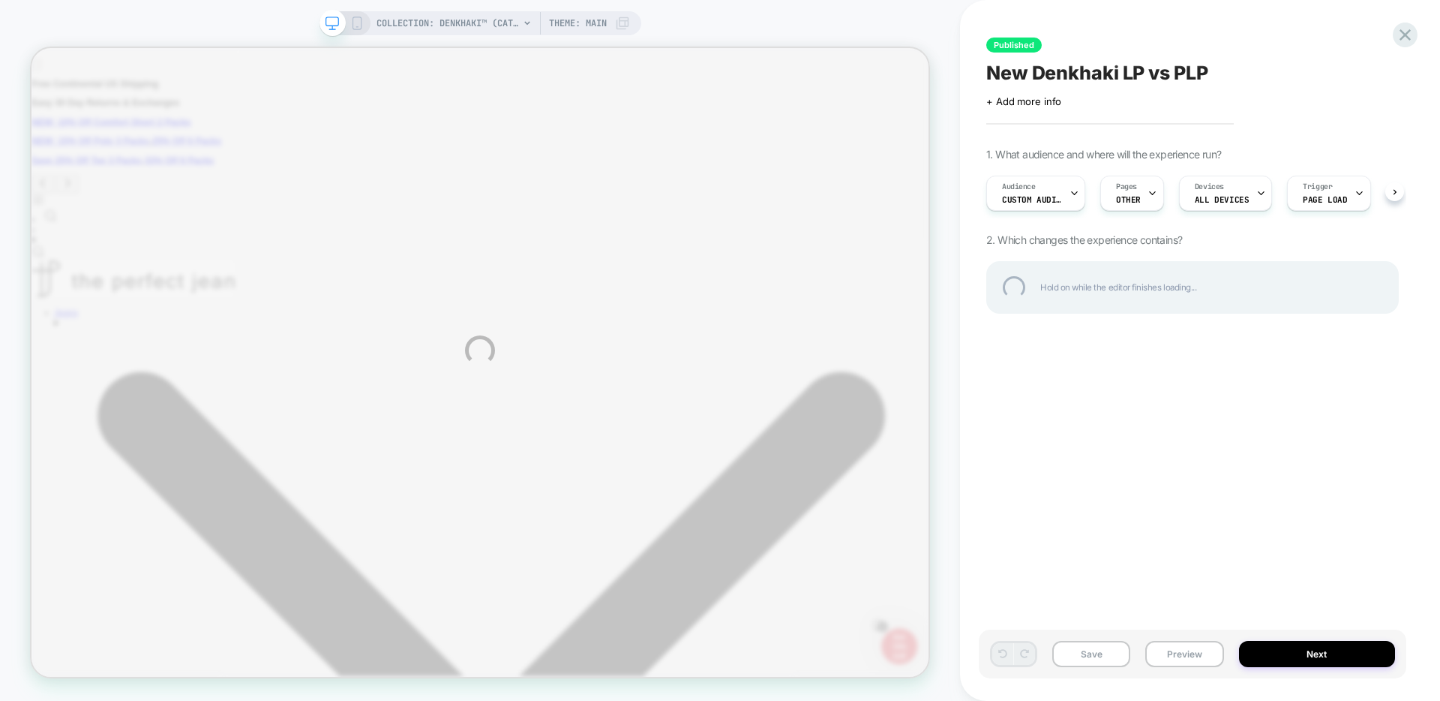
click at [1162, 158] on div "COLLECTION: Denkhaki™ (Category) COLLECTION: Denkhaki™ (Category) Theme: MAIN P…" at bounding box center [720, 350] width 1440 height 701
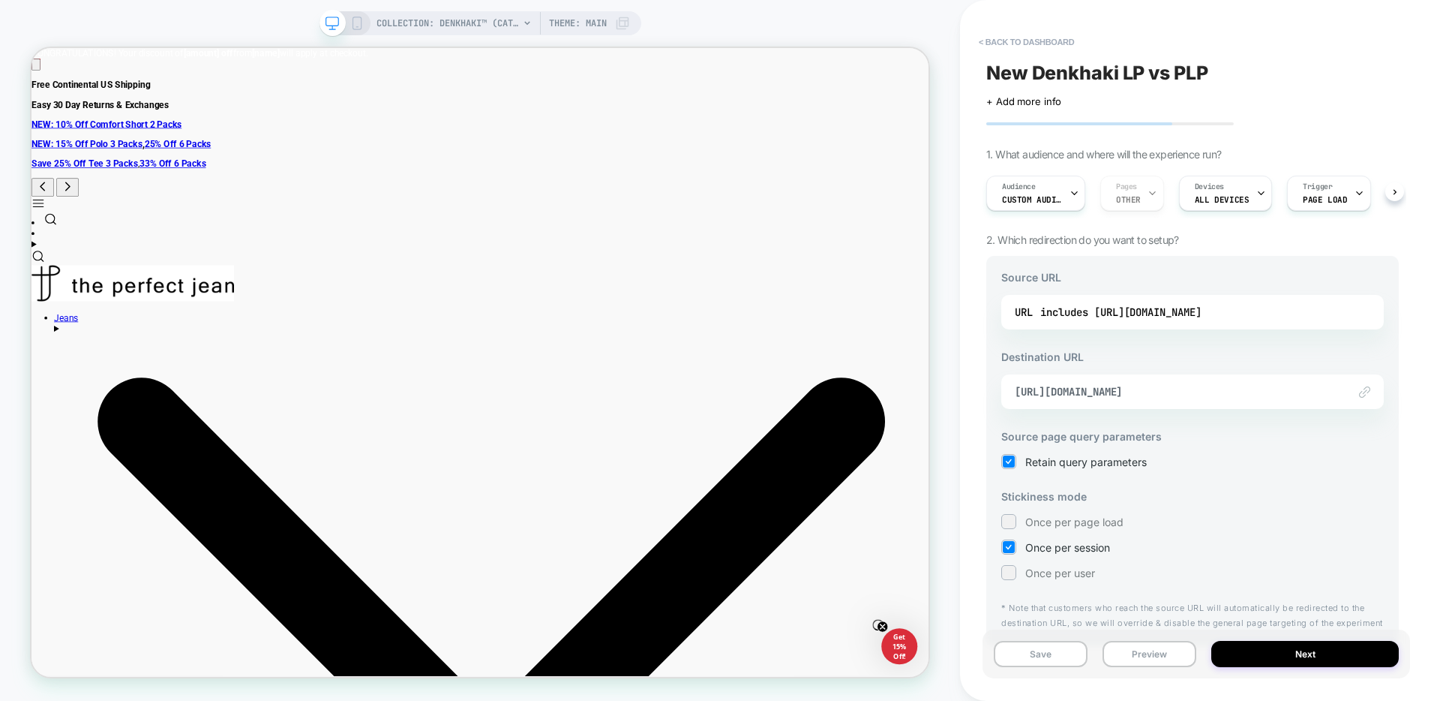
click at [1062, 192] on div "Audience Custom Audience" at bounding box center [1032, 193] width 90 height 34
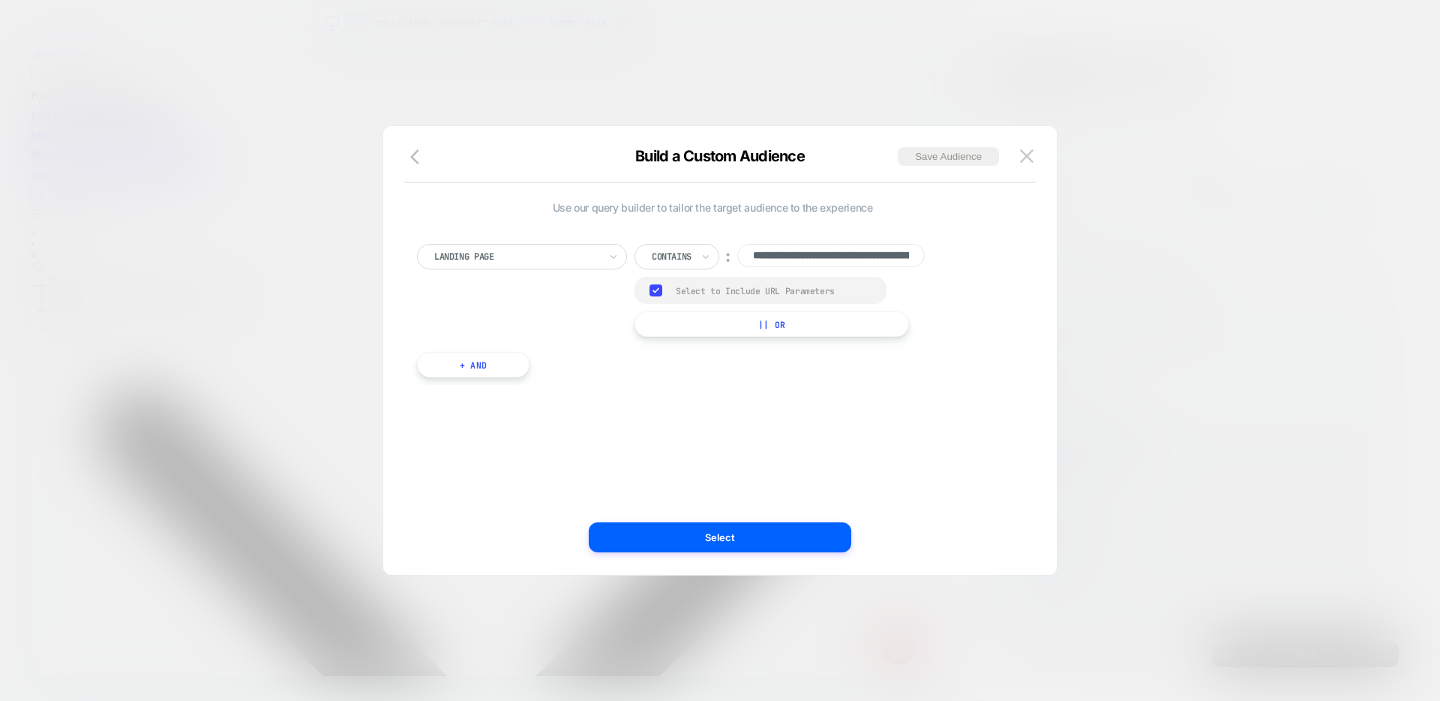
click at [817, 251] on input "**********" at bounding box center [831, 255] width 188 height 23
click at [866, 257] on input "**********" at bounding box center [831, 255] width 188 height 23
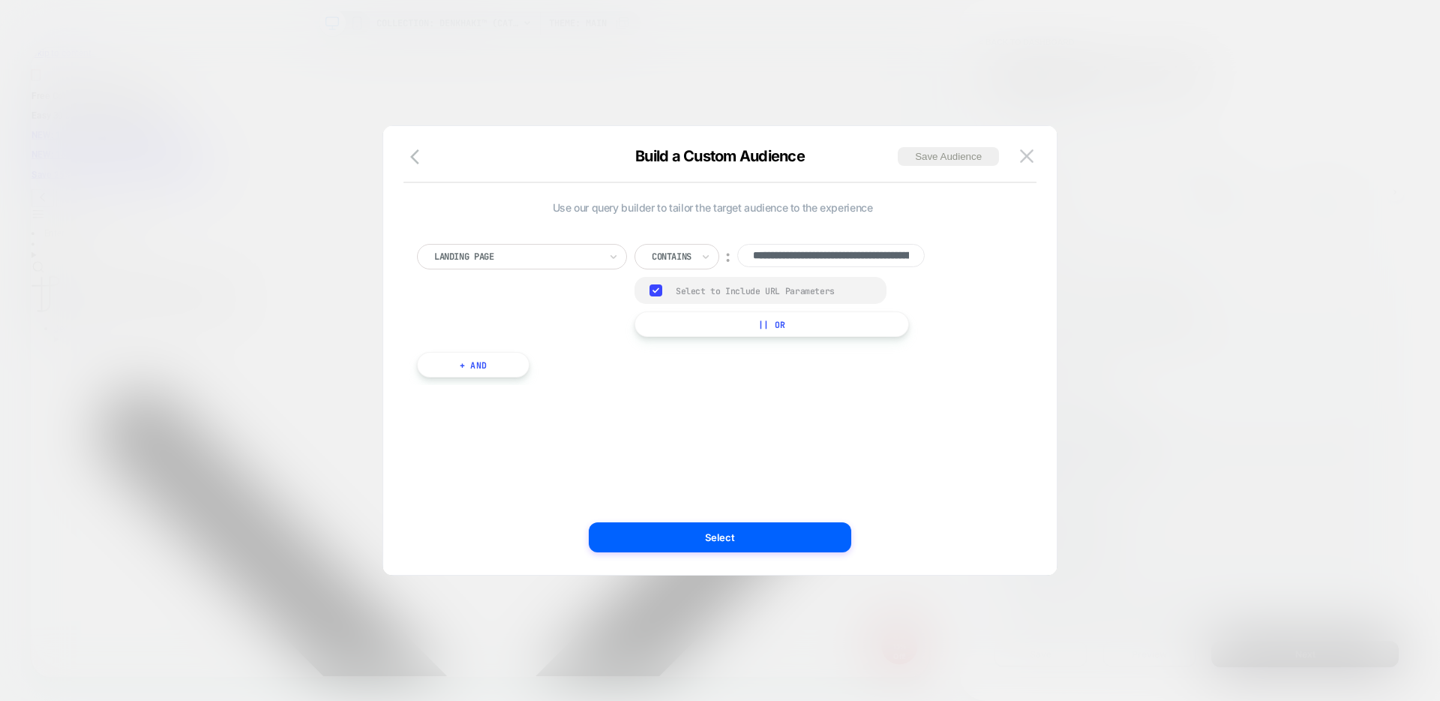
scroll to position [0, 222]
drag, startPoint x: 866, startPoint y: 257, endPoint x: 975, endPoint y: 254, distance: 109.5
click at [975, 254] on div "**********" at bounding box center [712, 290] width 591 height 93
click at [803, 255] on input "**********" at bounding box center [831, 255] width 188 height 23
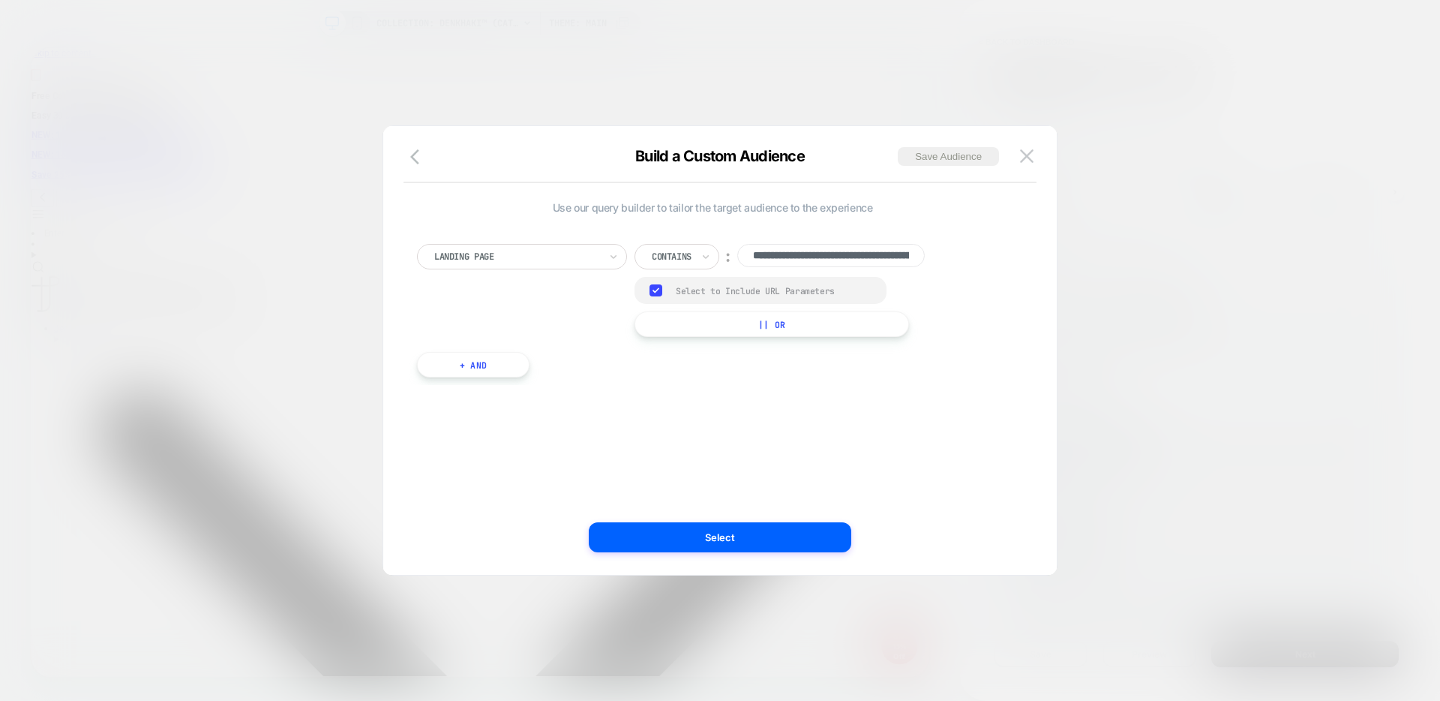
click at [1043, 139] on div "**********" at bounding box center [720, 350] width 675 height 450
click at [1033, 159] on img at bounding box center [1027, 155] width 14 height 13
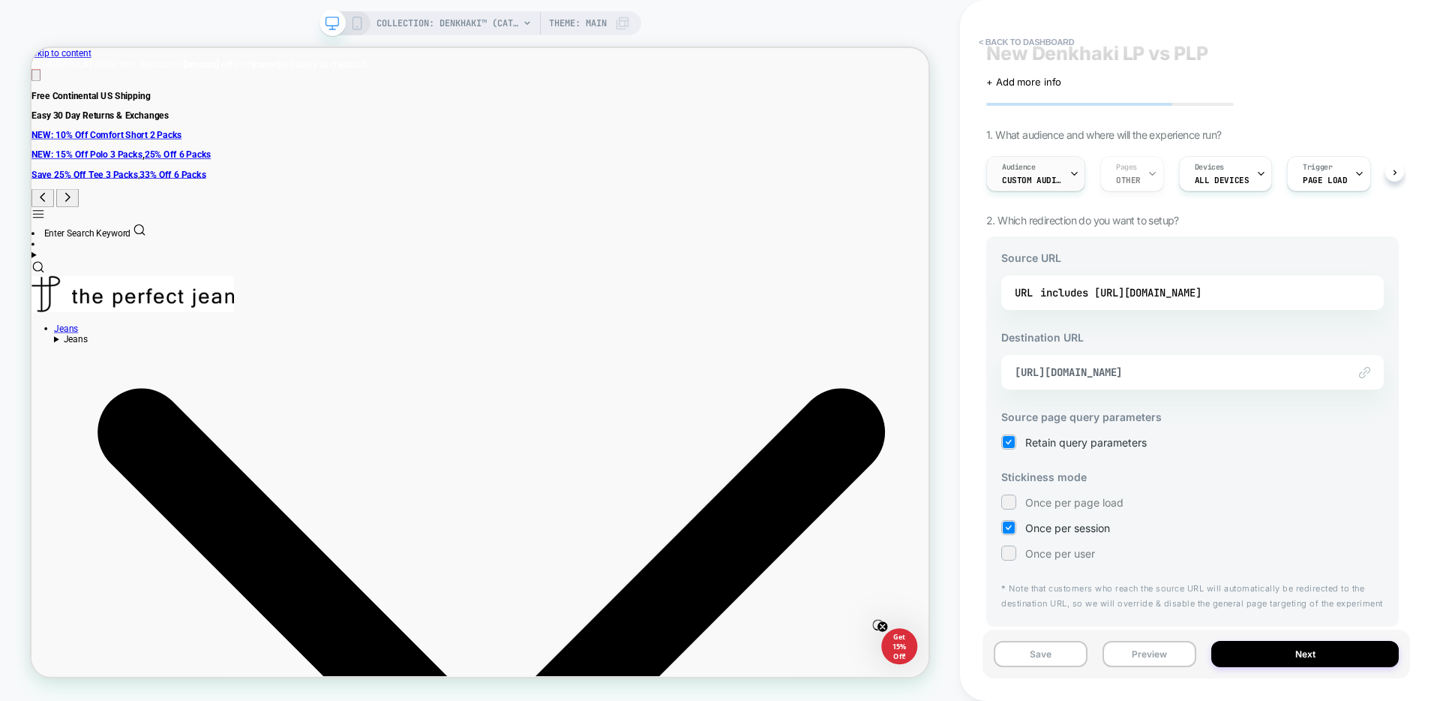
scroll to position [20, 0]
click at [1019, 33] on button "< back to dashboard" at bounding box center [1026, 42] width 110 height 24
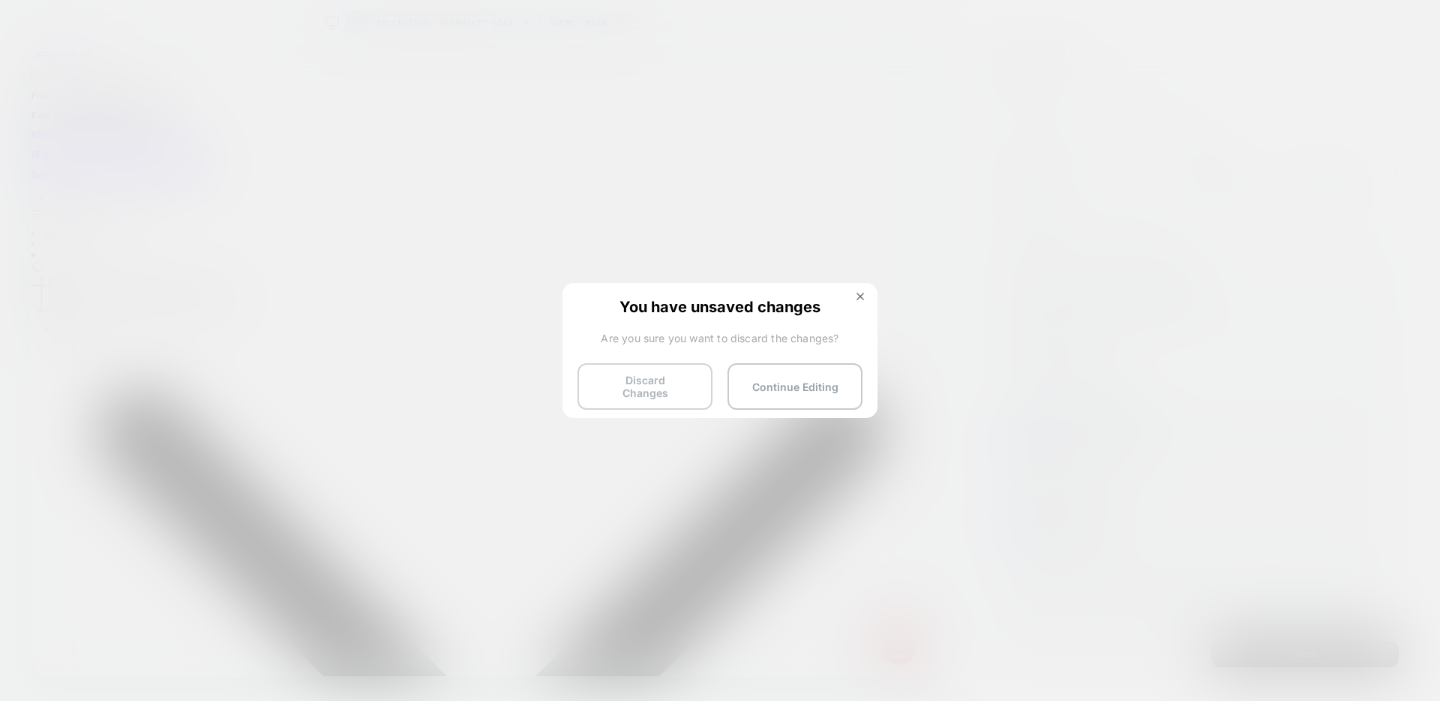
click at [665, 395] on button "Discard Changes" at bounding box center [645, 386] width 135 height 47
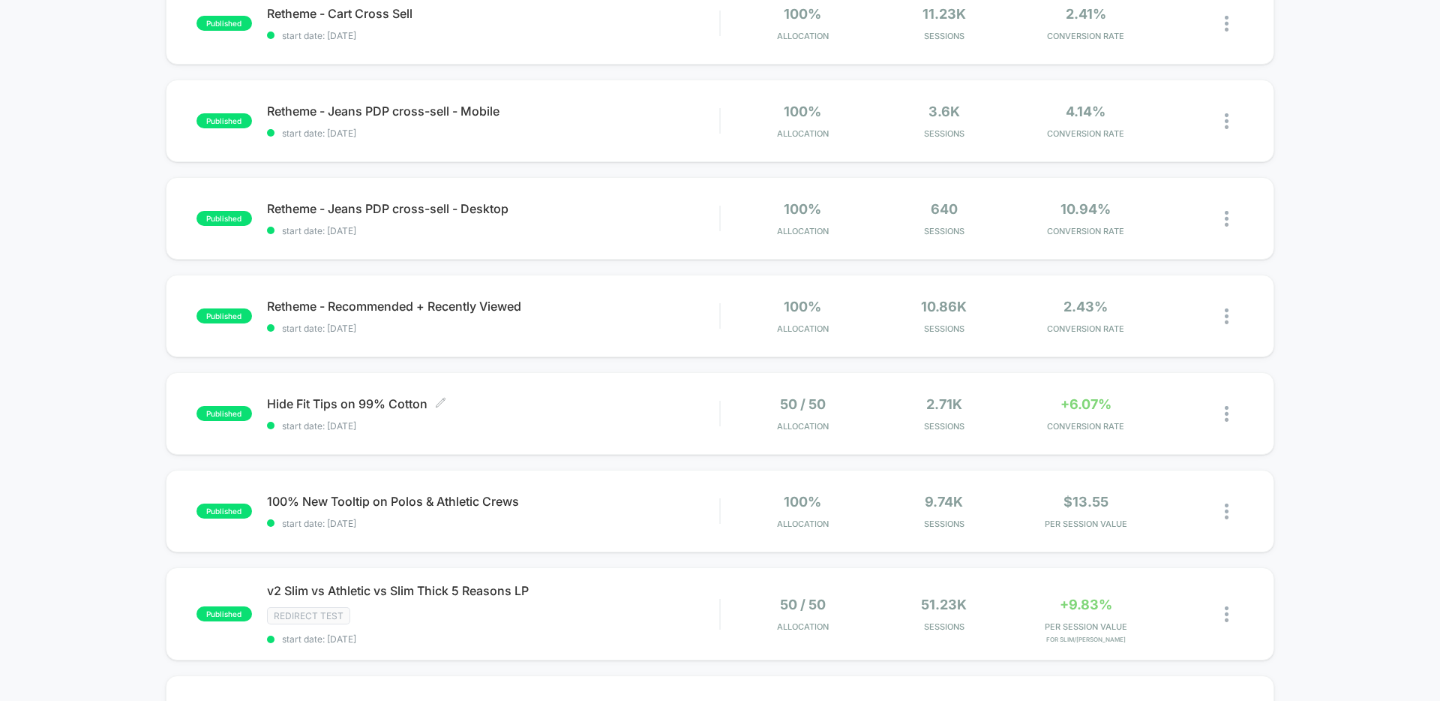
scroll to position [935, 0]
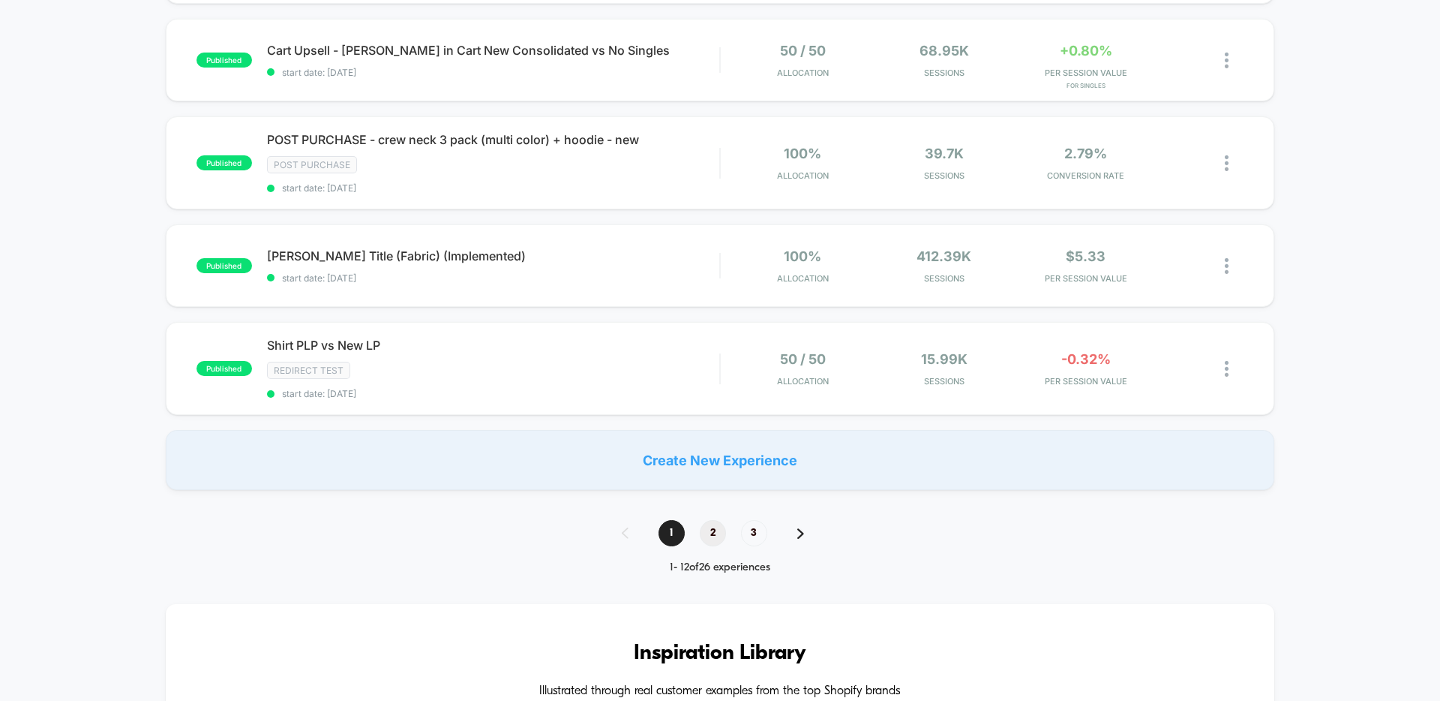
click at [711, 530] on span "2" at bounding box center [713, 533] width 26 height 26
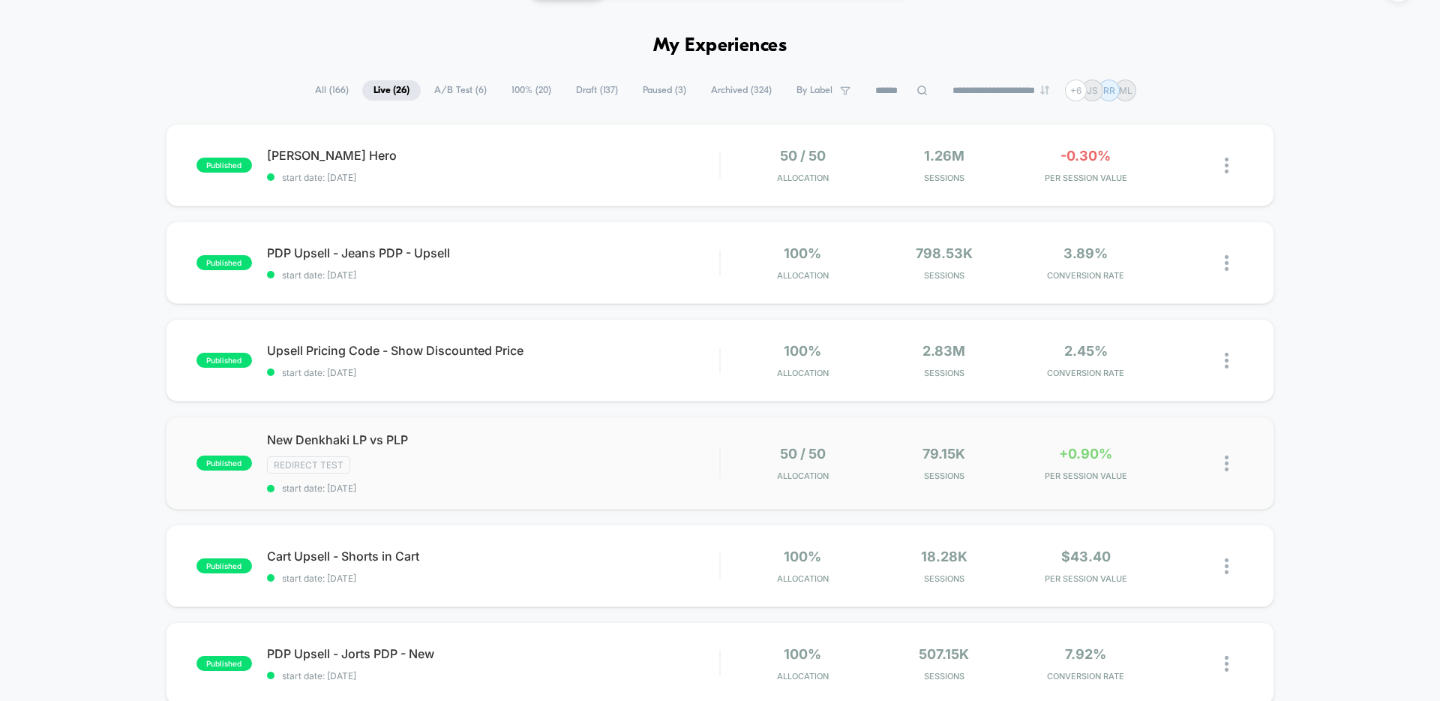
scroll to position [115, 0]
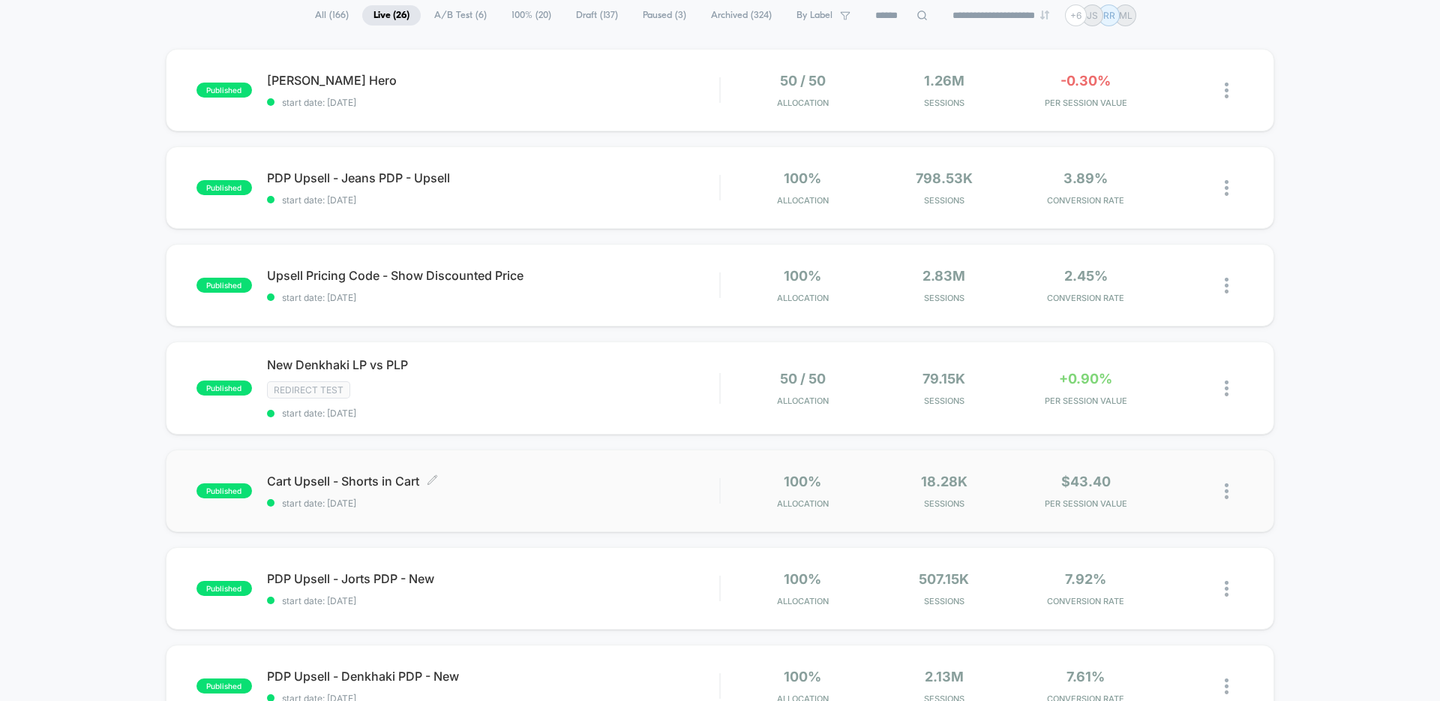
click at [660, 476] on span "Cart Upsell - Shorts in Cart Click to edit experience details" at bounding box center [493, 480] width 452 height 15
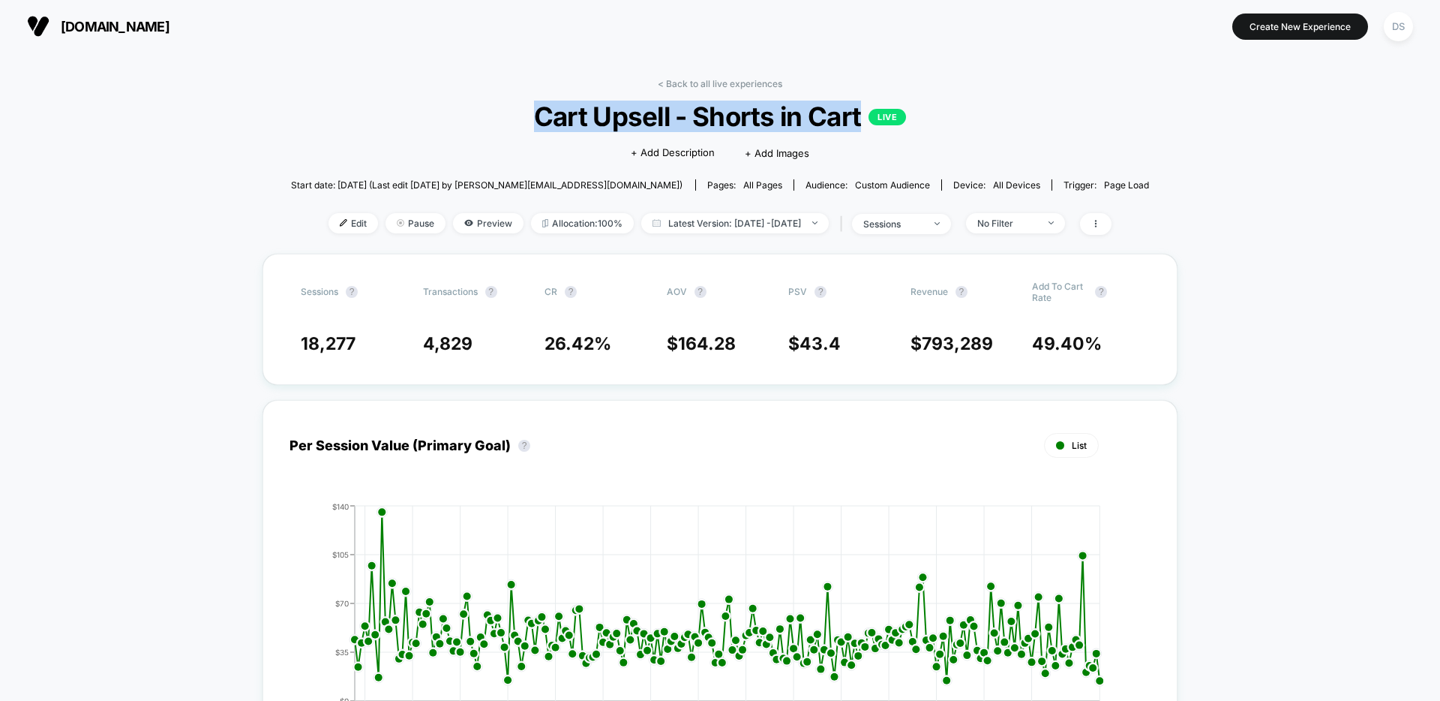
drag, startPoint x: 535, startPoint y: 115, endPoint x: 858, endPoint y: 111, distance: 323.3
click at [858, 111] on span "Cart Upsell - Shorts in Cart LIVE" at bounding box center [720, 117] width 773 height 32
copy span "Cart Upsell - Shorts in Cart"
click at [337, 215] on span "Edit" at bounding box center [354, 223] width 50 height 20
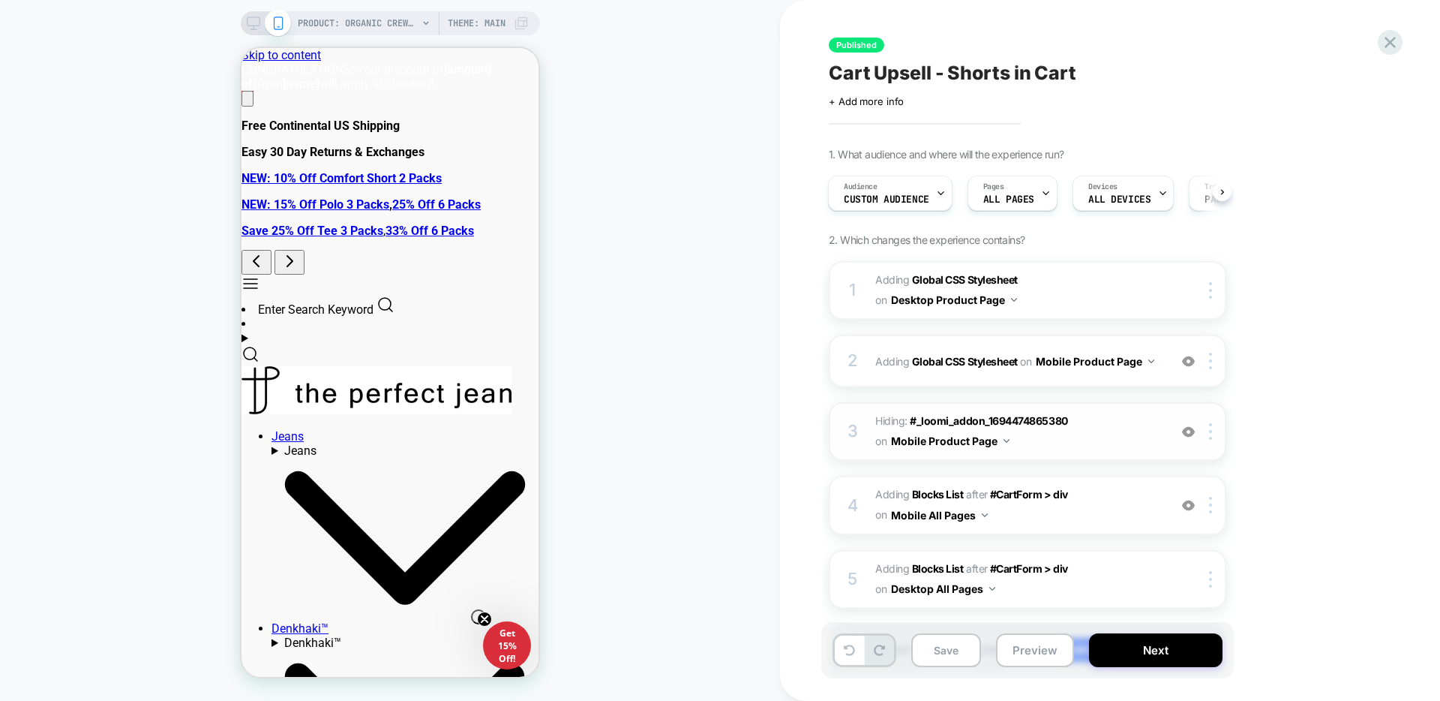
scroll to position [3, 0]
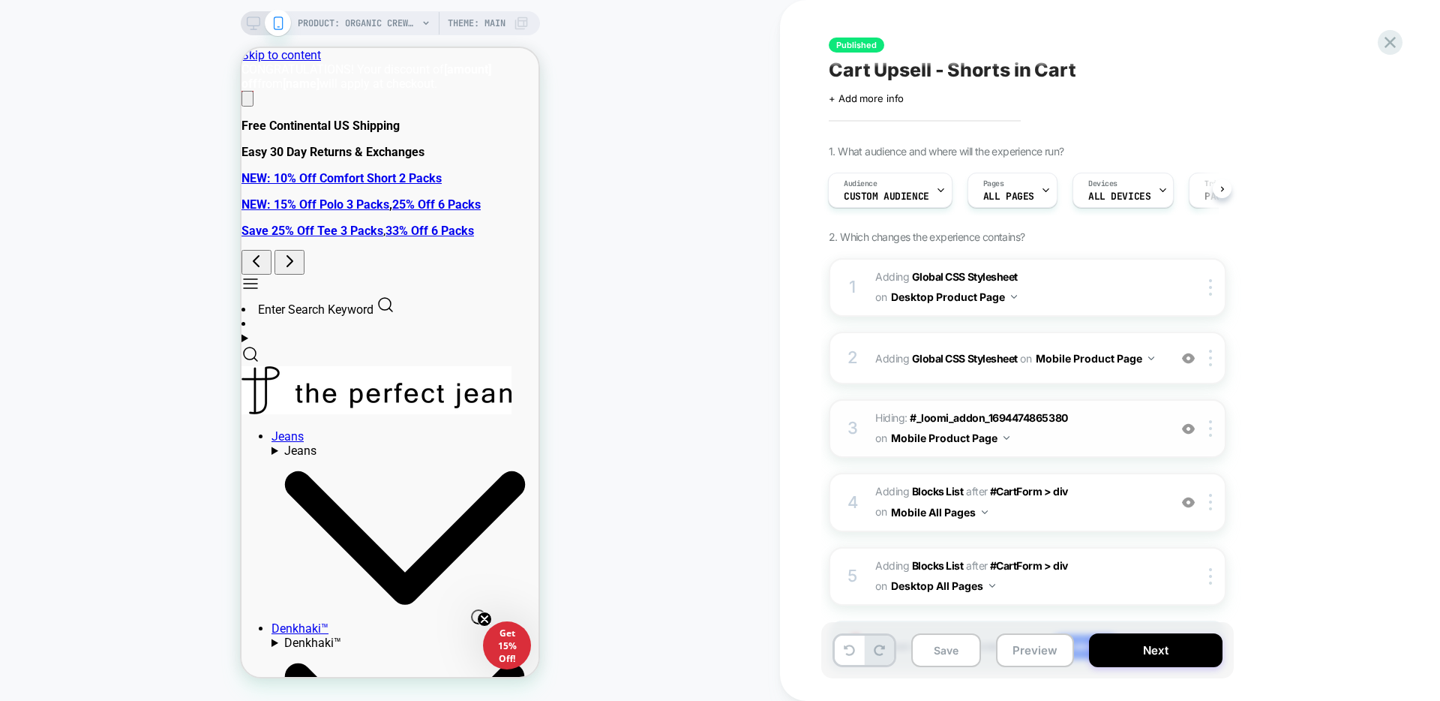
click at [1109, 424] on span "Hiding : #_loomi_addon_1694474865380 #_loomi_addon_[PHONE_NUMBER] on Mobile Pro…" at bounding box center [1018, 428] width 286 height 41
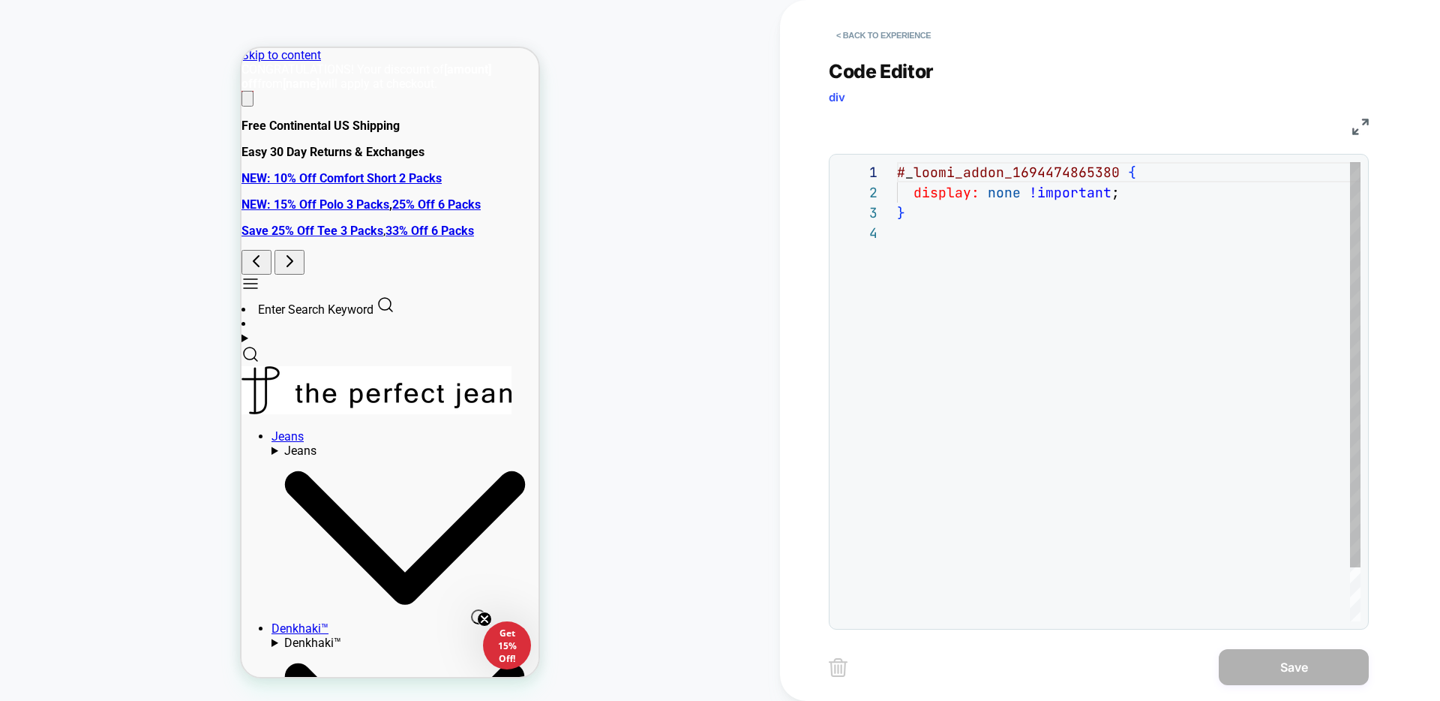
scroll to position [61, 0]
click at [902, 27] on button "< Back to experience" at bounding box center [884, 35] width 110 height 24
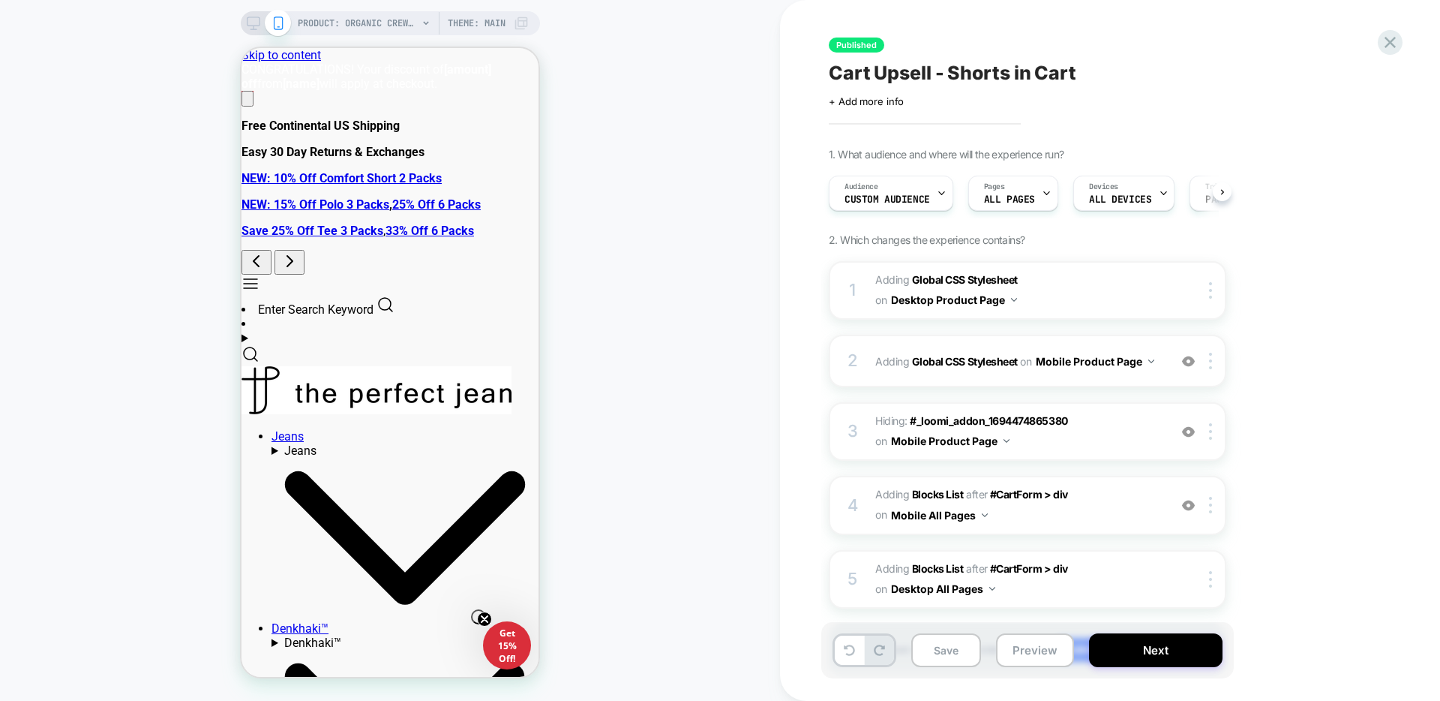
scroll to position [0, 1]
click at [1408, 44] on div "Published Cart Upsell - Shorts in Cart Click to edit experience details + Add m…" at bounding box center [1110, 350] width 660 height 701
click at [1386, 42] on icon at bounding box center [1390, 42] width 20 height 20
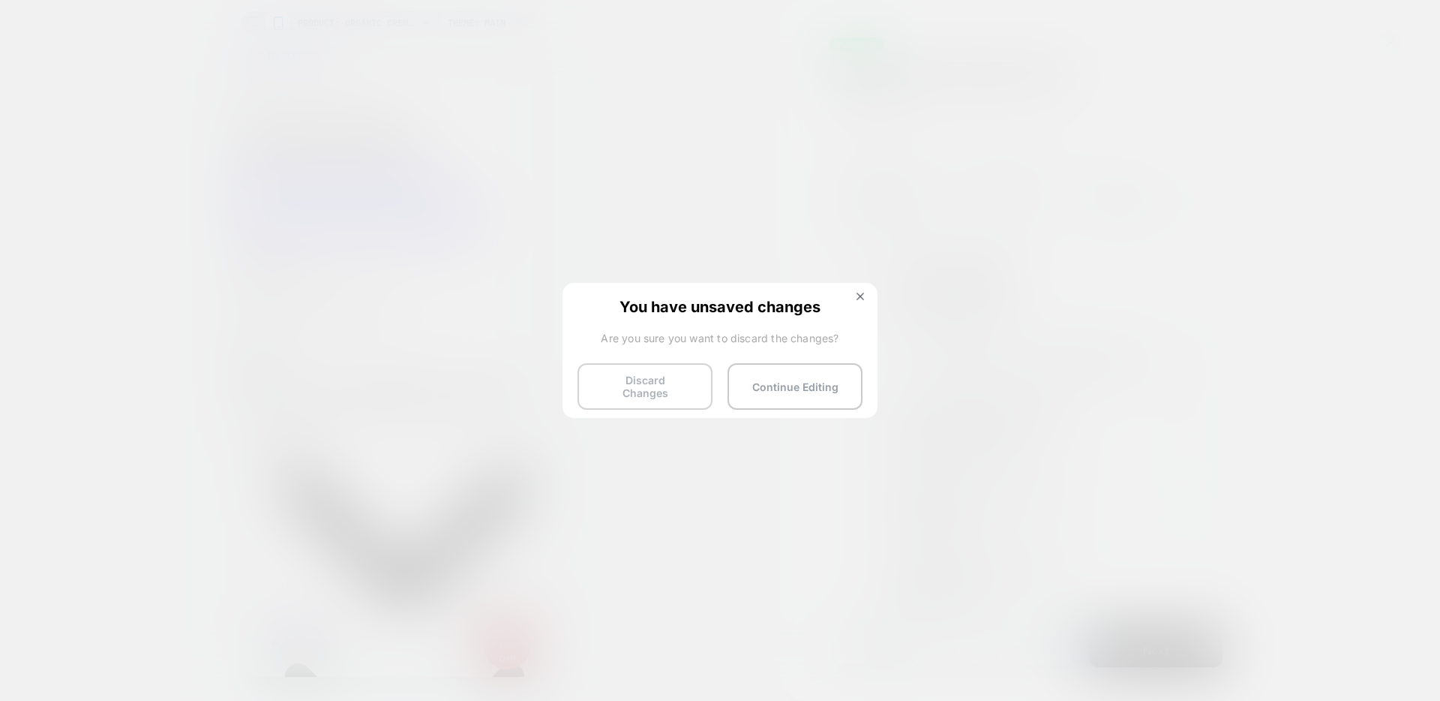
click at [638, 393] on button "Discard Changes" at bounding box center [645, 386] width 135 height 47
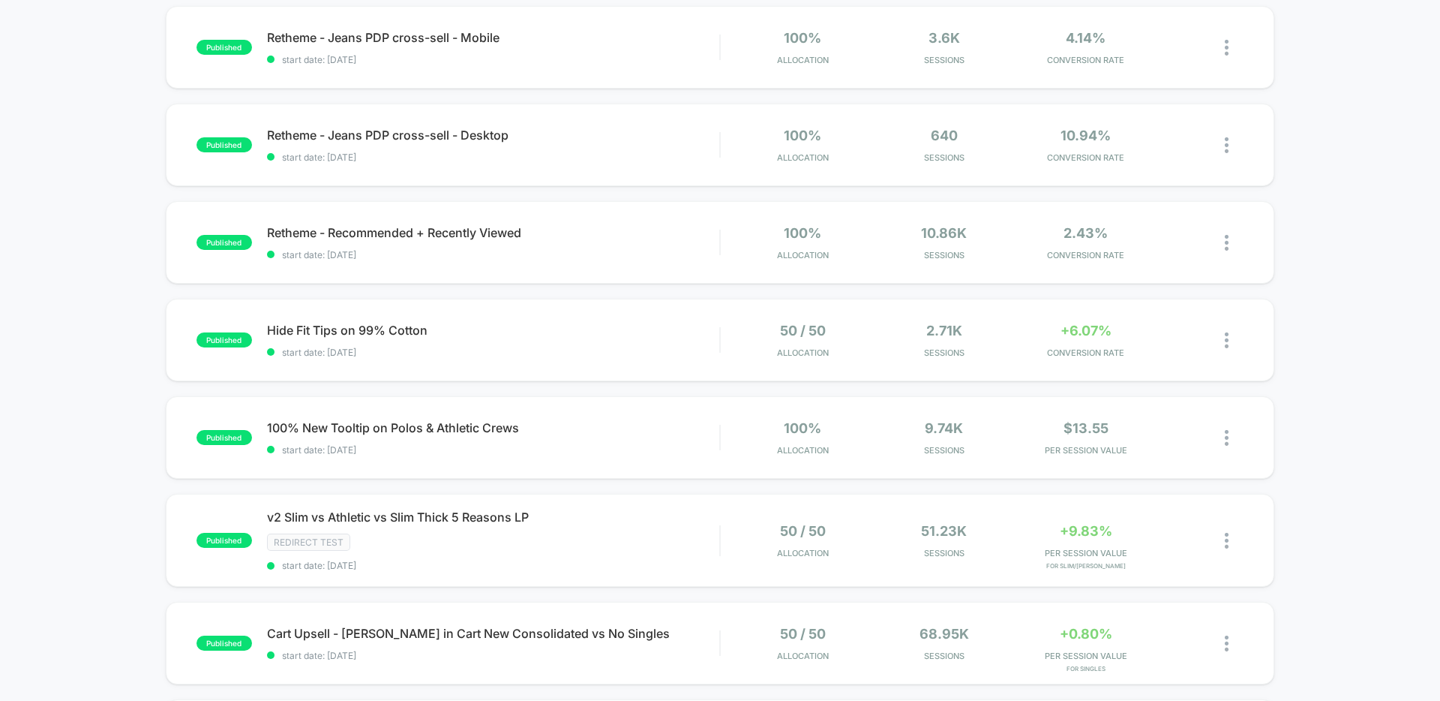
scroll to position [929, 0]
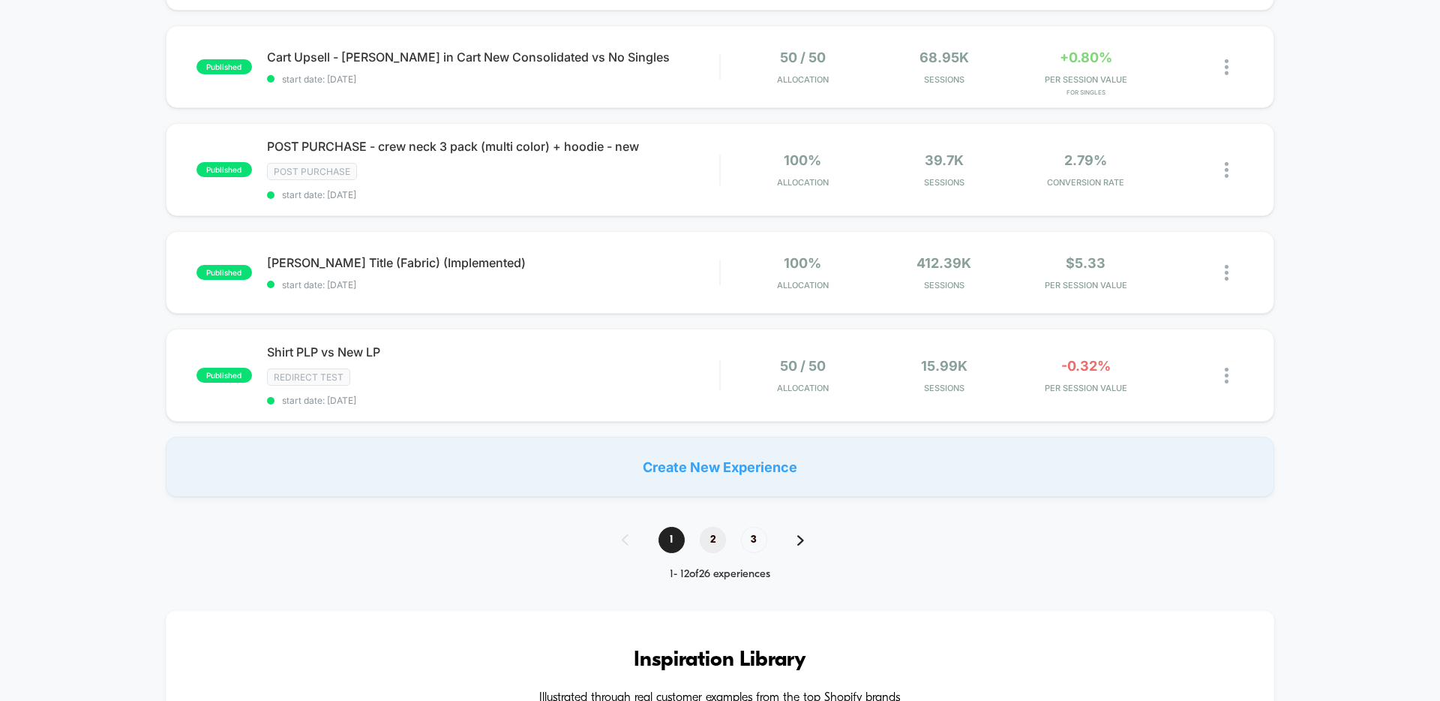
click at [719, 539] on span "2" at bounding box center [713, 540] width 26 height 26
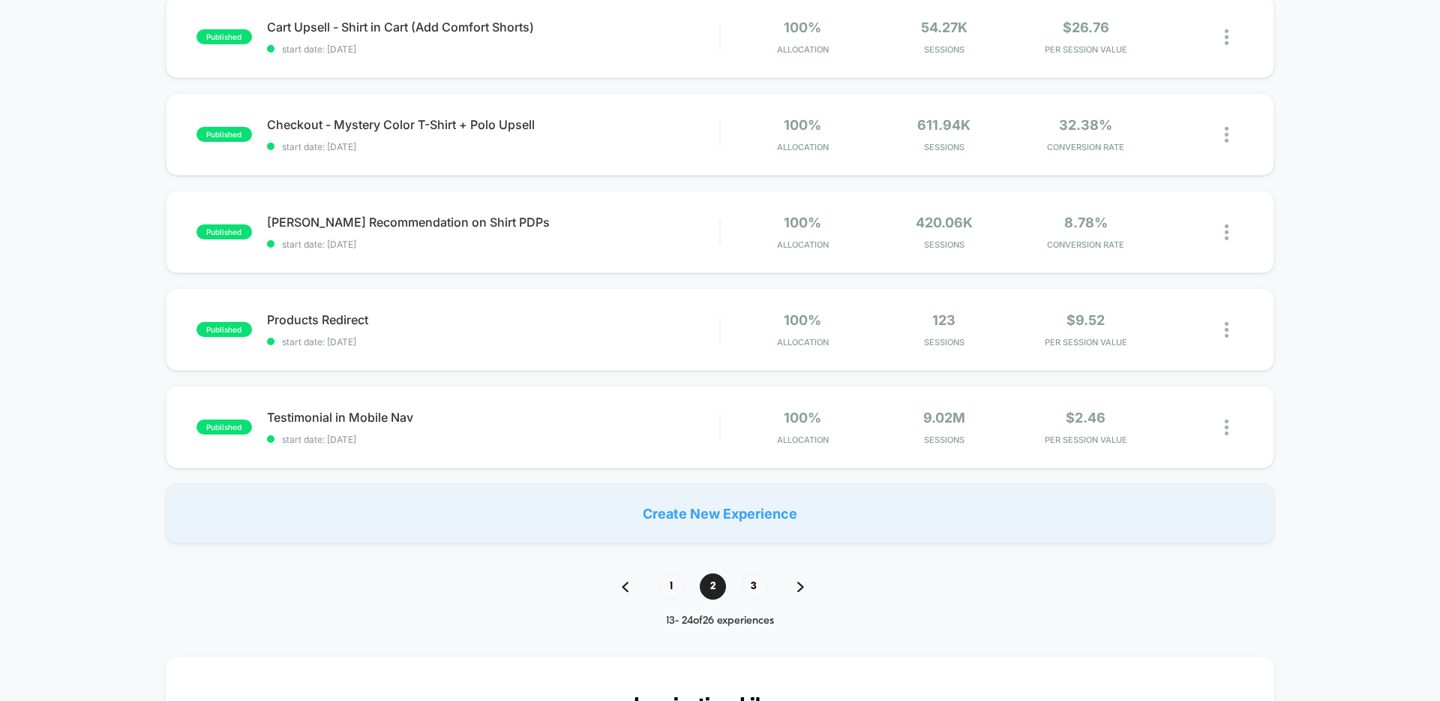
scroll to position [910, 0]
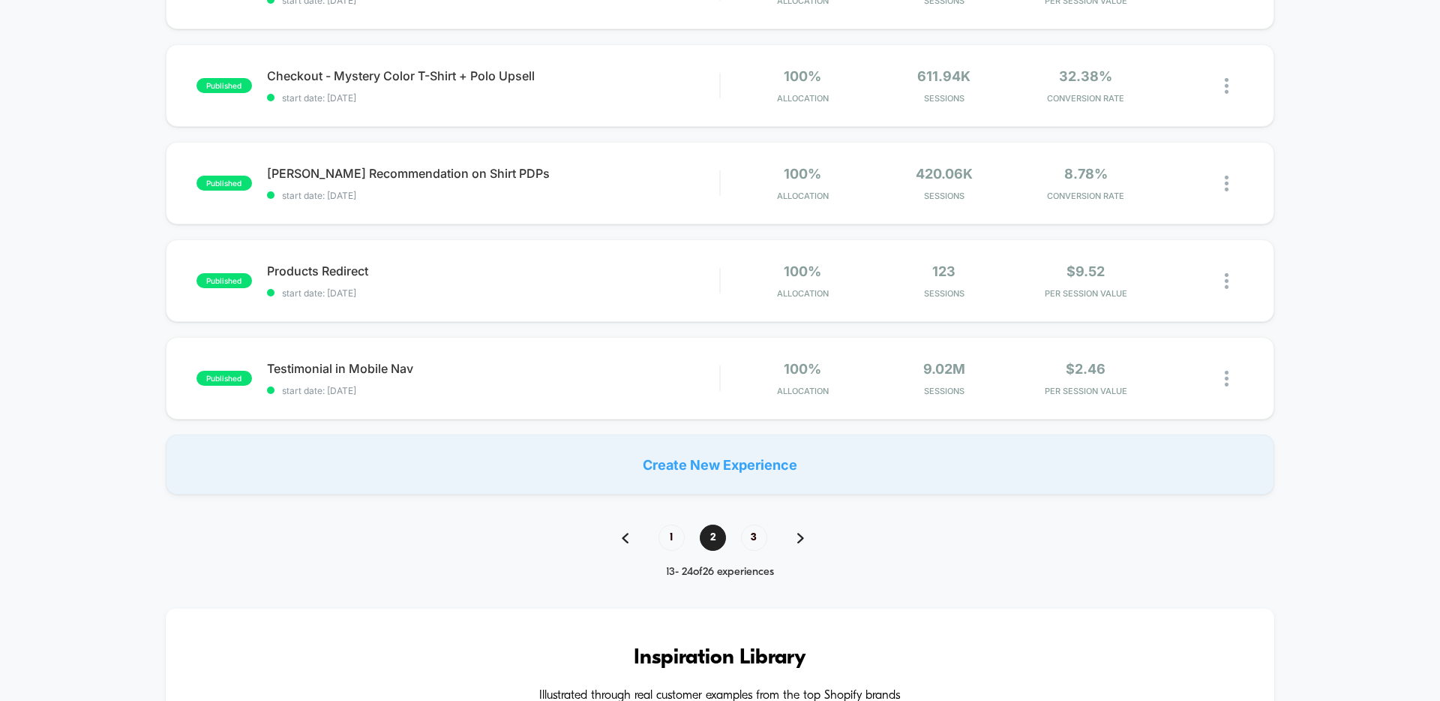
click at [802, 538] on img at bounding box center [800, 538] width 7 height 11
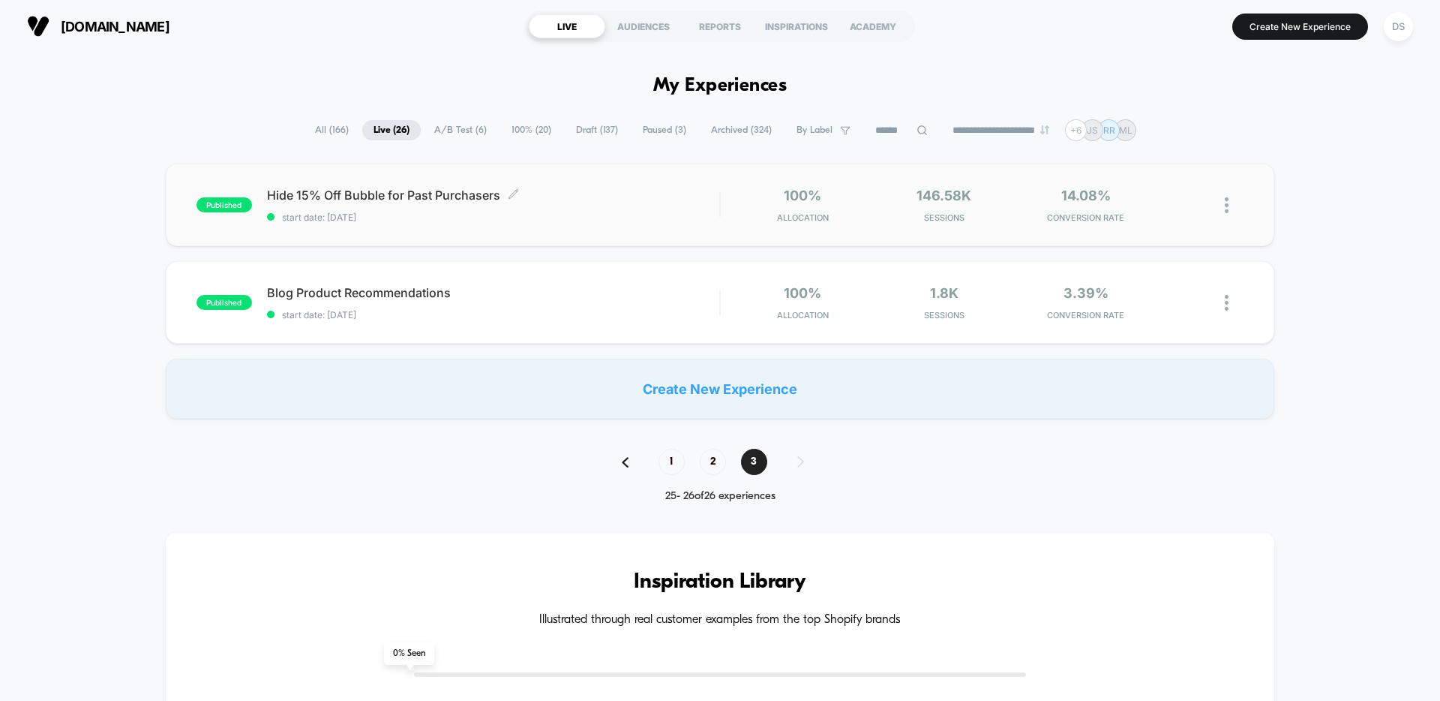
click at [359, 196] on span "Hide 15% Off Bubble for Past Purchasers Click to edit experience details" at bounding box center [493, 195] width 452 height 15
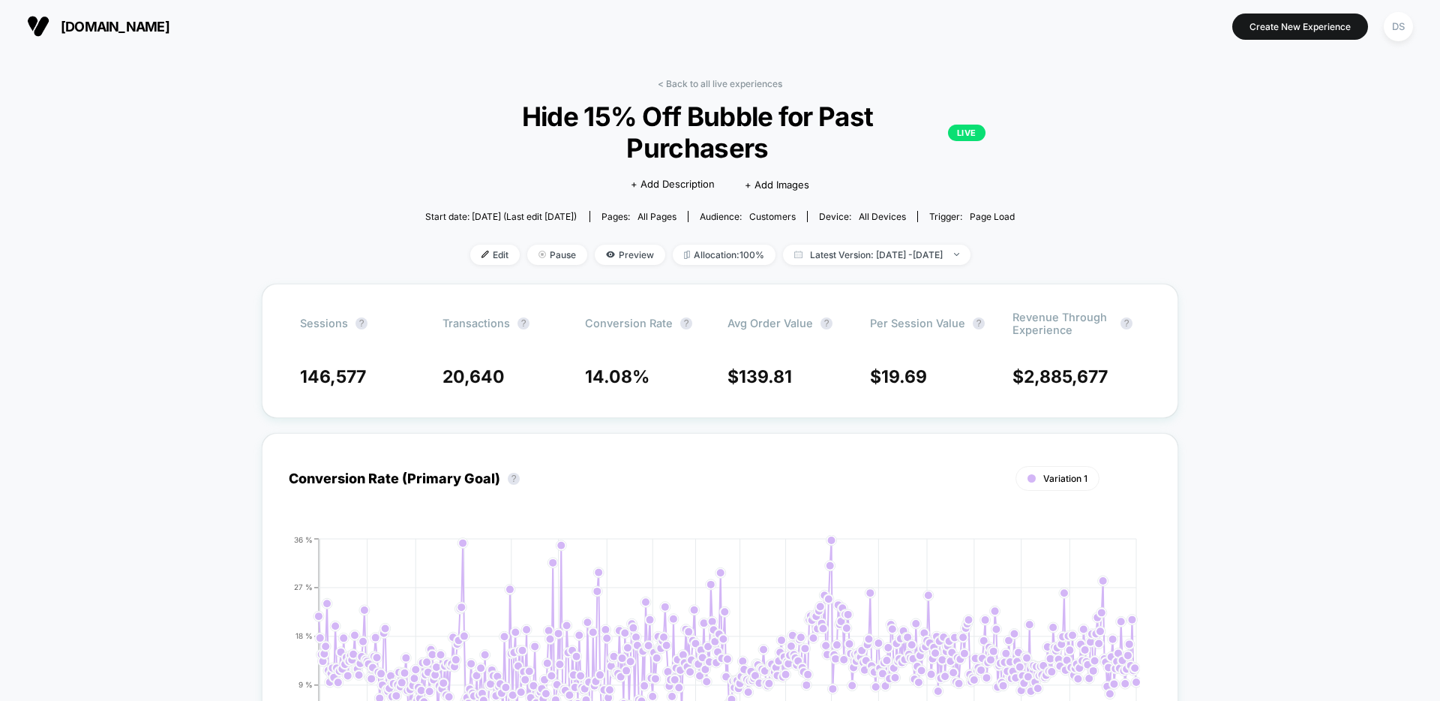
drag, startPoint x: 476, startPoint y: 221, endPoint x: 480, endPoint y: 267, distance: 46.0
click at [476, 245] on span "Edit" at bounding box center [495, 255] width 50 height 20
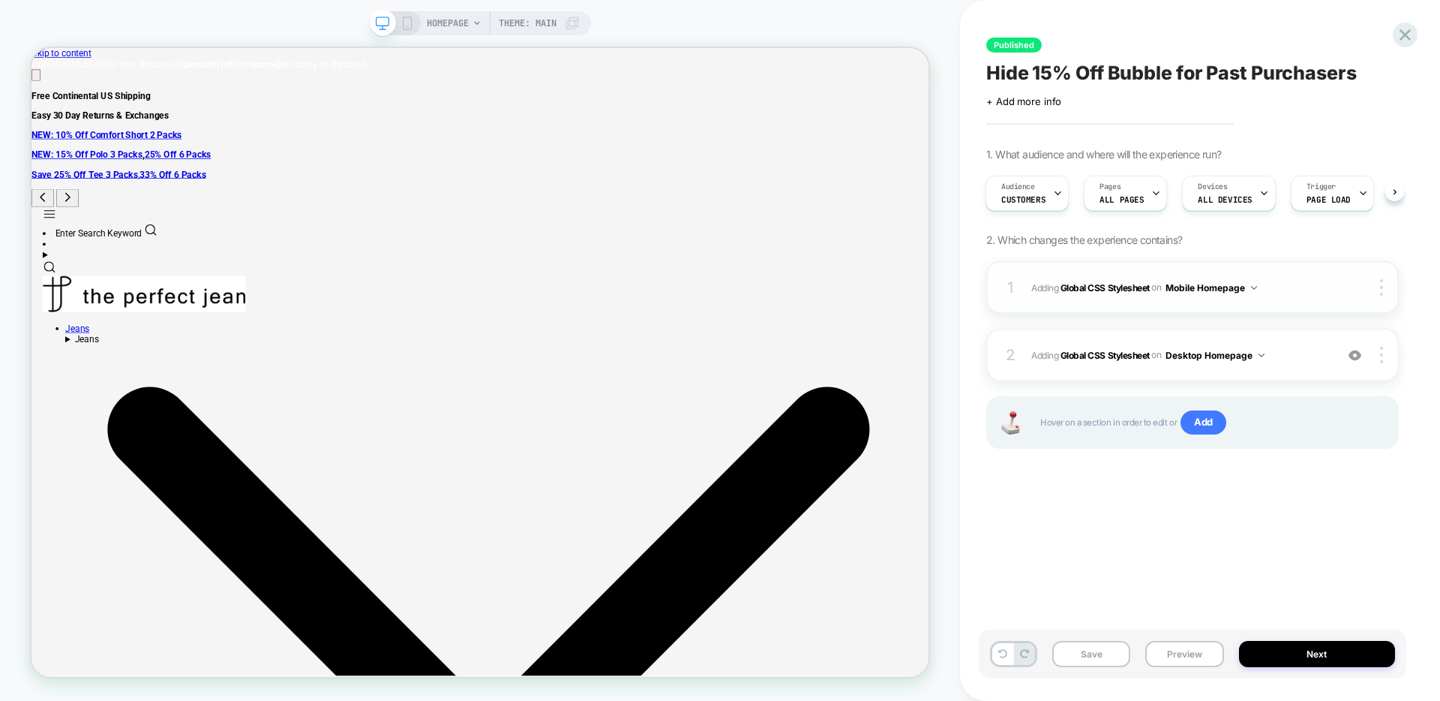
click at [1308, 284] on span "Adding Global CSS Stylesheet on Mobile Homepage" at bounding box center [1179, 287] width 296 height 19
click at [1306, 284] on span "Adding Global CSS Stylesheet on Mobile Homepage" at bounding box center [1179, 287] width 296 height 19
click at [1289, 294] on span "Adding Global CSS Stylesheet on Mobile Homepage" at bounding box center [1179, 287] width 296 height 19
click at [1320, 344] on div "2 Adding Global CSS Stylesheet on Desktop Homepage Add Before Add After Copy to…" at bounding box center [1192, 355] width 413 height 53
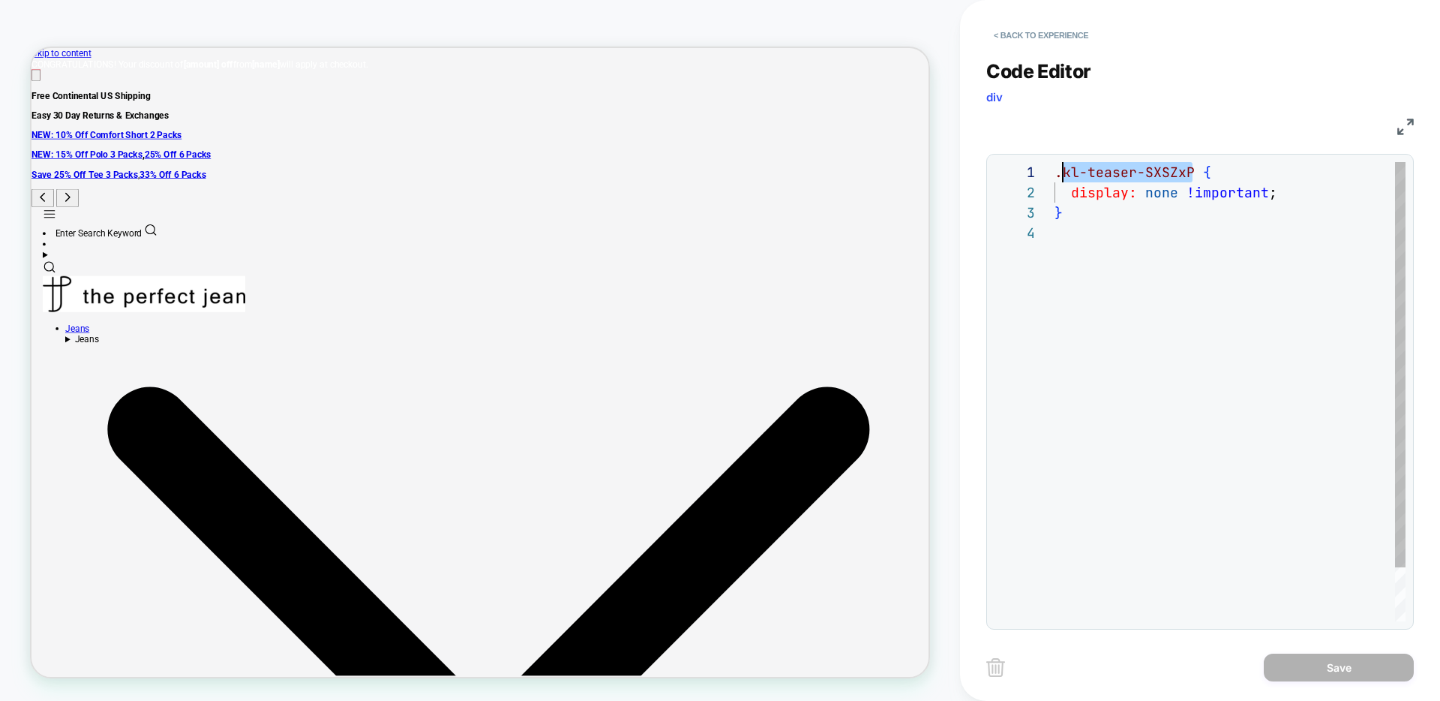
scroll to position [0, 8]
drag, startPoint x: 1168, startPoint y: 173, endPoint x: 1062, endPoint y: 169, distance: 105.8
click at [1062, 169] on div ".kl-teaser-SXSZxP { display: none !important ; }" at bounding box center [1230, 422] width 351 height 520
click at [1045, 26] on button "< Back to experience" at bounding box center [1041, 35] width 110 height 24
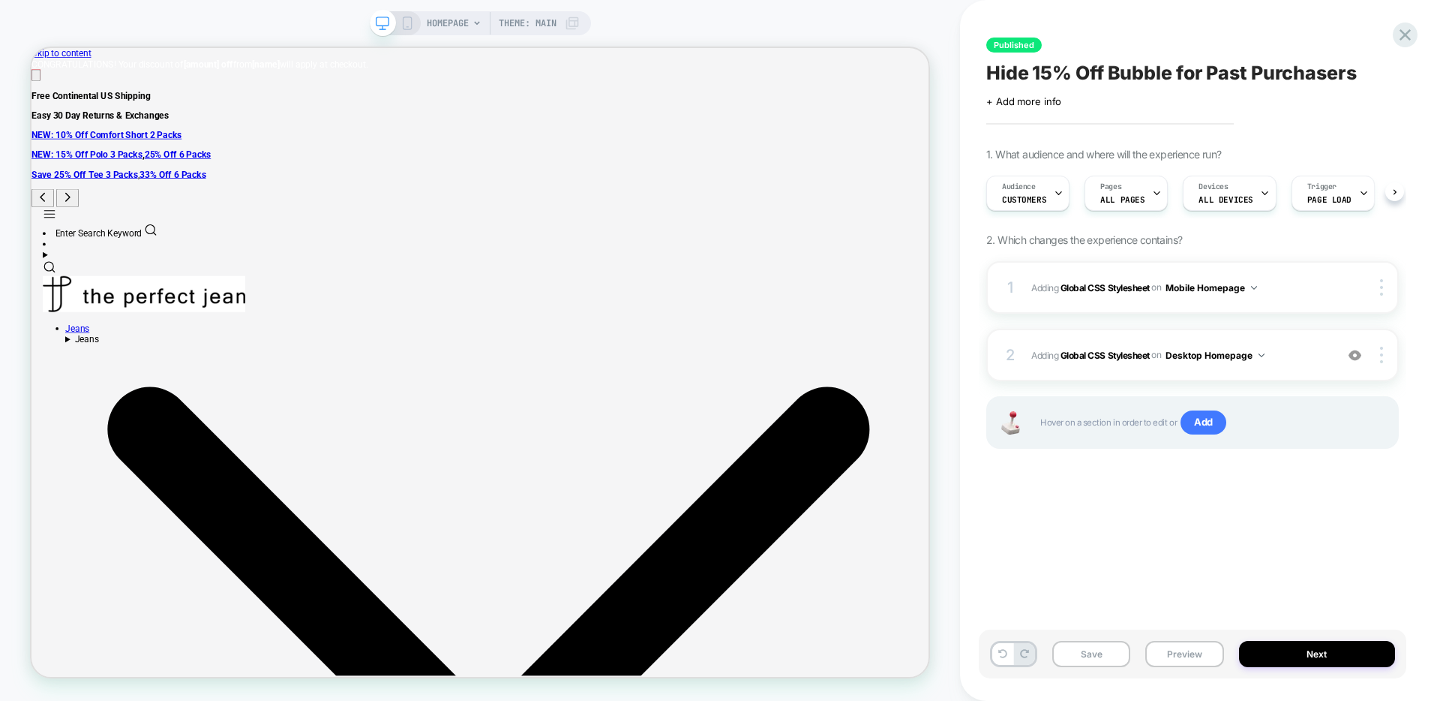
scroll to position [0, 1]
click at [1023, 187] on span "Audience" at bounding box center [1018, 187] width 34 height 11
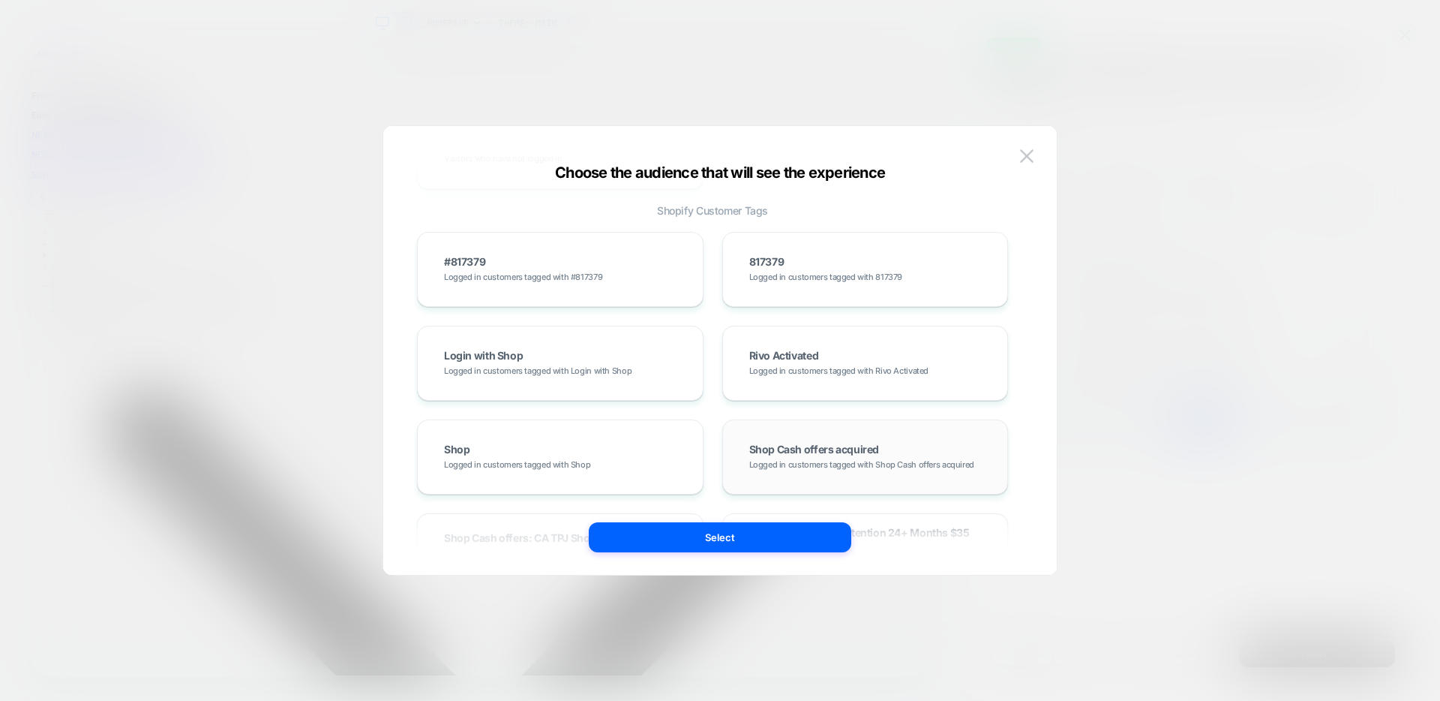
scroll to position [558, 0]
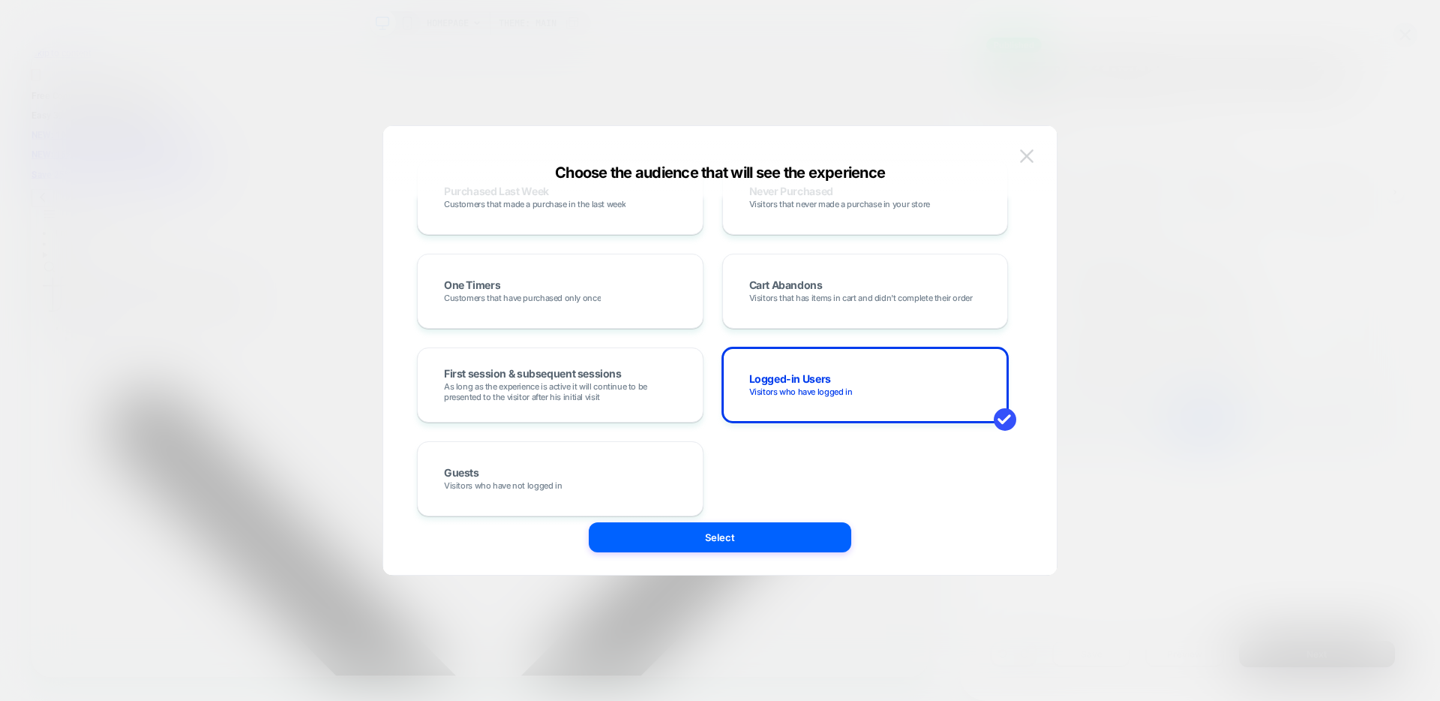
click at [1031, 156] on img at bounding box center [1027, 155] width 14 height 13
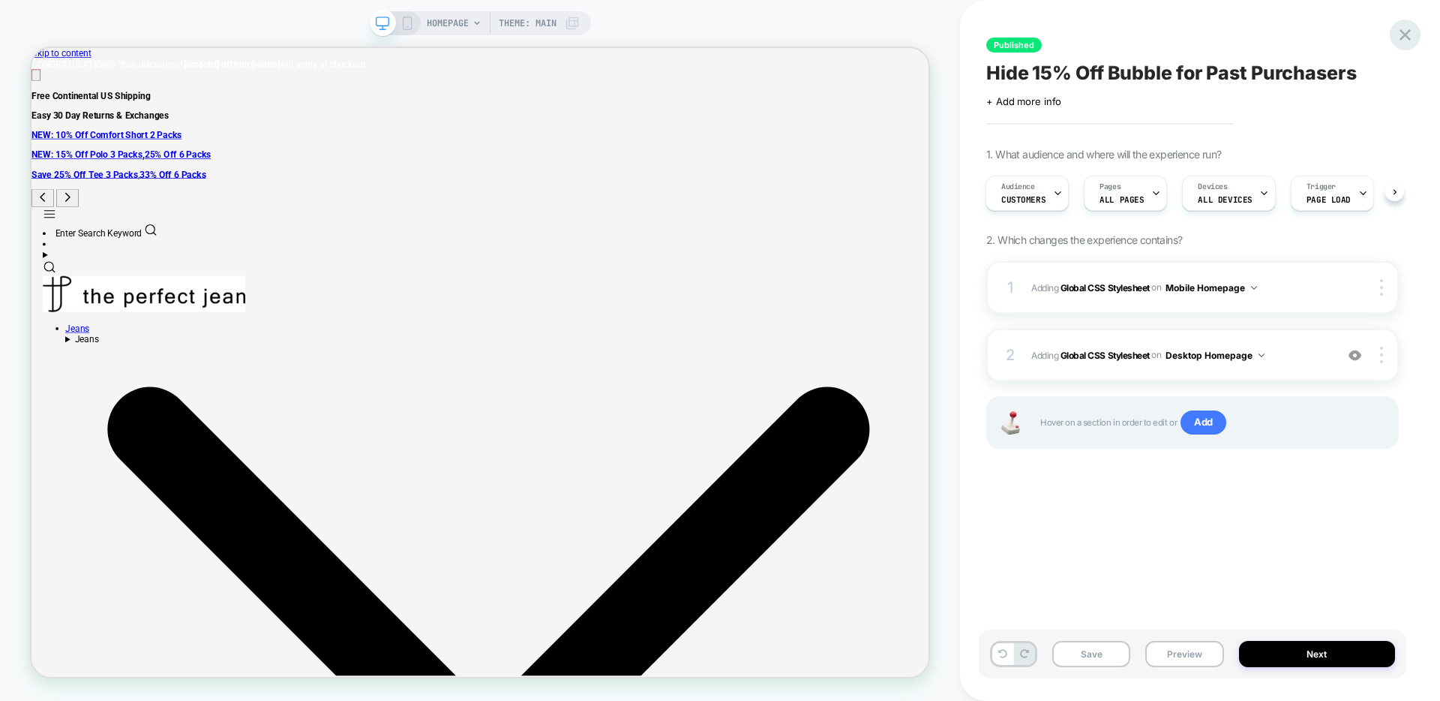
click at [1394, 43] on div "Published Hide 15% Off Bubble for Past Purchasers Click to edit experience deta…" at bounding box center [1200, 350] width 428 height 701
click at [1403, 35] on icon at bounding box center [1405, 35] width 20 height 20
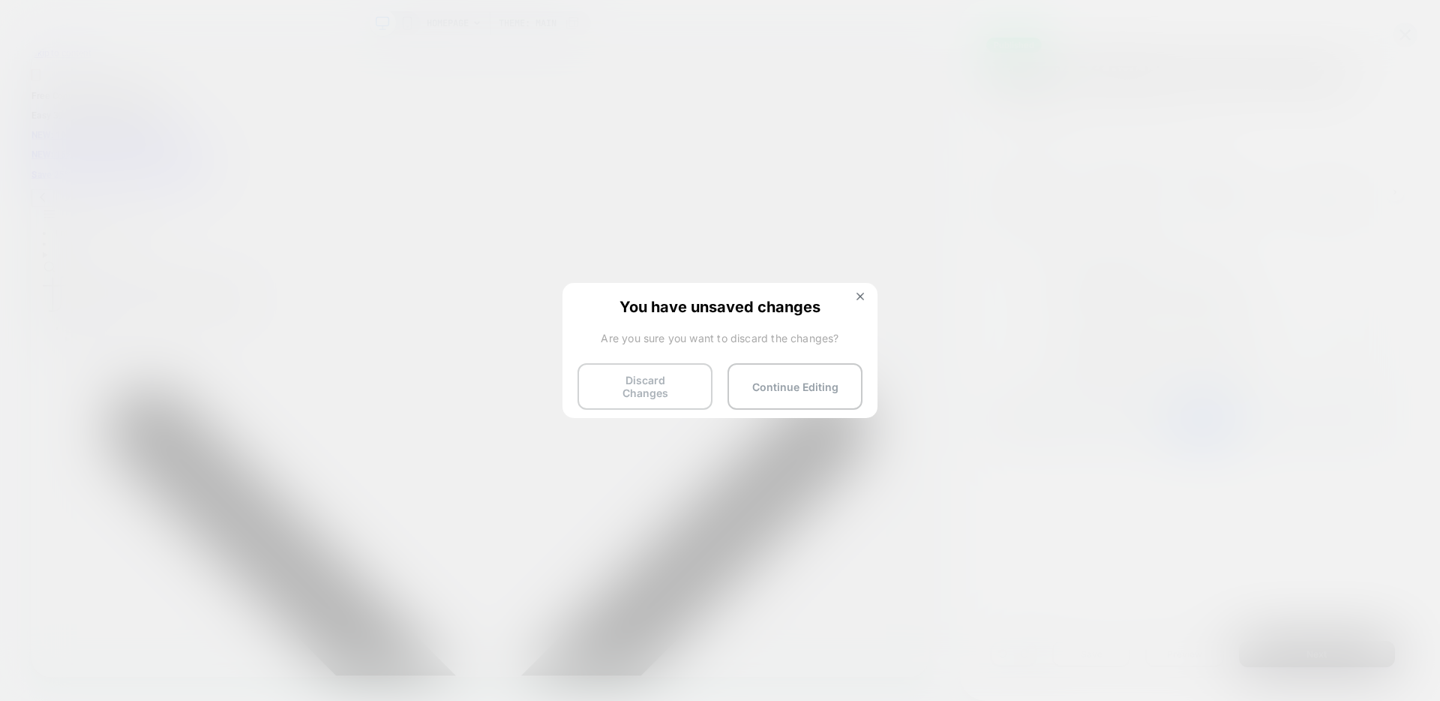
click at [659, 385] on button "Discard Changes" at bounding box center [645, 386] width 135 height 47
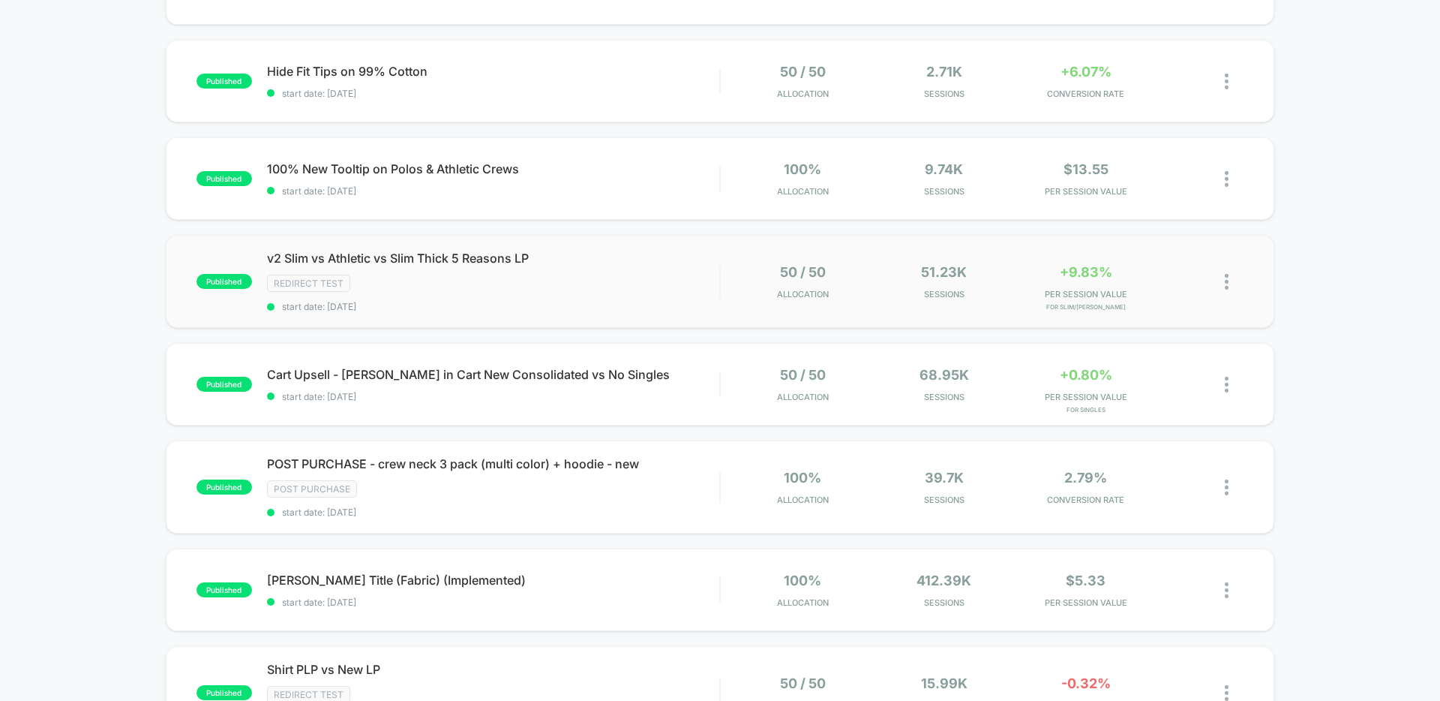
scroll to position [974, 0]
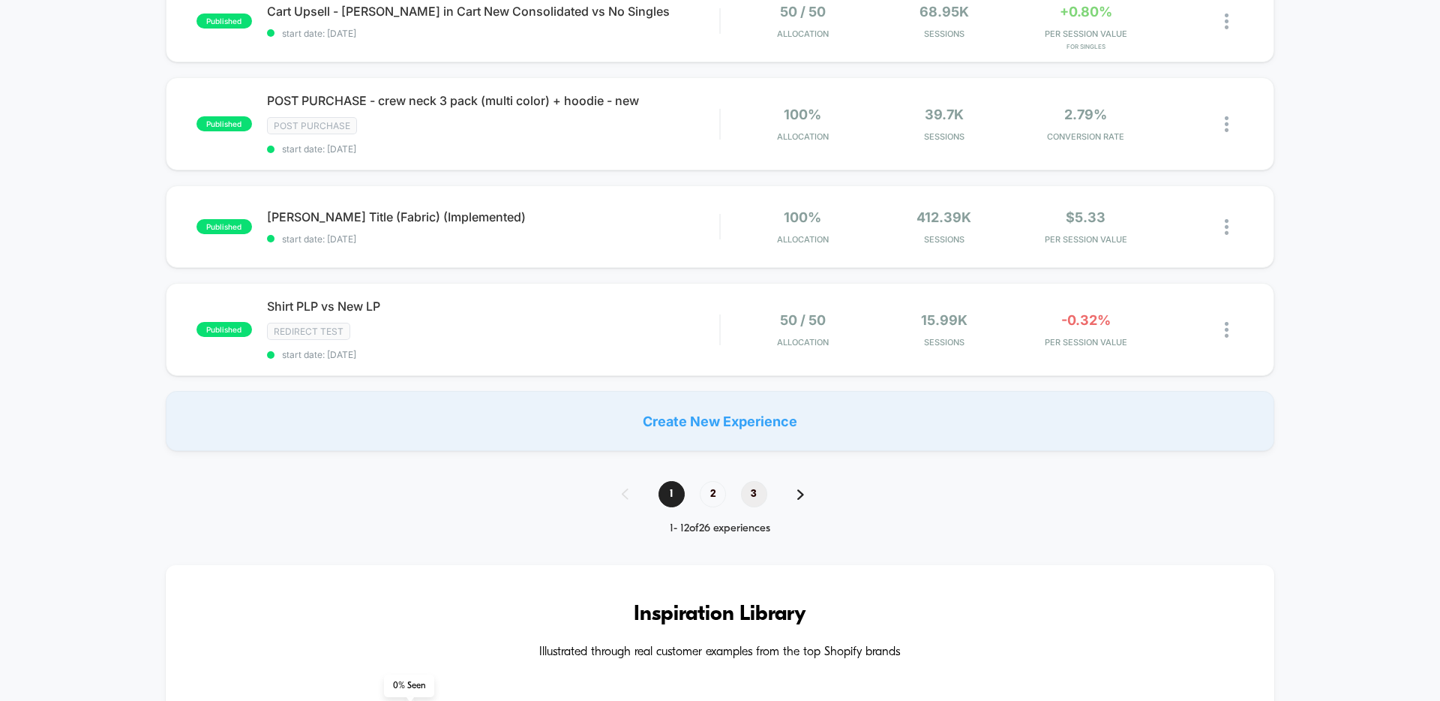
click at [758, 506] on span "3" at bounding box center [754, 494] width 26 height 26
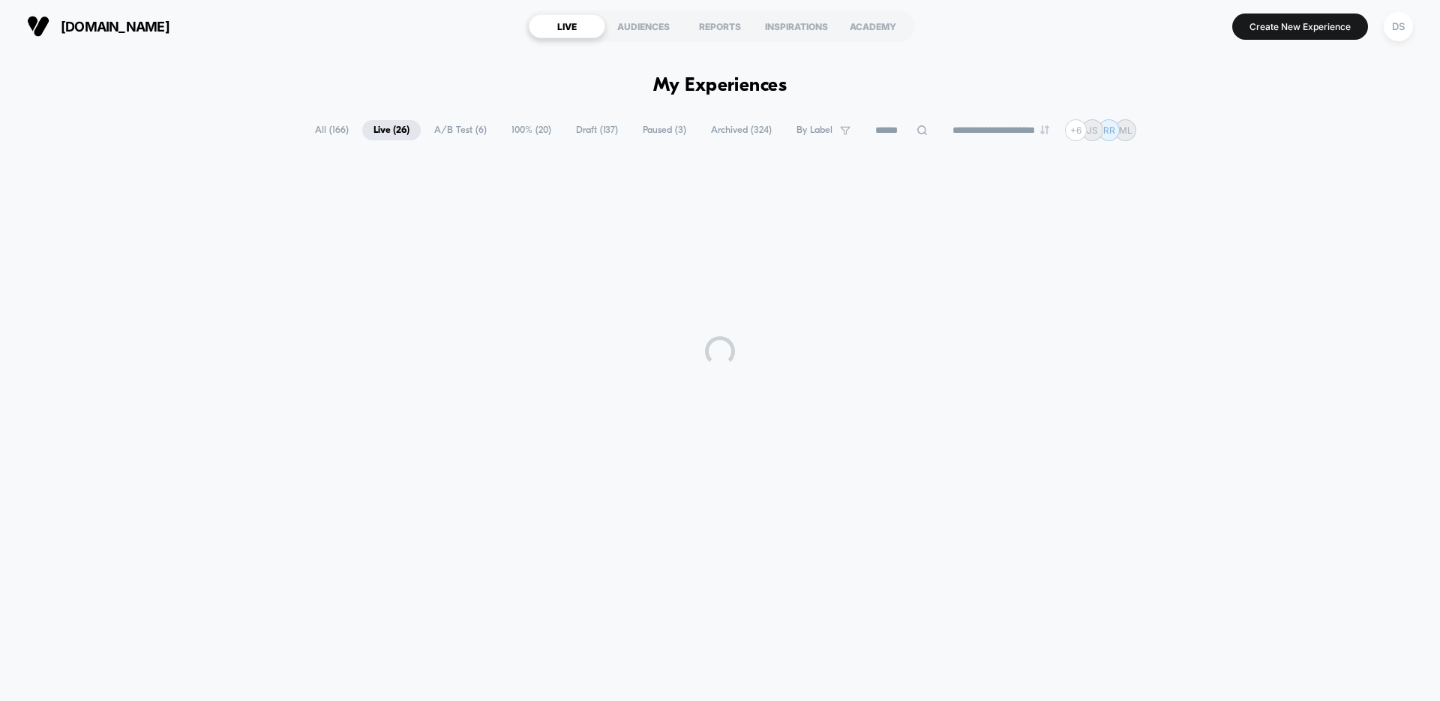
scroll to position [0, 0]
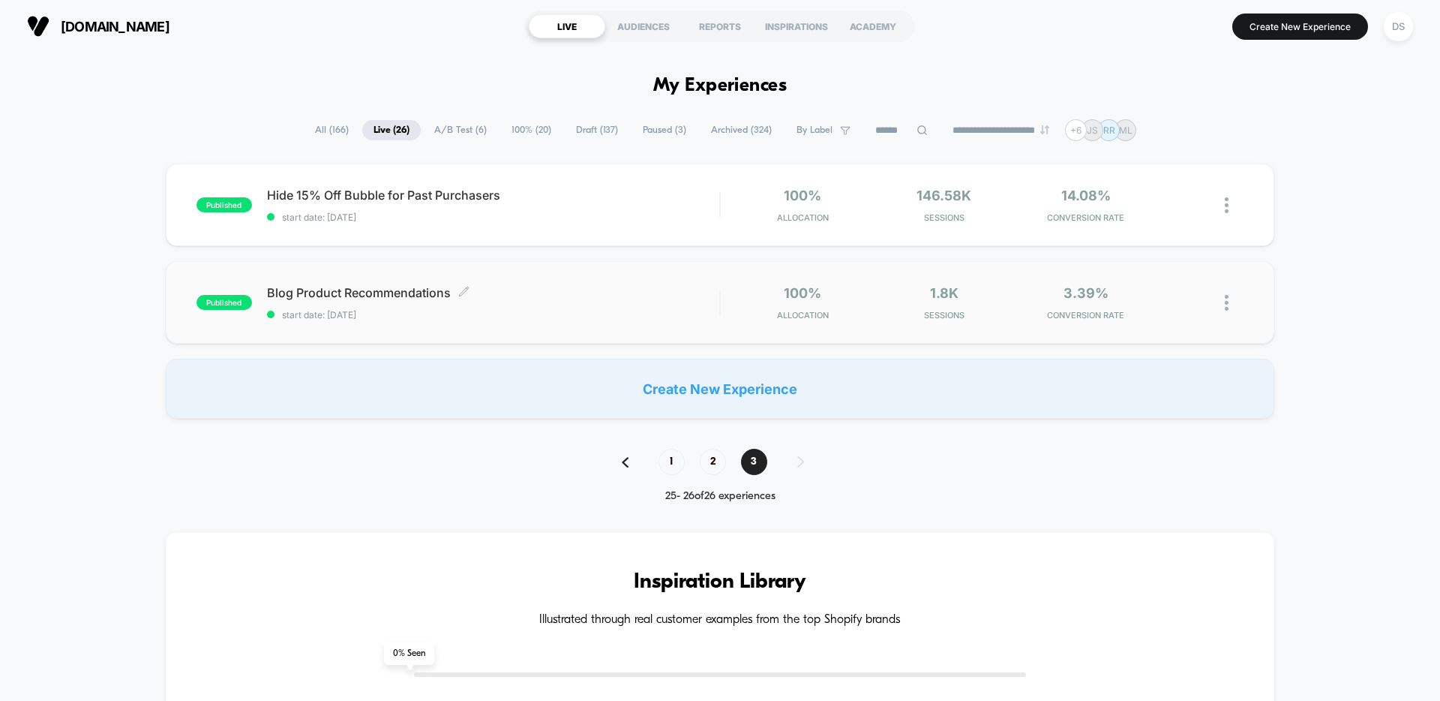
click at [356, 296] on span "Blog Product Recommendations Click to edit experience details" at bounding box center [493, 292] width 452 height 15
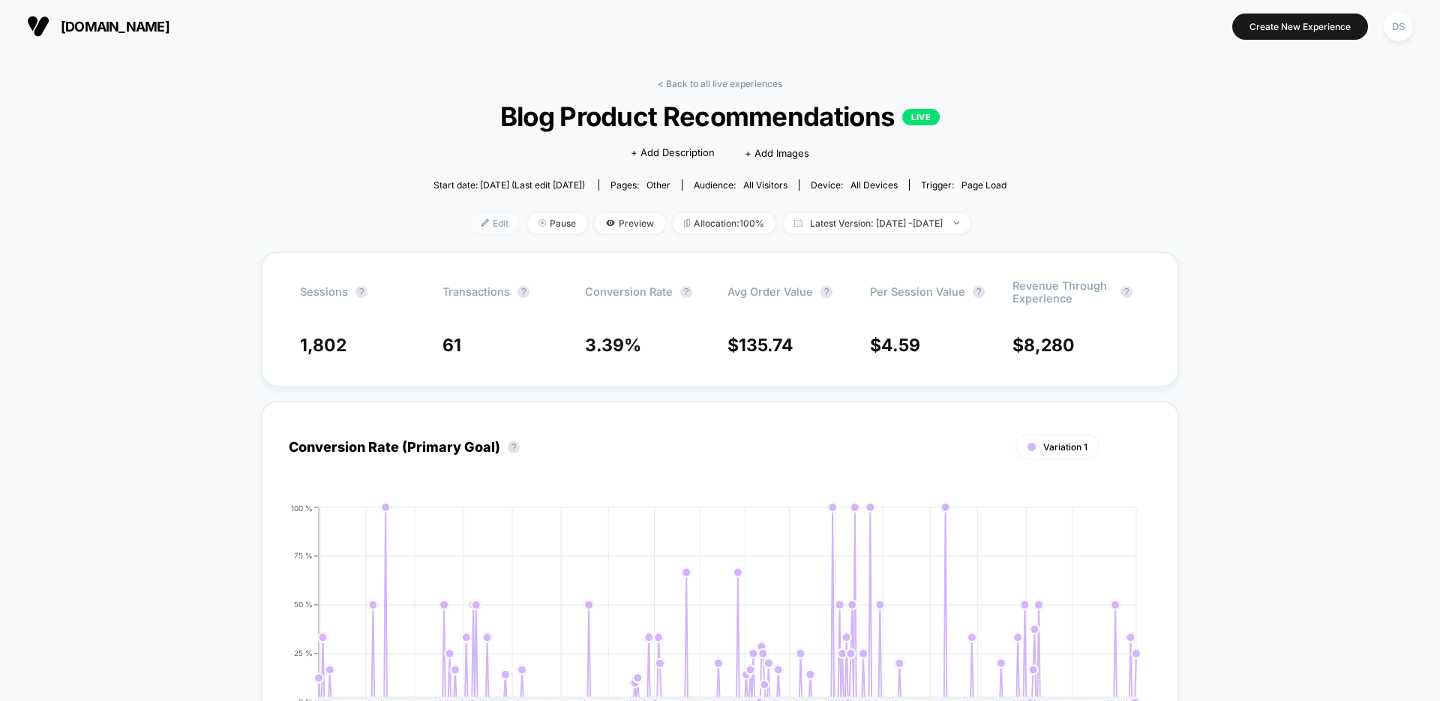
click at [471, 220] on span "Edit" at bounding box center [495, 223] width 50 height 20
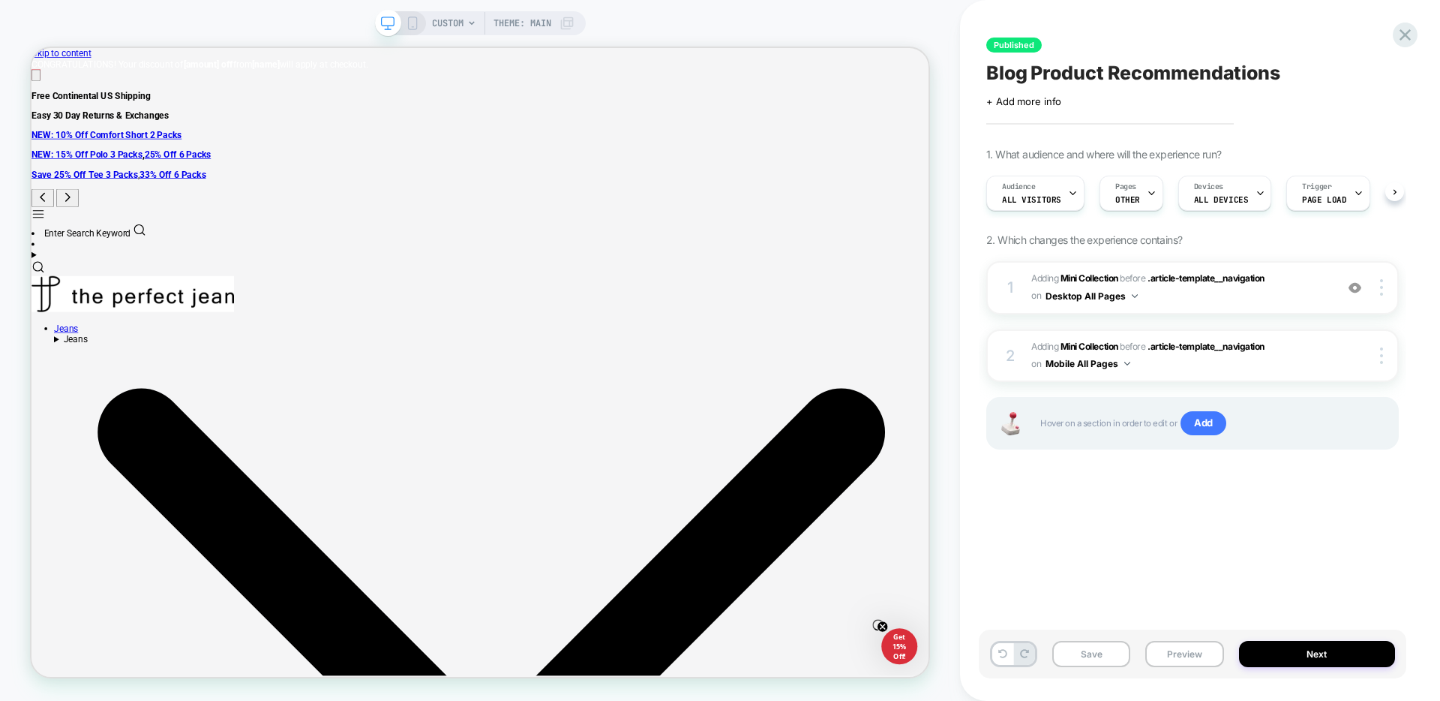
scroll to position [0, 1]
click at [1129, 187] on span "Pages" at bounding box center [1125, 187] width 21 height 11
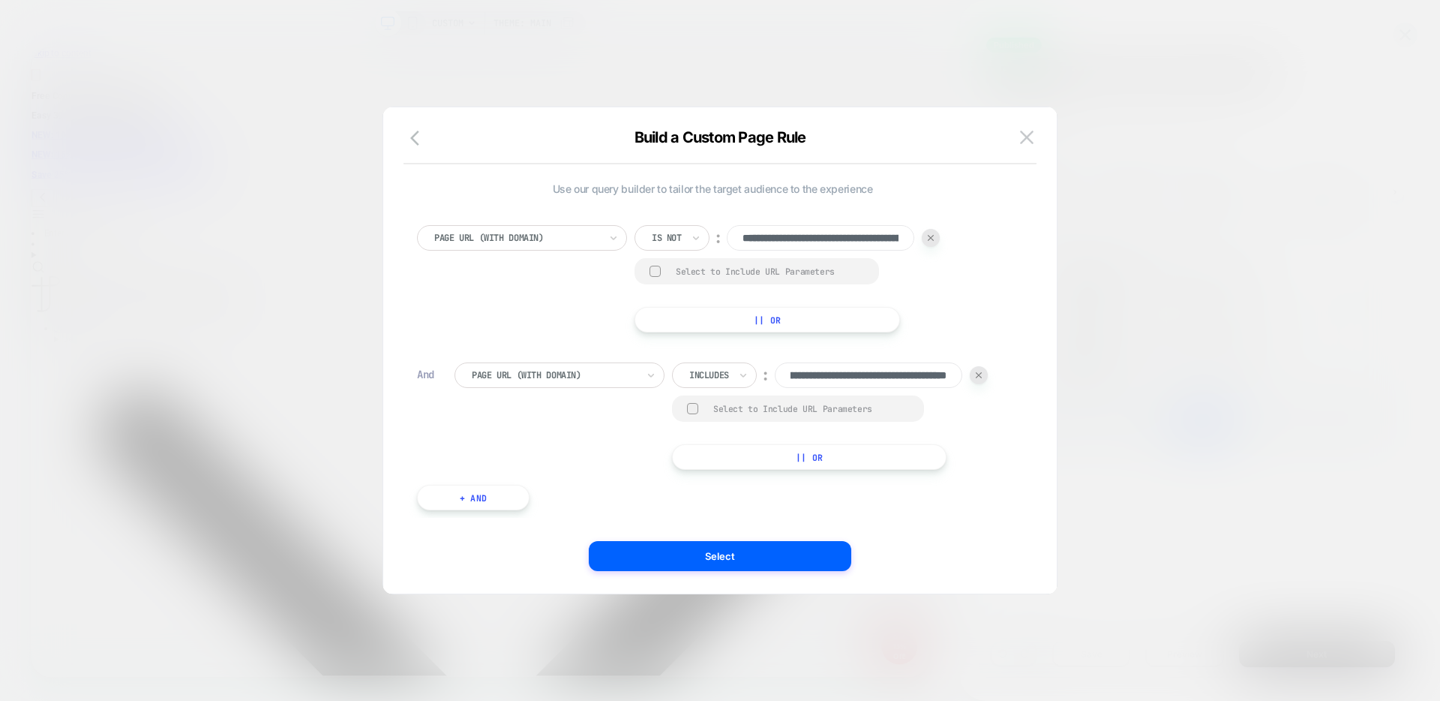
scroll to position [0, 0]
click at [1035, 121] on div "**********" at bounding box center [720, 351] width 675 height 488
click at [1001, 149] on div "Build a Custom Page Rule" at bounding box center [720, 146] width 674 height 36
click at [1037, 139] on button at bounding box center [1027, 137] width 23 height 23
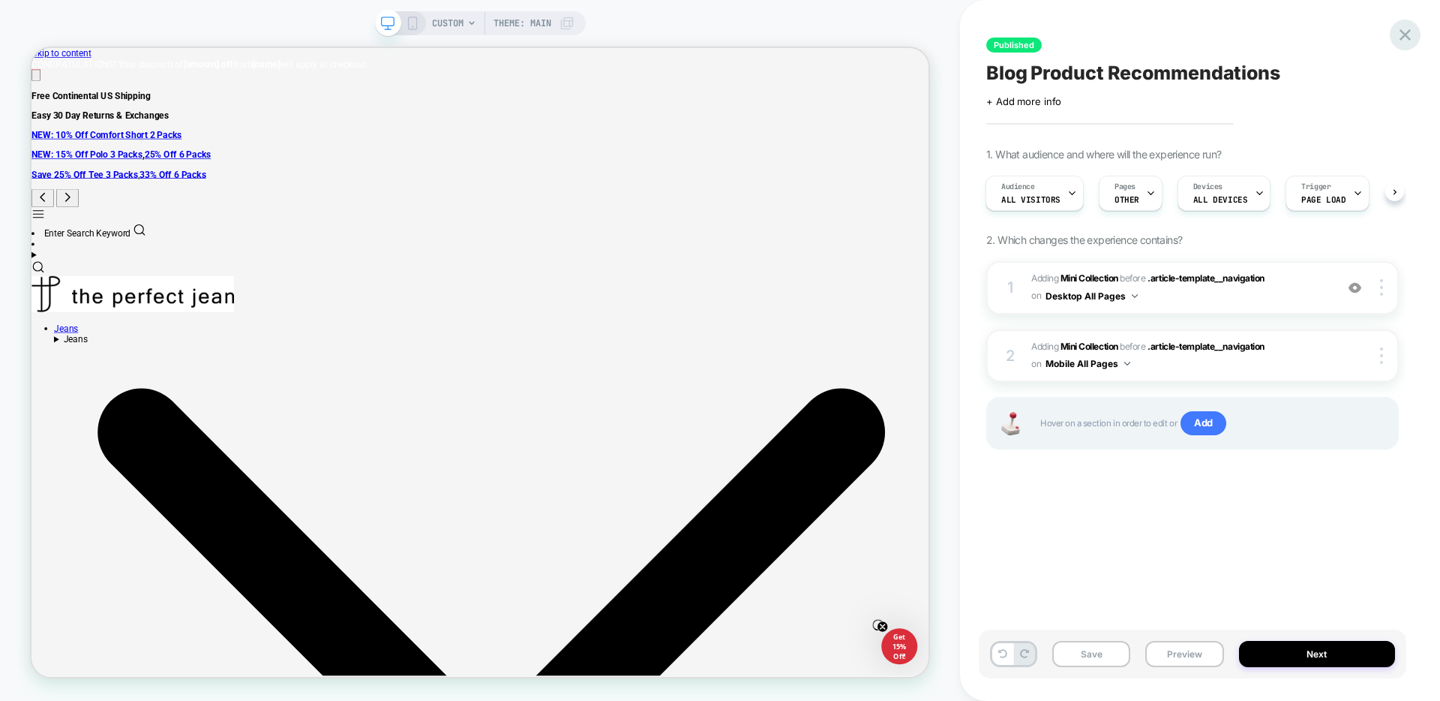
click at [1400, 32] on icon at bounding box center [1405, 35] width 20 height 20
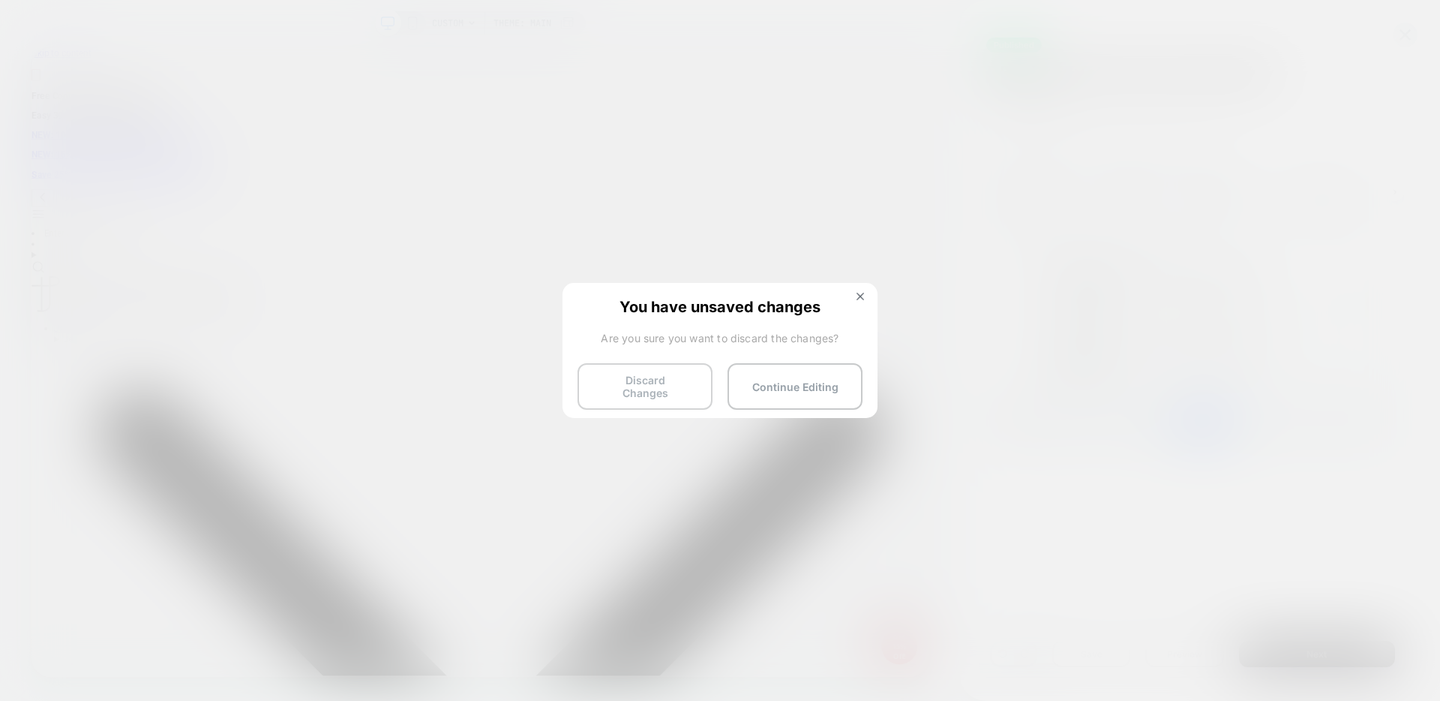
click at [642, 372] on button "Discard Changes" at bounding box center [645, 386] width 135 height 47
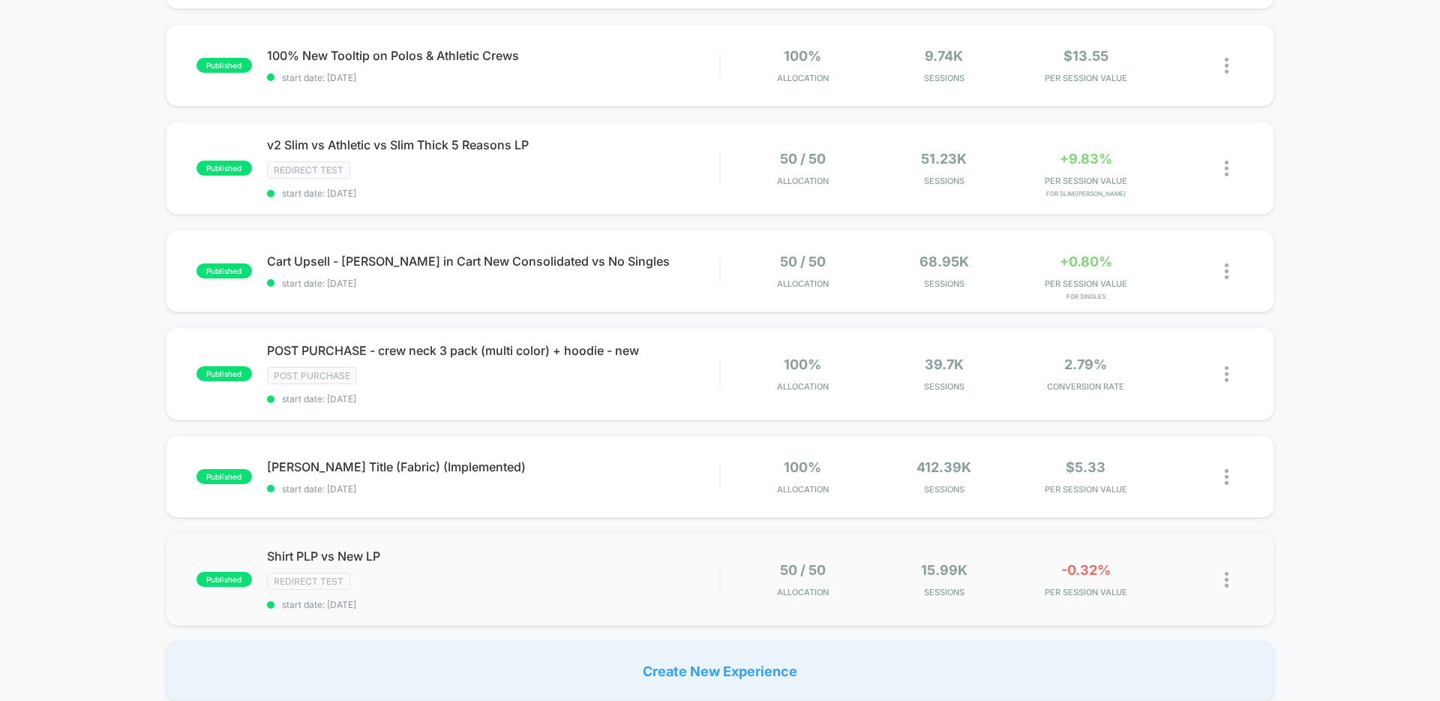
scroll to position [983, 0]
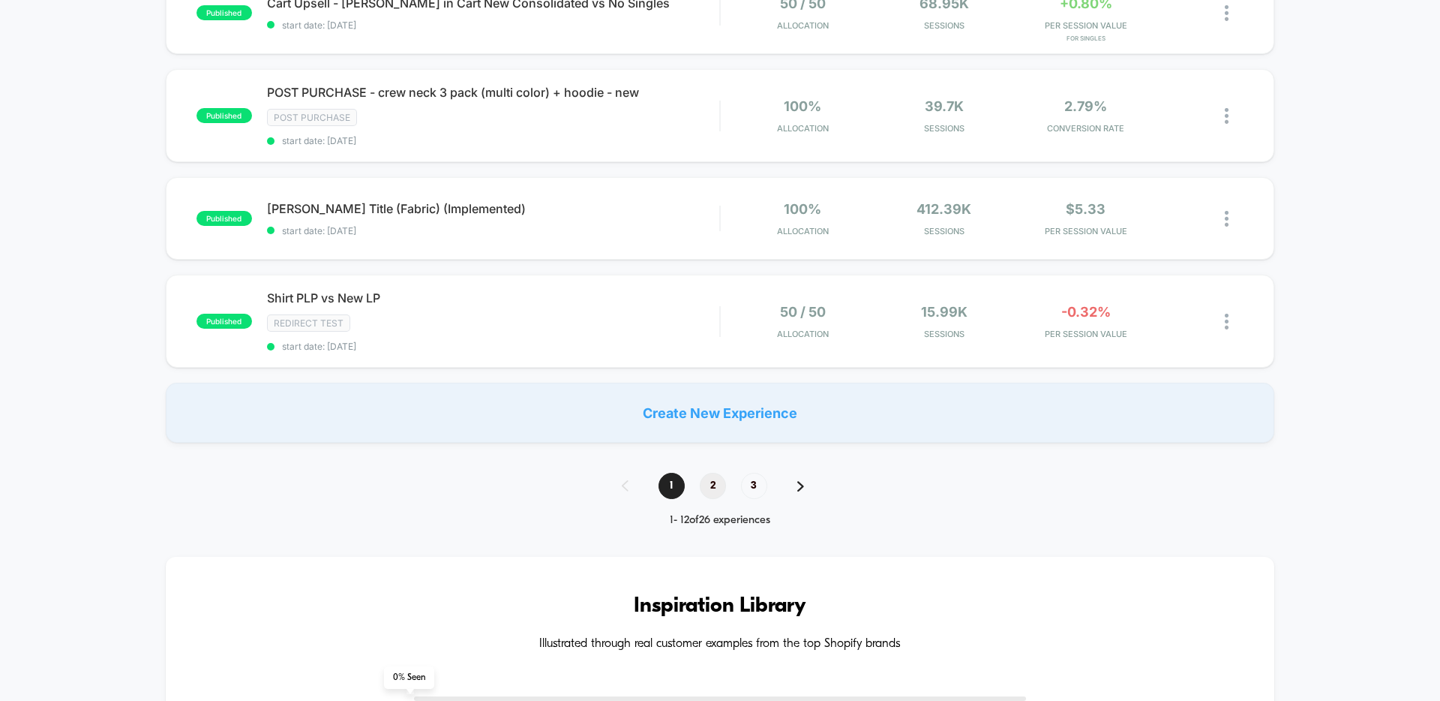
click at [716, 492] on span "2" at bounding box center [713, 486] width 26 height 26
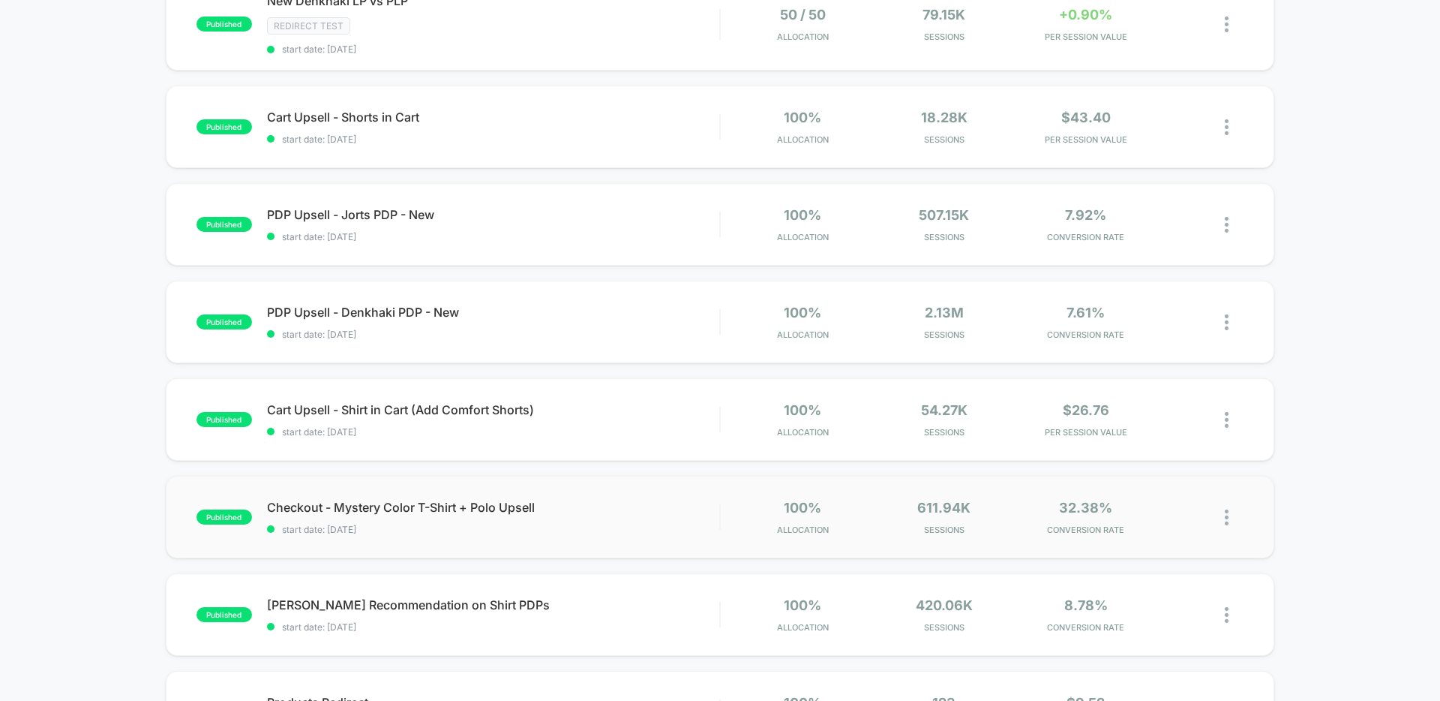
scroll to position [506, 0]
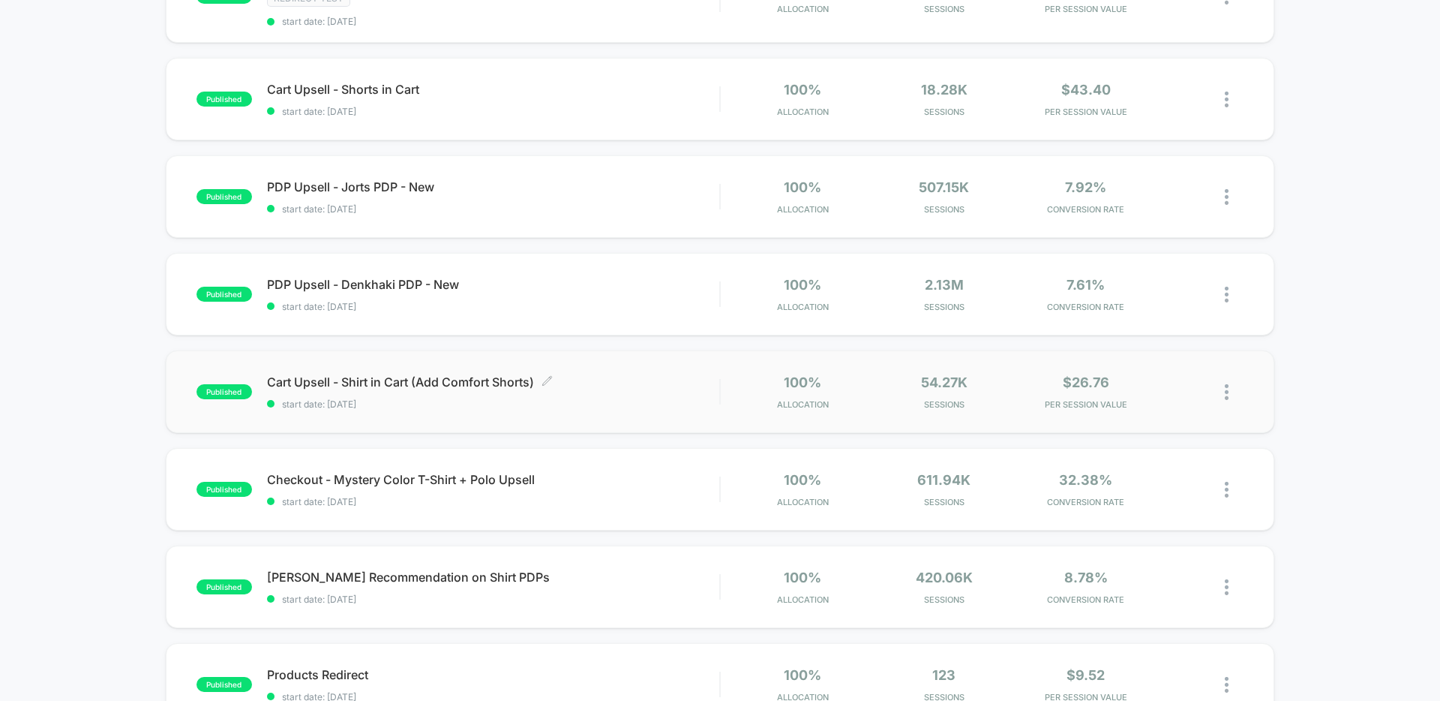
click at [440, 383] on span "Cart Upsell - Shirt in Cart (Add Comfort Shorts) Click to edit experience detai…" at bounding box center [493, 381] width 452 height 15
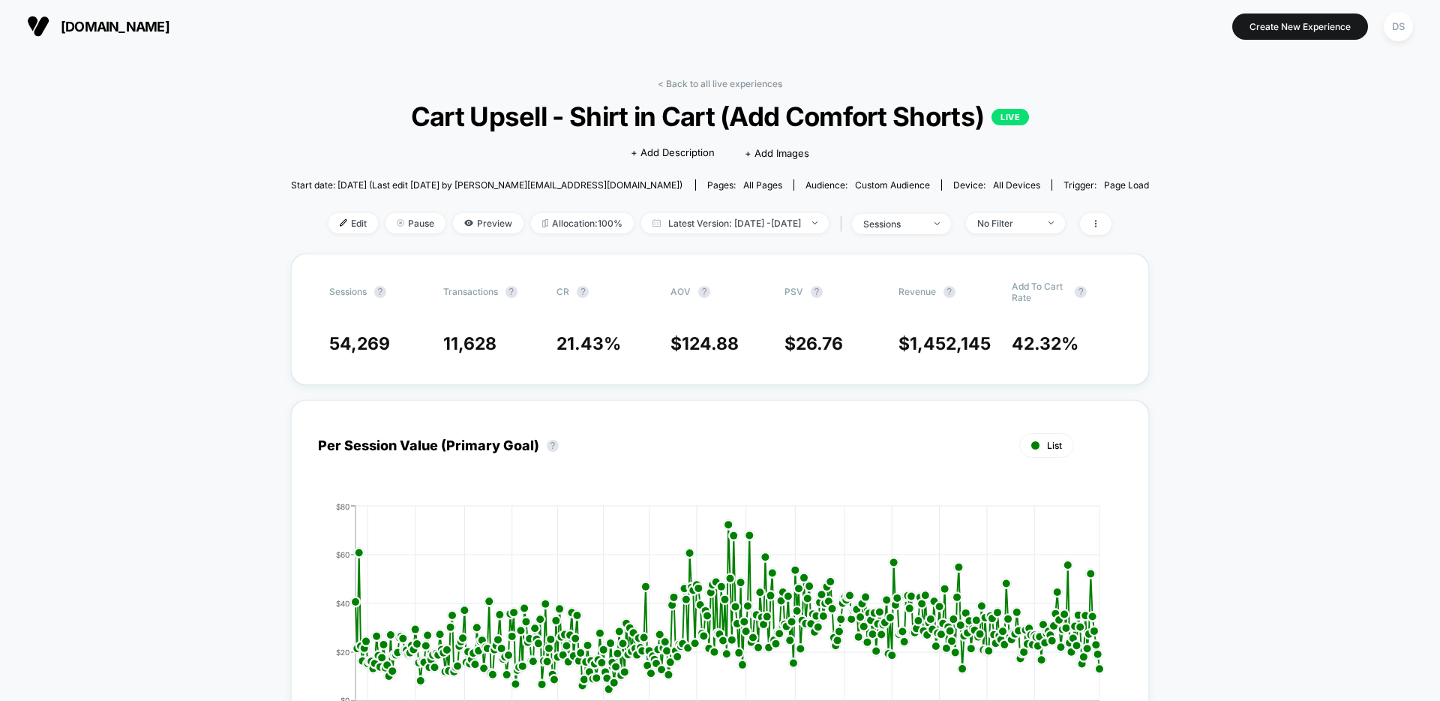
drag, startPoint x: 328, startPoint y: 219, endPoint x: 319, endPoint y: 244, distance: 26.3
click at [329, 219] on span "Edit" at bounding box center [354, 223] width 50 height 20
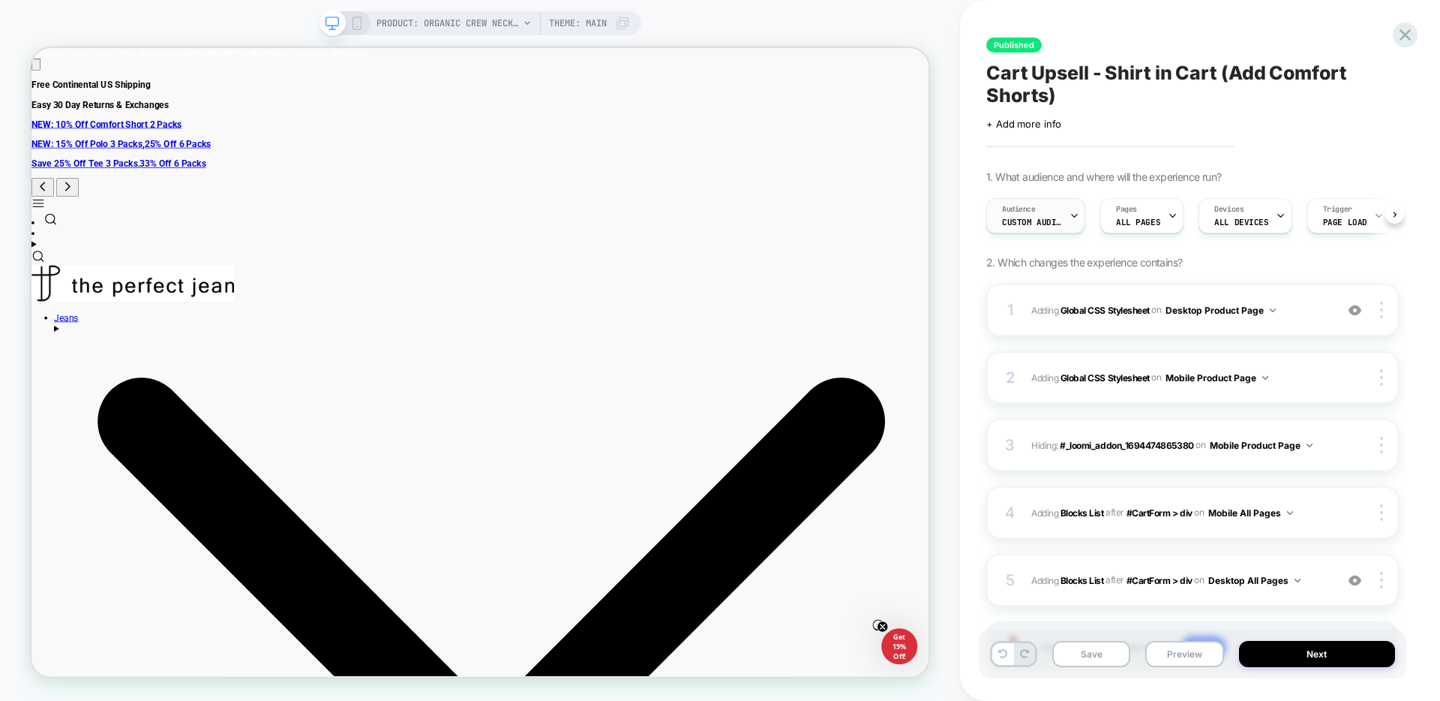
scroll to position [0, 1]
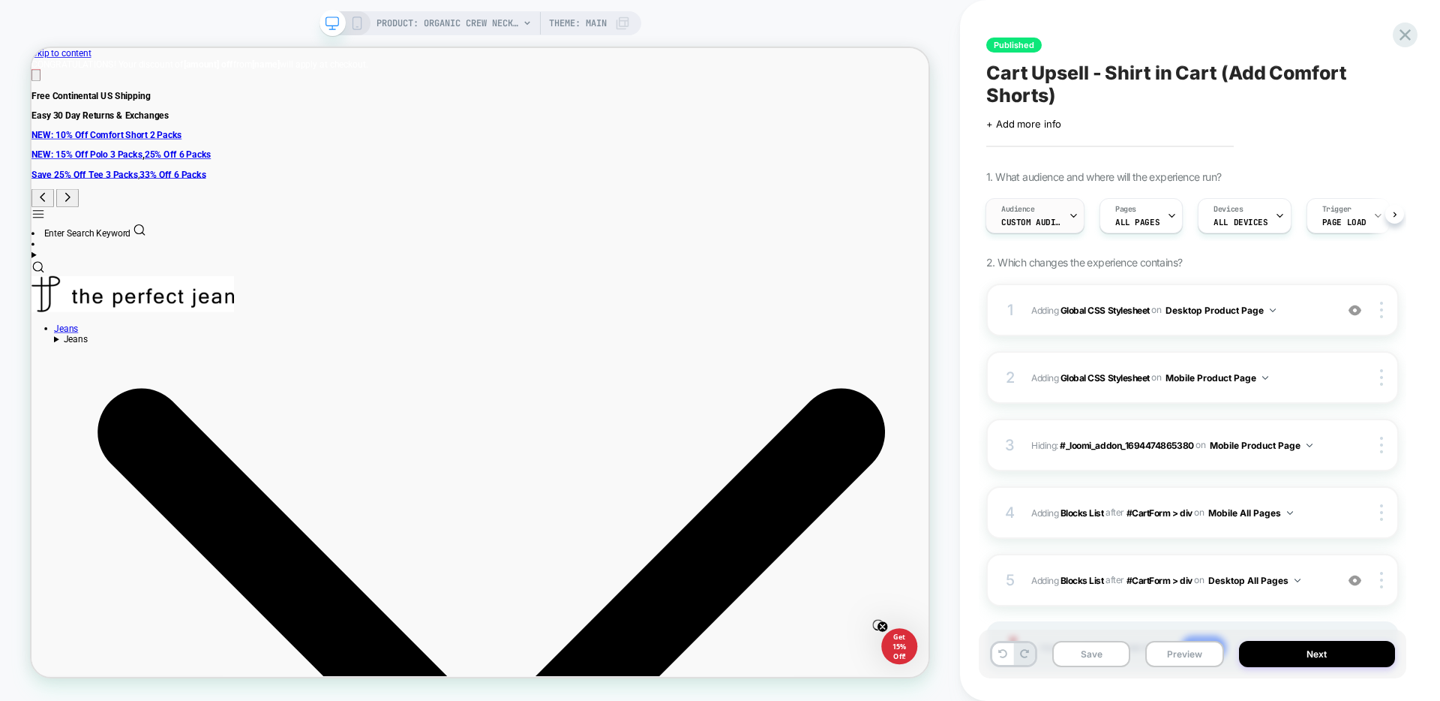
click at [1028, 209] on span "Audience" at bounding box center [1018, 209] width 34 height 11
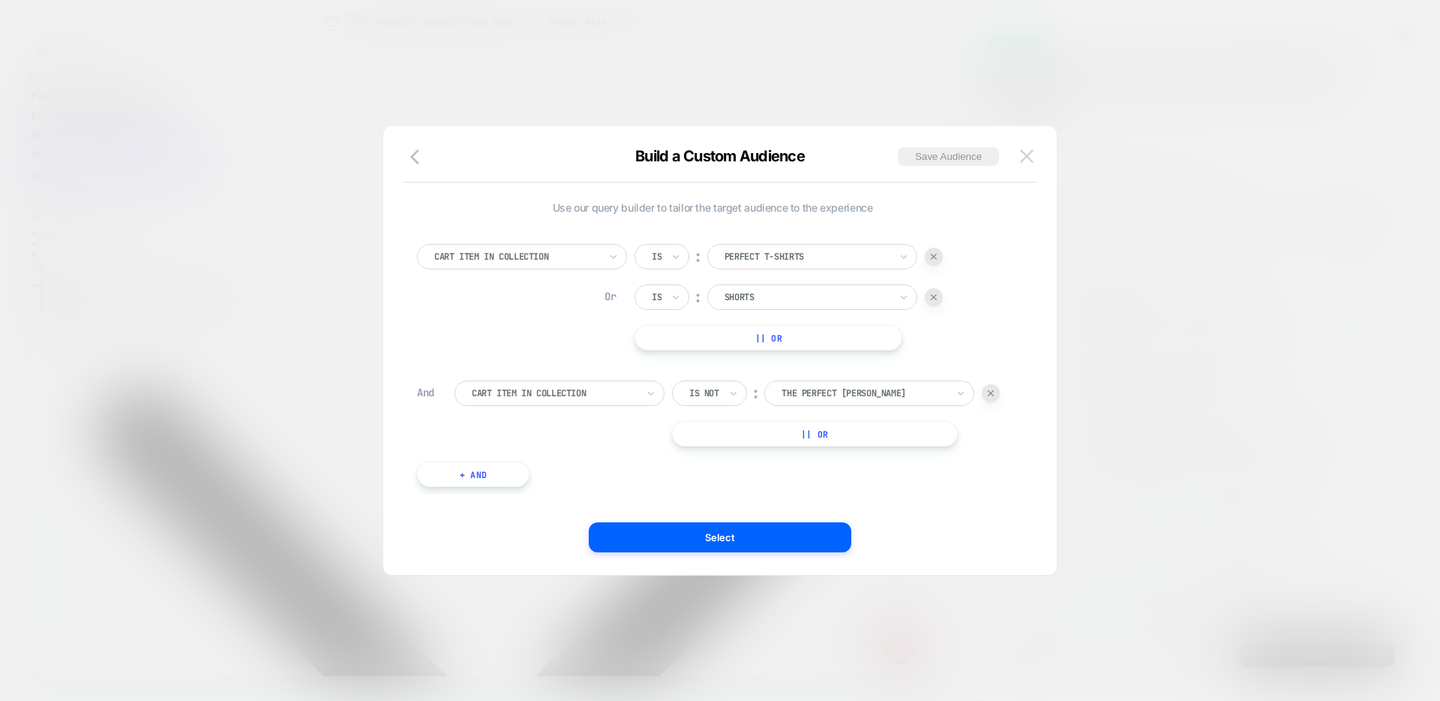
click at [1022, 158] on img at bounding box center [1027, 155] width 14 height 13
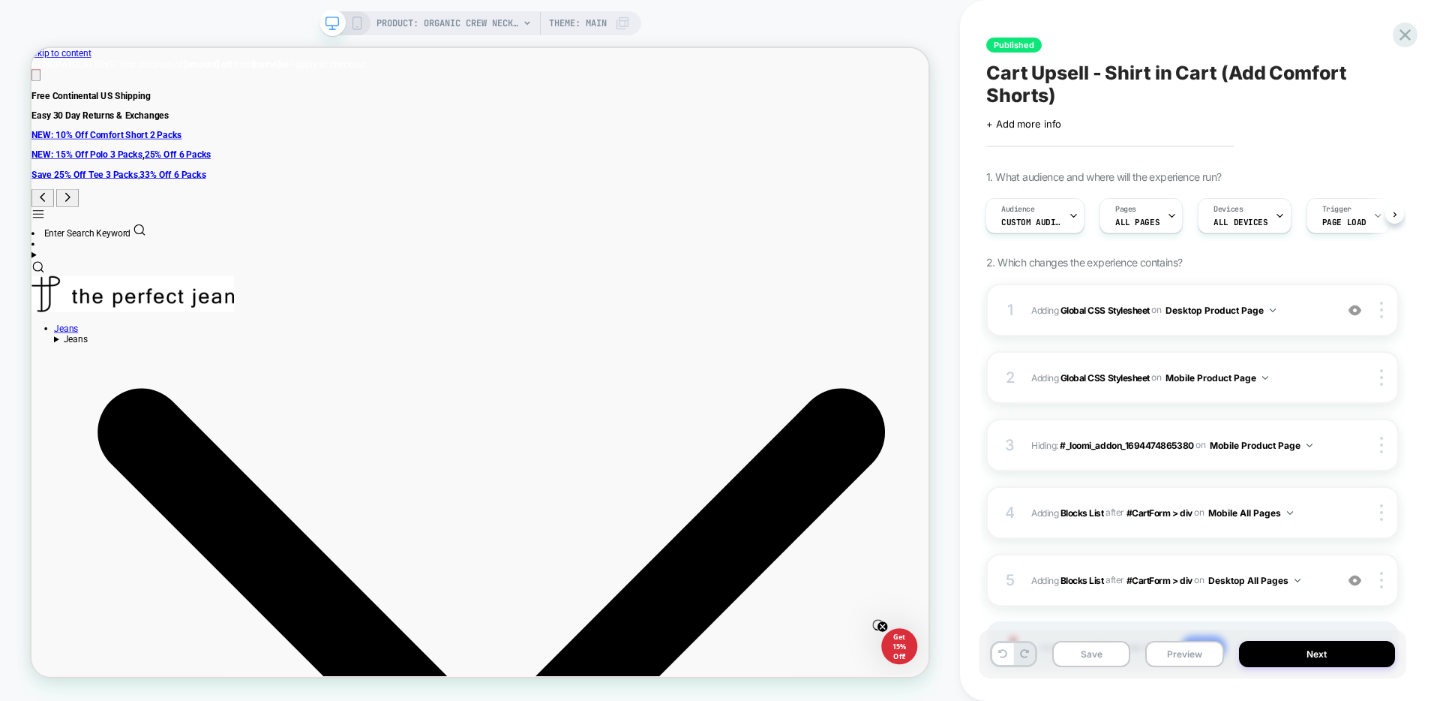
scroll to position [3, 0]
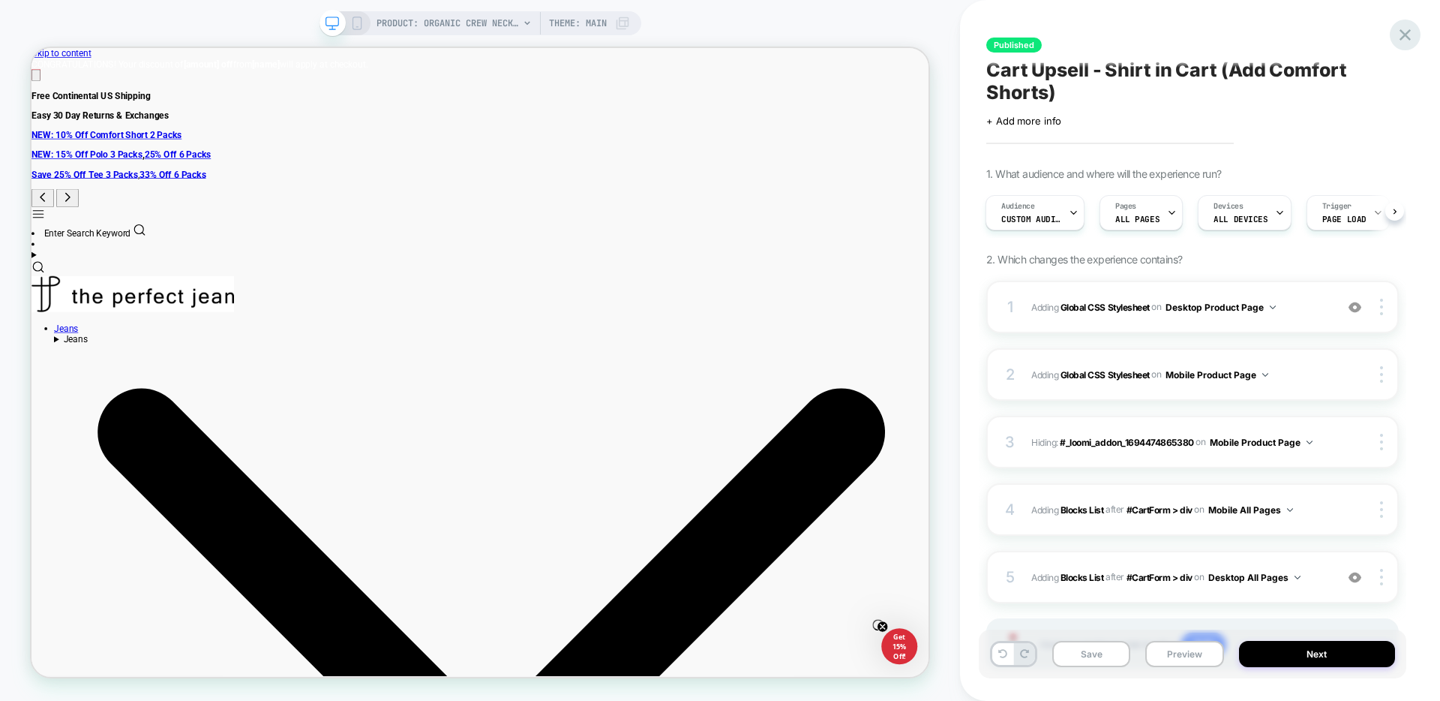
click at [1397, 37] on icon at bounding box center [1405, 35] width 20 height 20
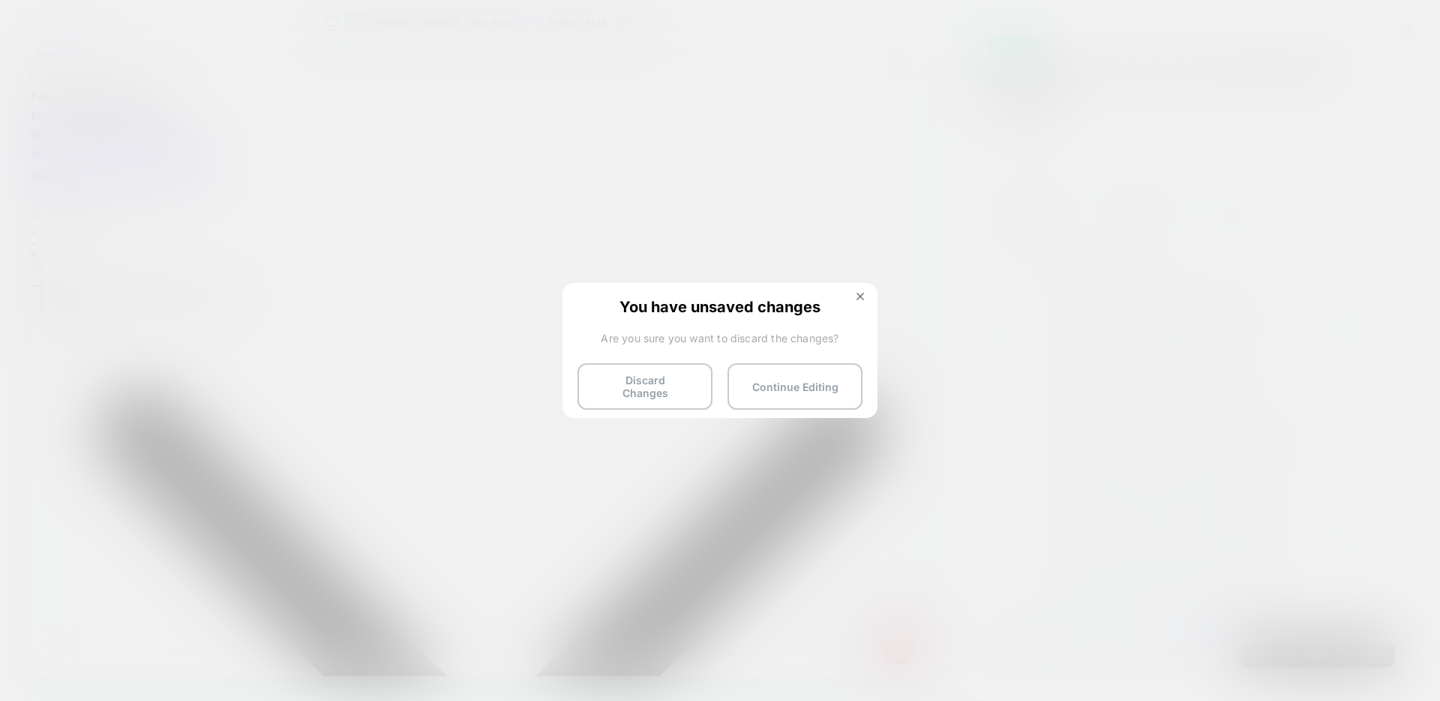
drag, startPoint x: 659, startPoint y: 366, endPoint x: 668, endPoint y: 377, distance: 13.8
click at [659, 366] on button "Discard Changes" at bounding box center [645, 386] width 135 height 47
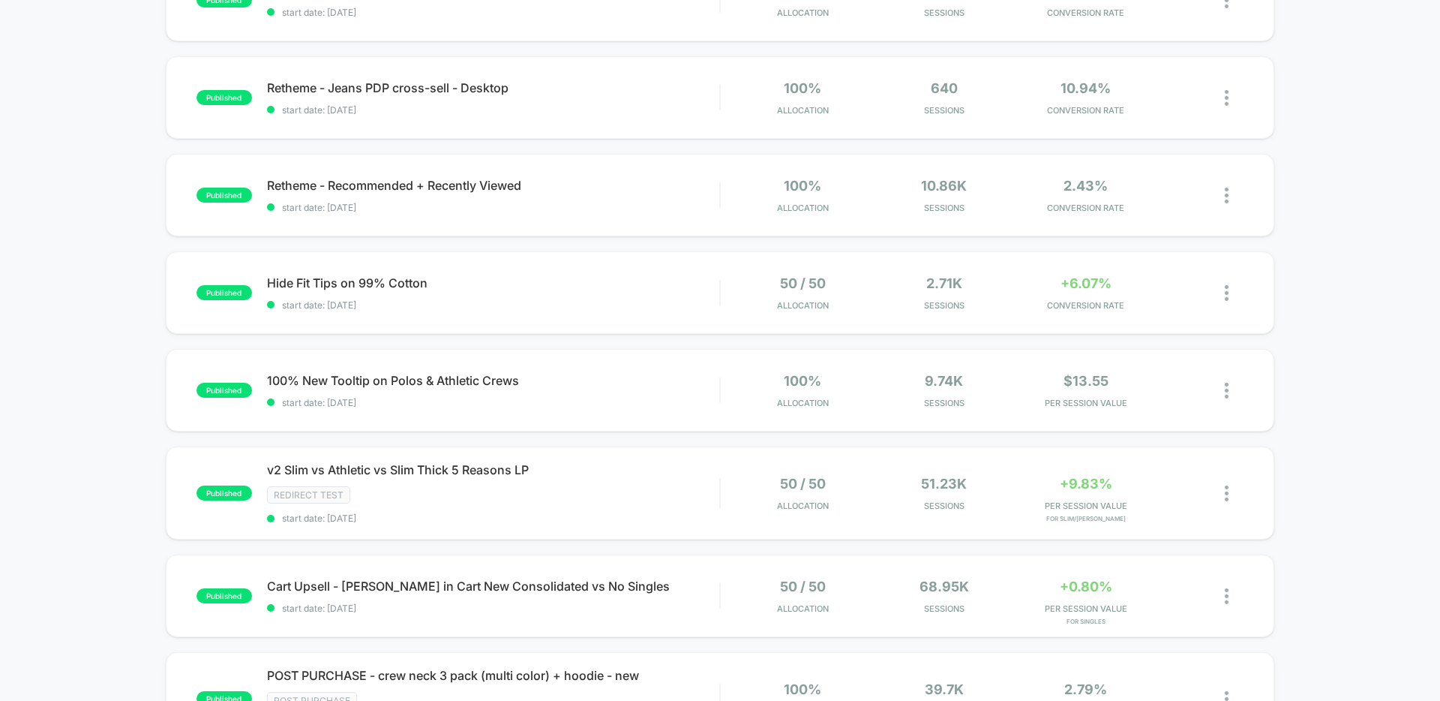
scroll to position [1184, 0]
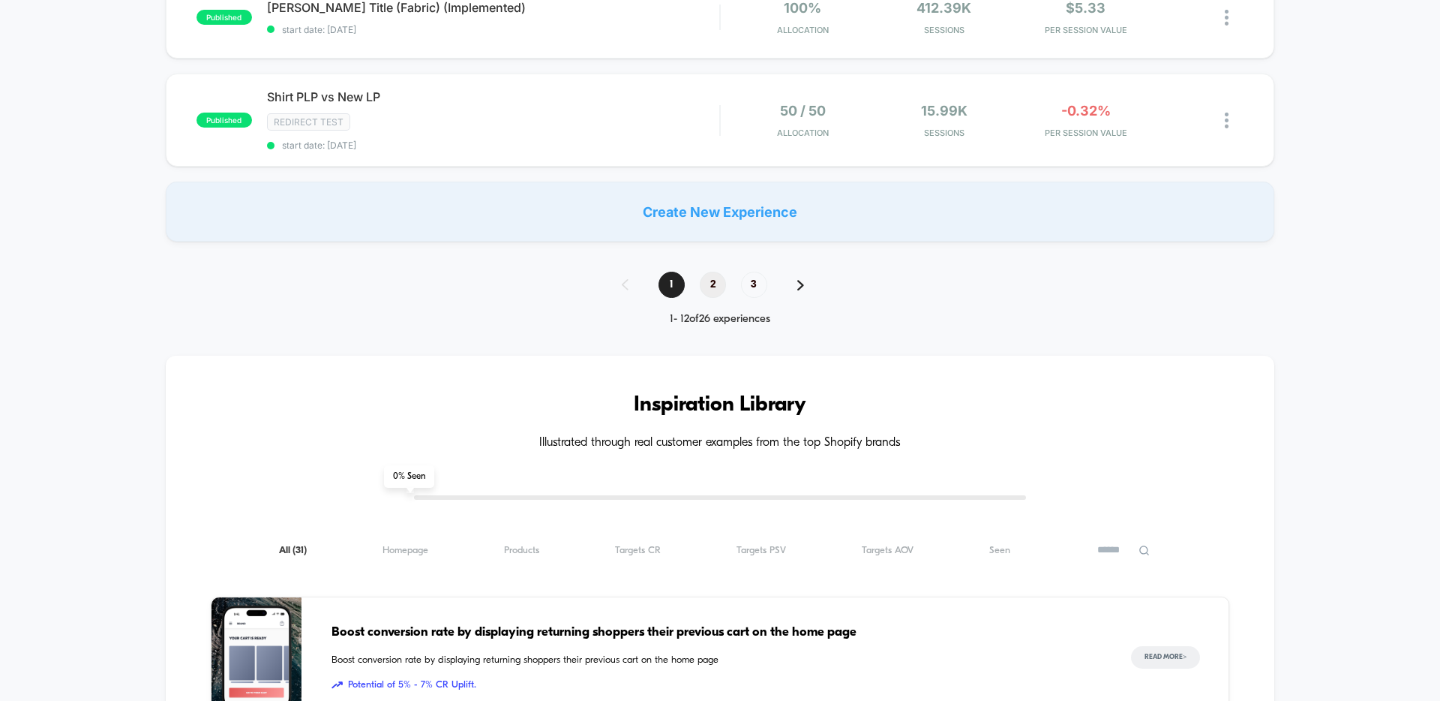
click at [715, 284] on span "2" at bounding box center [713, 285] width 26 height 26
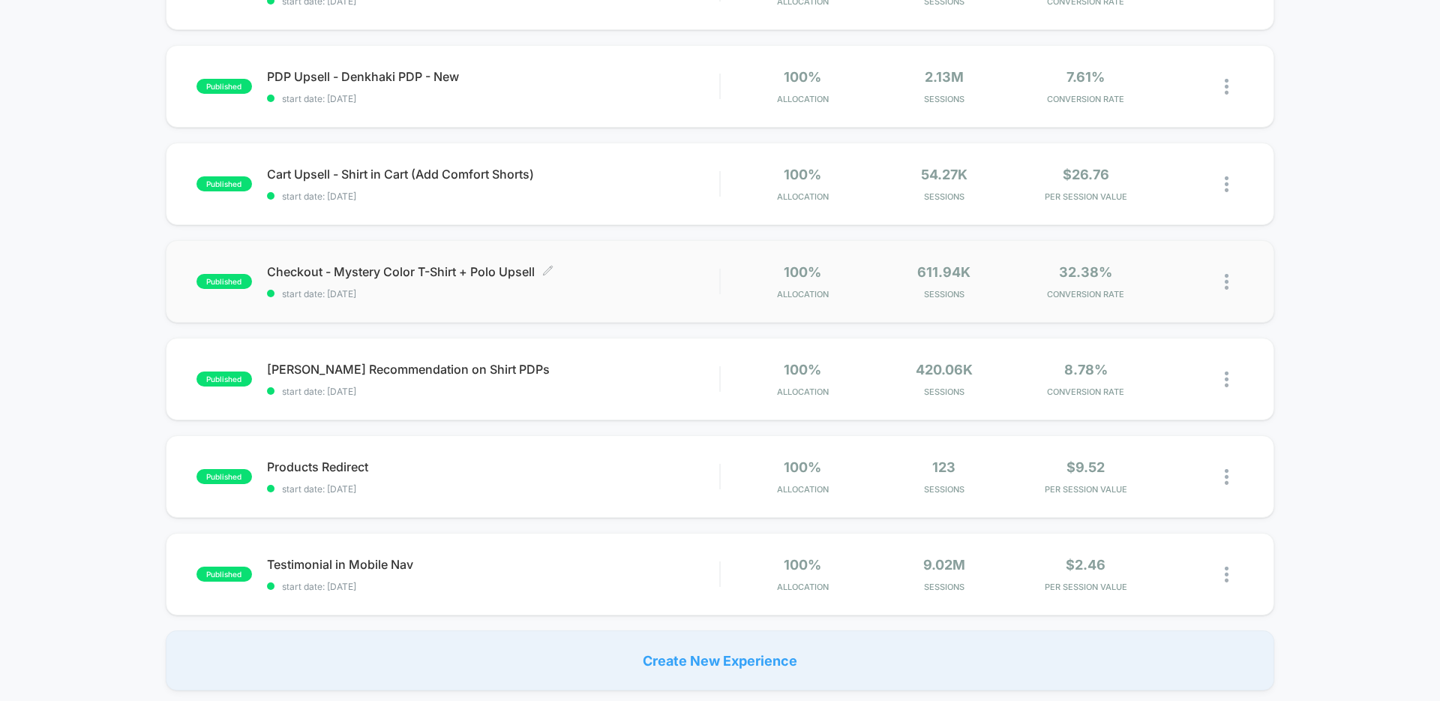
scroll to position [400, 0]
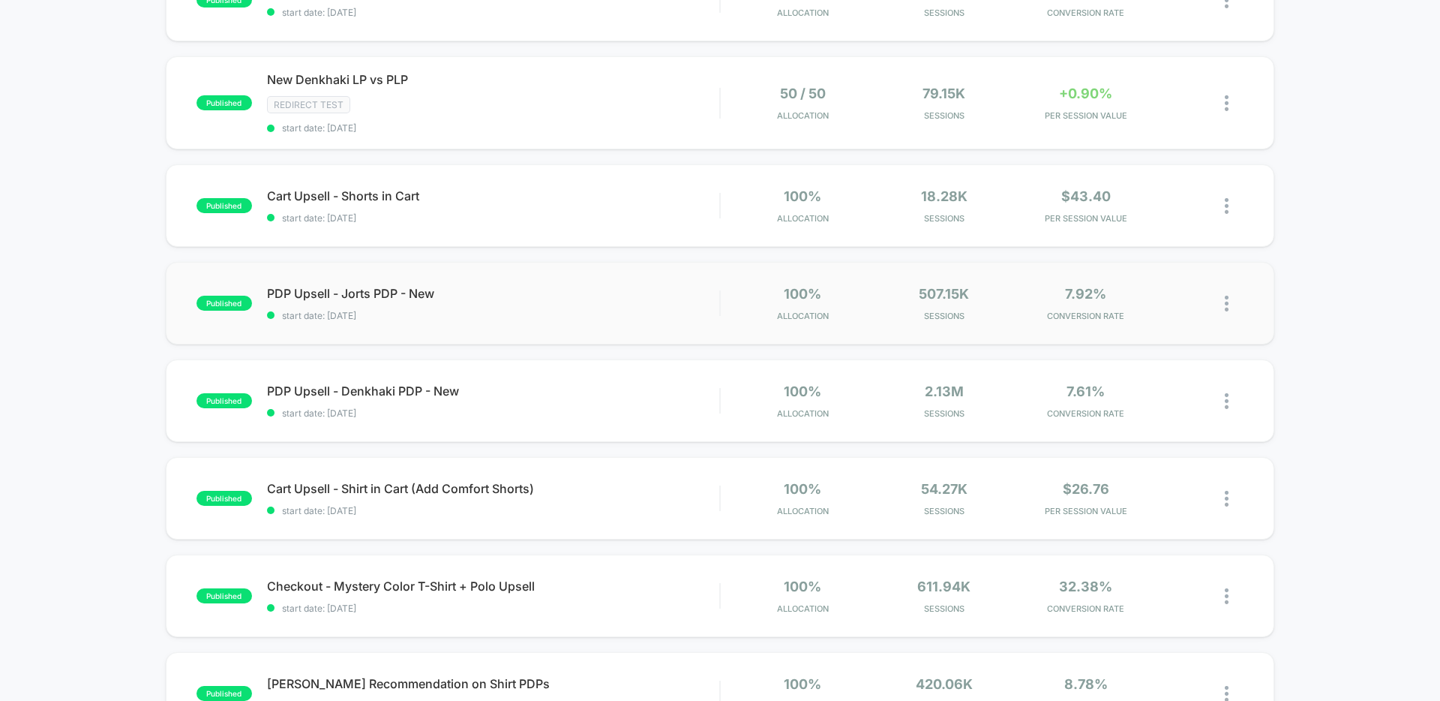
click at [416, 283] on div "published PDP Upsell - Jorts PDP - New start date: 9/11/2023 100% Allocation 50…" at bounding box center [720, 303] width 1109 height 83
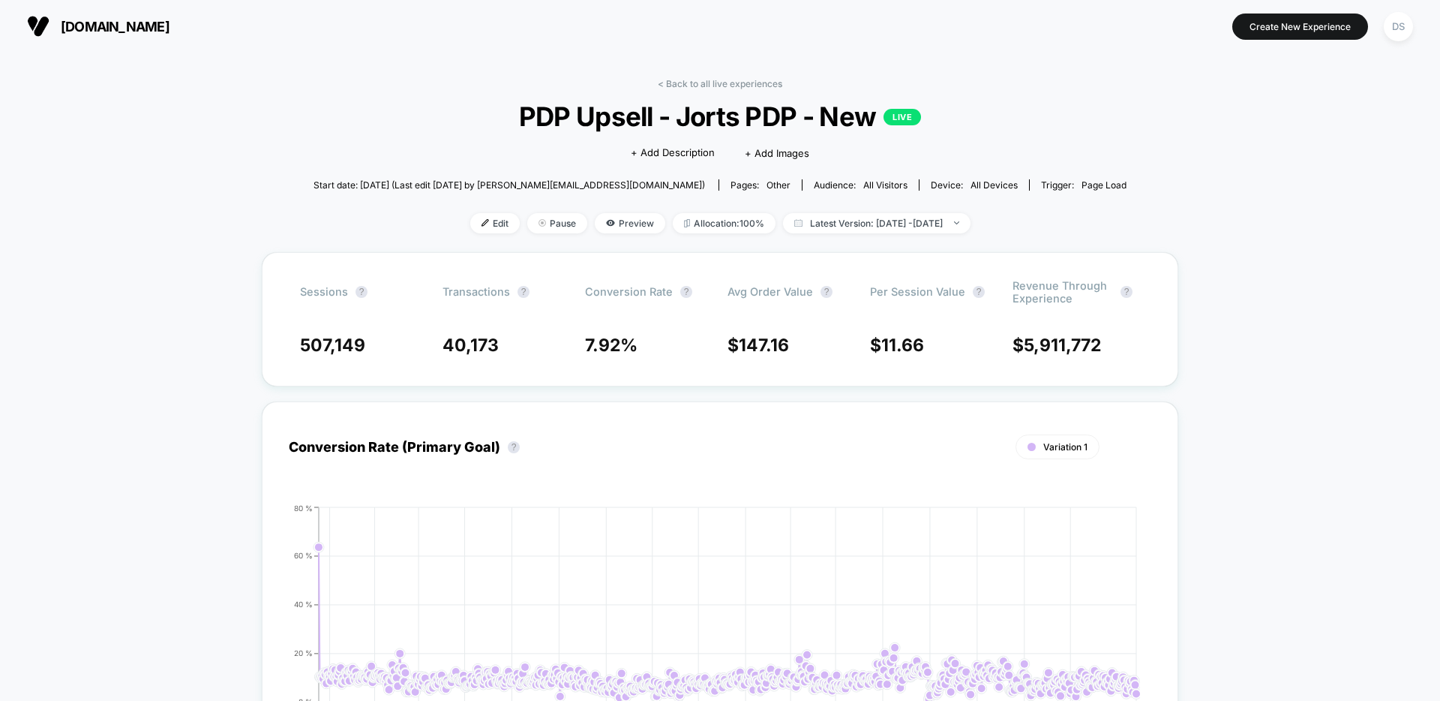
click at [470, 224] on span "Edit" at bounding box center [495, 223] width 50 height 20
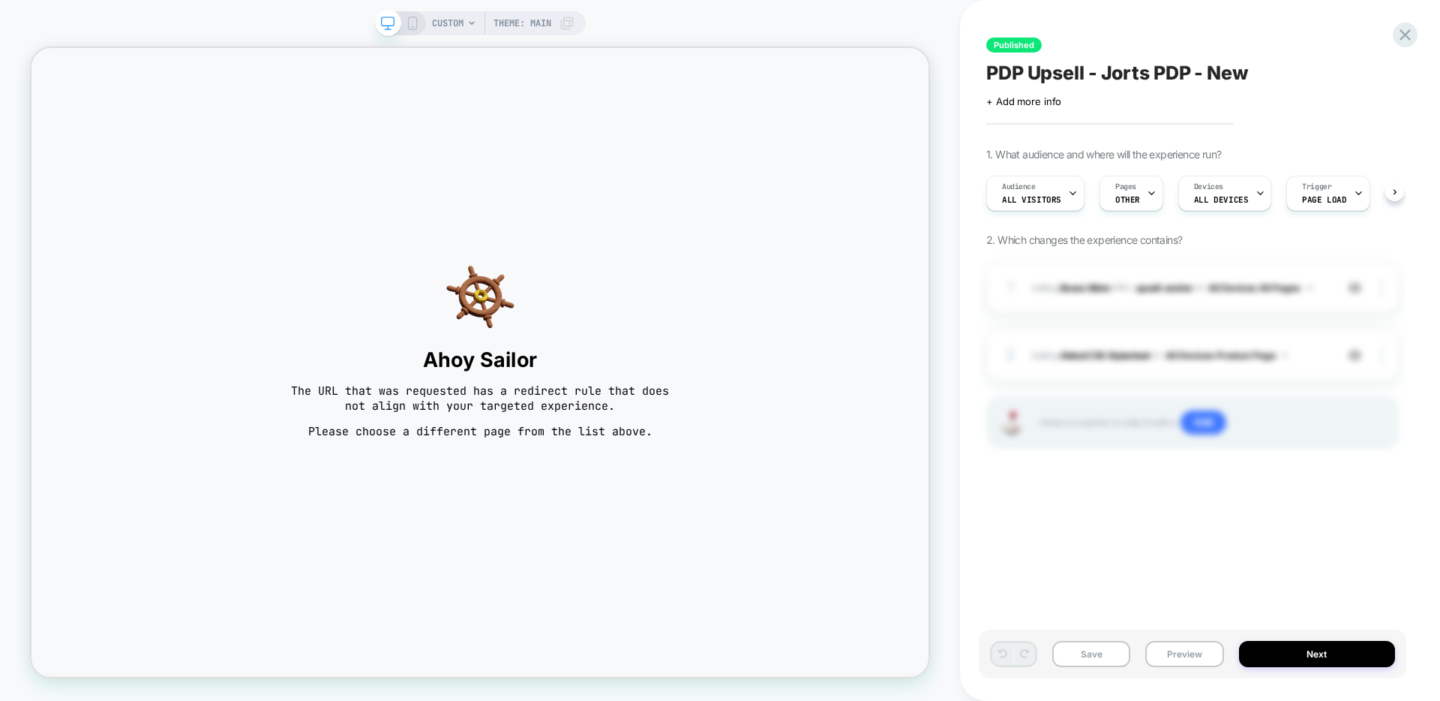
scroll to position [0, 1]
click at [1423, 28] on div "Published PDP Upsell - Jorts PDP - New Click to edit experience details + Add m…" at bounding box center [1200, 350] width 480 height 701
click at [1405, 30] on icon at bounding box center [1405, 35] width 20 height 20
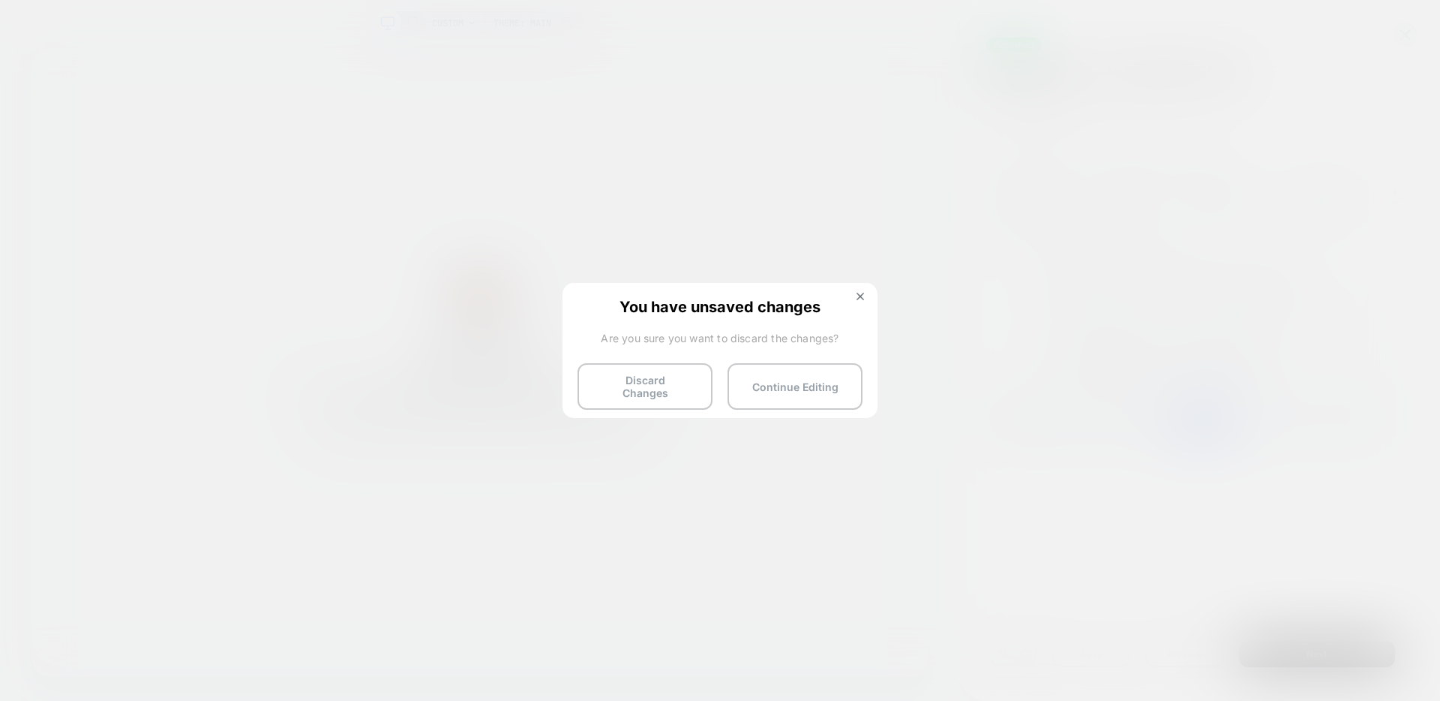
click at [652, 391] on button "Discard Changes" at bounding box center [645, 386] width 135 height 47
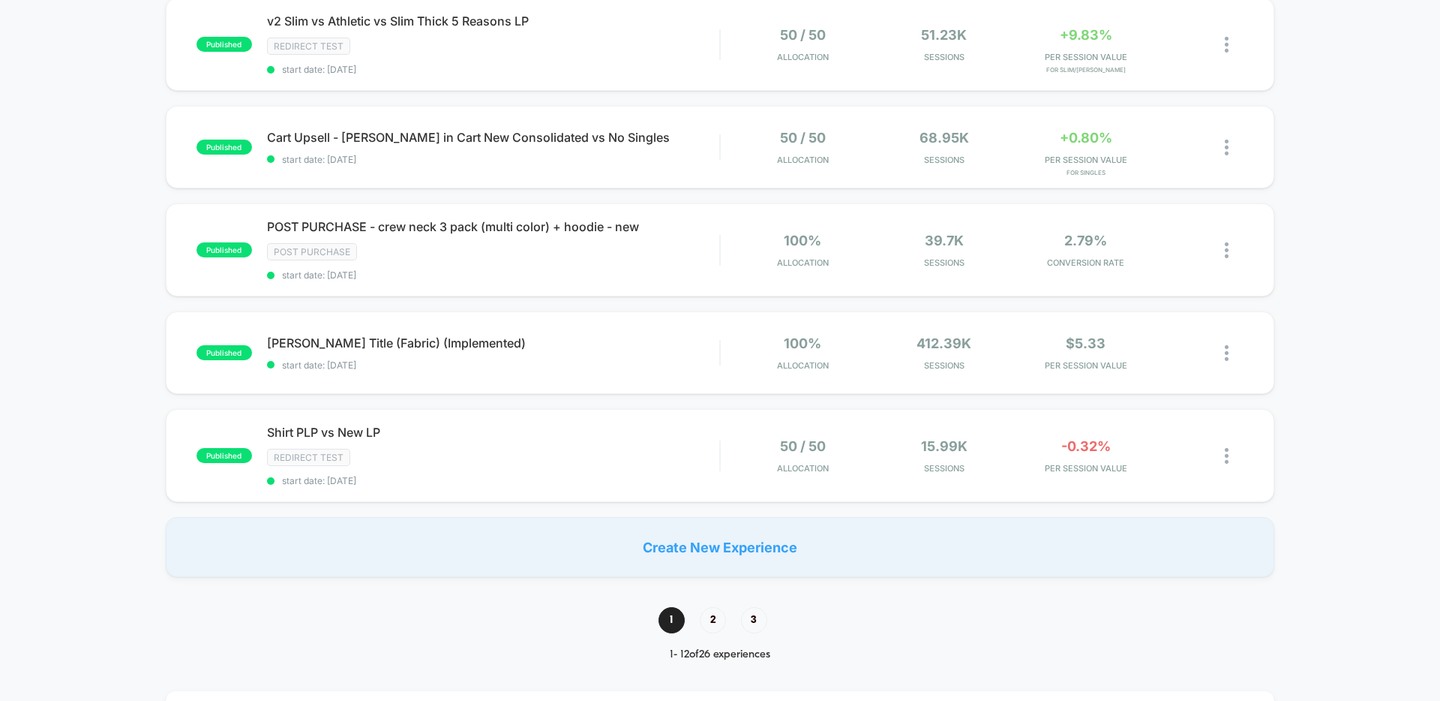
scroll to position [1192, 0]
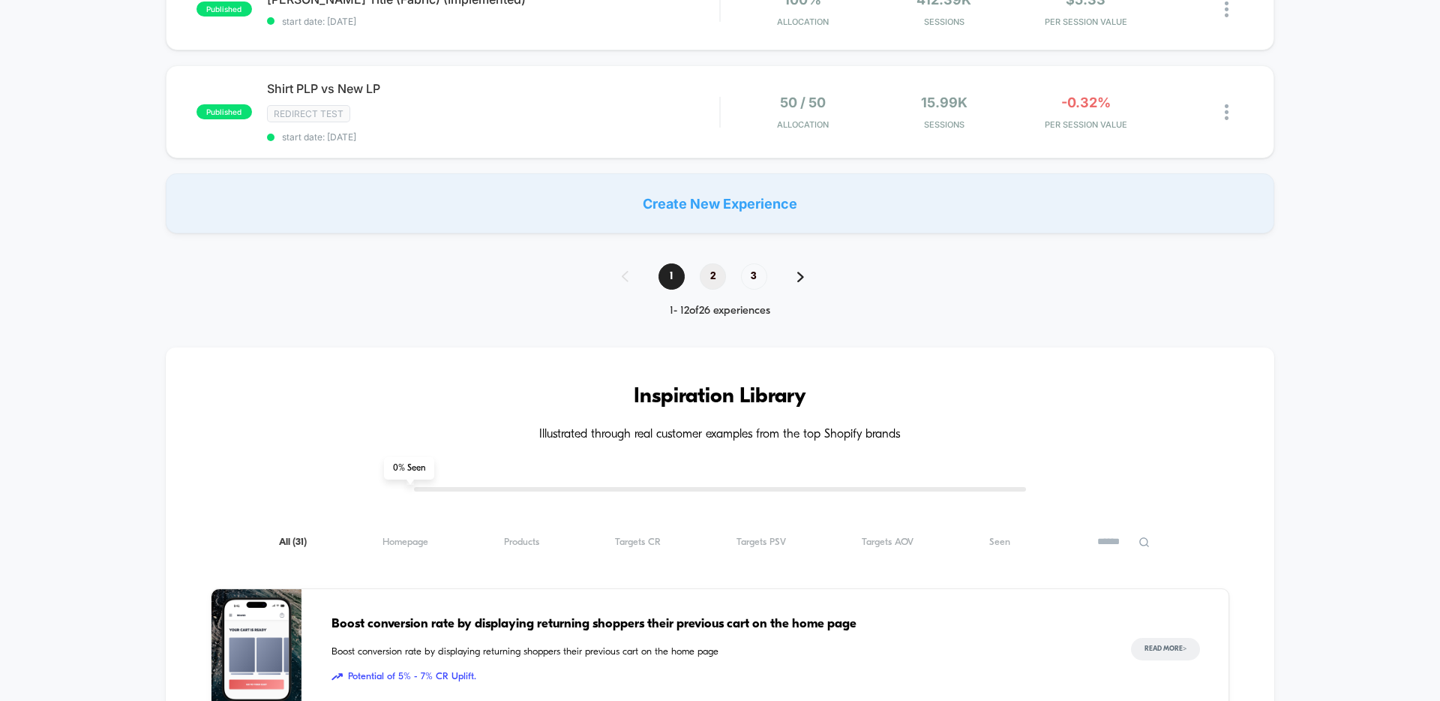
click at [713, 278] on span "2" at bounding box center [713, 276] width 26 height 26
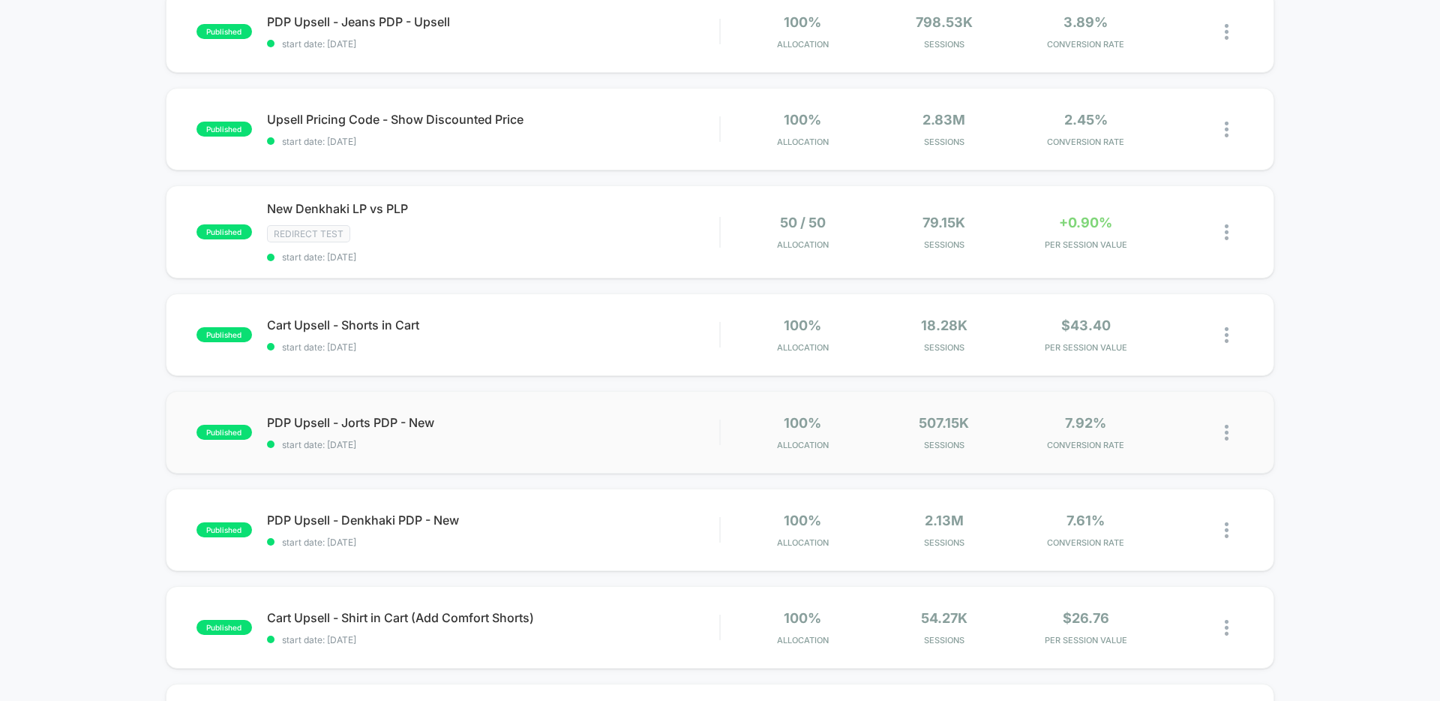
scroll to position [320, 0]
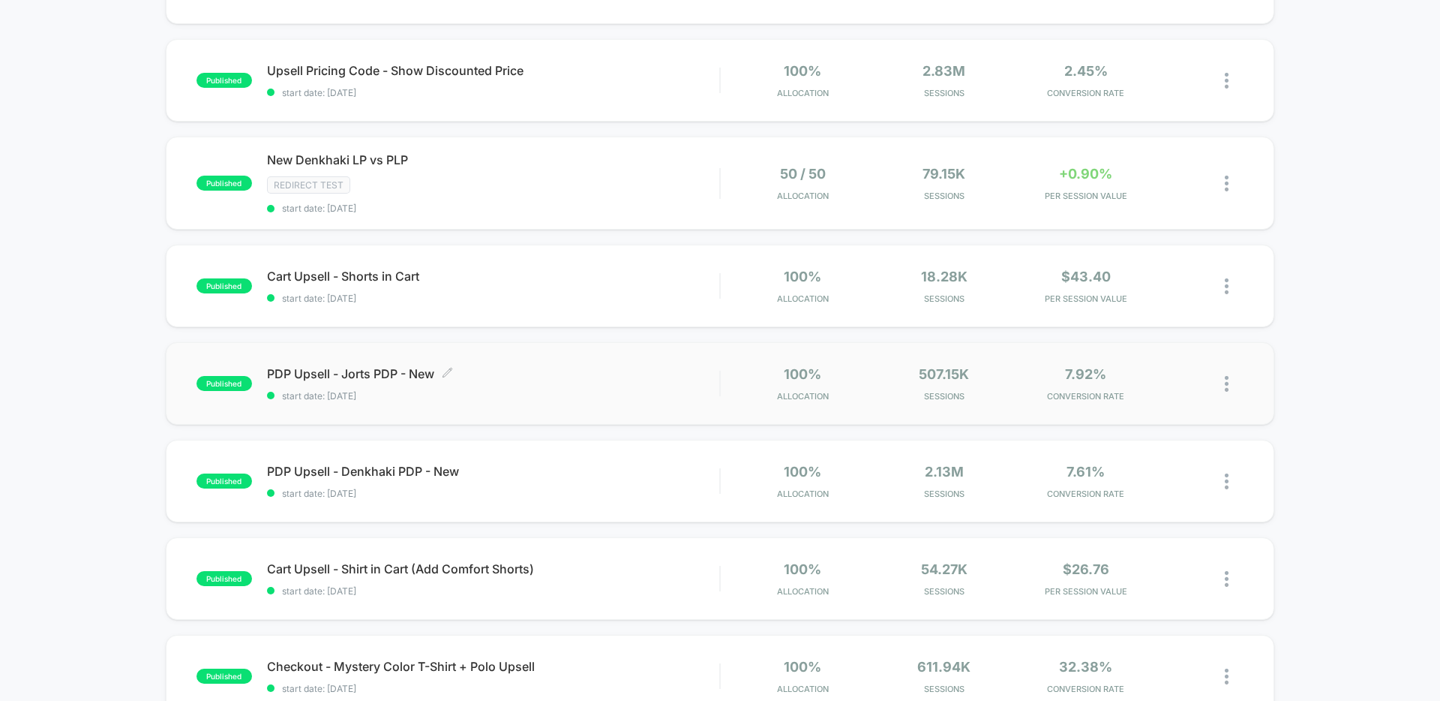
click at [410, 373] on span "PDP Upsell - Jorts PDP - New Click to edit experience details" at bounding box center [493, 373] width 452 height 15
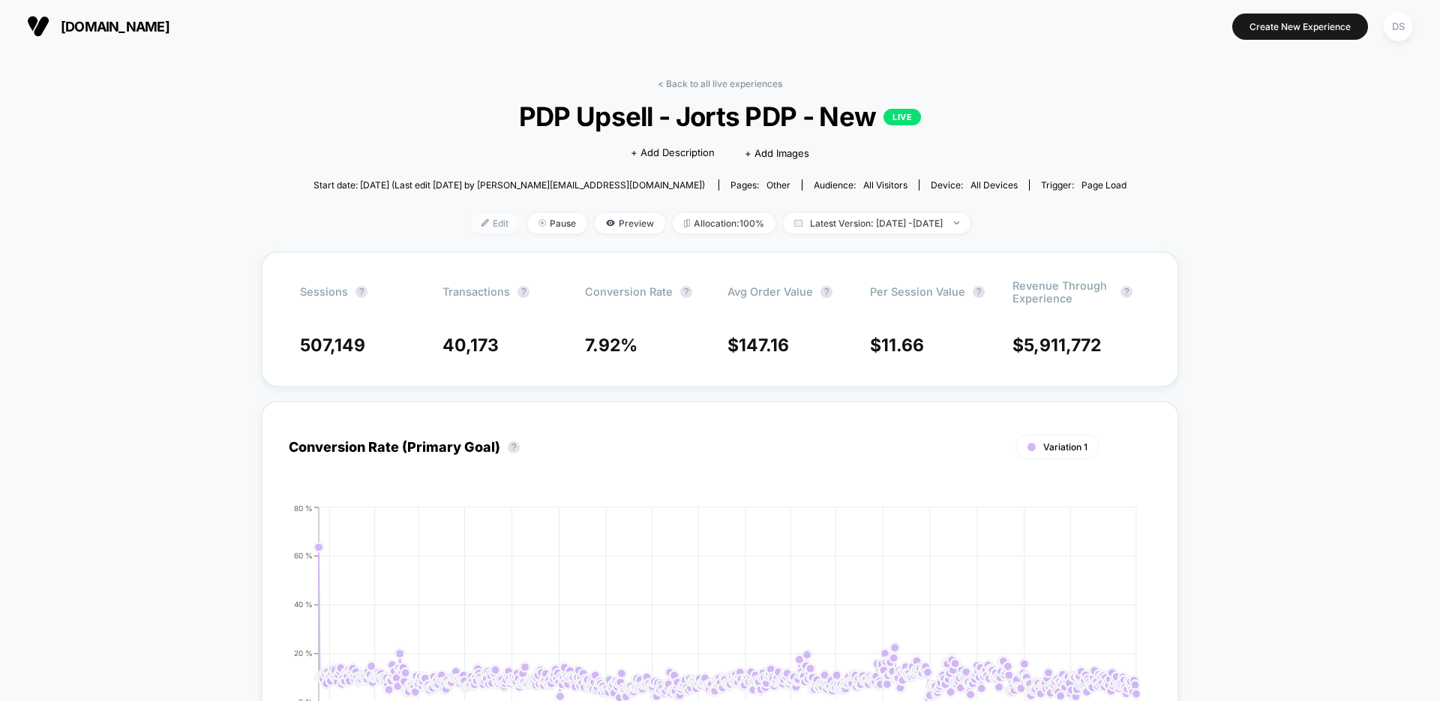
click at [471, 222] on span "Edit" at bounding box center [495, 223] width 50 height 20
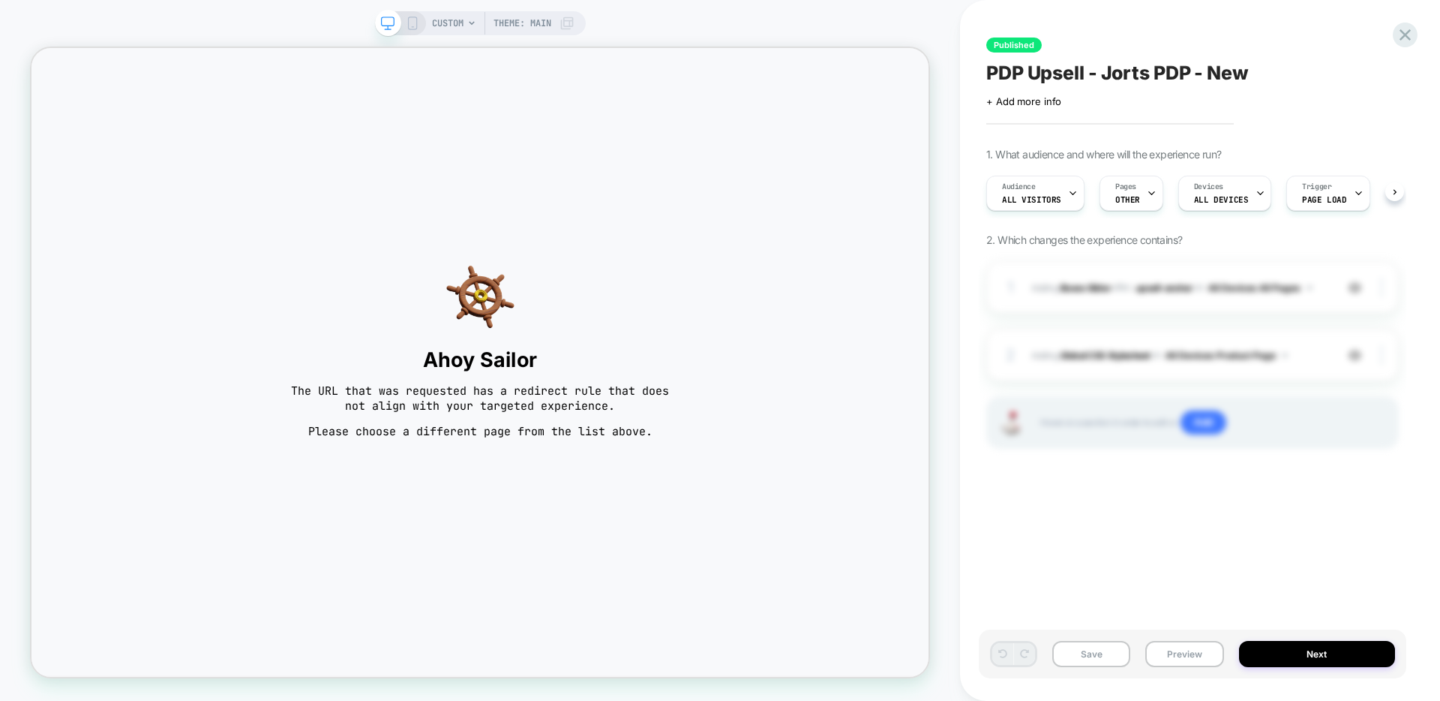
scroll to position [0, 1]
click at [1395, 33] on icon at bounding box center [1405, 35] width 20 height 20
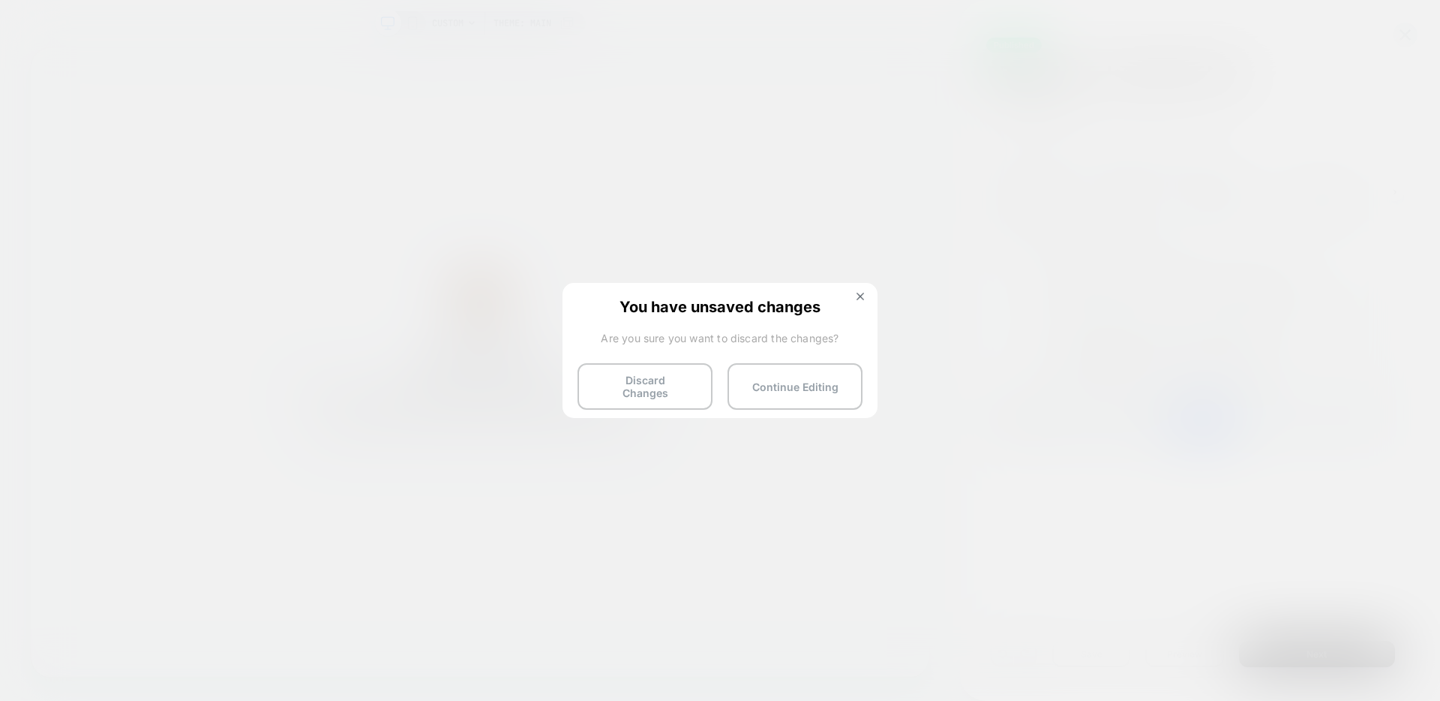
click at [695, 362] on div "You have unsaved changes Are you sure you want to discard the changes? Discard …" at bounding box center [720, 349] width 315 height 133
click at [692, 383] on button "Discard Changes" at bounding box center [645, 386] width 135 height 47
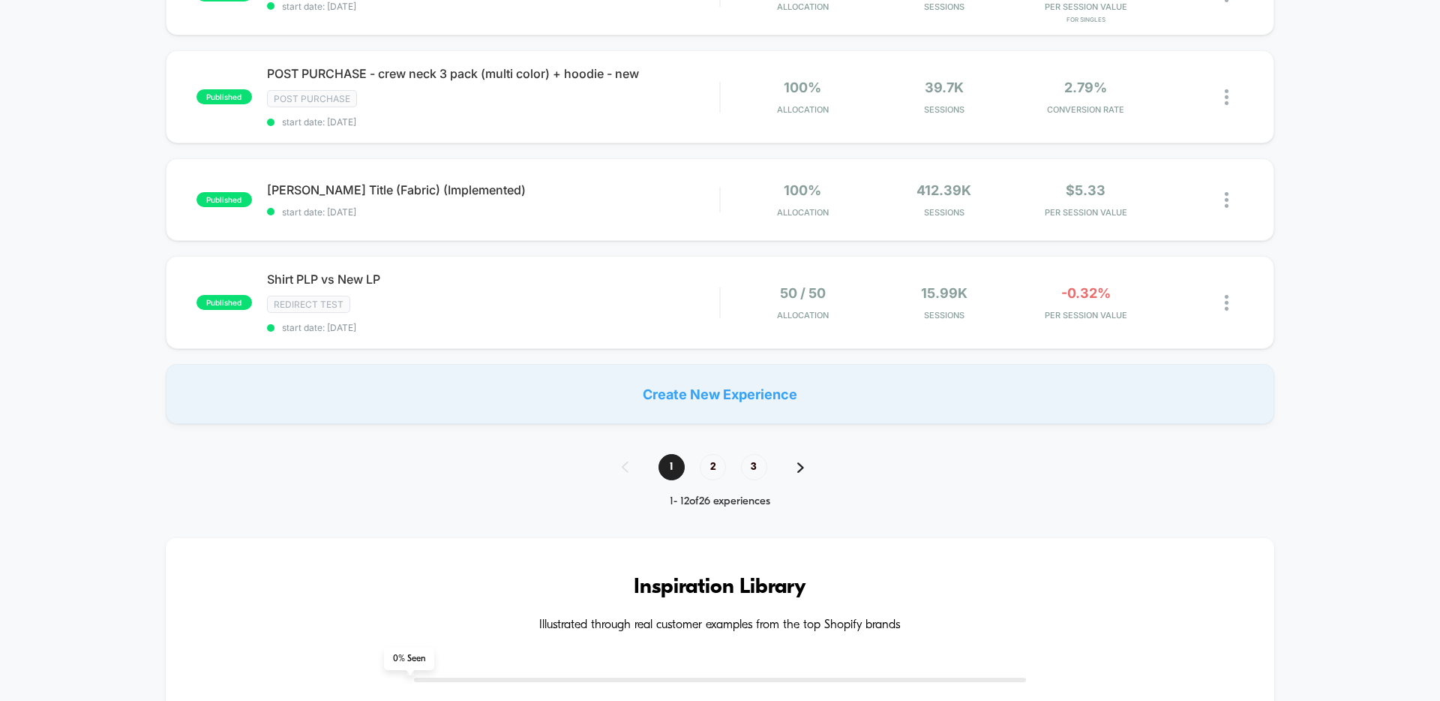
scroll to position [1265, 0]
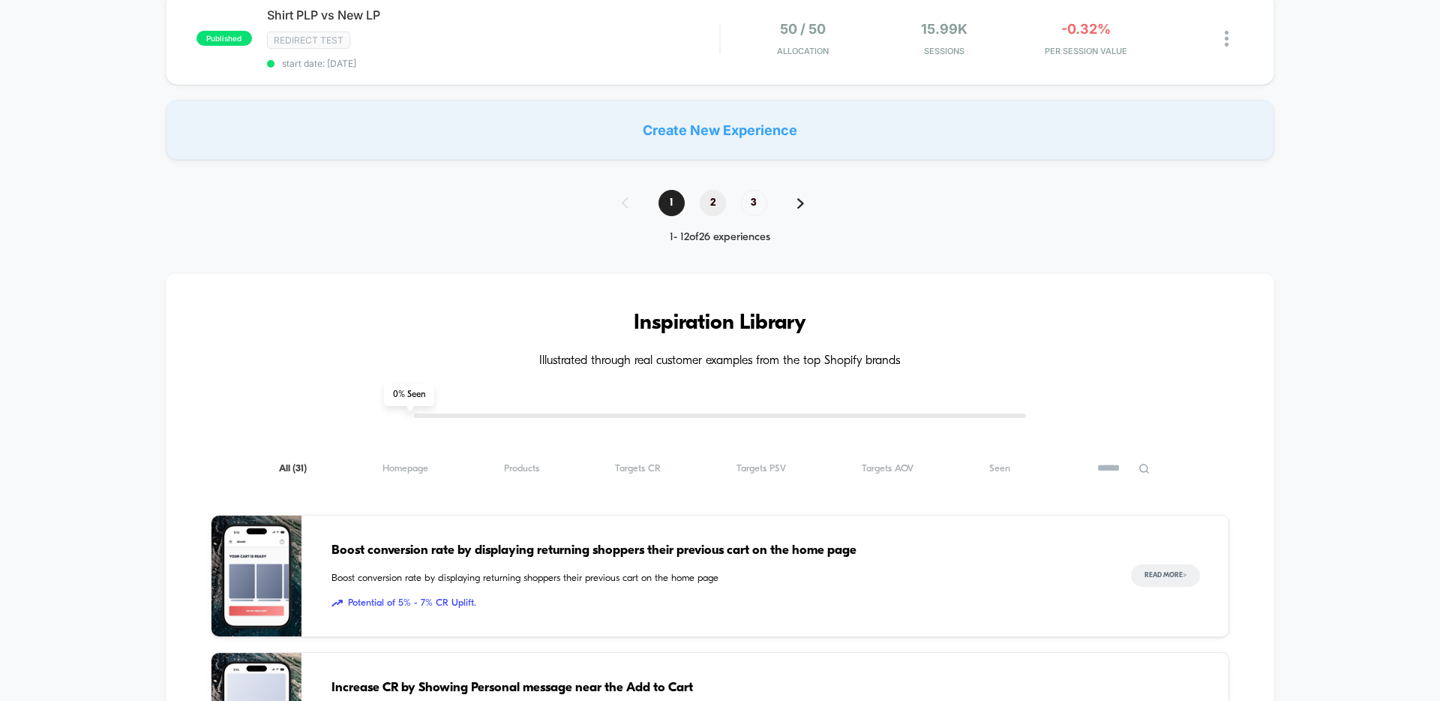
click at [707, 206] on span "2" at bounding box center [713, 203] width 26 height 26
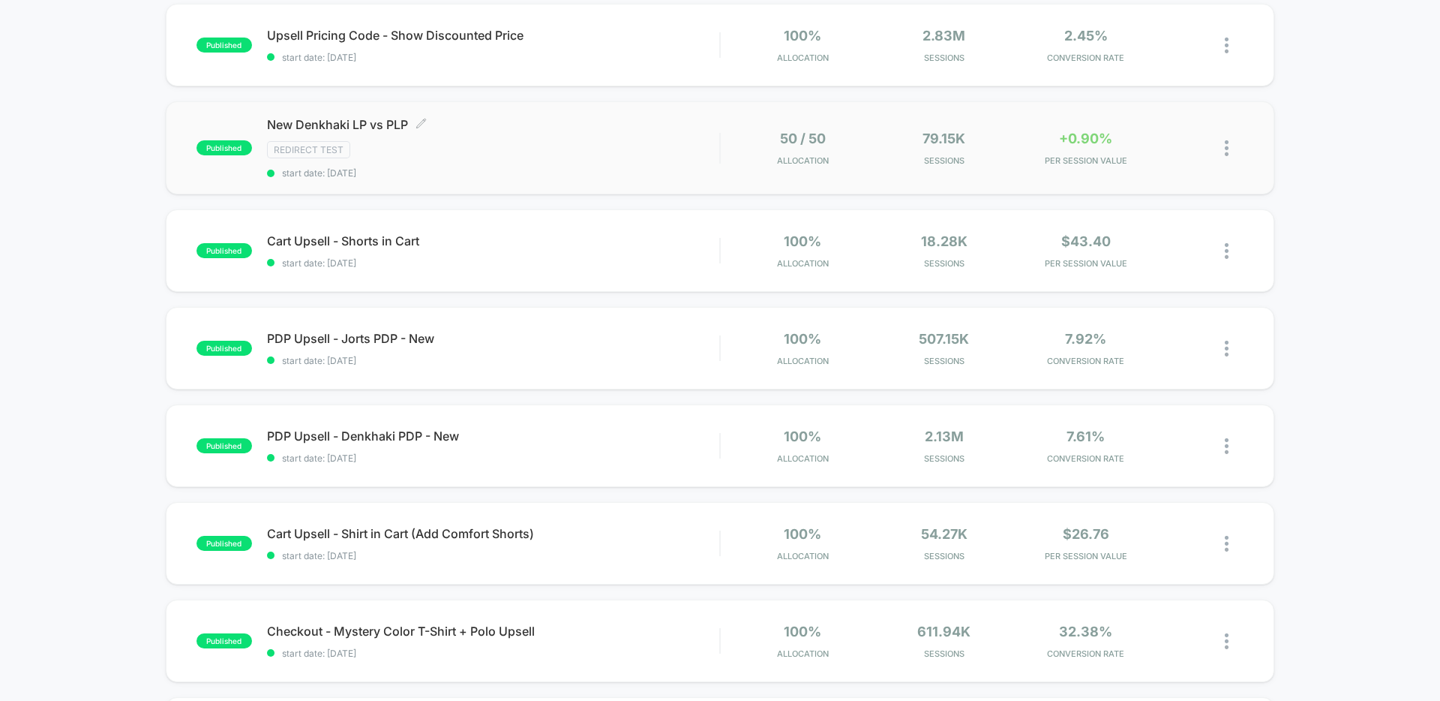
scroll to position [371, 0]
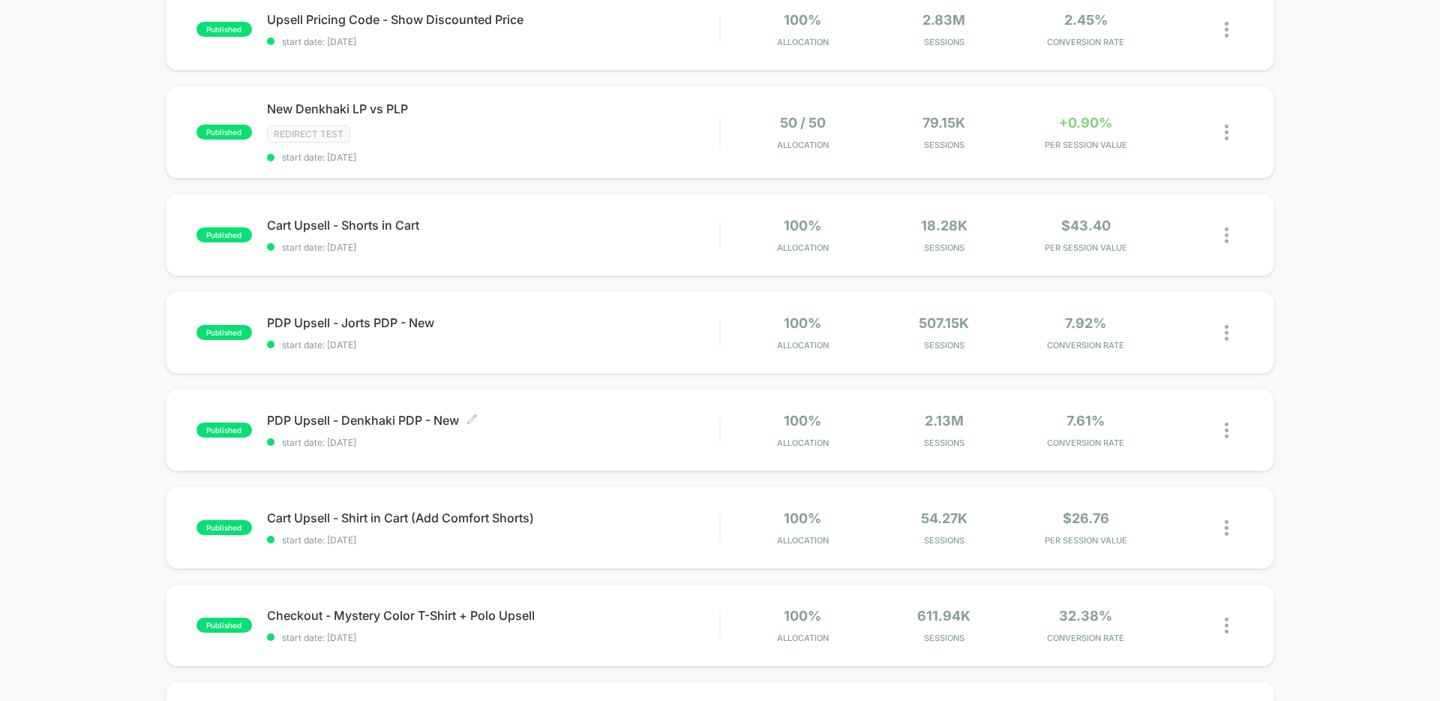
click at [351, 419] on span "PDP Upsell - Denkhaki PDP - New Click to edit experience details" at bounding box center [493, 420] width 452 height 15
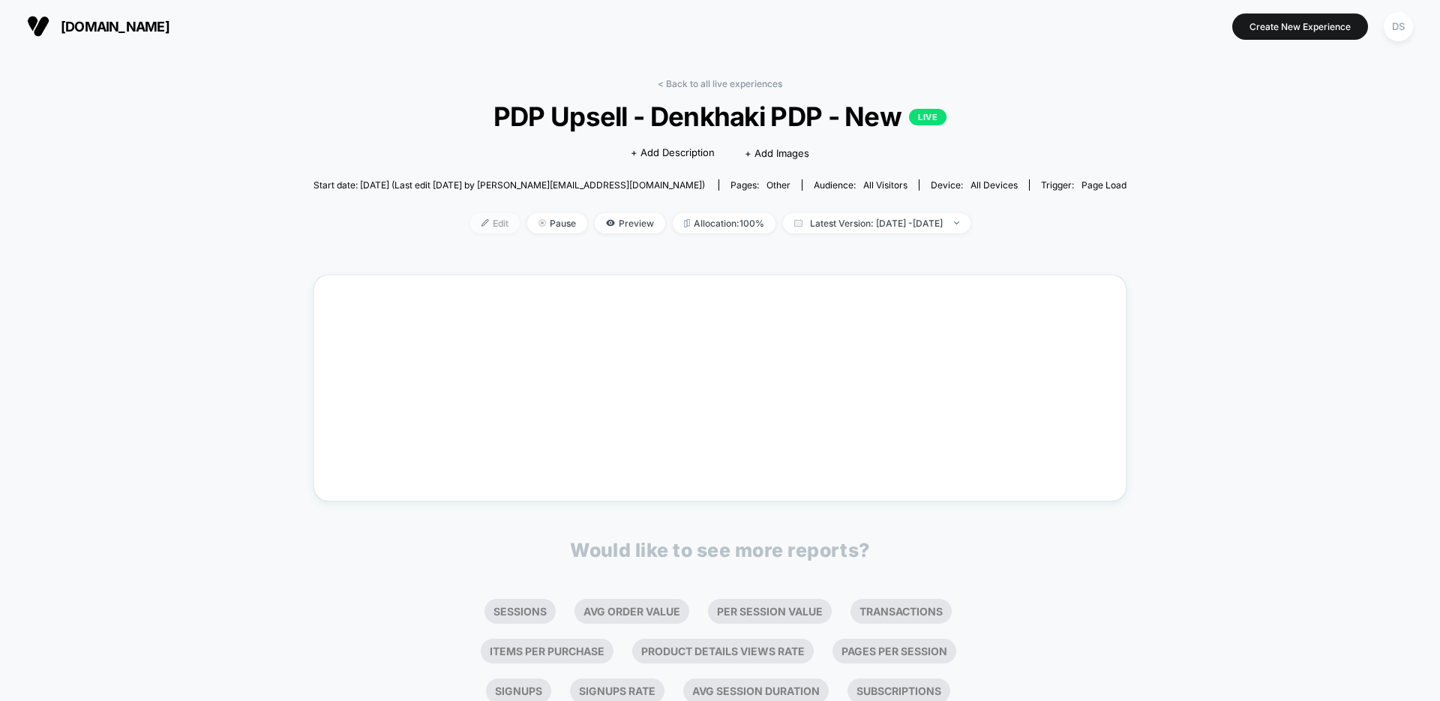
click at [473, 224] on span "Edit" at bounding box center [495, 223] width 50 height 20
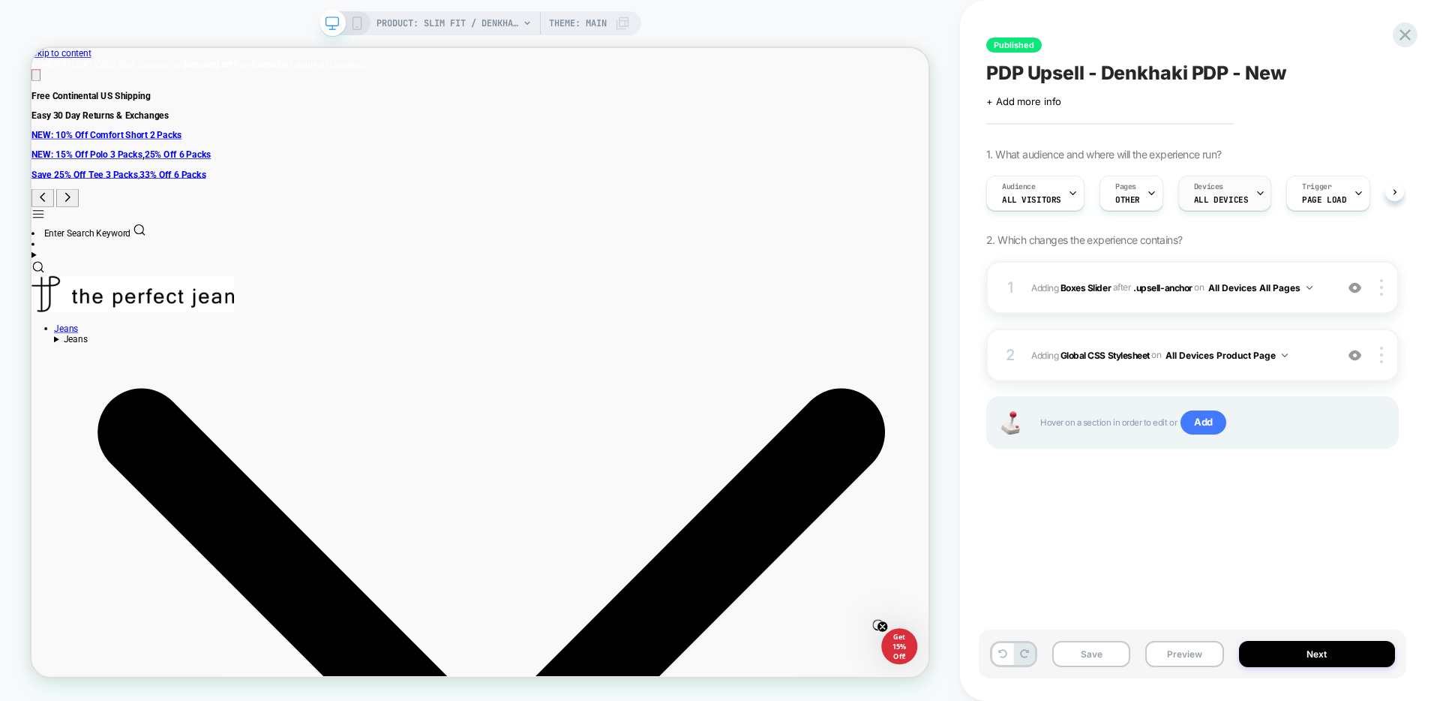
scroll to position [0, 1]
click at [1133, 187] on div "Pages OTHER" at bounding box center [1127, 193] width 55 height 34
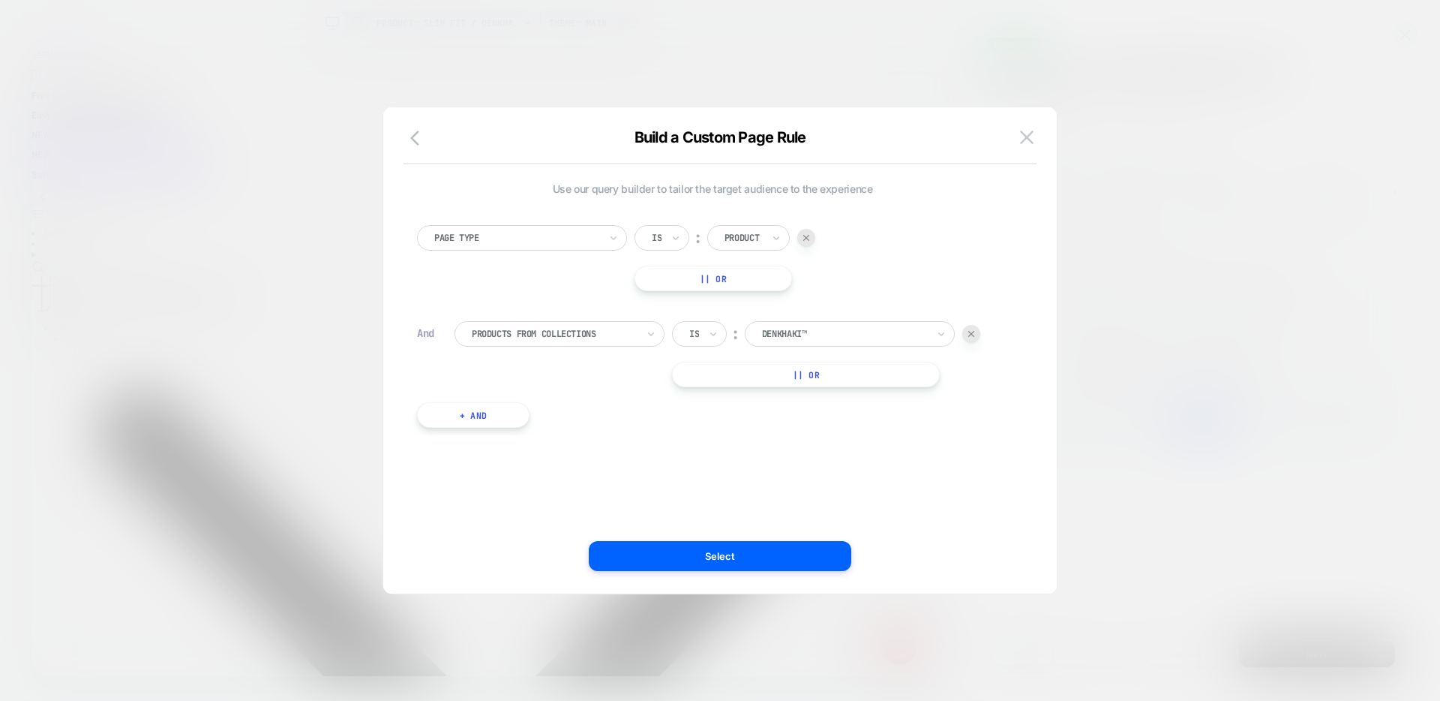
click at [1045, 139] on div "Build a Custom Page Rule" at bounding box center [720, 146] width 674 height 36
click at [1032, 137] on img at bounding box center [1027, 137] width 14 height 13
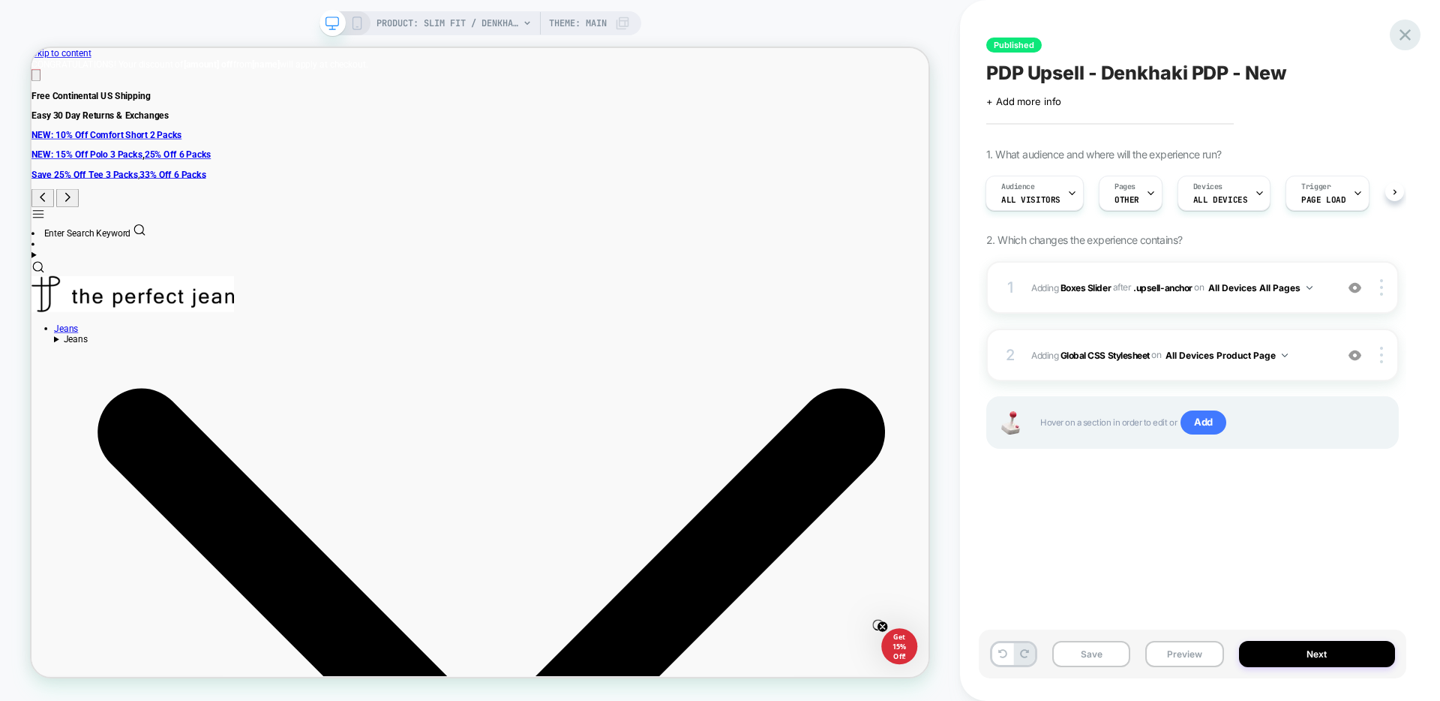
click at [1403, 33] on icon at bounding box center [1405, 34] width 11 height 11
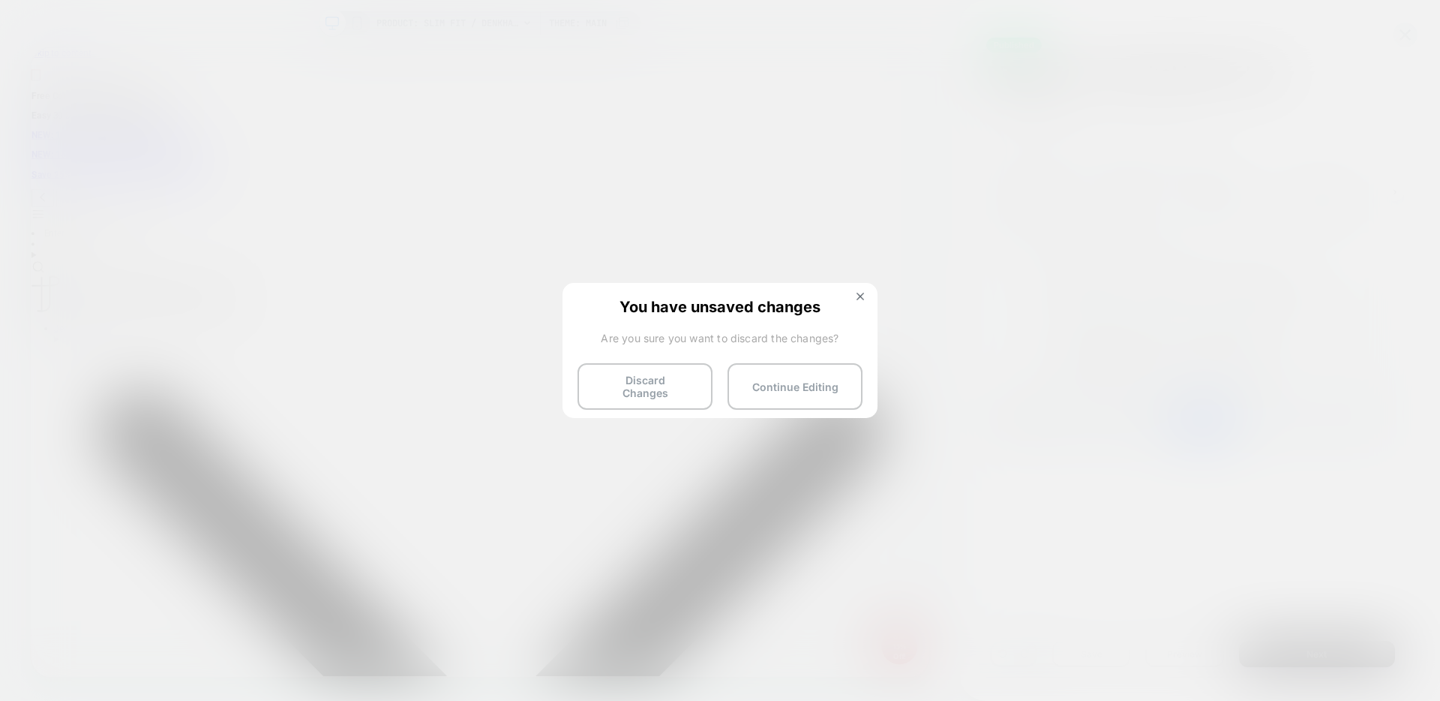
drag, startPoint x: 657, startPoint y: 384, endPoint x: 675, endPoint y: 408, distance: 30.0
click at [657, 384] on button "Discard Changes" at bounding box center [645, 386] width 135 height 47
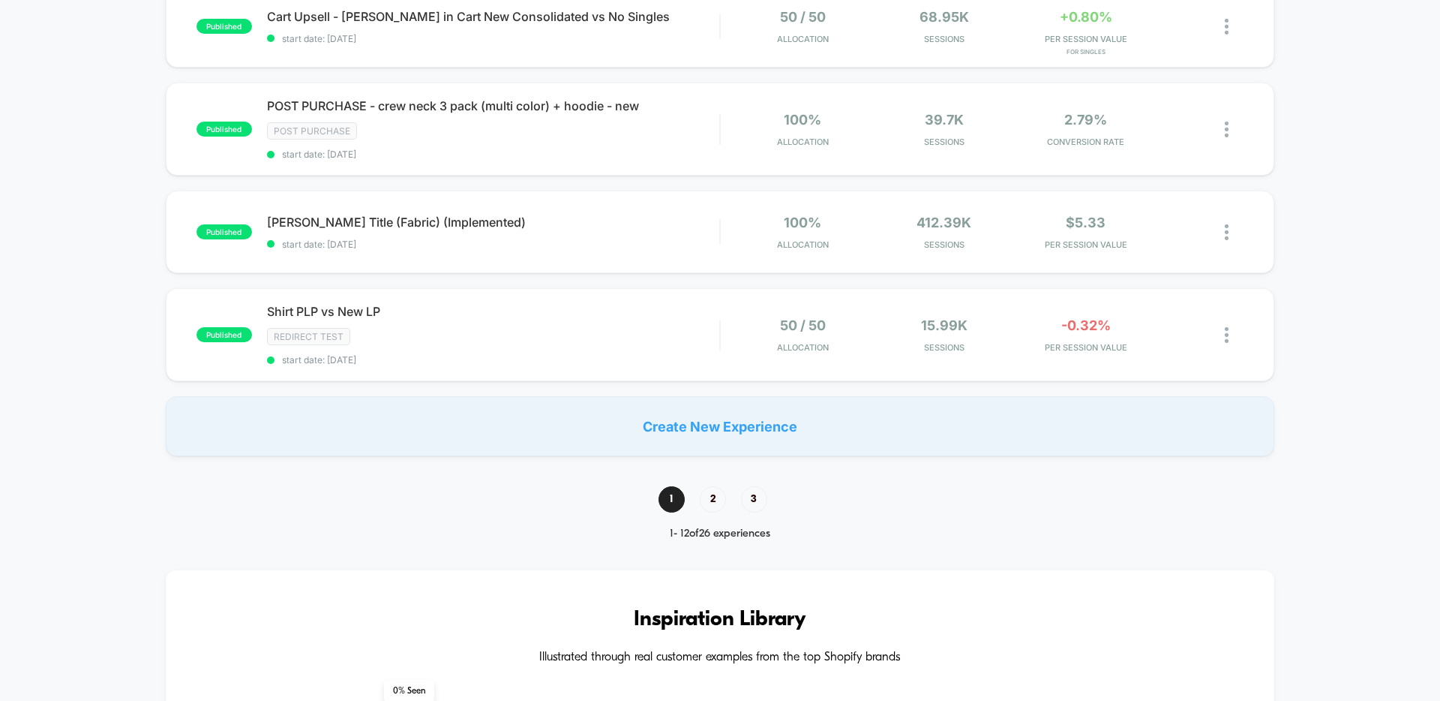
scroll to position [1255, 0]
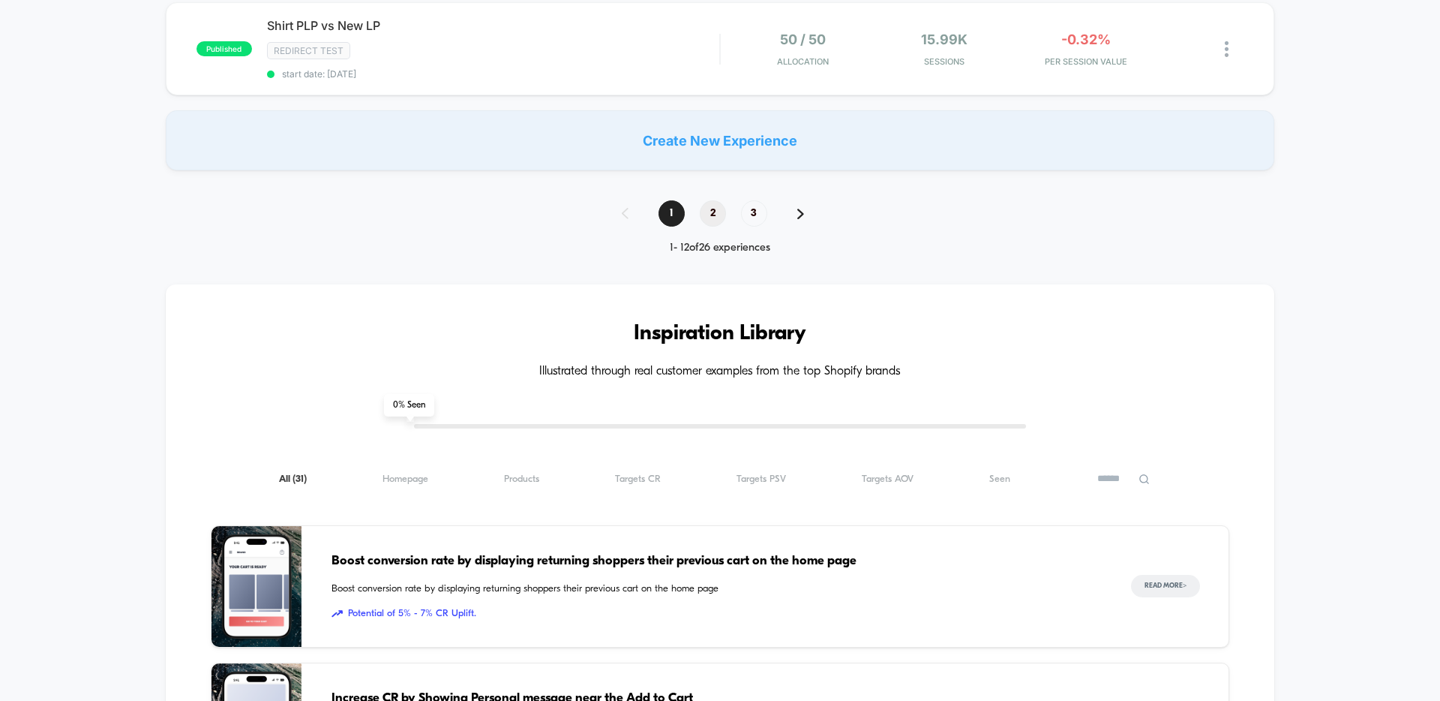
click at [710, 224] on span "2" at bounding box center [713, 213] width 26 height 26
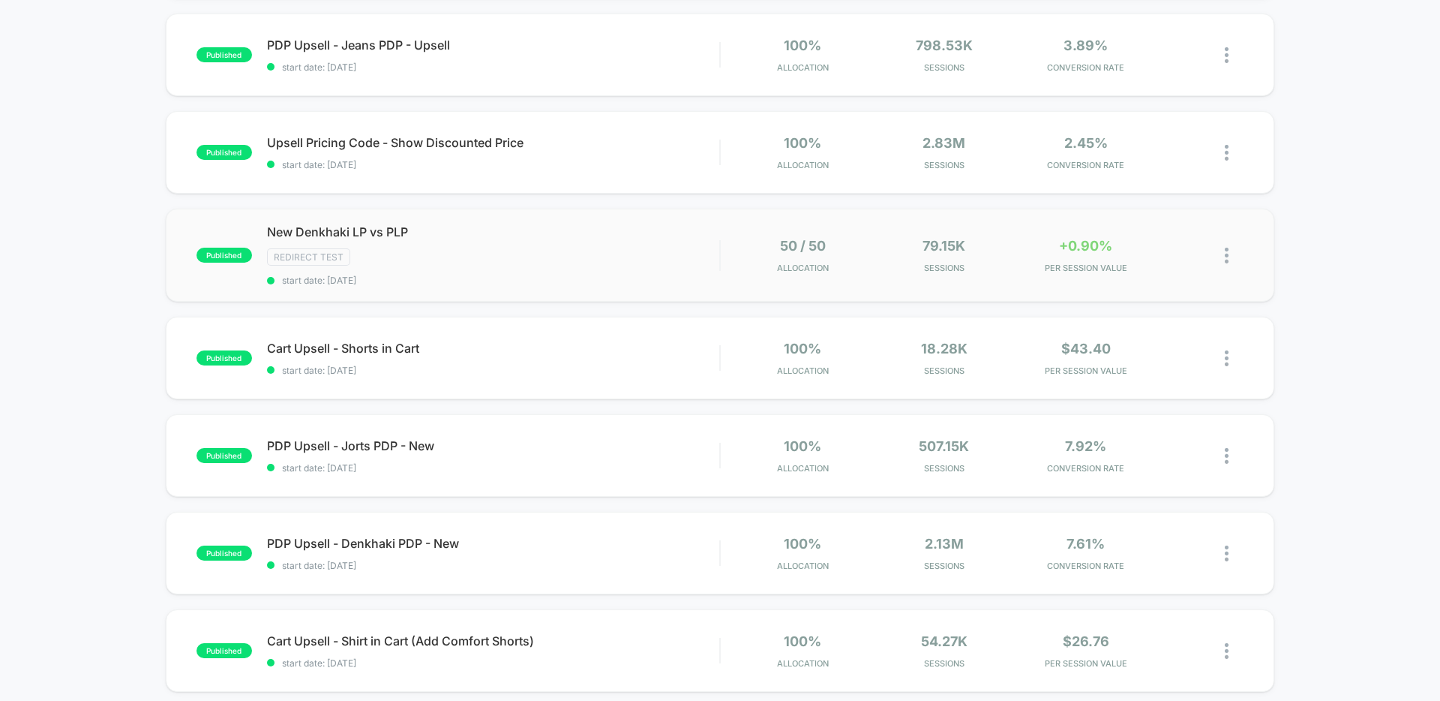
scroll to position [298, 0]
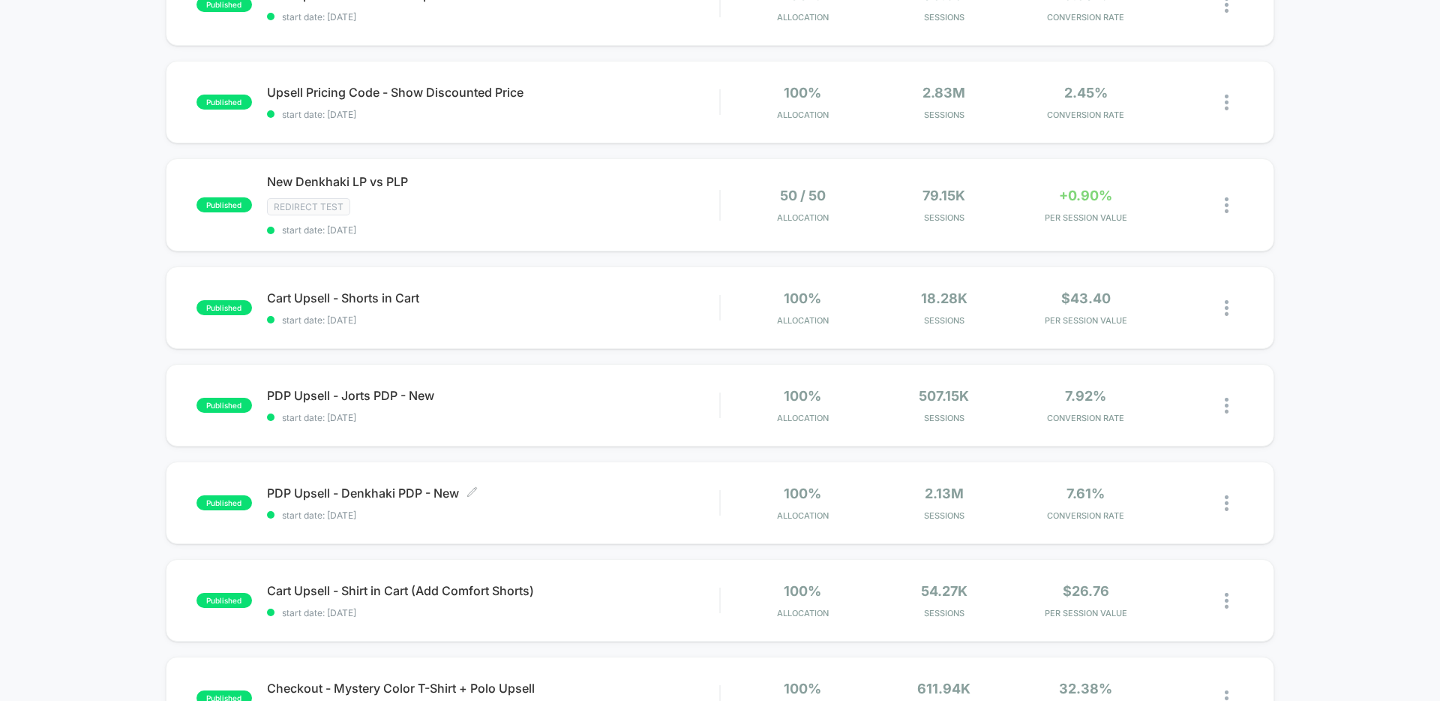
click at [436, 488] on span "PDP Upsell - Denkhaki PDP - New Click to edit experience details" at bounding box center [493, 492] width 452 height 15
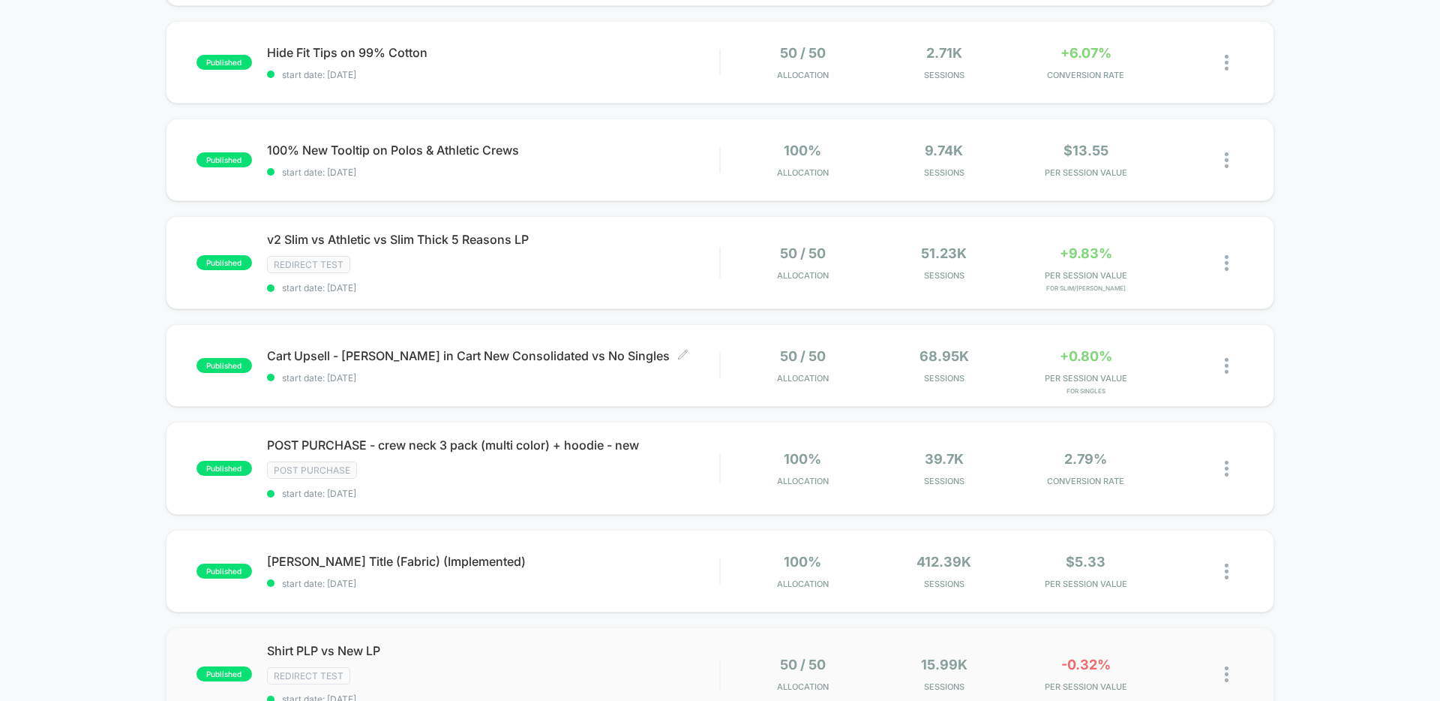
scroll to position [1079, 0]
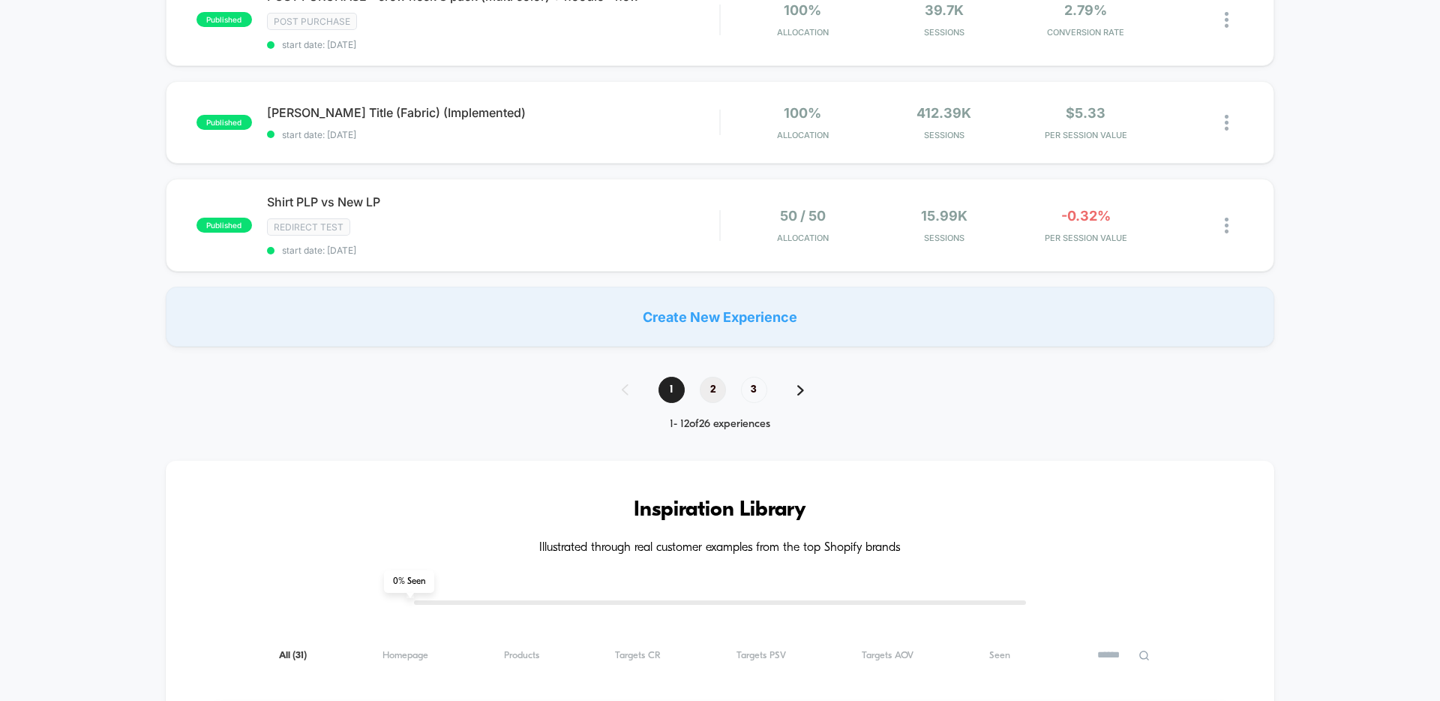
click at [695, 395] on div "1 2 3" at bounding box center [720, 390] width 227 height 26
click at [716, 394] on span "2" at bounding box center [713, 390] width 26 height 26
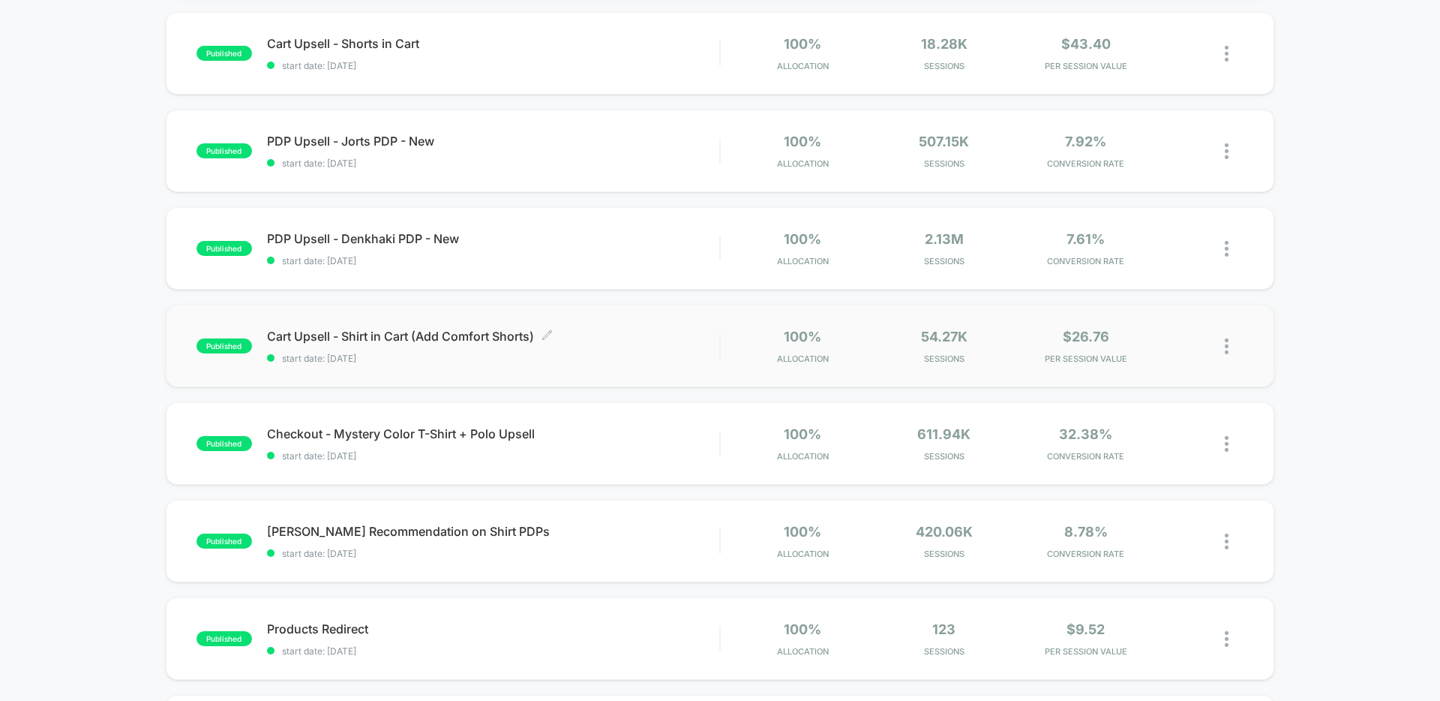
scroll to position [729, 0]
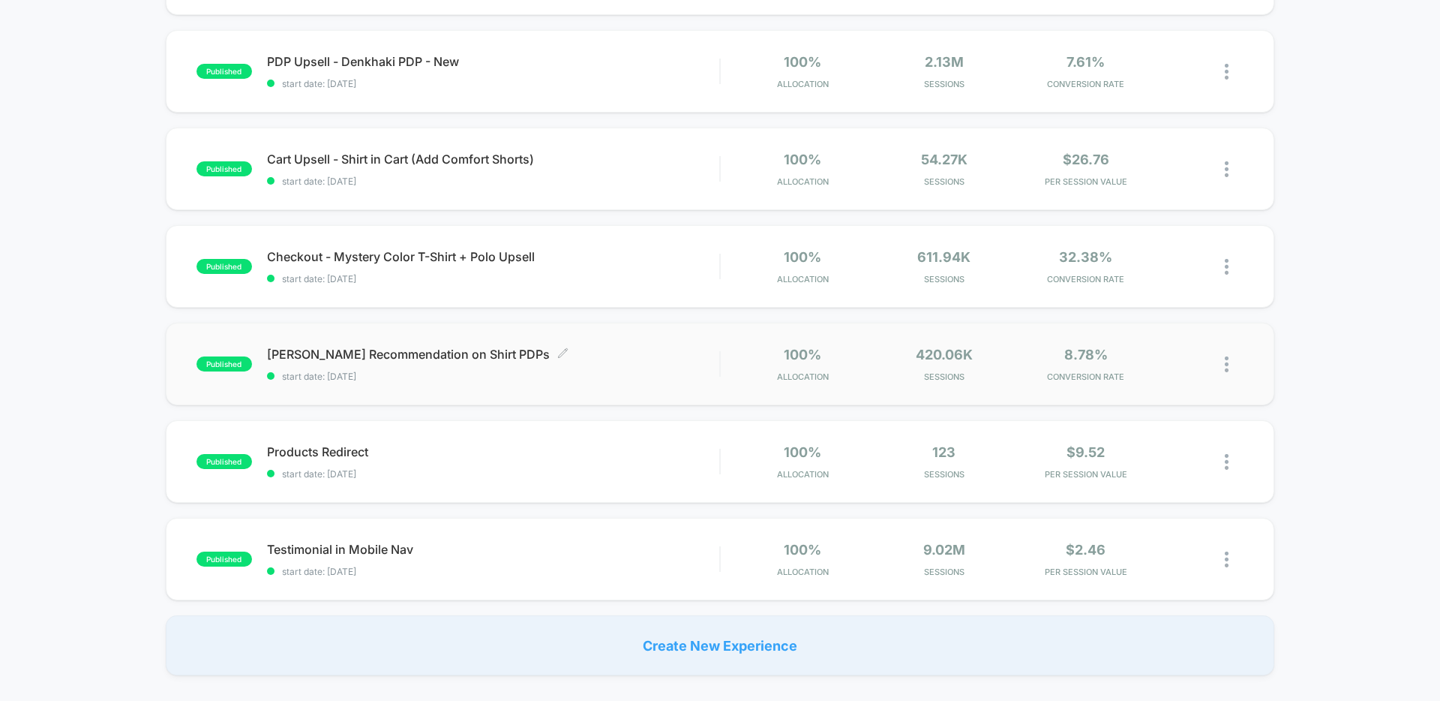
click at [462, 356] on span "[PERSON_NAME] Recommendation on Shirt PDPs Click to edit experience details" at bounding box center [493, 354] width 452 height 15
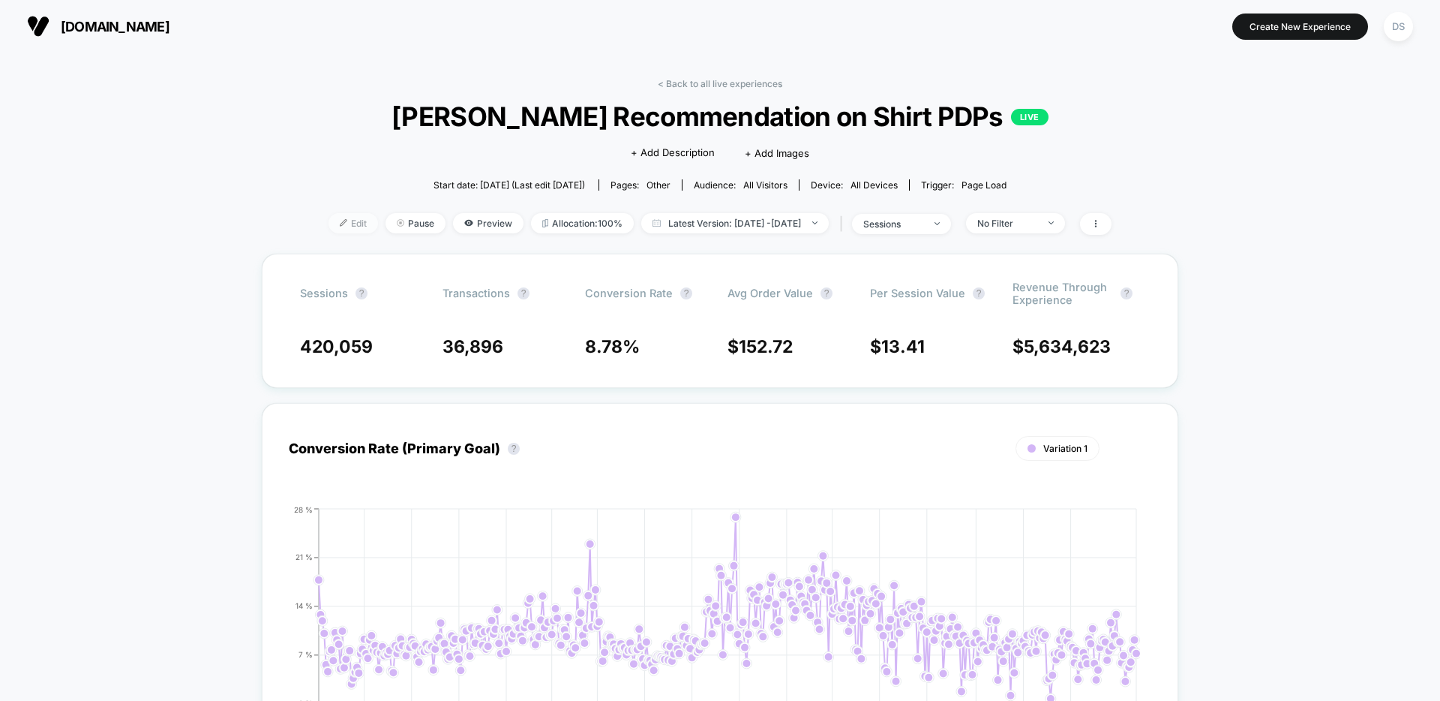
click at [340, 218] on span "Edit" at bounding box center [354, 223] width 50 height 20
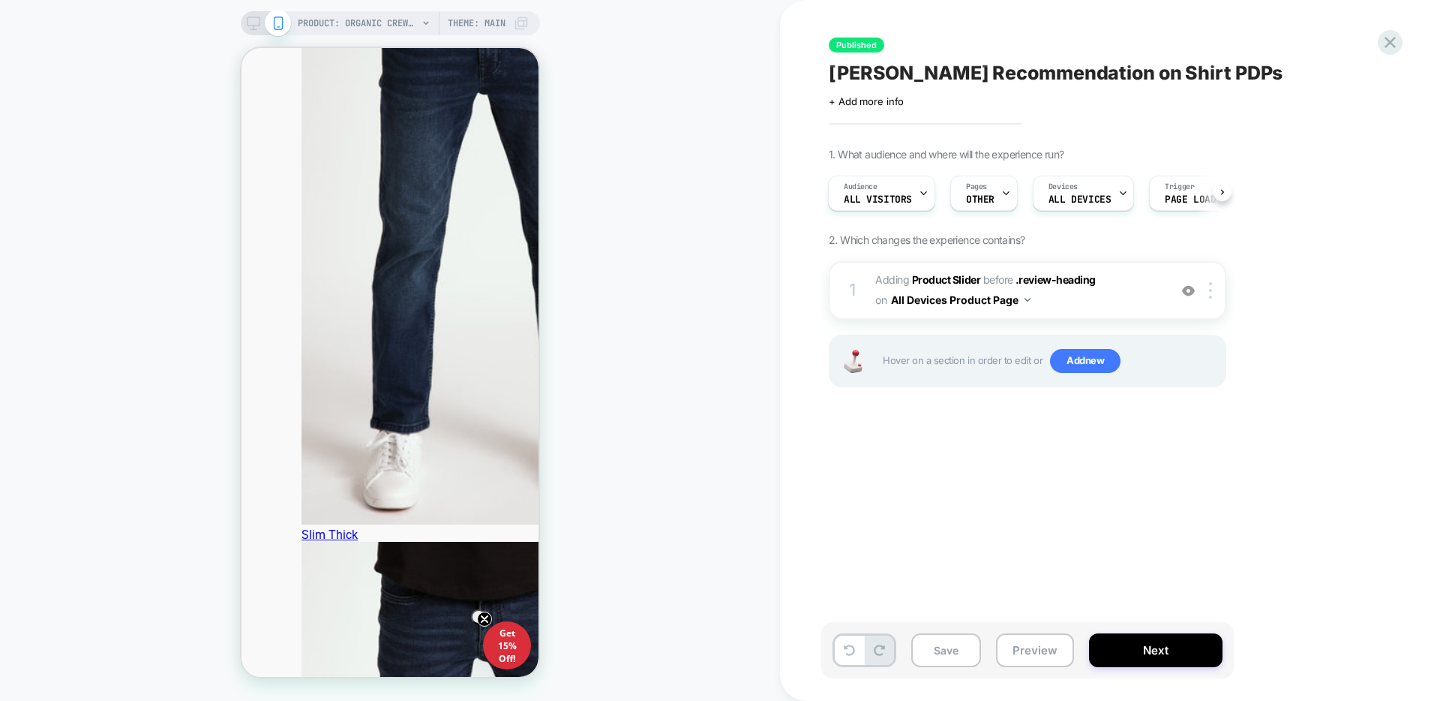
scroll to position [2670, 0]
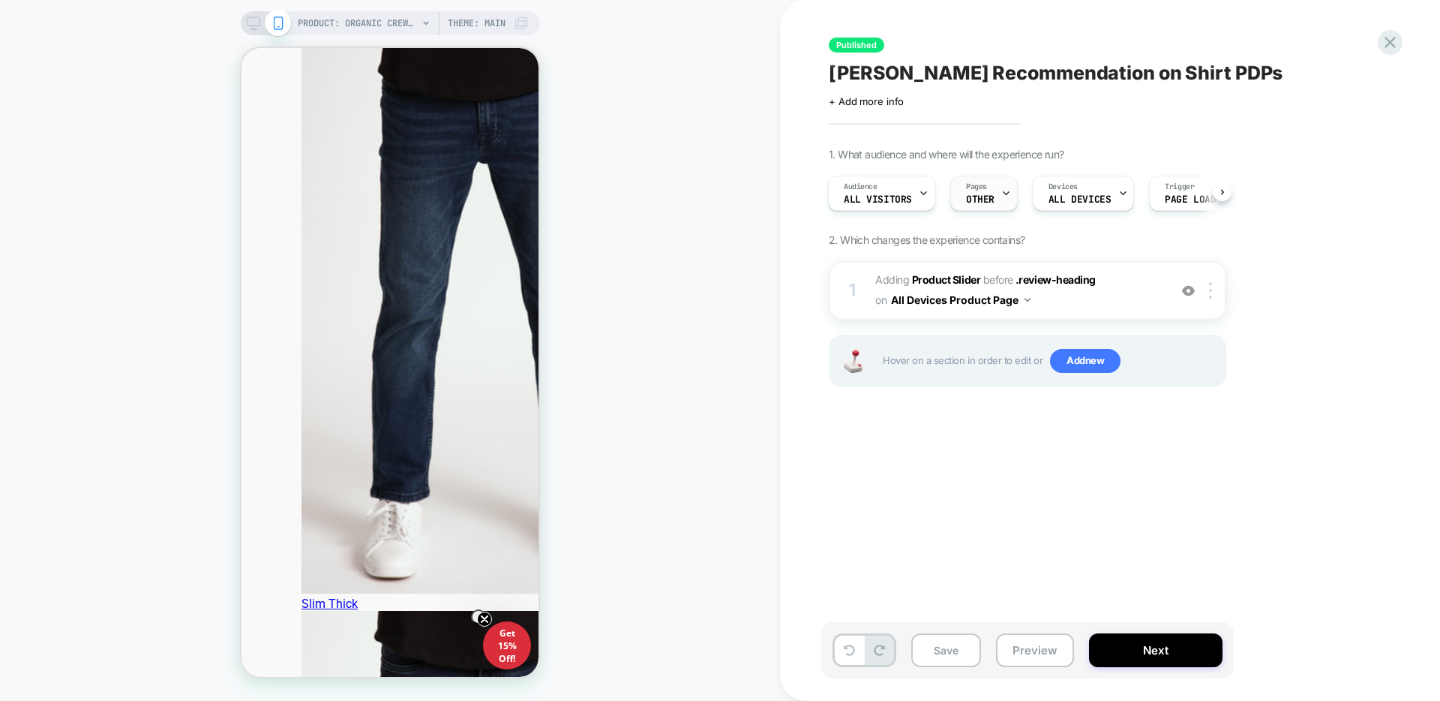
click at [978, 200] on span "OTHER" at bounding box center [980, 199] width 29 height 11
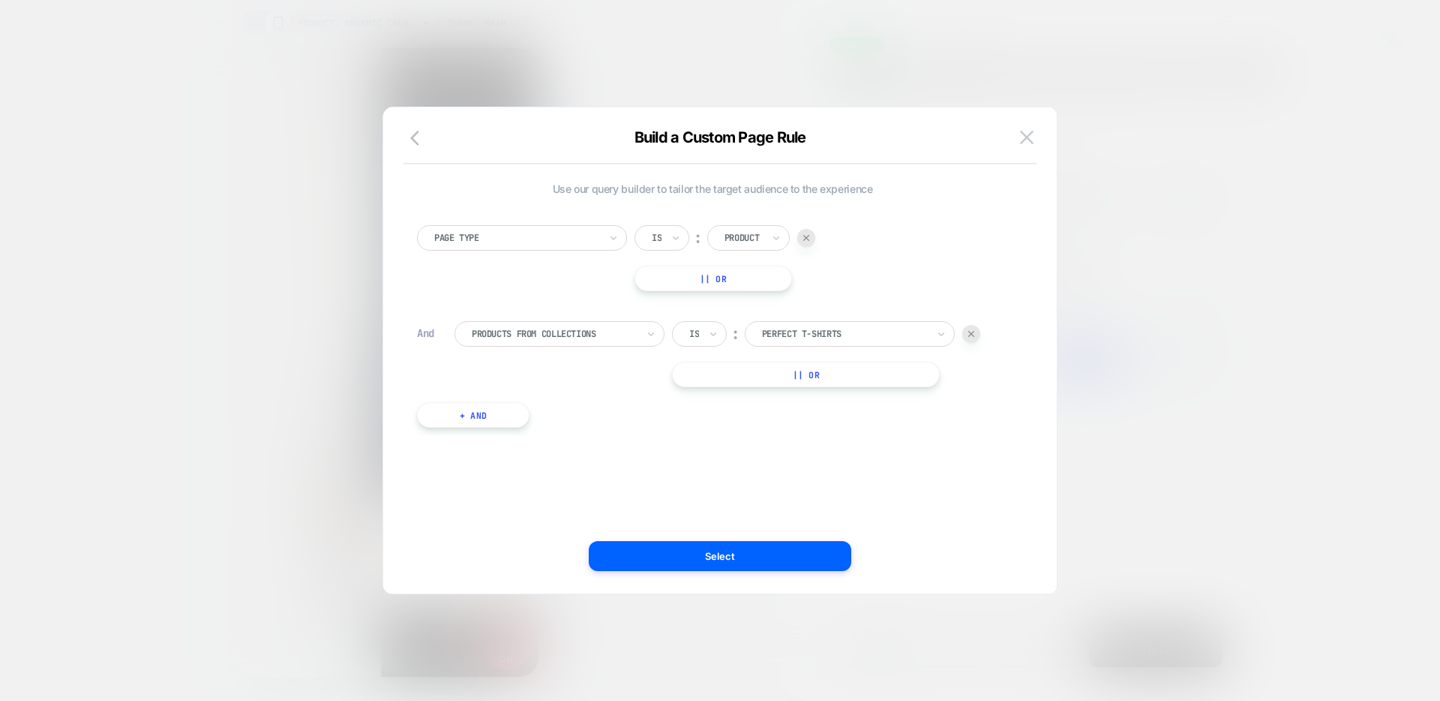
click at [1013, 134] on div "Build a Custom Page Rule" at bounding box center [720, 146] width 674 height 36
click at [1019, 137] on button at bounding box center [1027, 137] width 23 height 23
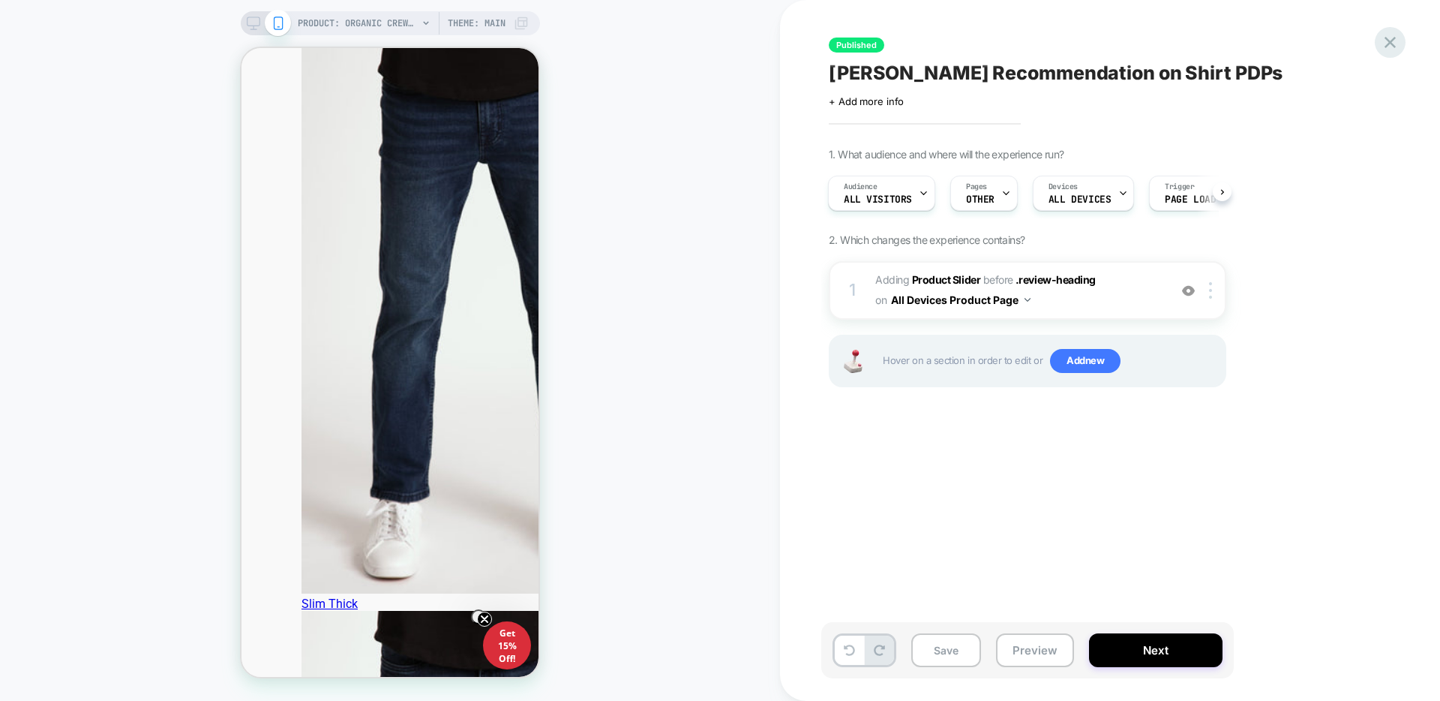
click at [1382, 36] on icon at bounding box center [1390, 42] width 20 height 20
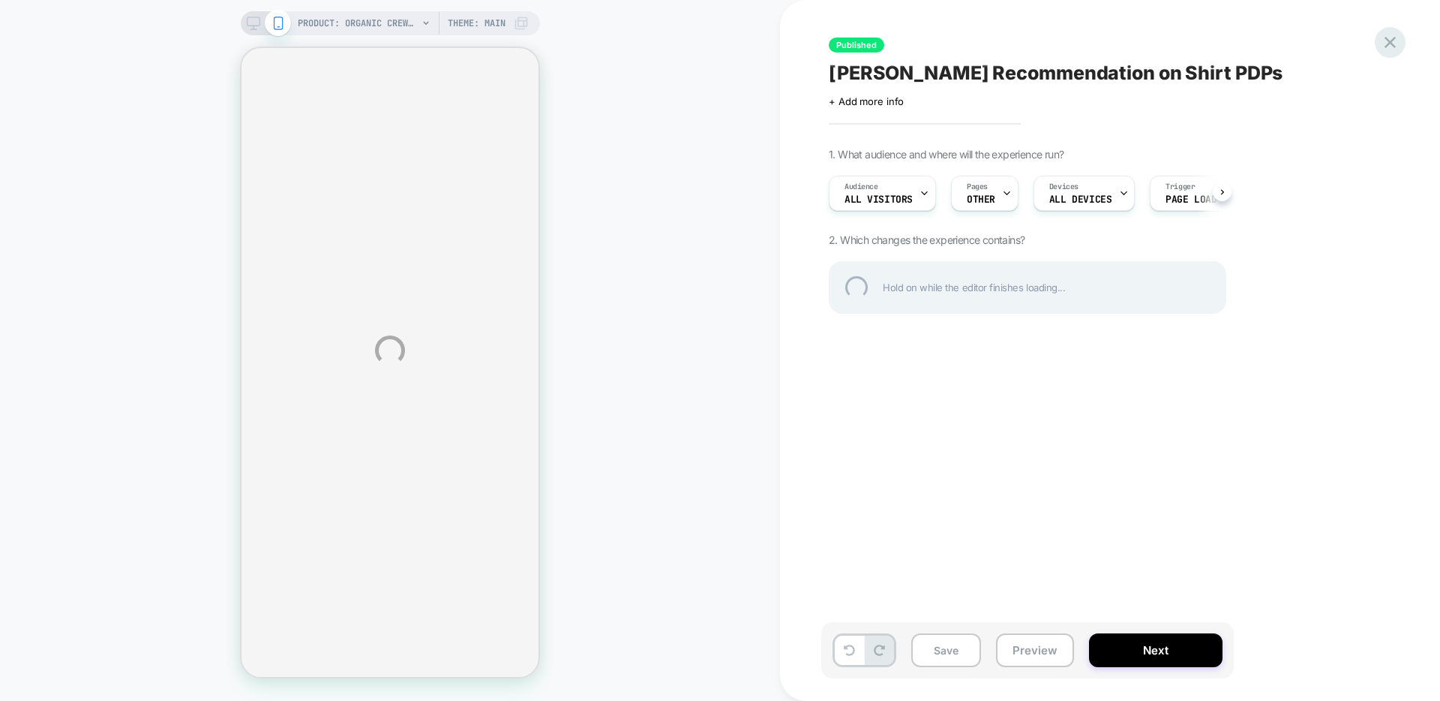
click at [1391, 35] on div at bounding box center [1390, 42] width 31 height 31
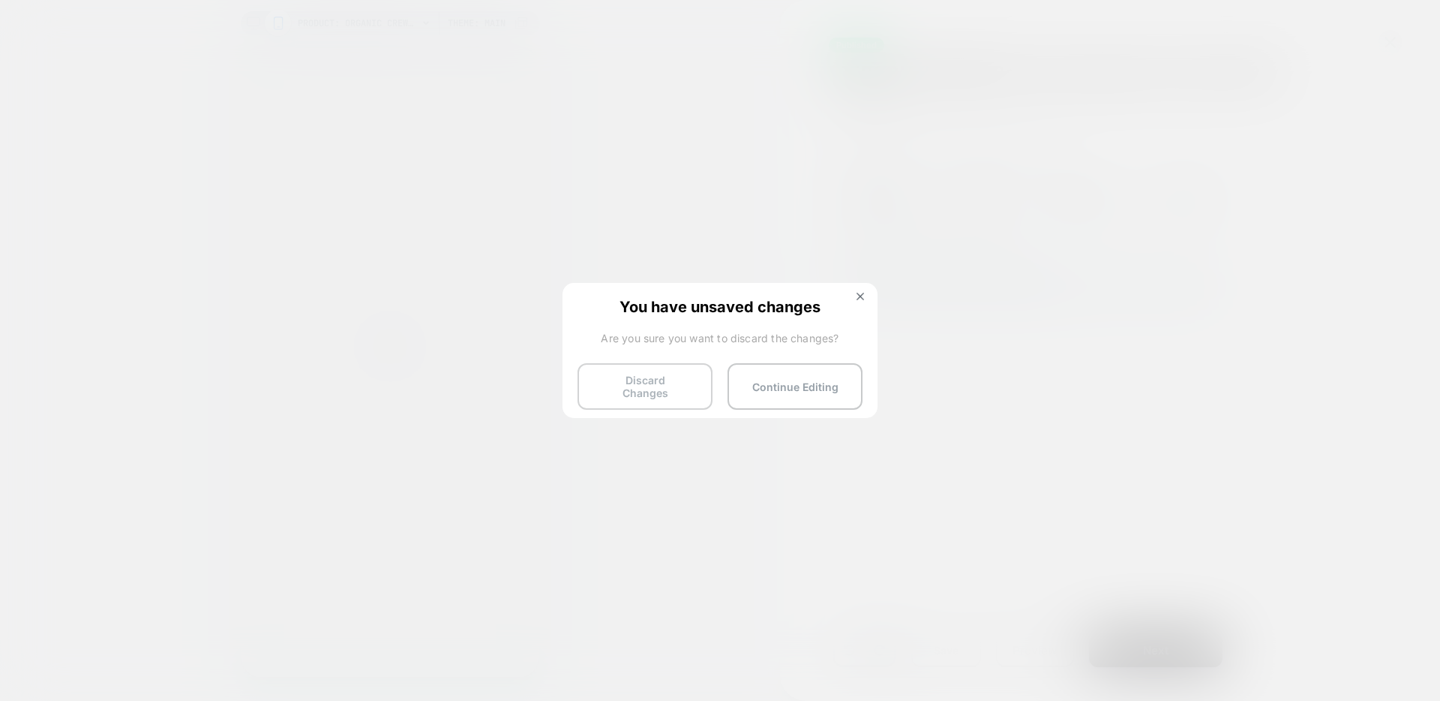
click at [648, 371] on button "Discard Changes" at bounding box center [645, 386] width 135 height 47
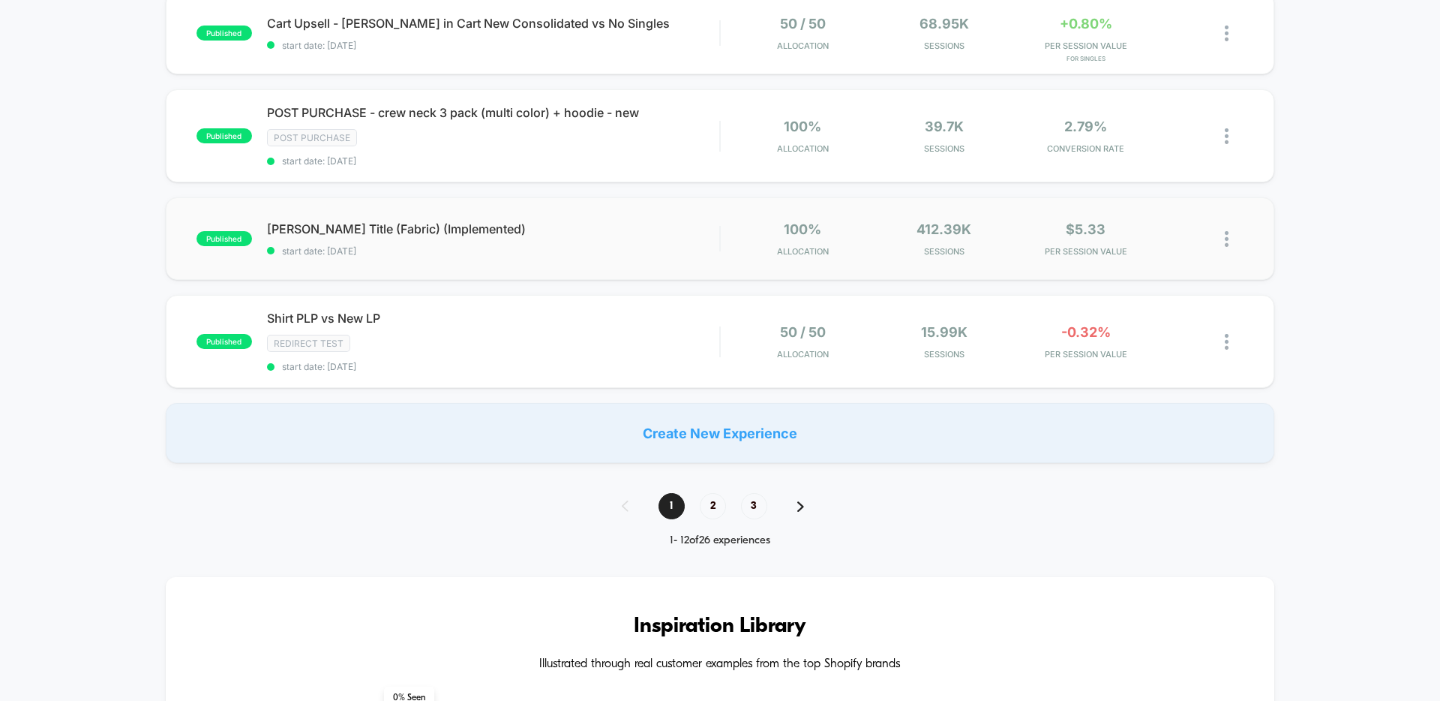
scroll to position [947, 0]
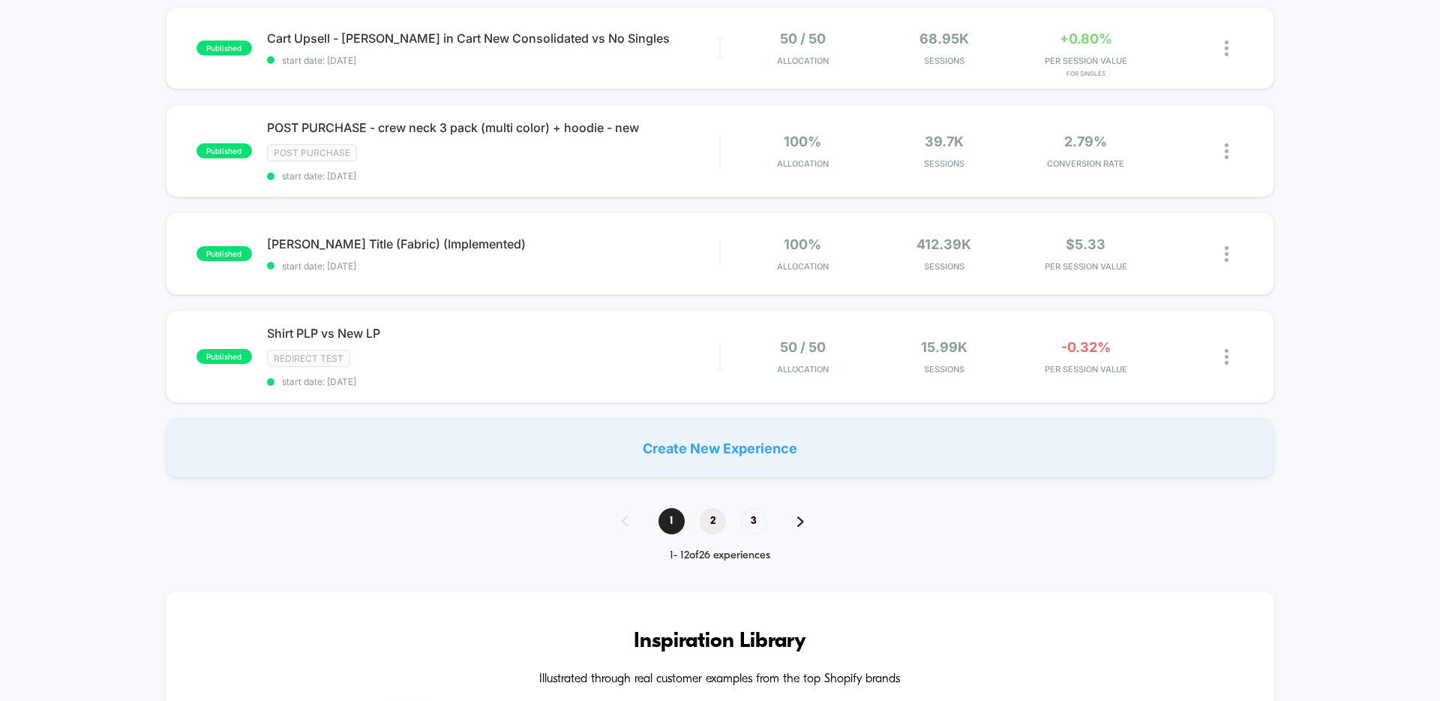
click at [704, 522] on span "2" at bounding box center [713, 521] width 26 height 26
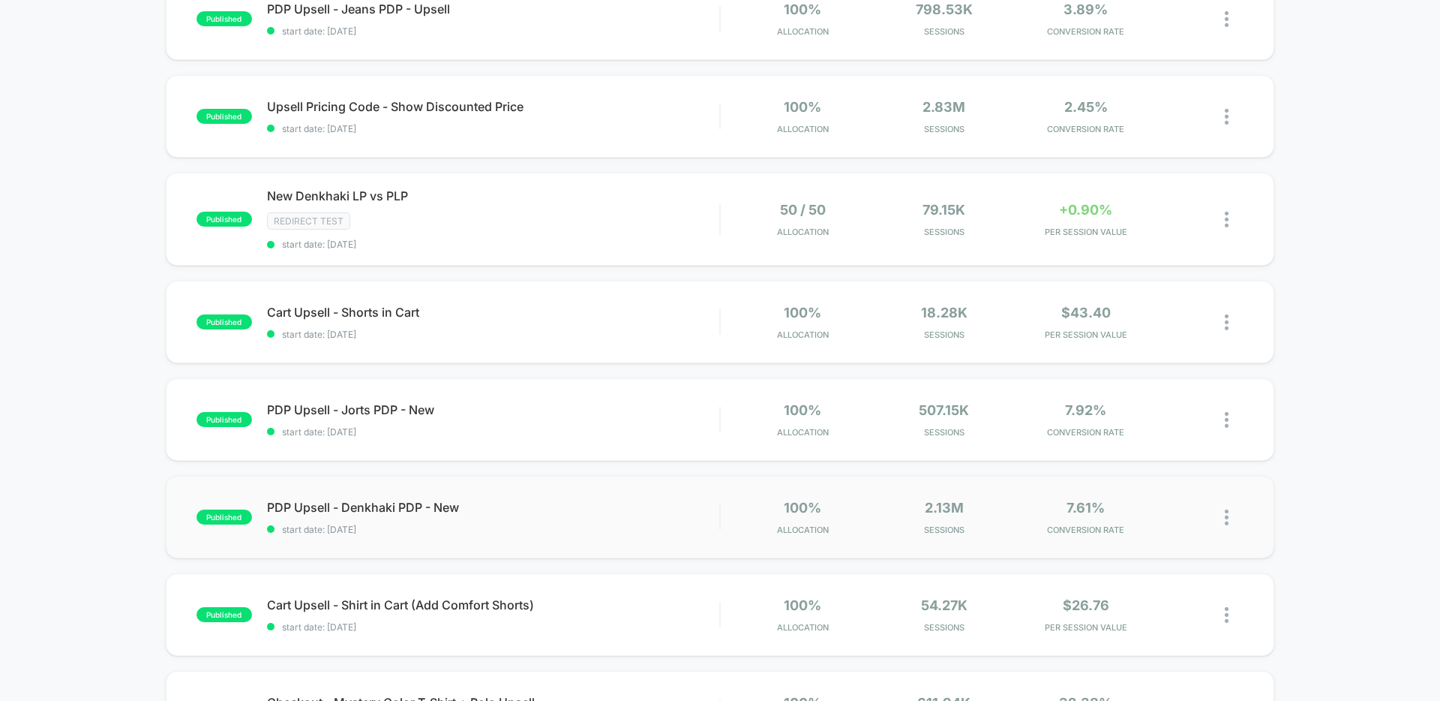
scroll to position [679, 0]
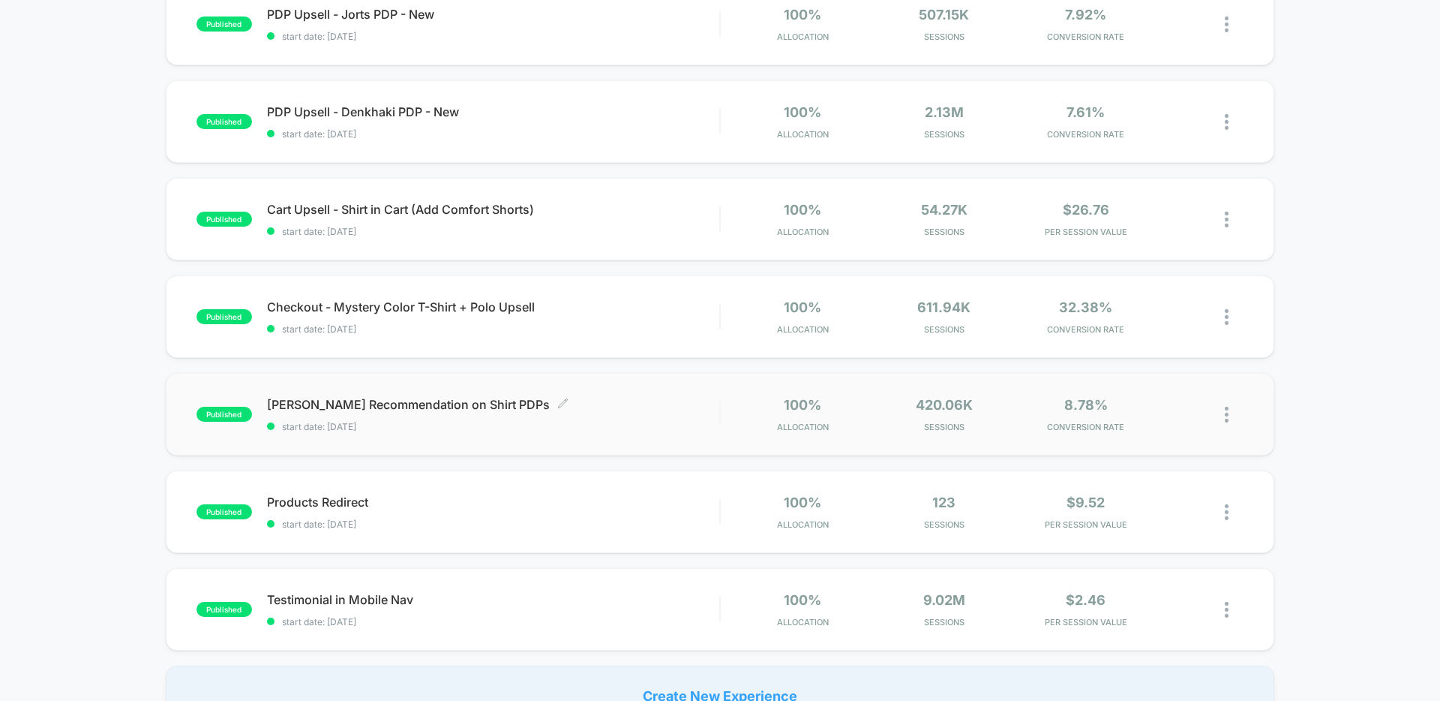
click at [407, 410] on span "[PERSON_NAME] Recommendation on Shirt PDPs Click to edit experience details" at bounding box center [493, 404] width 452 height 15
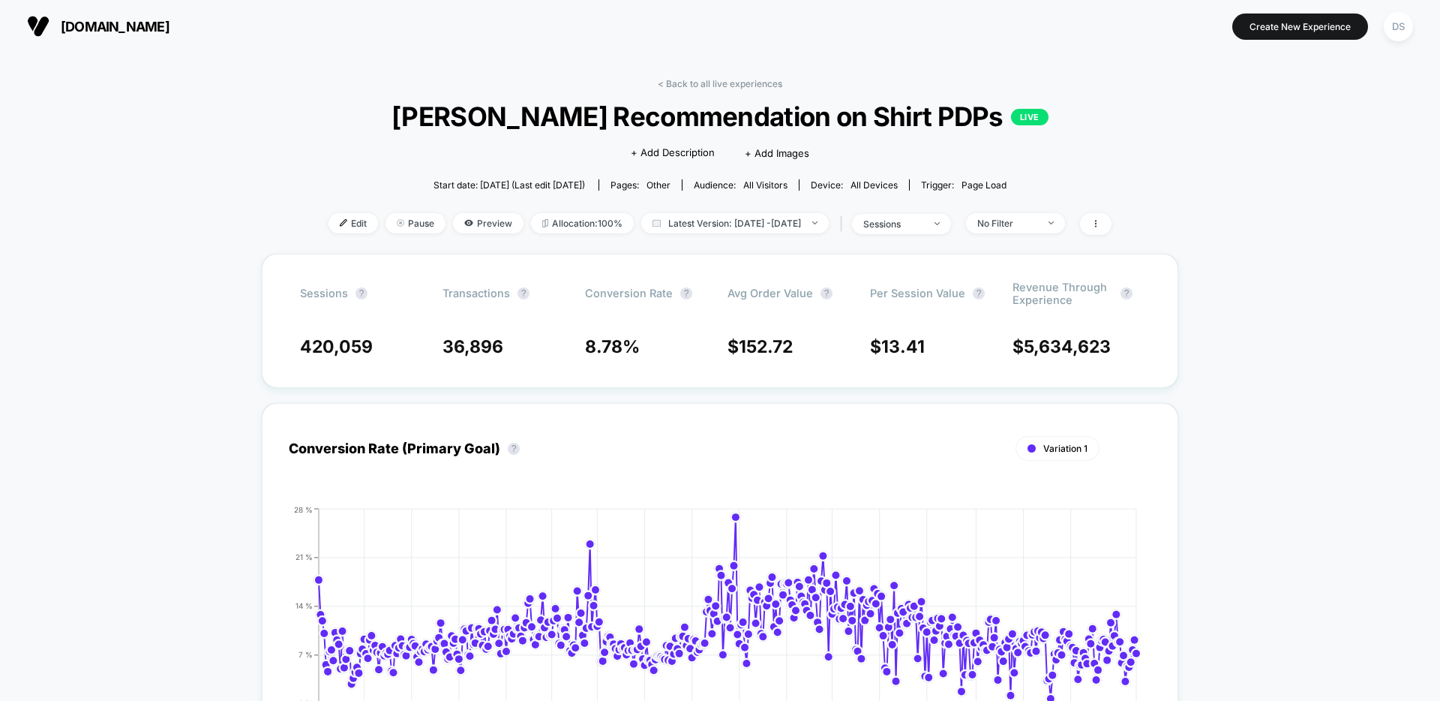
click at [698, 83] on link "< Back to all live experiences" at bounding box center [720, 83] width 125 height 11
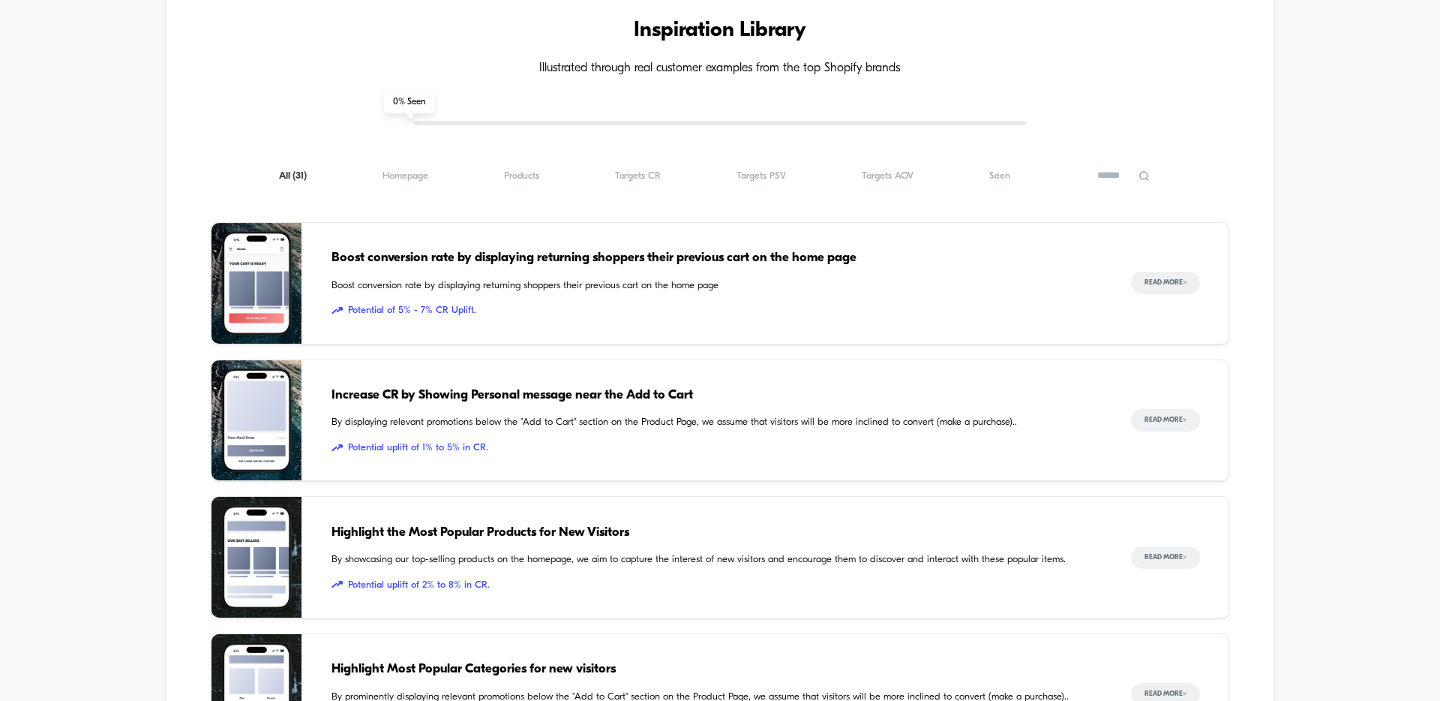
scroll to position [1343, 0]
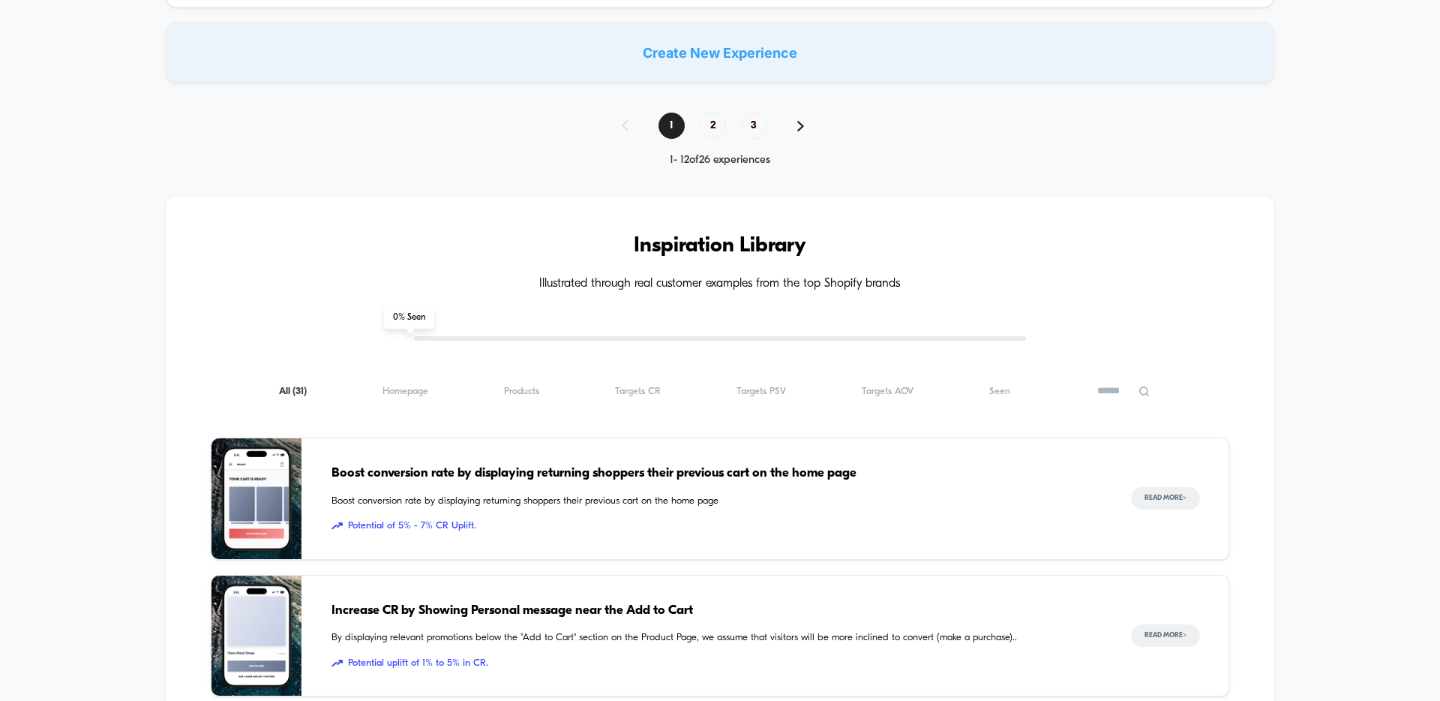
click at [719, 119] on span "2" at bounding box center [713, 126] width 26 height 26
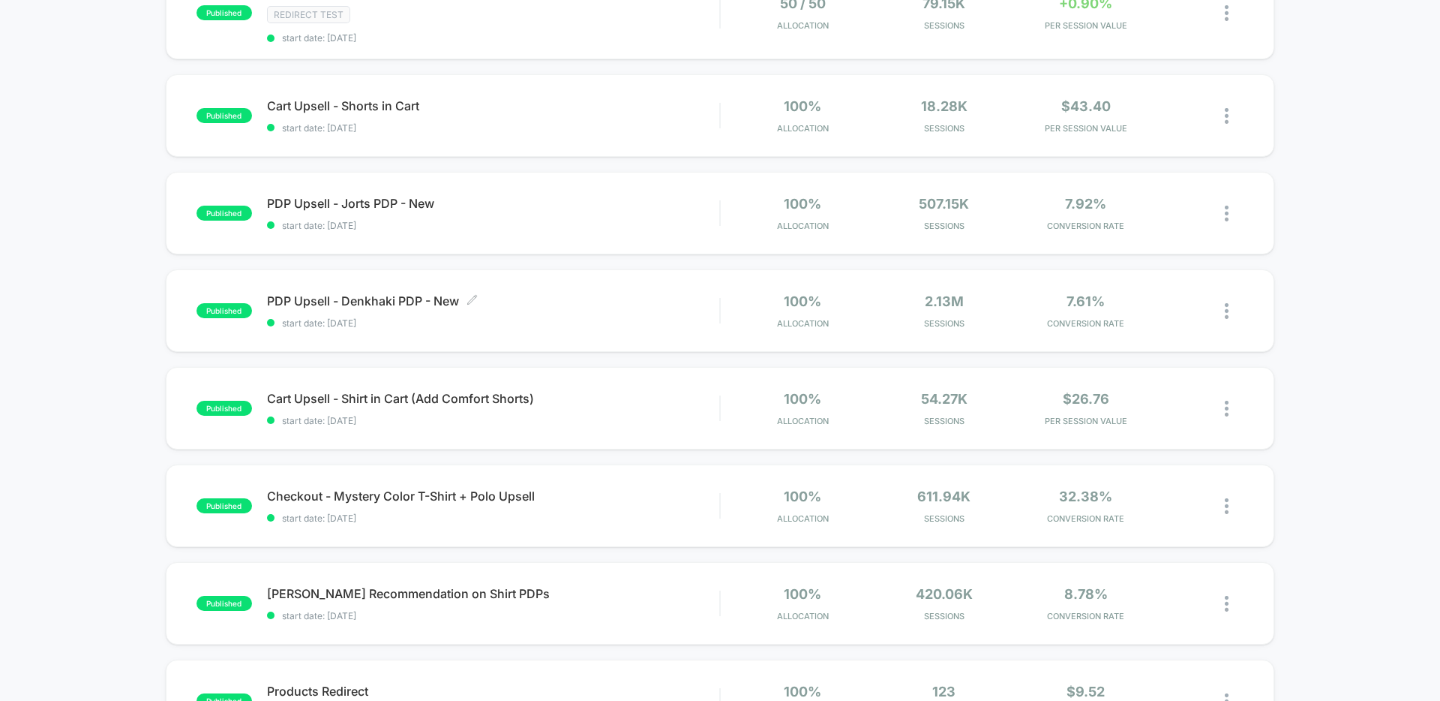
scroll to position [760, 0]
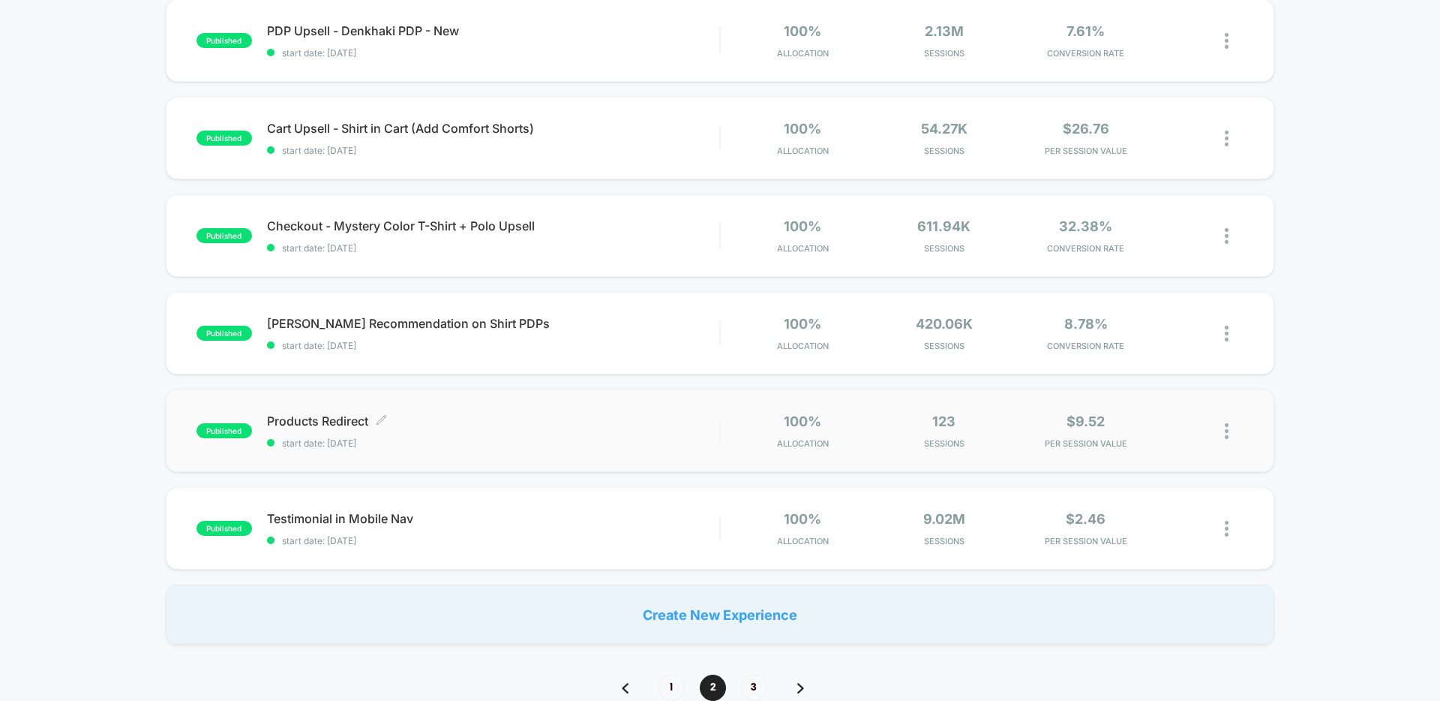
click at [320, 418] on span "Products Redirect Click to edit experience details" at bounding box center [493, 420] width 452 height 15
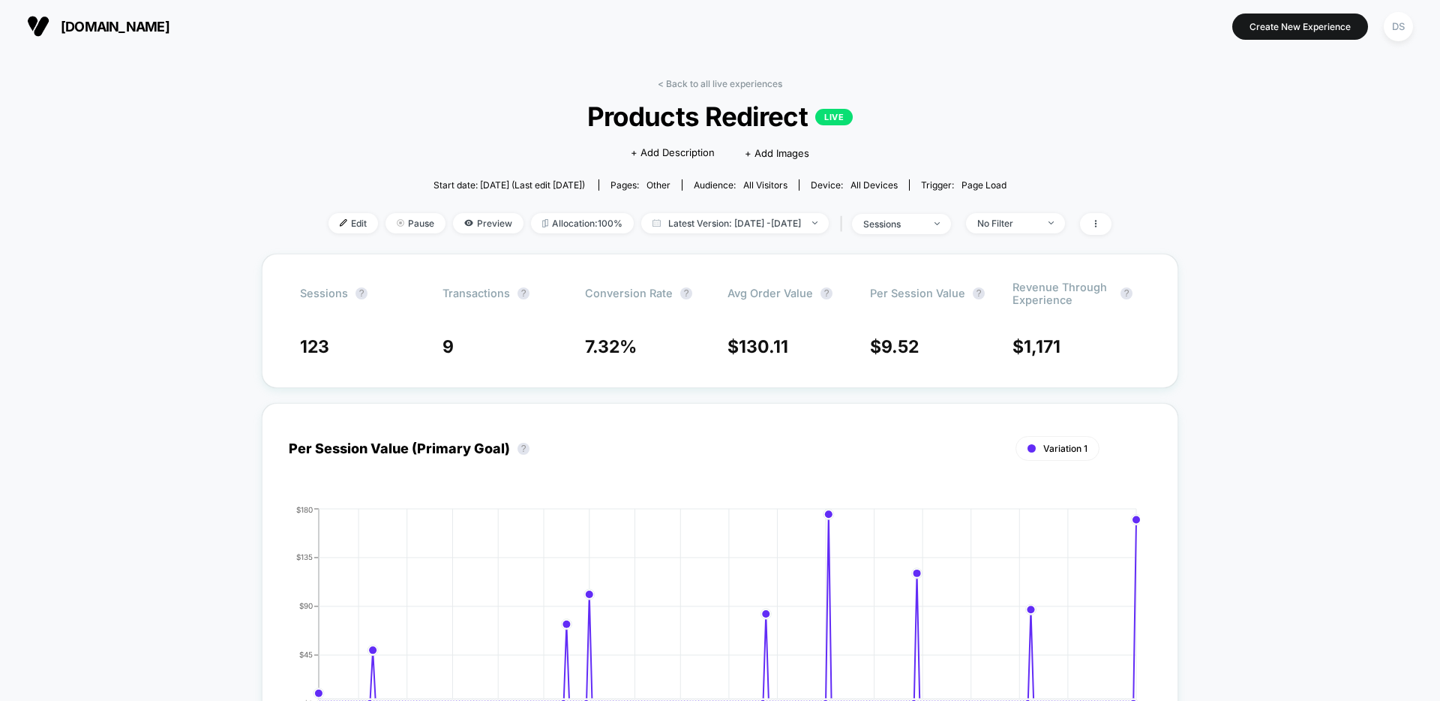
click at [332, 209] on div "< Back to all live experiences Products Redirect LIVE Click to edit experience …" at bounding box center [720, 166] width 783 height 176
click at [332, 215] on span "Edit" at bounding box center [354, 223] width 50 height 20
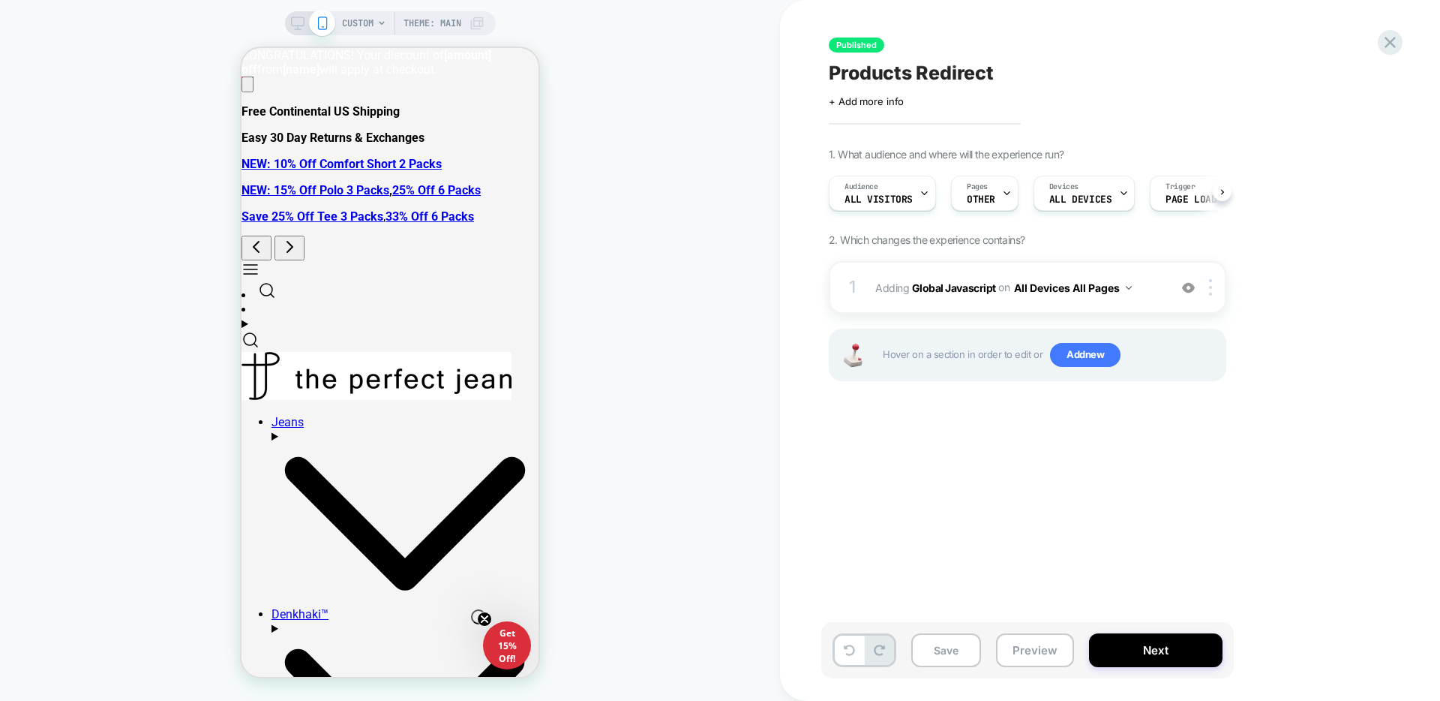
scroll to position [0, 1]
click at [989, 190] on div "Pages OTHER" at bounding box center [980, 193] width 59 height 34
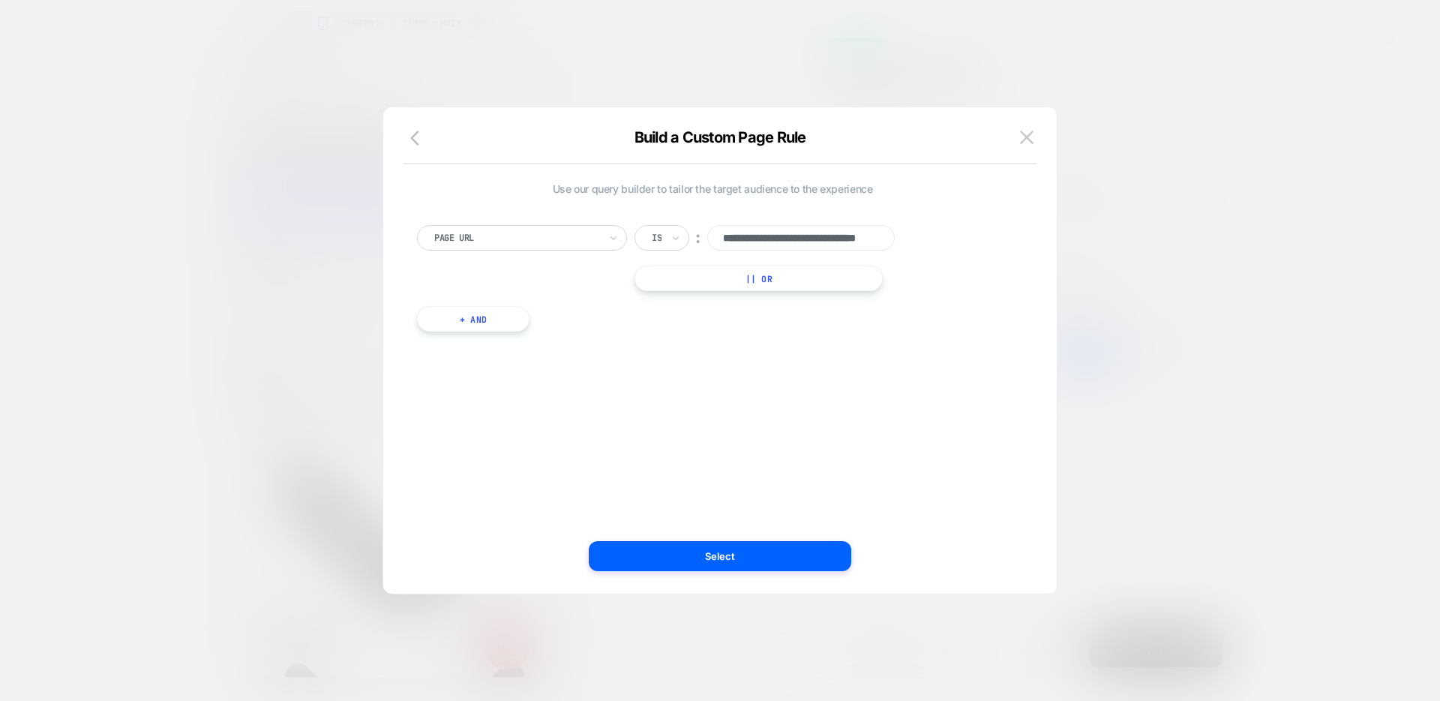
scroll to position [0, 0]
click at [1034, 131] on button at bounding box center [1027, 137] width 23 height 23
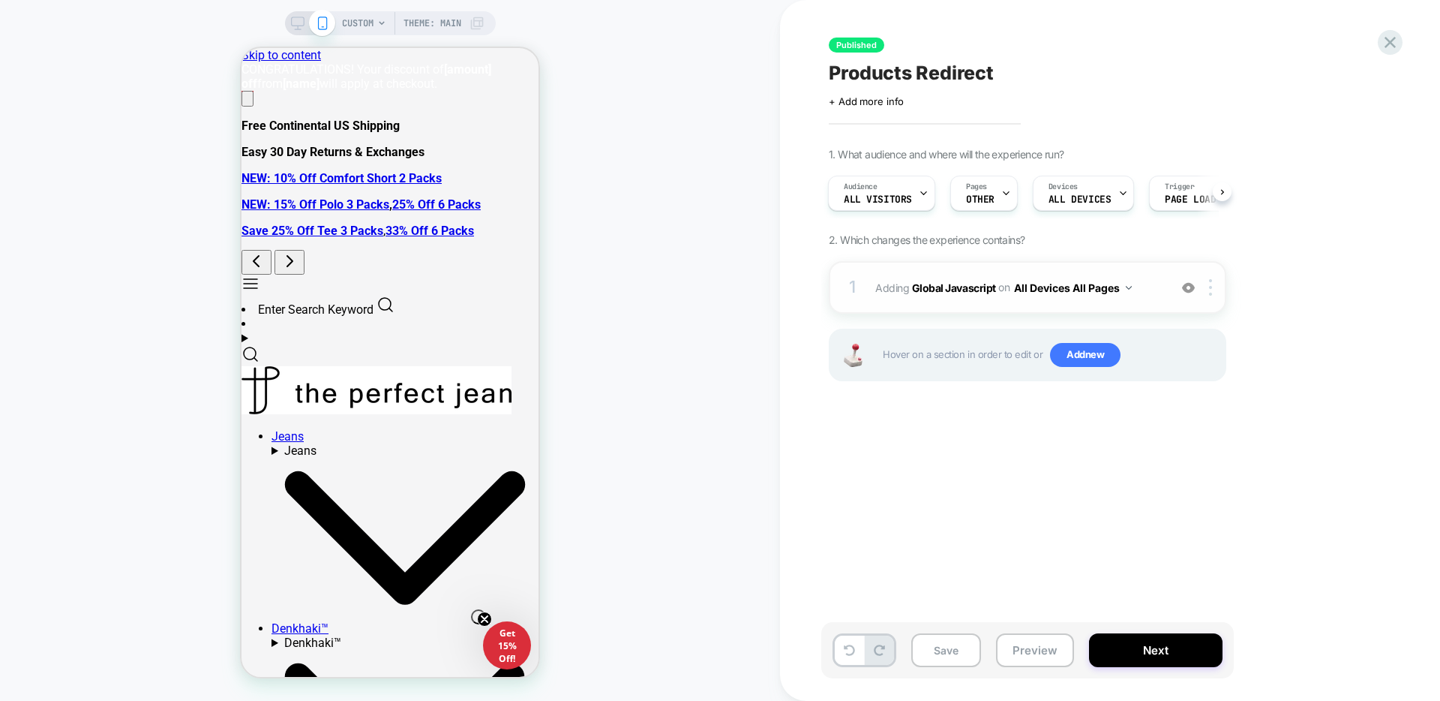
click at [1153, 292] on span "Adding Global Javascript on All Devices All Pages" at bounding box center [1018, 288] width 286 height 22
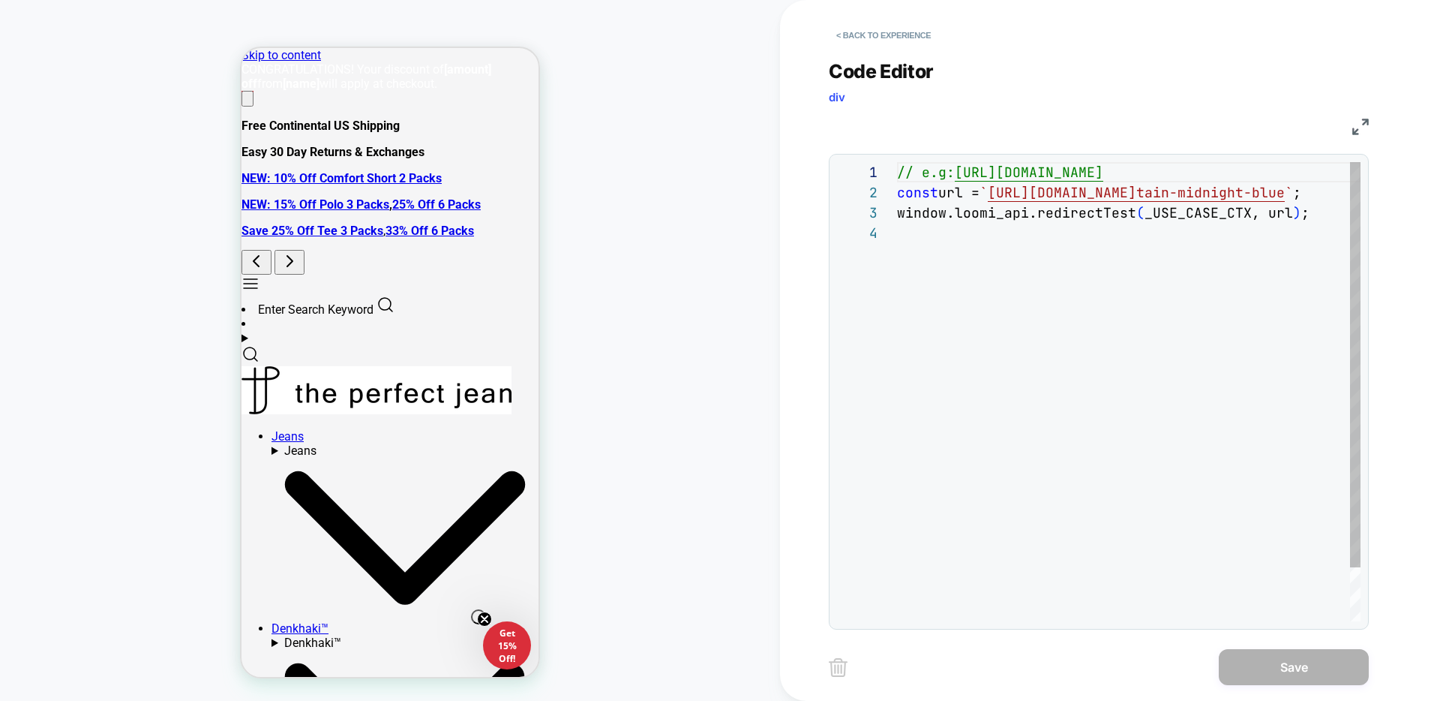
scroll to position [61, 0]
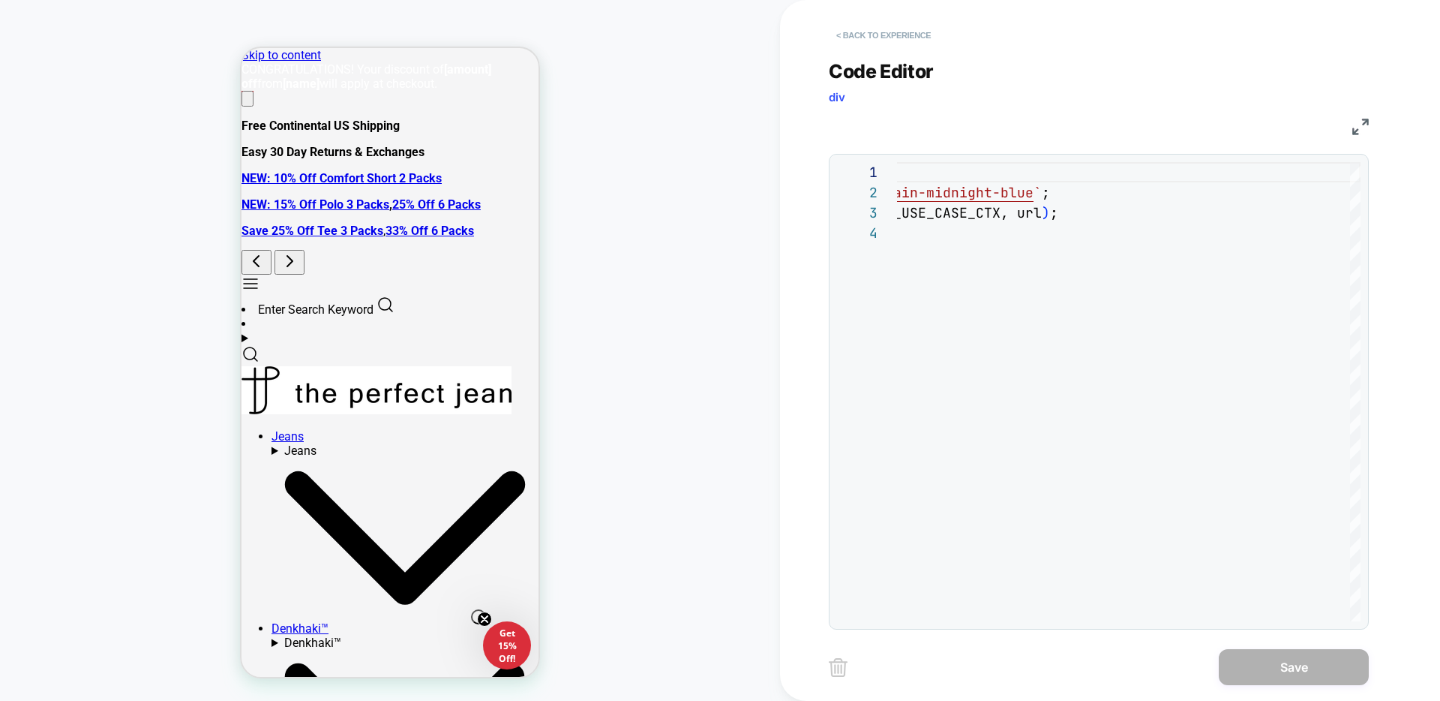
click at [904, 26] on button "< Back to experience" at bounding box center [884, 35] width 110 height 24
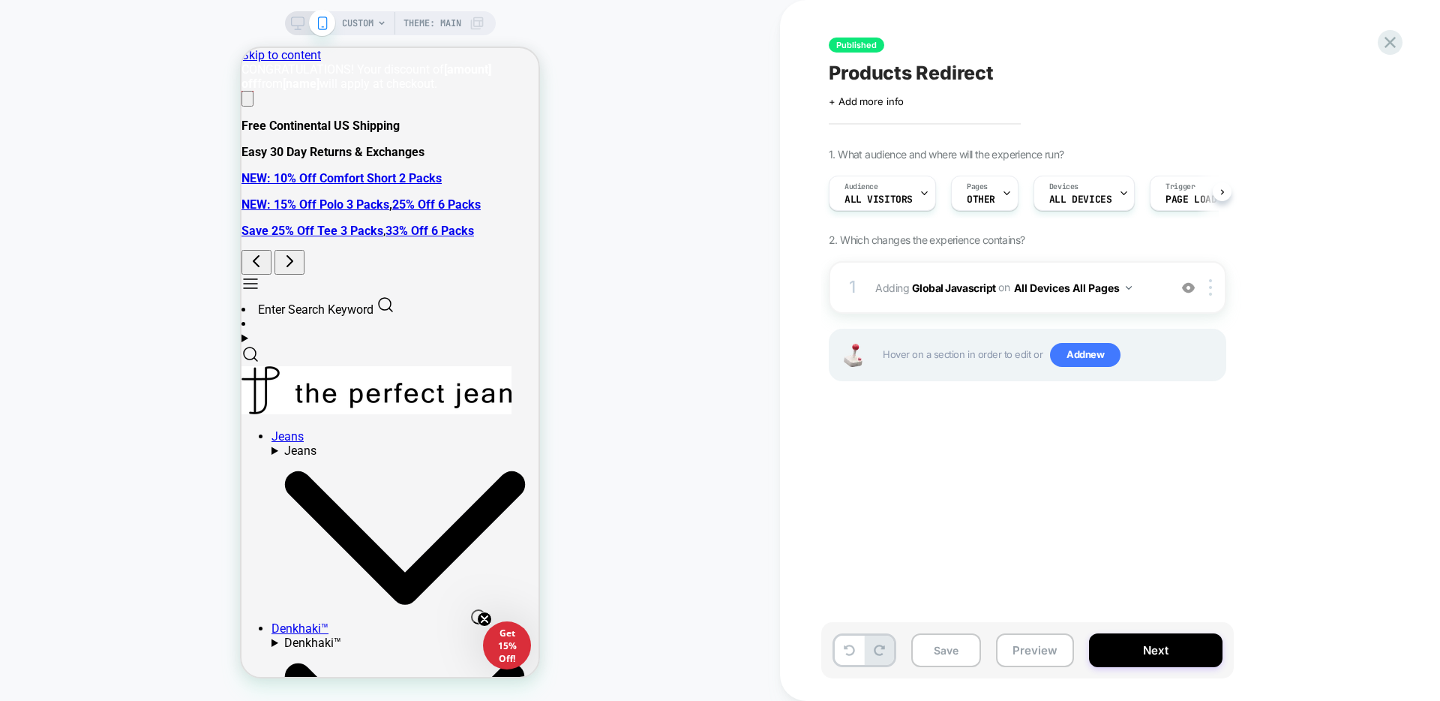
scroll to position [0, 1]
click at [1409, 38] on div "Published Products Redirect Click to edit experience details + Add more info 1.…" at bounding box center [1110, 350] width 660 height 701
click at [1403, 41] on div "Published Products Redirect Click to edit experience details + Add more info 1.…" at bounding box center [1110, 350] width 660 height 701
click at [1399, 36] on icon at bounding box center [1390, 42] width 20 height 20
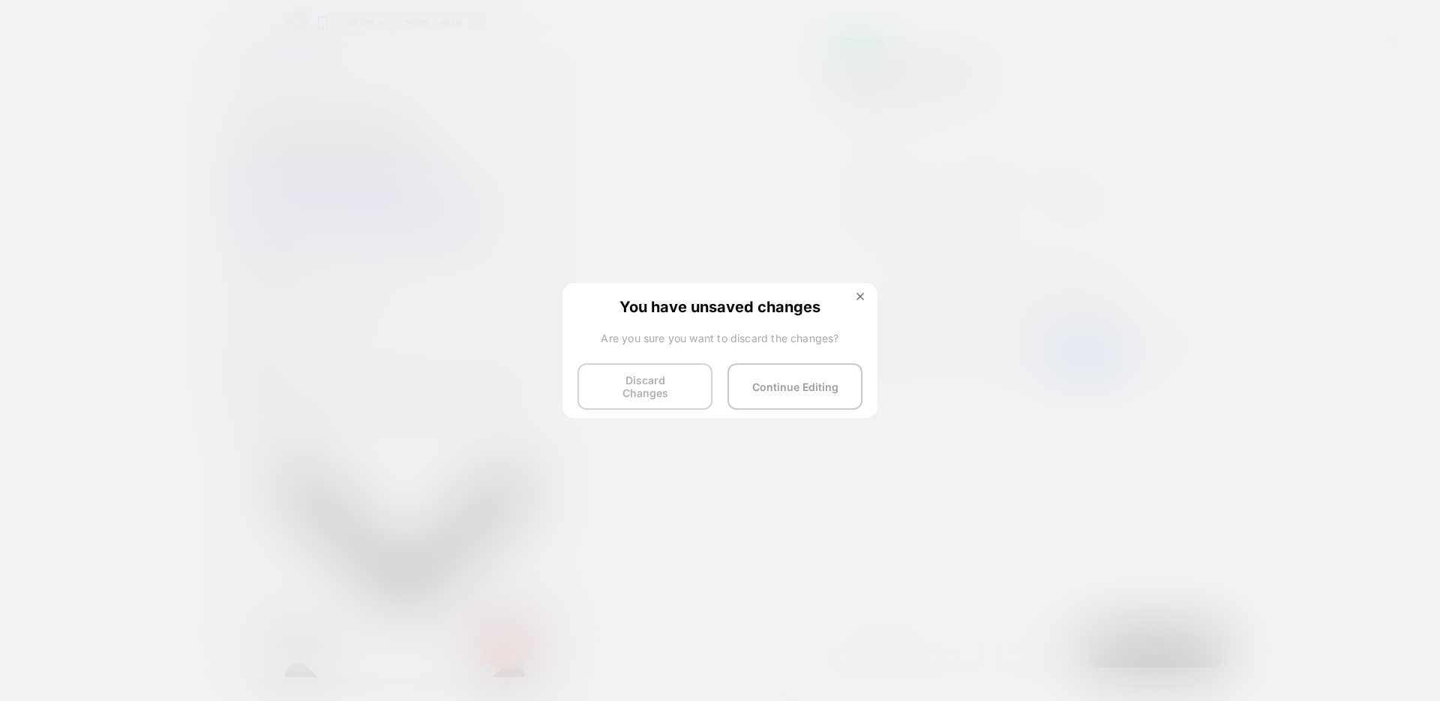
click at [675, 388] on button "Discard Changes" at bounding box center [645, 386] width 135 height 47
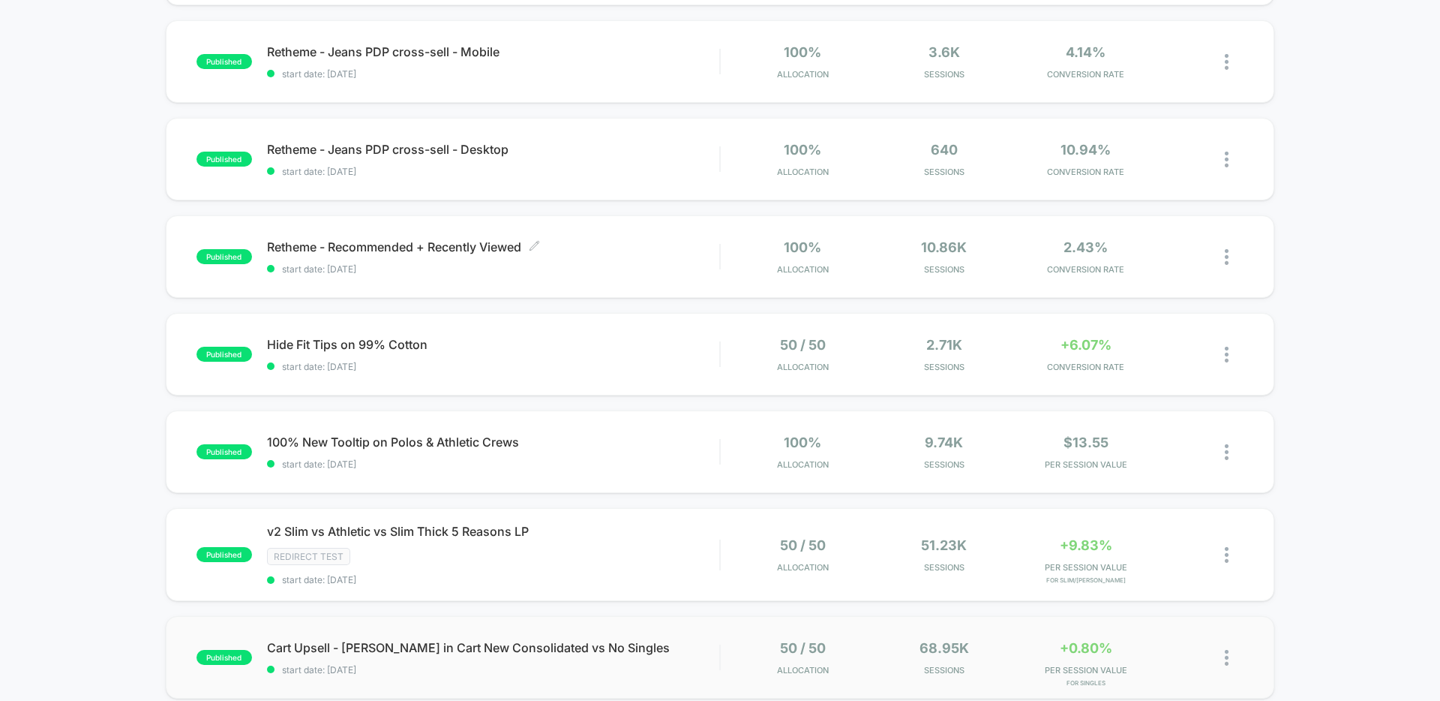
scroll to position [1136, 0]
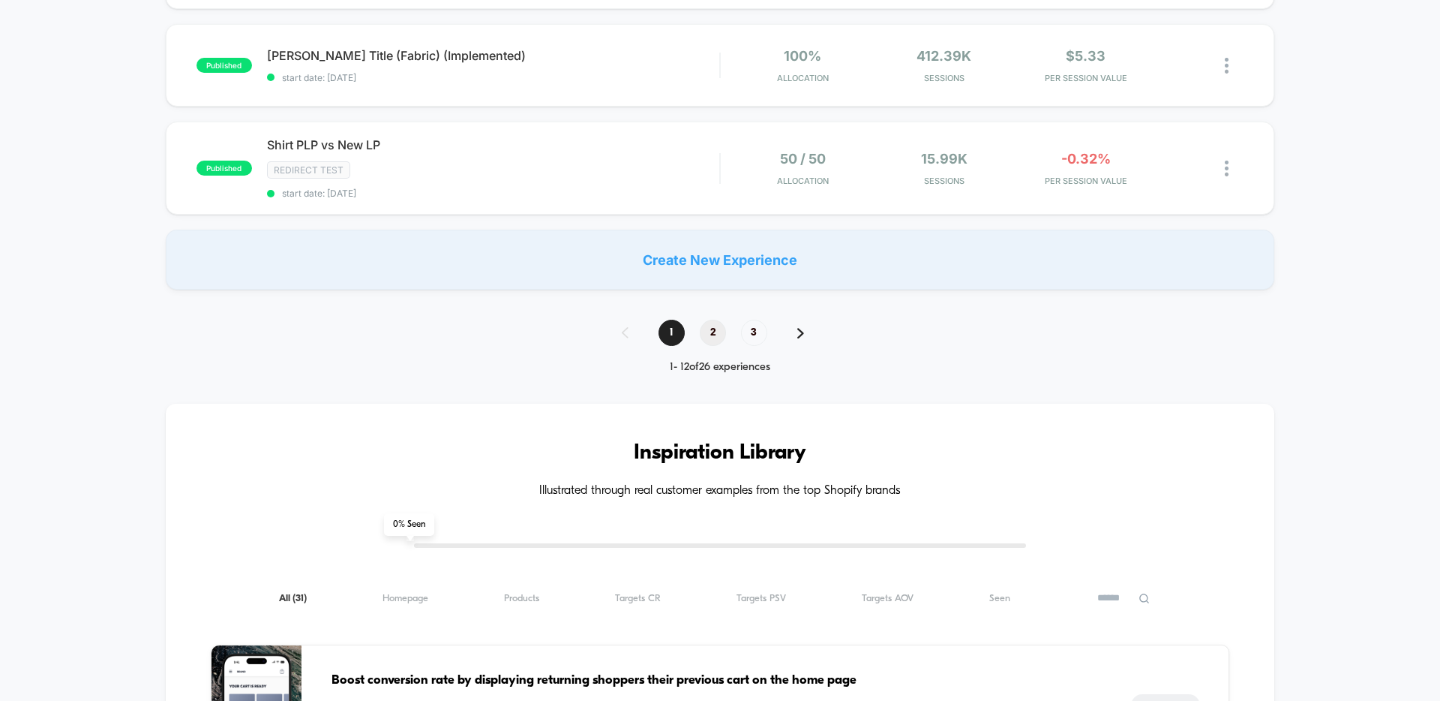
click at [707, 331] on span "2" at bounding box center [713, 333] width 26 height 26
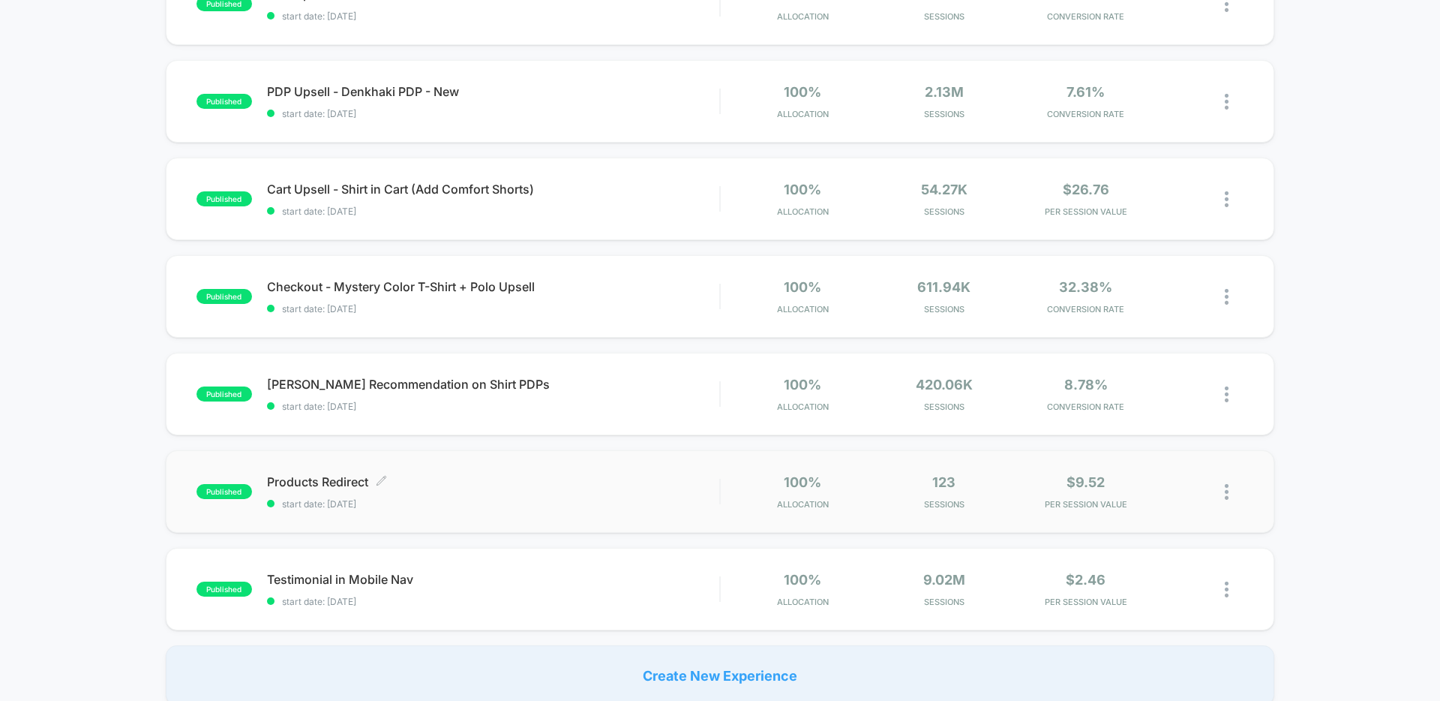
scroll to position [702, 0]
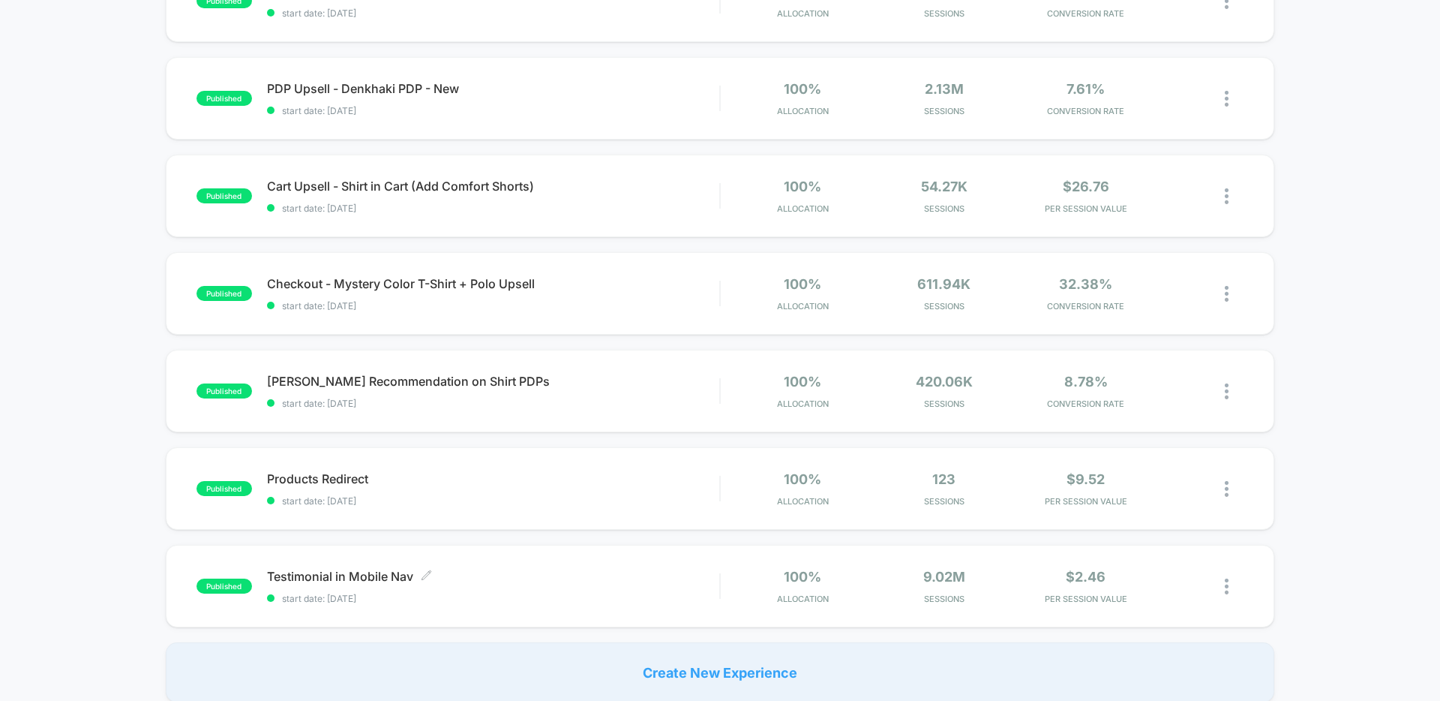
drag, startPoint x: 330, startPoint y: 588, endPoint x: 330, endPoint y: 578, distance: 10.5
click at [330, 588] on div "Testimonial in Mobile Nav Click to edit experience details Click to edit experi…" at bounding box center [493, 586] width 452 height 35
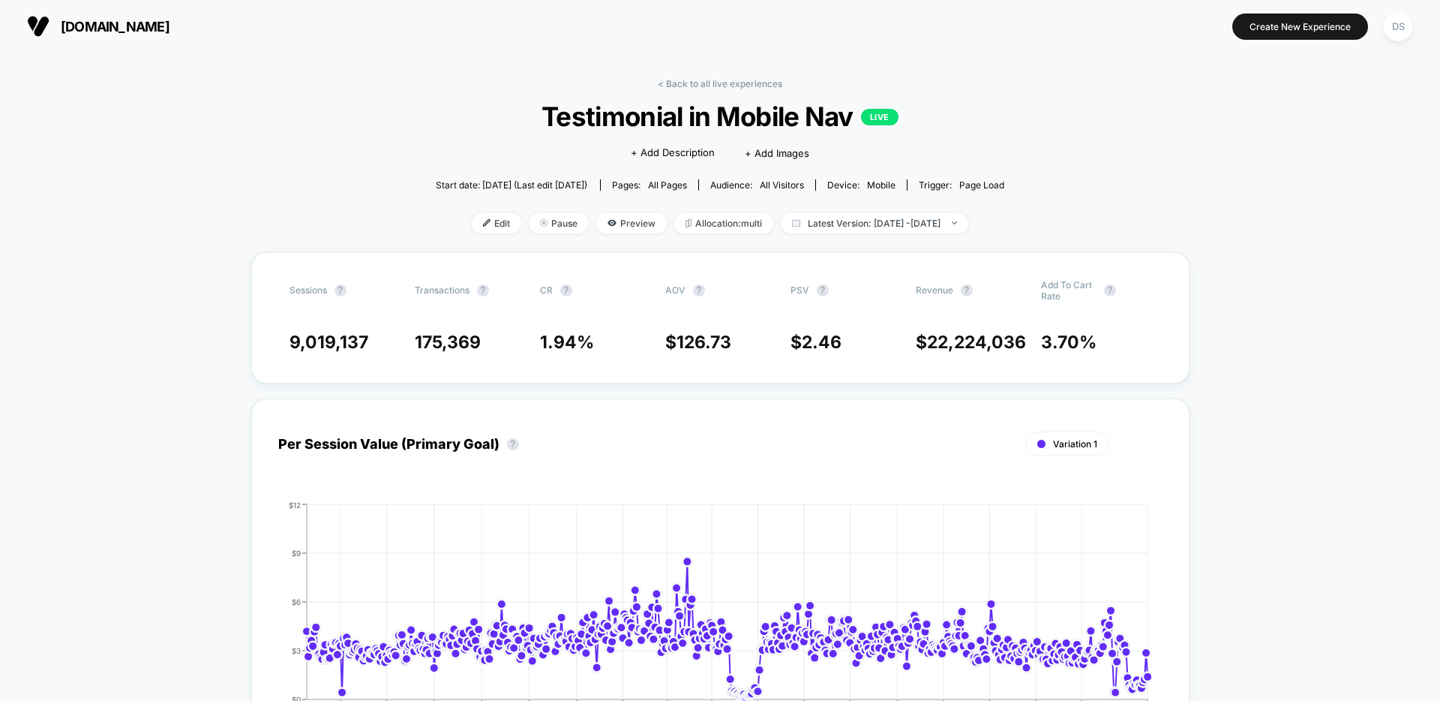
click at [455, 237] on div "< Back to all live experiences Testimonial in Mobile Nav LIVE Click to edit exp…" at bounding box center [720, 165] width 569 height 174
click at [472, 231] on span "Edit" at bounding box center [497, 223] width 50 height 20
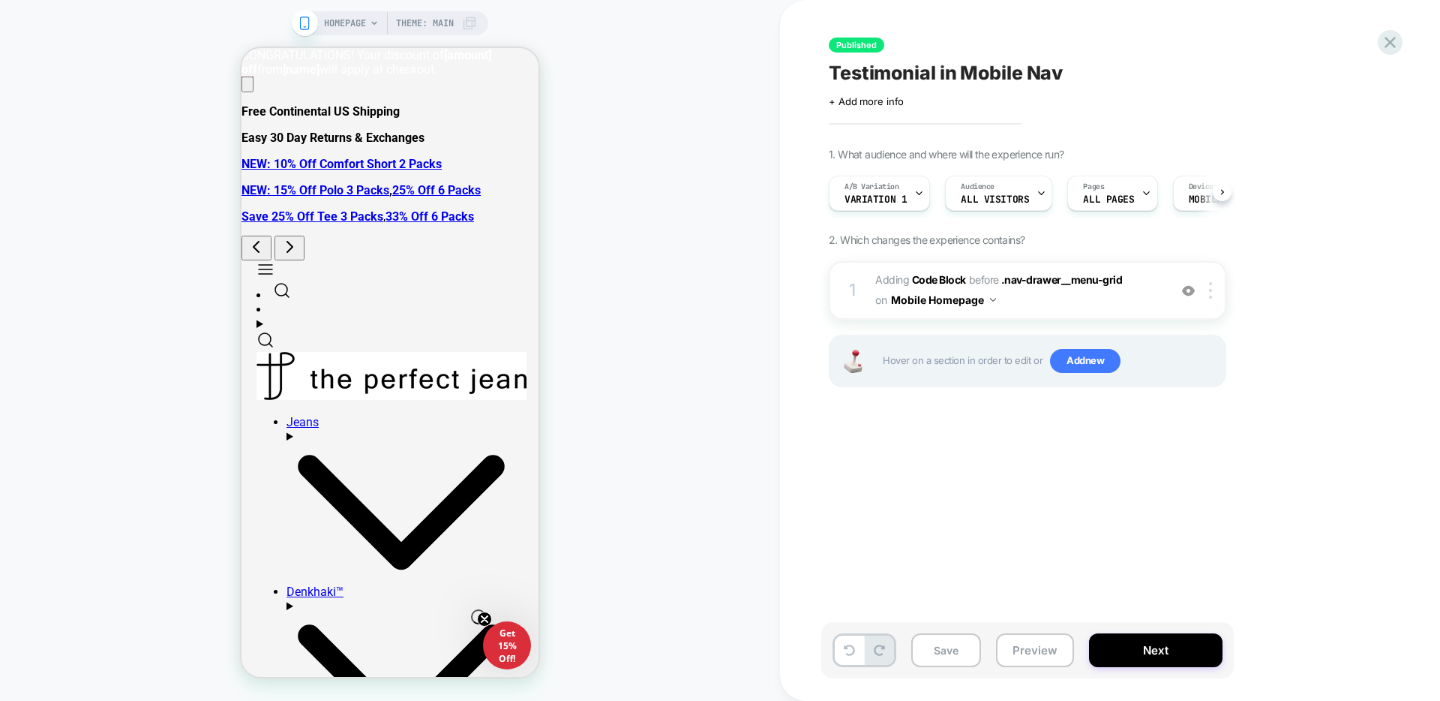
scroll to position [0, 1]
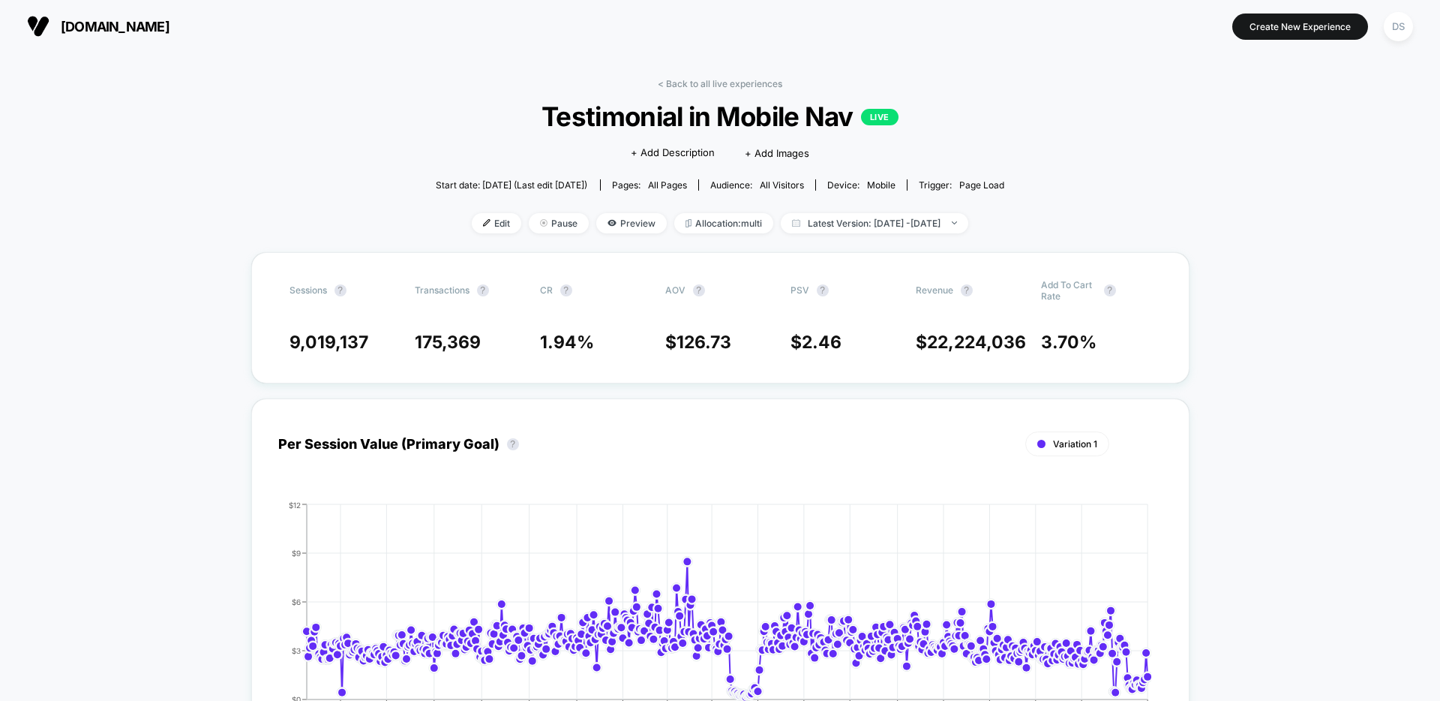
click at [472, 232] on span "Edit" at bounding box center [497, 223] width 50 height 20
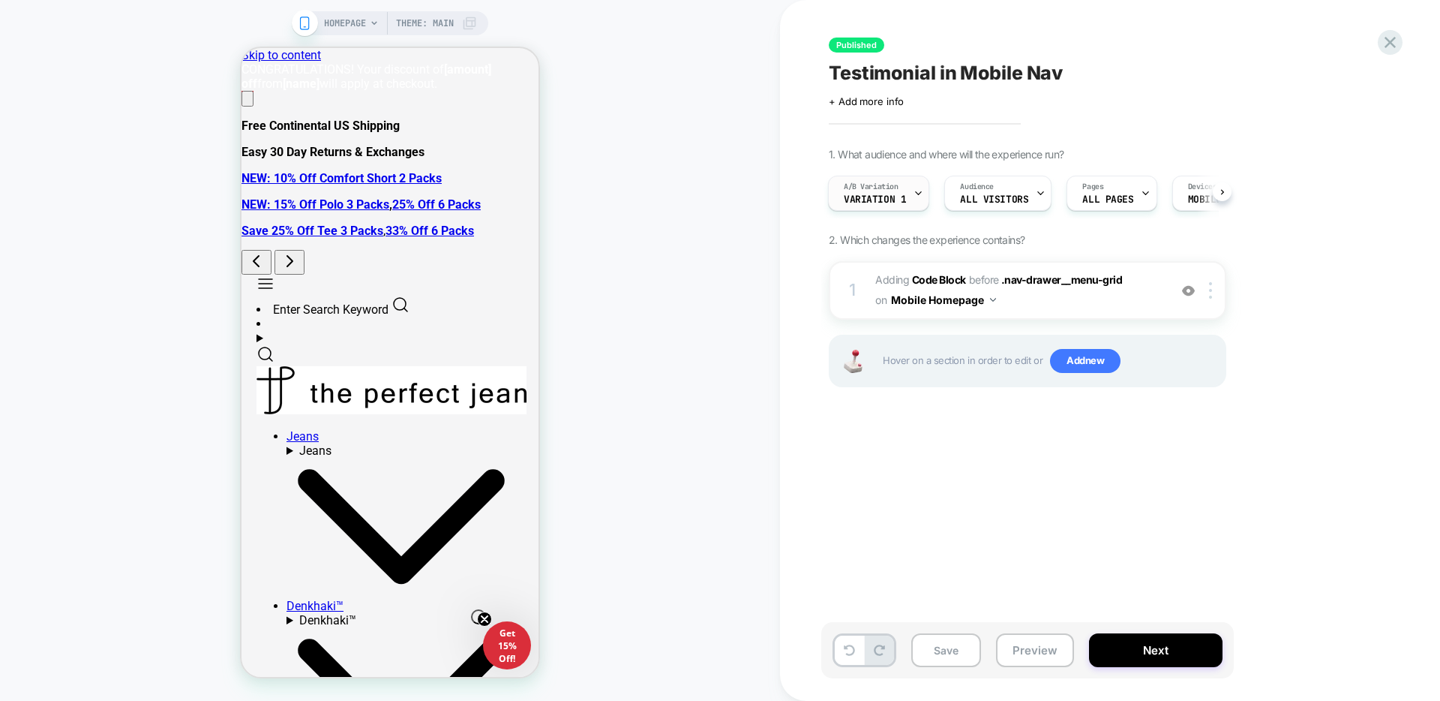
click at [902, 197] on span "Variation 1" at bounding box center [875, 199] width 62 height 11
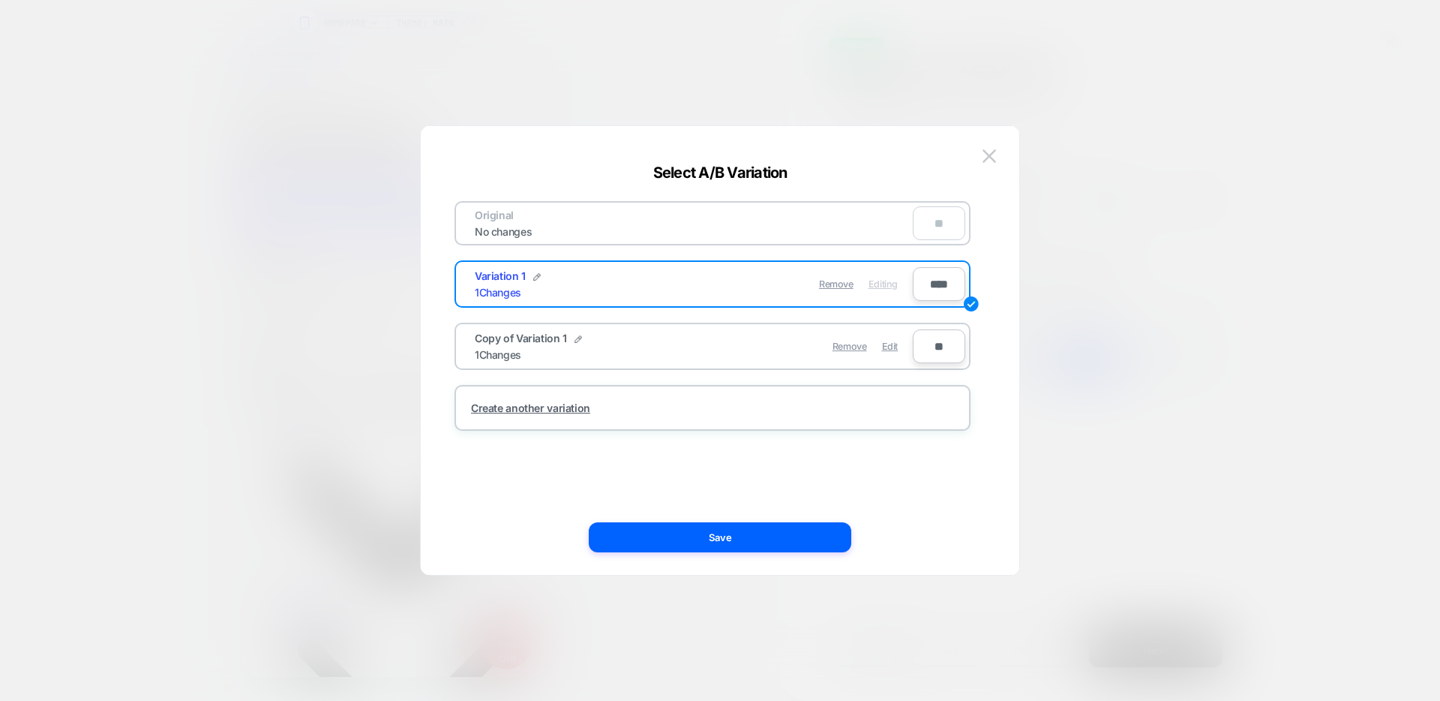
click at [1346, 126] on div at bounding box center [720, 350] width 1440 height 701
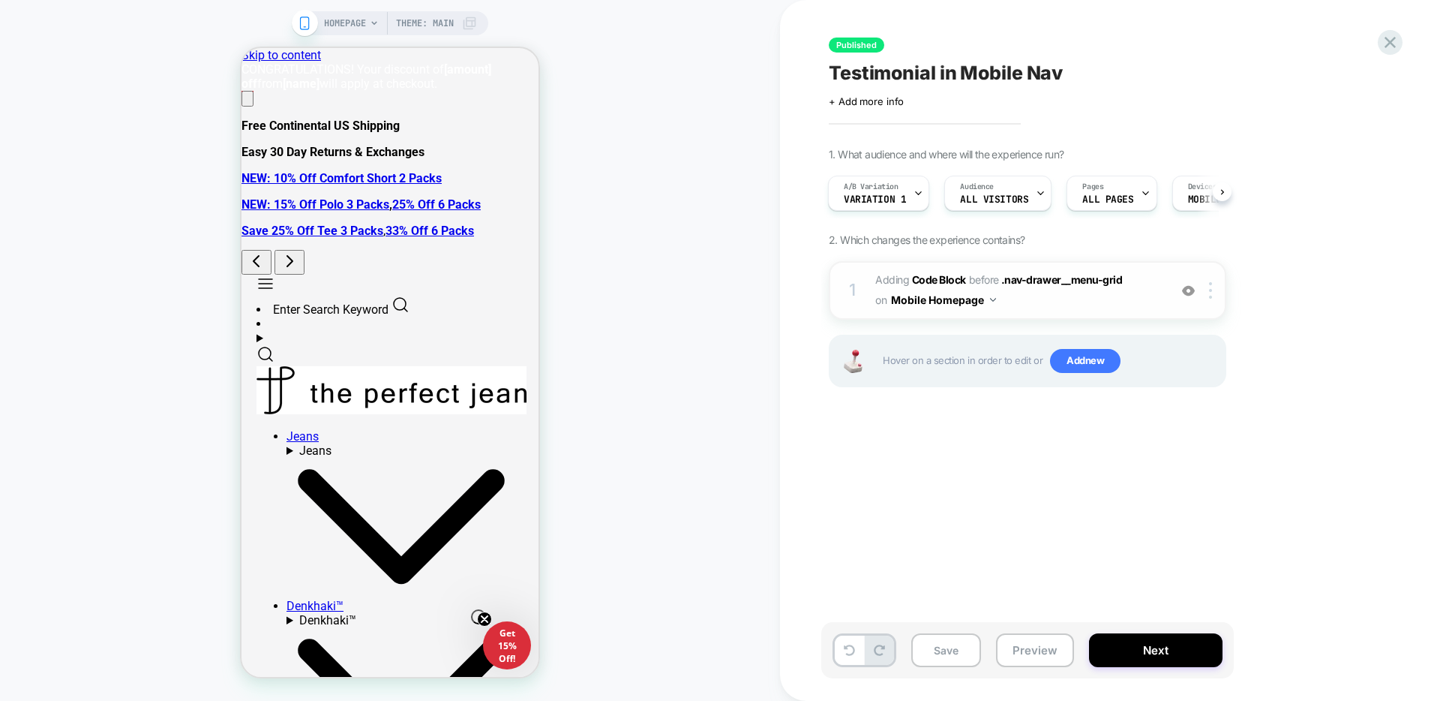
click at [1134, 295] on span "Adding Code Block BEFORE .nav-drawer__menu-grid .nav-drawer__menu-grid on Mobil…" at bounding box center [1018, 290] width 286 height 41
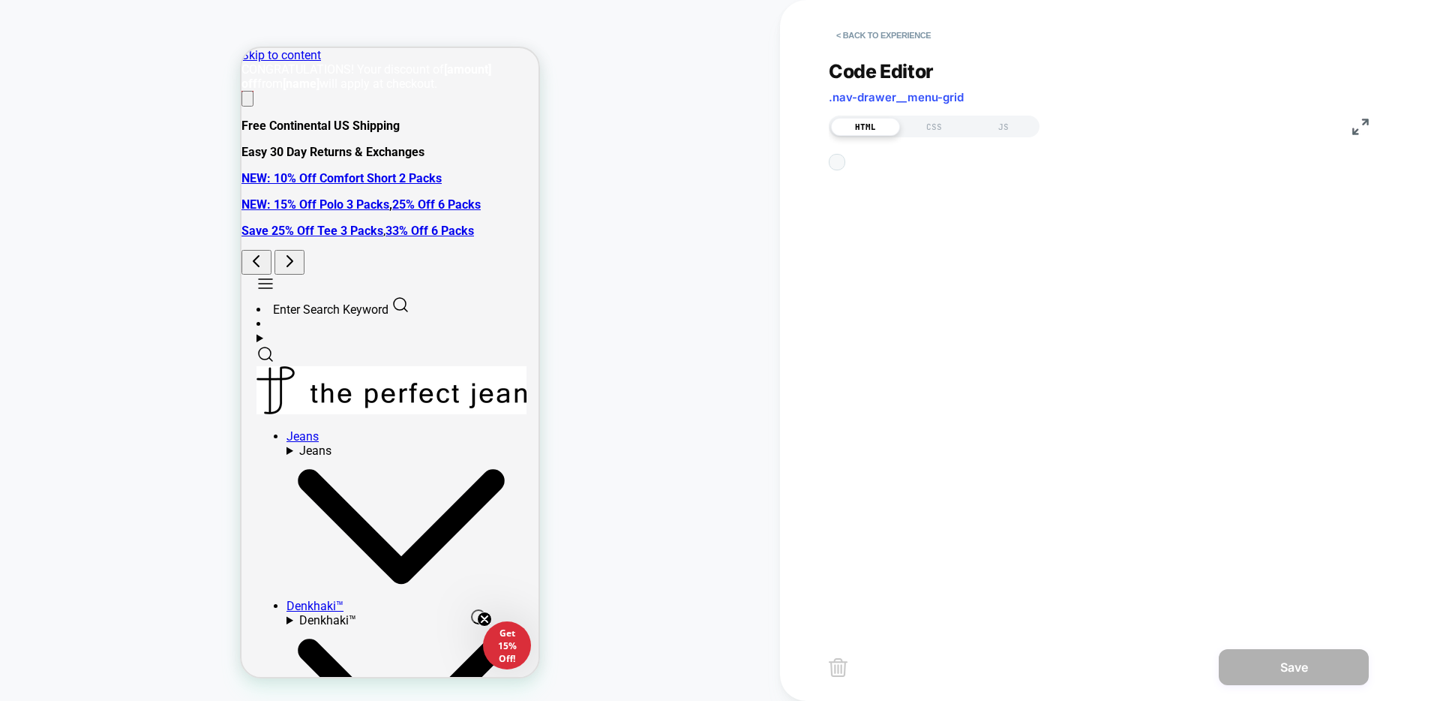
scroll to position [203, 0]
